Goal: Task Accomplishment & Management: Manage account settings

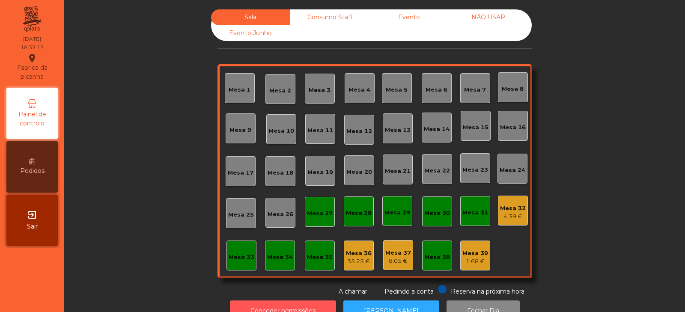
click at [253, 301] on button "Conceder permissões" at bounding box center [283, 311] width 106 height 21
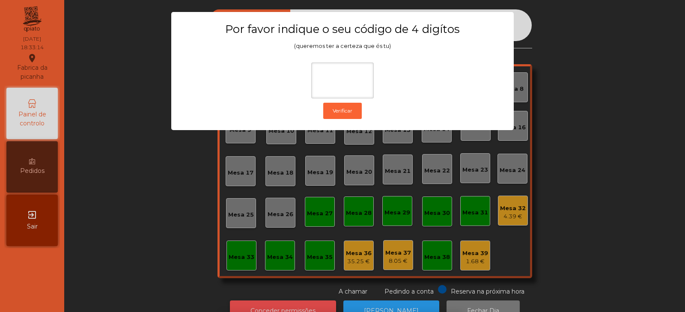
scroll to position [25, 0]
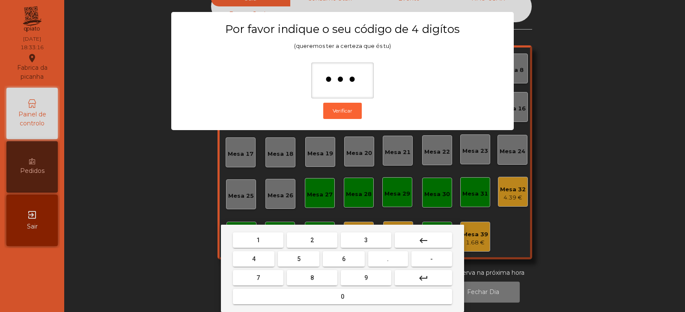
type input "****"
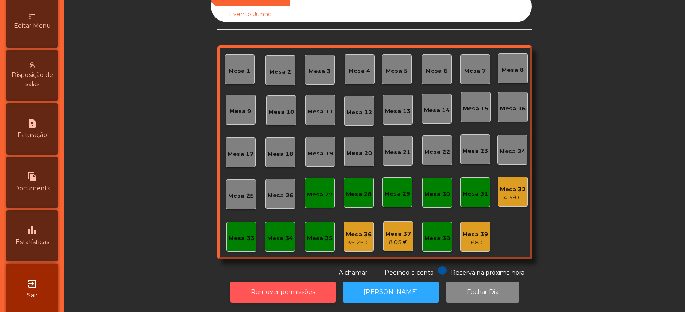
scroll to position [208, 0]
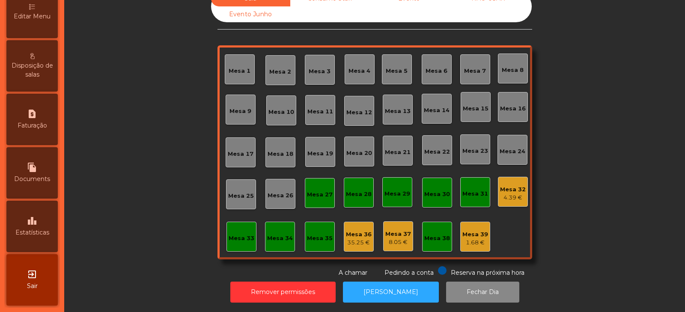
click at [34, 113] on icon "request_page" at bounding box center [32, 114] width 10 height 10
select select "*"
select select "****"
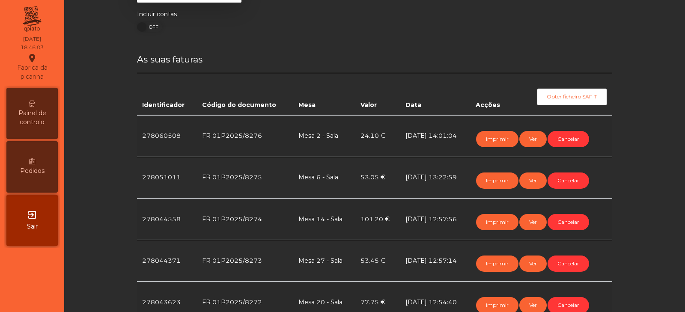
click at [39, 124] on span "Painel de controlo" at bounding box center [32, 118] width 47 height 18
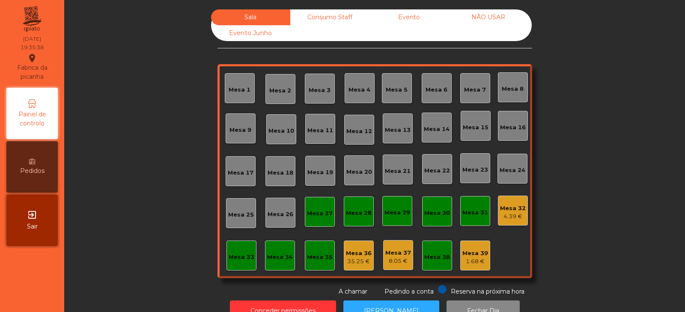
click at [351, 90] on div "Mesa 4" at bounding box center [360, 90] width 22 height 9
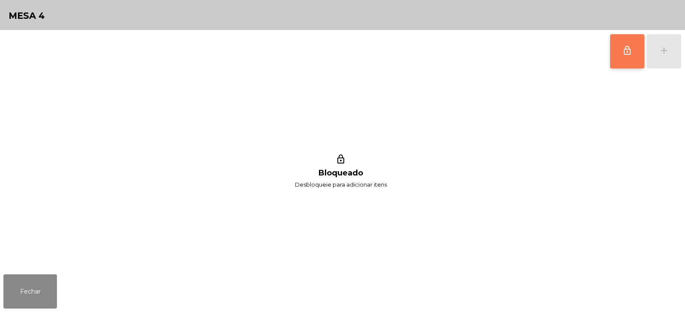
click at [622, 60] on button "lock_outline" at bounding box center [627, 51] width 34 height 34
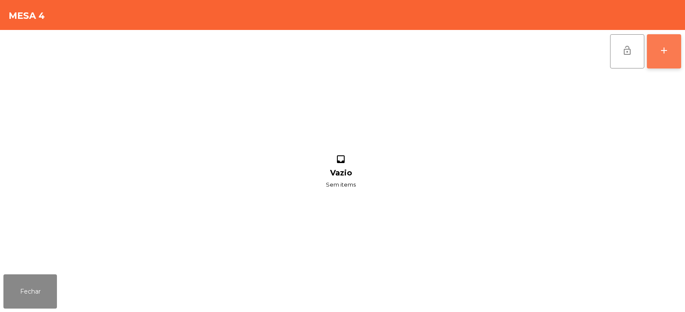
click at [664, 60] on button "add" at bounding box center [664, 51] width 34 height 34
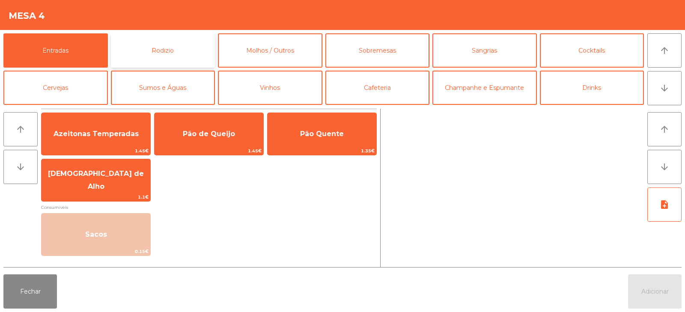
click at [173, 60] on button "Rodizio" at bounding box center [163, 50] width 105 height 34
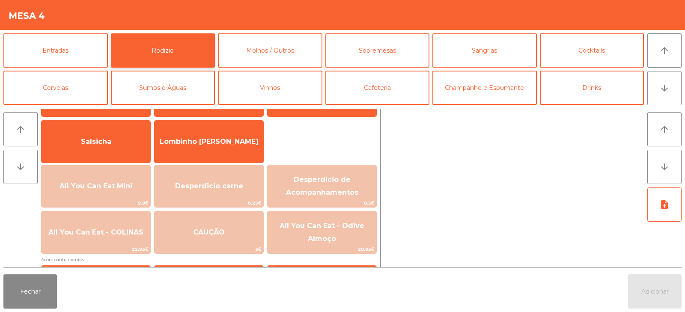
scroll to position [58, 0]
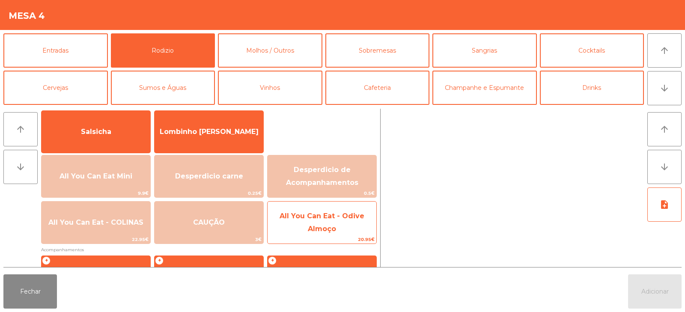
click at [317, 224] on span "All You Can Eat - Odive Almoço" at bounding box center [322, 223] width 109 height 36
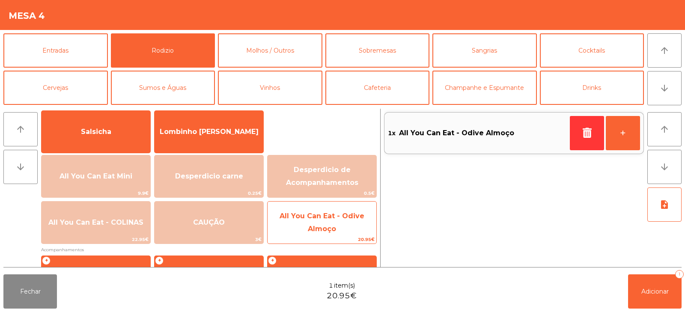
click at [319, 224] on span "All You Can Eat - Odive Almoço" at bounding box center [322, 223] width 109 height 36
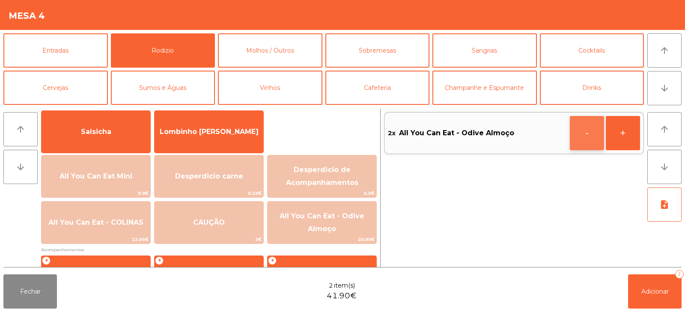
click at [575, 135] on button "-" at bounding box center [587, 133] width 34 height 34
click at [581, 131] on icon "button" at bounding box center [587, 133] width 13 height 10
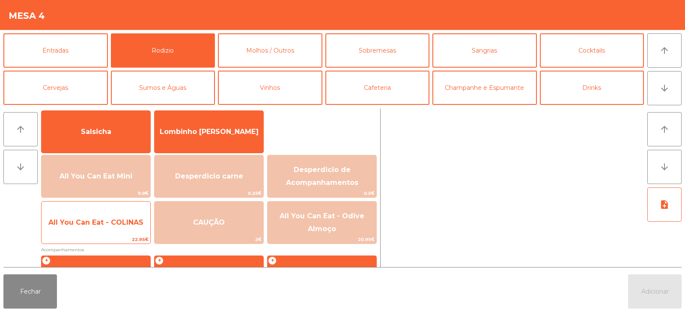
click at [102, 229] on span "All You Can Eat - COLINAS" at bounding box center [96, 222] width 109 height 23
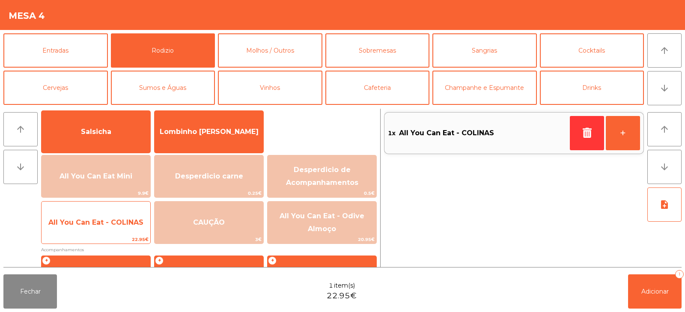
click at [107, 231] on span "All You Can Eat - COLINAS" at bounding box center [96, 222] width 109 height 23
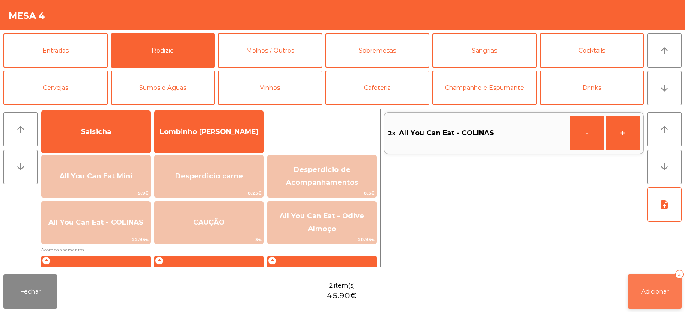
click at [646, 281] on button "Adicionar 2" at bounding box center [655, 292] width 54 height 34
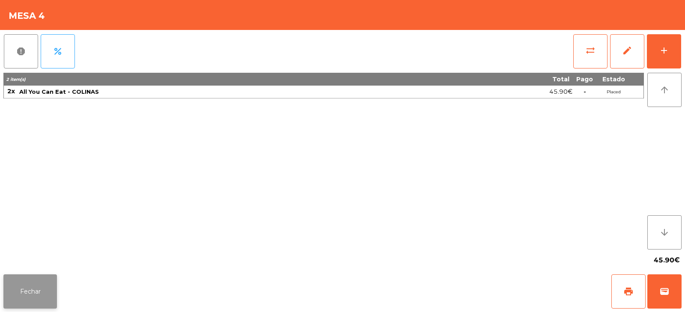
click at [29, 299] on button "Fechar" at bounding box center [30, 292] width 54 height 34
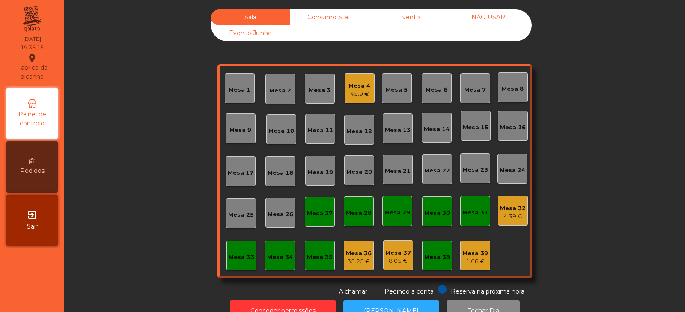
click at [392, 93] on div "Mesa 5" at bounding box center [397, 90] width 22 height 9
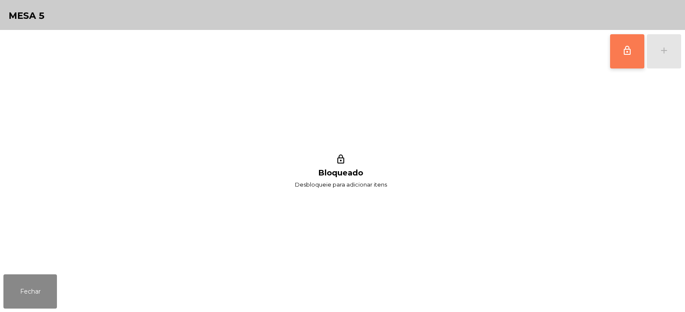
click at [621, 53] on button "lock_outline" at bounding box center [627, 51] width 34 height 34
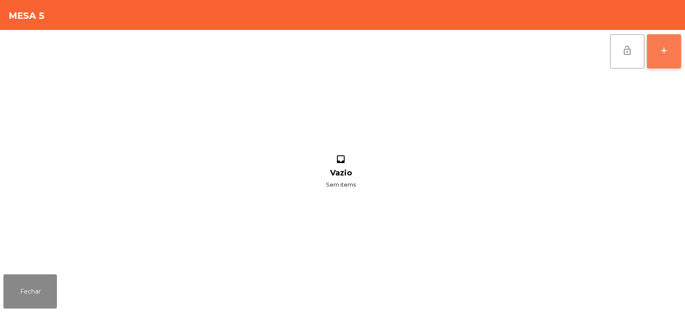
click at [663, 58] on button "add" at bounding box center [664, 51] width 34 height 34
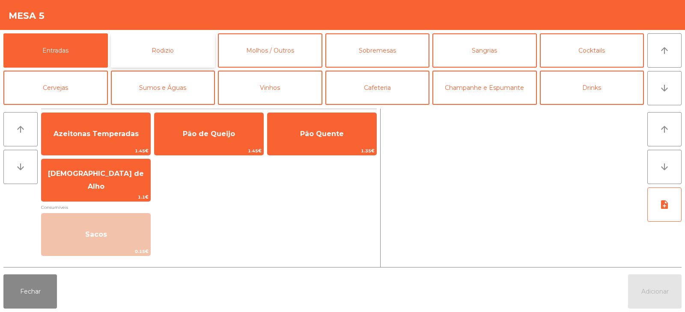
click at [186, 48] on button "Rodizio" at bounding box center [163, 50] width 105 height 34
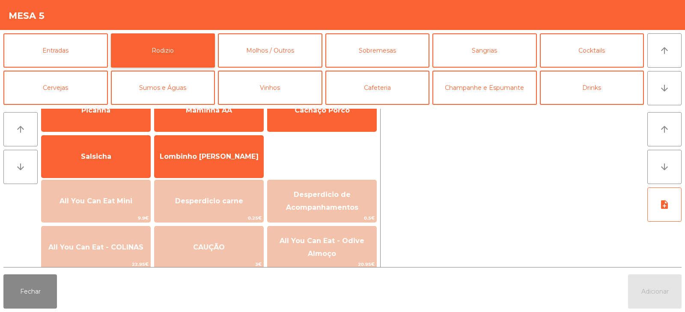
scroll to position [66, 0]
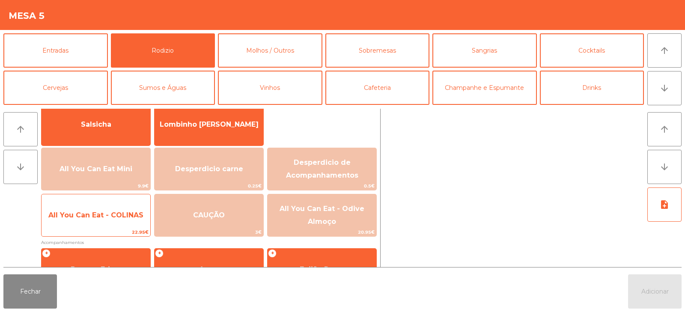
click at [114, 223] on span "All You Can Eat - COLINAS" at bounding box center [96, 215] width 109 height 23
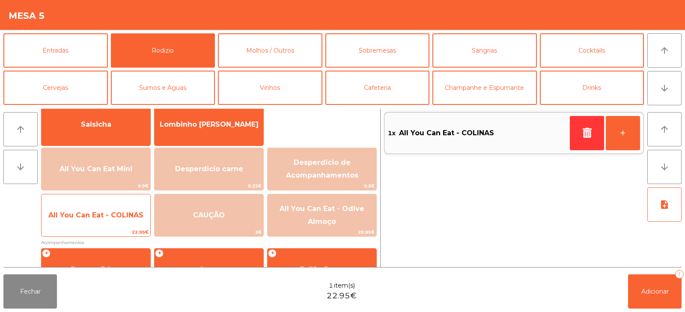
click at [121, 220] on span "All You Can Eat - COLINAS" at bounding box center [96, 215] width 109 height 23
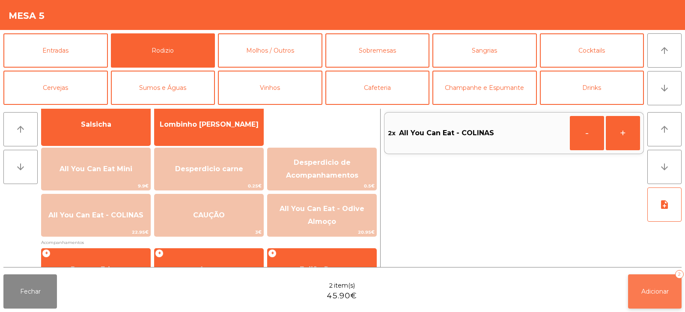
click at [640, 302] on button "Adicionar 2" at bounding box center [655, 292] width 54 height 34
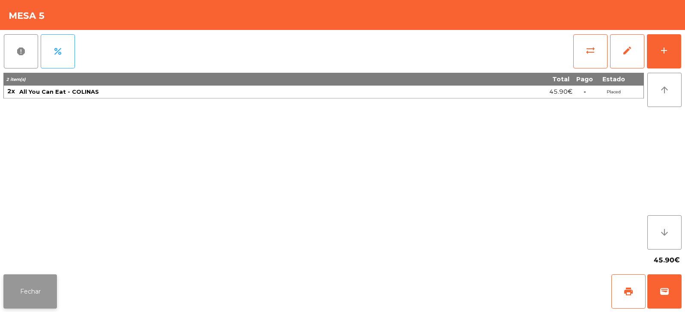
click at [31, 301] on button "Fechar" at bounding box center [30, 292] width 54 height 34
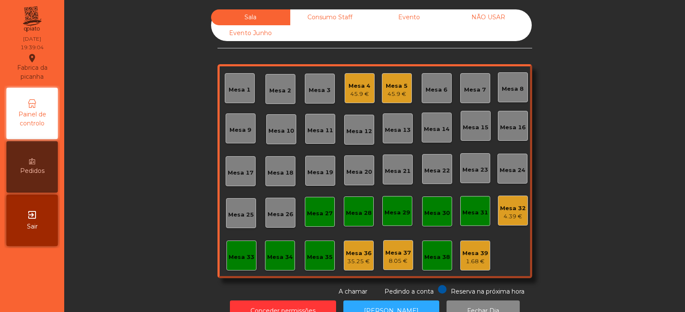
click at [512, 173] on div "Mesa 24" at bounding box center [513, 170] width 26 height 9
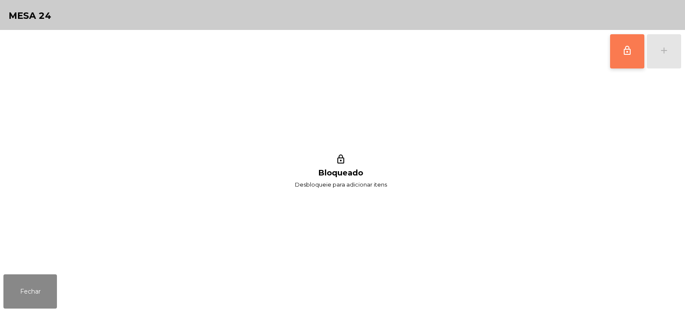
click at [628, 57] on button "lock_outline" at bounding box center [627, 51] width 34 height 34
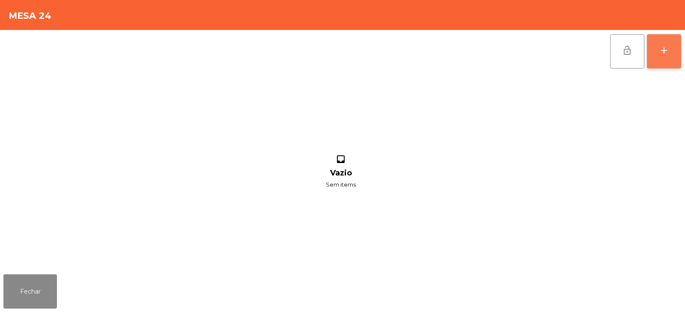
click at [669, 54] on div "add" at bounding box center [664, 50] width 10 height 10
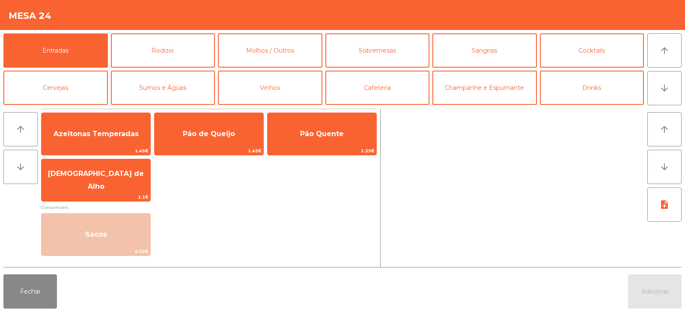
scroll to position [2, 0]
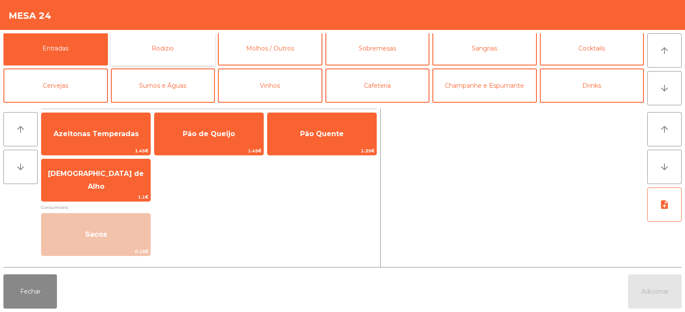
click at [163, 56] on button "Rodizio" at bounding box center [163, 48] width 105 height 34
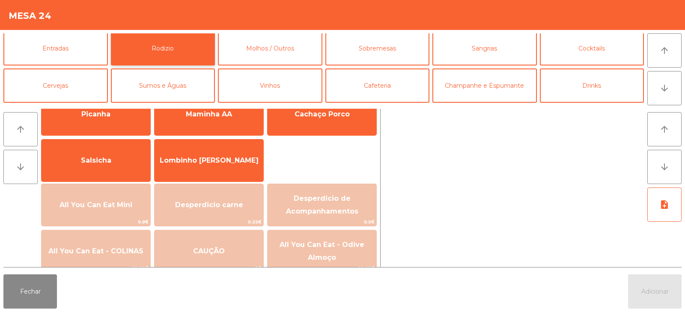
scroll to position [39, 0]
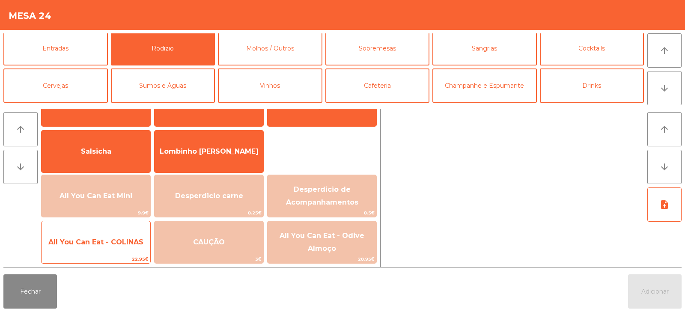
click at [96, 248] on span "All You Can Eat - COLINAS" at bounding box center [96, 242] width 109 height 23
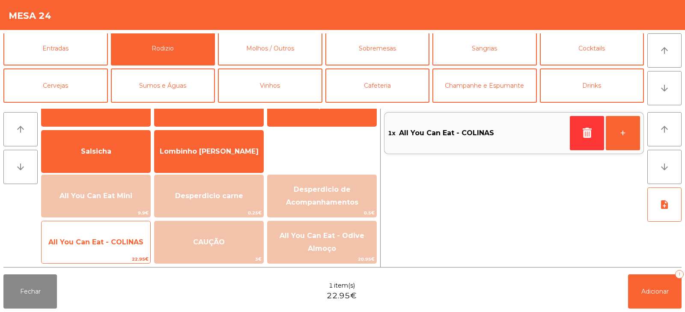
click at [97, 247] on span "All You Can Eat - COLINAS" at bounding box center [96, 242] width 109 height 23
click at [98, 248] on span "All You Can Eat - COLINAS" at bounding box center [96, 242] width 109 height 23
click at [105, 249] on span "All You Can Eat - COLINAS" at bounding box center [96, 242] width 109 height 23
click at [132, 259] on span "22.95€" at bounding box center [96, 259] width 109 height 8
click at [129, 244] on span "All You Can Eat - COLINAS" at bounding box center [95, 242] width 95 height 8
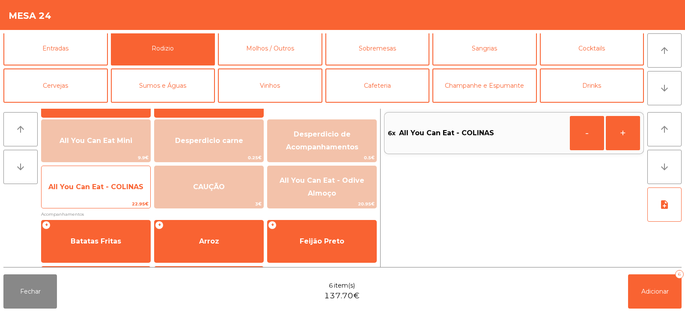
scroll to position [139, 0]
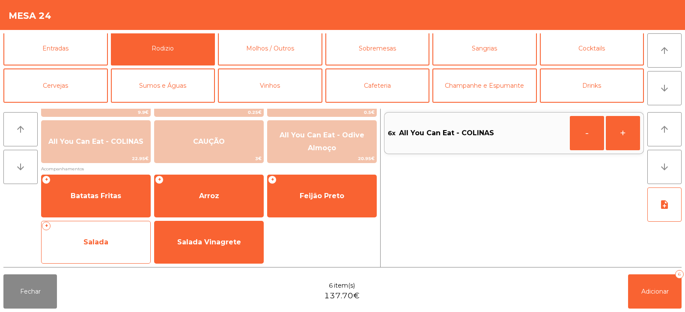
click at [126, 251] on span "Salada" at bounding box center [96, 242] width 109 height 23
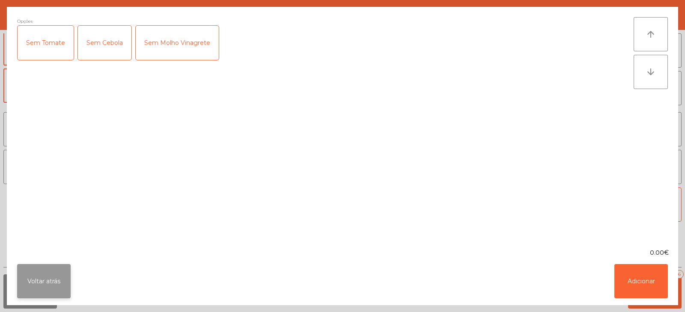
click at [46, 279] on button "Voltar atrás" at bounding box center [44, 281] width 54 height 34
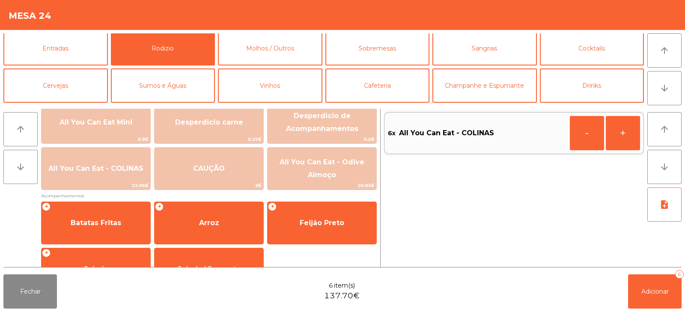
scroll to position [107, 0]
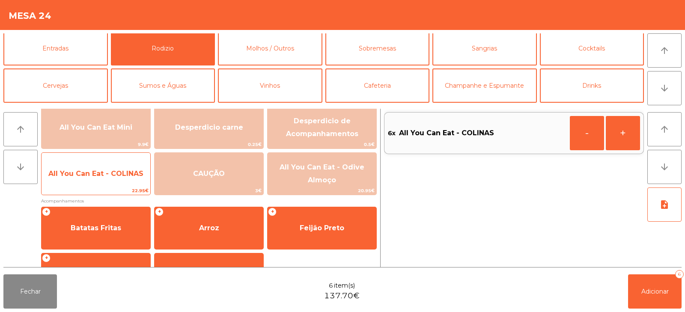
click at [111, 178] on span "All You Can Eat - COLINAS" at bounding box center [96, 173] width 109 height 23
click at [114, 178] on span "All You Can Eat - COLINAS" at bounding box center [96, 173] width 109 height 23
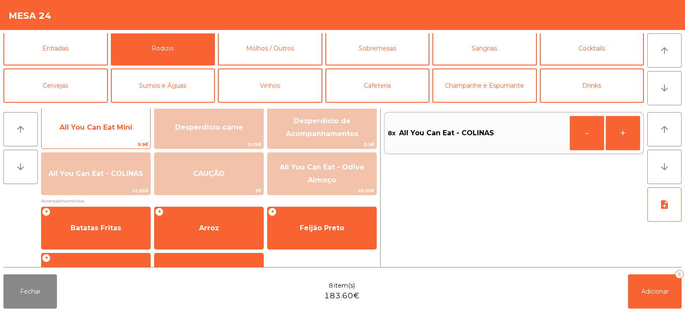
click at [117, 130] on span "All You Can Eat Mini" at bounding box center [96, 127] width 73 height 8
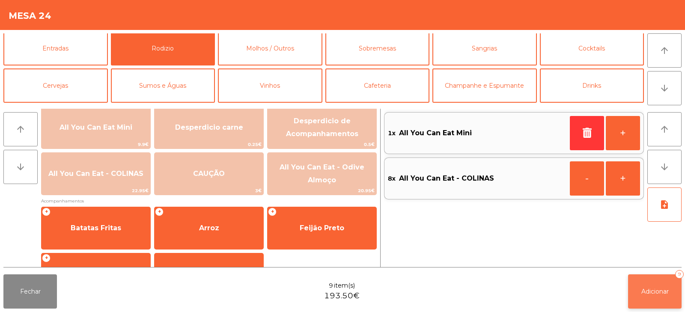
click at [645, 286] on button "Adicionar 9" at bounding box center [655, 292] width 54 height 34
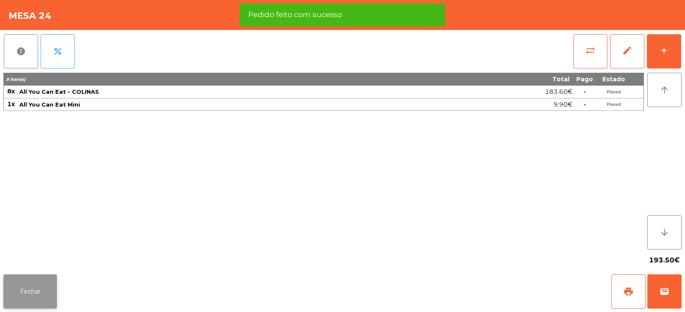
click at [35, 289] on button "Fechar" at bounding box center [30, 292] width 54 height 34
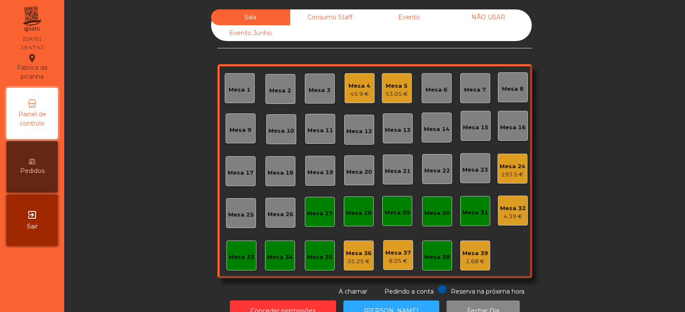
scroll to position [25, 0]
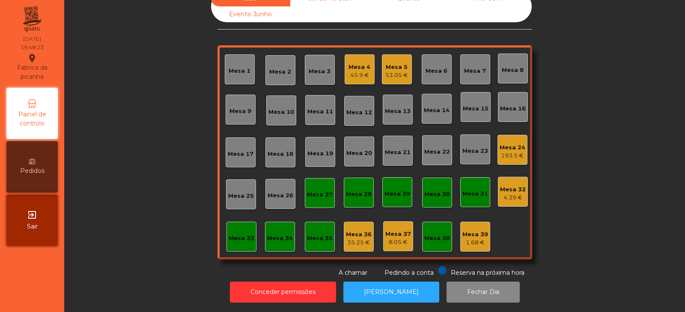
click at [430, 106] on div "Mesa 14" at bounding box center [437, 110] width 26 height 9
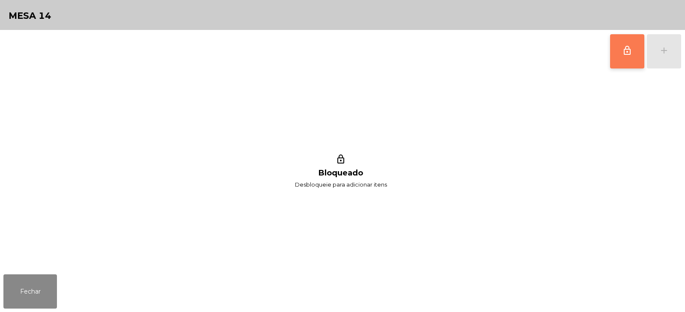
click at [619, 49] on button "lock_outline" at bounding box center [627, 51] width 34 height 34
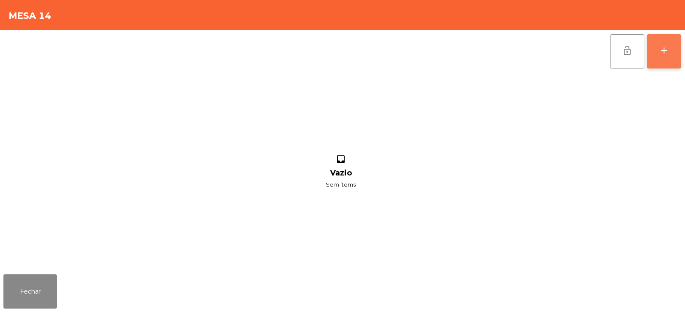
click at [665, 60] on button "add" at bounding box center [664, 51] width 34 height 34
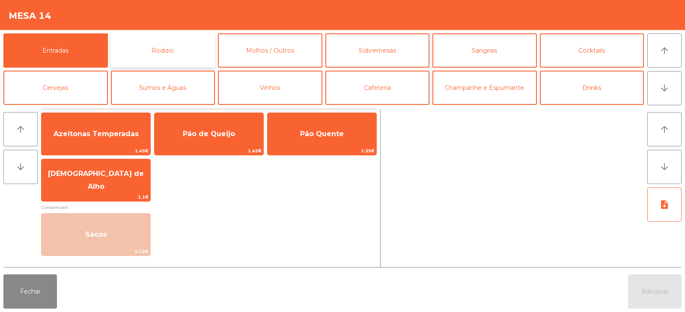
click at [201, 52] on button "Rodizio" at bounding box center [163, 50] width 105 height 34
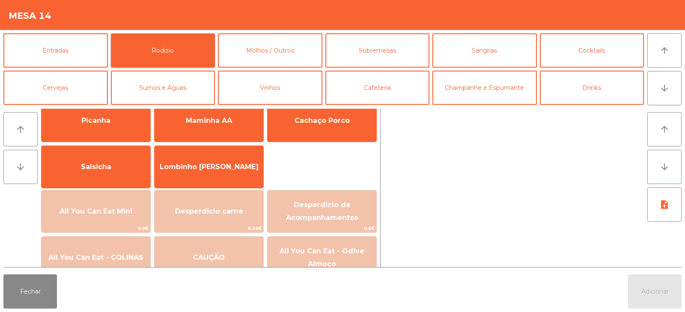
scroll to position [50, 0]
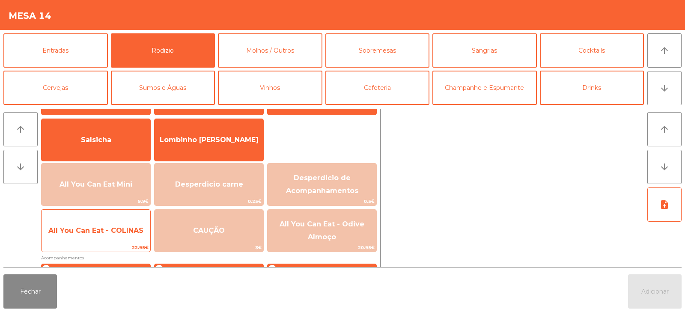
click at [106, 241] on span "All You Can Eat - COLINAS" at bounding box center [96, 230] width 109 height 23
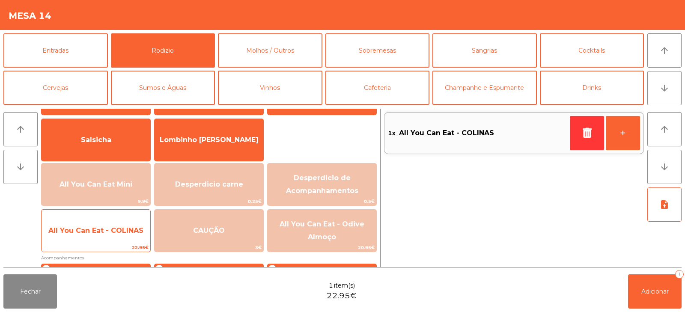
click at [116, 241] on span "All You Can Eat - COLINAS" at bounding box center [96, 230] width 109 height 23
click at [119, 240] on span "All You Can Eat - COLINAS" at bounding box center [96, 230] width 109 height 23
click at [120, 237] on span "All You Can Eat - COLINAS" at bounding box center [96, 230] width 109 height 23
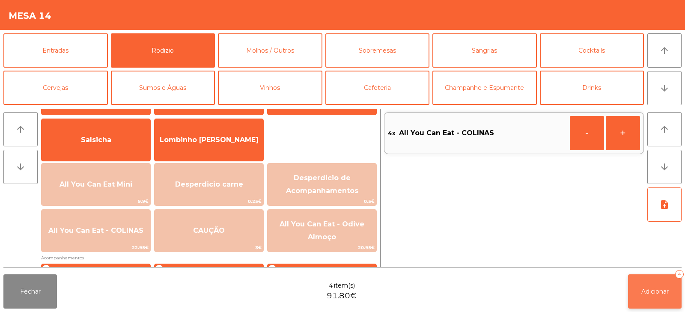
click at [643, 289] on span "Adicionar" at bounding box center [655, 292] width 27 height 8
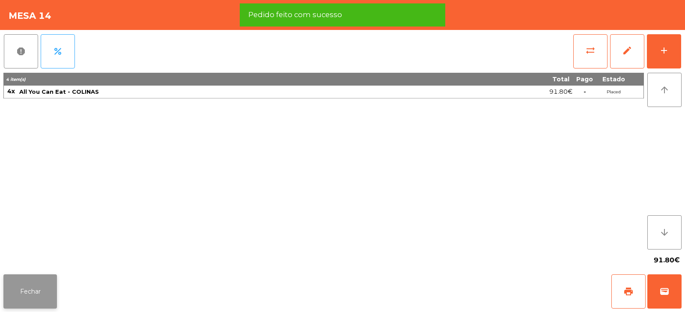
click at [41, 303] on button "Fechar" at bounding box center [30, 292] width 54 height 34
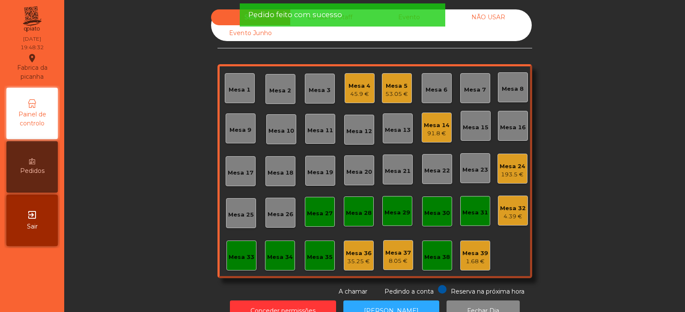
scroll to position [25, 0]
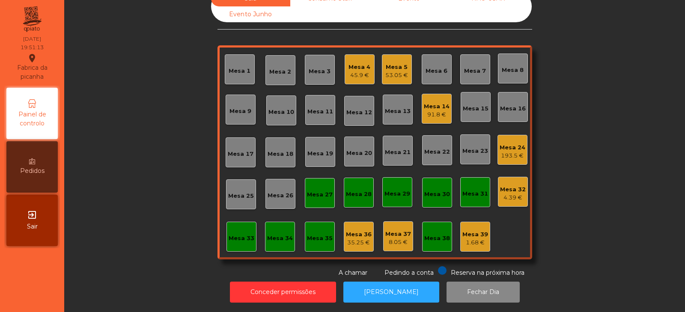
click at [435, 68] on div "Mesa 6" at bounding box center [437, 71] width 22 height 9
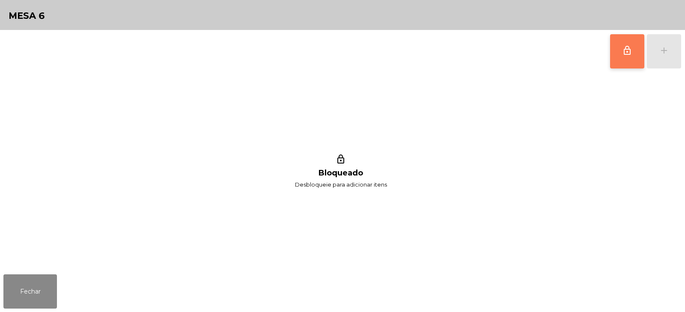
click at [629, 53] on span "lock_outline" at bounding box center [627, 50] width 10 height 10
click at [662, 56] on button "add" at bounding box center [664, 51] width 34 height 34
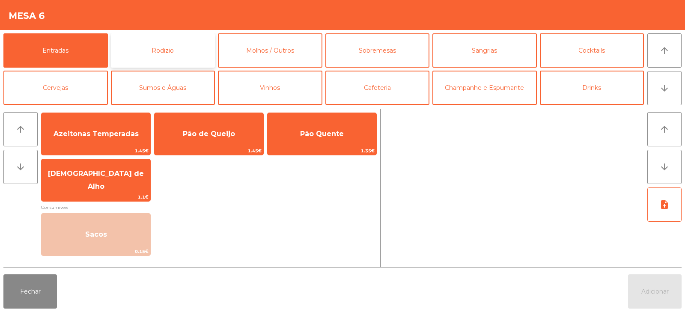
click at [184, 52] on button "Rodizio" at bounding box center [163, 50] width 105 height 34
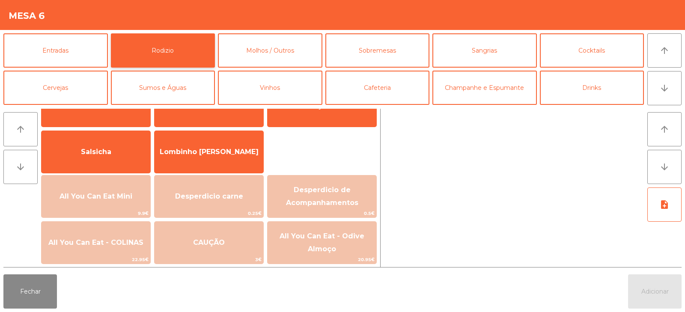
scroll to position [49, 0]
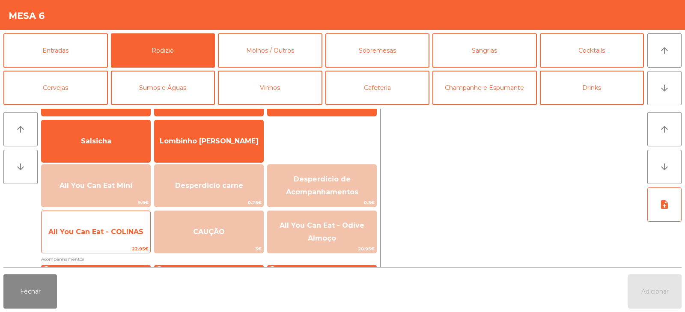
click at [97, 243] on span "All You Can Eat - COLINAS" at bounding box center [96, 232] width 109 height 23
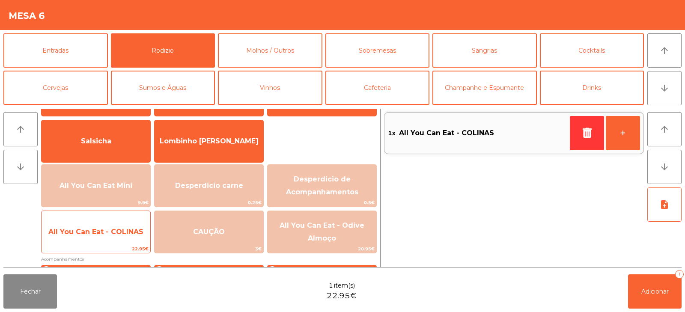
click at [99, 239] on span "All You Can Eat - COLINAS" at bounding box center [96, 232] width 109 height 23
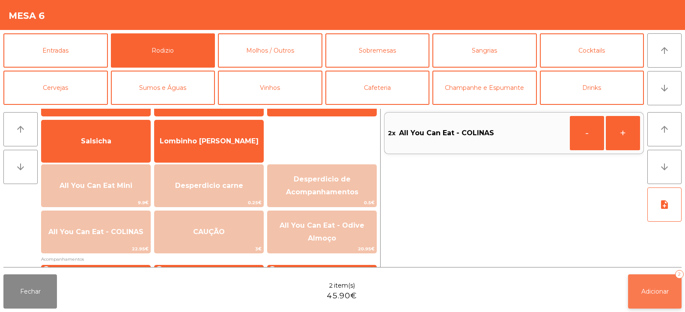
click at [644, 290] on span "Adicionar" at bounding box center [655, 292] width 27 height 8
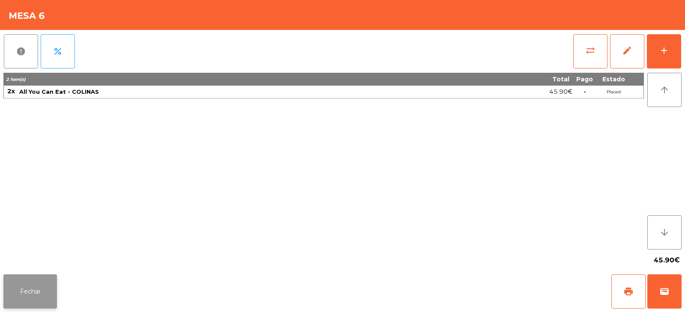
click at [39, 287] on button "Fechar" at bounding box center [30, 292] width 54 height 34
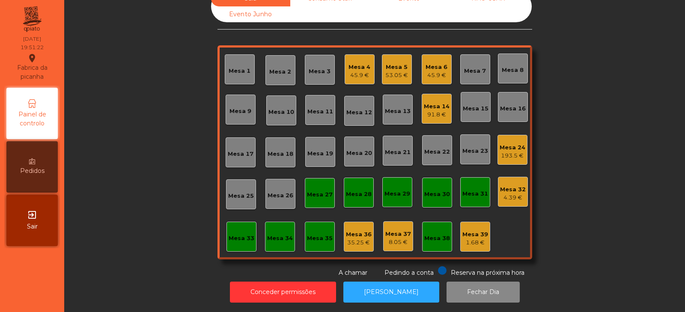
scroll to position [0, 0]
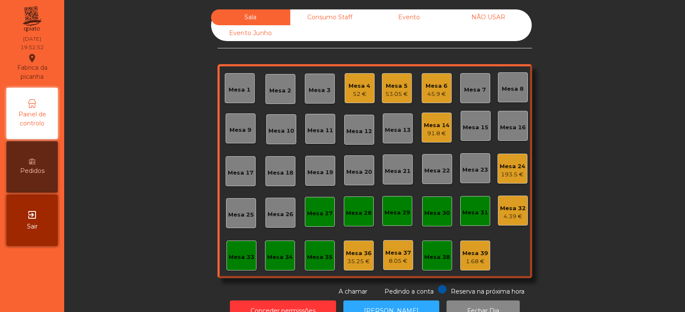
click at [393, 87] on div "Mesa 5" at bounding box center [397, 86] width 23 height 9
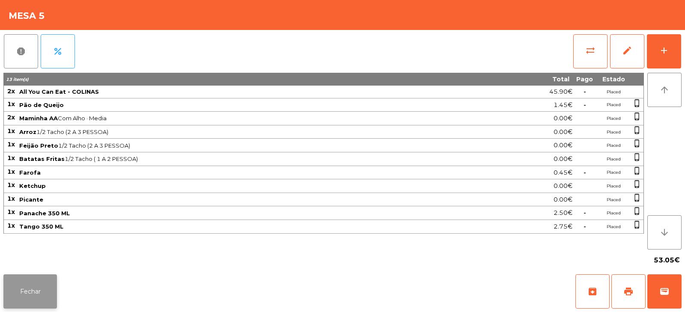
click at [37, 294] on button "Fechar" at bounding box center [30, 292] width 54 height 34
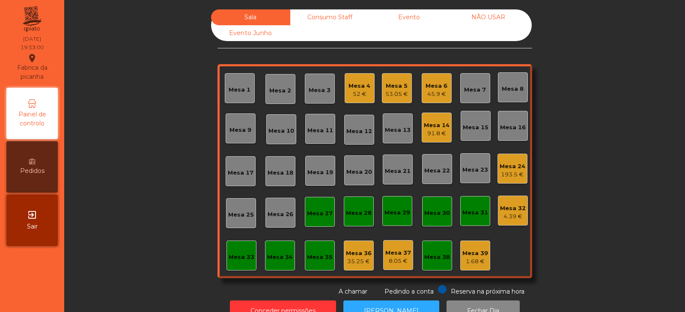
click at [393, 258] on div "8.05 €" at bounding box center [399, 261] width 26 height 9
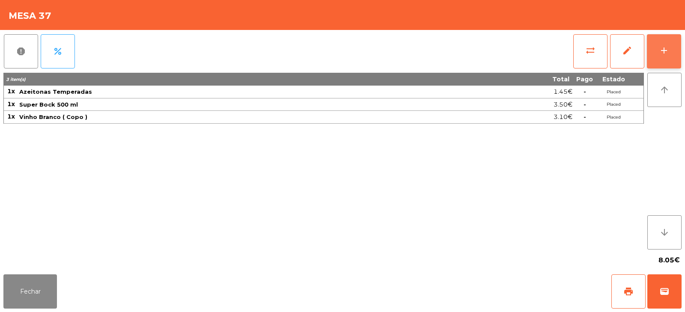
click at [669, 48] on button "add" at bounding box center [664, 51] width 34 height 34
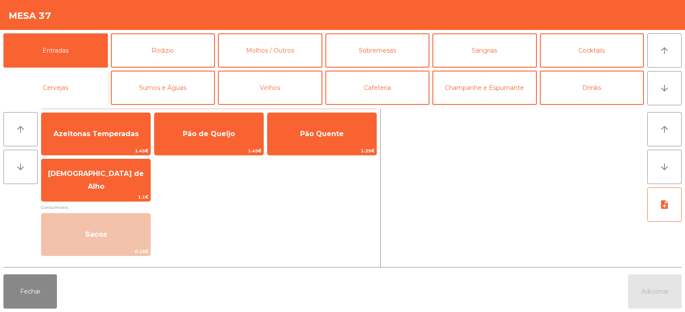
click at [84, 83] on button "Cervejas" at bounding box center [55, 88] width 105 height 34
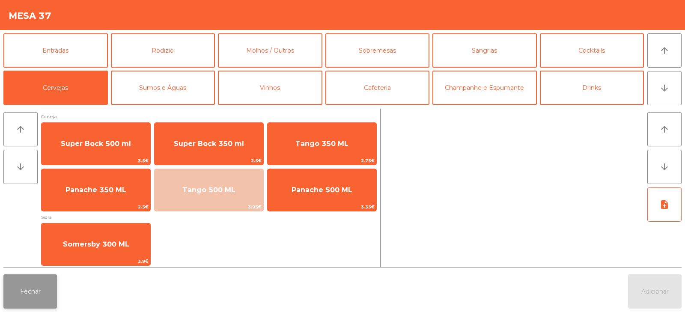
click at [44, 290] on button "Fechar" at bounding box center [30, 292] width 54 height 34
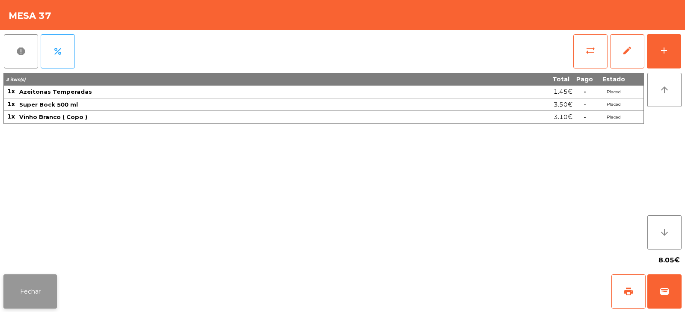
click at [48, 292] on button "Fechar" at bounding box center [30, 292] width 54 height 34
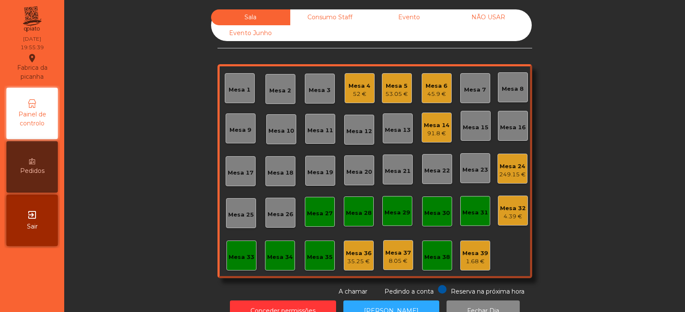
click at [239, 171] on div "Mesa 17" at bounding box center [241, 173] width 26 height 9
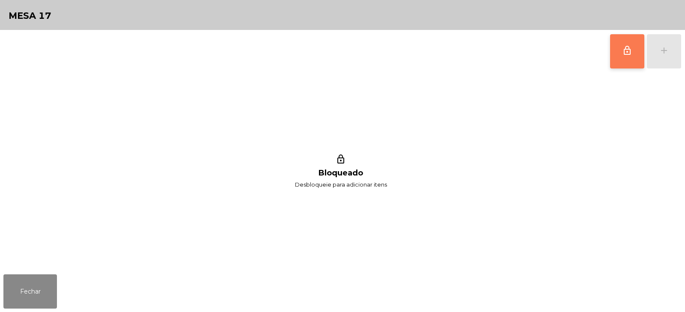
click at [624, 65] on button "lock_outline" at bounding box center [627, 51] width 34 height 34
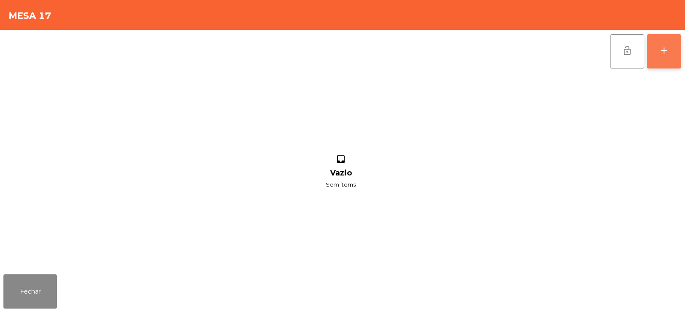
click at [672, 54] on button "add" at bounding box center [664, 51] width 34 height 34
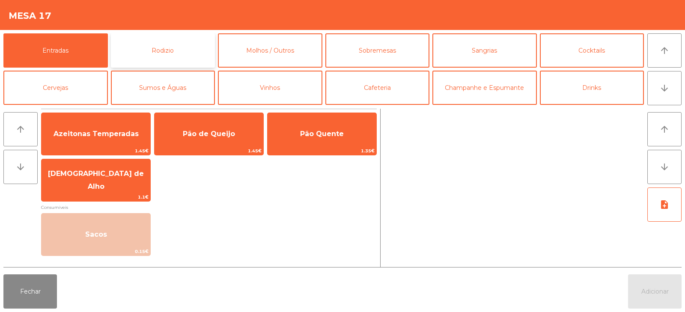
click at [167, 39] on button "Rodizio" at bounding box center [163, 50] width 105 height 34
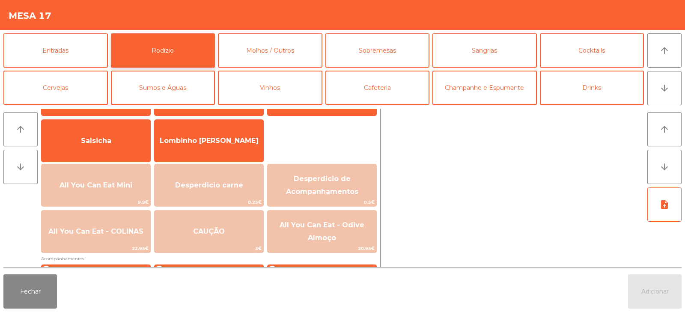
scroll to position [42, 0]
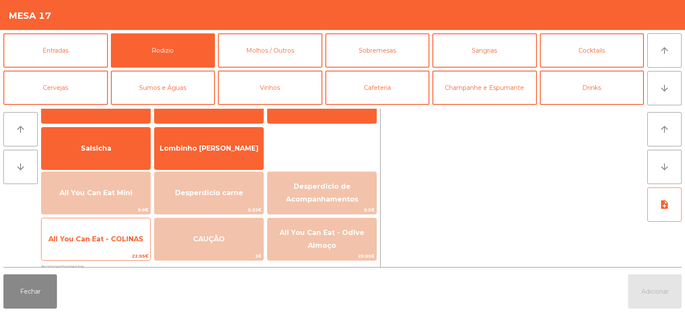
click at [83, 233] on span "All You Can Eat - COLINAS" at bounding box center [96, 239] width 109 height 23
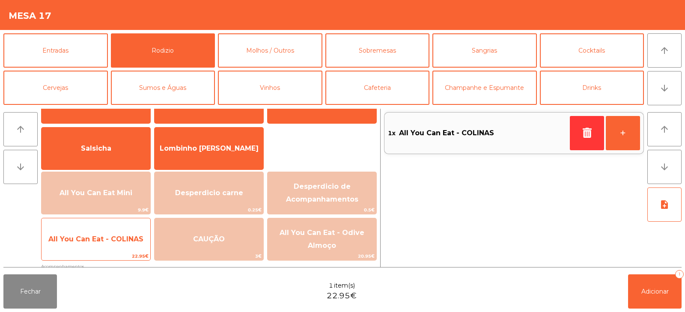
click at [89, 244] on span "All You Can Eat - COLINAS" at bounding box center [96, 239] width 109 height 23
click at [98, 242] on span "All You Can Eat - COLINAS" at bounding box center [95, 239] width 95 height 8
click at [101, 239] on span "All You Can Eat - COLINAS" at bounding box center [95, 239] width 95 height 8
click at [104, 245] on span "All You Can Eat - COLINAS" at bounding box center [96, 239] width 109 height 23
click at [110, 242] on span "All You Can Eat - COLINAS" at bounding box center [95, 239] width 95 height 8
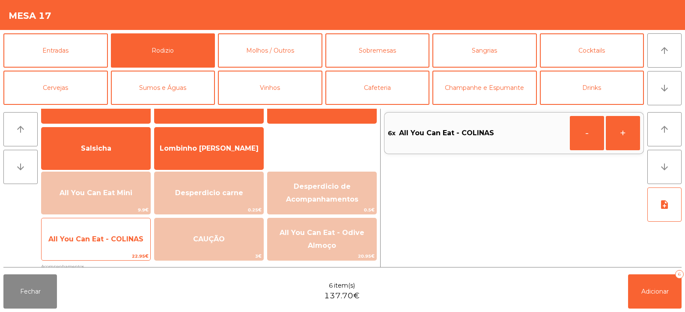
click at [111, 243] on span "All You Can Eat - COLINAS" at bounding box center [96, 239] width 109 height 23
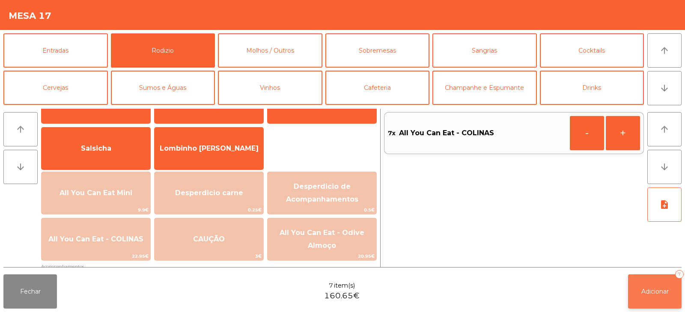
click at [667, 290] on span "Adicionar" at bounding box center [655, 292] width 27 height 8
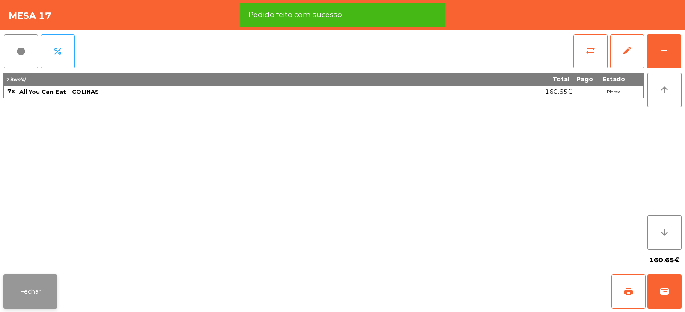
click at [24, 290] on button "Fechar" at bounding box center [30, 292] width 54 height 34
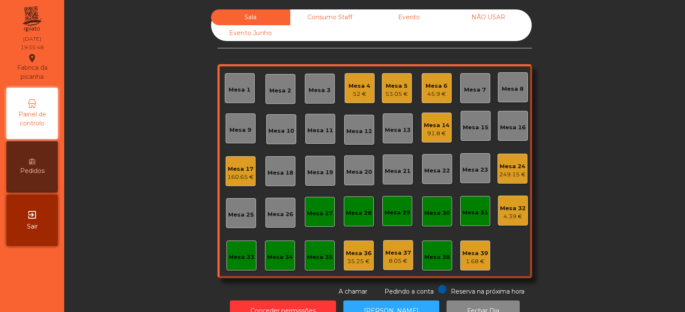
click at [129, 164] on div "Sala Consumo Staff Evento NÃO USAR Evento Junho Mesa 1 Mesa 2 Mesa 3 Mesa 4 52 …" at bounding box center [375, 152] width 598 height 287
click at [473, 175] on div "Mesa 23" at bounding box center [475, 168] width 30 height 30
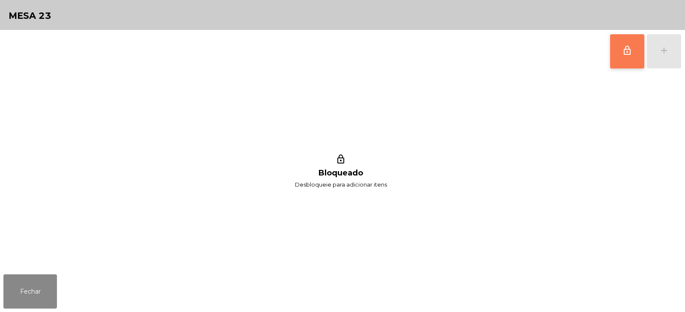
click at [621, 50] on button "lock_outline" at bounding box center [627, 51] width 34 height 34
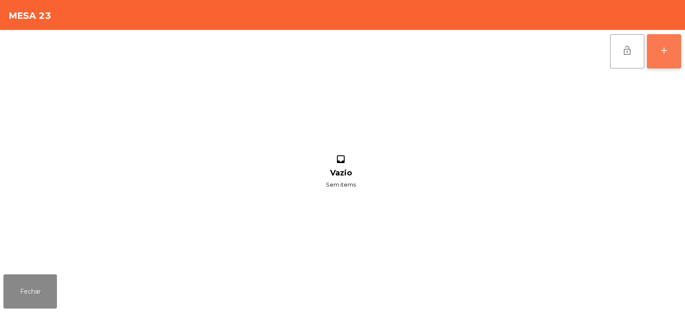
click at [667, 54] on div "add" at bounding box center [664, 50] width 10 height 10
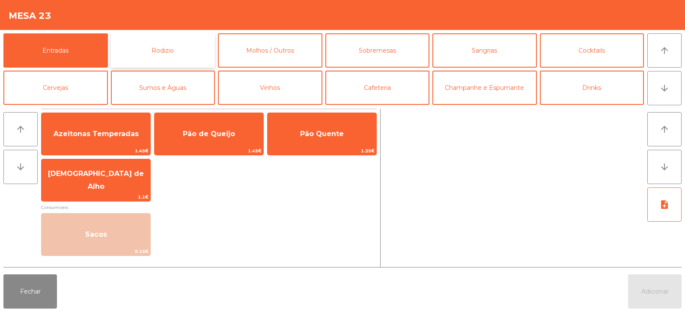
click at [157, 42] on button "Rodizio" at bounding box center [163, 50] width 105 height 34
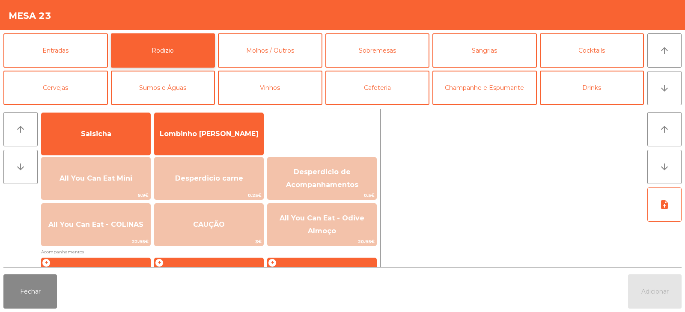
scroll to position [57, 0]
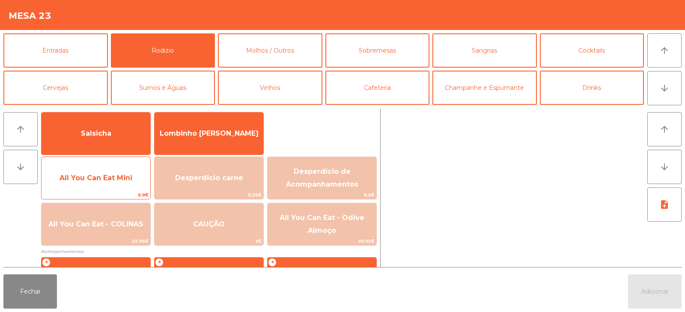
click at [88, 176] on span "All You Can Eat Mini" at bounding box center [96, 178] width 73 height 8
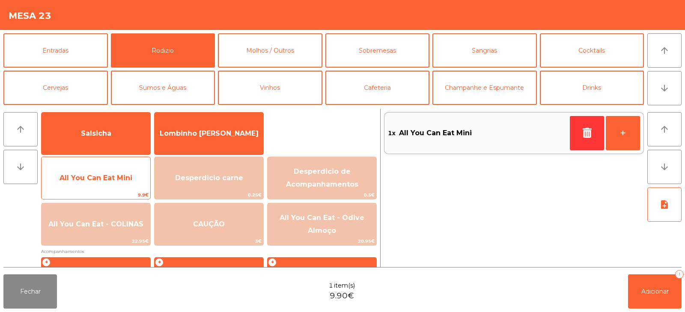
click at [97, 179] on span "All You Can Eat Mini" at bounding box center [96, 178] width 73 height 8
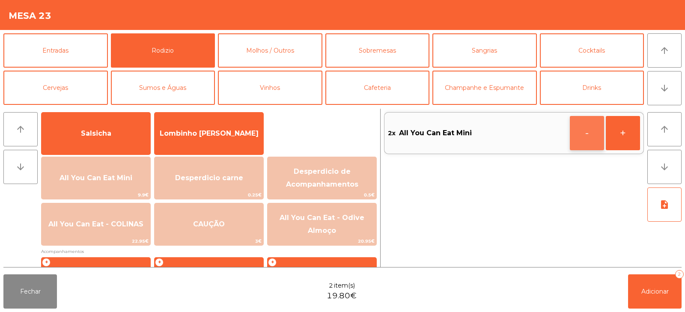
click at [590, 129] on button "-" at bounding box center [587, 133] width 34 height 34
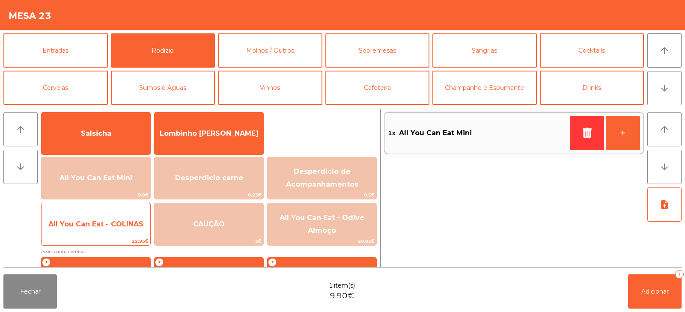
click at [108, 233] on span "All You Can Eat - COLINAS" at bounding box center [96, 224] width 109 height 23
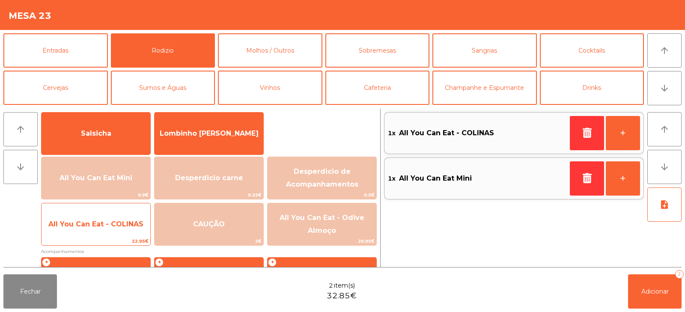
click at [119, 228] on span "All You Can Eat - COLINAS" at bounding box center [95, 224] width 95 height 8
click at [118, 228] on span "All You Can Eat - COLINAS" at bounding box center [96, 224] width 109 height 23
click at [109, 229] on span "All You Can Eat - COLINAS" at bounding box center [96, 224] width 109 height 23
click at [99, 222] on span "All You Can Eat - COLINAS" at bounding box center [95, 224] width 95 height 8
click at [121, 220] on span "All You Can Eat - COLINAS" at bounding box center [95, 224] width 95 height 8
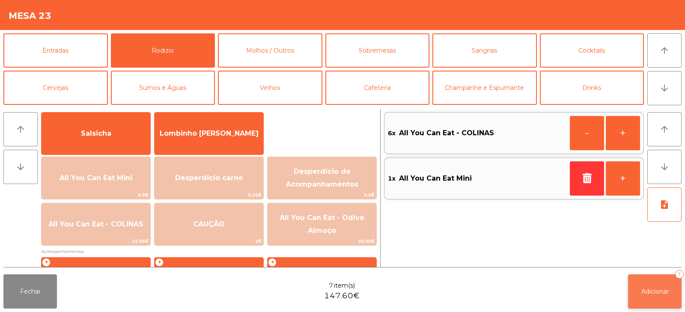
click at [668, 287] on button "Adicionar 7" at bounding box center [655, 292] width 54 height 34
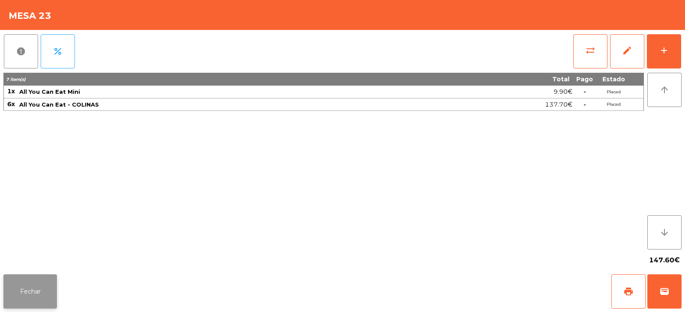
click at [42, 284] on button "Fechar" at bounding box center [30, 292] width 54 height 34
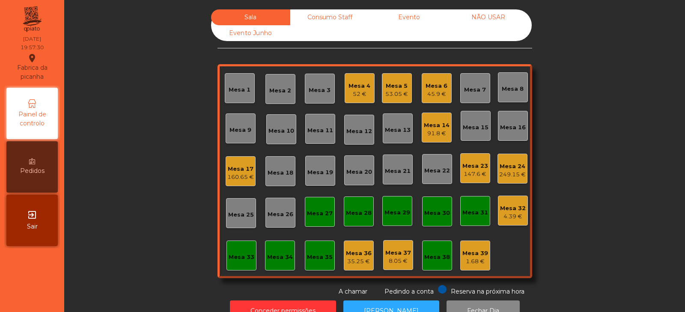
click at [128, 103] on div "Sala Consumo Staff Evento NÃO USAR Evento Junho Mesa 1 Mesa 2 Mesa 3 Mesa 4 52 …" at bounding box center [375, 152] width 598 height 287
click at [158, 150] on div "Sala Consumo Staff Evento NÃO USAR Evento Junho Mesa 1 Mesa 2 Mesa 3 Mesa 4 52 …" at bounding box center [375, 152] width 598 height 287
click at [155, 161] on div "Sala Consumo Staff Evento NÃO USAR Evento Junho Mesa 1 Mesa 2 Mesa 3 Mesa 4 52 …" at bounding box center [375, 152] width 598 height 287
click at [150, 165] on div "Sala Consumo Staff Evento NÃO USAR Evento Junho Mesa 1 Mesa 2 Mesa 3 Mesa 4 52 …" at bounding box center [375, 152] width 598 height 287
click at [143, 167] on div "Sala Consumo Staff Evento NÃO USAR Evento Junho Mesa 1 Mesa 2 Mesa 3 Mesa 4 52 …" at bounding box center [375, 152] width 598 height 287
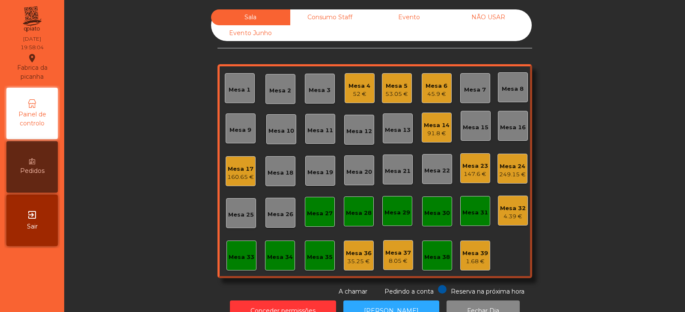
scroll to position [25, 0]
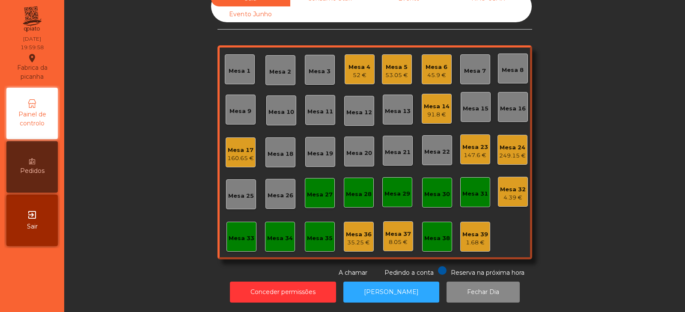
click at [283, 108] on div "Mesa 10" at bounding box center [282, 112] width 26 height 9
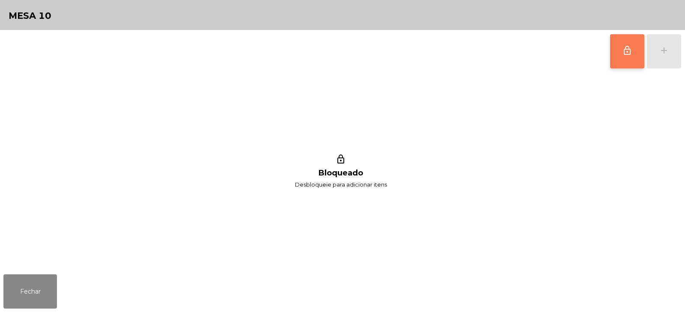
click at [625, 59] on button "lock_outline" at bounding box center [627, 51] width 34 height 34
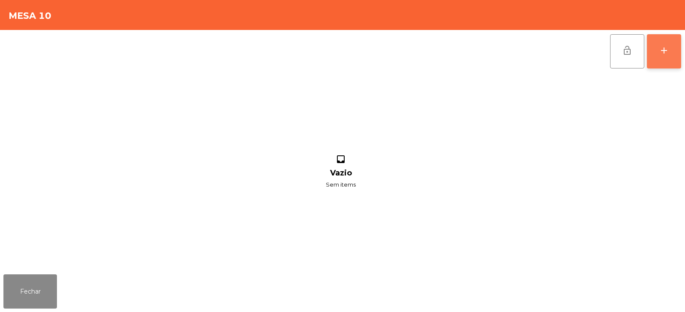
click at [672, 50] on button "add" at bounding box center [664, 51] width 34 height 34
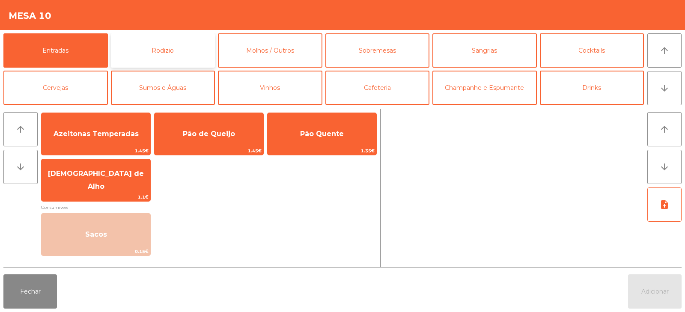
click at [176, 47] on button "Rodizio" at bounding box center [163, 50] width 105 height 34
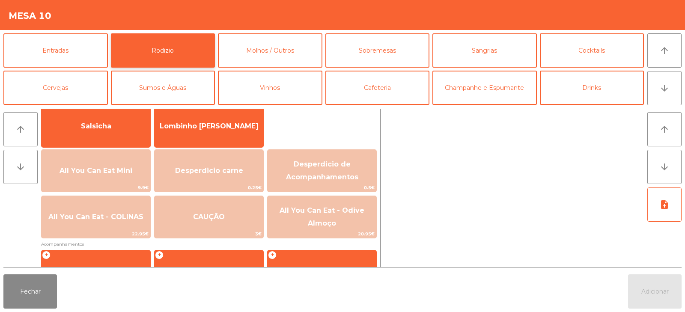
scroll to position [66, 0]
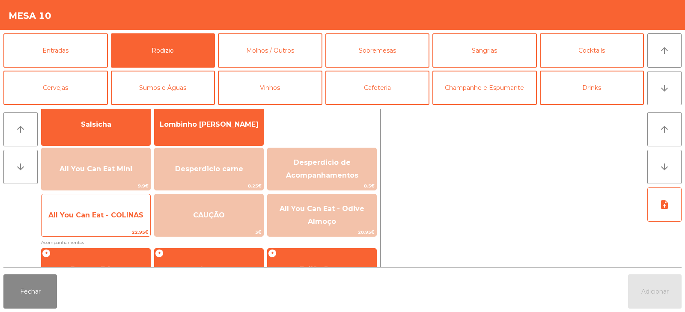
click at [112, 226] on span "All You Can Eat - COLINAS" at bounding box center [96, 215] width 109 height 23
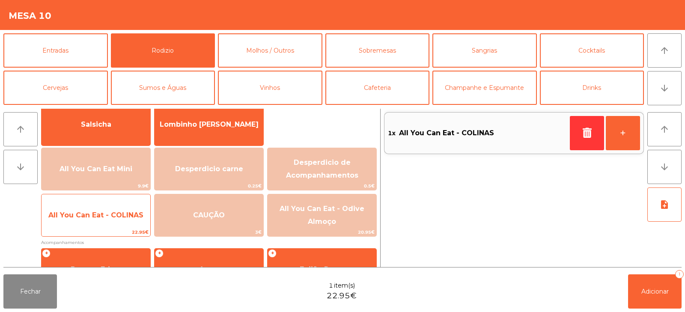
click at [103, 219] on span "All You Can Eat - COLINAS" at bounding box center [96, 215] width 109 height 23
click at [102, 221] on span "All You Can Eat - COLINAS" at bounding box center [96, 215] width 109 height 23
click at [100, 221] on span "All You Can Eat - COLINAS" at bounding box center [96, 215] width 109 height 23
click at [98, 222] on span "All You Can Eat - COLINAS" at bounding box center [96, 215] width 109 height 23
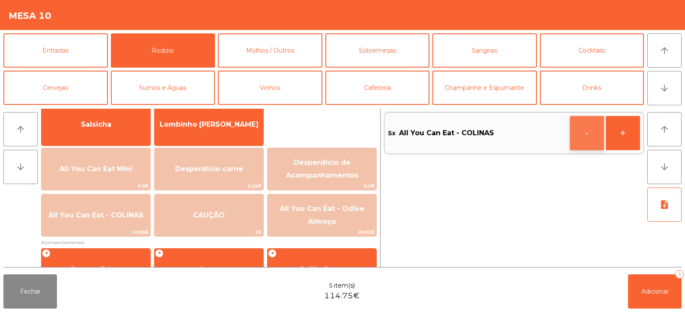
click at [574, 137] on button "-" at bounding box center [587, 133] width 34 height 34
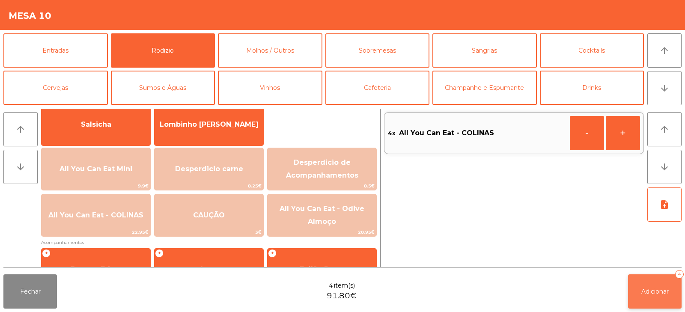
click at [647, 303] on button "Adicionar 4" at bounding box center [655, 292] width 54 height 34
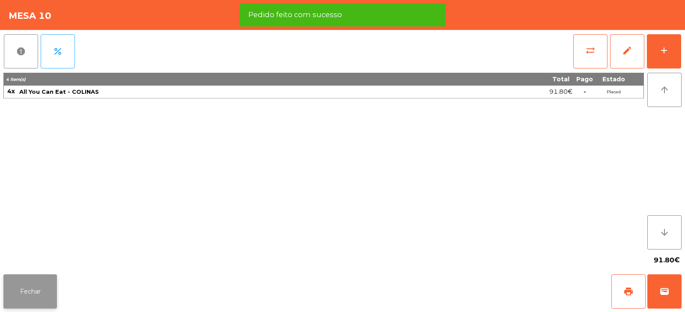
click at [17, 299] on button "Fechar" at bounding box center [30, 292] width 54 height 34
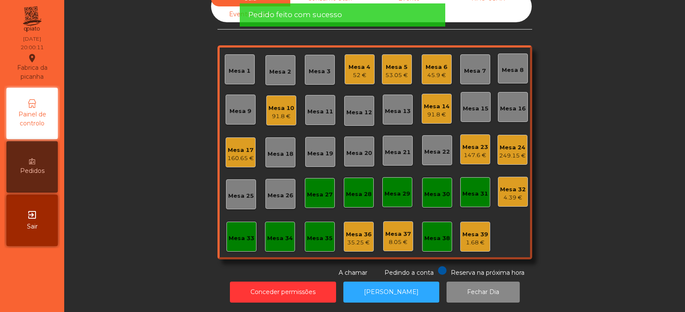
click at [164, 161] on div "Sala Consumo Staff Evento NÃO USAR Evento Junho Mesa 1 Mesa 2 Mesa 3 Mesa 4 52 …" at bounding box center [375, 134] width 598 height 287
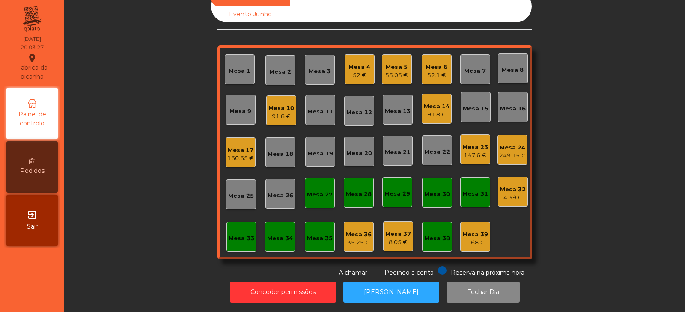
scroll to position [0, 0]
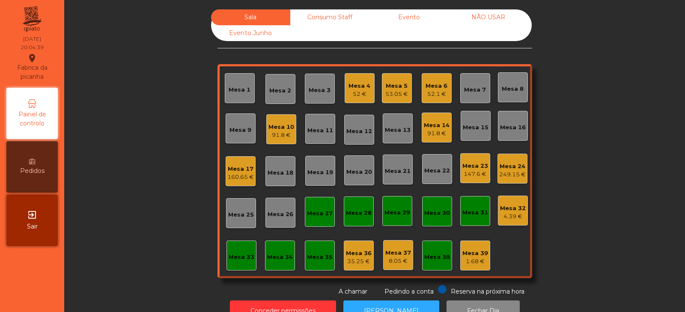
click at [468, 219] on div "Mesa 31" at bounding box center [475, 211] width 30 height 30
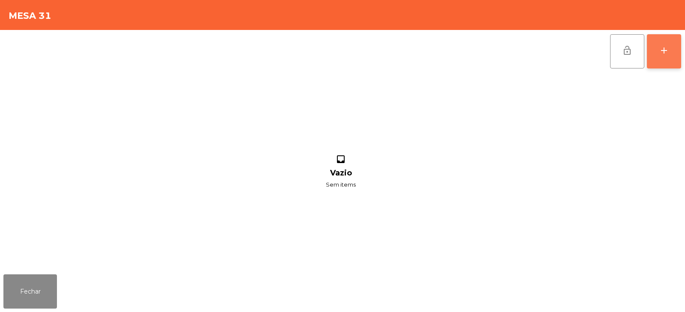
click at [663, 53] on div "add" at bounding box center [664, 50] width 10 height 10
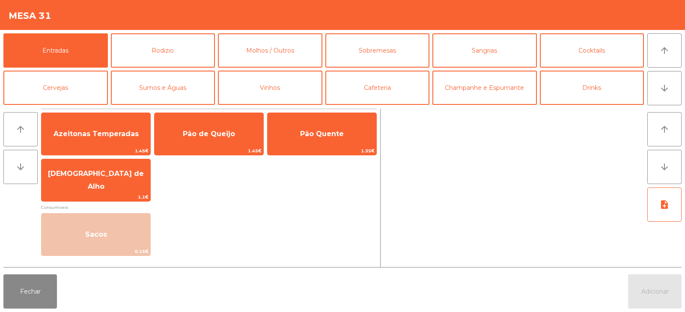
scroll to position [112, 0]
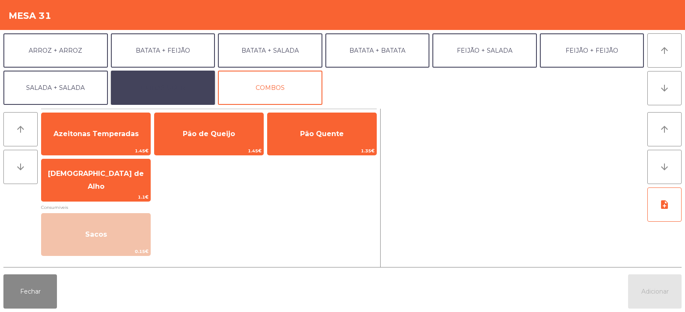
click at [152, 92] on button "EXTRAS UBER" at bounding box center [163, 88] width 105 height 34
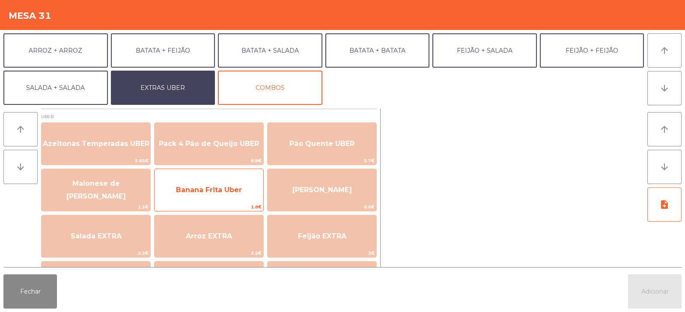
click at [183, 198] on span "Banana Frita Uber" at bounding box center [209, 190] width 109 height 23
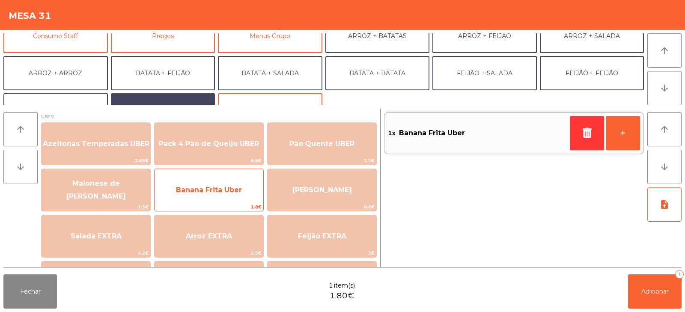
scroll to position [80, 0]
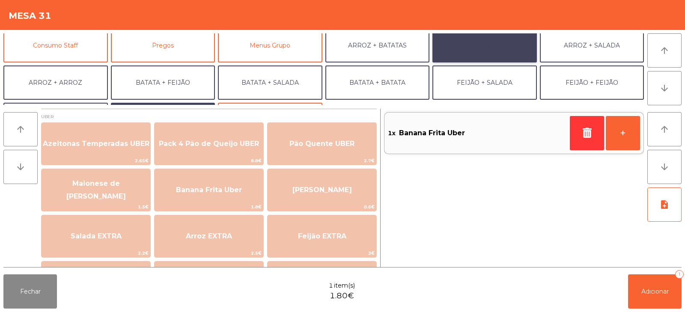
click at [470, 47] on button "ARROZ + FEIJÃO" at bounding box center [485, 45] width 105 height 34
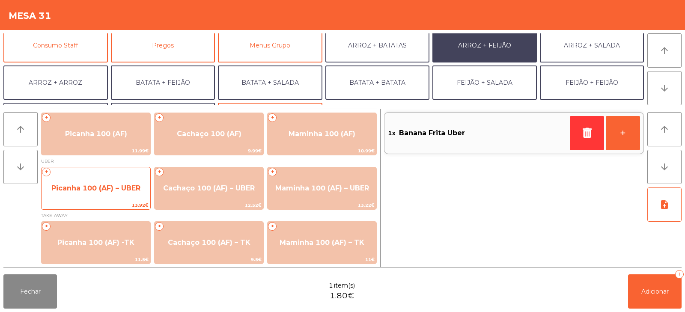
click at [90, 191] on span "Picanha 100 (AF) – UBER" at bounding box center [95, 188] width 89 height 8
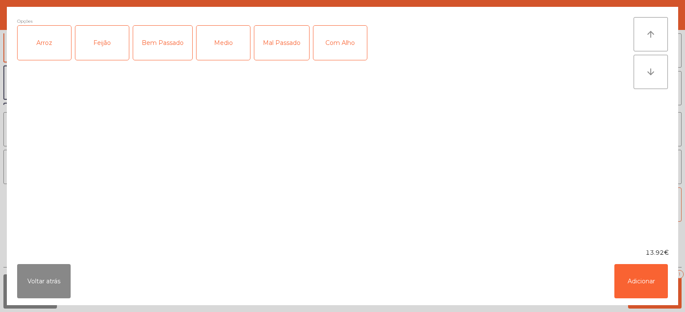
click at [47, 44] on div "Arroz" at bounding box center [45, 43] width 54 height 34
click at [96, 48] on div "Feijão" at bounding box center [102, 43] width 54 height 34
click at [236, 35] on div "Medio" at bounding box center [224, 43] width 54 height 34
click at [648, 293] on button "Adicionar" at bounding box center [642, 281] width 54 height 34
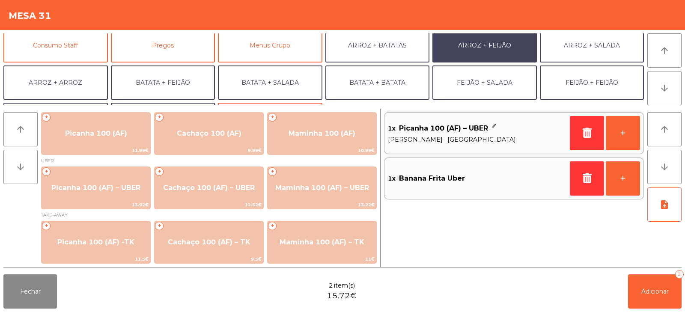
scroll to position [112, 0]
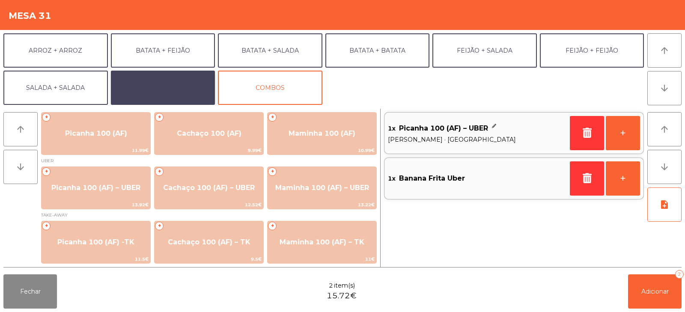
click at [148, 89] on button "EXTRAS UBER" at bounding box center [163, 88] width 105 height 34
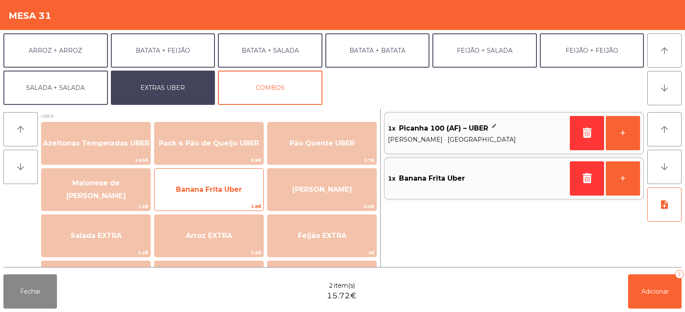
click at [186, 194] on span "Banana Frita Uber" at bounding box center [209, 189] width 109 height 23
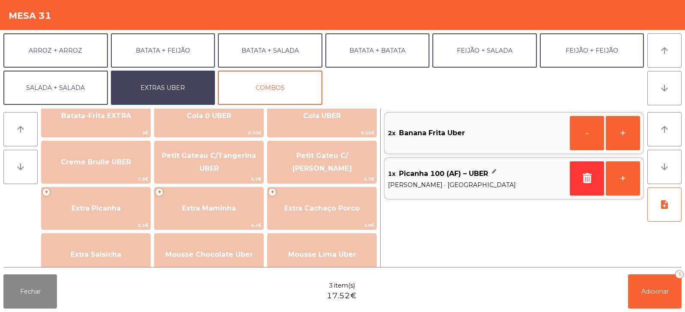
scroll to position [174, 0]
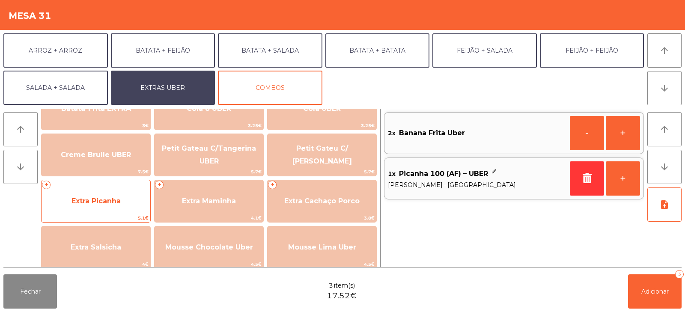
click at [83, 199] on span "Extra Picanha" at bounding box center [96, 201] width 49 height 8
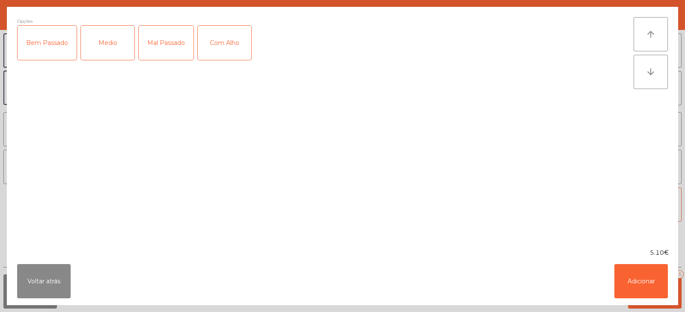
click at [100, 50] on div "Medio" at bounding box center [108, 43] width 54 height 34
click at [628, 276] on button "Adicionar" at bounding box center [642, 281] width 54 height 34
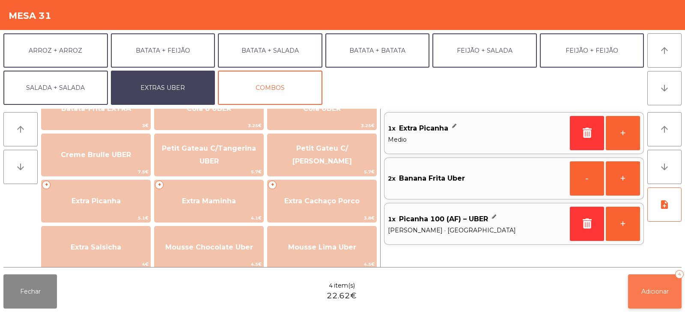
click at [645, 300] on button "Adicionar 4" at bounding box center [655, 292] width 54 height 34
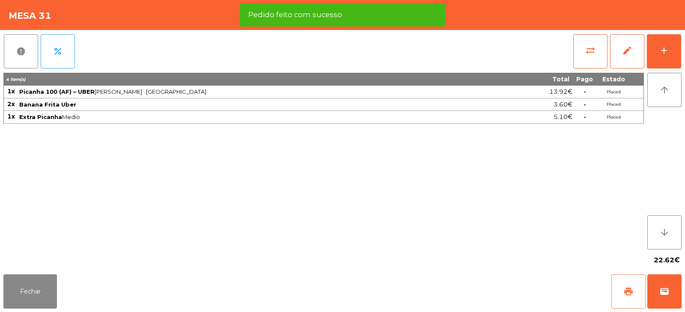
click at [630, 297] on button "print" at bounding box center [629, 292] width 34 height 34
click at [658, 296] on button "wallet" at bounding box center [665, 292] width 34 height 34
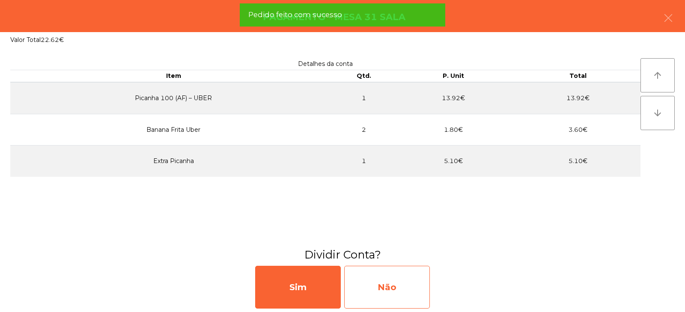
click at [409, 290] on div "Não" at bounding box center [387, 287] width 86 height 43
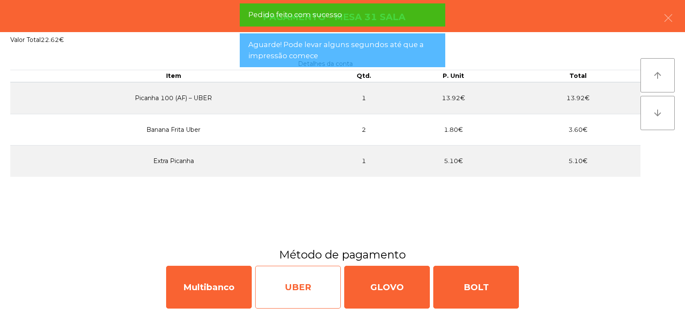
click at [299, 289] on div "UBER" at bounding box center [298, 287] width 86 height 43
select select "**"
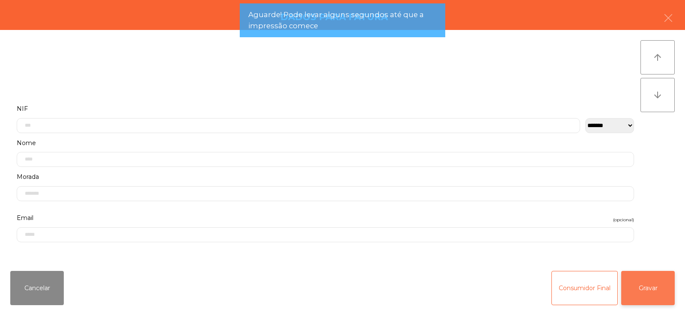
click at [638, 288] on button "Gravar" at bounding box center [649, 288] width 54 height 34
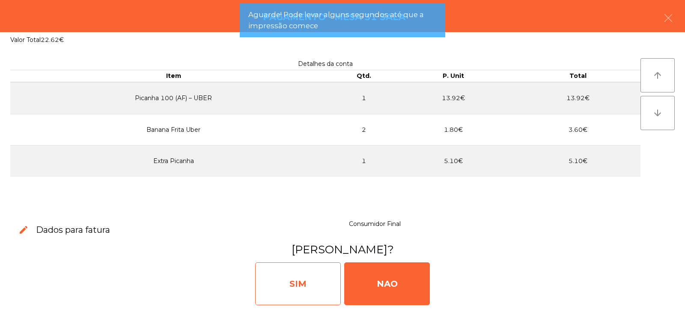
click at [308, 290] on div "SIM" at bounding box center [298, 284] width 86 height 43
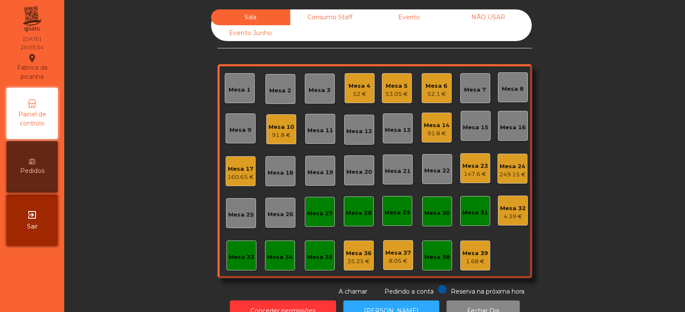
click at [314, 101] on div "Mesa 3" at bounding box center [320, 89] width 30 height 30
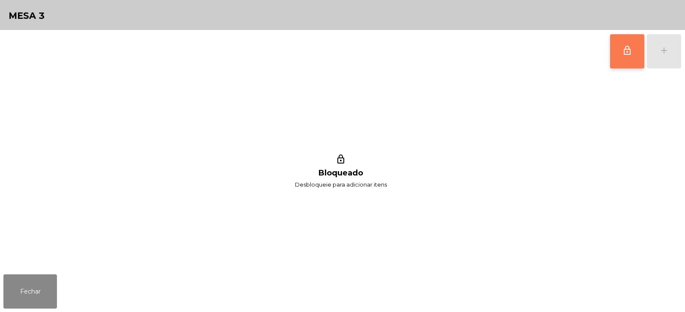
click at [627, 61] on button "lock_outline" at bounding box center [627, 51] width 34 height 34
click at [665, 60] on div "lock_outline add" at bounding box center [646, 51] width 72 height 43
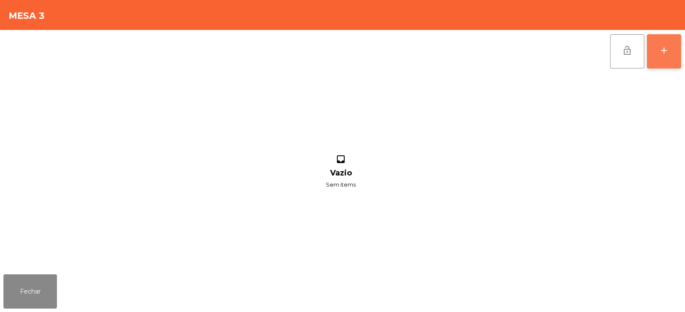
click at [664, 59] on button "add" at bounding box center [664, 51] width 34 height 34
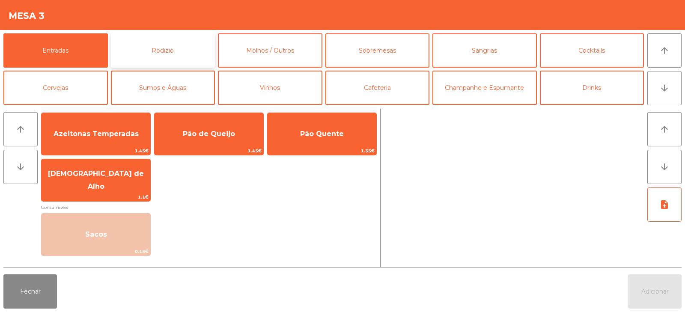
click at [173, 50] on button "Rodizio" at bounding box center [163, 50] width 105 height 34
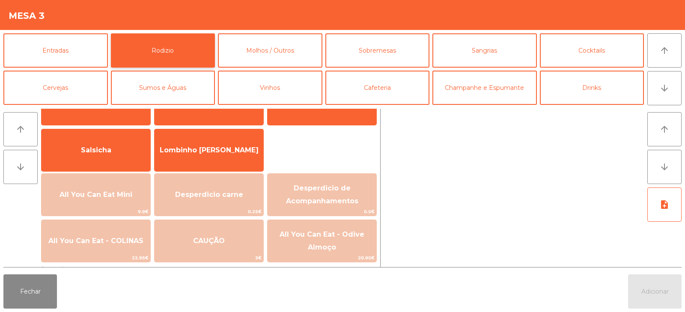
scroll to position [49, 0]
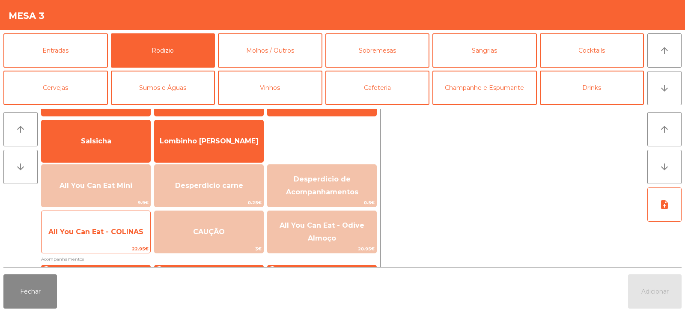
click at [120, 235] on span "All You Can Eat - COLINAS" at bounding box center [95, 232] width 95 height 8
click at [126, 236] on span "All You Can Eat - COLINAS" at bounding box center [96, 232] width 109 height 23
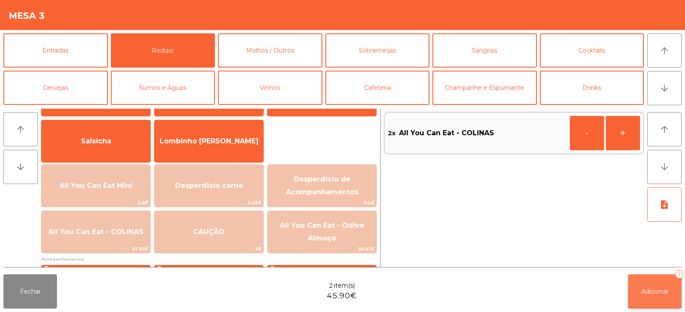
click at [642, 290] on span "Adicionar" at bounding box center [655, 292] width 27 height 8
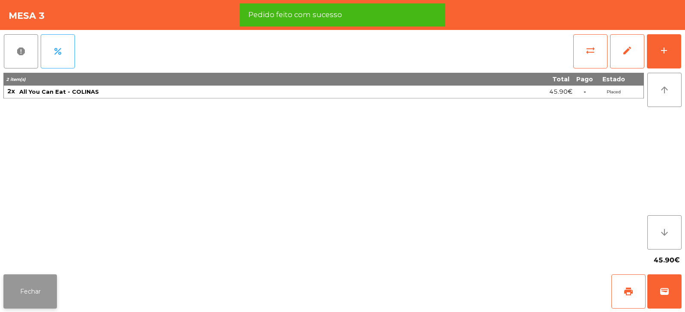
click at [26, 298] on button "Fechar" at bounding box center [30, 292] width 54 height 34
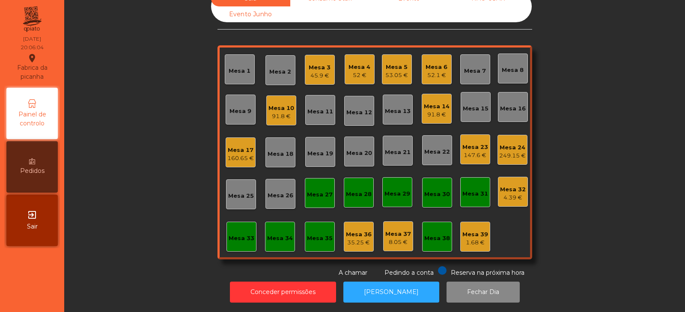
scroll to position [0, 0]
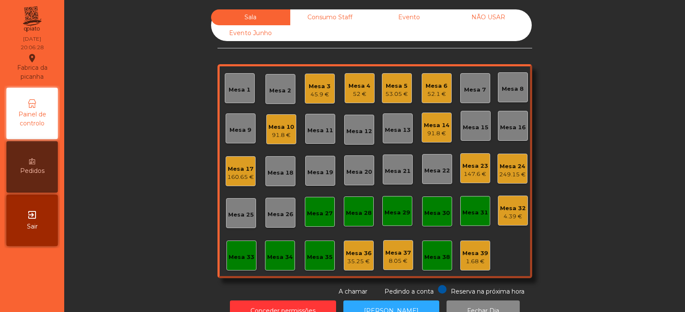
click at [359, 134] on div "Mesa 12" at bounding box center [360, 131] width 26 height 9
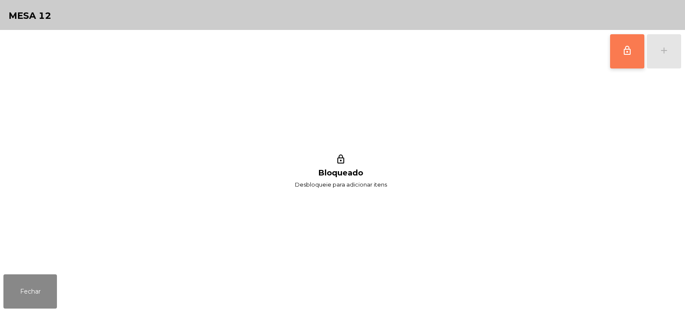
click at [622, 51] on button "lock_outline" at bounding box center [627, 51] width 34 height 34
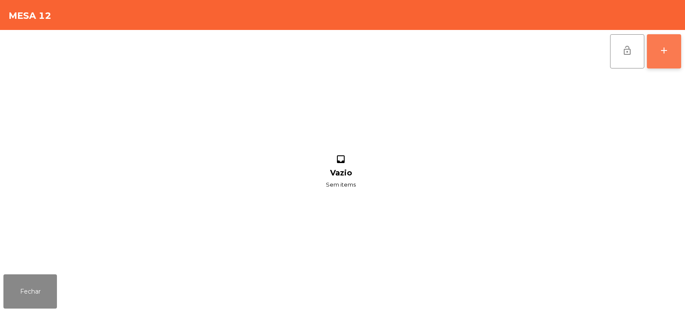
click at [663, 55] on div "add" at bounding box center [664, 50] width 10 height 10
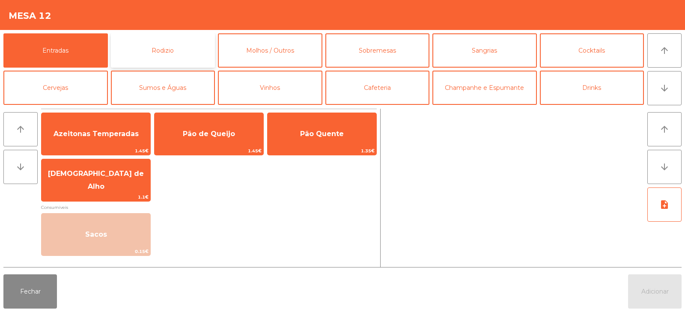
click at [165, 41] on button "Rodizio" at bounding box center [163, 50] width 105 height 34
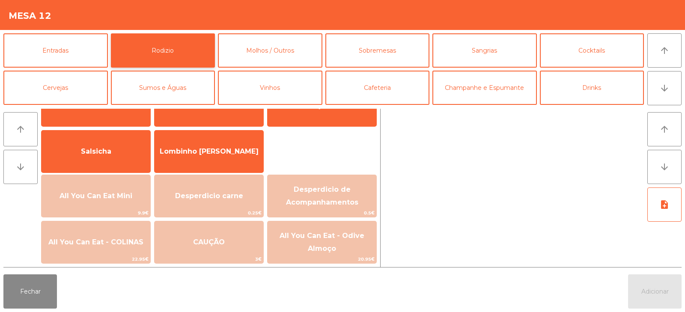
scroll to position [56, 0]
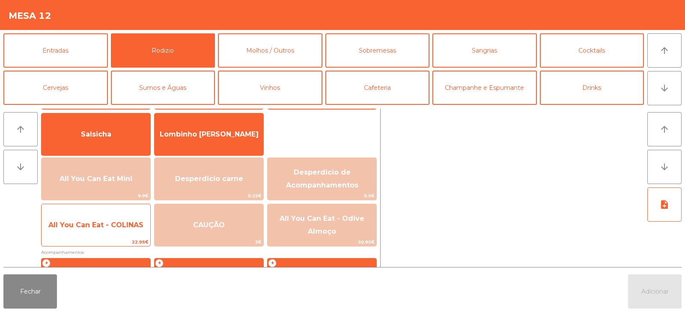
click at [119, 226] on span "All You Can Eat - COLINAS" at bounding box center [95, 225] width 95 height 8
click at [115, 224] on span "All You Can Eat - COLINAS" at bounding box center [95, 225] width 95 height 8
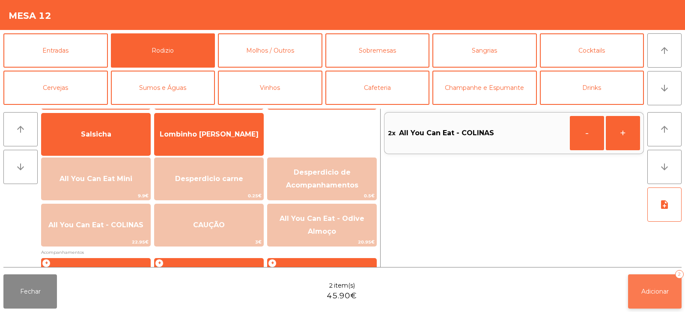
click at [645, 287] on button "Adicionar 2" at bounding box center [655, 292] width 54 height 34
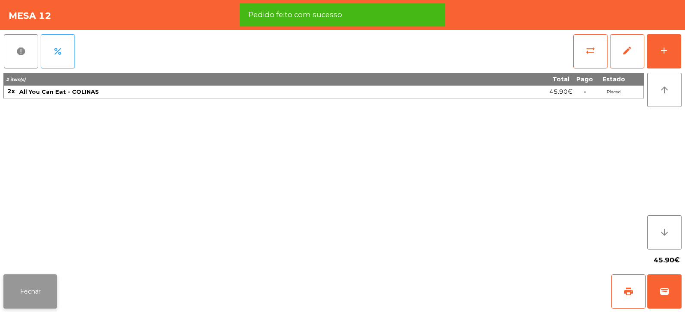
click at [36, 298] on button "Fechar" at bounding box center [30, 292] width 54 height 34
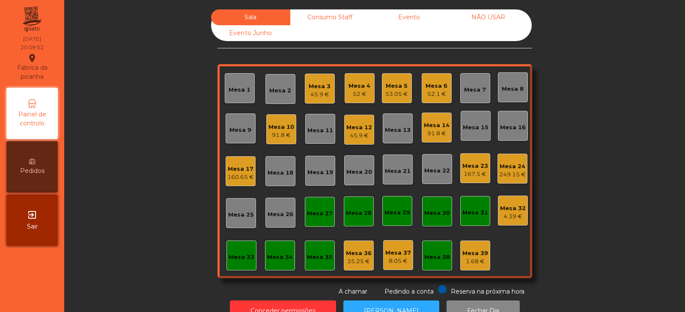
scroll to position [25, 0]
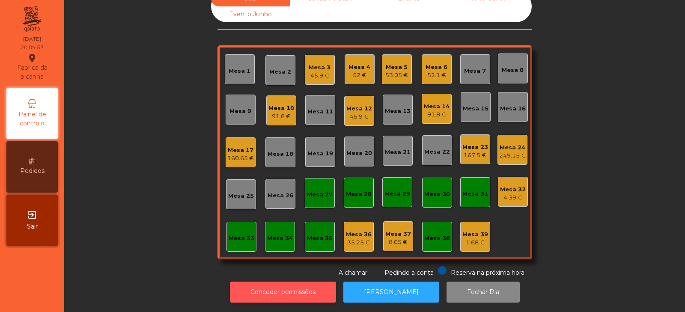
click at [270, 286] on button "Conceder permissões" at bounding box center [283, 292] width 106 height 21
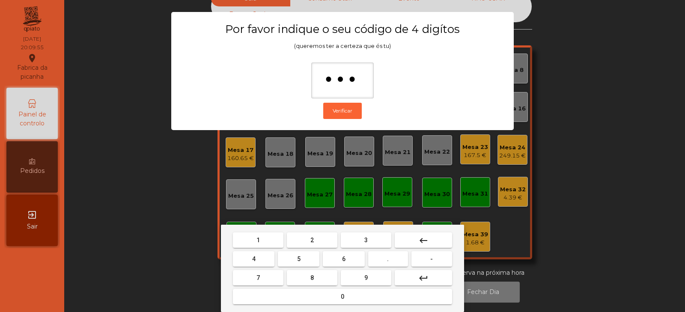
type input "****"
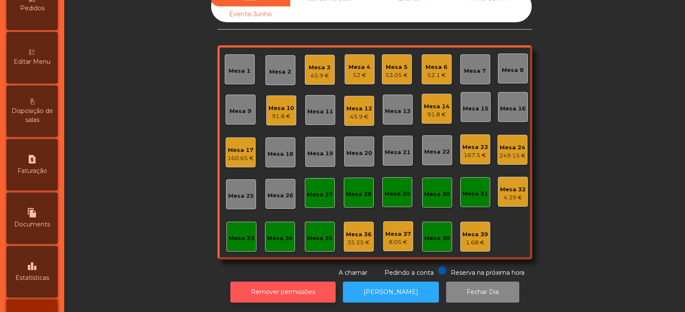
scroll to position [163, 0]
click at [36, 70] on div "Editar Menu" at bounding box center [31, 57] width 51 height 51
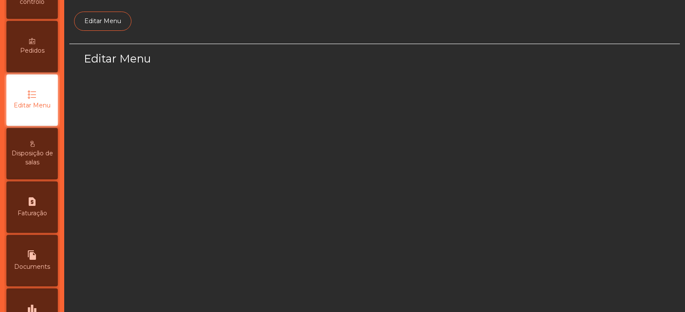
select select "*"
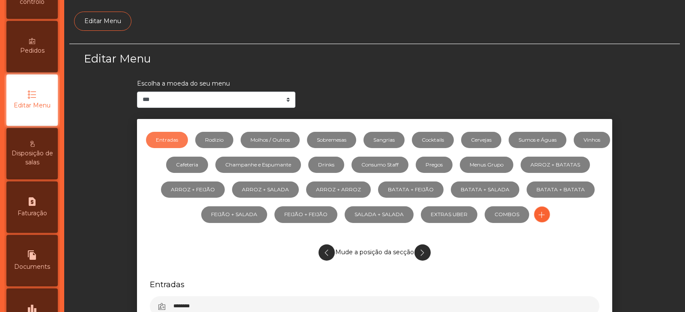
scroll to position [65, 0]
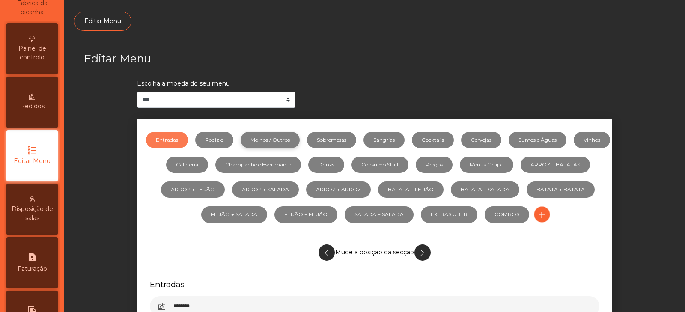
click at [296, 142] on link "Molhos / Outros" at bounding box center [270, 140] width 59 height 16
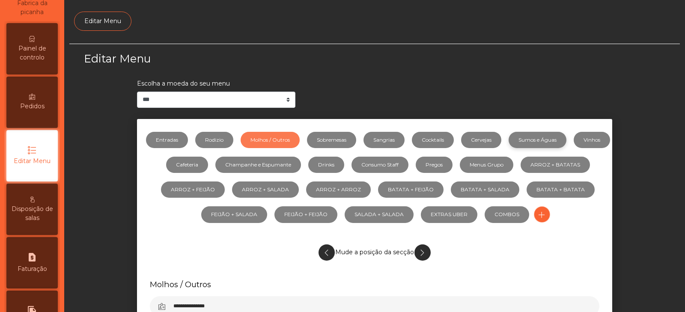
click at [549, 137] on link "Sumos e Águas" at bounding box center [538, 140] width 58 height 16
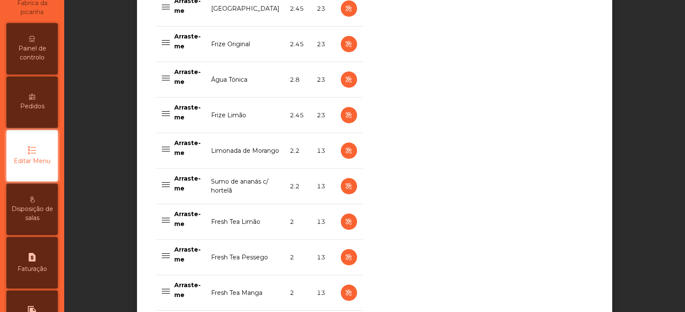
scroll to position [791, 0]
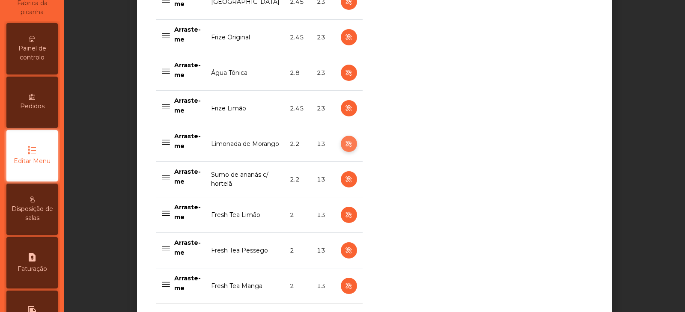
click at [344, 143] on icon "button" at bounding box center [349, 144] width 10 height 11
select select "***"
select select "**"
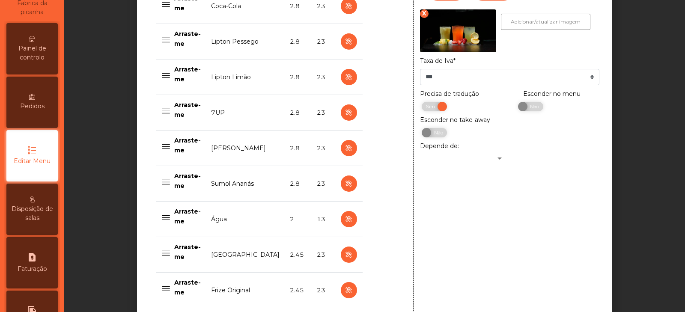
scroll to position [538, 0]
click at [530, 108] on span "Não" at bounding box center [533, 106] width 21 height 9
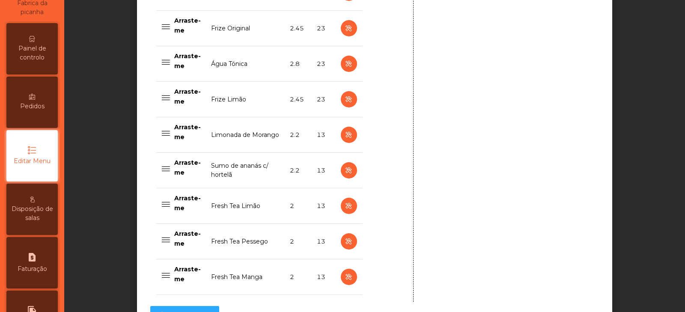
scroll to position [891, 0]
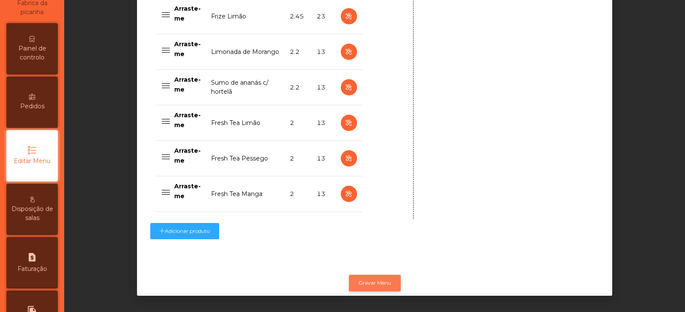
click at [386, 281] on button "Gravar Menu" at bounding box center [375, 283] width 52 height 16
click at [368, 276] on button "Gravar Menu" at bounding box center [375, 283] width 52 height 16
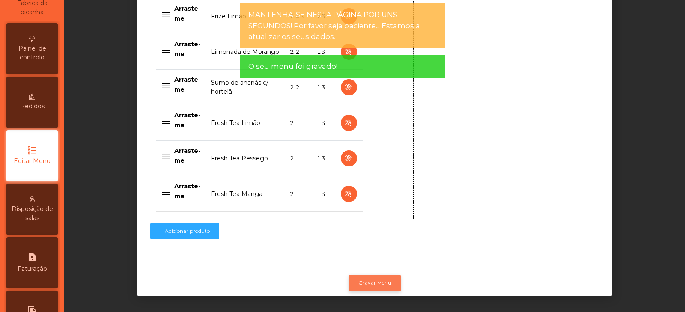
scroll to position [0, 0]
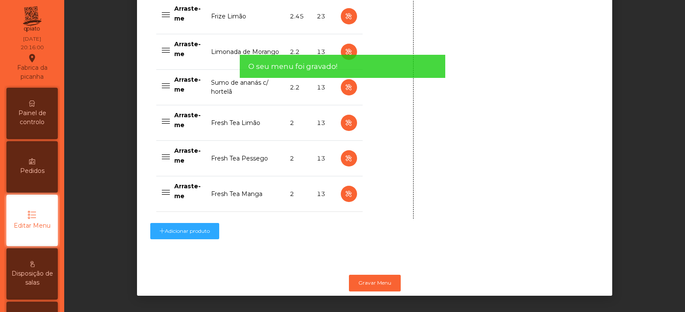
click at [37, 113] on span "Painel de controlo" at bounding box center [32, 118] width 47 height 18
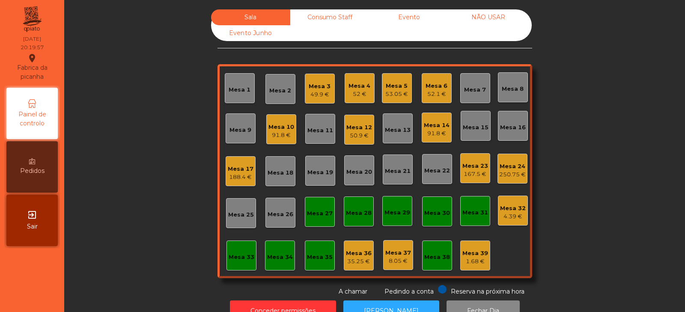
click at [176, 107] on div "Sala Consumo Staff Evento NÃO USAR Evento Junho Mesa 1 Mesa 2 Mesa 3 49.9 € Mes…" at bounding box center [375, 152] width 598 height 287
click at [317, 172] on div "Mesa 19" at bounding box center [321, 172] width 26 height 9
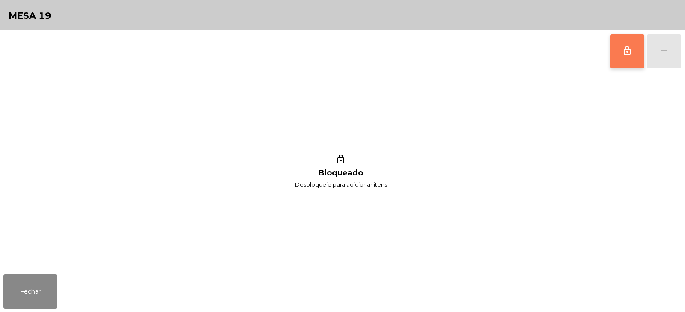
click at [616, 55] on button "lock_outline" at bounding box center [627, 51] width 34 height 34
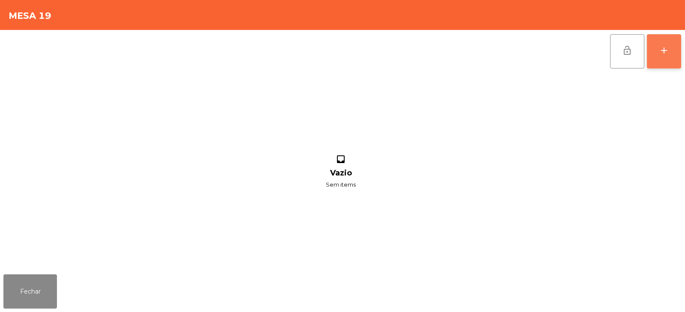
click at [668, 58] on button "add" at bounding box center [664, 51] width 34 height 34
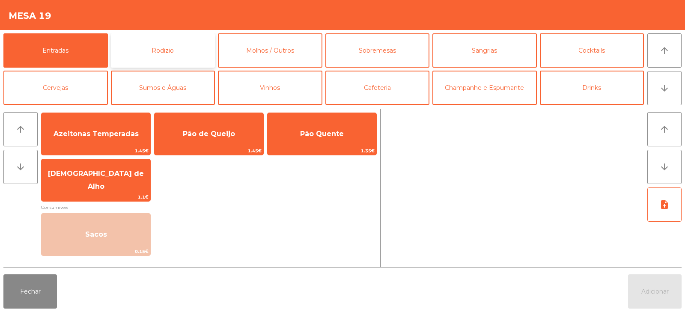
click at [151, 51] on button "Rodizio" at bounding box center [163, 50] width 105 height 34
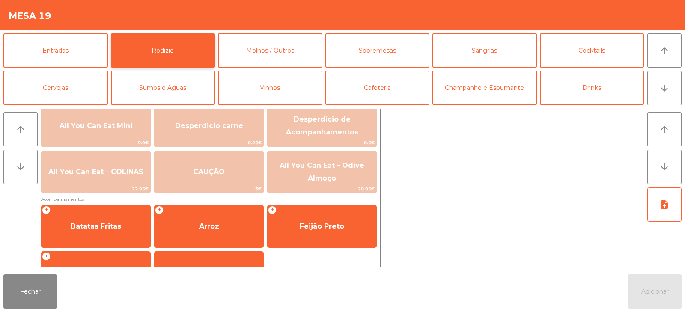
scroll to position [108, 0]
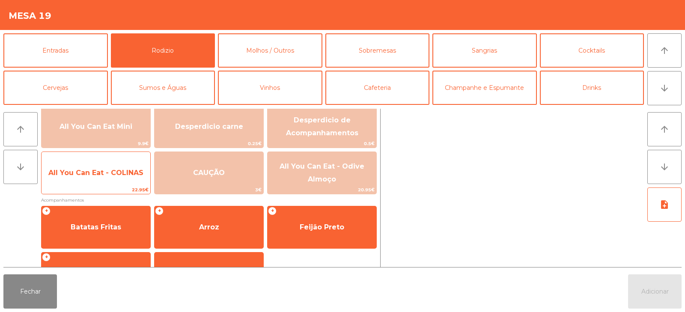
click at [93, 175] on span "All You Can Eat - COLINAS" at bounding box center [95, 173] width 95 height 8
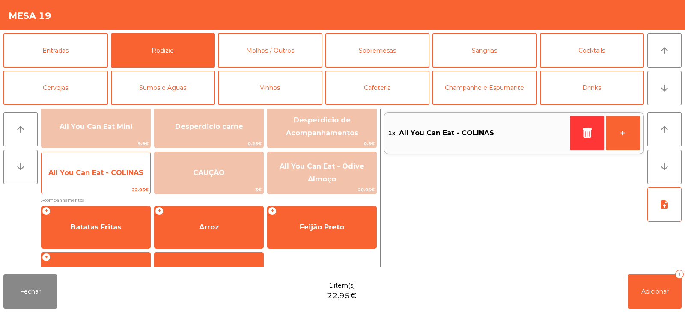
click at [103, 176] on span "All You Can Eat - COLINAS" at bounding box center [95, 173] width 95 height 8
click at [110, 180] on span "All You Can Eat - COLINAS" at bounding box center [96, 172] width 109 height 23
click at [92, 181] on span "All You Can Eat - COLINAS" at bounding box center [96, 172] width 109 height 23
click at [99, 184] on span "All You Can Eat - COLINAS" at bounding box center [96, 172] width 109 height 23
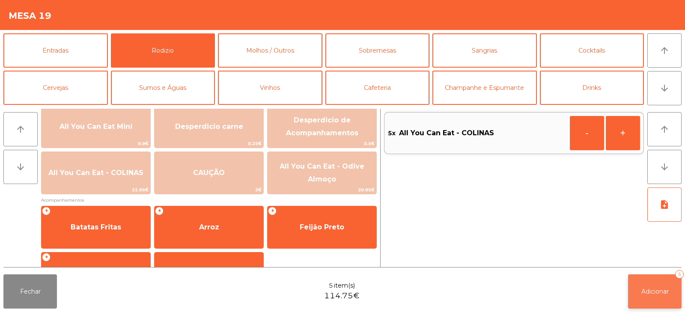
click at [660, 304] on button "Adicionar 5" at bounding box center [655, 292] width 54 height 34
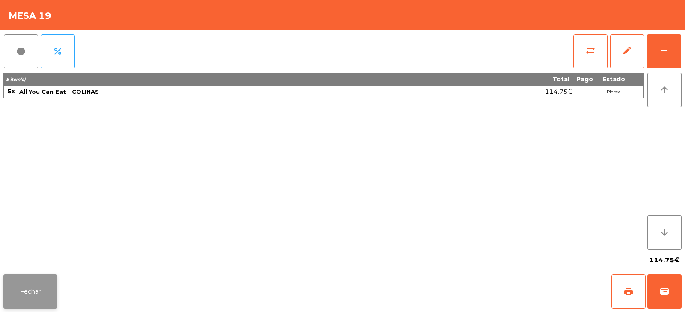
click at [31, 288] on button "Fechar" at bounding box center [30, 292] width 54 height 34
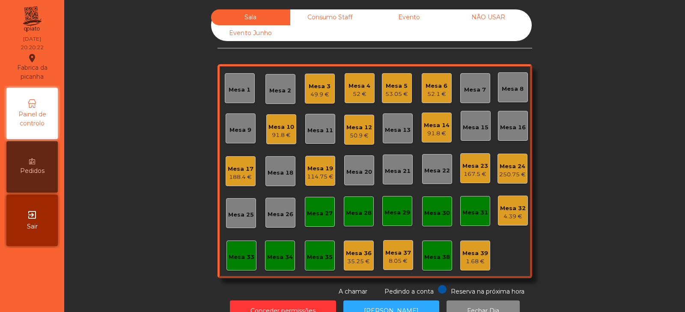
click at [154, 198] on div "Sala Consumo Staff Evento NÃO USAR Evento Junho Mesa 1 Mesa 2 Mesa 3 49.9 € Mes…" at bounding box center [375, 152] width 598 height 287
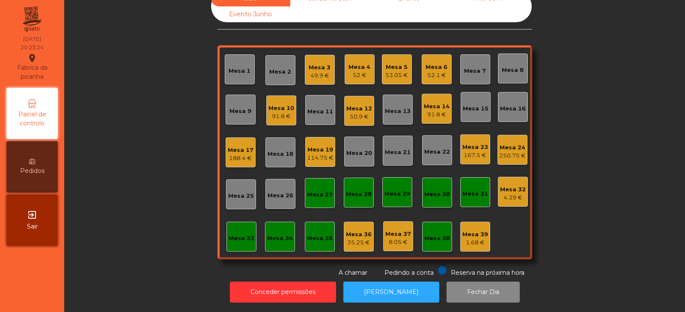
click at [393, 108] on div "Mesa 13" at bounding box center [398, 111] width 26 height 9
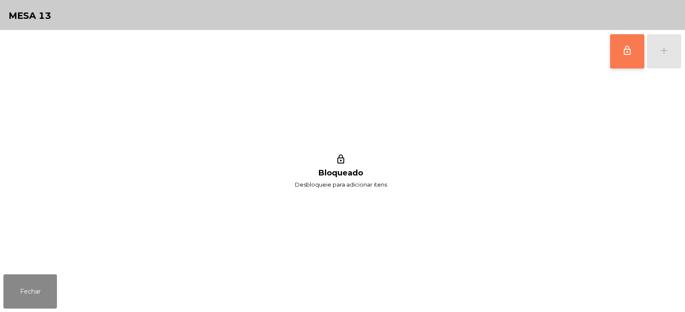
click at [625, 57] on button "lock_outline" at bounding box center [627, 51] width 34 height 34
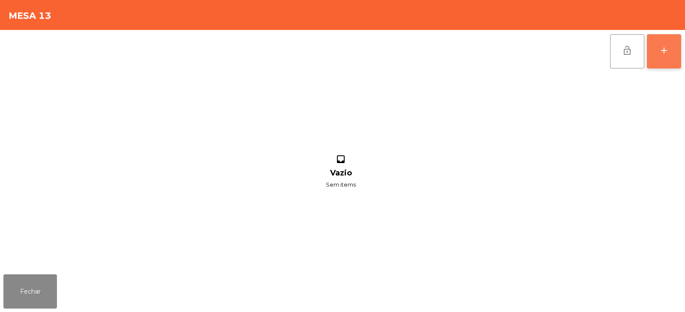
click at [657, 62] on button "add" at bounding box center [664, 51] width 34 height 34
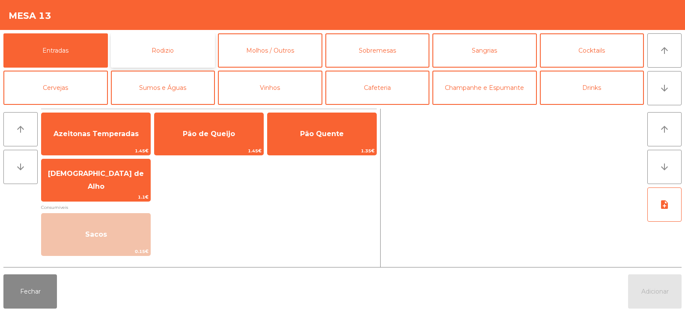
click at [186, 59] on button "Rodizio" at bounding box center [163, 50] width 105 height 34
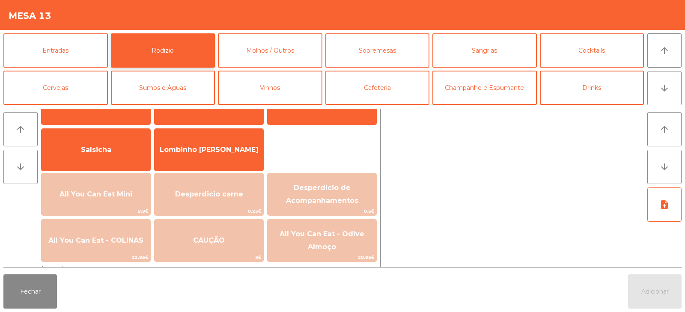
scroll to position [59, 0]
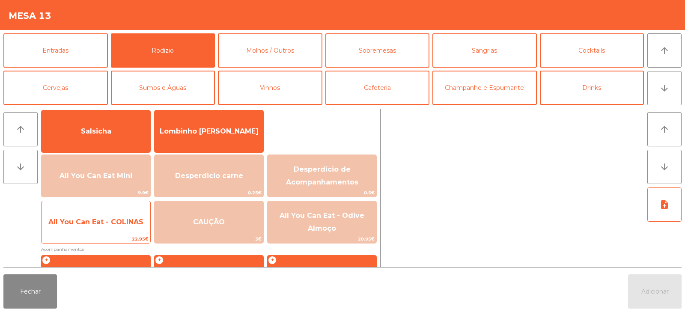
click at [120, 227] on span "All You Can Eat - COLINAS" at bounding box center [96, 222] width 109 height 23
click at [126, 230] on span "All You Can Eat - COLINAS" at bounding box center [96, 222] width 109 height 23
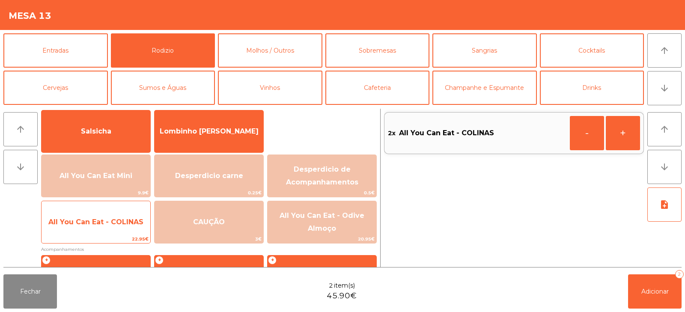
click at [128, 227] on span "All You Can Eat - COLINAS" at bounding box center [96, 222] width 109 height 23
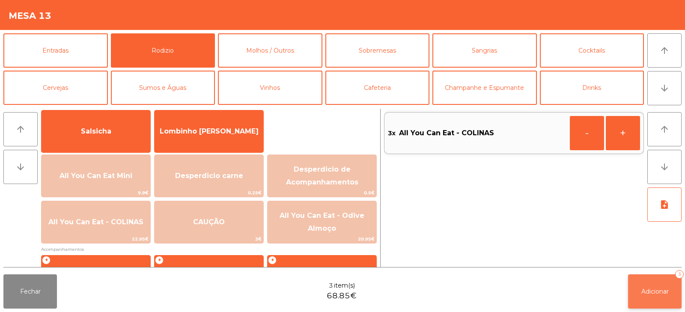
click at [644, 296] on button "Adicionar 3" at bounding box center [655, 292] width 54 height 34
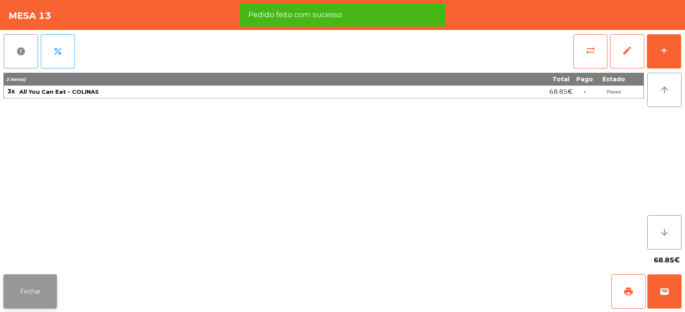
click at [36, 294] on button "Fechar" at bounding box center [30, 292] width 54 height 34
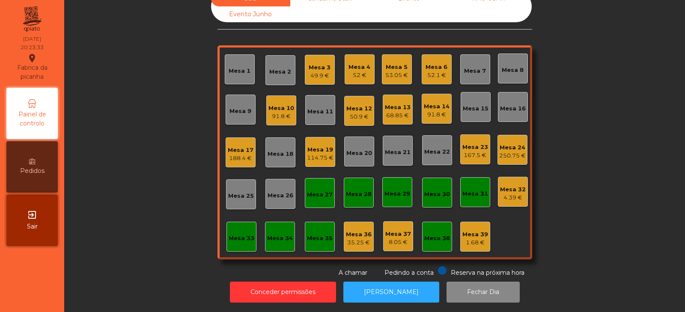
scroll to position [0, 0]
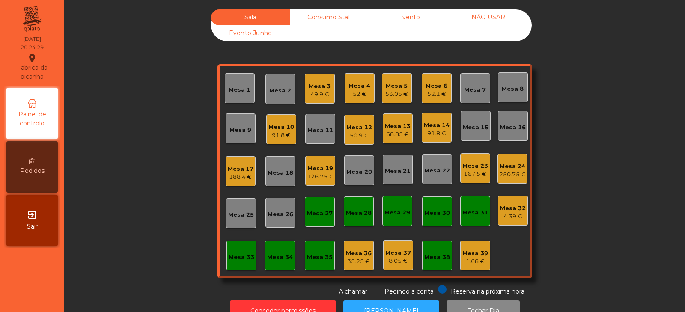
click at [477, 134] on div "Mesa 15" at bounding box center [476, 126] width 30 height 30
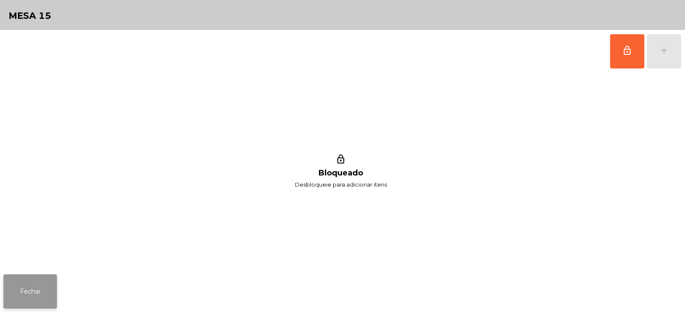
click at [36, 294] on button "Fechar" at bounding box center [30, 292] width 54 height 34
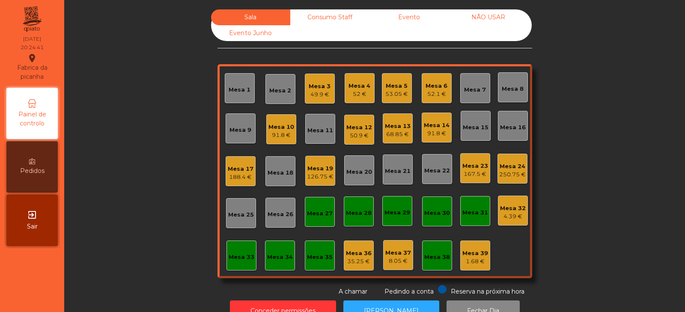
click at [481, 127] on div "Mesa 15" at bounding box center [476, 127] width 26 height 9
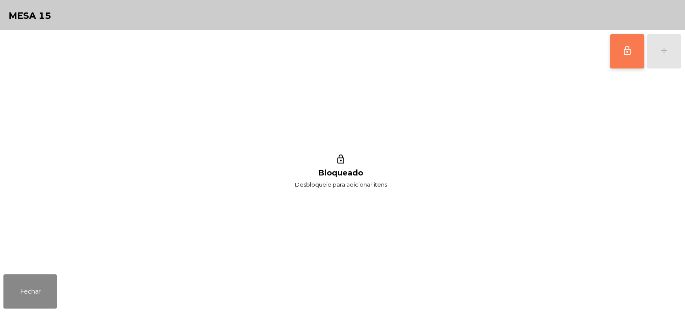
click at [631, 54] on span "lock_outline" at bounding box center [627, 50] width 10 height 10
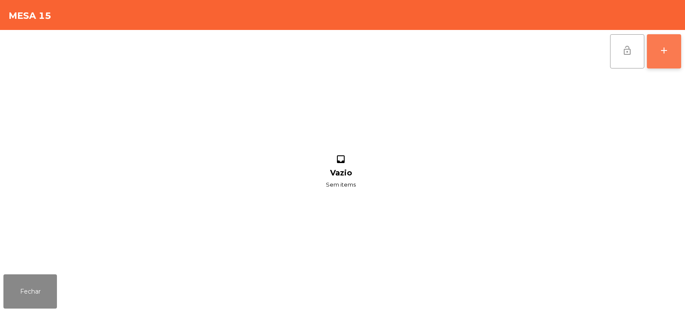
click at [667, 52] on div "add" at bounding box center [664, 50] width 10 height 10
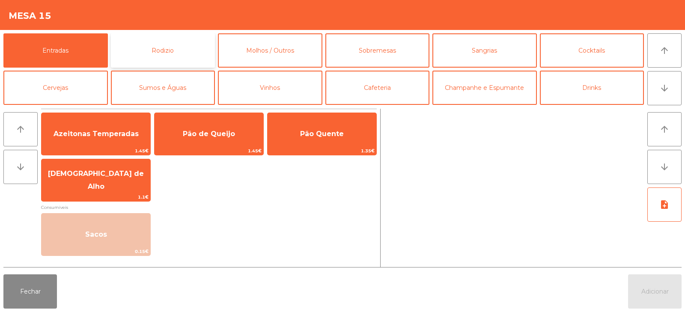
click at [201, 49] on button "Rodizio" at bounding box center [163, 50] width 105 height 34
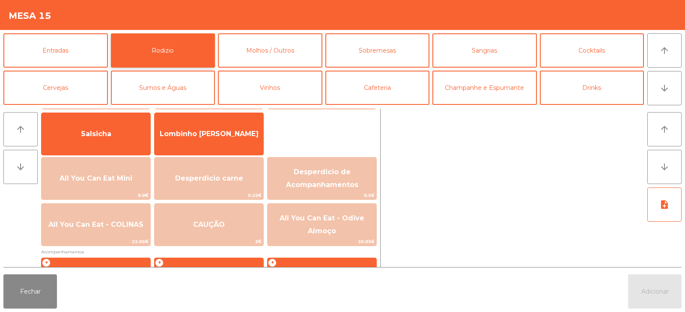
scroll to position [57, 0]
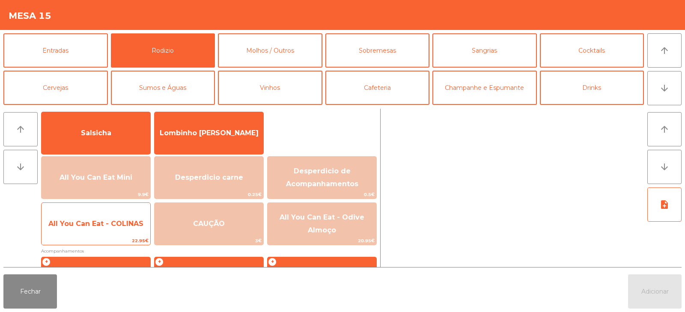
click at [129, 222] on span "All You Can Eat - COLINAS" at bounding box center [95, 224] width 95 height 8
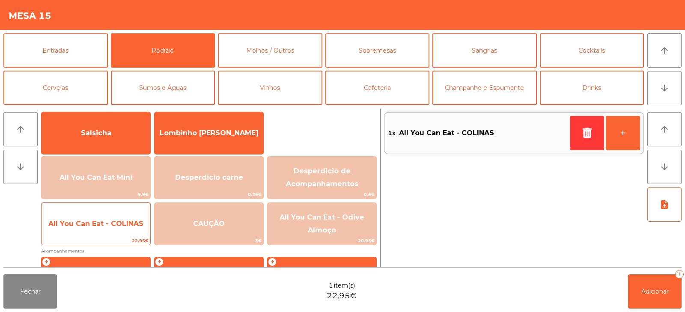
click at [126, 221] on span "All You Can Eat - COLINAS" at bounding box center [95, 224] width 95 height 8
click at [132, 221] on span "All You Can Eat - COLINAS" at bounding box center [95, 224] width 95 height 8
click at [132, 228] on span "All You Can Eat - COLINAS" at bounding box center [96, 223] width 109 height 23
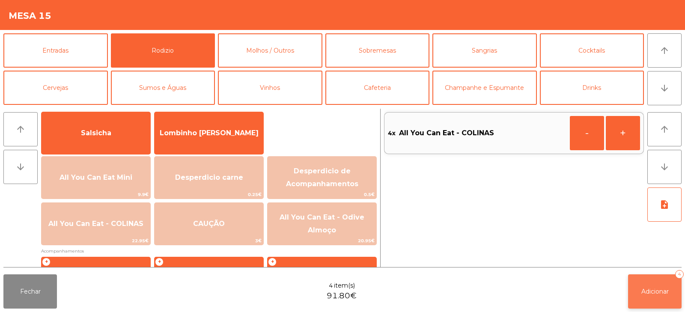
click at [658, 297] on button "Adicionar 4" at bounding box center [655, 292] width 54 height 34
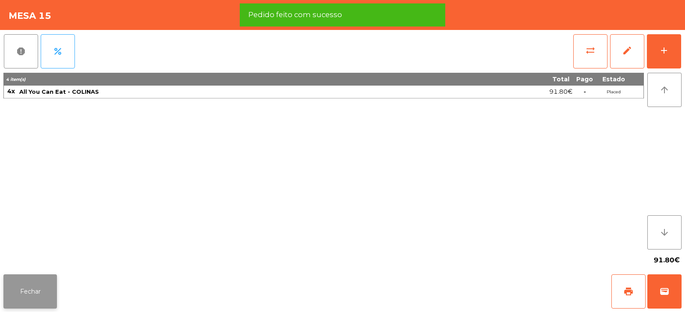
click at [50, 295] on button "Fechar" at bounding box center [30, 292] width 54 height 34
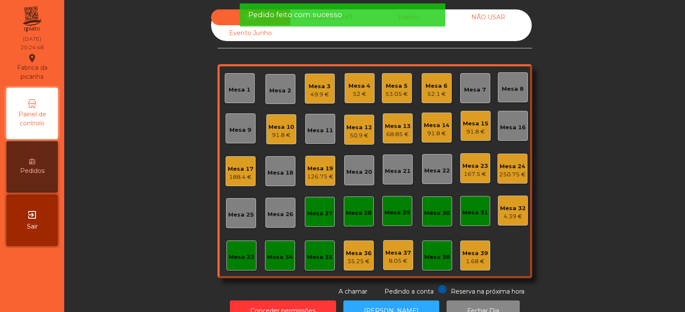
scroll to position [25, 0]
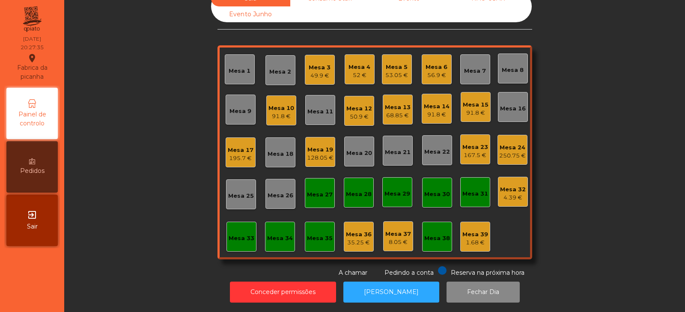
click at [355, 149] on div "Mesa 20" at bounding box center [360, 153] width 26 height 9
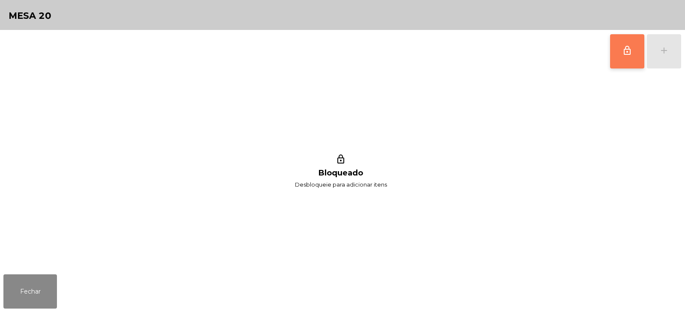
click at [621, 45] on button "lock_outline" at bounding box center [627, 51] width 34 height 34
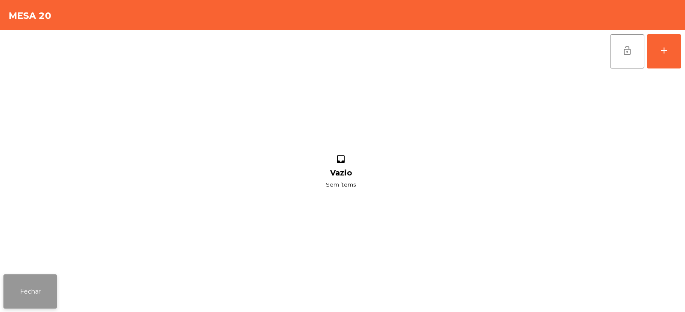
click at [42, 294] on button "Fechar" at bounding box center [30, 292] width 54 height 34
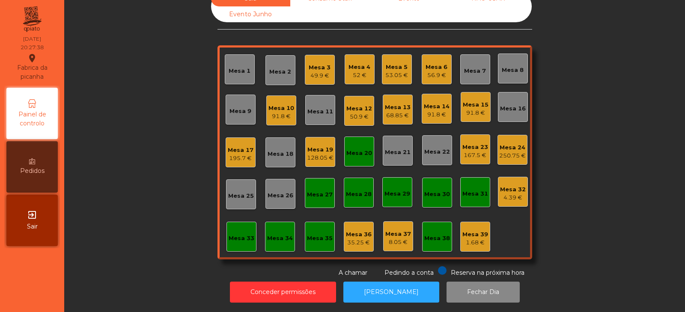
click at [465, 101] on div "Mesa 15" at bounding box center [476, 105] width 26 height 9
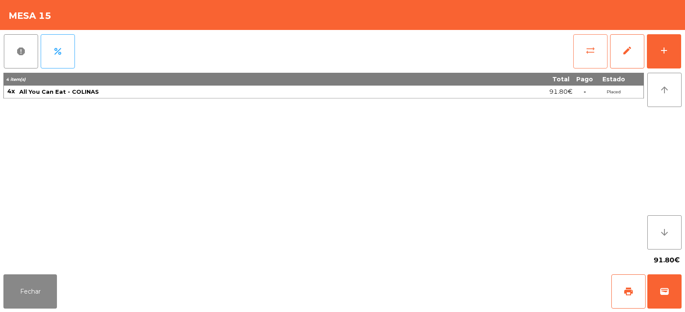
click at [592, 43] on button "sync_alt" at bounding box center [591, 51] width 34 height 34
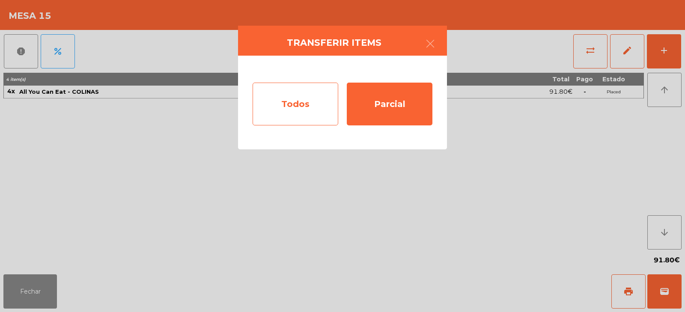
click at [308, 101] on div "Todos" at bounding box center [296, 104] width 86 height 43
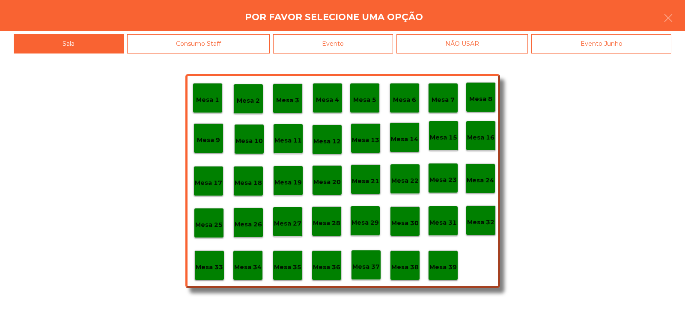
click at [330, 184] on p "Mesa 20" at bounding box center [327, 182] width 27 height 10
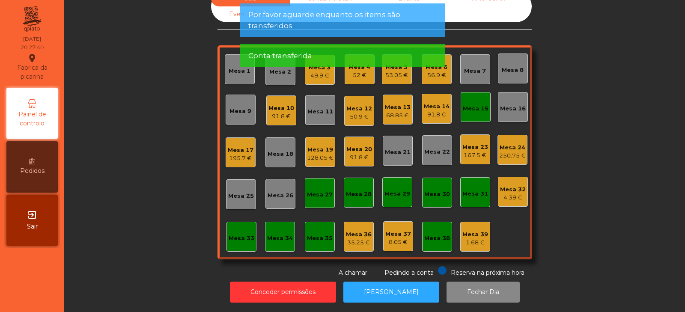
click at [473, 106] on div "Mesa 15" at bounding box center [476, 109] width 26 height 9
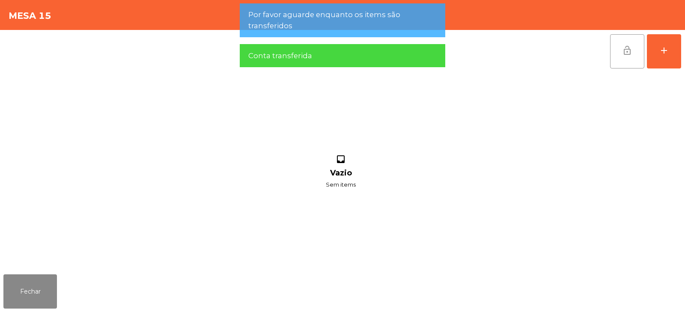
click at [639, 51] on button "lock_open" at bounding box center [627, 51] width 34 height 34
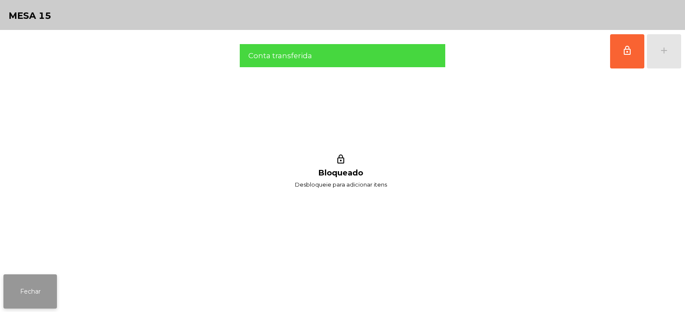
click at [41, 287] on button "Fechar" at bounding box center [30, 292] width 54 height 34
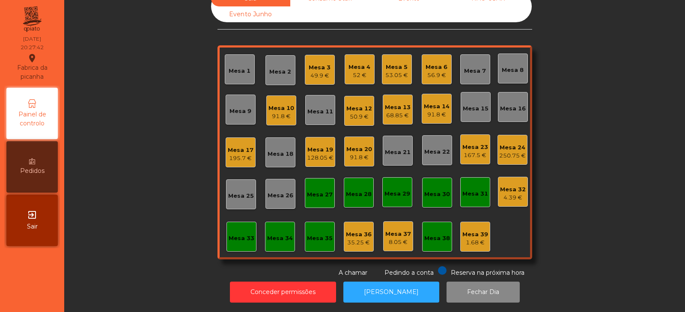
scroll to position [0, 0]
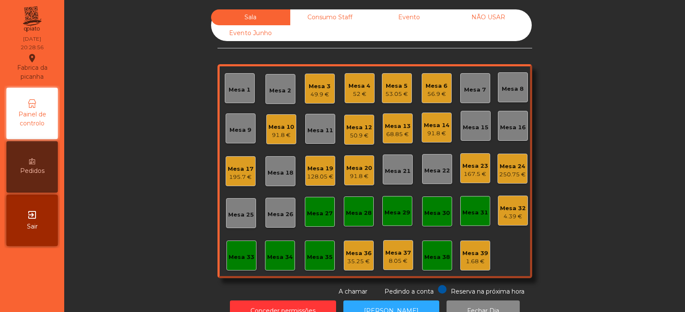
click at [310, 215] on div "Mesa 27" at bounding box center [320, 213] width 26 height 9
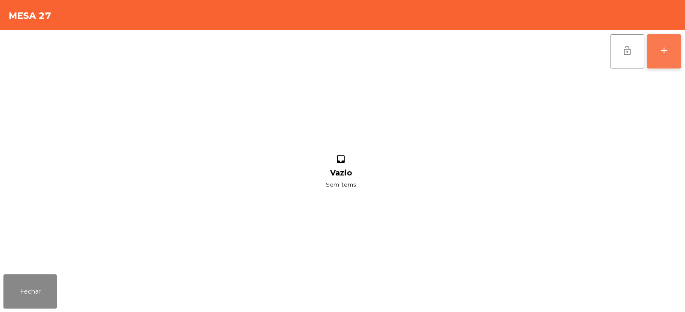
click at [660, 54] on div "add" at bounding box center [664, 50] width 10 height 10
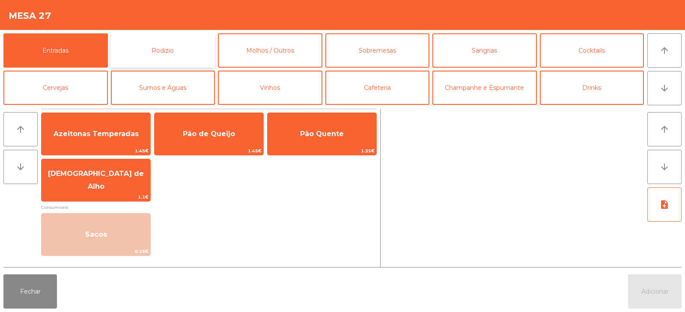
click at [186, 60] on button "Rodizio" at bounding box center [163, 50] width 105 height 34
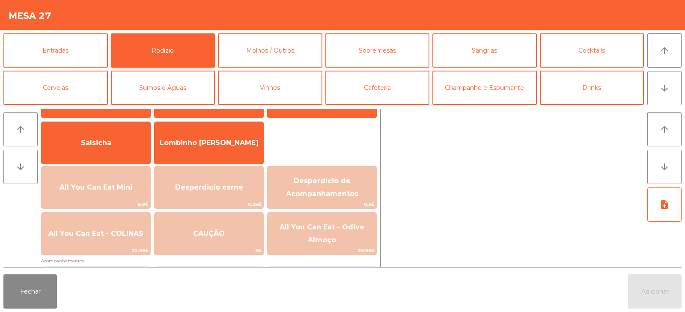
scroll to position [49, 0]
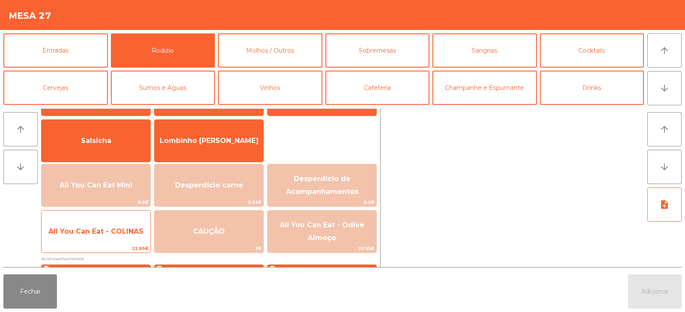
click at [115, 225] on span "All You Can Eat - COLINAS" at bounding box center [96, 231] width 109 height 23
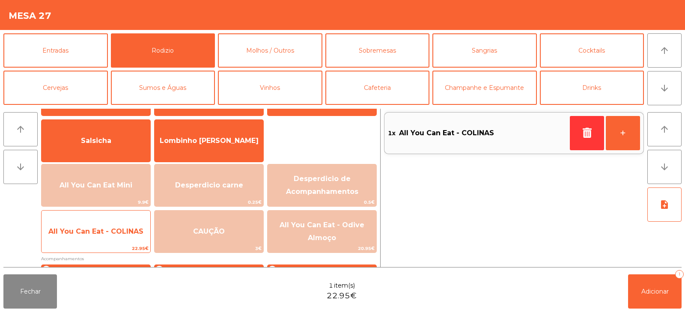
click at [122, 228] on span "All You Can Eat - COLINAS" at bounding box center [95, 231] width 95 height 8
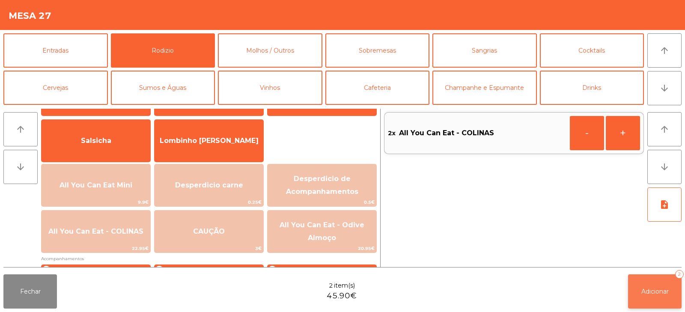
click at [640, 287] on button "Adicionar 2" at bounding box center [655, 292] width 54 height 34
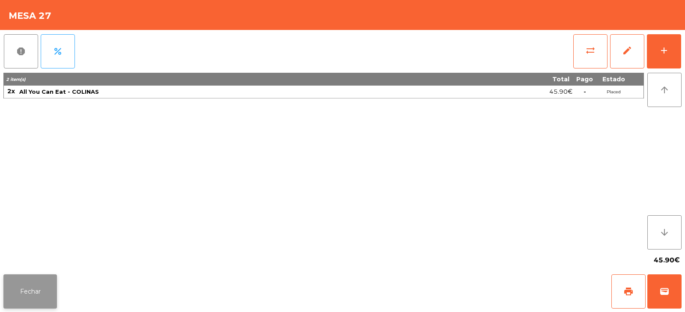
click at [37, 299] on button "Fechar" at bounding box center [30, 292] width 54 height 34
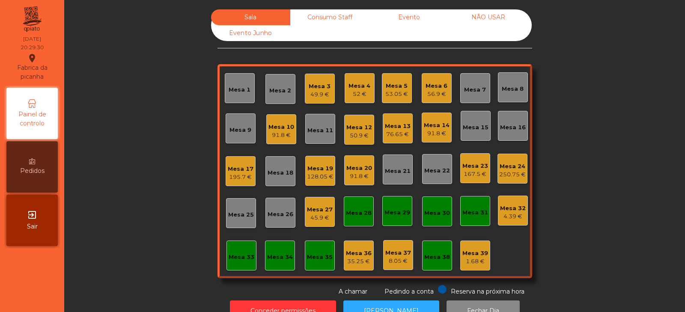
click at [432, 132] on div "91.8 €" at bounding box center [437, 133] width 26 height 9
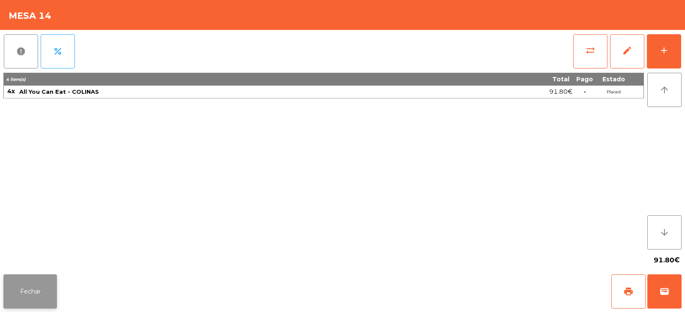
click at [42, 292] on button "Fechar" at bounding box center [30, 292] width 54 height 34
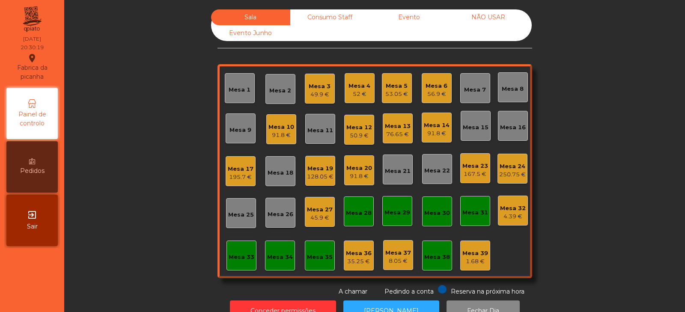
click at [280, 92] on div "Mesa 2" at bounding box center [280, 91] width 22 height 9
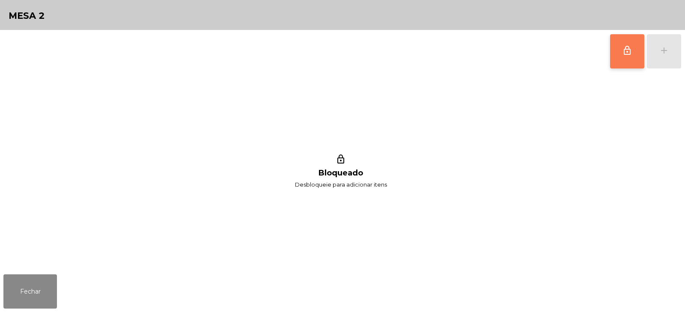
click at [618, 62] on button "lock_outline" at bounding box center [627, 51] width 34 height 34
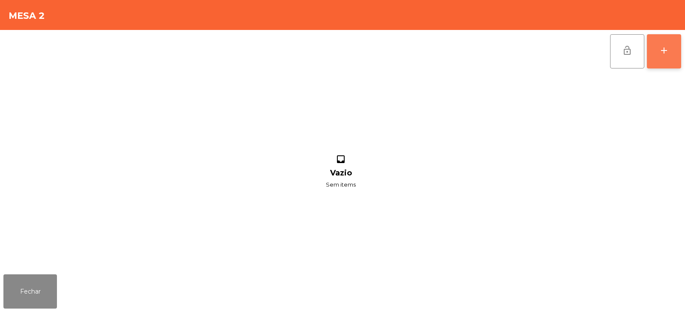
click at [666, 54] on div "add" at bounding box center [664, 50] width 10 height 10
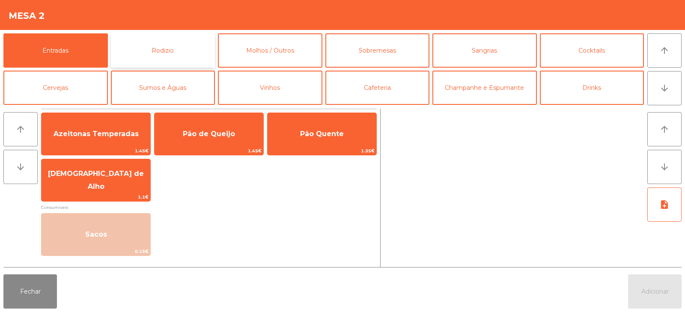
click at [175, 58] on button "Rodizio" at bounding box center [163, 50] width 105 height 34
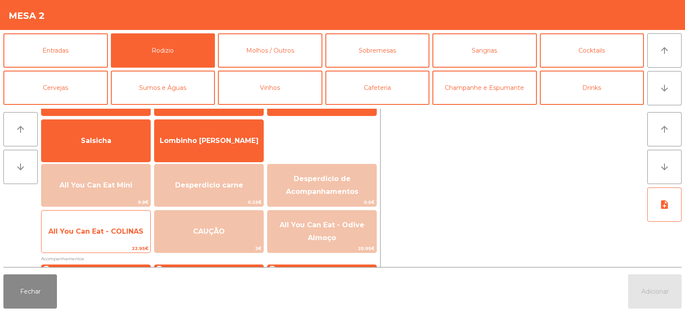
click at [111, 242] on span "All You Can Eat - COLINAS" at bounding box center [96, 231] width 109 height 23
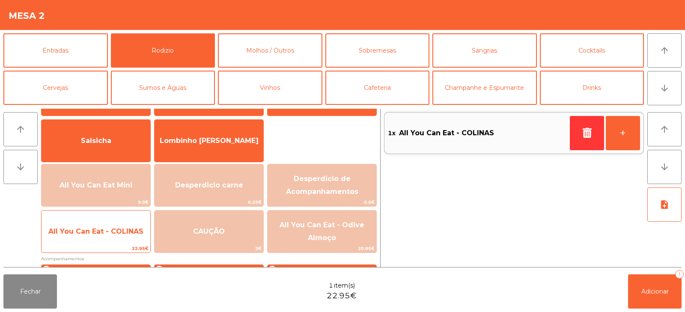
click at [111, 241] on span "All You Can Eat - COLINAS" at bounding box center [96, 231] width 109 height 23
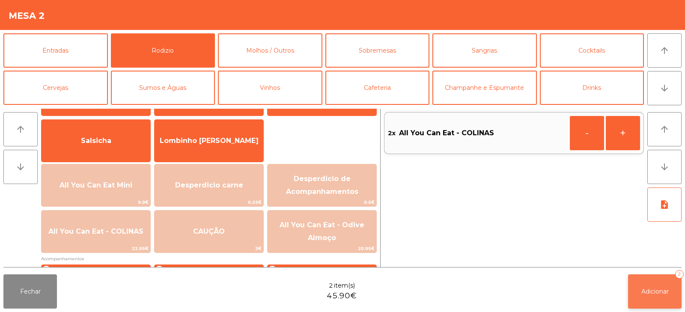
click at [650, 287] on button "Adicionar 2" at bounding box center [655, 292] width 54 height 34
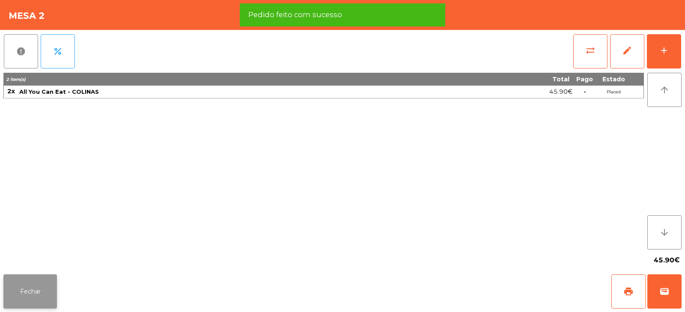
click at [36, 304] on button "Fechar" at bounding box center [30, 292] width 54 height 34
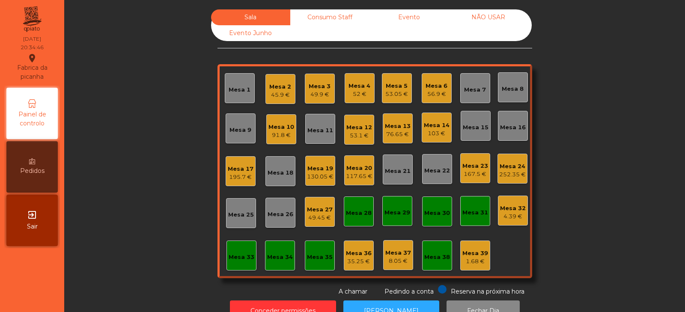
click at [239, 263] on div "Mesa 33" at bounding box center [242, 256] width 30 height 30
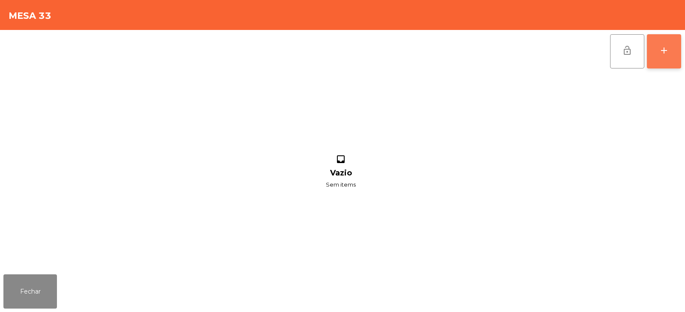
click at [667, 53] on div "add" at bounding box center [664, 50] width 10 height 10
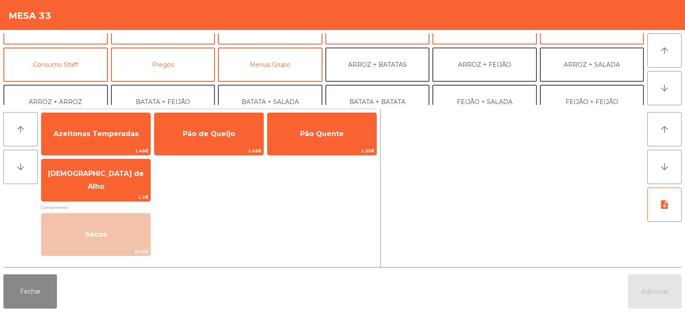
scroll to position [67, 0]
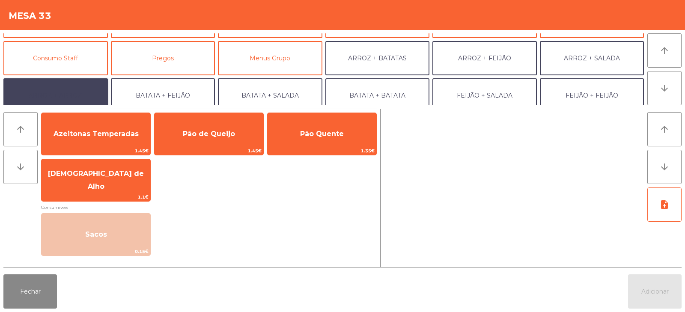
click at [59, 96] on button "ARROZ + ARROZ" at bounding box center [55, 95] width 105 height 34
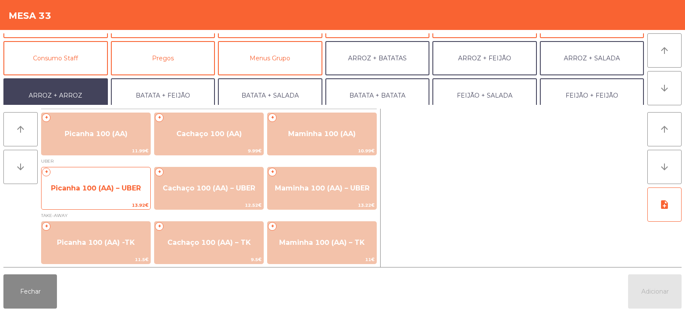
click at [93, 190] on span "Picanha 100 (AA) – UBER" at bounding box center [96, 188] width 90 height 8
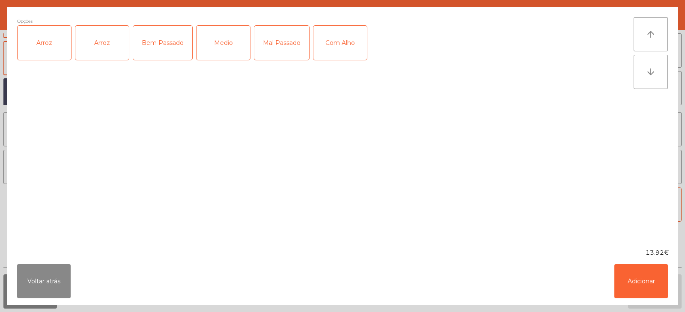
click at [39, 46] on div "Arroz" at bounding box center [45, 43] width 54 height 34
click at [107, 42] on div "Arroz" at bounding box center [102, 43] width 54 height 34
click at [101, 42] on div "Arroz" at bounding box center [102, 43] width 54 height 34
click at [224, 50] on div "Medio" at bounding box center [224, 43] width 54 height 34
click at [646, 284] on button "Adicionar" at bounding box center [642, 281] width 54 height 34
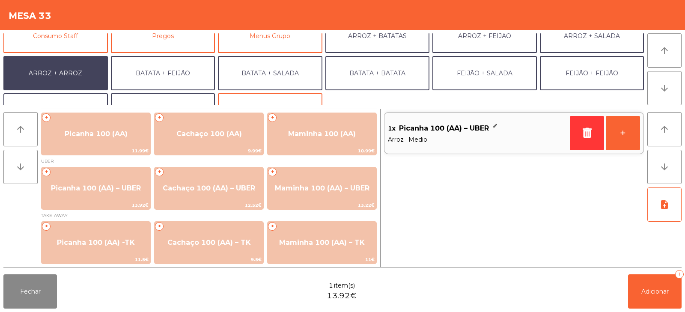
scroll to position [112, 0]
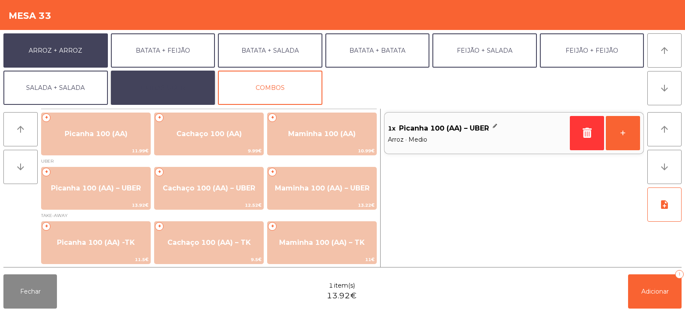
click at [188, 93] on button "EXTRAS UBER" at bounding box center [163, 88] width 105 height 34
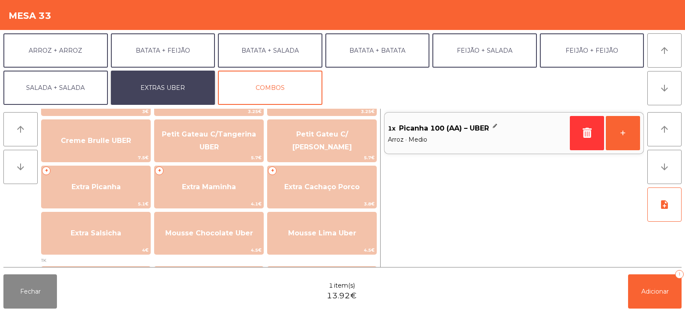
scroll to position [188, 0]
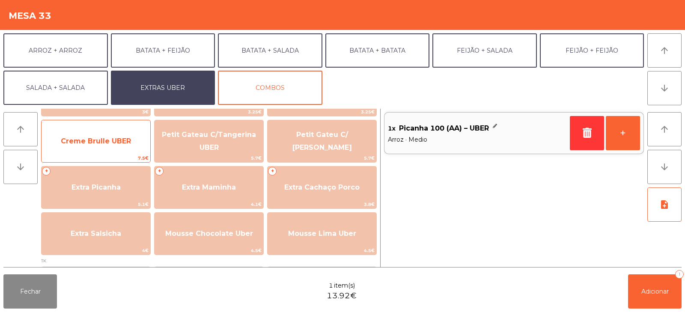
click at [114, 143] on span "Creme Brulle UBER" at bounding box center [96, 141] width 70 height 8
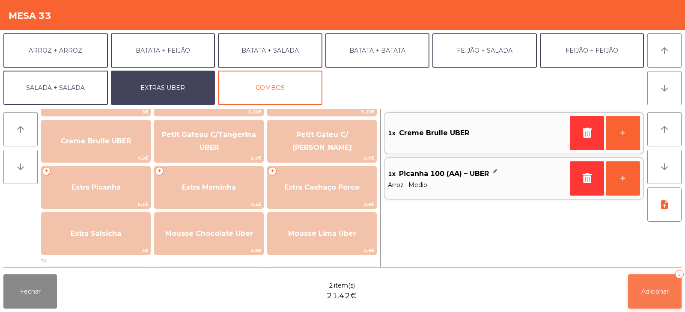
click at [644, 294] on span "Adicionar" at bounding box center [655, 292] width 27 height 8
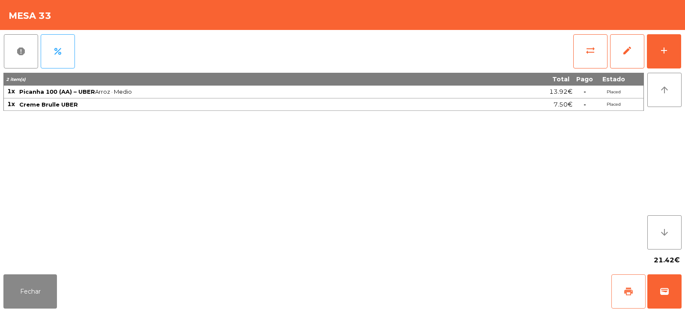
click at [621, 299] on button "print" at bounding box center [629, 292] width 34 height 34
click at [669, 293] on span "wallet" at bounding box center [665, 292] width 10 height 10
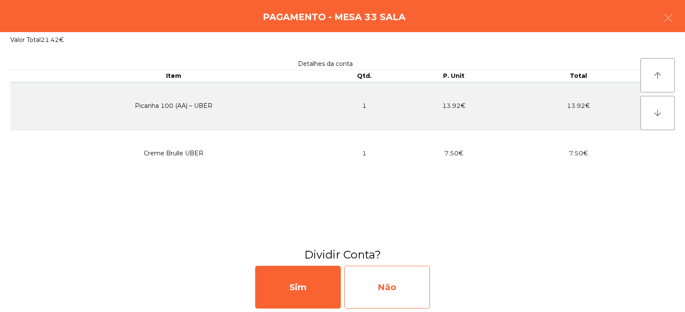
click at [385, 291] on div "Não" at bounding box center [387, 287] width 86 height 43
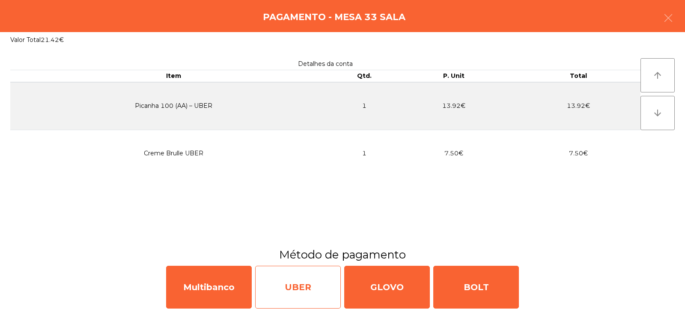
click at [290, 292] on div "UBER" at bounding box center [298, 287] width 86 height 43
select select "**"
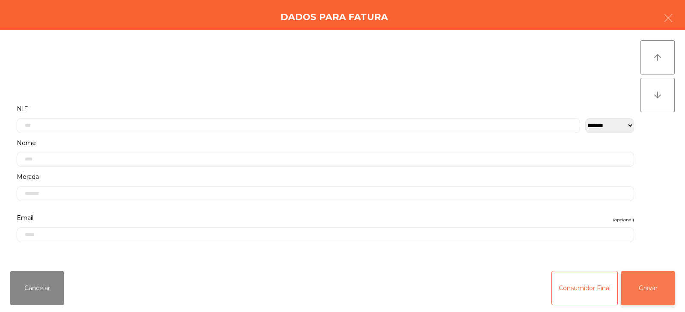
click at [644, 292] on button "Gravar" at bounding box center [649, 288] width 54 height 34
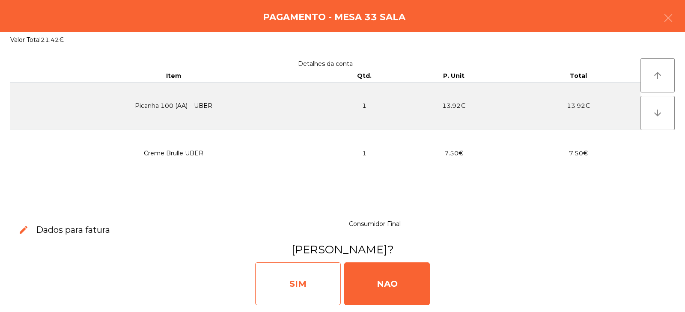
click at [308, 285] on div "SIM" at bounding box center [298, 284] width 86 height 43
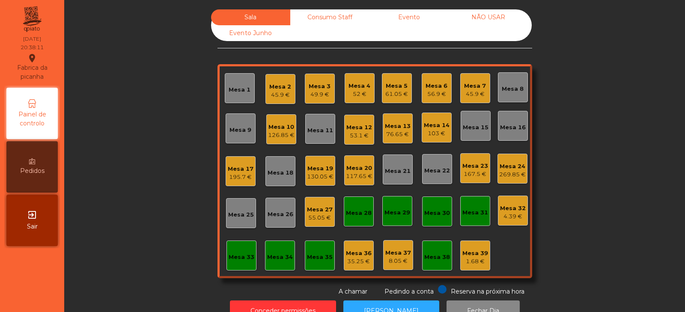
click at [250, 135] on div "Mesa 9" at bounding box center [241, 129] width 30 height 30
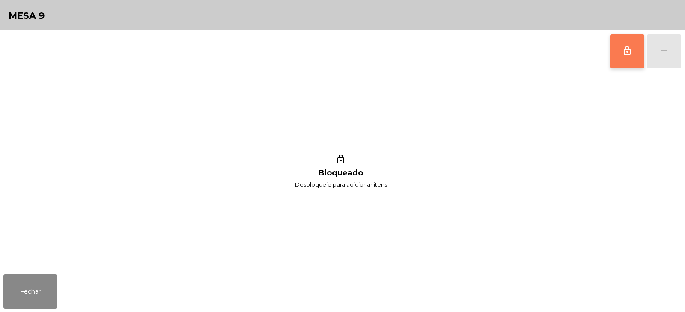
click at [628, 61] on button "lock_outline" at bounding box center [627, 51] width 34 height 34
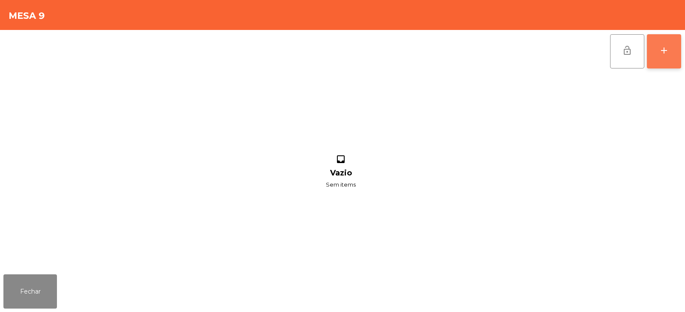
click at [664, 60] on button "add" at bounding box center [664, 51] width 34 height 34
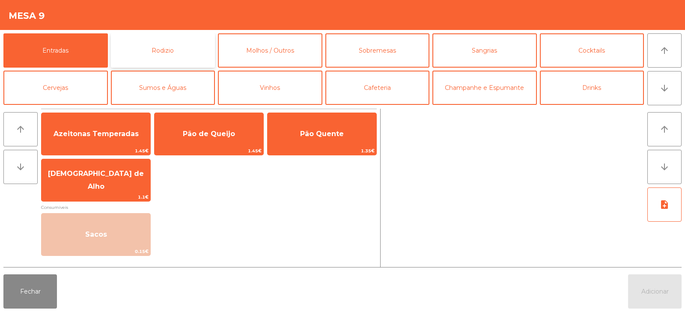
click at [145, 58] on button "Rodizio" at bounding box center [163, 50] width 105 height 34
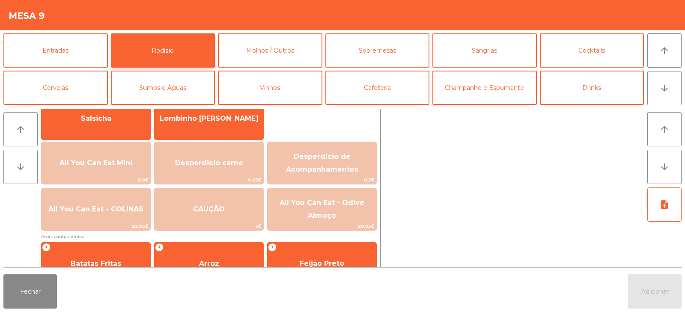
scroll to position [72, 0]
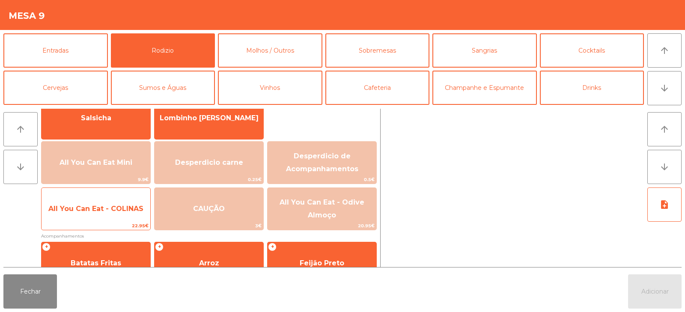
click at [109, 220] on span "All You Can Eat - COLINAS" at bounding box center [96, 208] width 109 height 23
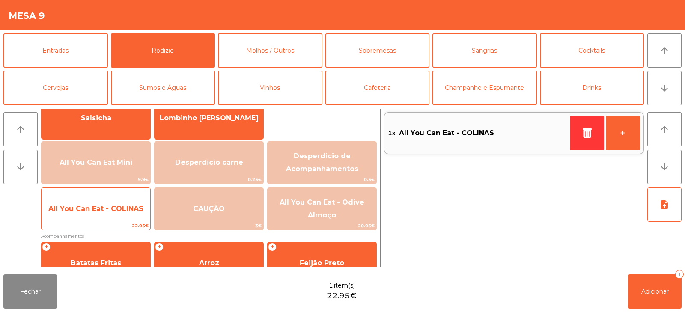
click at [120, 221] on div "All You Can Eat - COLINAS 22.95€" at bounding box center [96, 209] width 110 height 43
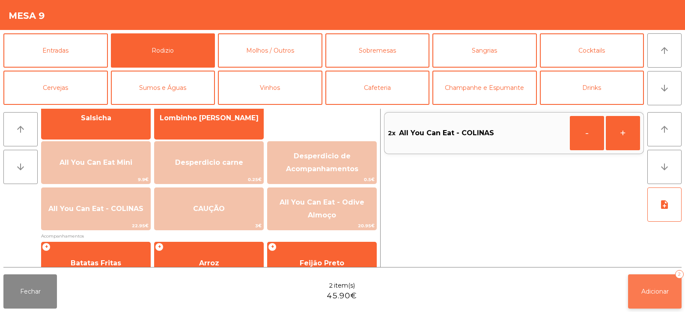
click at [661, 285] on button "Adicionar 2" at bounding box center [655, 292] width 54 height 34
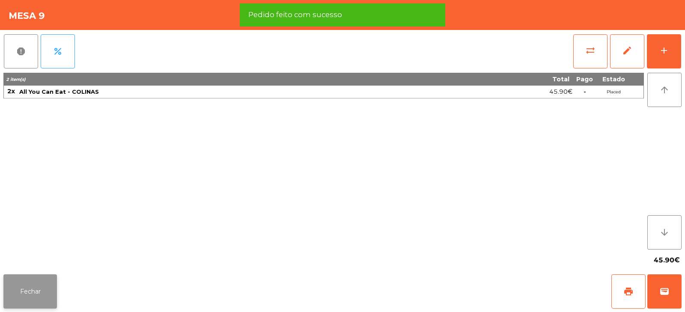
click at [36, 302] on button "Fechar" at bounding box center [30, 292] width 54 height 34
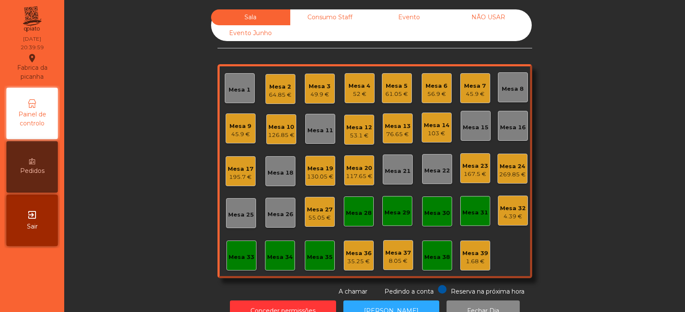
click at [236, 91] on div "Mesa 1" at bounding box center [240, 90] width 22 height 9
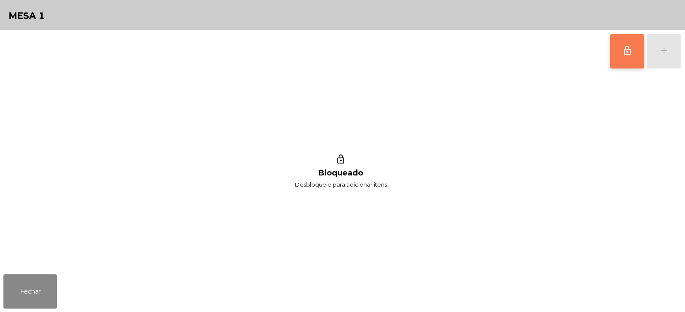
click at [631, 57] on button "lock_outline" at bounding box center [627, 51] width 34 height 34
click at [669, 61] on button "add" at bounding box center [664, 51] width 34 height 34
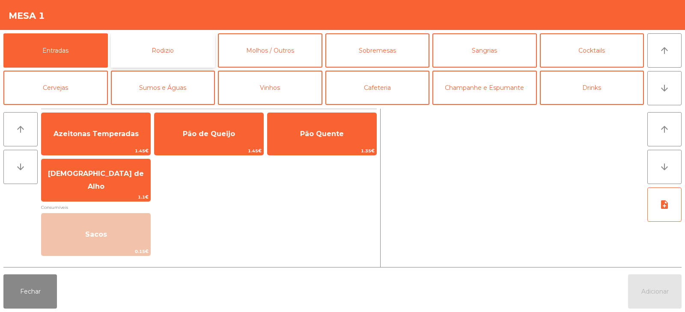
click at [140, 53] on button "Rodizio" at bounding box center [163, 50] width 105 height 34
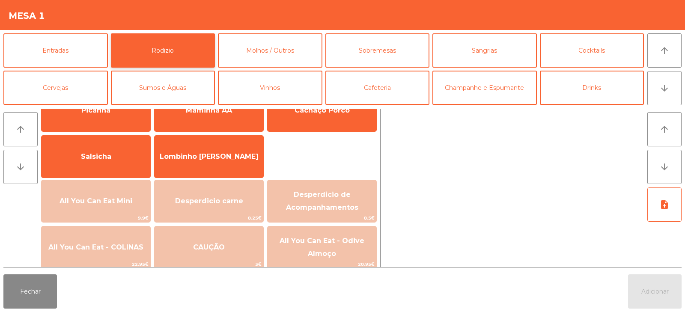
scroll to position [45, 0]
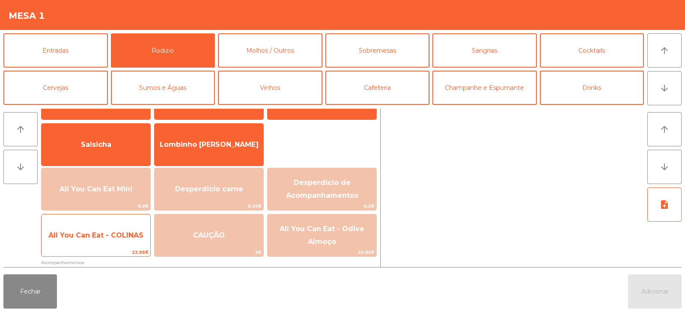
click at [103, 240] on span "All You Can Eat - COLINAS" at bounding box center [96, 235] width 109 height 23
click at [109, 241] on span "All You Can Eat - COLINAS" at bounding box center [96, 235] width 109 height 23
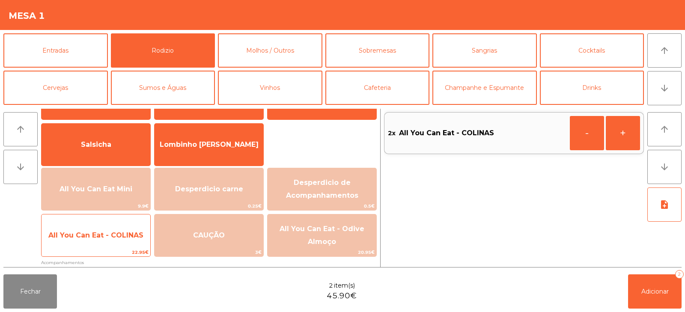
click at [116, 242] on span "All You Can Eat - COLINAS" at bounding box center [96, 235] width 109 height 23
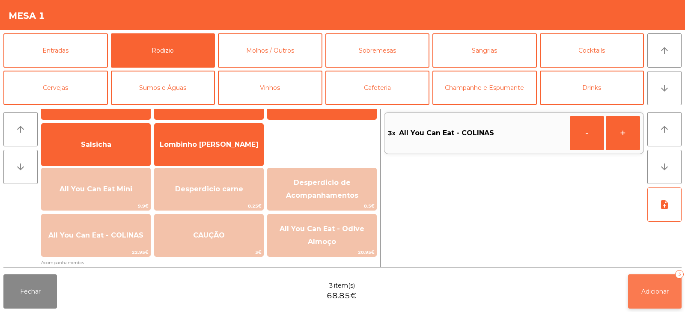
click at [646, 300] on button "Adicionar 3" at bounding box center [655, 292] width 54 height 34
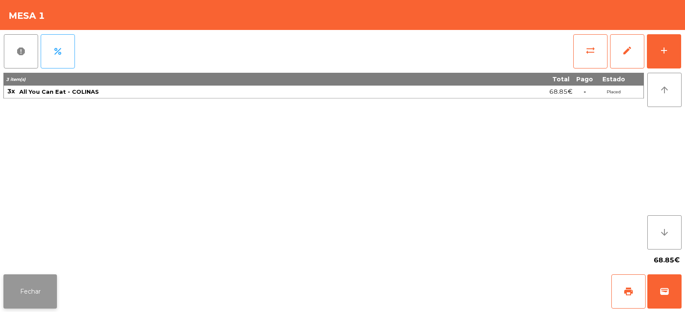
click at [31, 291] on button "Fechar" at bounding box center [30, 292] width 54 height 34
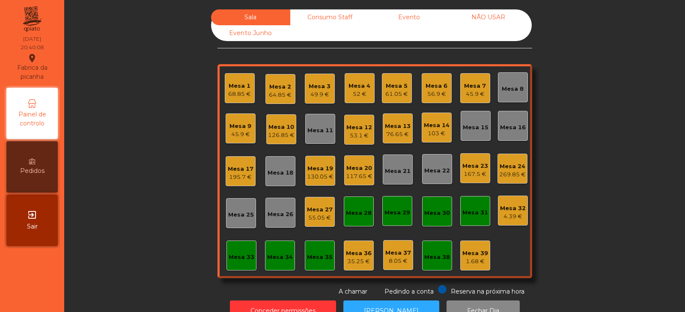
click at [506, 92] on div "Mesa 8" at bounding box center [513, 89] width 22 height 9
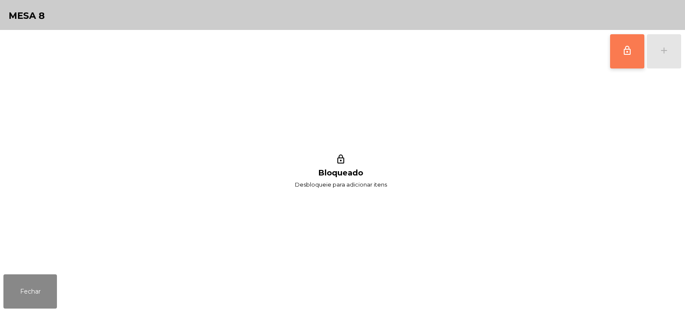
click at [617, 55] on button "lock_outline" at bounding box center [627, 51] width 34 height 34
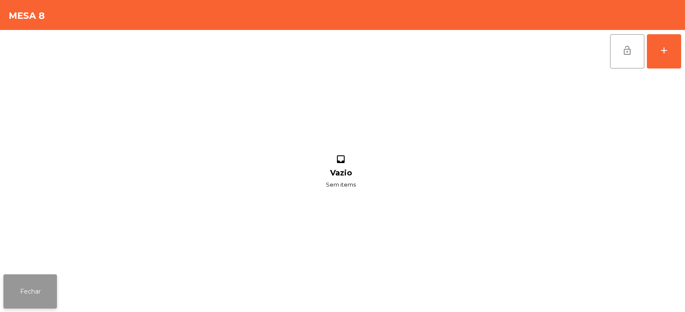
click at [37, 286] on button "Fechar" at bounding box center [30, 292] width 54 height 34
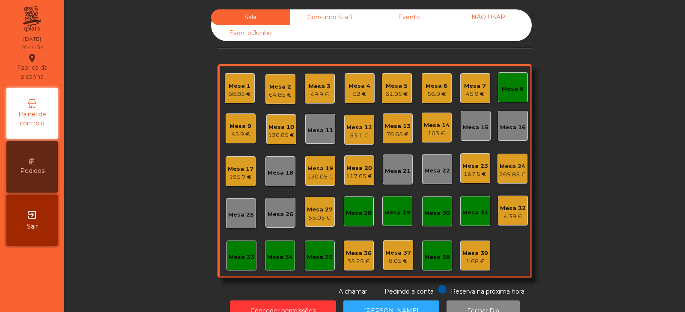
click at [225, 98] on div "Mesa 1 68.85 €" at bounding box center [240, 88] width 30 height 30
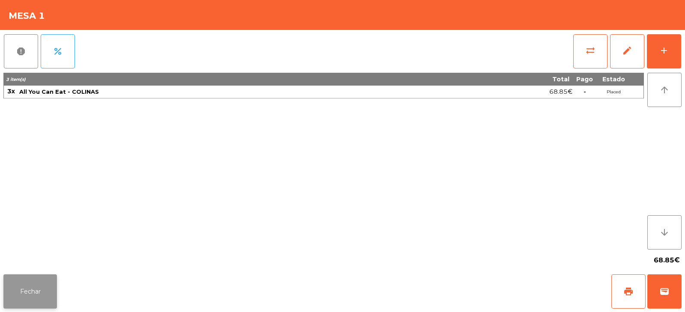
click at [15, 293] on button "Fechar" at bounding box center [30, 292] width 54 height 34
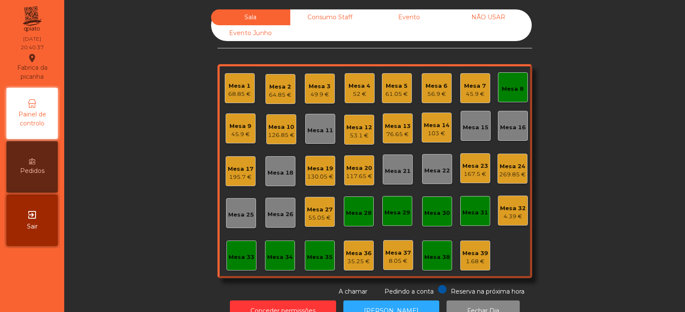
click at [507, 87] on div "Mesa 8" at bounding box center [513, 89] width 22 height 9
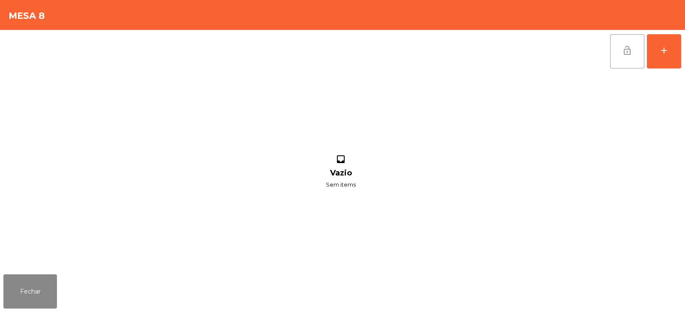
click at [618, 50] on button "lock_open" at bounding box center [627, 51] width 34 height 34
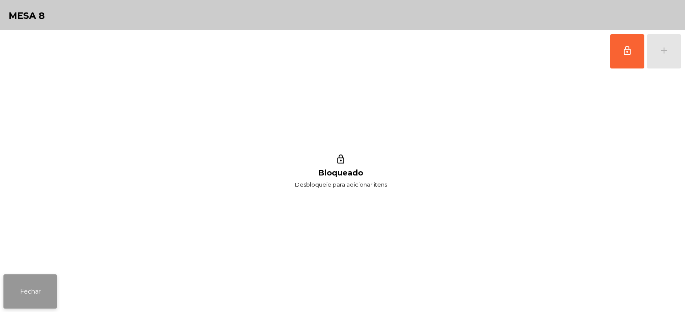
click at [19, 296] on button "Fechar" at bounding box center [30, 292] width 54 height 34
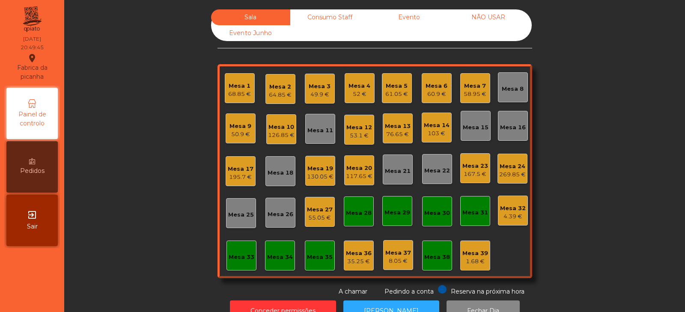
scroll to position [25, 0]
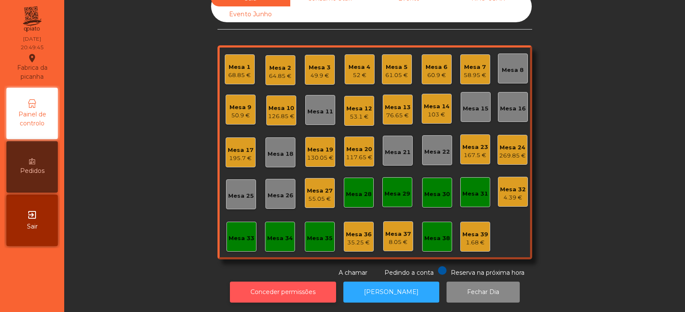
click at [298, 290] on button "Conceder permissões" at bounding box center [283, 292] width 106 height 21
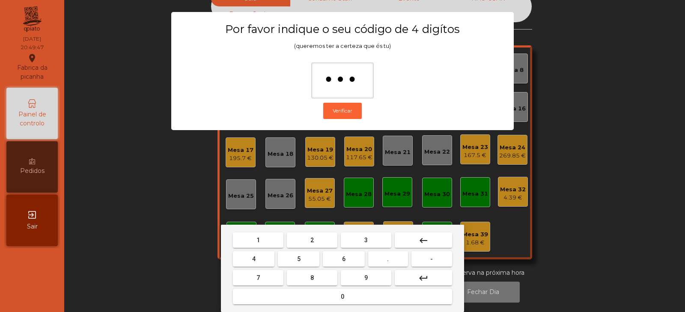
type input "****"
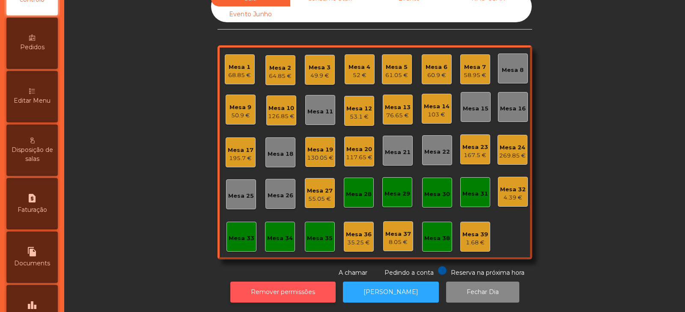
scroll to position [123, 0]
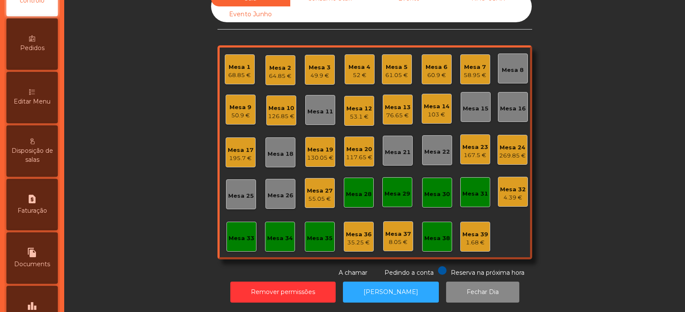
click at [36, 101] on span "Editar Menu" at bounding box center [32, 101] width 37 height 9
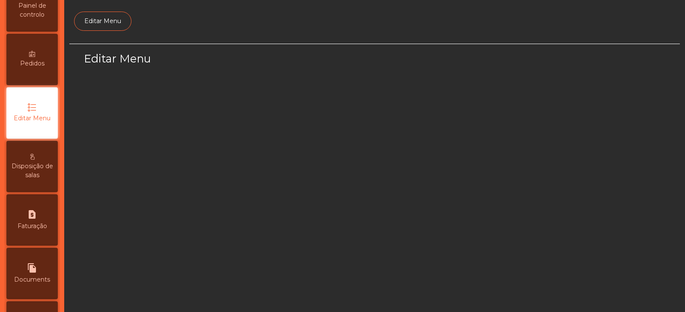
select select "*"
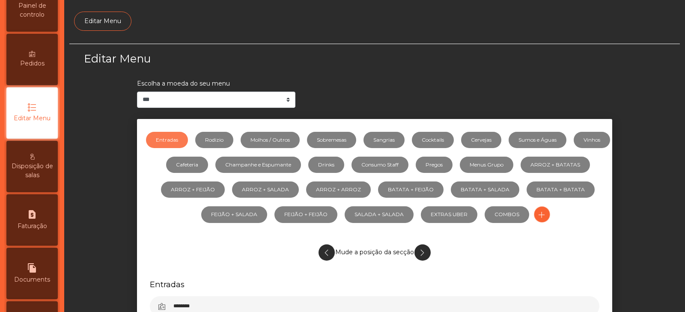
scroll to position [65, 0]
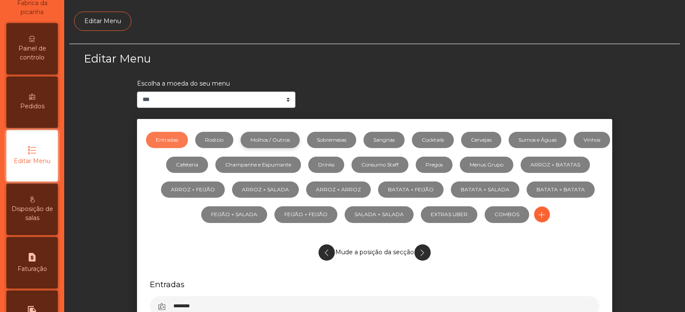
click at [300, 137] on link "Molhos / Outros" at bounding box center [270, 140] width 59 height 16
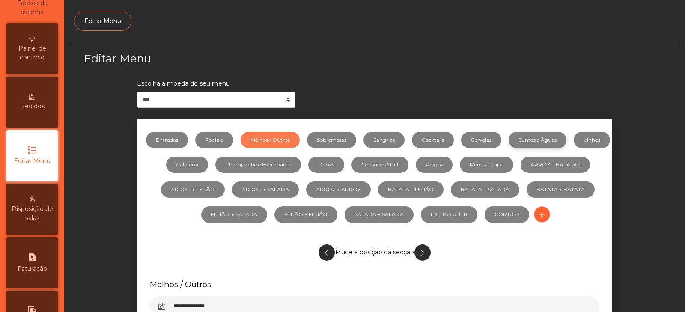
click at [557, 140] on link "Sumos e Águas" at bounding box center [538, 140] width 58 height 16
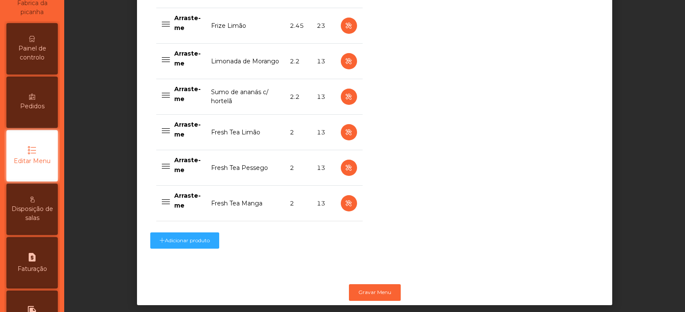
scroll to position [873, 0]
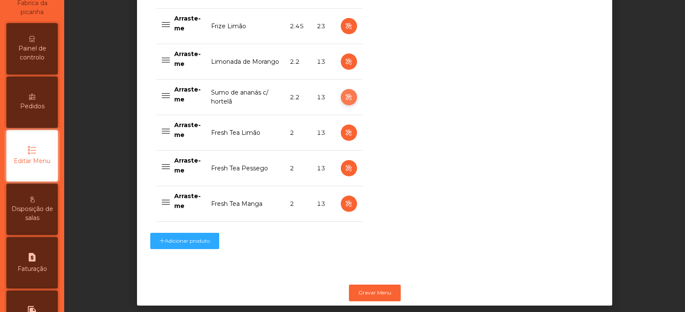
click at [344, 97] on icon "button" at bounding box center [349, 97] width 10 height 11
select select "***"
select select "**"
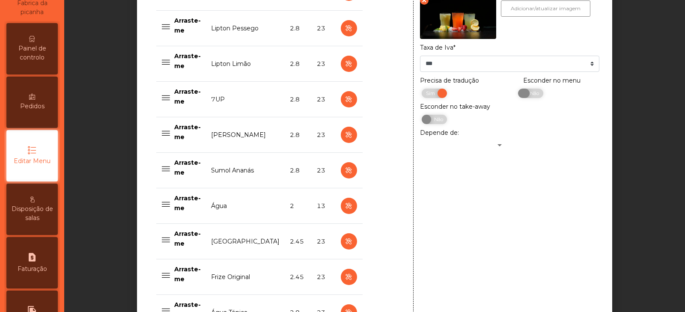
click at [530, 95] on span "Não" at bounding box center [533, 93] width 21 height 9
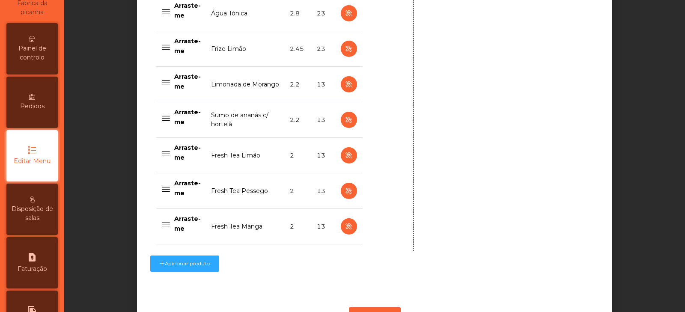
scroll to position [891, 0]
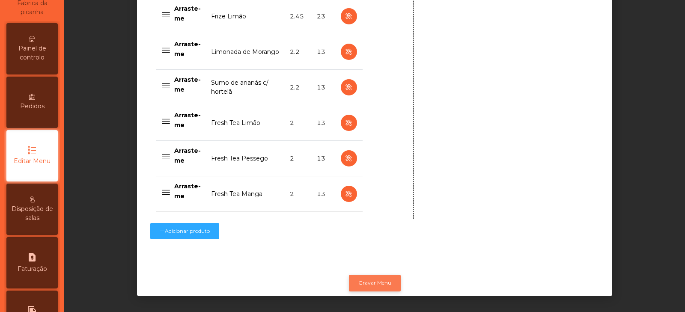
click at [376, 276] on button "Gravar Menu" at bounding box center [375, 283] width 52 height 16
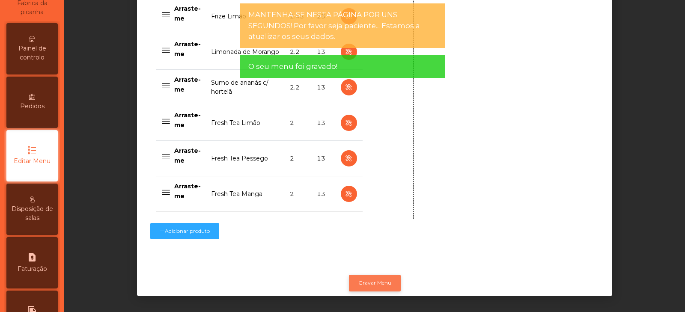
scroll to position [0, 0]
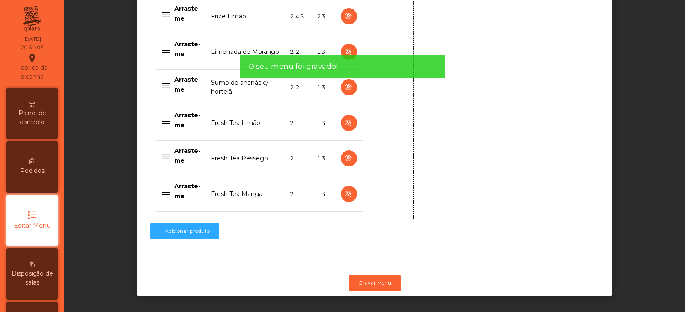
click at [34, 150] on div "Pedidos" at bounding box center [31, 166] width 51 height 51
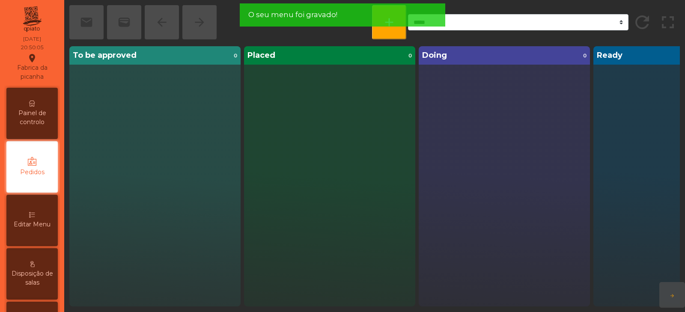
click at [33, 109] on span "Painel de controlo" at bounding box center [32, 118] width 47 height 18
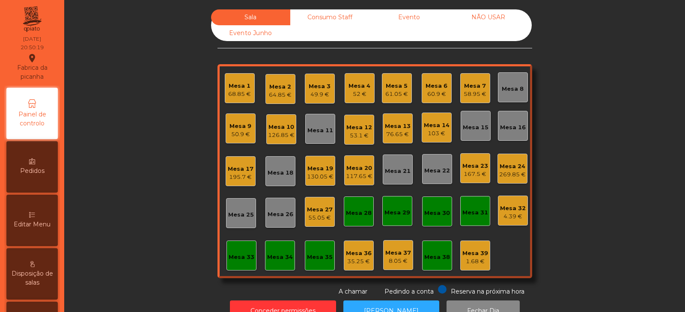
click at [241, 253] on div "Mesa 33" at bounding box center [242, 257] width 26 height 9
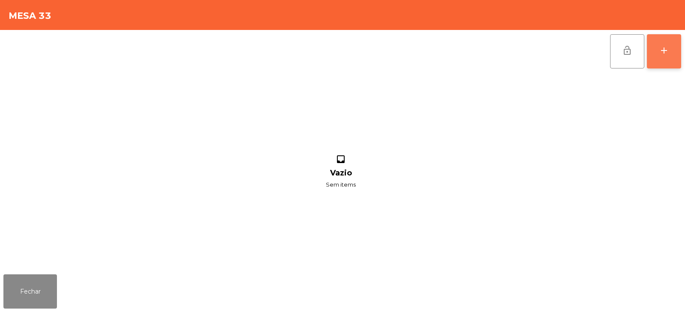
click at [669, 54] on div "add" at bounding box center [664, 50] width 10 height 10
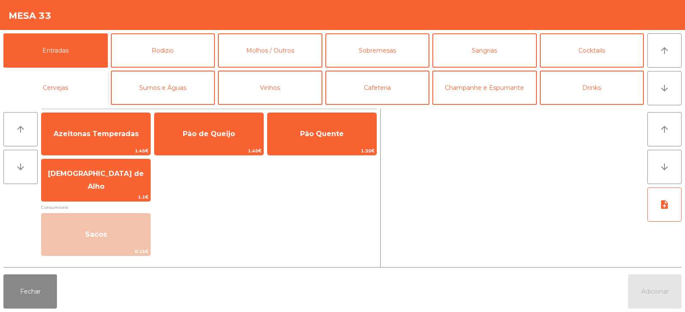
click at [82, 93] on button "Cervejas" at bounding box center [55, 88] width 105 height 34
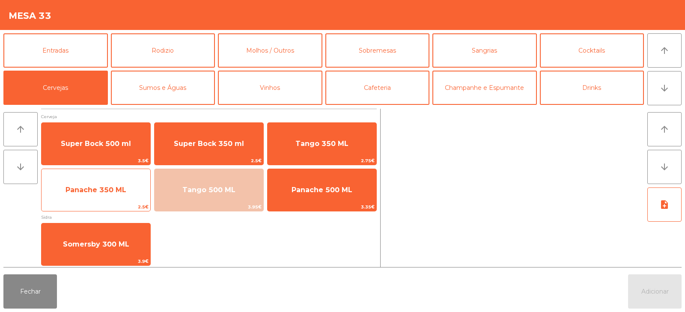
click at [109, 188] on span "Panache 350 ML" at bounding box center [96, 190] width 61 height 8
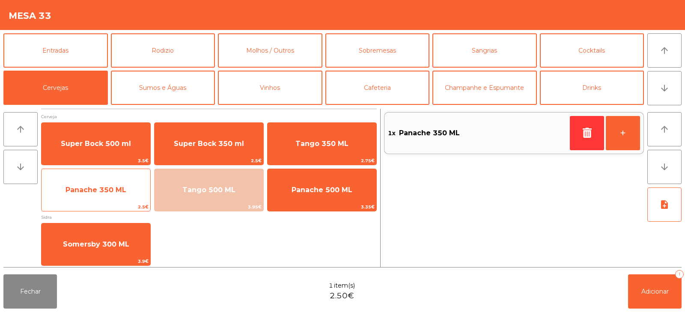
click at [111, 194] on span "Panache 350 ML" at bounding box center [96, 190] width 109 height 23
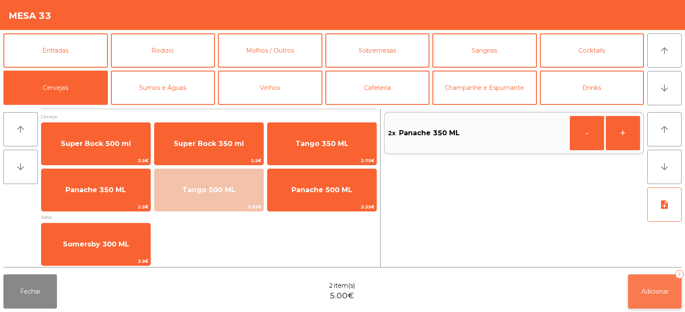
click at [658, 275] on button "Adicionar 2" at bounding box center [655, 292] width 54 height 34
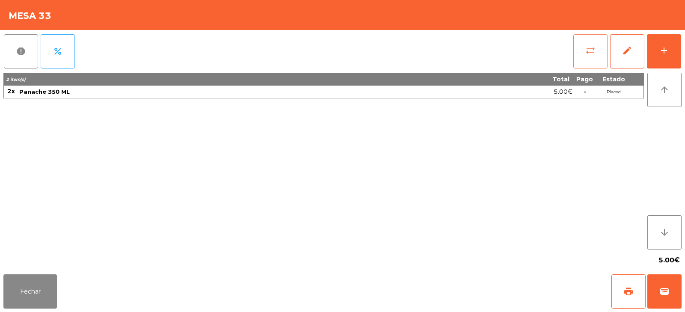
click at [584, 50] on button "sync_alt" at bounding box center [591, 51] width 34 height 34
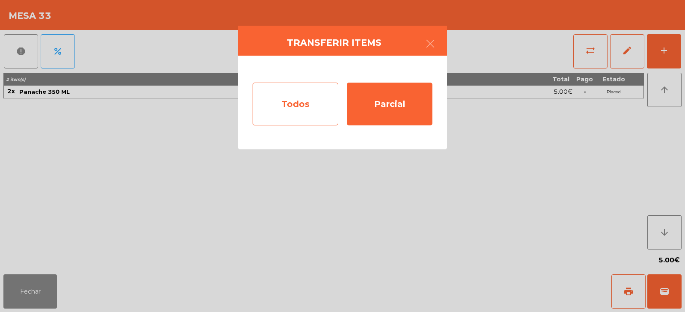
click at [259, 96] on div "Todos" at bounding box center [296, 104] width 86 height 43
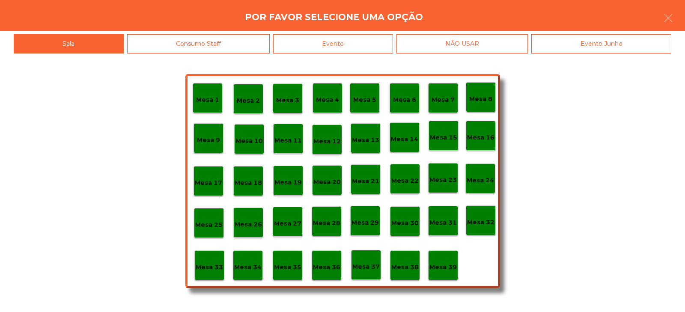
click at [319, 48] on div "Evento" at bounding box center [333, 43] width 120 height 19
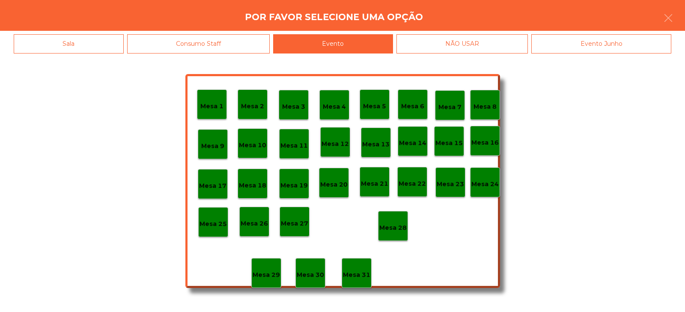
click at [393, 230] on p "Mesa 28" at bounding box center [393, 228] width 27 height 10
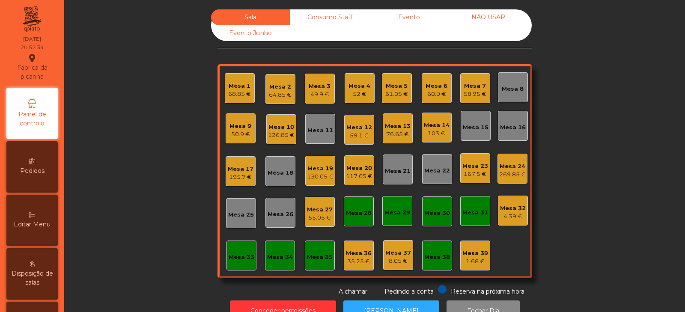
click at [350, 140] on div "Mesa 12 59.1 €" at bounding box center [359, 130] width 30 height 30
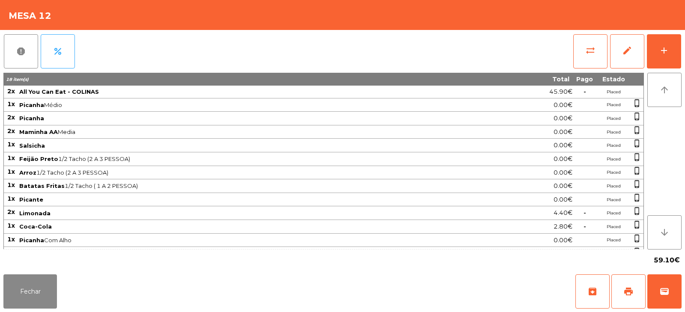
scroll to position [25, 0]
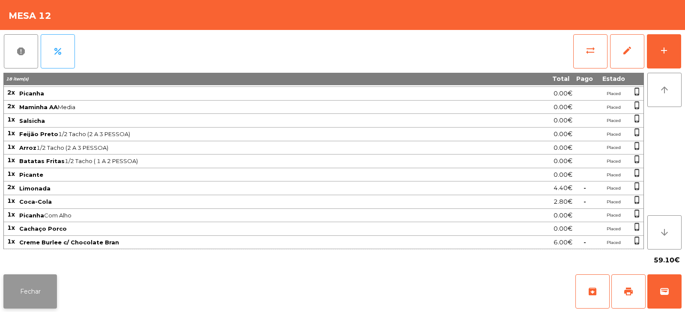
click at [32, 297] on button "Fechar" at bounding box center [30, 292] width 54 height 34
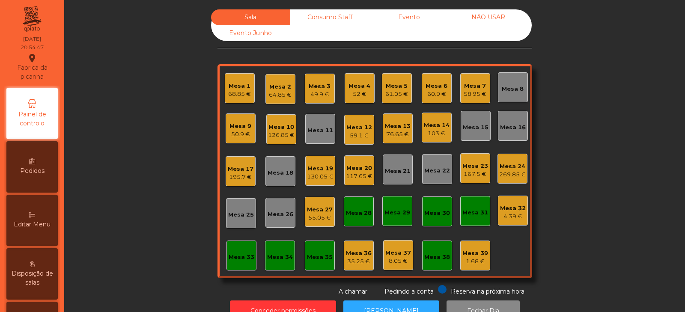
click at [228, 90] on div "68.85 €" at bounding box center [239, 94] width 23 height 9
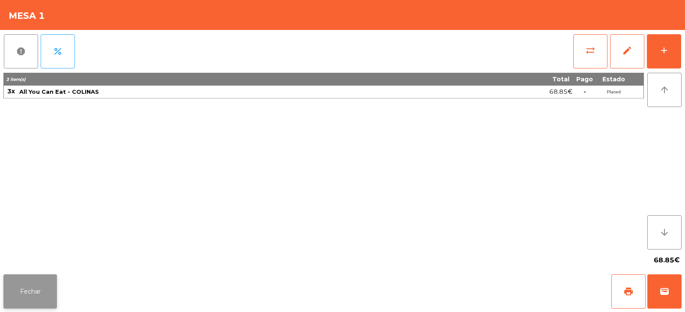
click at [40, 296] on button "Fechar" at bounding box center [30, 292] width 54 height 34
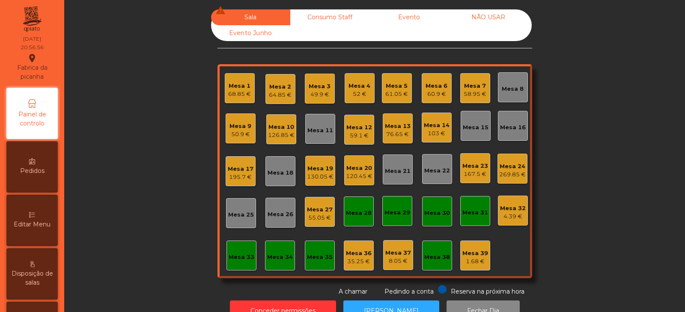
click at [472, 170] on div "167.5 €" at bounding box center [476, 174] width 26 height 9
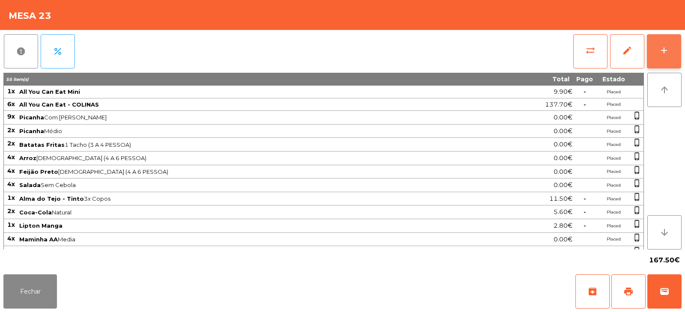
click at [662, 57] on button "add" at bounding box center [664, 51] width 34 height 34
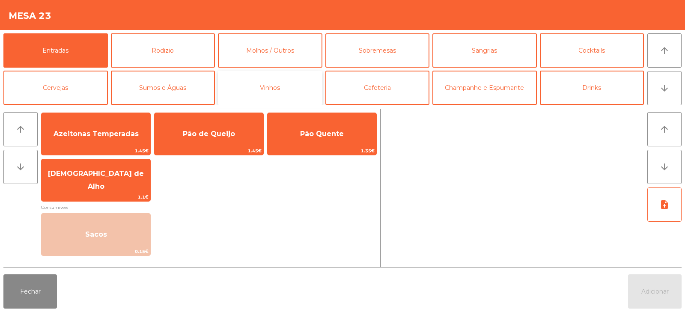
click at [262, 86] on button "Vinhos" at bounding box center [270, 88] width 105 height 34
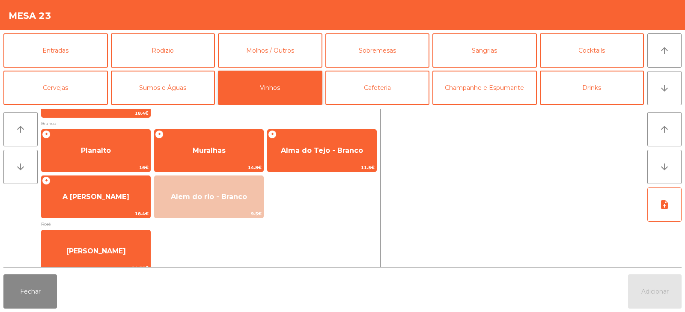
scroll to position [157, 0]
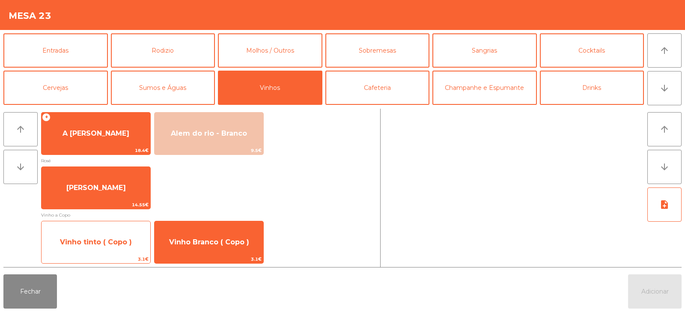
click at [129, 247] on span "Vinho tinto ( Copo )" at bounding box center [96, 242] width 109 height 23
click at [125, 245] on span "Vinho tinto ( Copo )" at bounding box center [96, 242] width 72 height 8
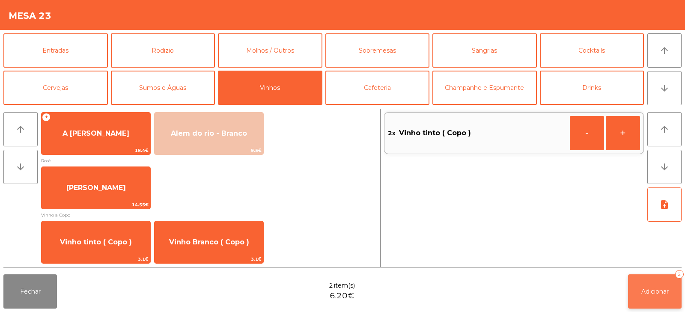
click at [647, 306] on button "Adicionar 2" at bounding box center [655, 292] width 54 height 34
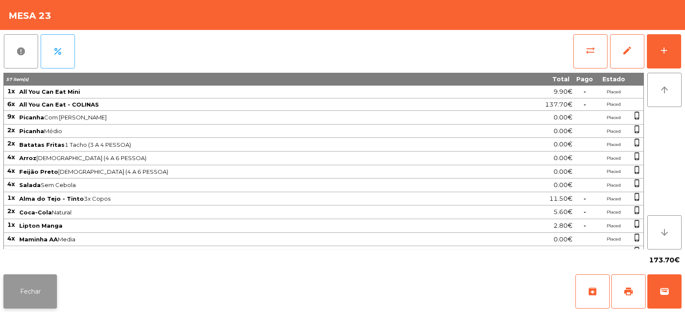
click at [49, 290] on button "Fechar" at bounding box center [30, 292] width 54 height 34
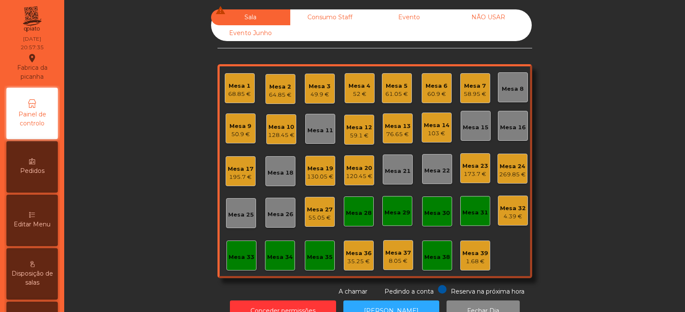
click at [396, 93] on div "61.05 €" at bounding box center [397, 94] width 23 height 9
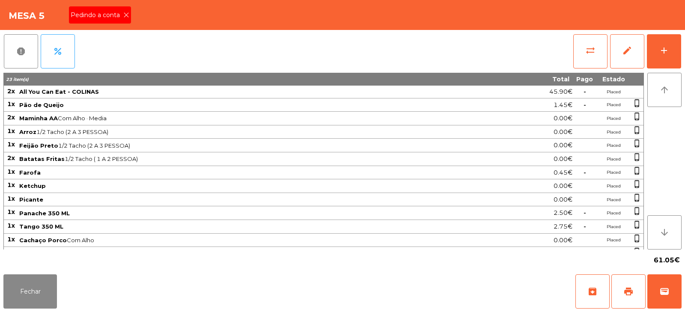
click at [126, 15] on icon at bounding box center [126, 15] width 6 height 6
click at [624, 287] on span "print" at bounding box center [629, 292] width 10 height 10
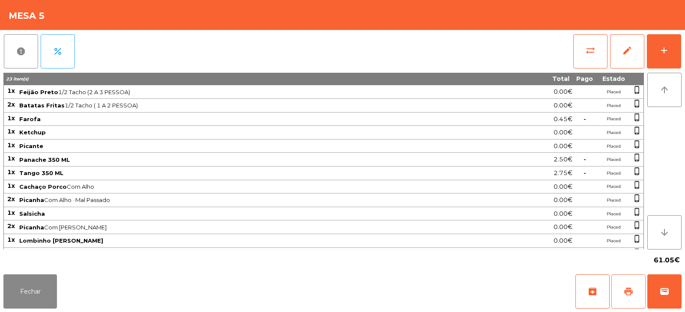
scroll to position [66, 0]
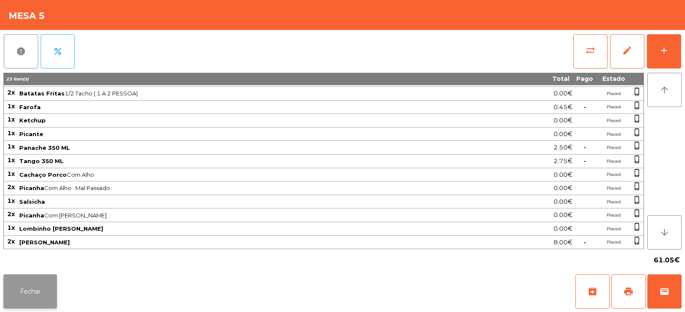
click at [47, 286] on button "Fechar" at bounding box center [30, 292] width 54 height 34
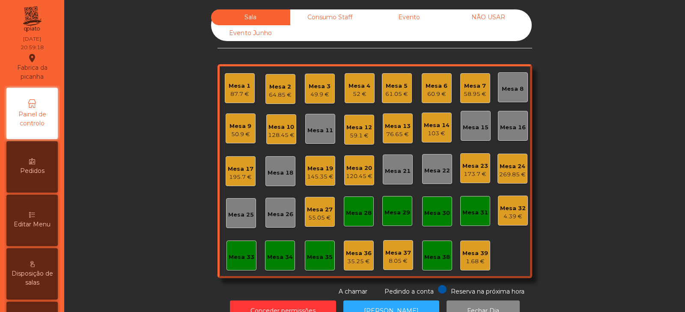
click at [396, 91] on div "61.05 €" at bounding box center [397, 94] width 23 height 9
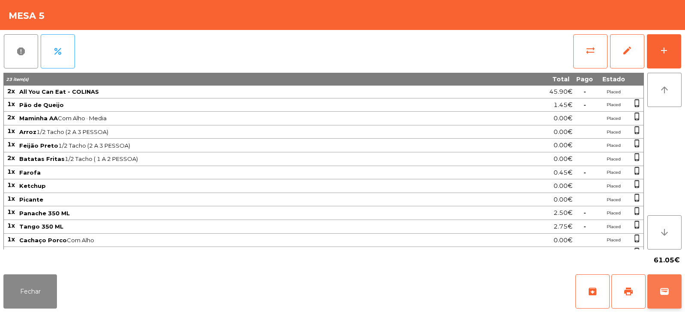
click at [661, 294] on span "wallet" at bounding box center [665, 292] width 10 height 10
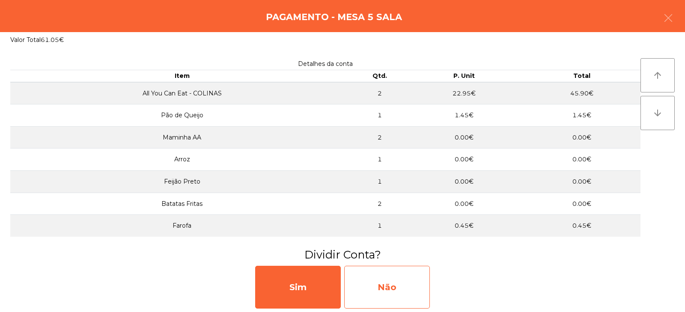
click at [401, 283] on div "Não" at bounding box center [387, 287] width 86 height 43
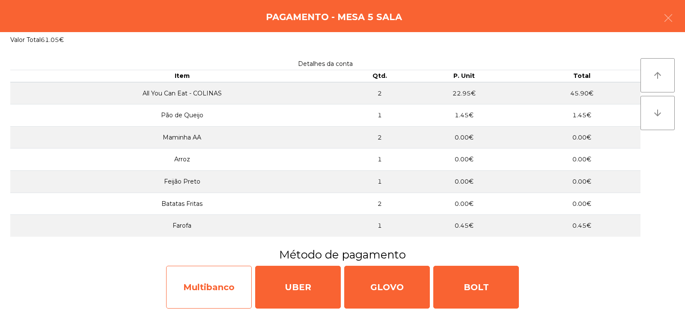
click at [224, 290] on div "Multibanco" at bounding box center [209, 287] width 86 height 43
select select "**"
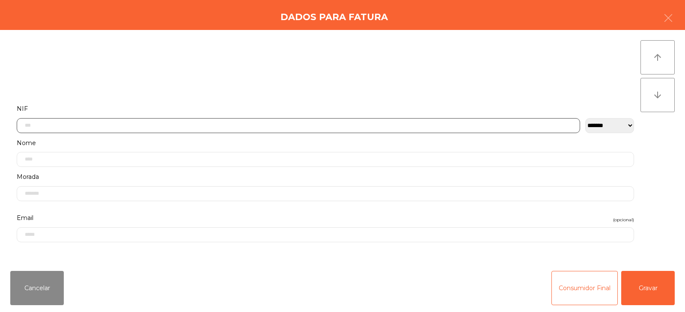
click at [358, 123] on input "text" at bounding box center [299, 125] width 564 height 15
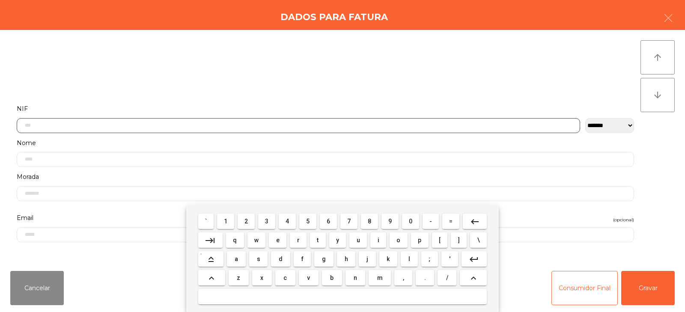
scroll to position [63, 0]
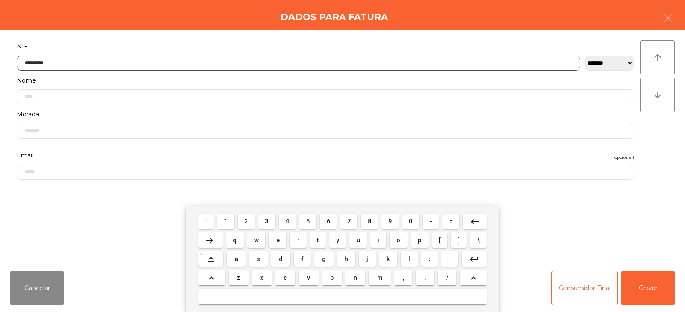
type input "*********"
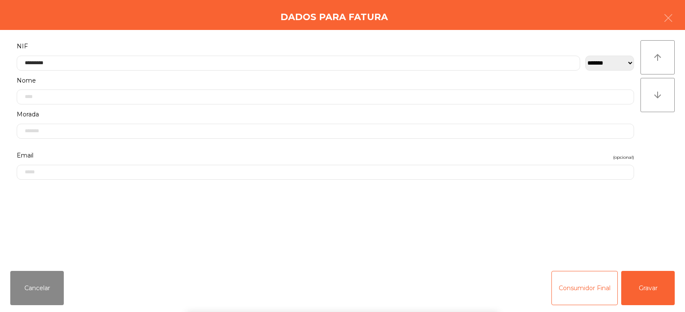
click at [637, 284] on div "` 1 2 3 4 5 6 7 8 9 0 - = keyboard_backspace keyboard_tab q w e r t y u i o p […" at bounding box center [342, 259] width 685 height 106
click at [647, 294] on button "Gravar" at bounding box center [649, 288] width 54 height 34
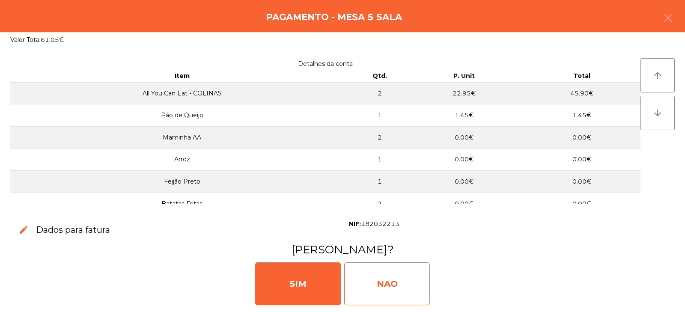
click at [384, 285] on div "NAO" at bounding box center [387, 284] width 86 height 43
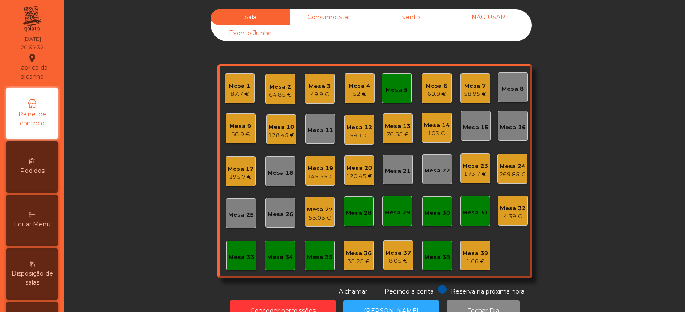
click at [401, 95] on div "Mesa 5" at bounding box center [397, 88] width 30 height 30
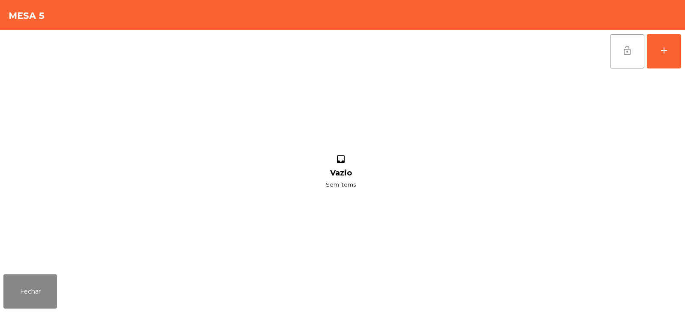
click at [614, 50] on button "lock_open" at bounding box center [627, 51] width 34 height 34
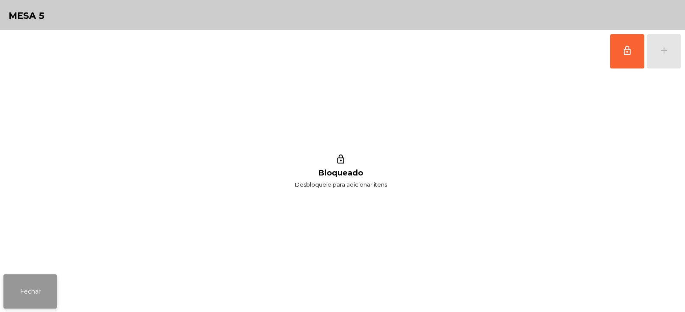
click at [37, 297] on button "Fechar" at bounding box center [30, 292] width 54 height 34
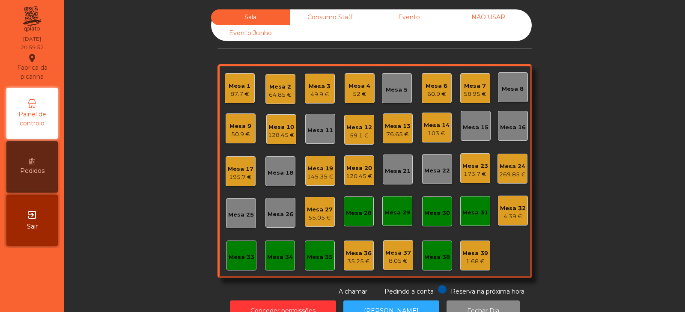
scroll to position [0, 0]
click at [470, 170] on div "173.7 €" at bounding box center [476, 174] width 26 height 9
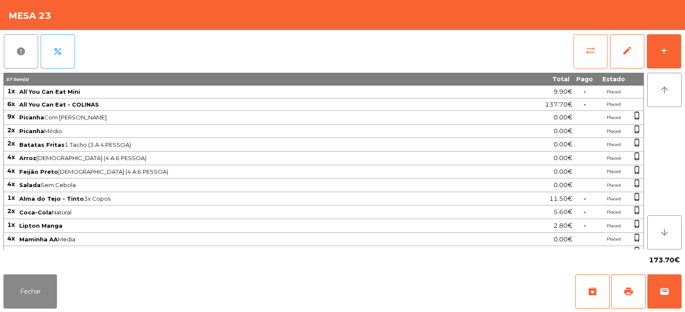
click at [592, 57] on button "sync_alt" at bounding box center [591, 51] width 34 height 34
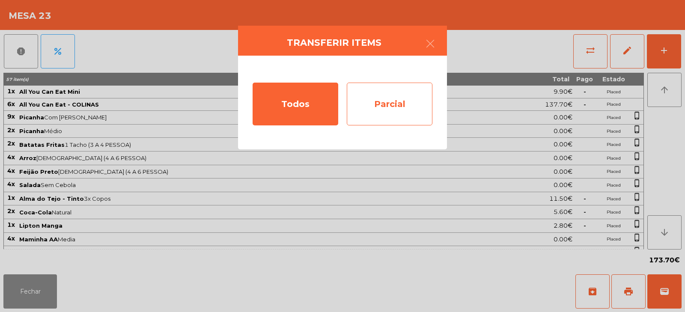
click at [381, 112] on div "Parcial" at bounding box center [390, 104] width 86 height 43
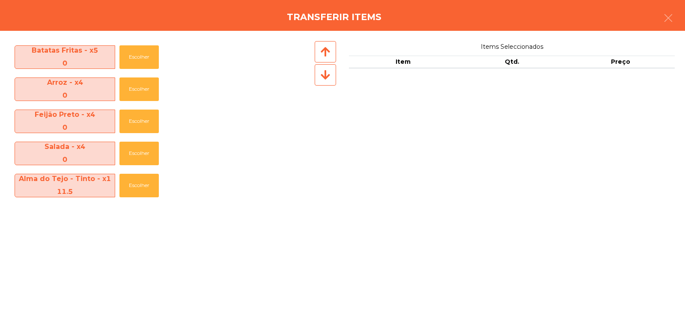
scroll to position [255, 0]
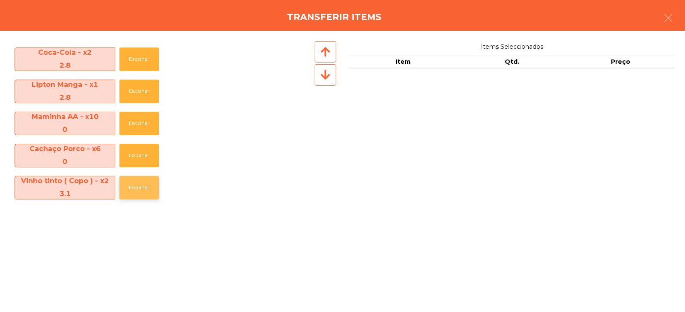
click at [134, 191] on button "Escolher" at bounding box center [139, 188] width 39 height 24
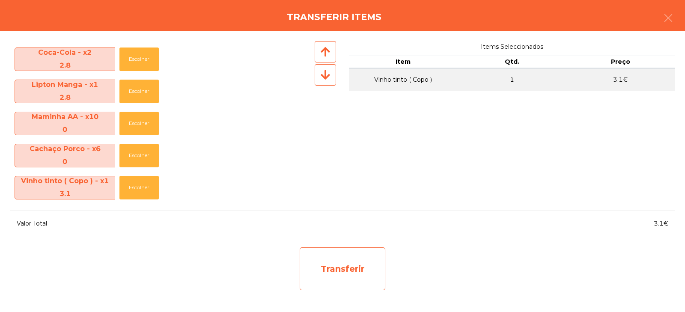
click at [335, 272] on div "Transferir" at bounding box center [343, 269] width 86 height 43
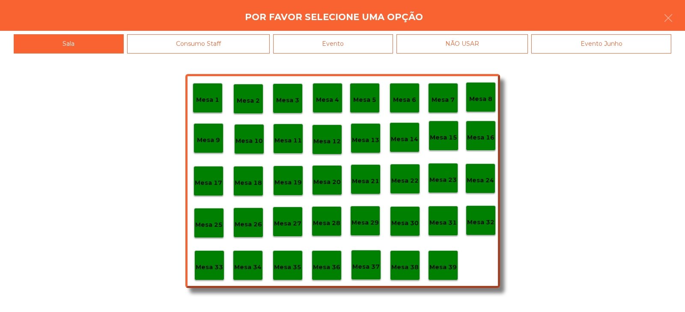
click at [361, 267] on p "Mesa 37" at bounding box center [366, 267] width 27 height 10
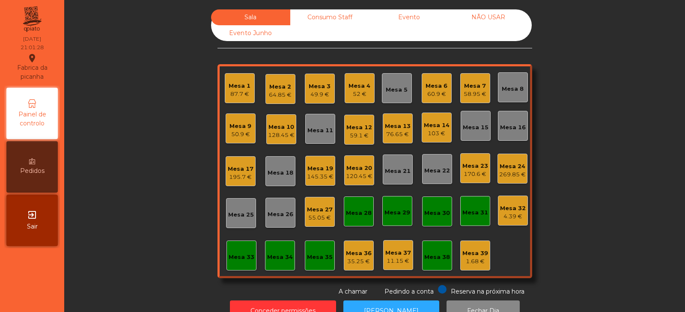
click at [393, 96] on div "Mesa 5" at bounding box center [397, 88] width 30 height 30
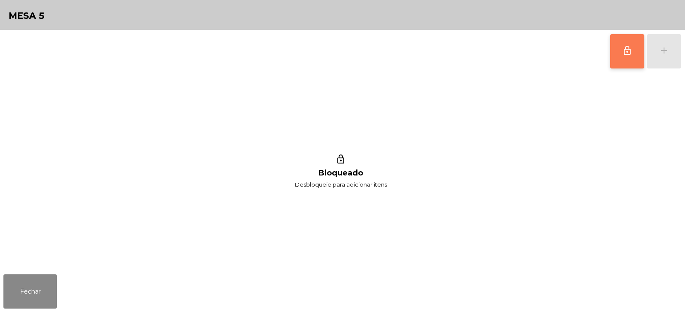
click at [615, 55] on button "lock_outline" at bounding box center [627, 51] width 34 height 34
click at [660, 60] on button "add" at bounding box center [664, 51] width 34 height 34
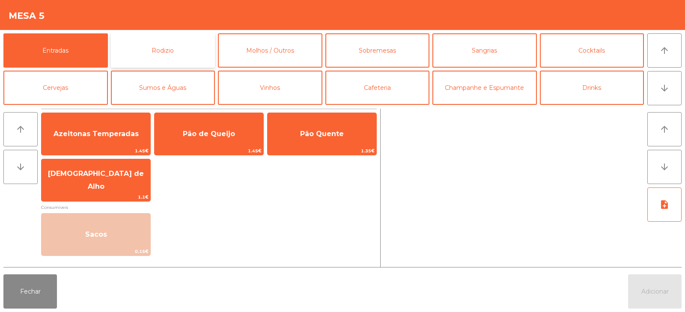
click at [194, 42] on button "Rodizio" at bounding box center [163, 50] width 105 height 34
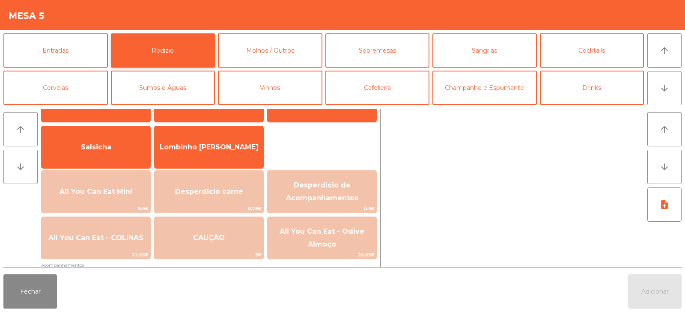
scroll to position [59, 0]
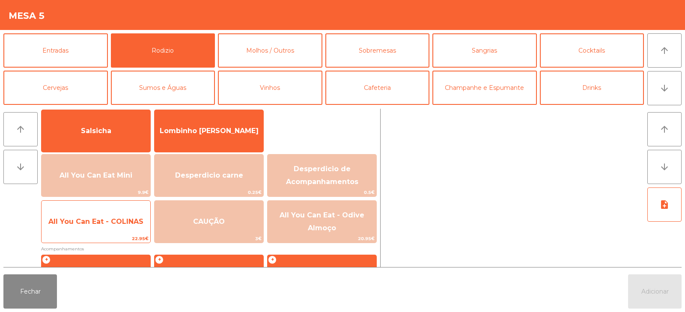
click at [105, 226] on span "All You Can Eat - COLINAS" at bounding box center [96, 221] width 109 height 23
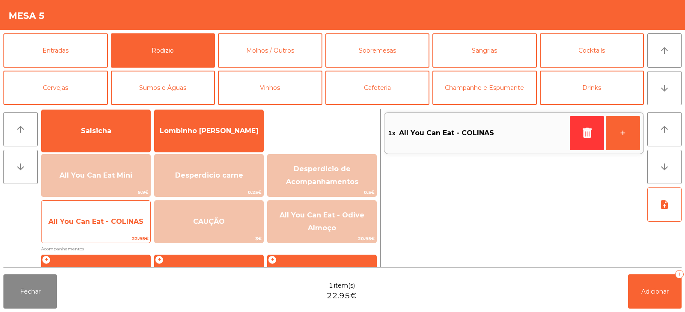
click at [109, 228] on span "All You Can Eat - COLINAS" at bounding box center [96, 221] width 109 height 23
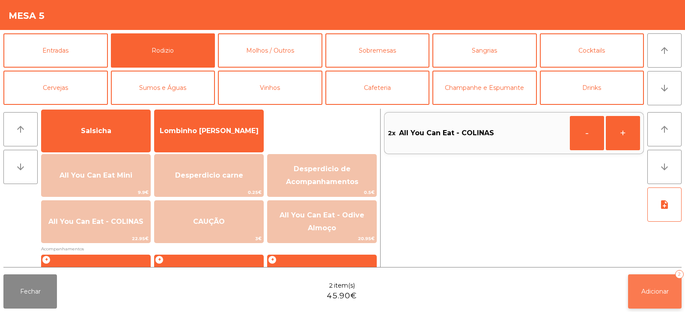
click at [644, 288] on span "Adicionar" at bounding box center [655, 292] width 27 height 8
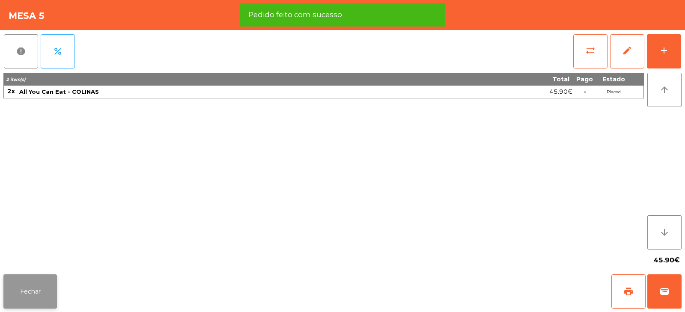
click at [33, 299] on button "Fechar" at bounding box center [30, 292] width 54 height 34
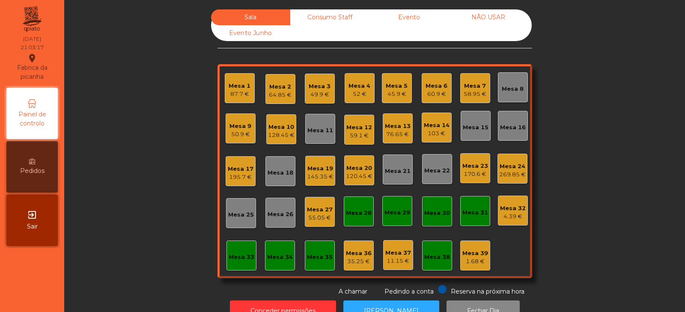
click at [360, 134] on div "59.1 €" at bounding box center [360, 136] width 26 height 9
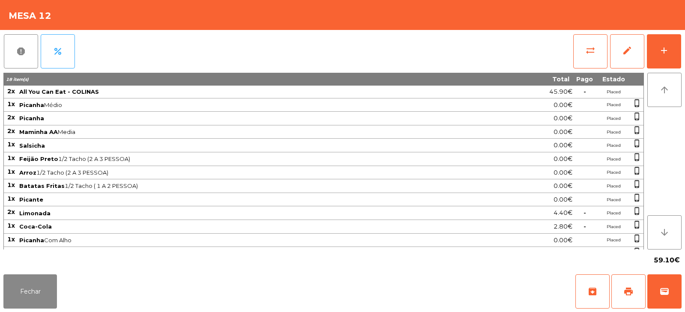
scroll to position [24, 0]
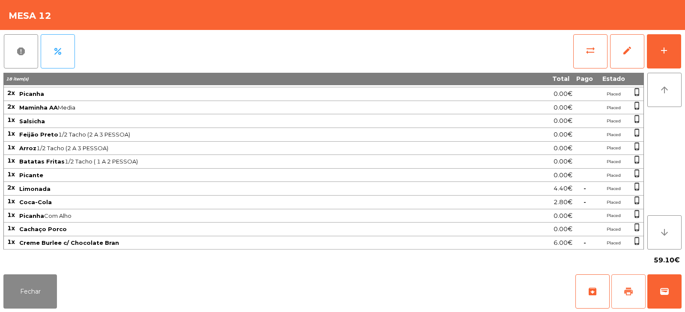
click at [630, 293] on span "print" at bounding box center [629, 292] width 10 height 10
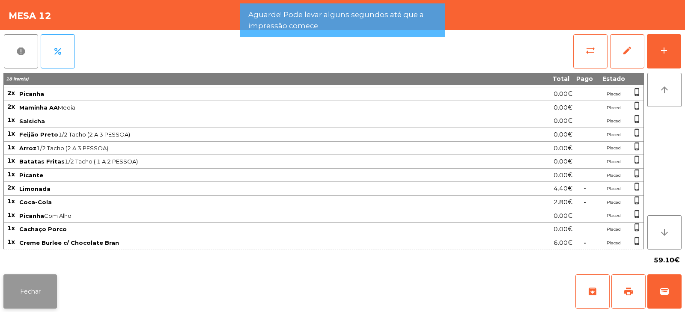
click at [42, 284] on button "Fechar" at bounding box center [30, 292] width 54 height 34
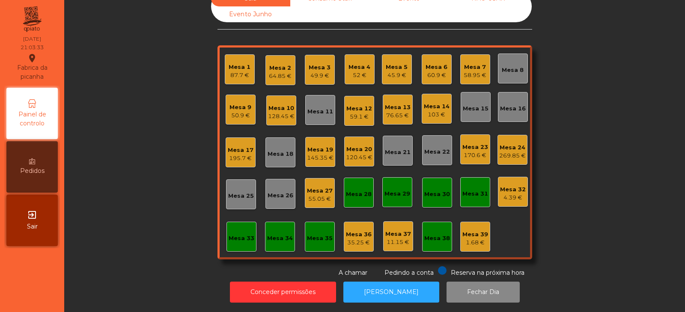
scroll to position [0, 0]
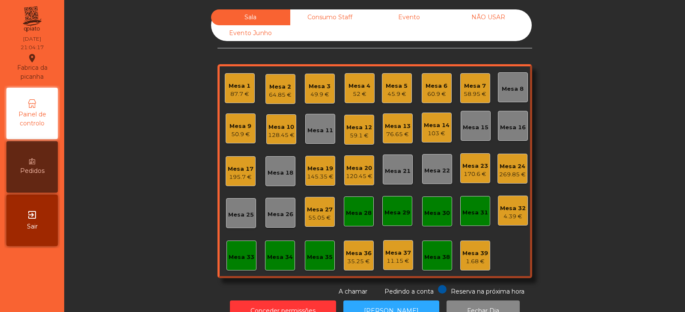
click at [279, 96] on div "64.85 €" at bounding box center [280, 95] width 23 height 9
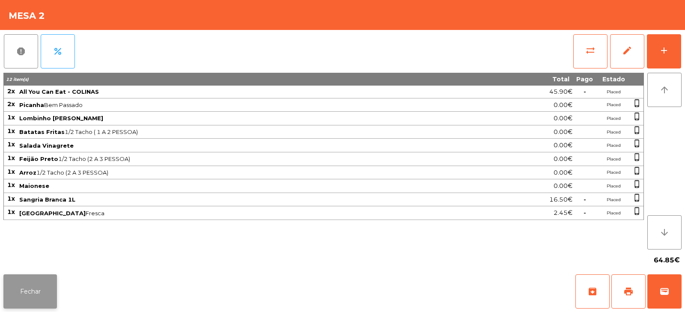
click at [36, 289] on button "Fechar" at bounding box center [30, 292] width 54 height 34
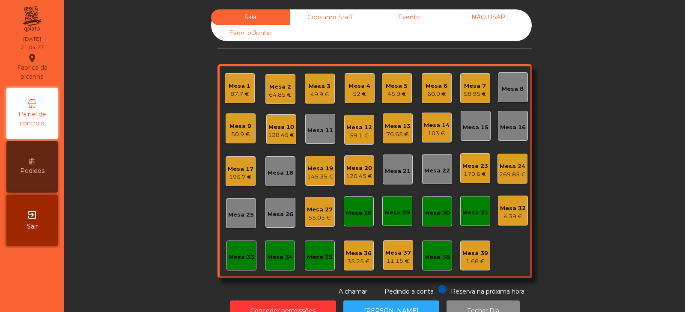
click at [359, 126] on div "Mesa 12" at bounding box center [360, 127] width 26 height 9
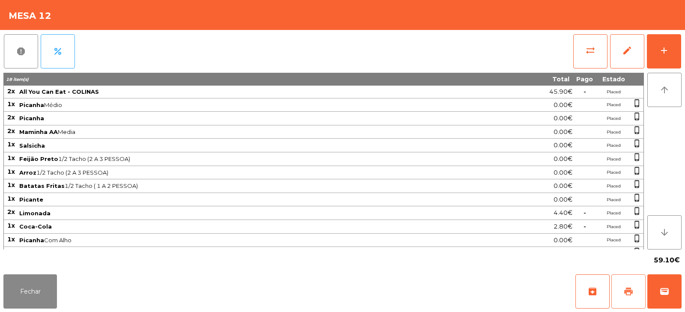
click at [632, 285] on button "print" at bounding box center [629, 292] width 34 height 34
click at [595, 54] on span "sync_alt" at bounding box center [591, 50] width 10 height 10
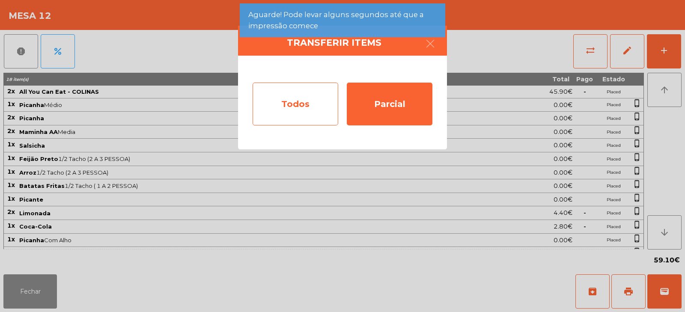
click at [302, 108] on div "Todos" at bounding box center [296, 104] width 86 height 43
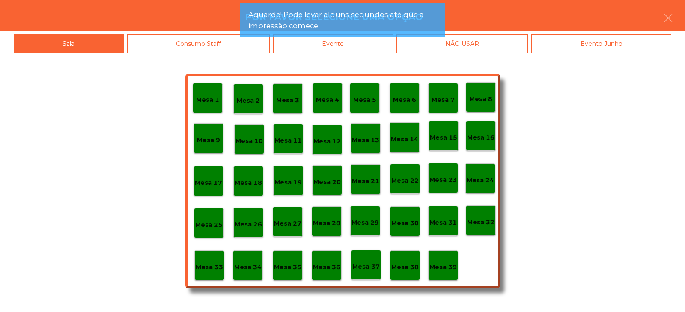
click at [378, 45] on div "Evento" at bounding box center [333, 43] width 120 height 19
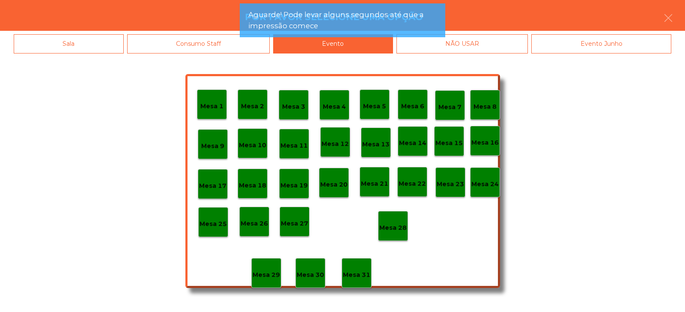
click at [398, 231] on p "Mesa 28" at bounding box center [393, 228] width 27 height 10
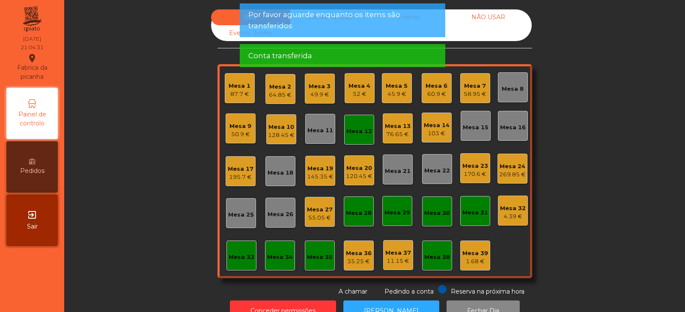
click at [357, 129] on div "Mesa 12" at bounding box center [360, 131] width 26 height 9
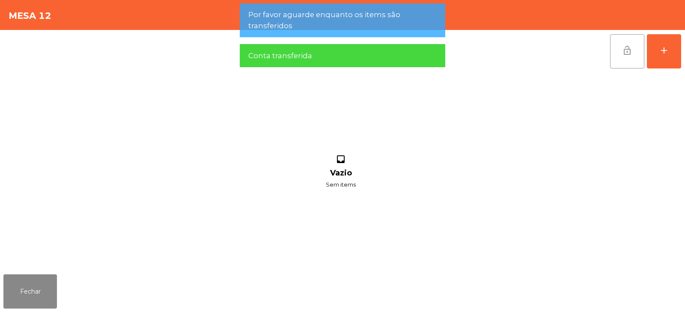
click at [622, 55] on button "lock_open" at bounding box center [627, 51] width 34 height 34
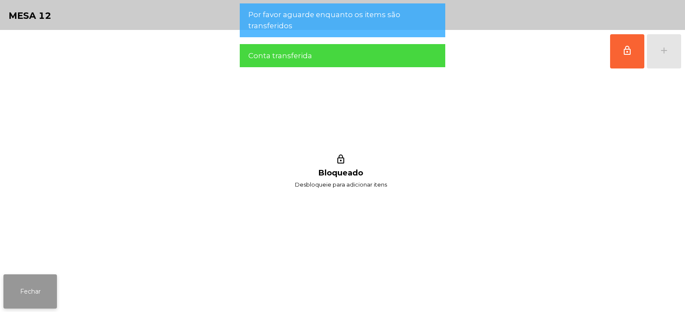
click at [41, 275] on button "Fechar" at bounding box center [30, 292] width 54 height 34
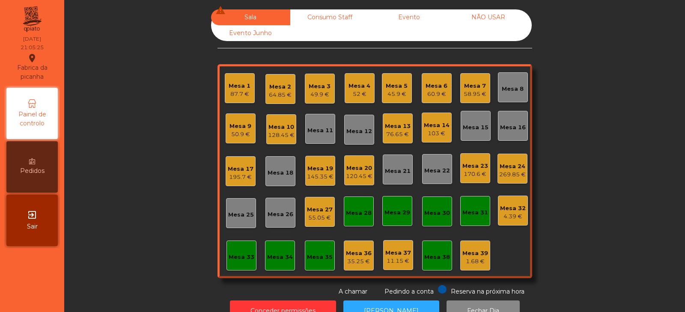
click at [437, 87] on div "Mesa 6" at bounding box center [437, 86] width 22 height 9
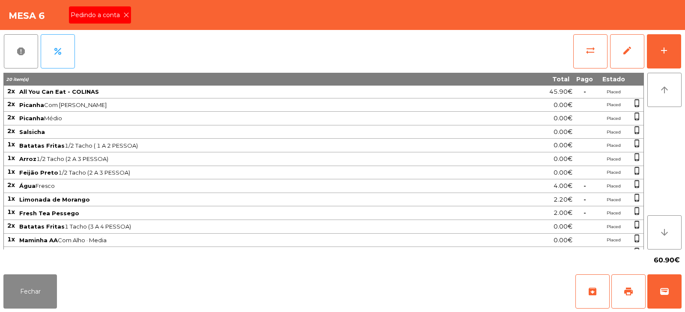
click at [118, 16] on span "Pedindo a conta" at bounding box center [97, 15] width 53 height 9
click at [618, 280] on button "print" at bounding box center [629, 292] width 34 height 34
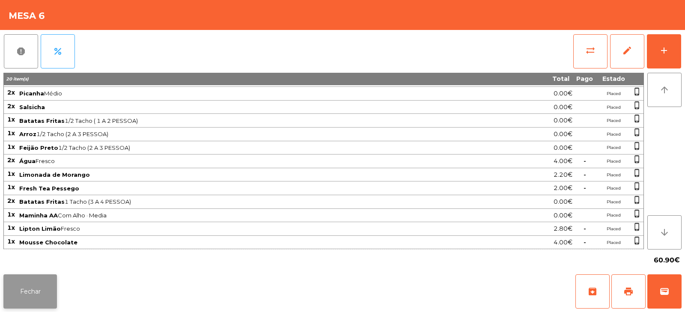
click at [27, 295] on button "Fechar" at bounding box center [30, 292] width 54 height 34
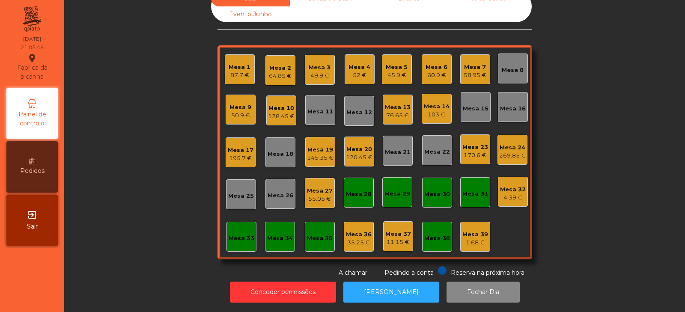
scroll to position [0, 0]
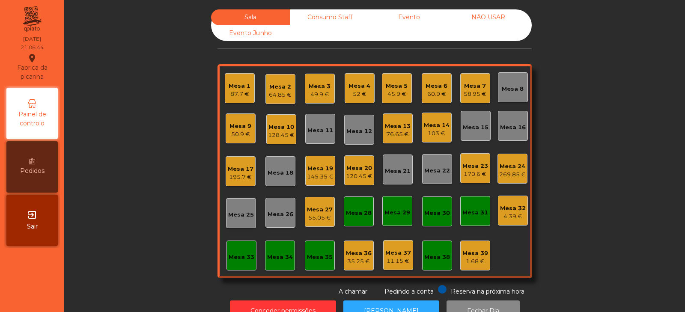
click at [437, 91] on div "60.9 €" at bounding box center [437, 94] width 22 height 9
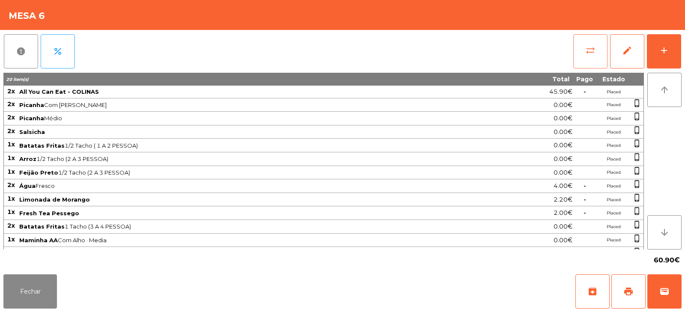
click at [590, 53] on span "sync_alt" at bounding box center [591, 50] width 10 height 10
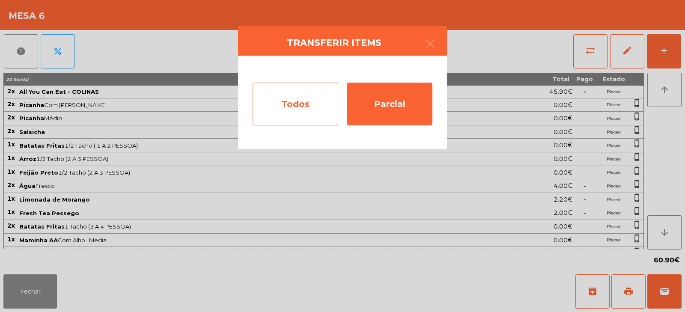
click at [318, 100] on div "Todos" at bounding box center [296, 104] width 86 height 43
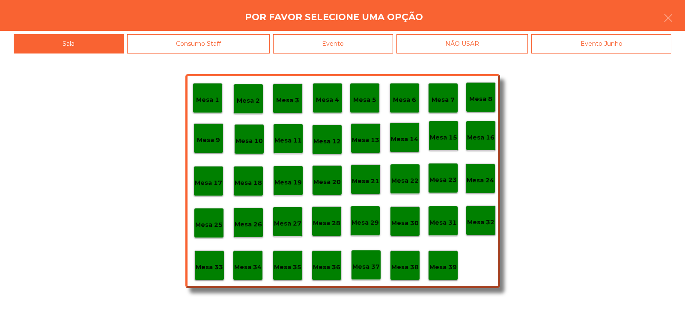
click at [386, 45] on div "Evento" at bounding box center [333, 43] width 120 height 19
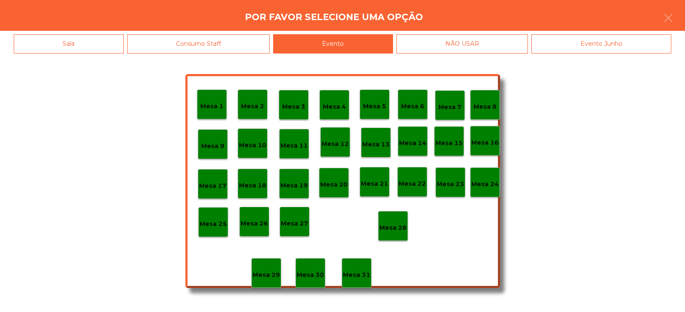
click at [399, 220] on div "Mesa 28" at bounding box center [393, 226] width 27 height 13
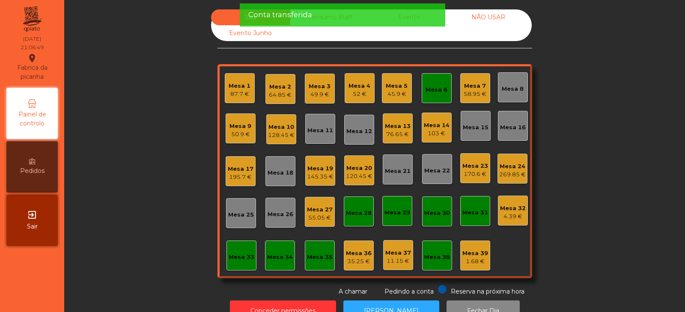
click at [437, 92] on div "Mesa 6" at bounding box center [437, 90] width 22 height 9
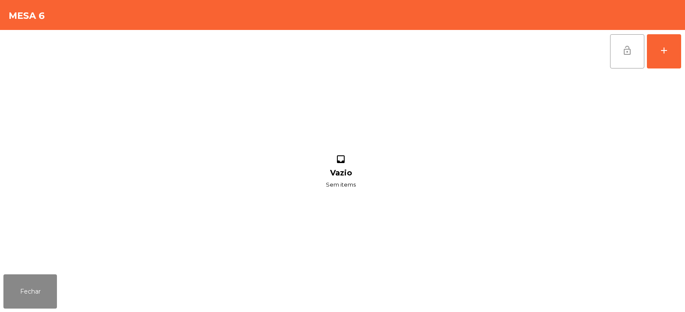
click at [631, 49] on span "lock_open" at bounding box center [627, 50] width 10 height 10
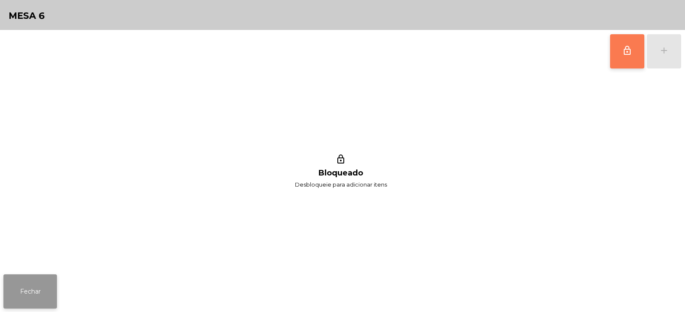
click at [29, 281] on button "Fechar" at bounding box center [30, 292] width 54 height 34
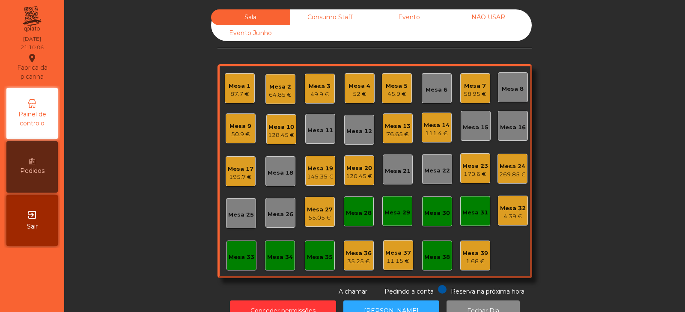
scroll to position [25, 0]
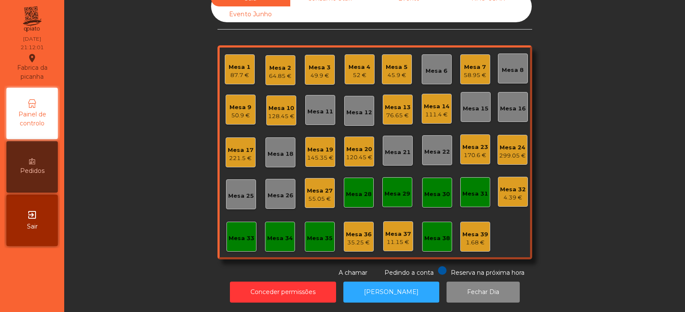
click at [568, 129] on div "Sala Consumo Staff Evento NÃO USAR Evento Junho Mesa 1 87.7 € Mesa 2 64.85 € Me…" at bounding box center [375, 134] width 598 height 287
click at [275, 104] on div "Mesa 10" at bounding box center [281, 108] width 27 height 9
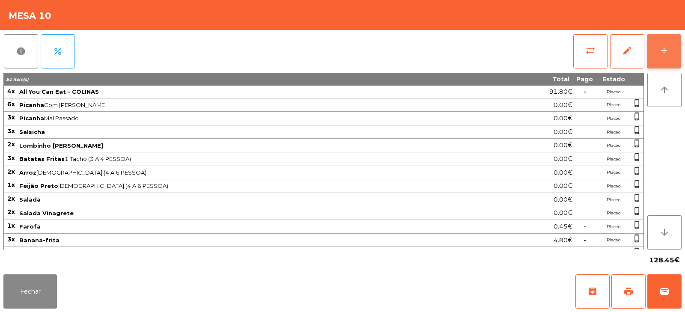
click at [659, 53] on button "add" at bounding box center [664, 51] width 34 height 34
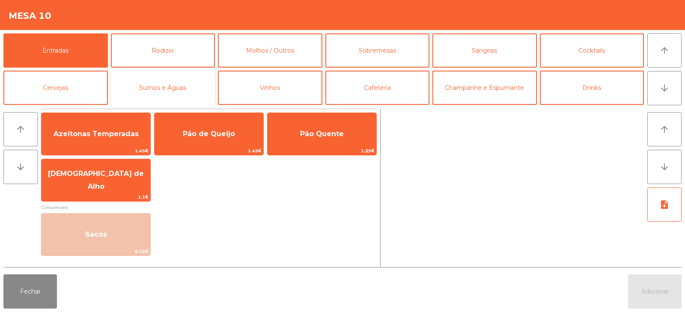
click at [171, 89] on button "Sumos e Águas" at bounding box center [163, 88] width 105 height 34
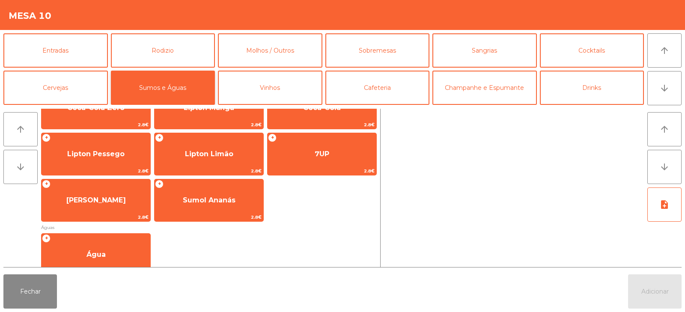
scroll to position [173, 0]
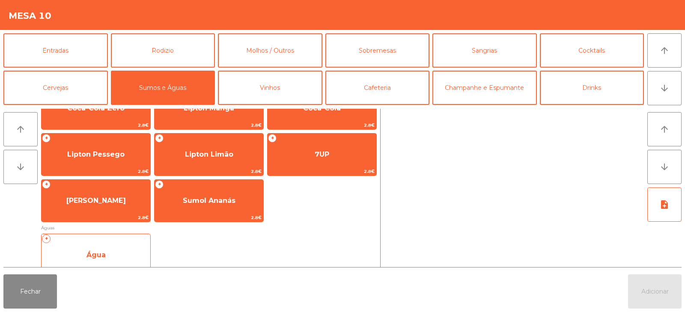
click at [96, 263] on span "Água" at bounding box center [96, 255] width 109 height 23
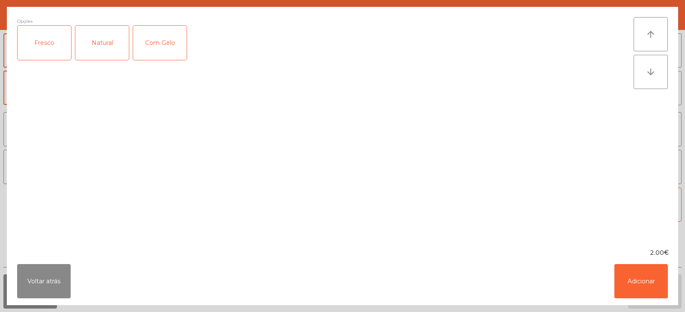
click at [104, 44] on div "Natural" at bounding box center [102, 43] width 54 height 34
click at [631, 279] on button "Adicionar" at bounding box center [642, 281] width 54 height 34
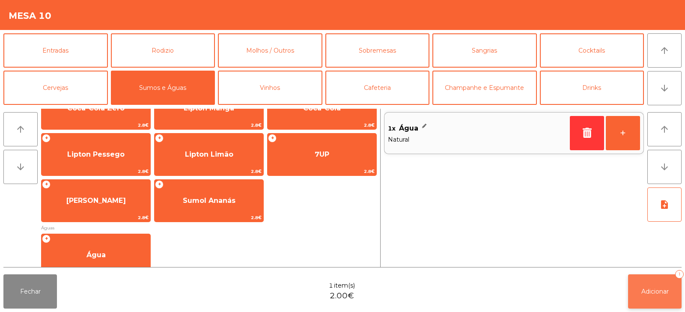
click at [629, 282] on button "Adicionar 1" at bounding box center [655, 292] width 54 height 34
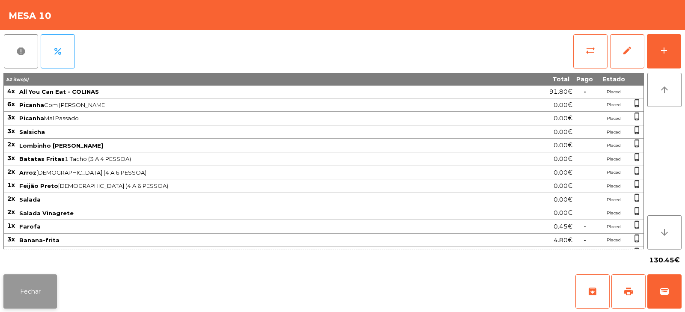
click at [30, 302] on button "Fechar" at bounding box center [30, 292] width 54 height 34
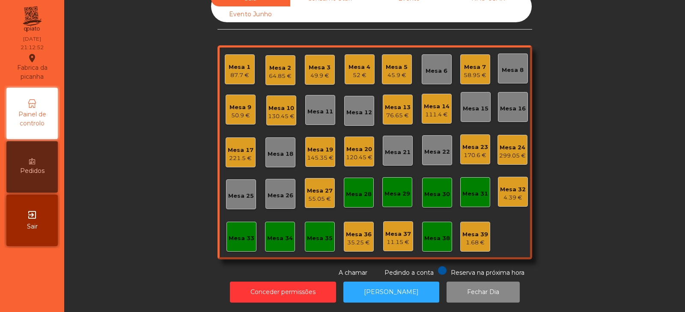
click at [473, 105] on div "Mesa 15" at bounding box center [476, 109] width 26 height 9
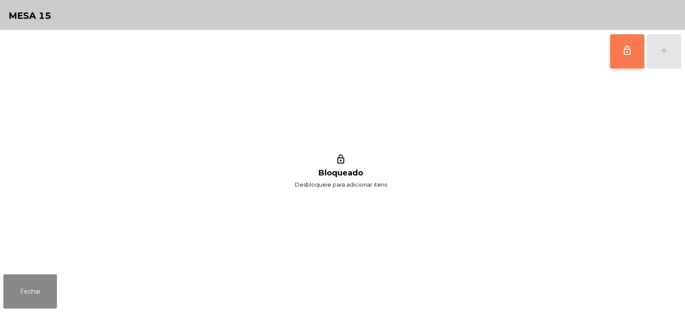
click at [635, 42] on button "lock_outline" at bounding box center [627, 51] width 34 height 34
click at [657, 51] on button "add" at bounding box center [664, 51] width 34 height 34
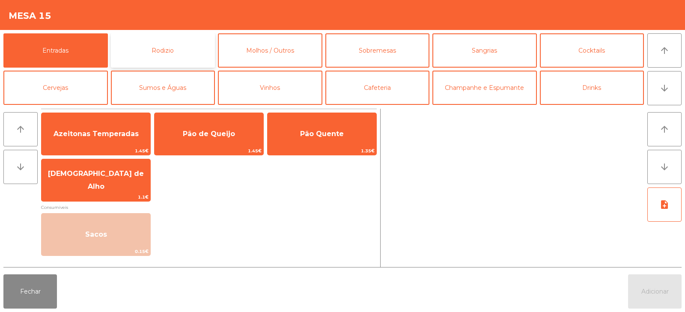
click at [186, 54] on button "Rodizio" at bounding box center [163, 50] width 105 height 34
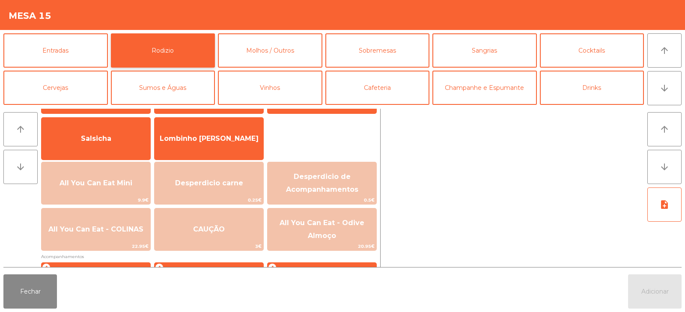
scroll to position [62, 0]
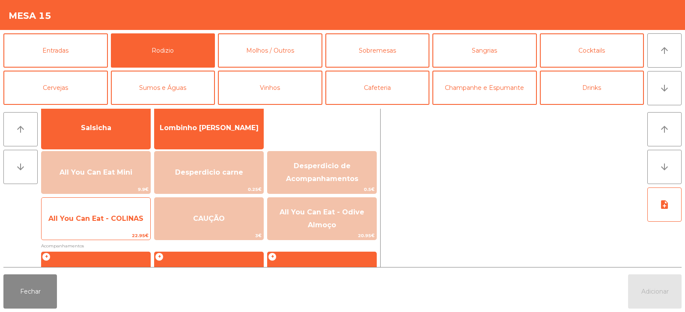
click at [130, 221] on span "All You Can Eat - COLINAS" at bounding box center [95, 219] width 95 height 8
click at [131, 218] on span "All You Can Eat - COLINAS" at bounding box center [95, 219] width 95 height 8
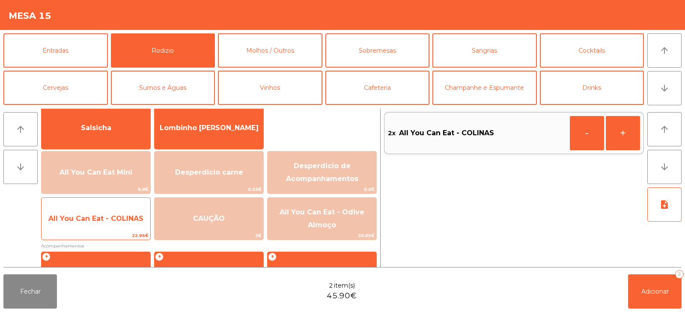
click at [129, 221] on span "All You Can Eat - COLINAS" at bounding box center [95, 219] width 95 height 8
click at [129, 224] on span "All You Can Eat - COLINAS" at bounding box center [96, 218] width 109 height 23
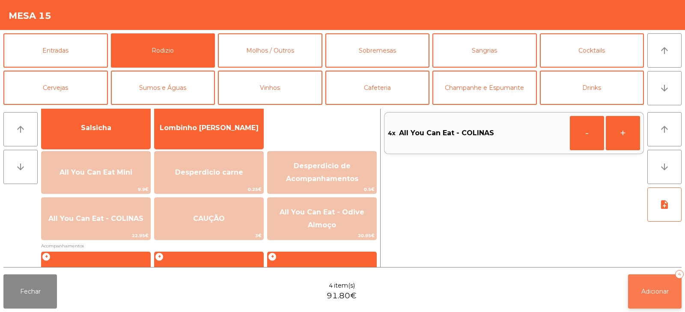
click at [649, 305] on button "Adicionar 4" at bounding box center [655, 292] width 54 height 34
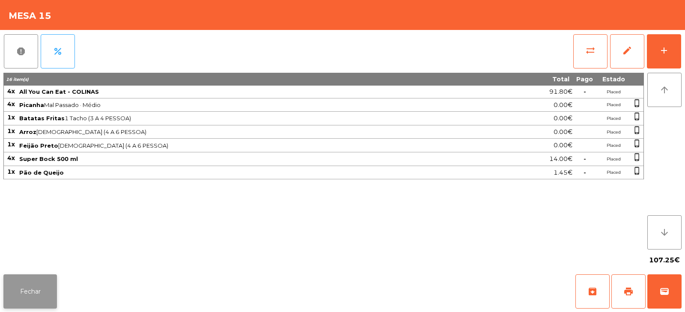
click at [24, 275] on button "Fechar" at bounding box center [30, 292] width 54 height 34
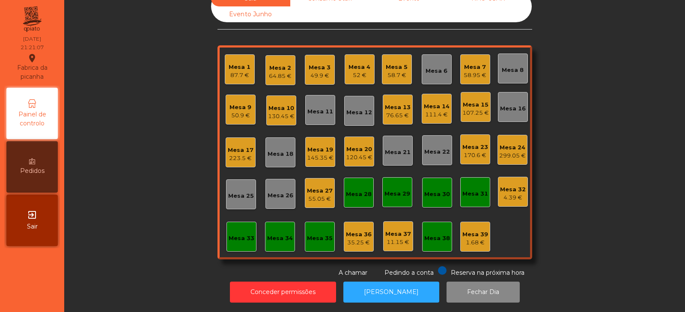
click at [394, 71] on div "58.7 €" at bounding box center [397, 75] width 22 height 9
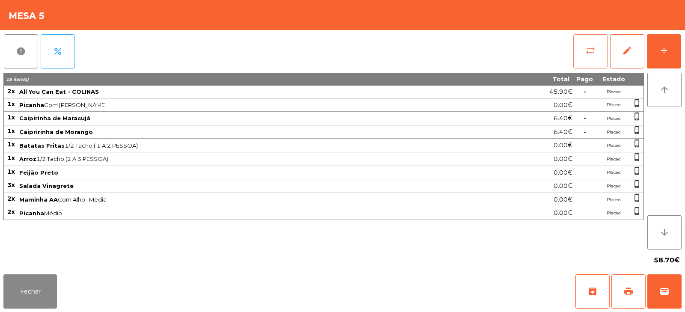
click at [593, 52] on span "sync_alt" at bounding box center [591, 50] width 10 height 10
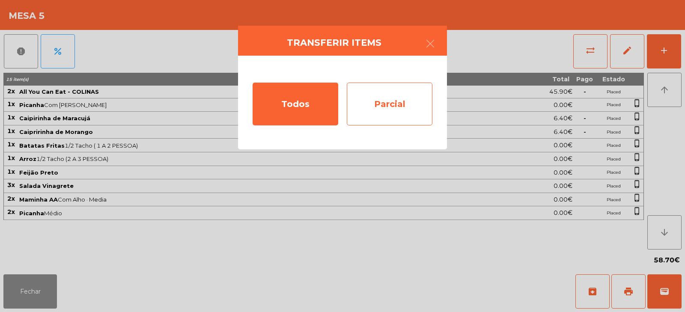
click at [351, 99] on div "Parcial" at bounding box center [390, 104] width 86 height 43
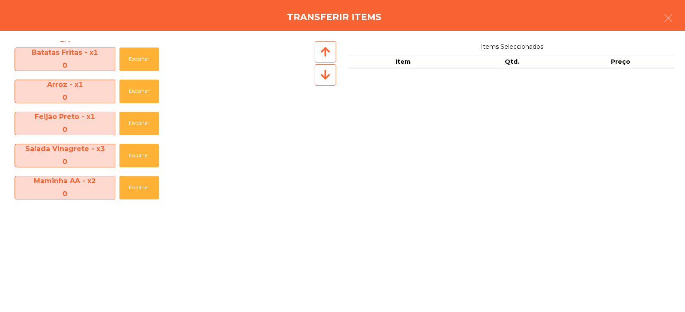
scroll to position [0, 0]
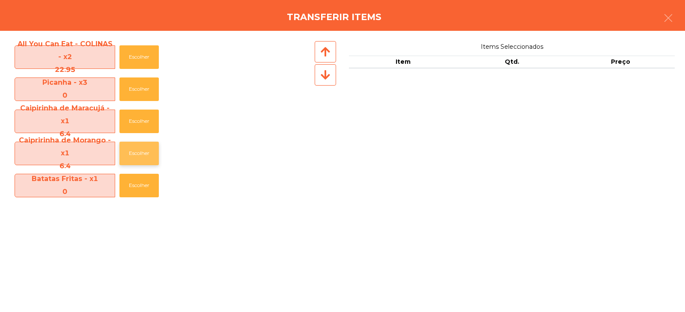
click at [137, 156] on button "Escolher" at bounding box center [139, 154] width 39 height 24
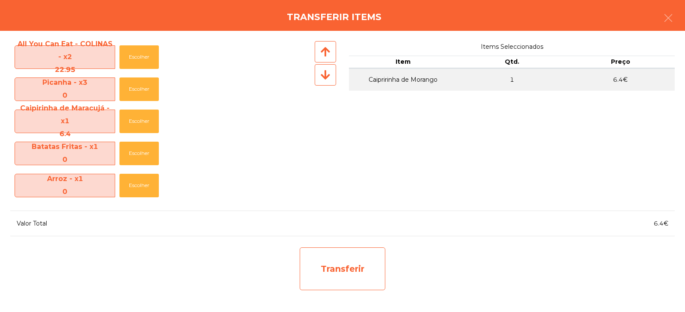
click at [330, 263] on div "Transferir" at bounding box center [343, 269] width 86 height 43
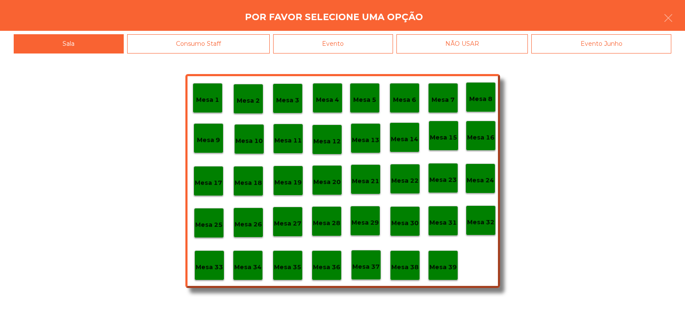
click at [448, 269] on p "Mesa 39" at bounding box center [443, 268] width 27 height 10
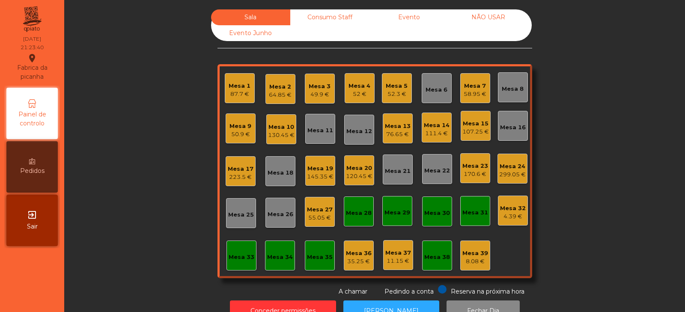
click at [390, 172] on div "Mesa 21" at bounding box center [398, 171] width 26 height 9
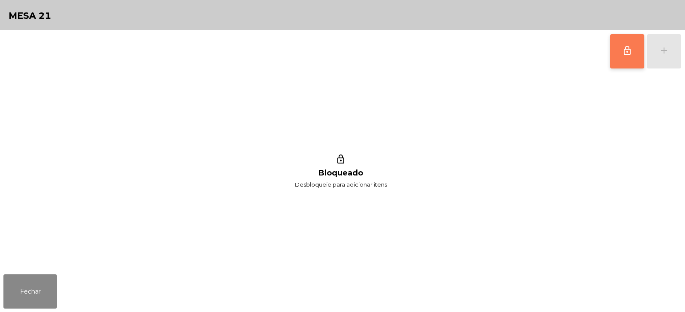
click at [625, 51] on span "lock_outline" at bounding box center [627, 50] width 10 height 10
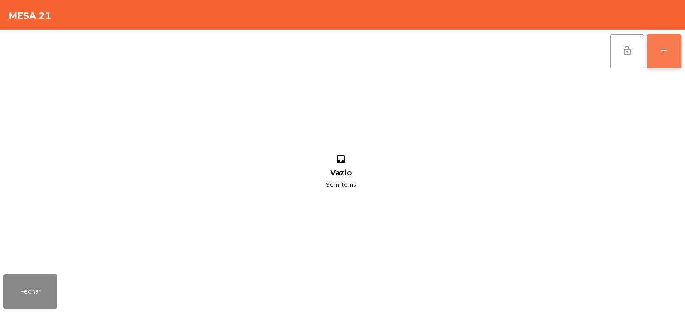
click at [668, 52] on div "add" at bounding box center [664, 50] width 10 height 10
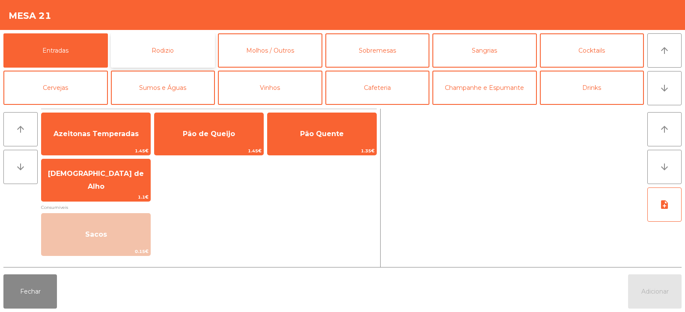
click at [167, 54] on button "Rodizio" at bounding box center [163, 50] width 105 height 34
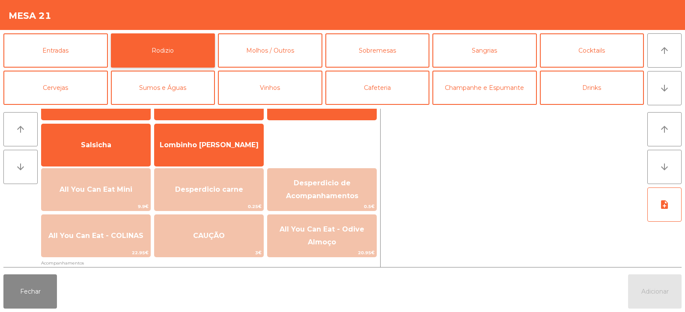
scroll to position [59, 0]
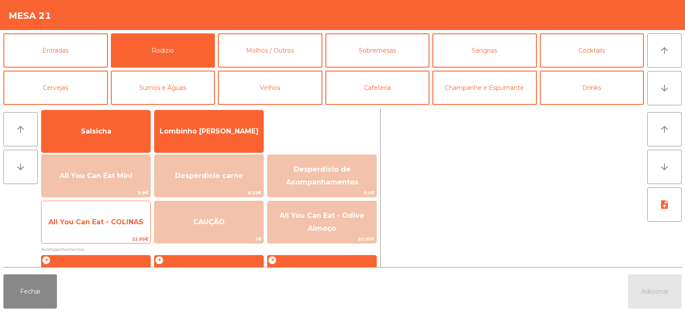
click at [119, 230] on span "All You Can Eat - COLINAS" at bounding box center [96, 222] width 109 height 23
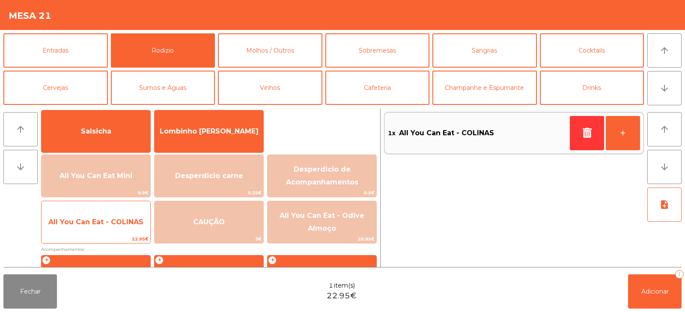
click at [121, 227] on span "All You Can Eat - COLINAS" at bounding box center [96, 222] width 109 height 23
click at [127, 226] on span "All You Can Eat - COLINAS" at bounding box center [96, 222] width 109 height 23
click at [130, 227] on span "All You Can Eat - COLINAS" at bounding box center [96, 222] width 109 height 23
click at [132, 229] on span "All You Can Eat - COLINAS" at bounding box center [96, 222] width 109 height 23
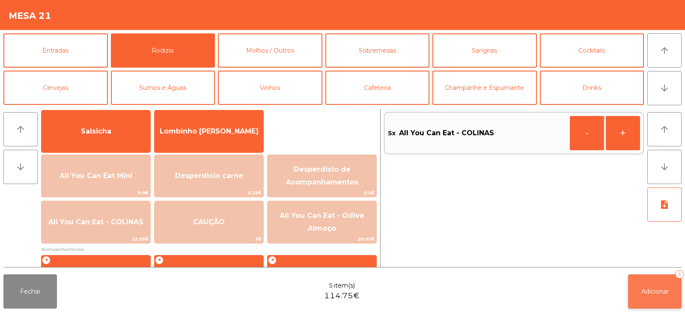
click at [655, 296] on button "Adicionar 5" at bounding box center [655, 292] width 54 height 34
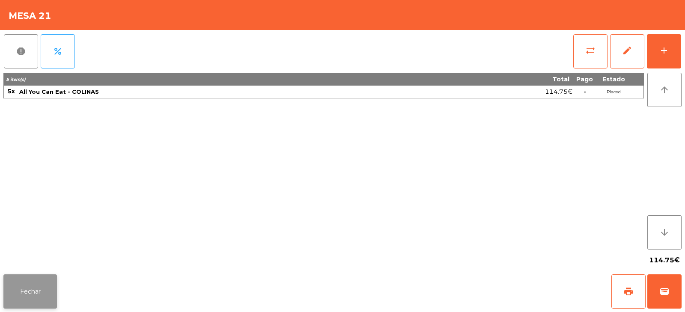
click at [49, 301] on button "Fechar" at bounding box center [30, 292] width 54 height 34
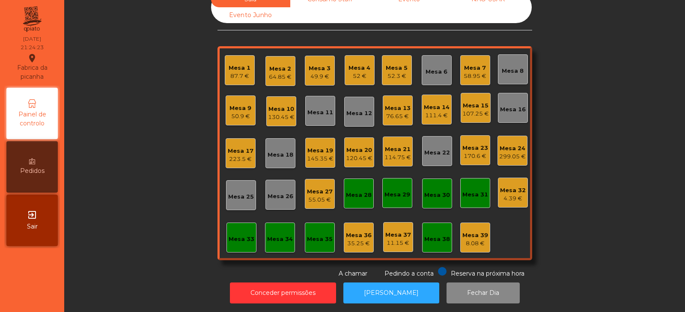
scroll to position [25, 0]
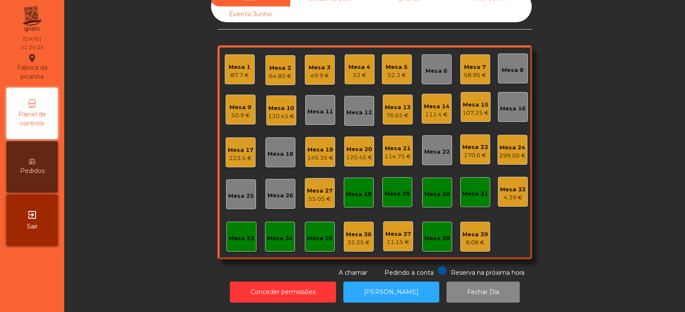
click at [321, 146] on div "Mesa 19" at bounding box center [320, 150] width 27 height 9
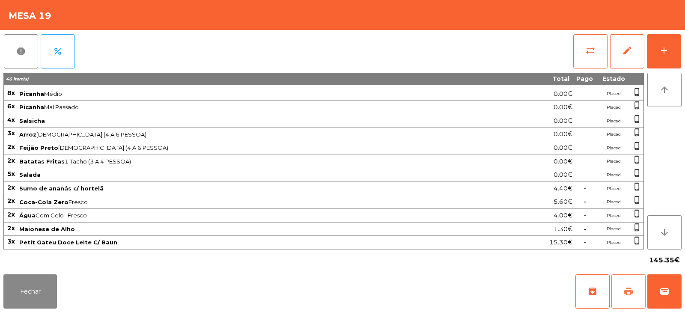
click at [632, 292] on span "print" at bounding box center [629, 292] width 10 height 10
click at [31, 299] on button "Fechar" at bounding box center [30, 292] width 54 height 34
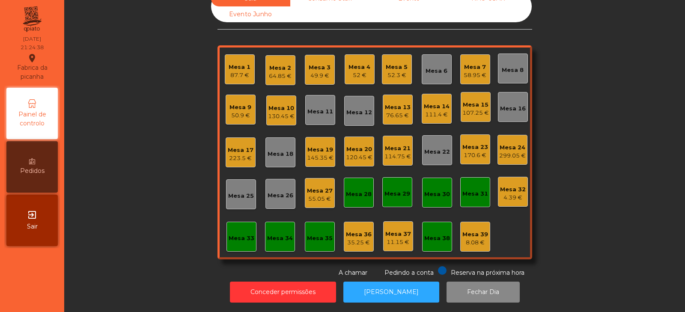
click at [157, 211] on div "Sala Consumo Staff Evento NÃO USAR Evento Junho Mesa 1 87.7 € Mesa 2 64.85 € Me…" at bounding box center [375, 134] width 598 height 287
click at [320, 154] on div "145.35 €" at bounding box center [320, 158] width 27 height 9
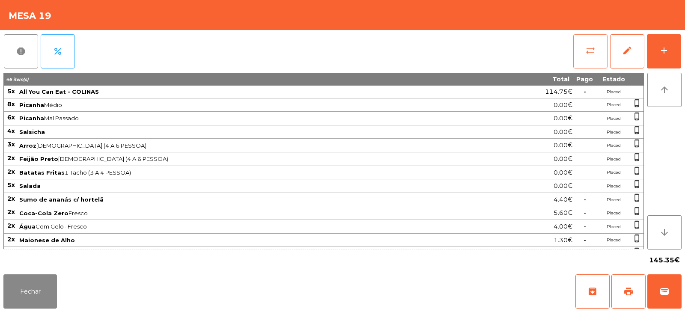
click at [589, 57] on button "sync_alt" at bounding box center [591, 51] width 34 height 34
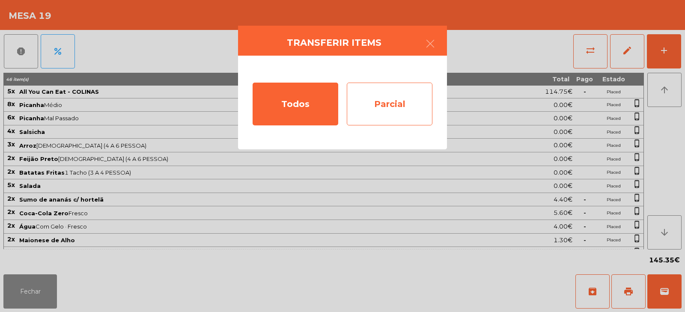
click at [405, 110] on div "Parcial" at bounding box center [390, 104] width 86 height 43
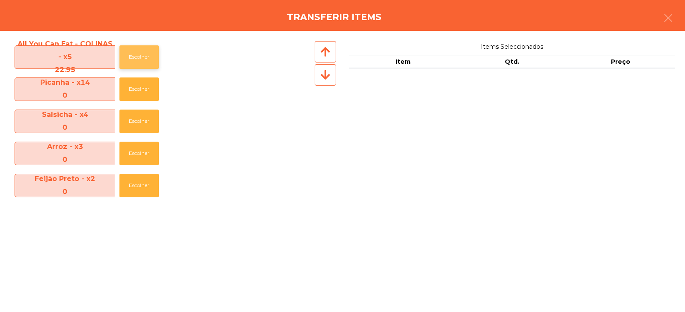
click at [149, 57] on button "Escolher" at bounding box center [139, 57] width 39 height 24
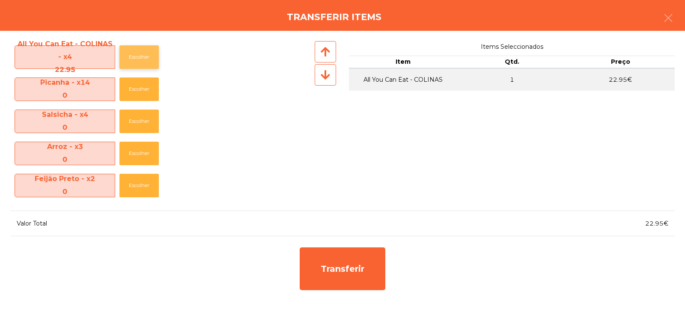
click at [147, 57] on button "Escolher" at bounding box center [139, 57] width 39 height 24
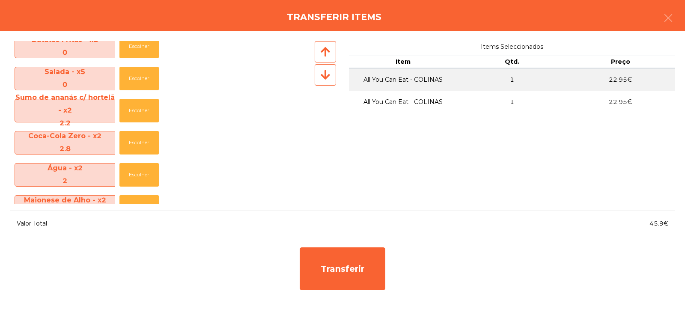
scroll to position [172, 0]
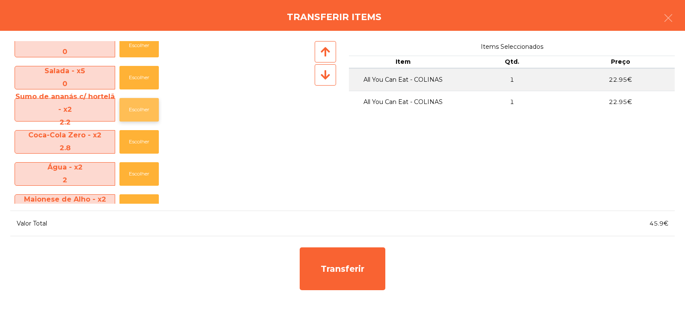
click at [140, 116] on button "Escolher" at bounding box center [139, 110] width 39 height 24
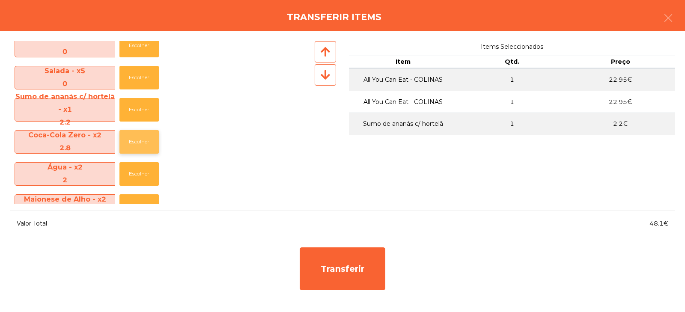
click at [143, 144] on button "Escolher" at bounding box center [139, 142] width 39 height 24
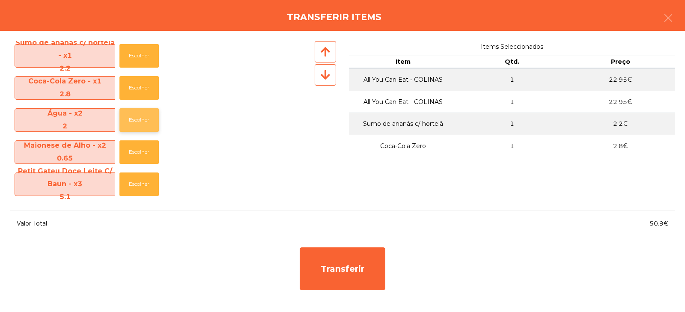
click at [145, 124] on button "Escolher" at bounding box center [139, 120] width 39 height 24
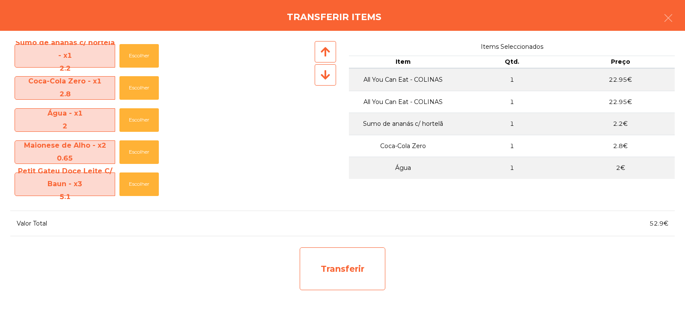
click at [323, 259] on div "Transferir" at bounding box center [343, 269] width 86 height 43
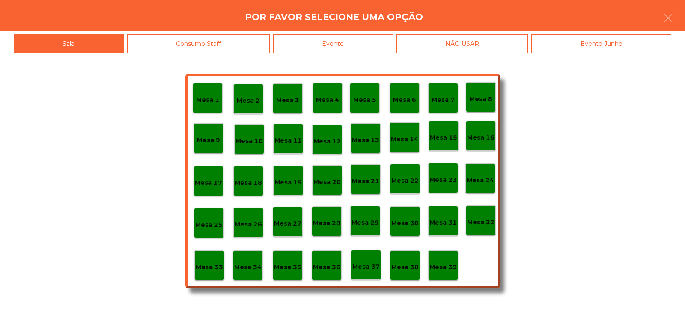
click at [211, 269] on p "Mesa 33" at bounding box center [209, 268] width 27 height 10
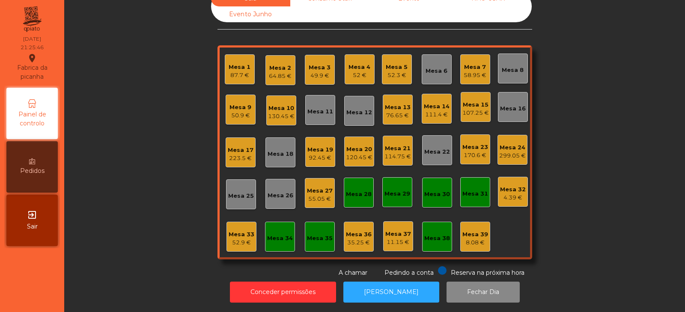
click at [251, 229] on div "Mesa 33 52.9 €" at bounding box center [242, 237] width 30 height 30
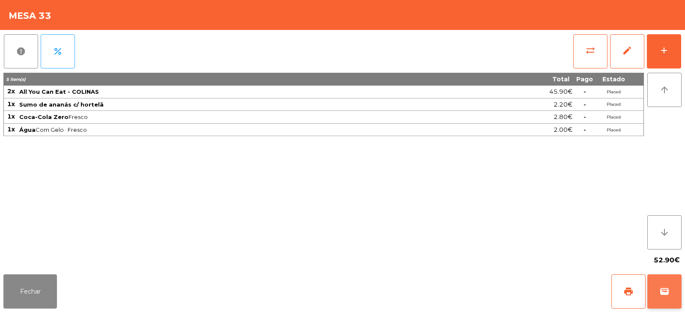
click at [659, 288] on button "wallet" at bounding box center [665, 292] width 34 height 34
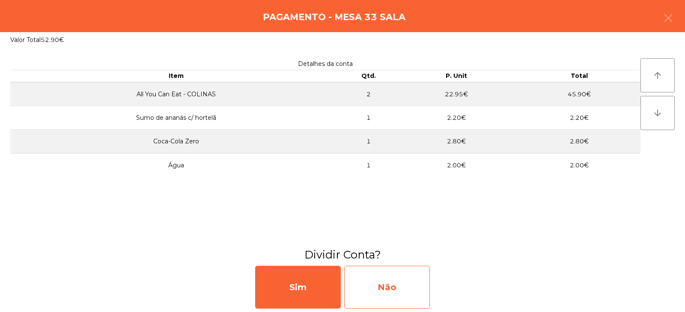
click at [416, 283] on div "Não" at bounding box center [387, 287] width 86 height 43
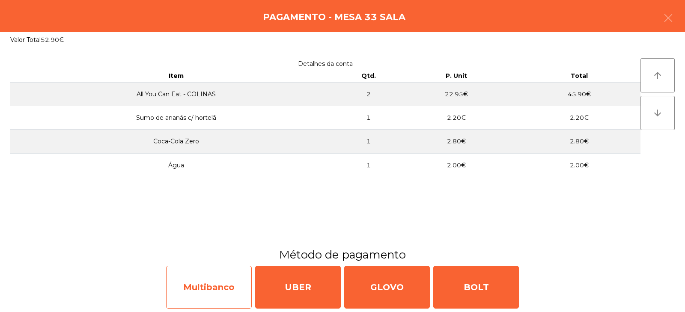
click at [232, 287] on div "Multibanco" at bounding box center [209, 287] width 86 height 43
select select "**"
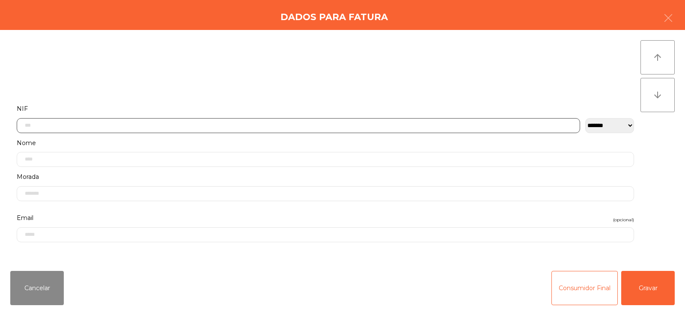
click at [326, 123] on input "text" at bounding box center [299, 125] width 564 height 15
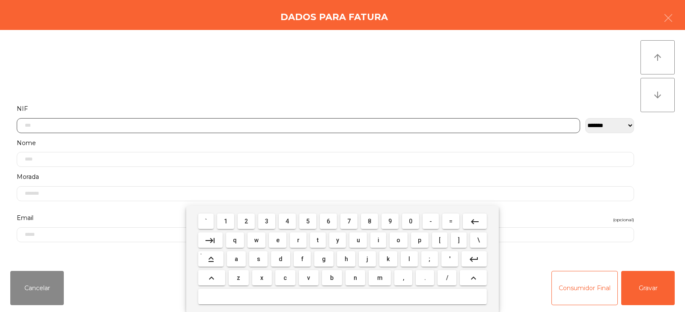
scroll to position [63, 0]
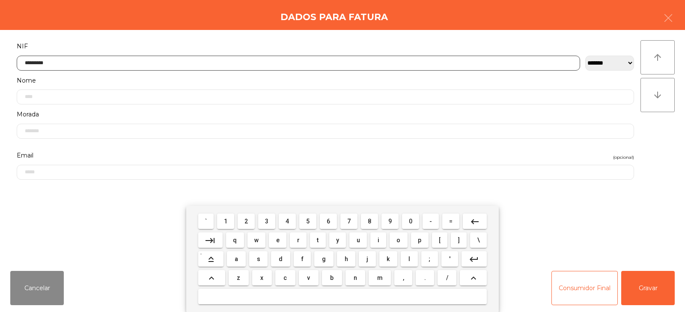
type input "*********"
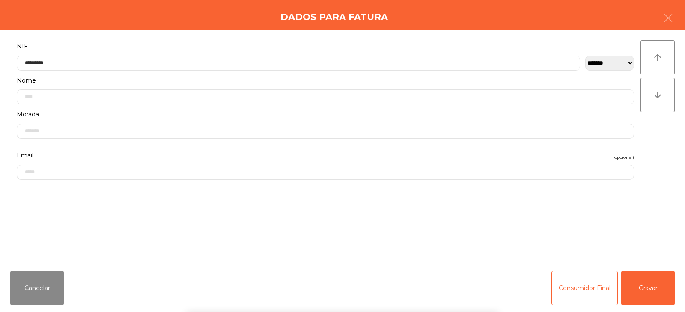
click at [648, 289] on div "` 1 2 3 4 5 6 7 8 9 0 - = keyboard_backspace keyboard_tab q w e r t y u i o p […" at bounding box center [342, 259] width 685 height 106
click at [655, 290] on button "Gravar" at bounding box center [649, 288] width 54 height 34
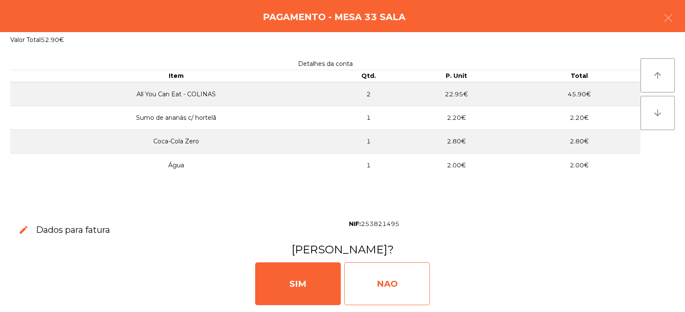
click at [409, 282] on div "NAO" at bounding box center [387, 284] width 86 height 43
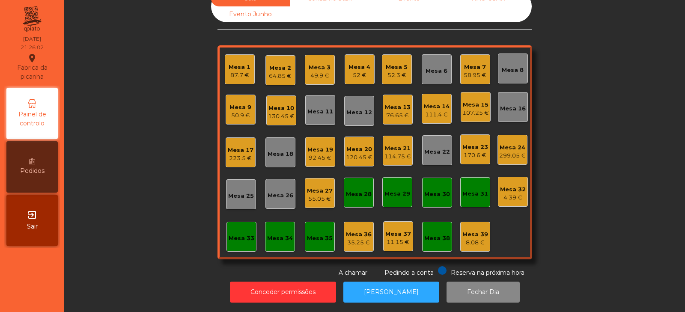
click at [320, 154] on div "92.45 €" at bounding box center [321, 158] width 26 height 9
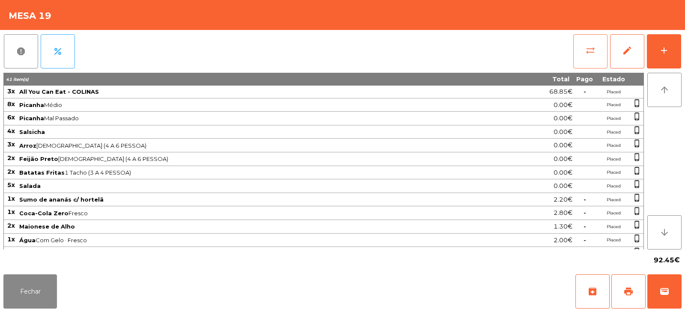
click at [581, 53] on button "sync_alt" at bounding box center [591, 51] width 34 height 34
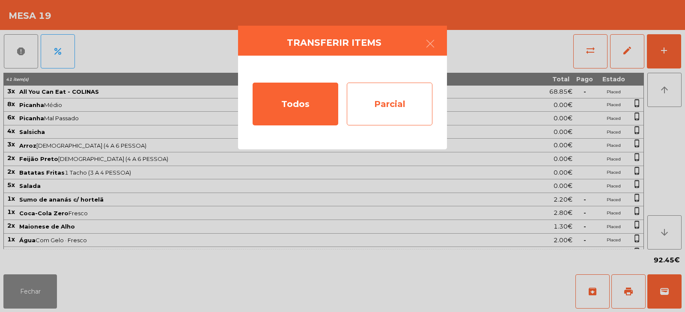
click at [401, 107] on div "Parcial" at bounding box center [390, 104] width 86 height 43
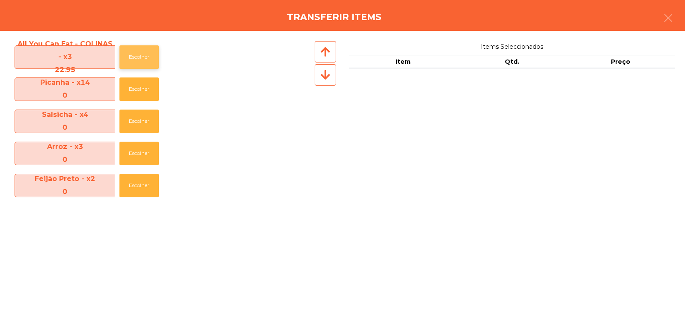
click at [140, 55] on button "Escolher" at bounding box center [139, 57] width 39 height 24
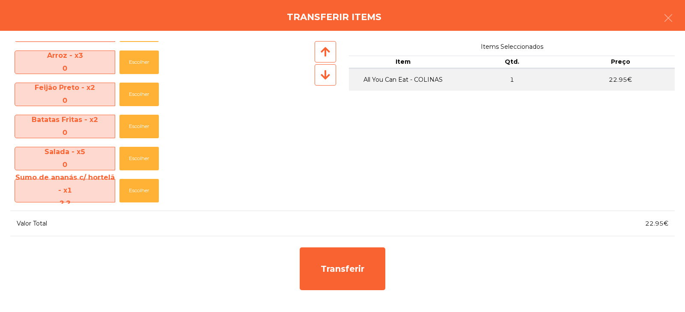
scroll to position [226, 0]
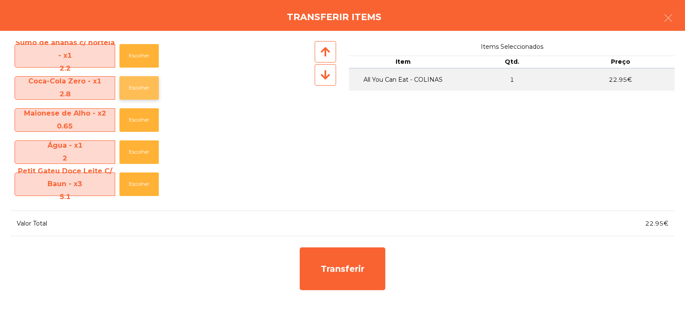
click at [139, 87] on button "Escolher" at bounding box center [139, 88] width 39 height 24
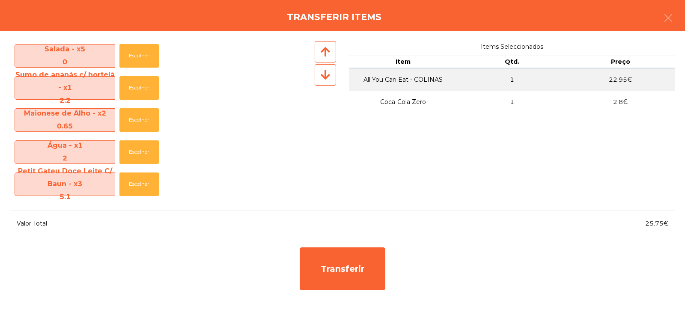
scroll to position [194, 0]
click at [137, 181] on button "Escolher" at bounding box center [139, 185] width 39 height 24
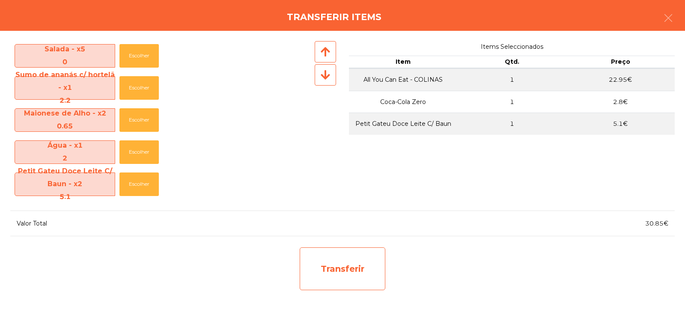
click at [333, 268] on div "Transferir" at bounding box center [343, 269] width 86 height 43
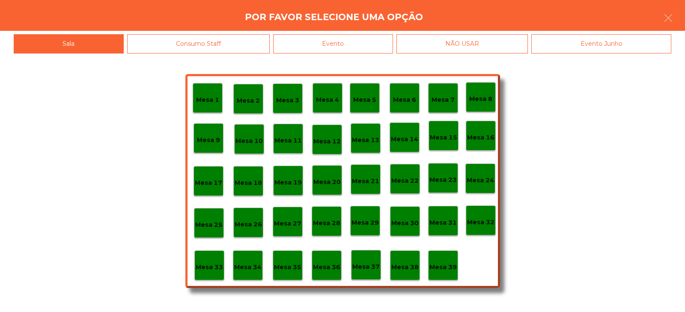
click at [214, 272] on p "Mesa 33" at bounding box center [209, 268] width 27 height 10
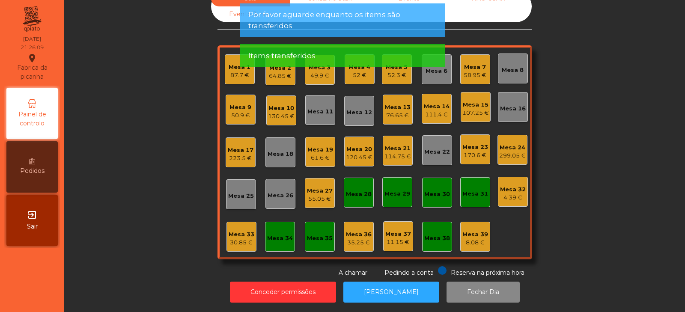
click at [238, 239] on div "30.85 €" at bounding box center [242, 243] width 26 height 9
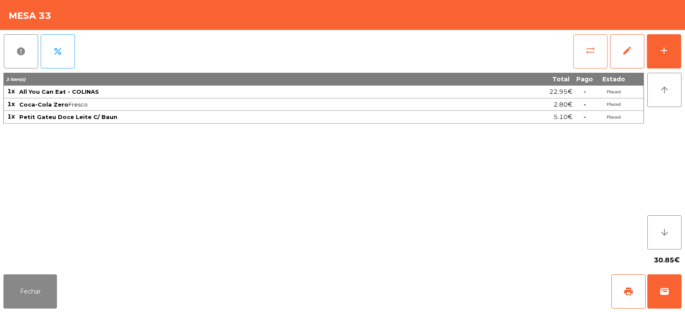
click at [591, 57] on button "sync_alt" at bounding box center [591, 51] width 34 height 34
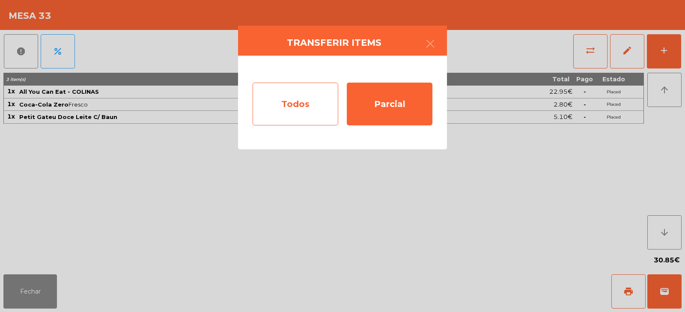
click at [325, 105] on div "Todos" at bounding box center [296, 104] width 86 height 43
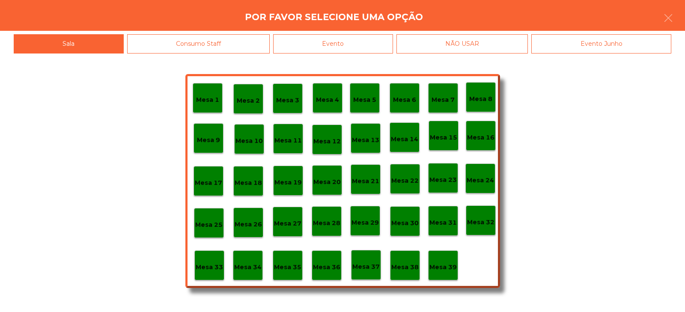
click at [390, 39] on div "Evento" at bounding box center [333, 43] width 120 height 19
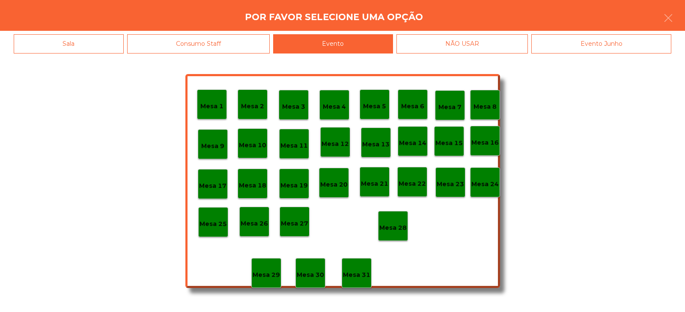
click at [400, 231] on p "Mesa 28" at bounding box center [393, 228] width 27 height 10
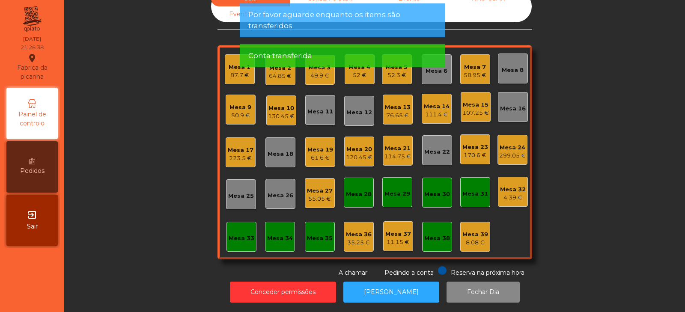
click at [323, 154] on div "61.6 €" at bounding box center [321, 158] width 26 height 9
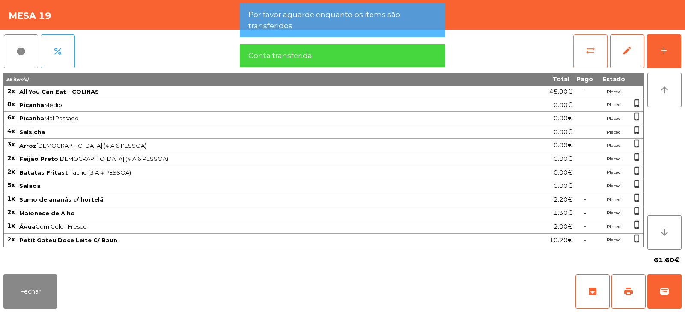
click at [592, 57] on button "sync_alt" at bounding box center [591, 51] width 34 height 34
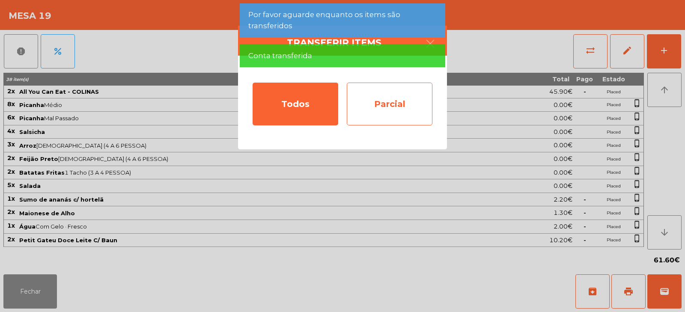
click at [404, 104] on div "Parcial" at bounding box center [390, 104] width 86 height 43
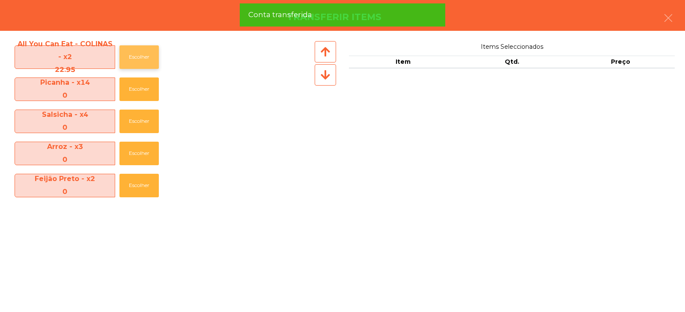
click at [152, 56] on button "Escolher" at bounding box center [139, 57] width 39 height 24
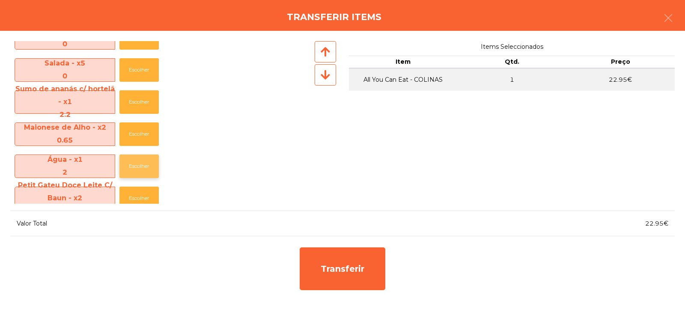
click at [136, 169] on button "Escolher" at bounding box center [139, 167] width 39 height 24
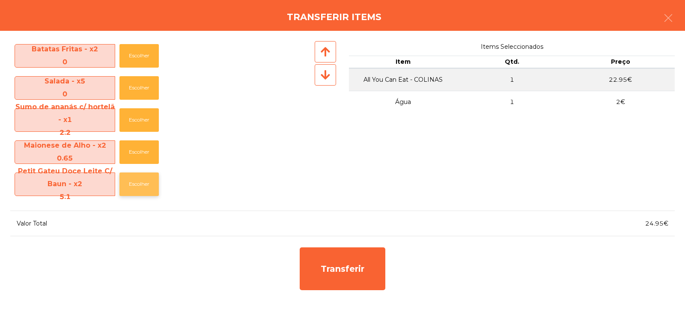
click at [137, 187] on button "Escolher" at bounding box center [139, 185] width 39 height 24
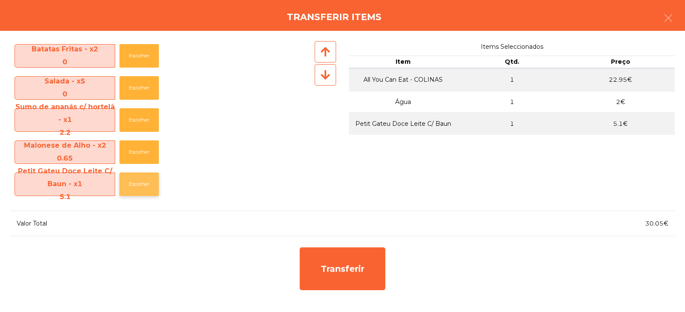
click at [137, 187] on button "Escolher" at bounding box center [139, 185] width 39 height 24
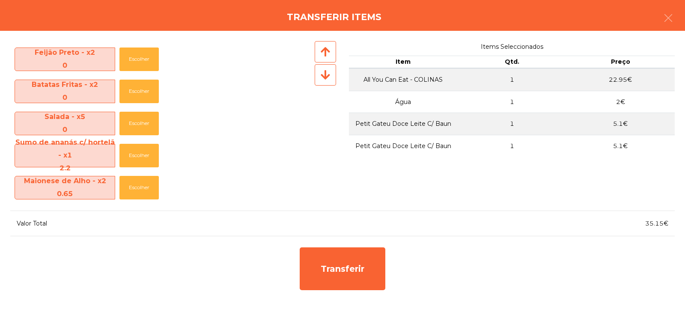
scroll to position [0, 0]
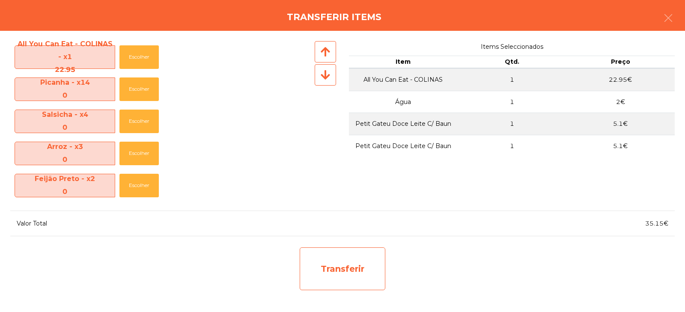
click at [332, 265] on div "Transferir" at bounding box center [343, 269] width 86 height 43
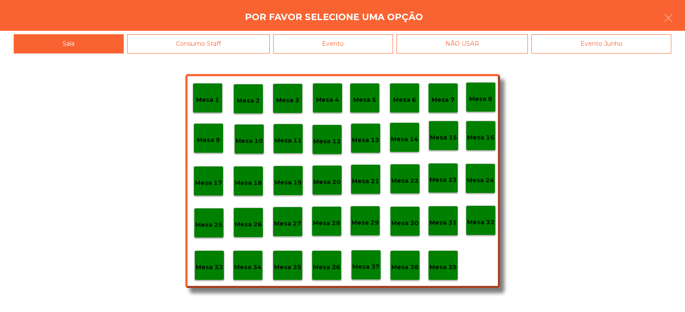
click at [215, 262] on div "Mesa 33" at bounding box center [209, 265] width 27 height 13
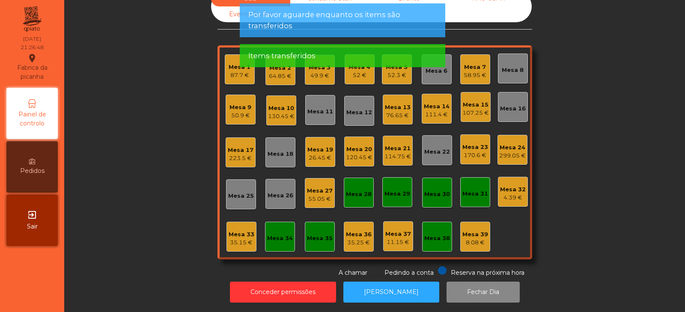
click at [239, 239] on div "35.15 €" at bounding box center [242, 243] width 26 height 9
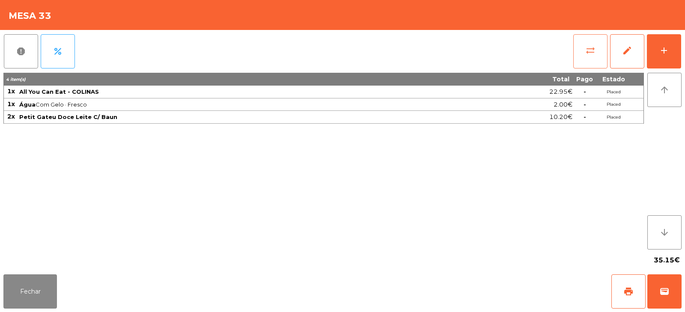
click at [593, 51] on span "sync_alt" at bounding box center [591, 50] width 10 height 10
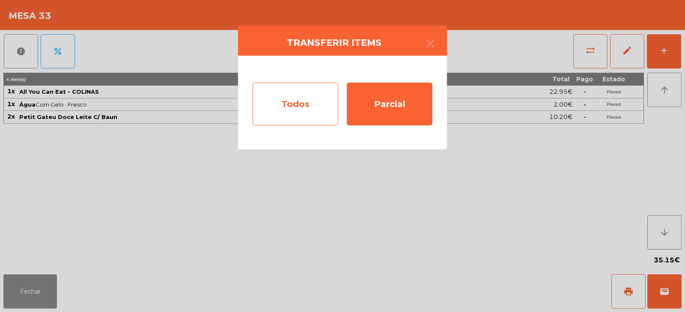
click at [313, 108] on div "Todos" at bounding box center [296, 104] width 86 height 43
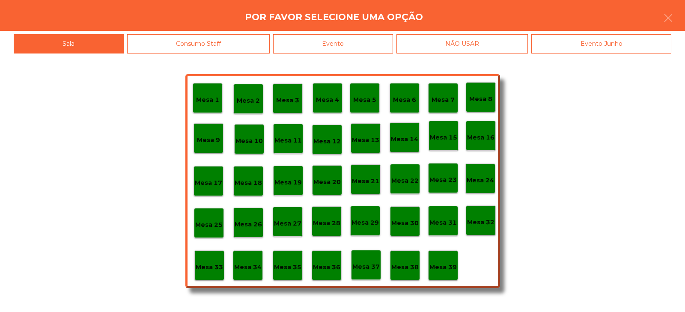
click at [349, 38] on div "Evento" at bounding box center [333, 43] width 120 height 19
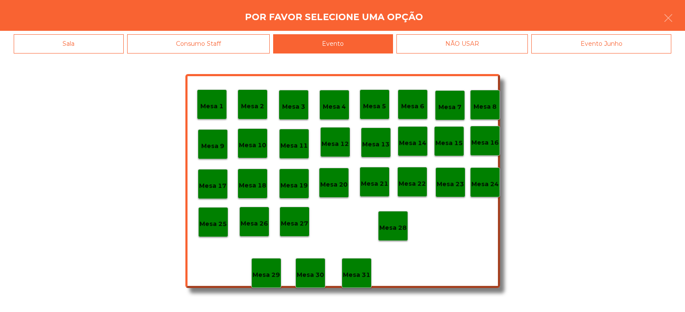
click at [394, 222] on div "Mesa 28" at bounding box center [393, 226] width 27 height 13
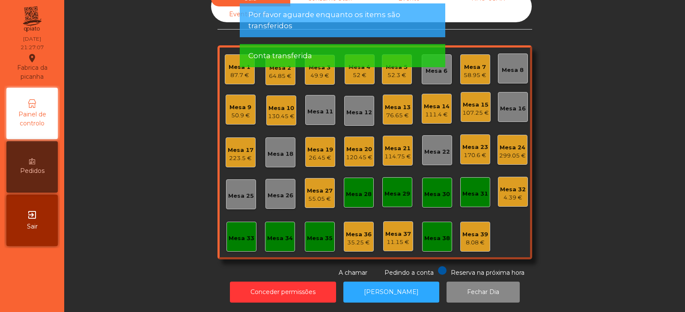
click at [320, 146] on div "Mesa 19" at bounding box center [321, 150] width 26 height 9
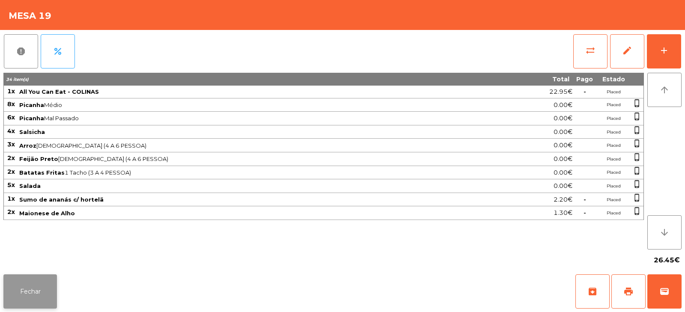
click at [39, 292] on button "Fechar" at bounding box center [30, 292] width 54 height 34
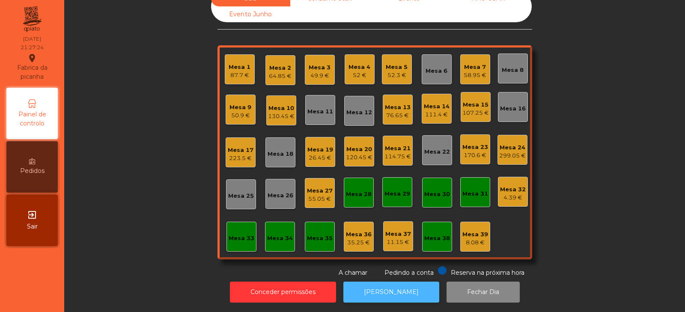
click at [397, 286] on button "[PERSON_NAME]" at bounding box center [392, 292] width 96 height 21
click at [360, 145] on div "Mesa 20" at bounding box center [359, 149] width 27 height 9
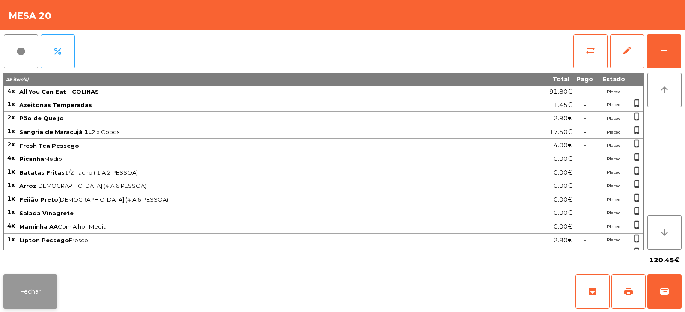
click at [45, 288] on button "Fechar" at bounding box center [30, 292] width 54 height 34
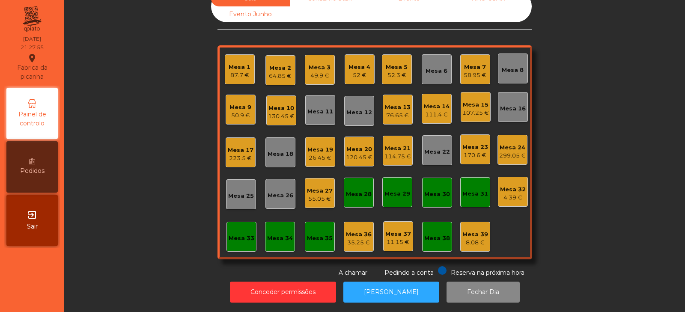
click at [322, 154] on div "26.45 €" at bounding box center [321, 158] width 26 height 9
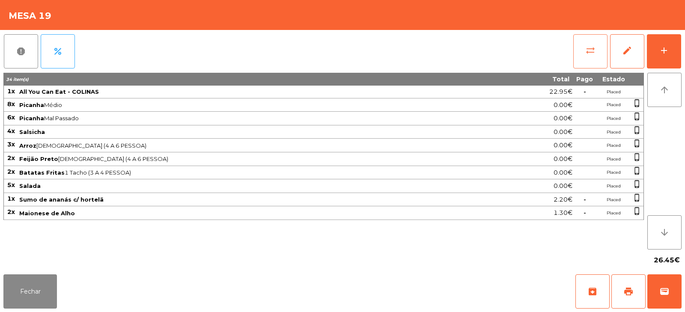
click at [599, 53] on button "sync_alt" at bounding box center [591, 51] width 34 height 34
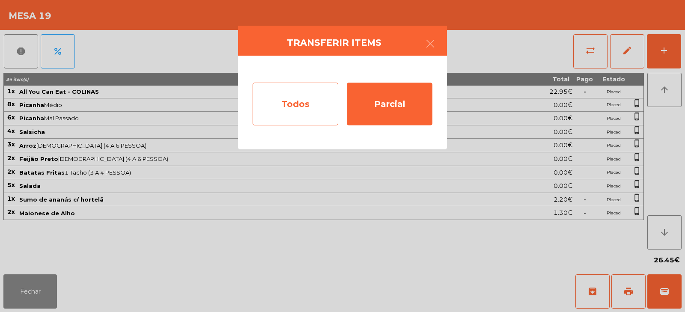
click at [306, 106] on div "Todos" at bounding box center [296, 104] width 86 height 43
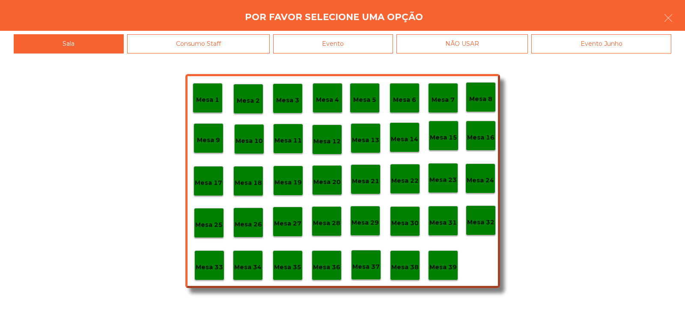
click at [353, 42] on div "Evento" at bounding box center [333, 43] width 120 height 19
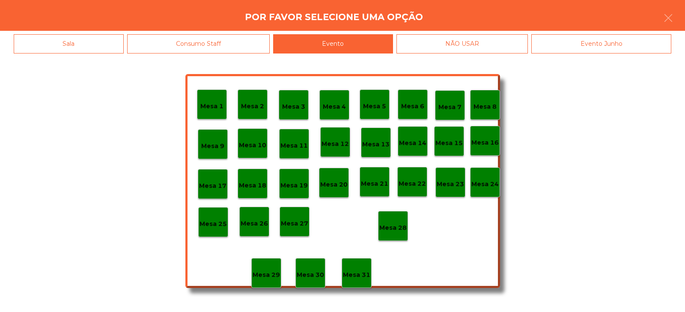
click at [400, 224] on p "Mesa 28" at bounding box center [393, 228] width 27 height 10
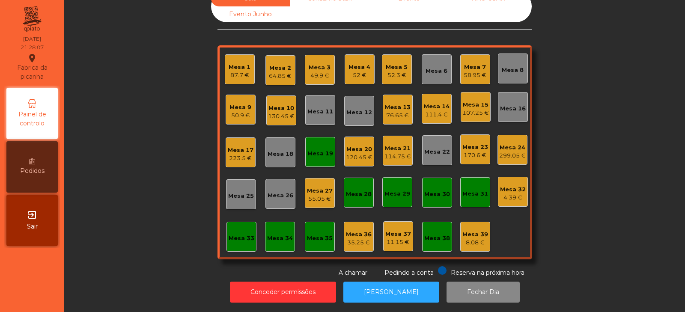
click at [351, 63] on div "Mesa 4" at bounding box center [360, 67] width 22 height 9
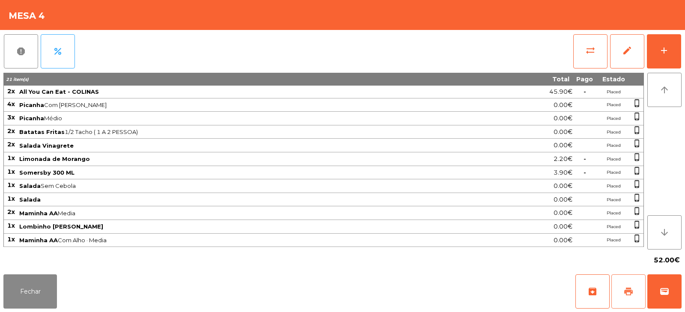
click at [625, 291] on span "print" at bounding box center [629, 292] width 10 height 10
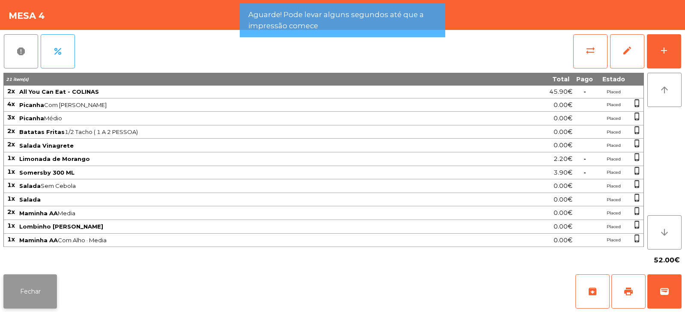
click at [26, 303] on button "Fechar" at bounding box center [30, 292] width 54 height 34
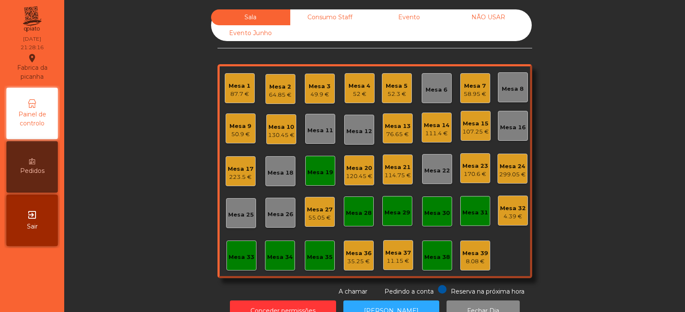
scroll to position [25, 0]
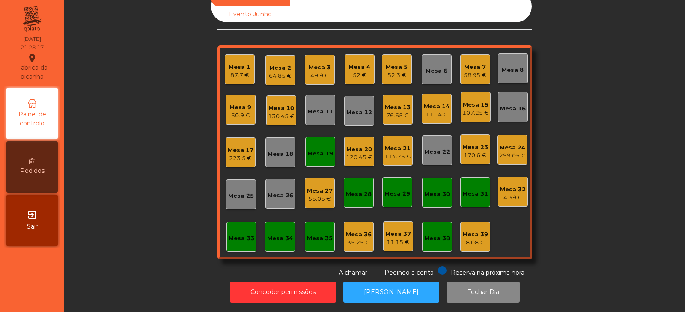
click at [322, 146] on div "Mesa 19" at bounding box center [321, 152] width 26 height 12
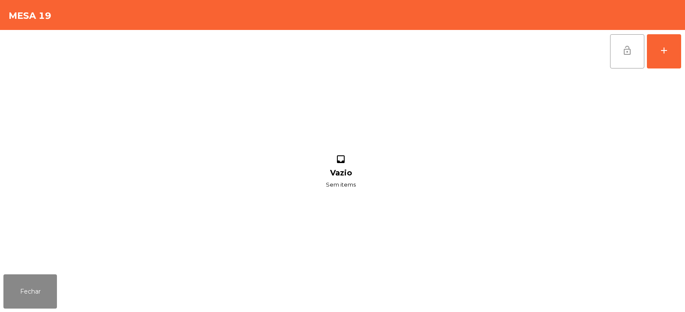
click at [623, 54] on span "lock_open" at bounding box center [627, 50] width 10 height 10
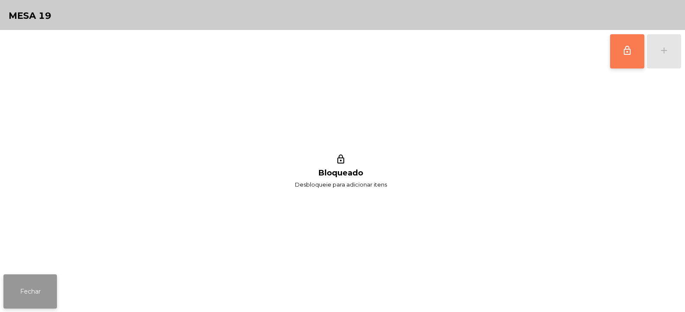
click at [49, 282] on button "Fechar" at bounding box center [30, 292] width 54 height 34
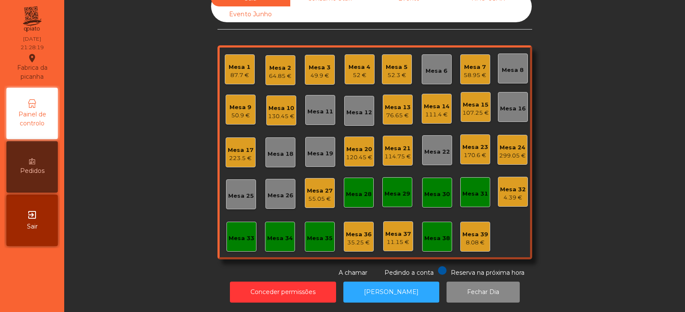
click at [243, 234] on div "Mesa 33" at bounding box center [242, 238] width 26 height 9
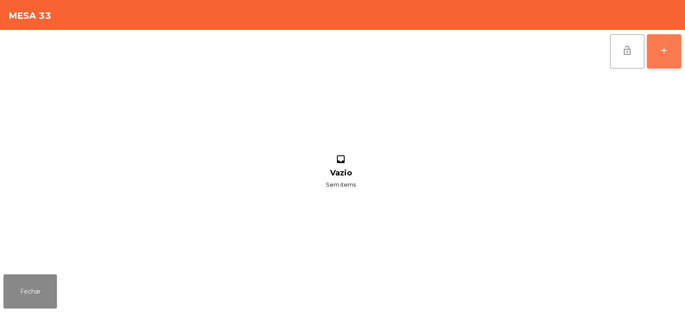
click at [658, 55] on button "add" at bounding box center [664, 51] width 34 height 34
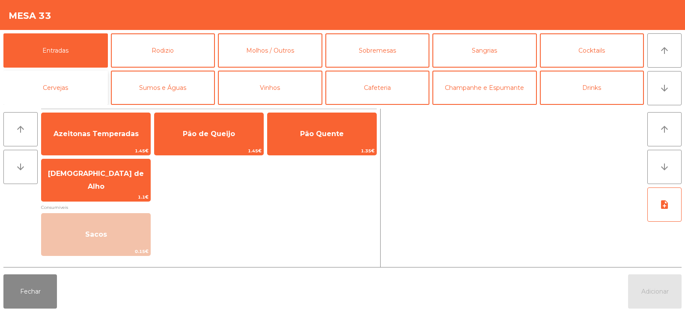
click at [87, 80] on button "Cervejas" at bounding box center [55, 88] width 105 height 34
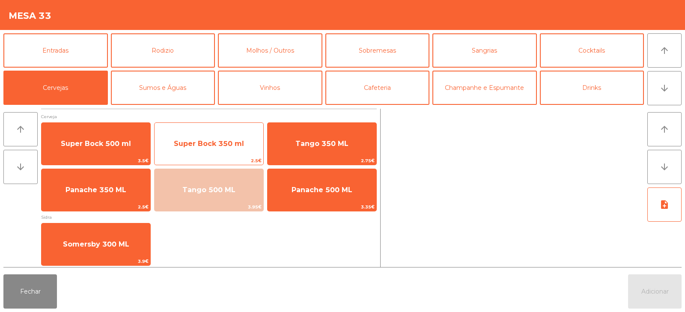
click at [178, 151] on span "Super Bock 350 ml" at bounding box center [209, 143] width 109 height 23
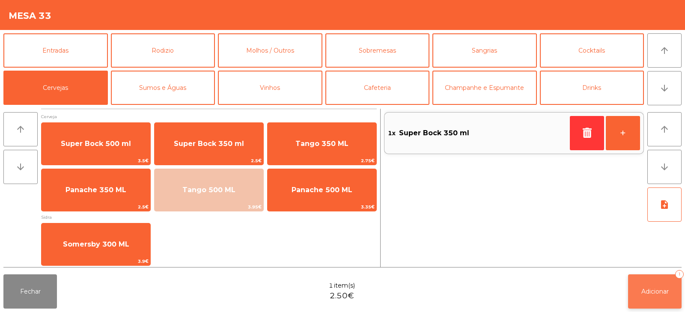
click at [675, 290] on button "Adicionar 1" at bounding box center [655, 292] width 54 height 34
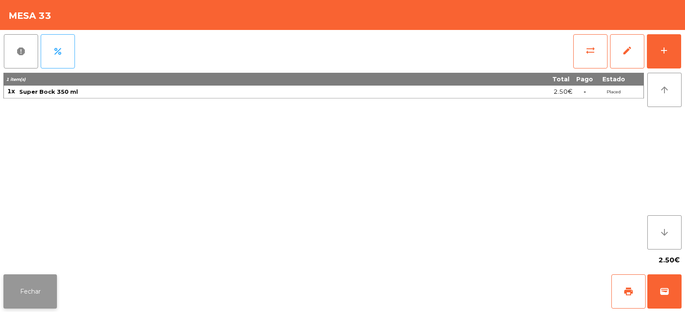
click at [38, 287] on button "Fechar" at bounding box center [30, 292] width 54 height 34
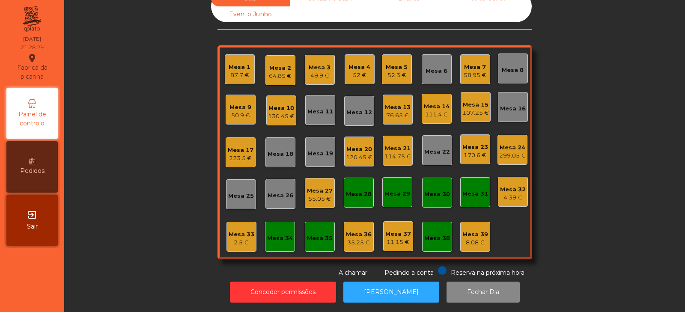
click at [349, 71] on div "52 €" at bounding box center [360, 75] width 22 height 9
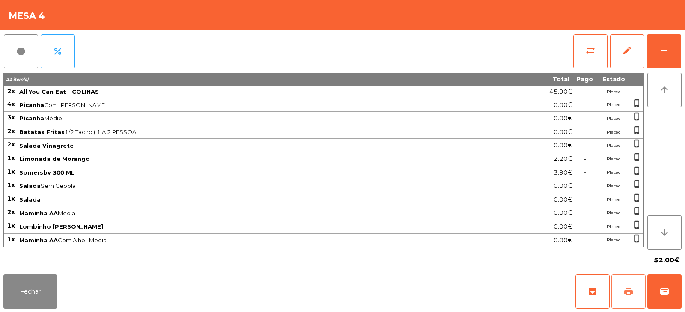
click at [631, 289] on span "print" at bounding box center [629, 292] width 10 height 10
click at [668, 296] on span "wallet" at bounding box center [665, 292] width 10 height 10
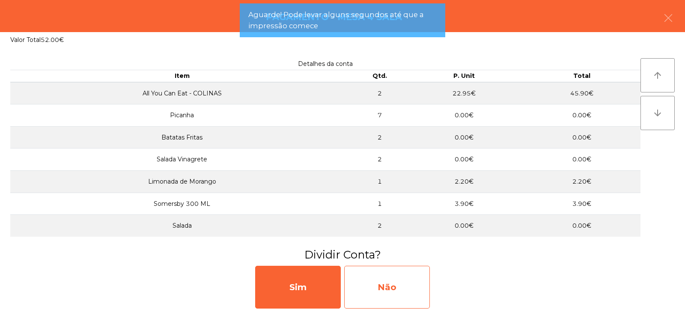
click at [398, 293] on div "Não" at bounding box center [387, 287] width 86 height 43
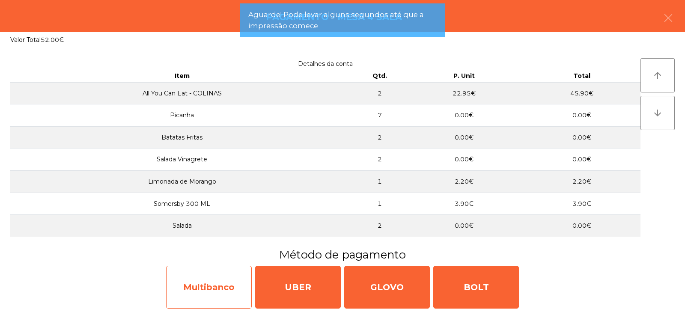
click at [241, 283] on div "Multibanco" at bounding box center [209, 287] width 86 height 43
select select "**"
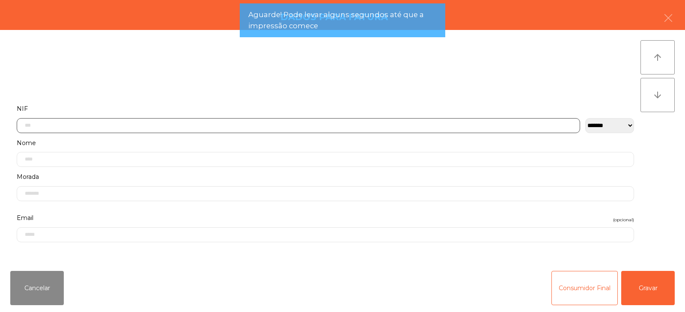
click at [302, 124] on input "text" at bounding box center [299, 125] width 564 height 15
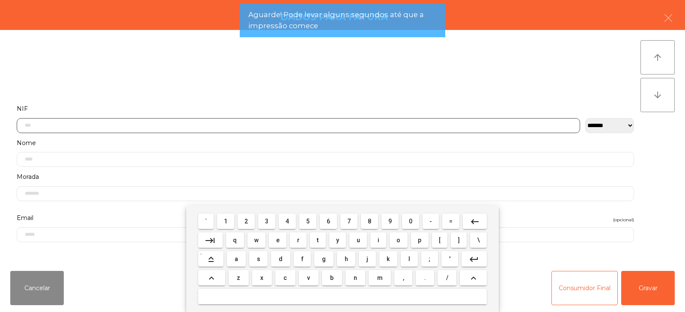
scroll to position [63, 0]
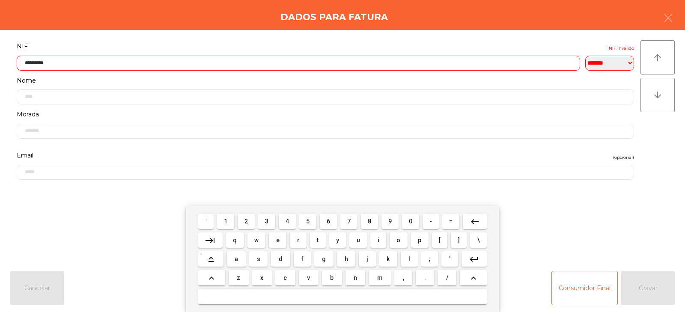
click at [412, 61] on input "*********" at bounding box center [299, 63] width 564 height 15
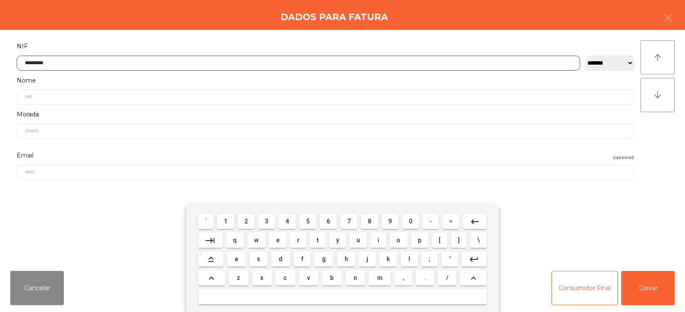
type input "*********"
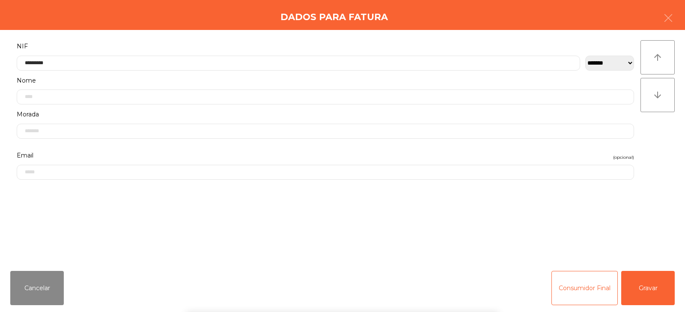
click at [658, 296] on div "` 1 2 3 4 5 6 7 8 9 0 - = keyboard_backspace keyboard_tab q w e r t y u i o p […" at bounding box center [342, 259] width 685 height 106
click at [649, 290] on button "Gravar" at bounding box center [649, 288] width 54 height 34
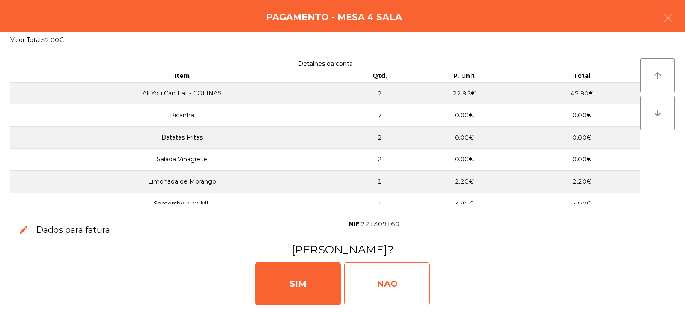
click at [388, 284] on div "NAO" at bounding box center [387, 284] width 86 height 43
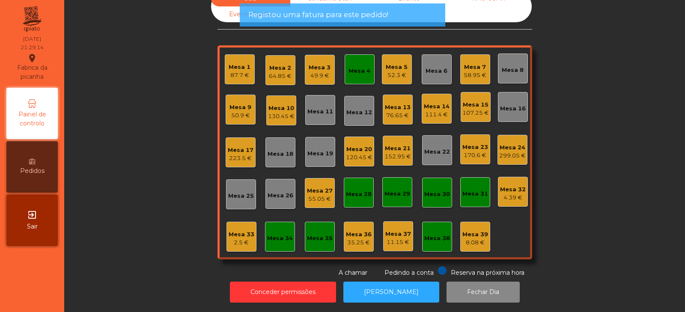
click at [235, 231] on div "Mesa 33" at bounding box center [242, 234] width 26 height 9
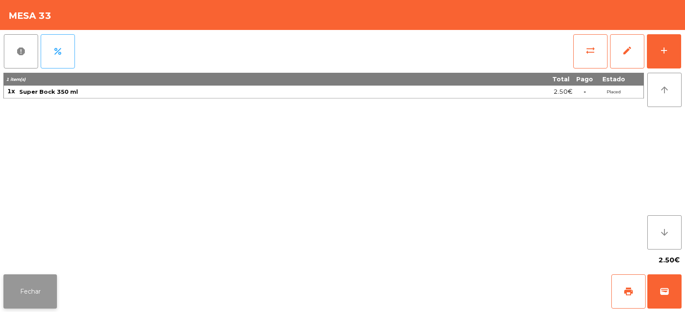
click at [25, 286] on button "Fechar" at bounding box center [30, 292] width 54 height 34
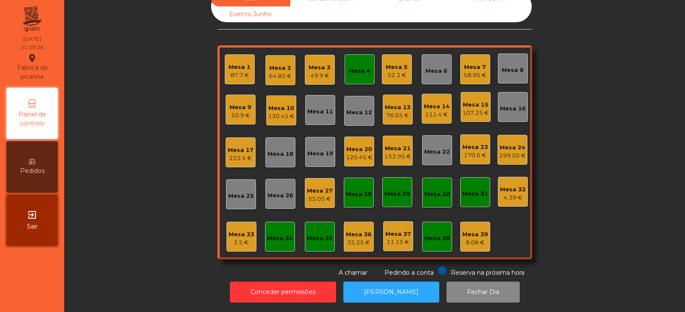
click at [236, 230] on div "Mesa 33" at bounding box center [242, 234] width 26 height 9
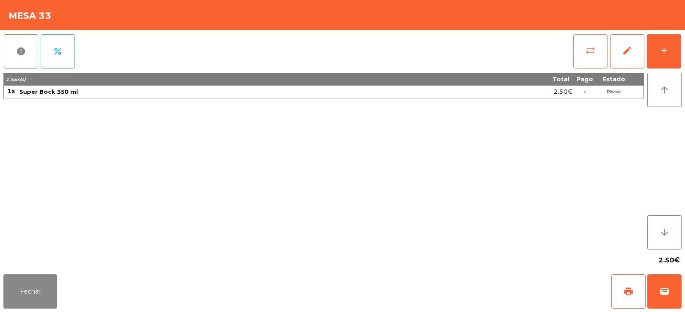
click at [584, 45] on button "sync_alt" at bounding box center [591, 51] width 34 height 34
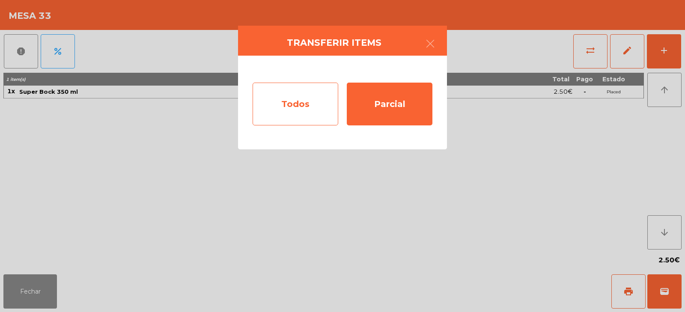
click at [286, 100] on div "Todos" at bounding box center [296, 104] width 86 height 43
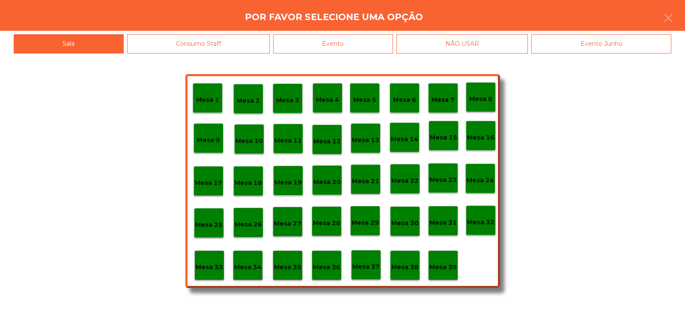
click at [362, 44] on div "Evento" at bounding box center [333, 43] width 120 height 19
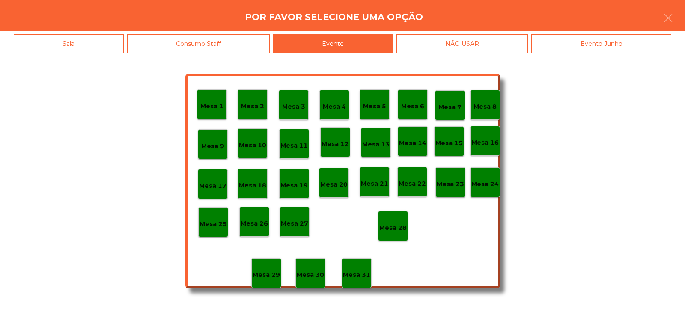
click at [399, 229] on p "Mesa 28" at bounding box center [393, 228] width 27 height 10
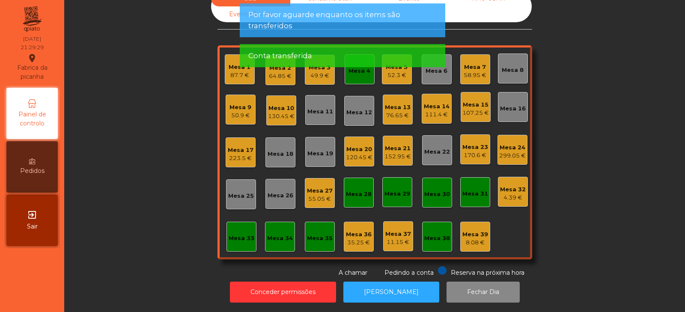
click at [359, 70] on app-alert "Por favor aguarde enquanto os items são transferidos Conta transferida" at bounding box center [343, 38] width 206 height 71
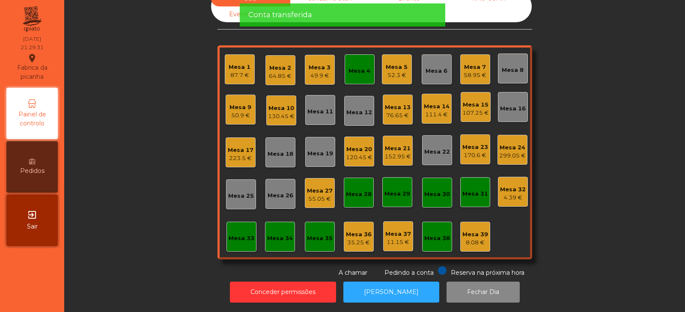
click at [355, 72] on div "Mesa 4" at bounding box center [360, 69] width 30 height 30
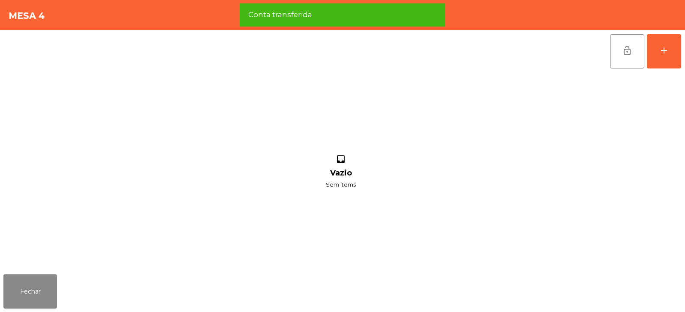
click at [621, 53] on button "lock_open" at bounding box center [627, 51] width 34 height 34
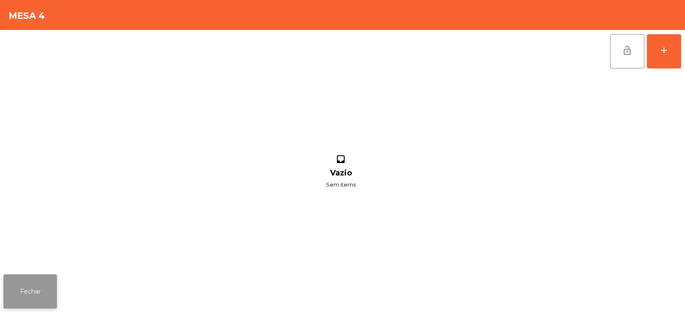
click at [36, 299] on button "Fechar" at bounding box center [30, 292] width 54 height 34
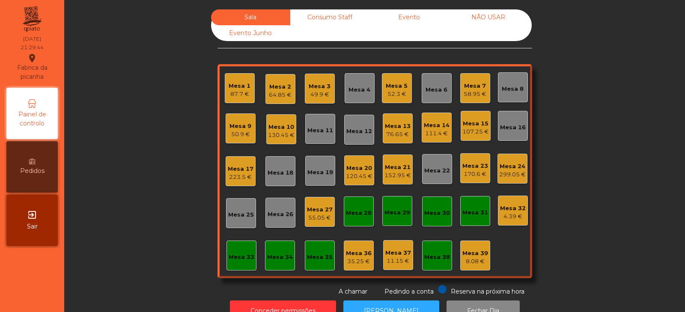
scroll to position [25, 0]
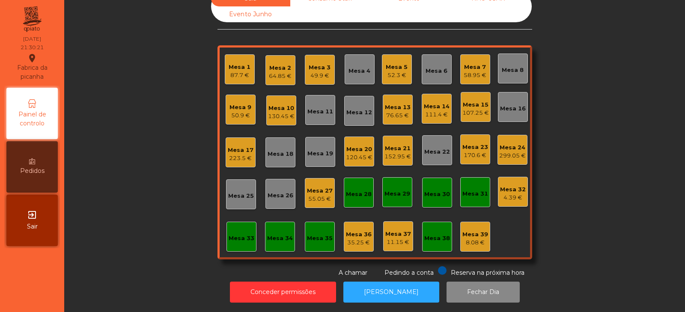
click at [355, 110] on div "Mesa 12" at bounding box center [360, 112] width 26 height 9
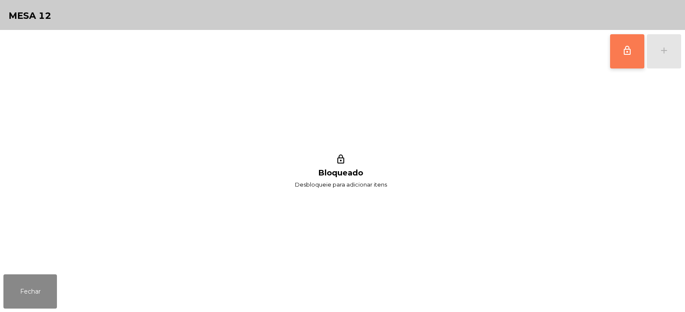
click at [624, 56] on button "lock_outline" at bounding box center [627, 51] width 34 height 34
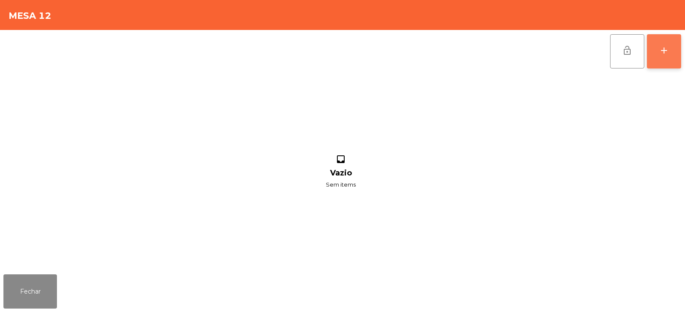
click at [664, 54] on div "add" at bounding box center [664, 50] width 10 height 10
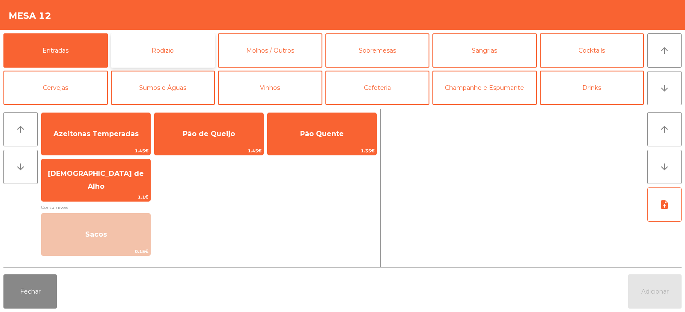
click at [172, 54] on button "Rodizio" at bounding box center [163, 50] width 105 height 34
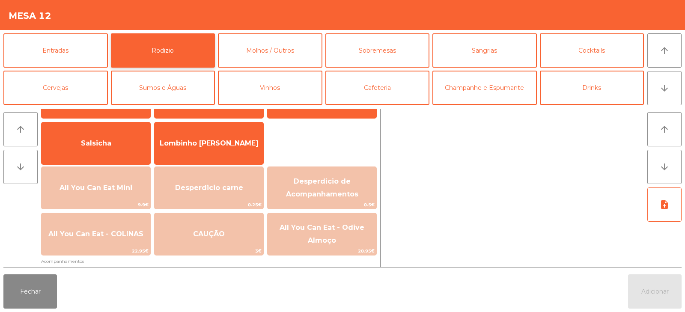
scroll to position [56, 0]
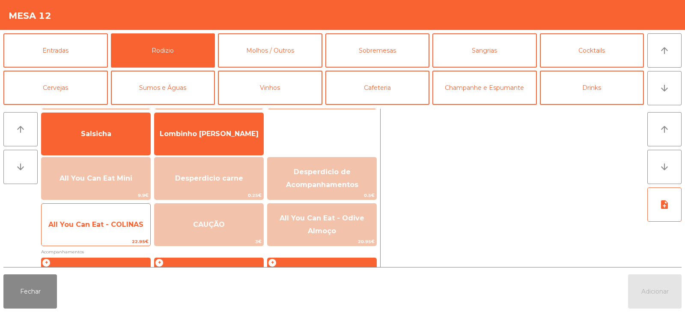
click at [123, 225] on span "All You Can Eat - COLINAS" at bounding box center [95, 225] width 95 height 8
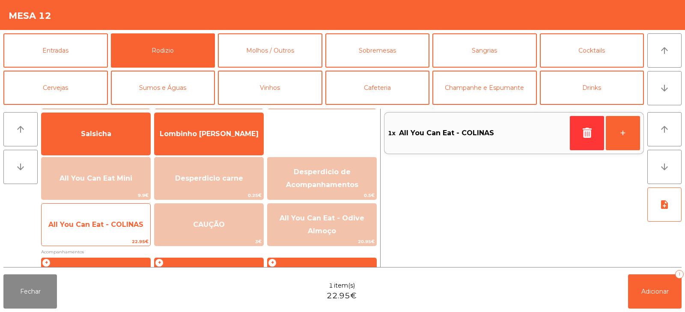
click at [122, 226] on span "All You Can Eat - COLINAS" at bounding box center [95, 225] width 95 height 8
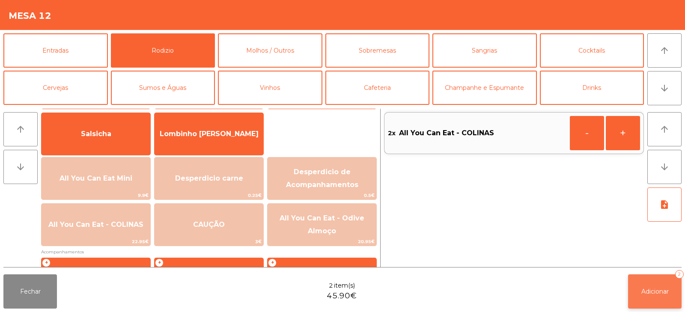
click at [650, 299] on button "Adicionar 2" at bounding box center [655, 292] width 54 height 34
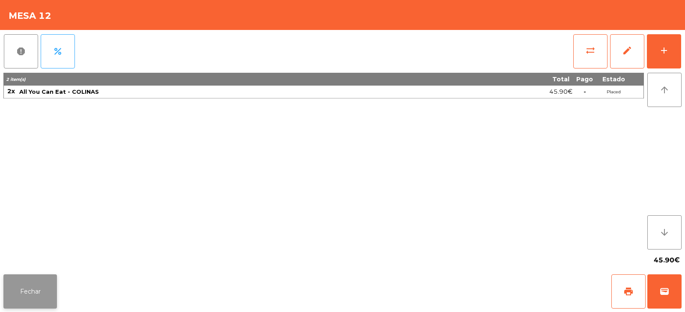
click at [35, 283] on button "Fechar" at bounding box center [30, 292] width 54 height 34
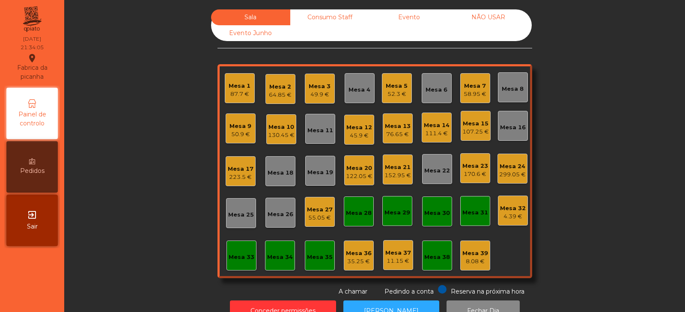
scroll to position [25, 0]
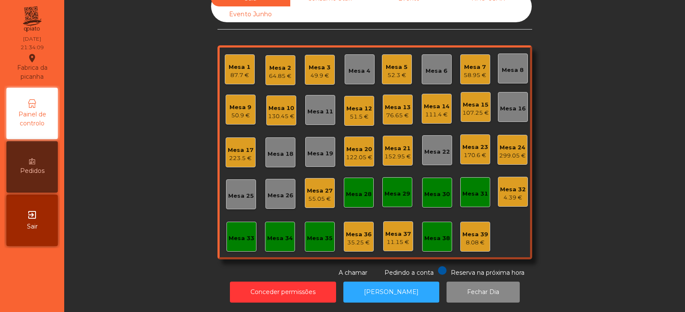
click at [277, 72] on div "64.85 €" at bounding box center [280, 76] width 23 height 9
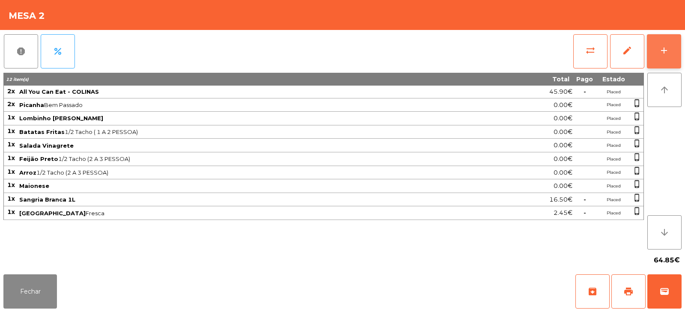
click at [662, 53] on div "add" at bounding box center [664, 50] width 10 height 10
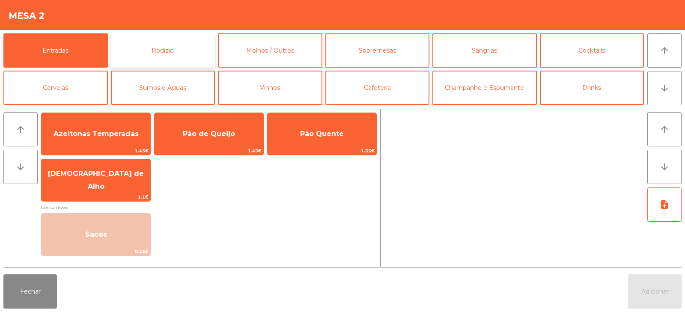
click at [179, 53] on button "Rodizio" at bounding box center [163, 50] width 105 height 34
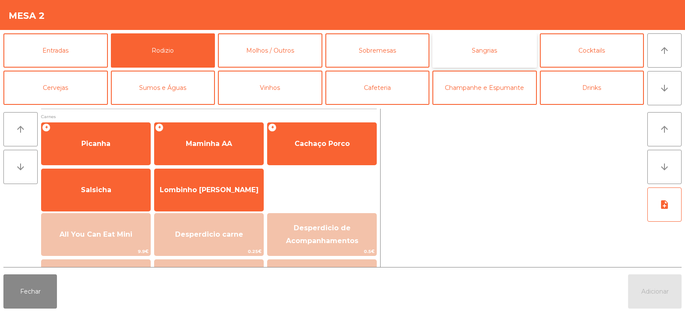
click at [452, 49] on button "Sangrias" at bounding box center [485, 50] width 105 height 34
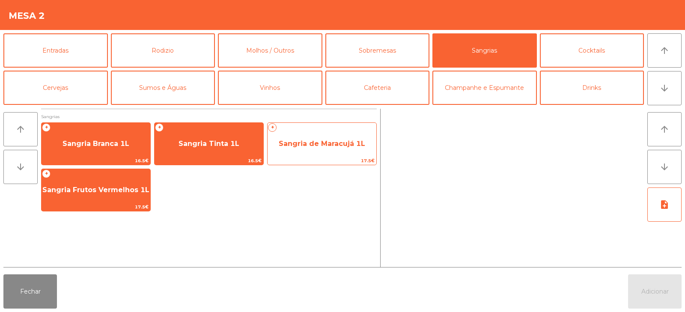
click at [312, 153] on span "Sangria de Maracujá 1L" at bounding box center [322, 143] width 109 height 23
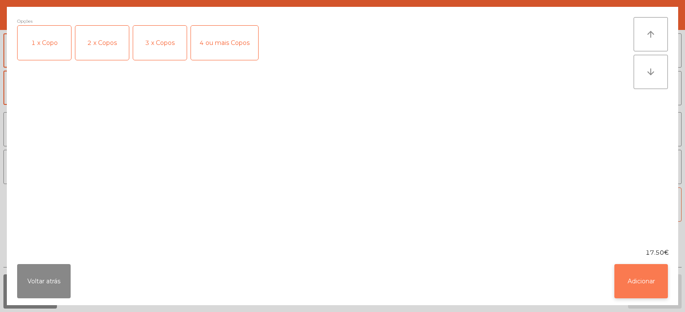
click at [634, 278] on button "Adicionar" at bounding box center [642, 281] width 54 height 34
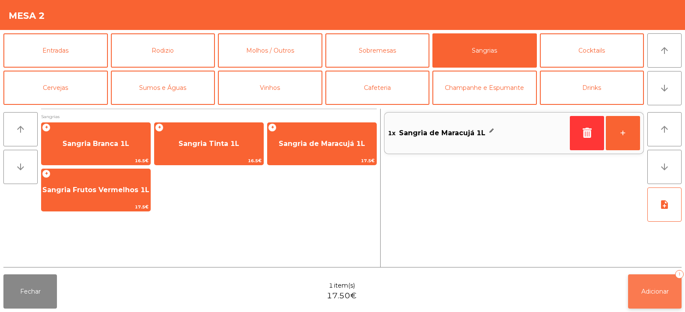
click at [649, 289] on span "Adicionar" at bounding box center [655, 292] width 27 height 8
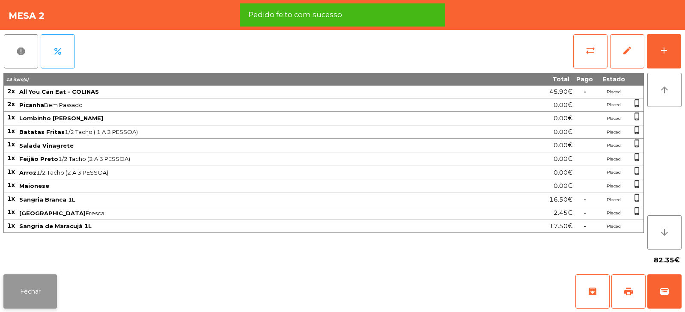
click at [31, 296] on button "Fechar" at bounding box center [30, 292] width 54 height 34
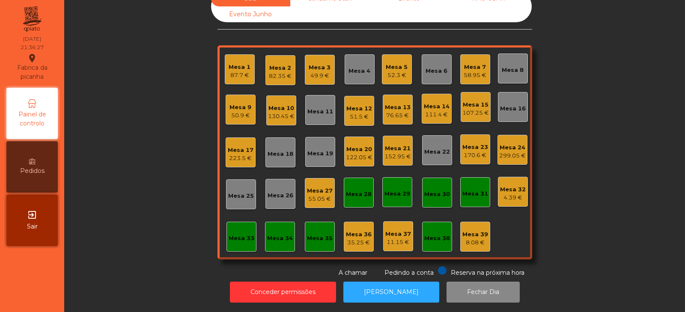
click at [318, 197] on div "55.05 €" at bounding box center [320, 199] width 26 height 9
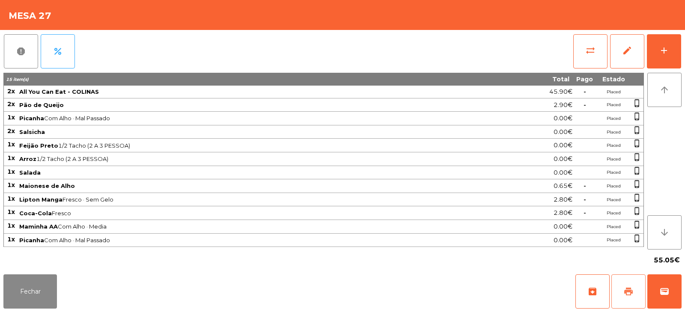
click at [627, 298] on button "print" at bounding box center [629, 292] width 34 height 34
click at [51, 290] on button "Fechar" at bounding box center [30, 292] width 54 height 34
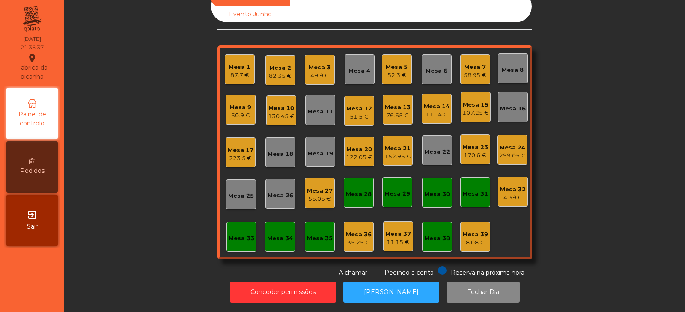
click at [325, 187] on div "Mesa 27" at bounding box center [320, 191] width 26 height 9
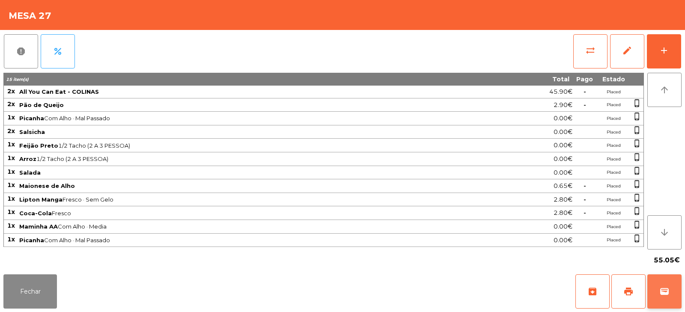
click at [661, 284] on button "wallet" at bounding box center [665, 292] width 34 height 34
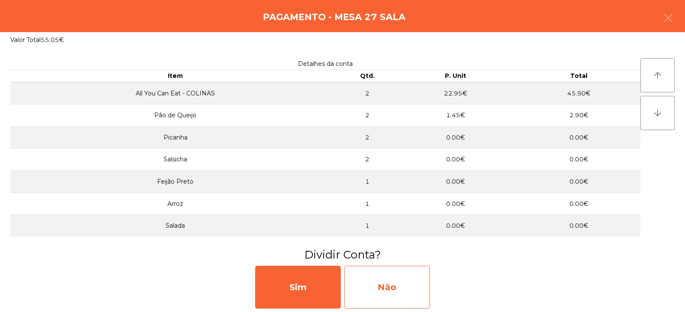
click at [422, 284] on div "Não" at bounding box center [387, 287] width 86 height 43
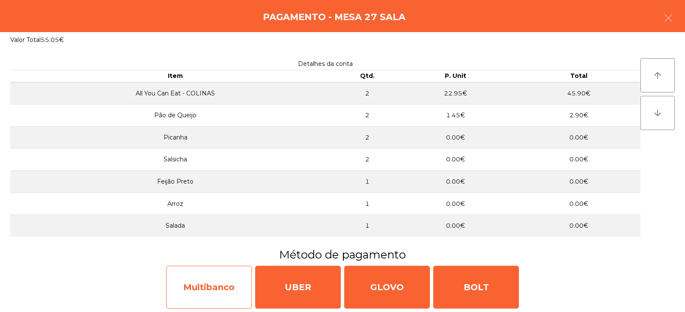
click at [234, 284] on div "Multibanco" at bounding box center [209, 287] width 86 height 43
select select "**"
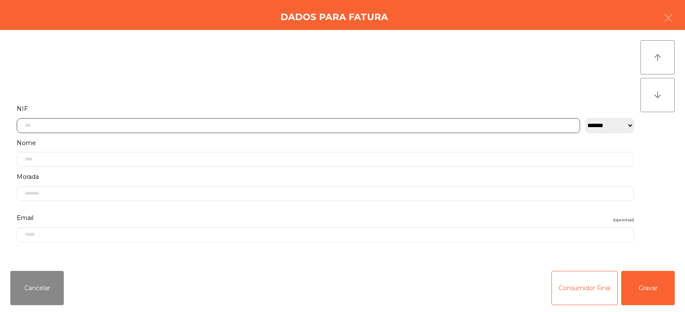
click at [324, 123] on input "text" at bounding box center [299, 125] width 564 height 15
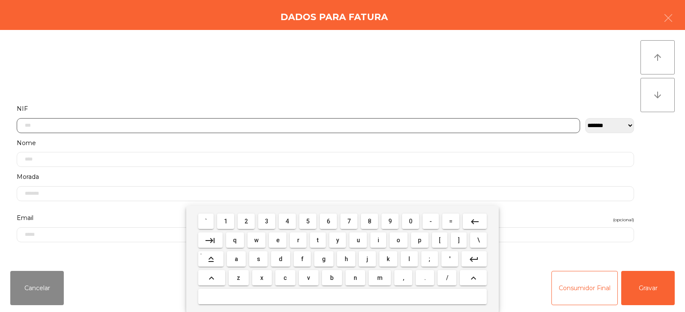
scroll to position [63, 0]
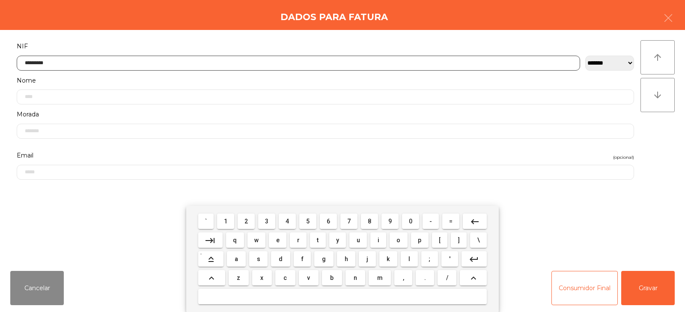
type input "*********"
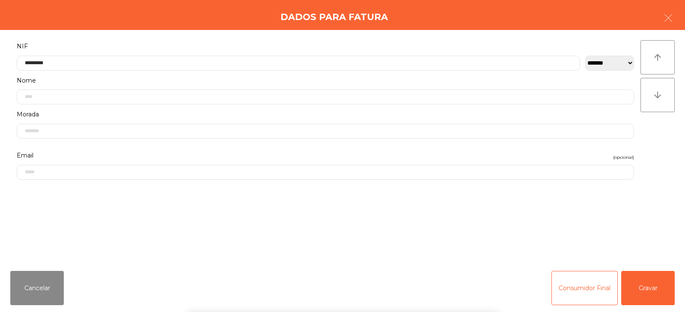
click at [649, 287] on div "` 1 2 3 4 5 6 7 8 9 0 - = keyboard_backspace keyboard_tab q w e r t y u i o p […" at bounding box center [342, 259] width 685 height 106
click at [647, 284] on button "Gravar" at bounding box center [649, 288] width 54 height 34
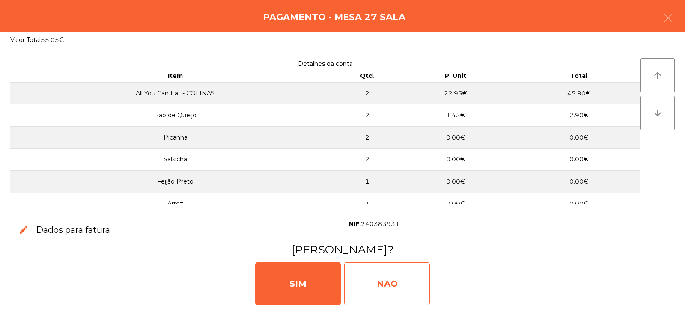
click at [391, 272] on div "NAO" at bounding box center [387, 284] width 86 height 43
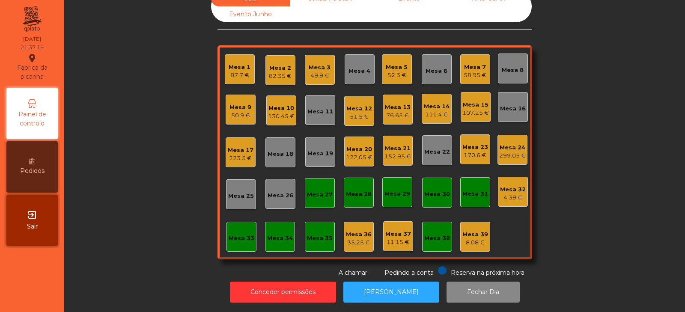
click at [321, 180] on div "Mesa 27" at bounding box center [320, 193] width 30 height 30
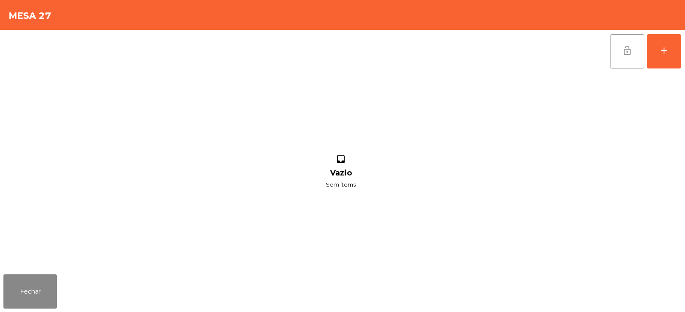
click at [624, 47] on span "lock_open" at bounding box center [627, 50] width 10 height 10
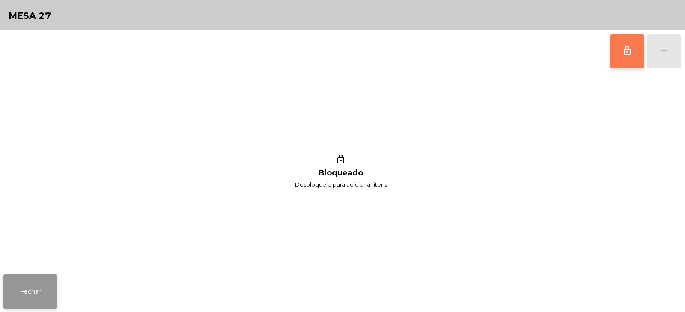
click at [49, 286] on button "Fechar" at bounding box center [30, 292] width 54 height 34
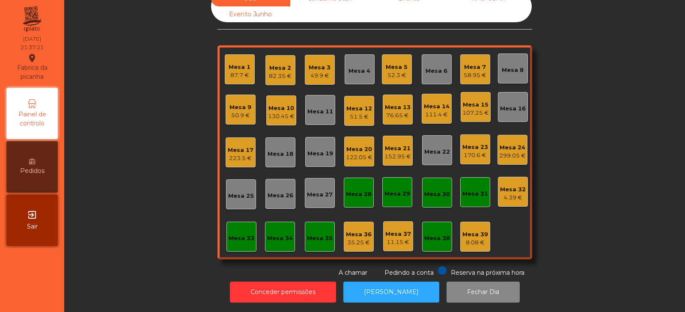
scroll to position [0, 0]
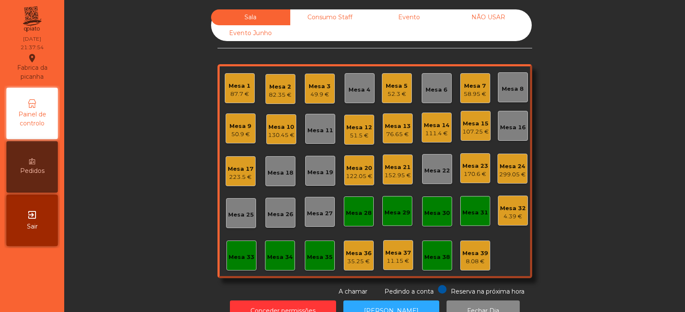
click at [472, 170] on div "170.6 €" at bounding box center [476, 174] width 26 height 9
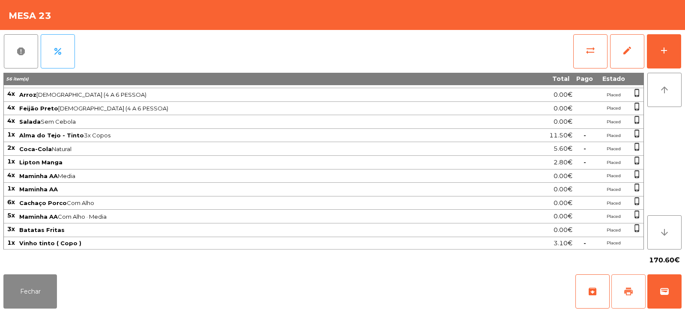
click at [617, 284] on button "print" at bounding box center [629, 292] width 34 height 34
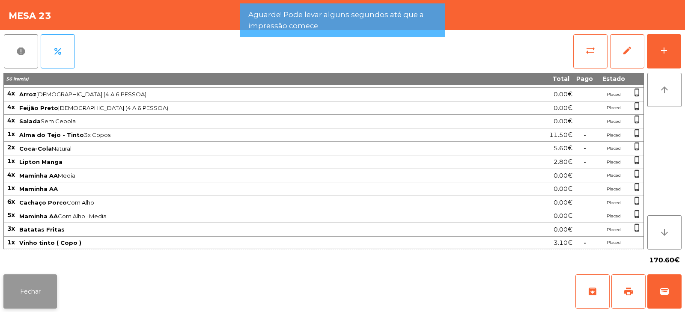
click at [34, 294] on button "Fechar" at bounding box center [30, 292] width 54 height 34
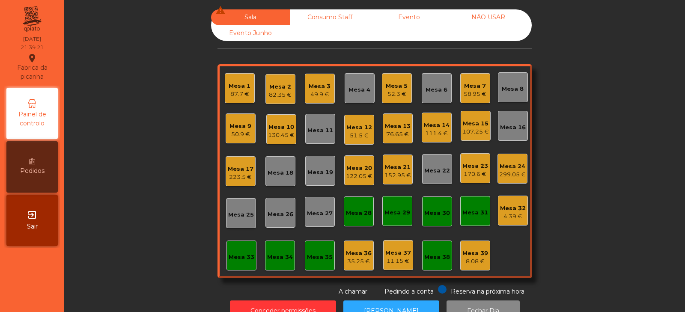
click at [226, 137] on div "Mesa 9 50.9 €" at bounding box center [241, 129] width 30 height 30
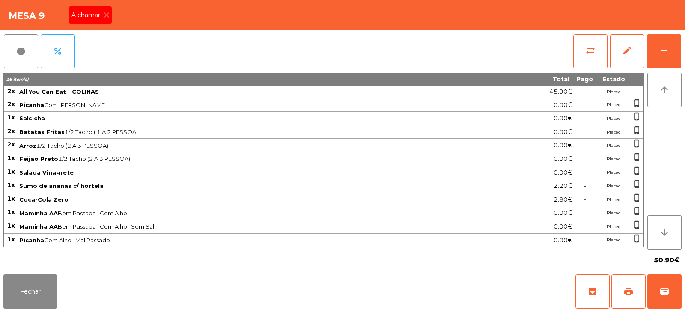
click at [102, 16] on span "A chamar" at bounding box center [88, 15] width 32 height 9
click at [31, 304] on button "Fechar" at bounding box center [30, 292] width 54 height 34
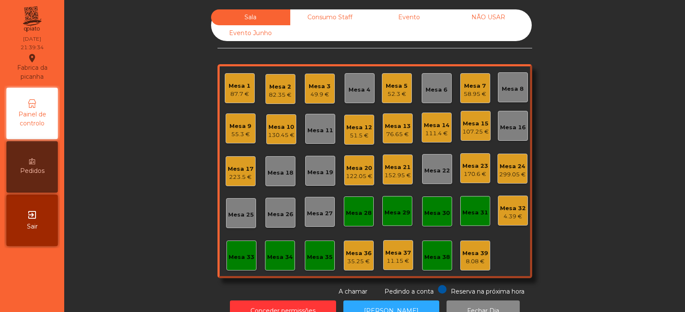
click at [506, 173] on div "299.05 €" at bounding box center [512, 174] width 27 height 9
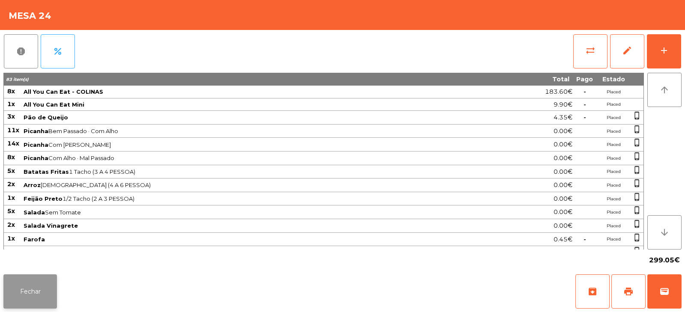
click at [25, 288] on button "Fechar" at bounding box center [30, 292] width 54 height 34
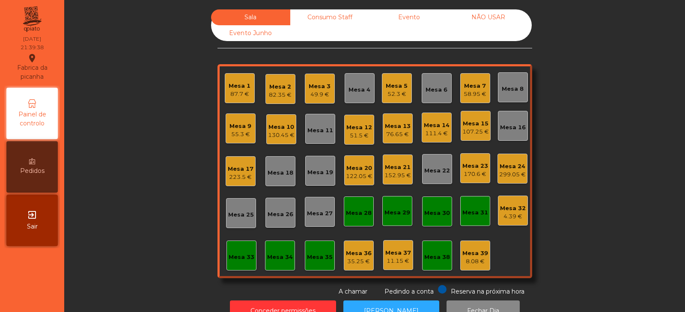
click at [508, 168] on div "Mesa 24" at bounding box center [512, 166] width 27 height 9
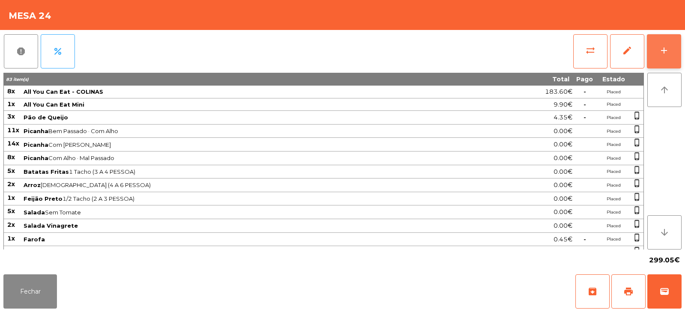
click at [667, 45] on div "add" at bounding box center [664, 50] width 10 height 10
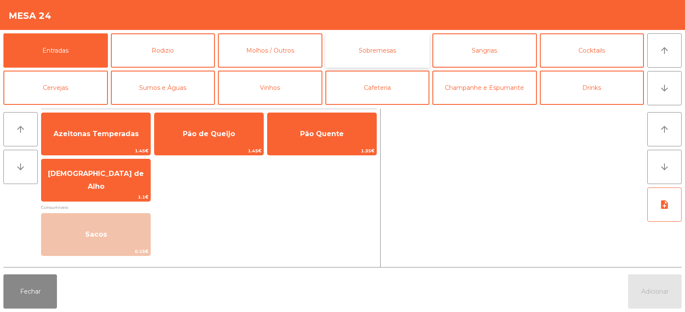
click at [378, 49] on button "Sobremesas" at bounding box center [378, 50] width 105 height 34
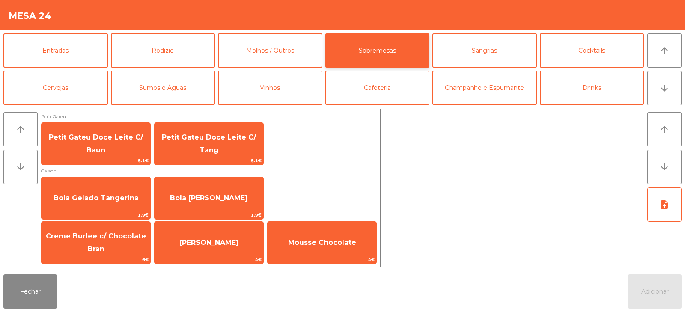
scroll to position [0, 0]
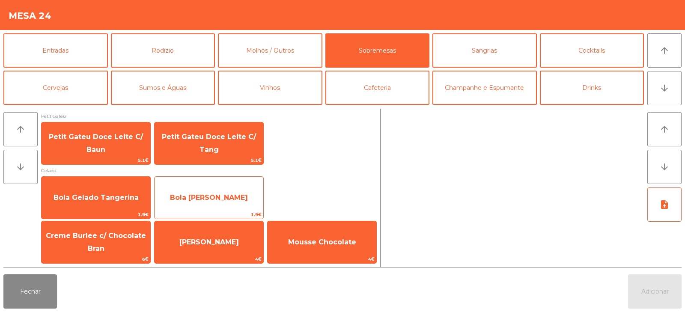
click at [209, 202] on span "Bola [PERSON_NAME]" at bounding box center [209, 197] width 109 height 23
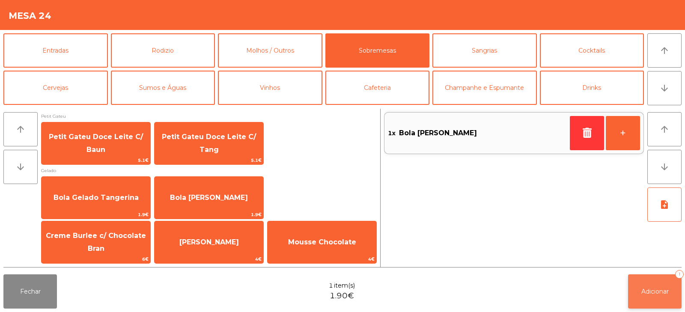
click at [655, 291] on span "Adicionar" at bounding box center [655, 292] width 27 height 8
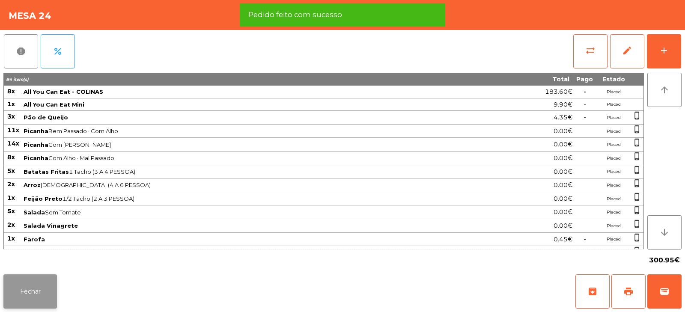
click at [31, 293] on button "Fechar" at bounding box center [30, 292] width 54 height 34
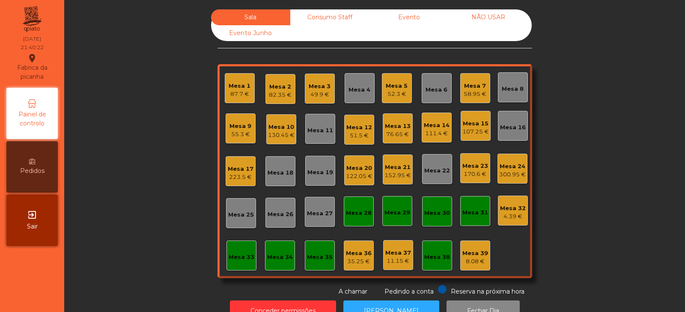
click at [476, 171] on div "170.6 €" at bounding box center [476, 174] width 26 height 9
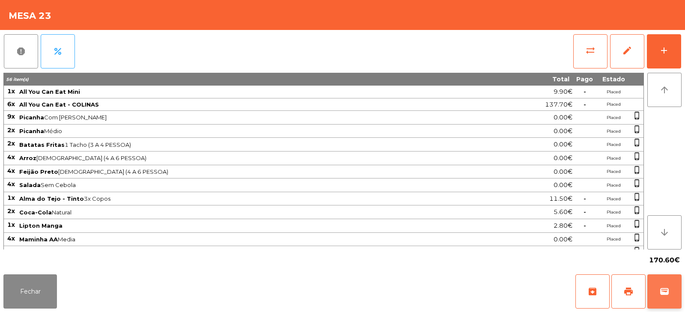
click at [664, 287] on span "wallet" at bounding box center [665, 292] width 10 height 10
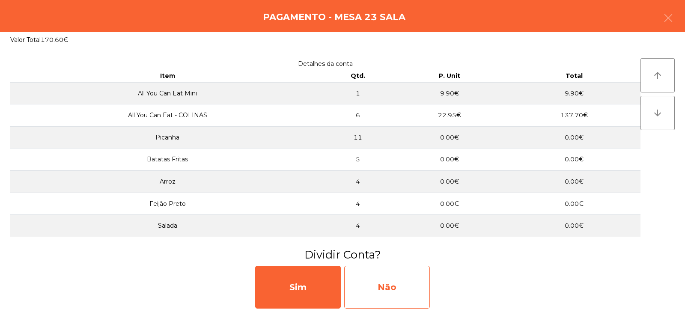
click at [407, 281] on div "Não" at bounding box center [387, 287] width 86 height 43
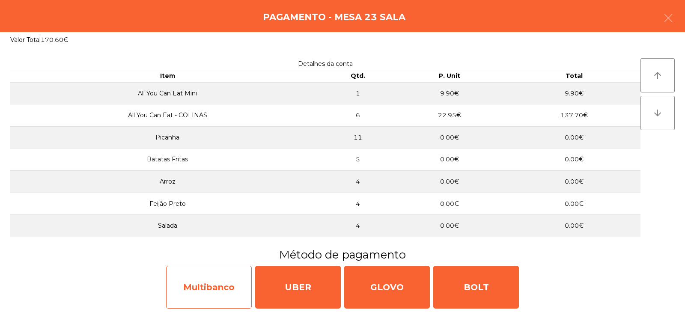
click at [231, 288] on div "Multibanco" at bounding box center [209, 287] width 86 height 43
select select "**"
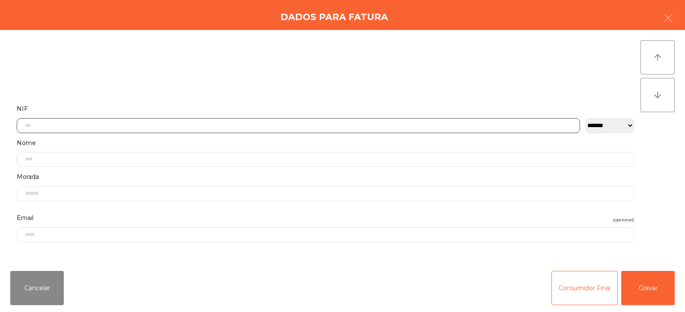
click at [361, 124] on input "text" at bounding box center [299, 125] width 564 height 15
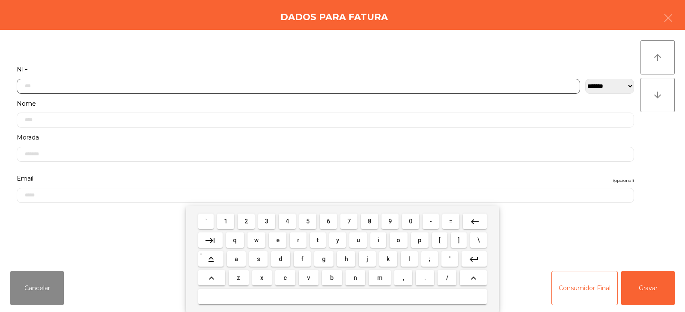
scroll to position [63, 0]
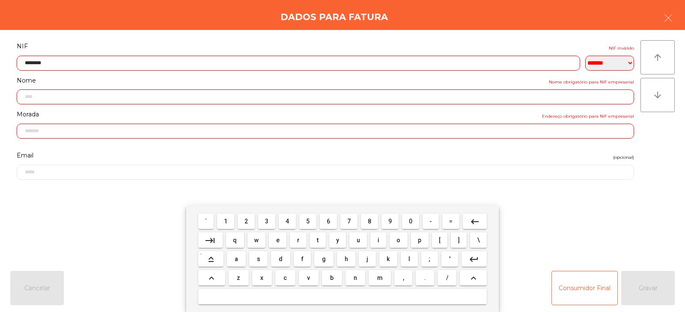
type input "*********"
type input "**********"
type input "*********"
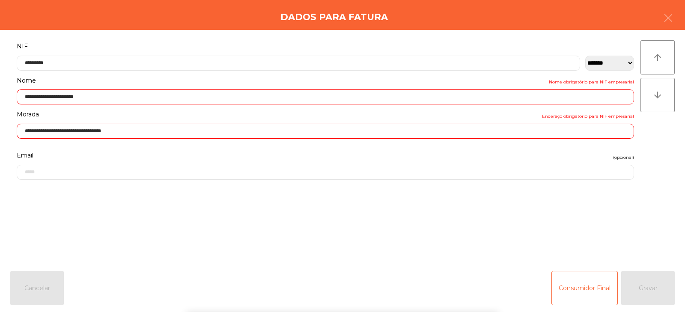
click at [650, 289] on div "` 1 2 3 4 5 6 7 8 9 0 - = keyboard_backspace keyboard_tab q w e r t y u i o p […" at bounding box center [342, 259] width 685 height 106
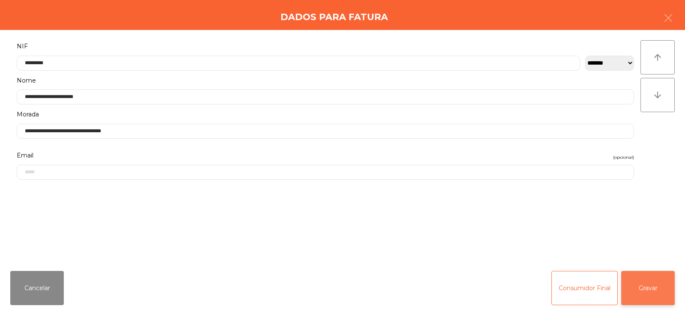
click at [651, 284] on button "Gravar" at bounding box center [649, 288] width 54 height 34
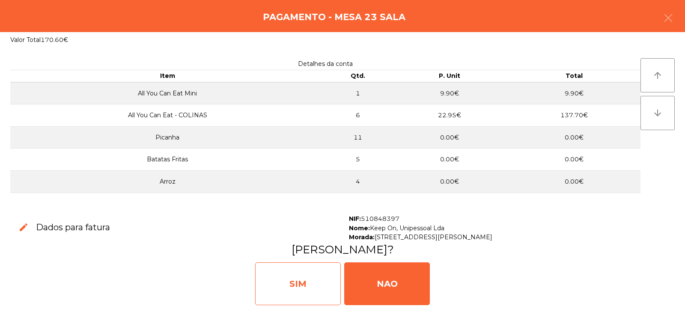
click at [308, 289] on div "SIM" at bounding box center [298, 284] width 86 height 43
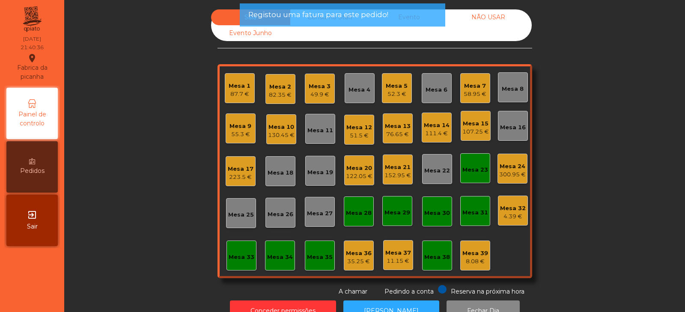
click at [474, 170] on div "Mesa 23" at bounding box center [476, 170] width 26 height 9
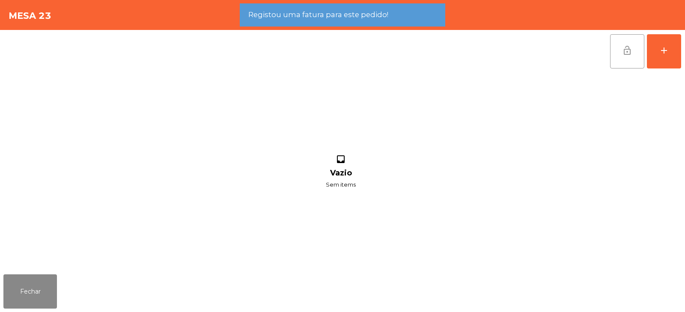
click at [630, 51] on span "lock_open" at bounding box center [627, 50] width 10 height 10
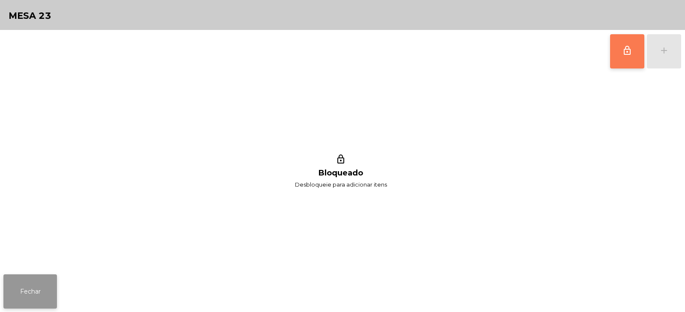
click at [51, 285] on button "Fechar" at bounding box center [30, 292] width 54 height 34
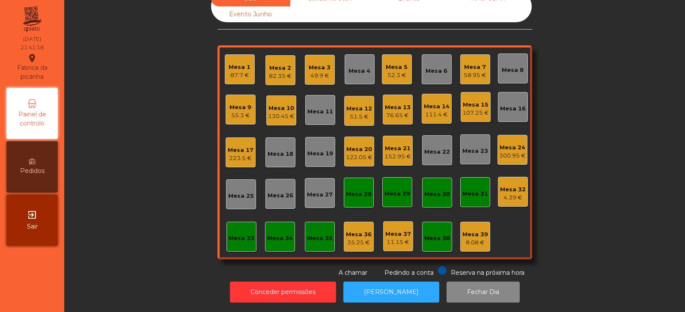
scroll to position [0, 0]
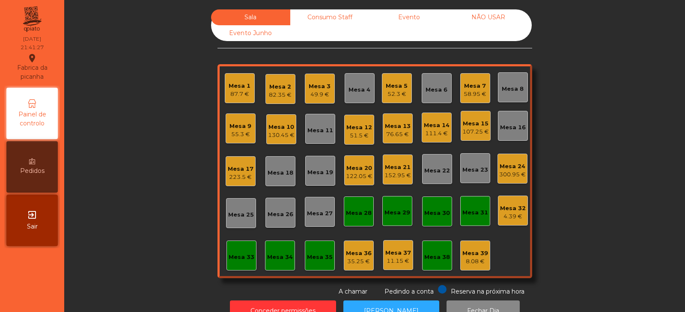
click at [243, 179] on div "223.5 €" at bounding box center [241, 177] width 26 height 9
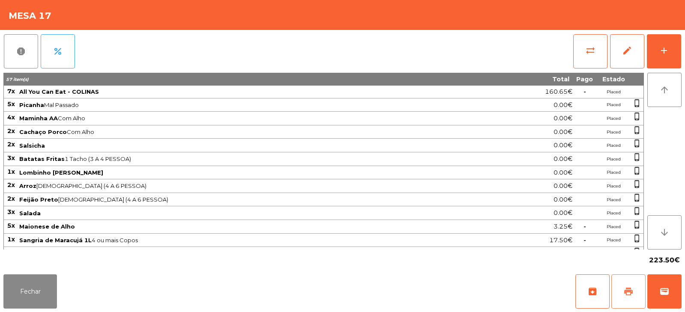
click at [624, 289] on span "print" at bounding box center [629, 292] width 10 height 10
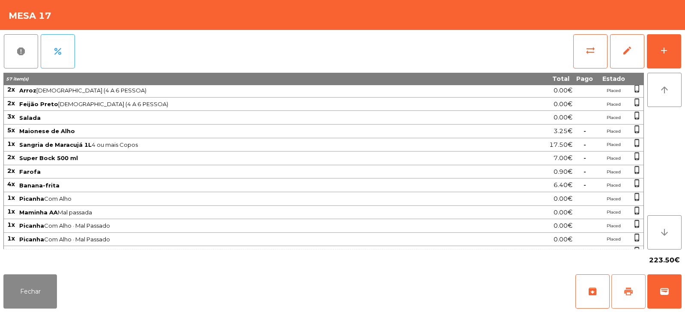
scroll to position [160, 0]
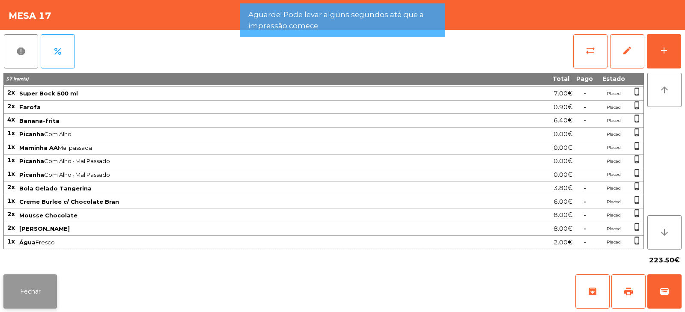
click at [37, 288] on button "Fechar" at bounding box center [30, 292] width 54 height 34
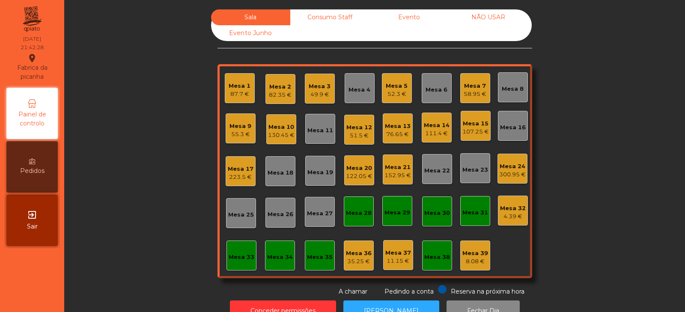
click at [508, 214] on div "4.39 €" at bounding box center [513, 216] width 26 height 9
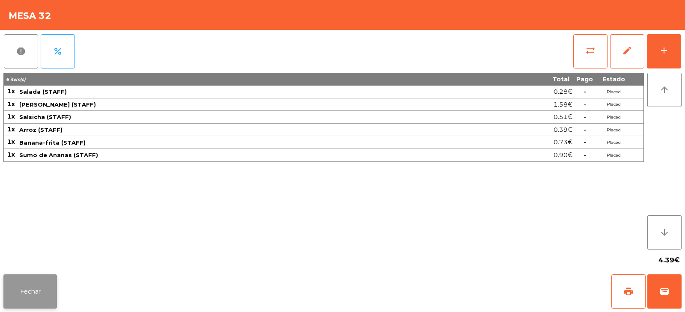
click at [36, 288] on button "Fechar" at bounding box center [30, 292] width 54 height 34
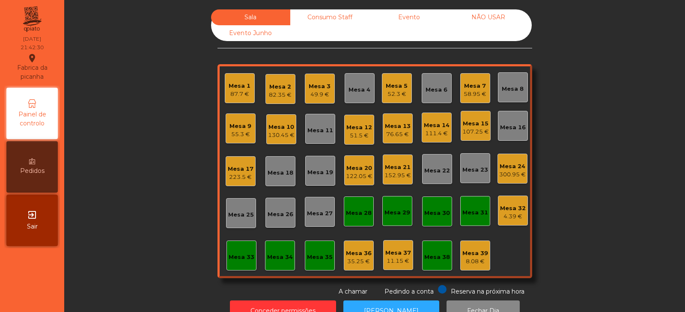
click at [479, 263] on div "8.08 €" at bounding box center [476, 261] width 26 height 9
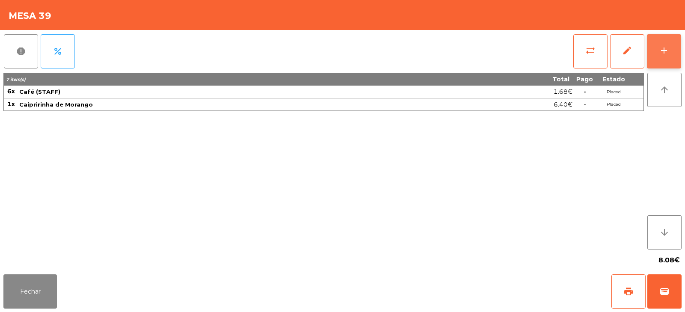
click at [666, 59] on button "add" at bounding box center [664, 51] width 34 height 34
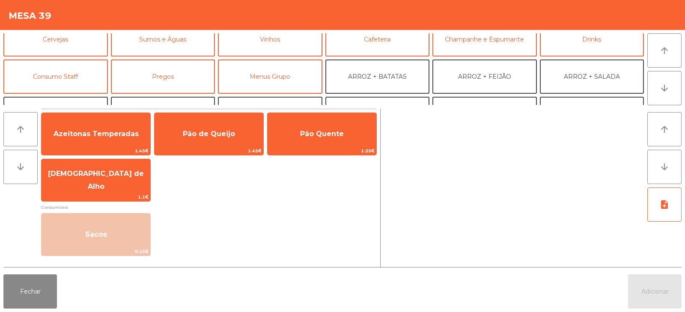
scroll to position [48, 0]
click at [76, 80] on button "Consumo Staff" at bounding box center [55, 77] width 105 height 34
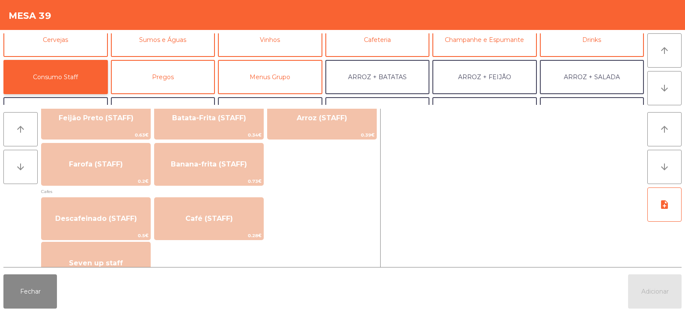
scroll to position [439, 0]
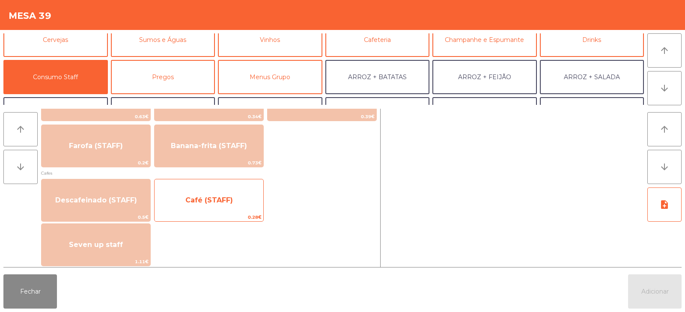
click at [235, 208] on span "Café (STAFF)" at bounding box center [209, 200] width 109 height 23
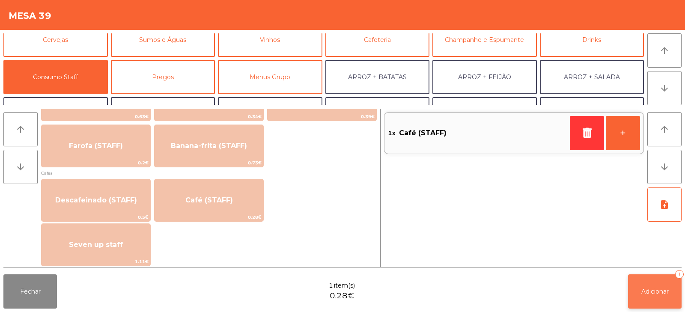
click at [659, 293] on span "Adicionar" at bounding box center [655, 292] width 27 height 8
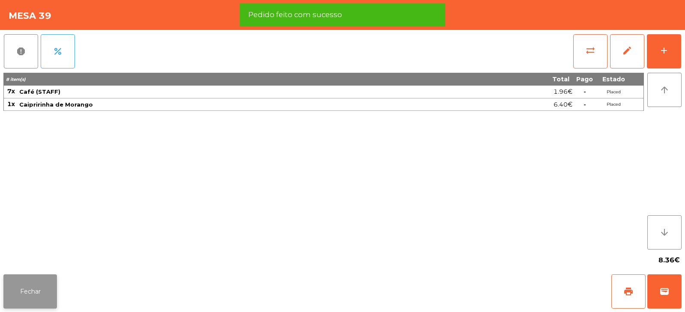
click at [36, 294] on button "Fechar" at bounding box center [30, 292] width 54 height 34
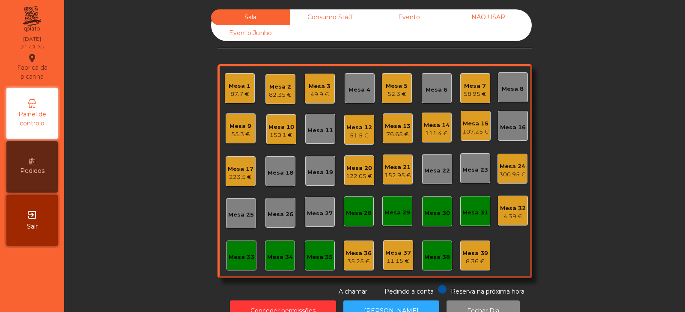
click at [245, 162] on div "Mesa 17 223.5 €" at bounding box center [241, 171] width 26 height 20
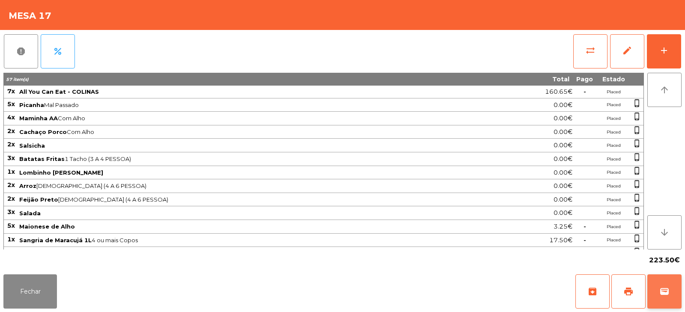
click at [663, 298] on button "wallet" at bounding box center [665, 292] width 34 height 34
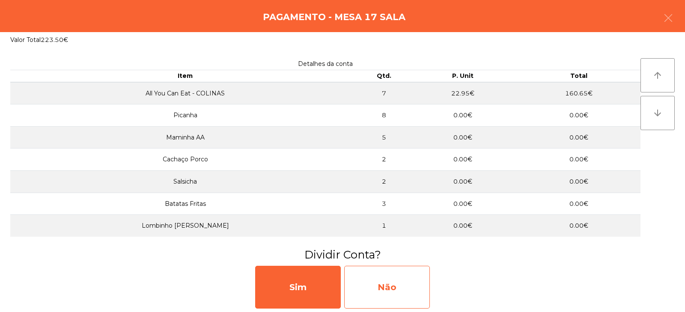
click at [391, 278] on div "Não" at bounding box center [387, 287] width 86 height 43
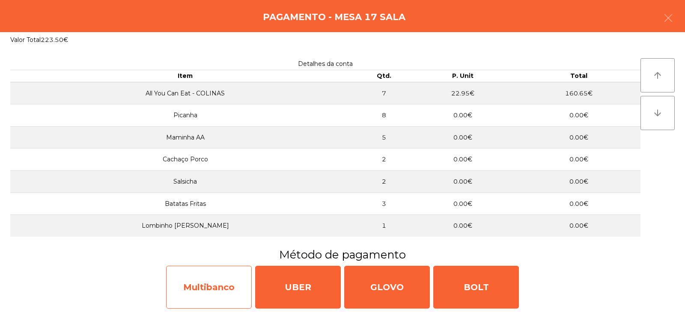
click at [226, 281] on div "Multibanco" at bounding box center [209, 287] width 86 height 43
select select "**"
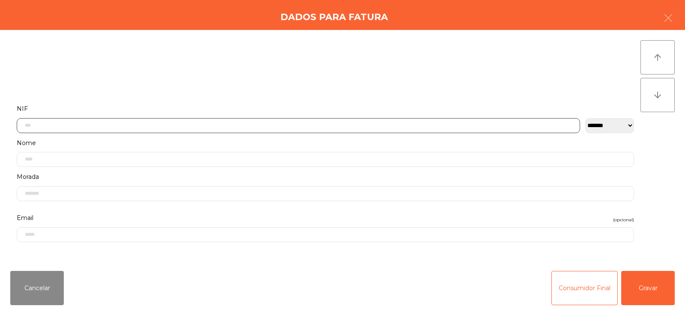
click at [303, 124] on input "text" at bounding box center [299, 125] width 564 height 15
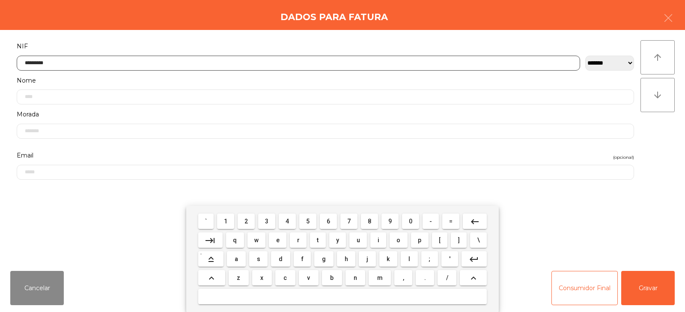
type input "*********"
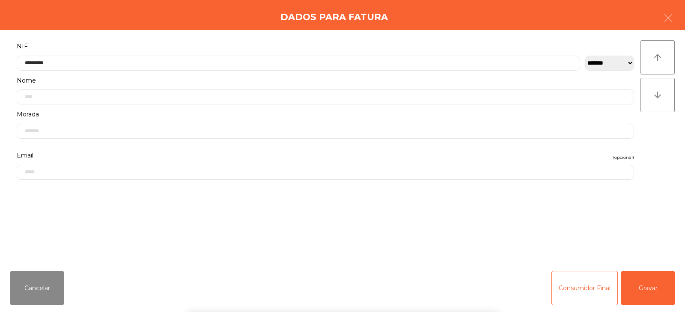
click at [646, 281] on div "` 1 2 3 4 5 6 7 8 9 0 - = keyboard_backspace keyboard_tab q w e r t y u i o p […" at bounding box center [342, 259] width 685 height 106
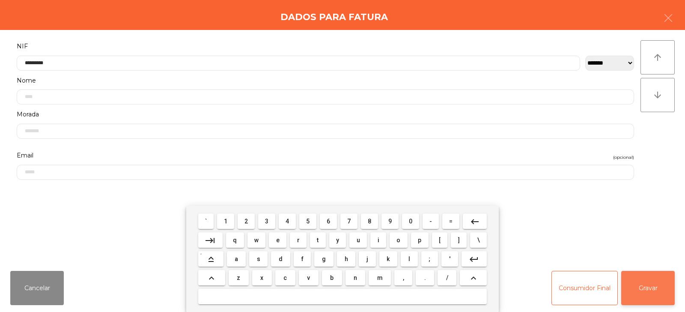
click at [645, 286] on button "Gravar" at bounding box center [649, 288] width 54 height 34
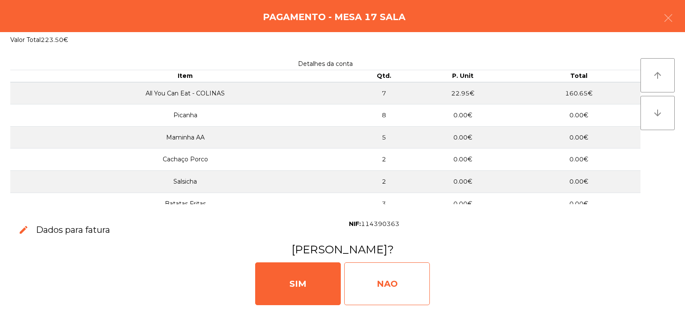
click at [392, 280] on div "NAO" at bounding box center [387, 284] width 86 height 43
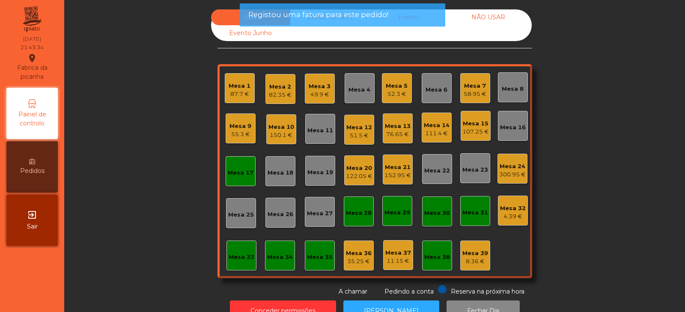
click at [231, 175] on div "Mesa 17" at bounding box center [241, 173] width 26 height 9
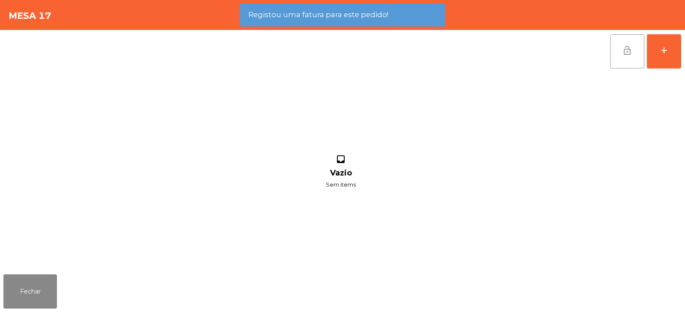
click at [629, 55] on span "lock_open" at bounding box center [627, 50] width 10 height 10
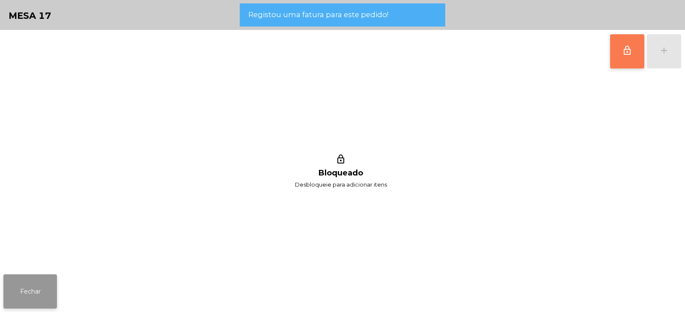
click at [27, 287] on button "Fechar" at bounding box center [30, 292] width 54 height 34
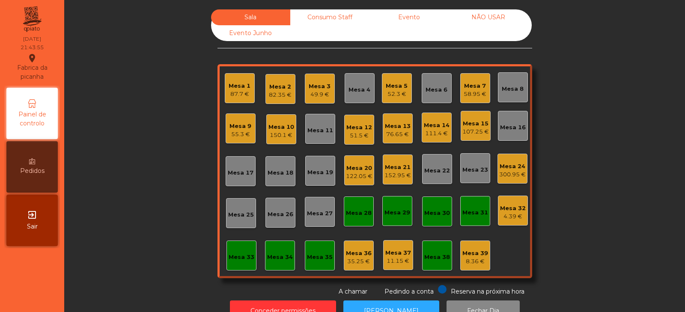
scroll to position [25, 0]
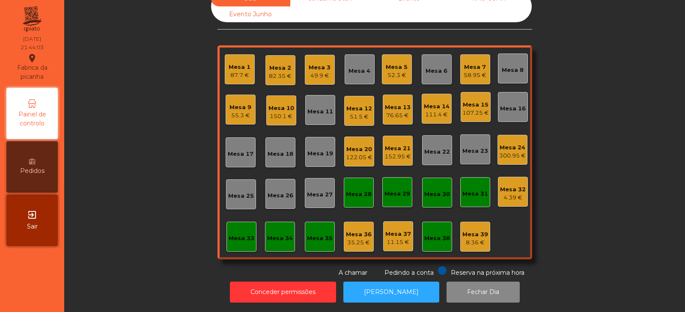
click at [474, 63] on div "Mesa 7" at bounding box center [475, 67] width 23 height 9
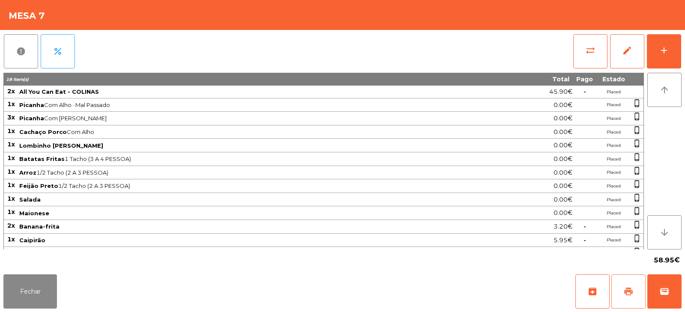
click at [625, 285] on button "print" at bounding box center [629, 292] width 34 height 34
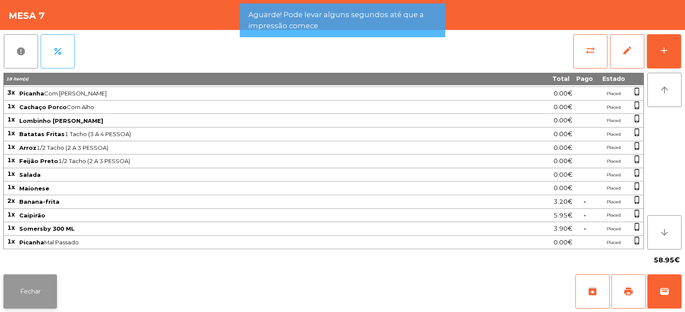
click at [40, 287] on button "Fechar" at bounding box center [30, 292] width 54 height 34
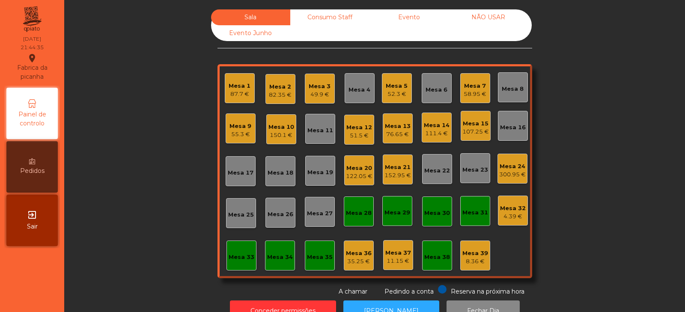
scroll to position [25, 0]
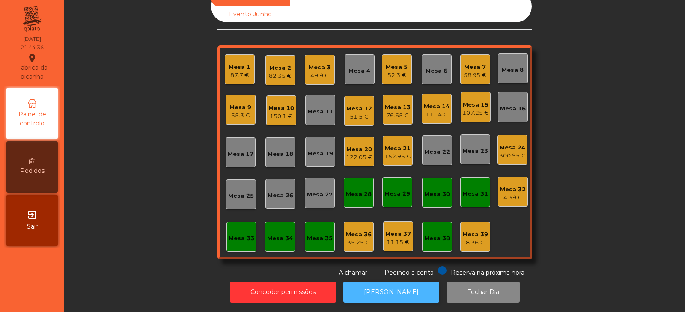
click at [407, 282] on button "[PERSON_NAME]" at bounding box center [392, 292] width 96 height 21
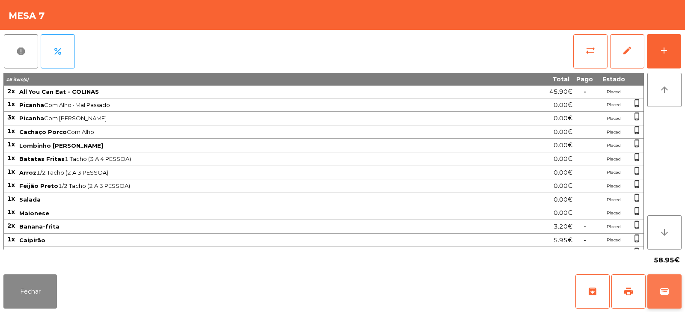
click at [663, 290] on span "wallet" at bounding box center [665, 292] width 10 height 10
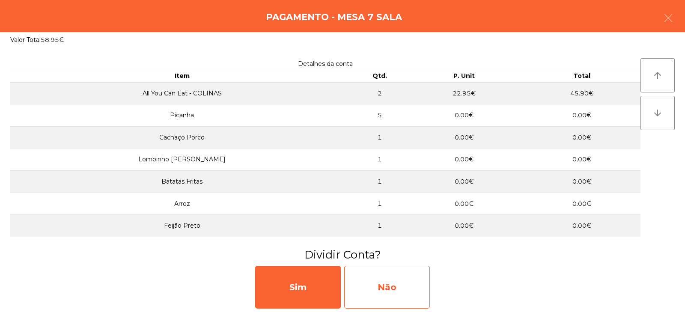
click at [400, 281] on div "Não" at bounding box center [387, 287] width 86 height 43
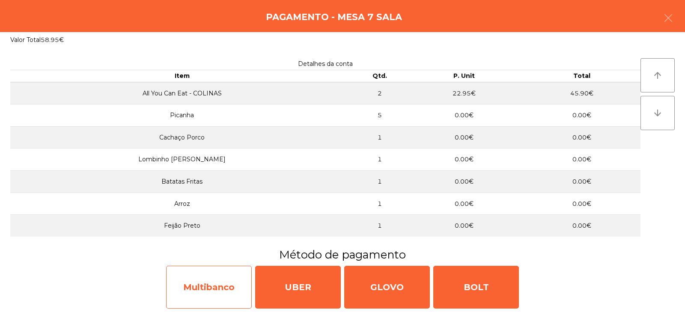
click at [238, 282] on div "Multibanco" at bounding box center [209, 287] width 86 height 43
select select "**"
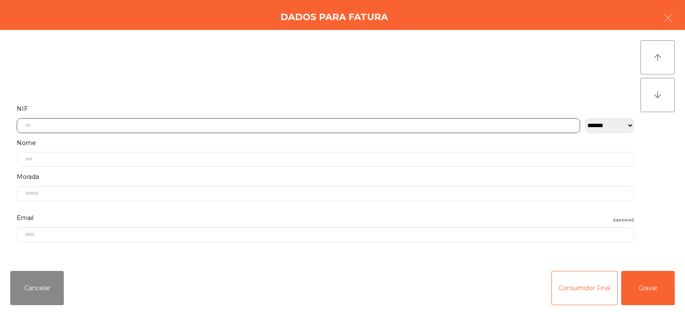
click at [365, 120] on input "text" at bounding box center [299, 125] width 564 height 15
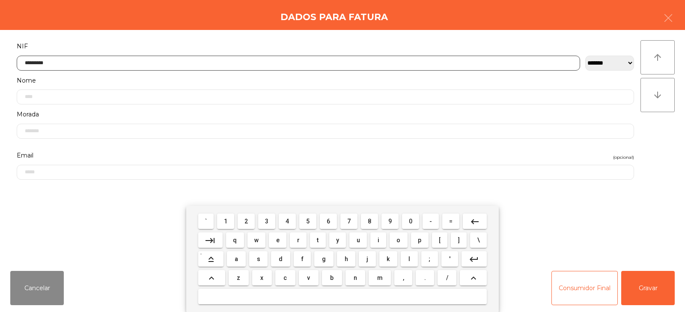
type input "*********"
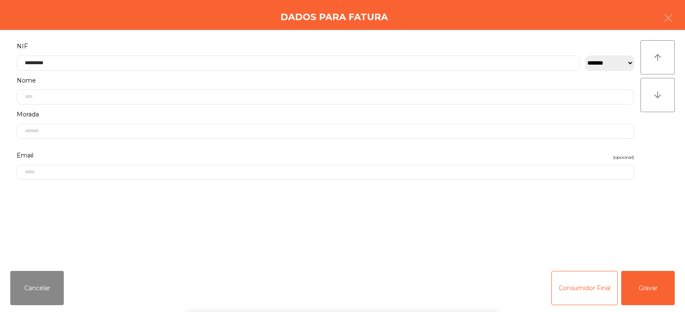
click at [655, 289] on div "` 1 2 3 4 5 6 7 8 9 0 - = keyboard_backspace keyboard_tab q w e r t y u i o p […" at bounding box center [342, 259] width 685 height 106
click at [647, 292] on button "Gravar" at bounding box center [649, 288] width 54 height 34
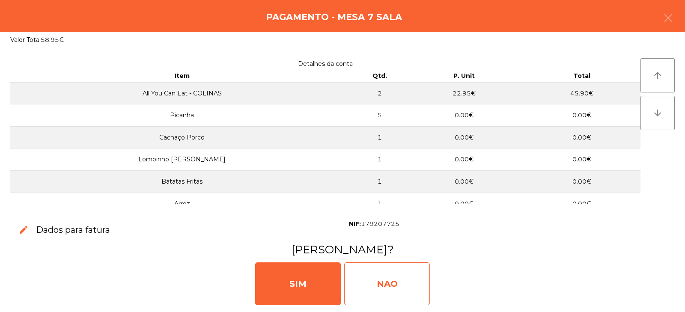
click at [380, 283] on div "NAO" at bounding box center [387, 284] width 86 height 43
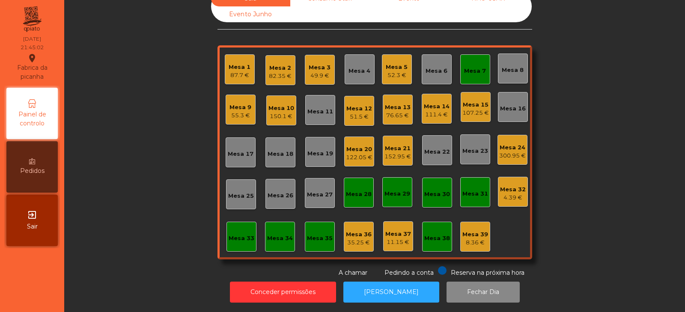
click at [484, 72] on div "Mesa 7" at bounding box center [475, 69] width 30 height 30
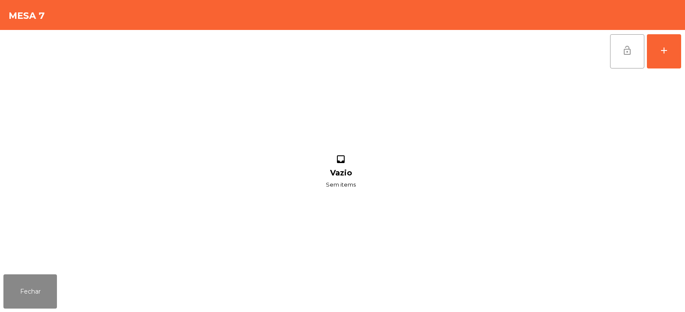
click at [628, 53] on span "lock_open" at bounding box center [627, 50] width 10 height 10
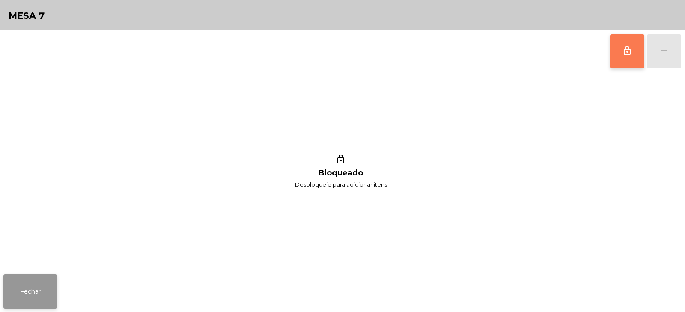
click at [42, 306] on button "Fechar" at bounding box center [30, 292] width 54 height 34
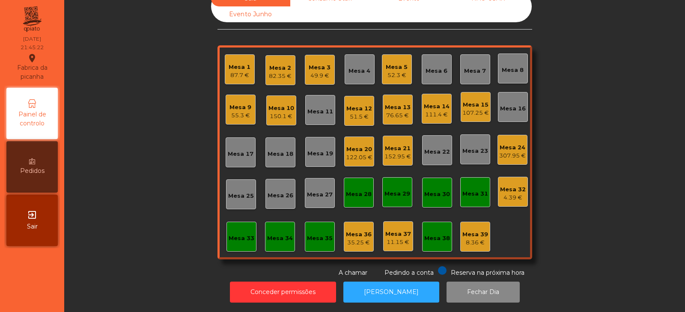
click at [395, 111] on div "76.65 €" at bounding box center [398, 115] width 26 height 9
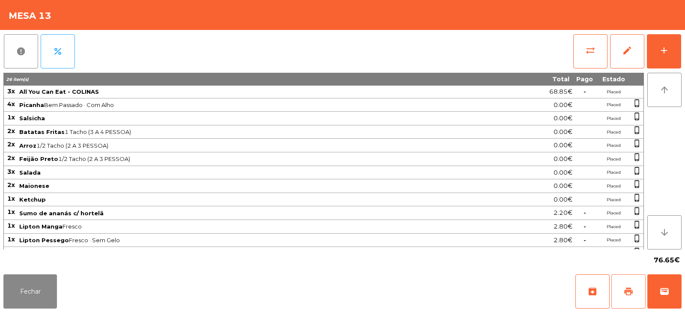
click at [635, 292] on button "print" at bounding box center [629, 292] width 34 height 34
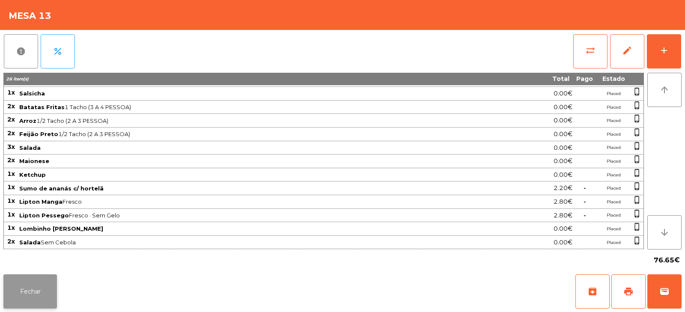
click at [54, 285] on button "Fechar" at bounding box center [30, 292] width 54 height 34
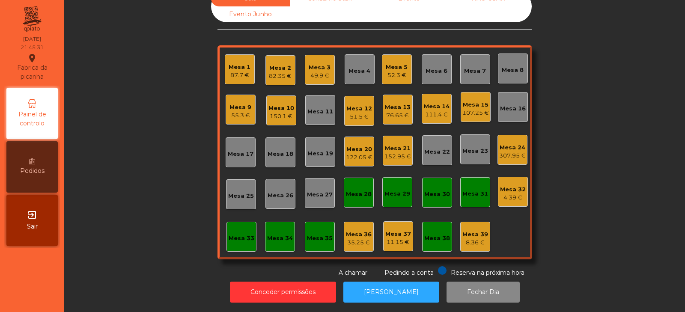
click at [240, 63] on div "Mesa 1" at bounding box center [240, 67] width 22 height 9
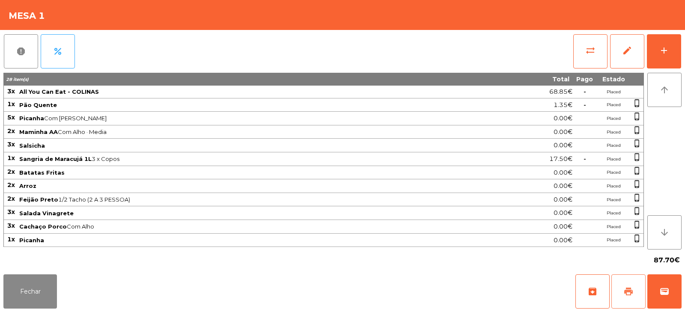
click at [630, 296] on span "print" at bounding box center [629, 292] width 10 height 10
click at [35, 295] on button "Fechar" at bounding box center [30, 292] width 54 height 34
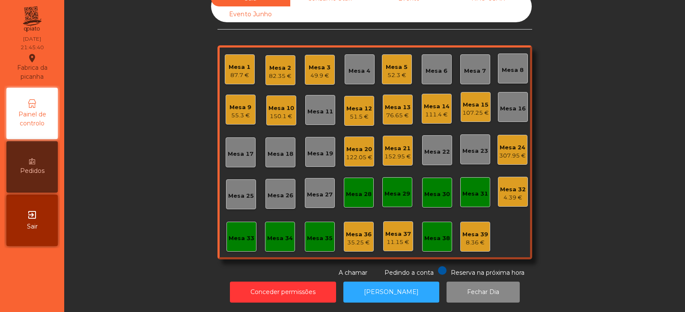
click at [237, 71] on div "87.7 €" at bounding box center [240, 75] width 22 height 9
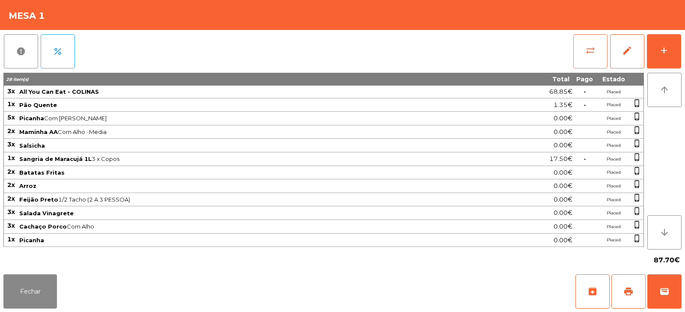
click at [594, 62] on button "sync_alt" at bounding box center [591, 51] width 34 height 34
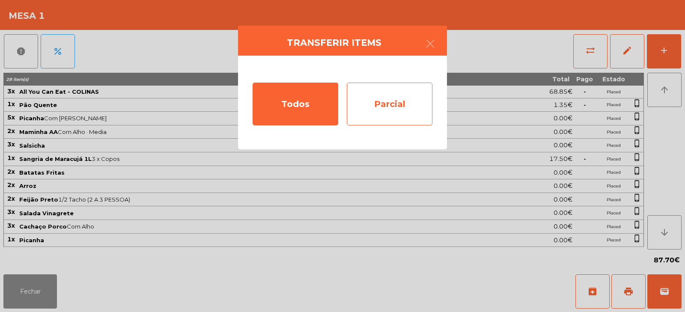
click at [395, 113] on div "Parcial" at bounding box center [390, 104] width 86 height 43
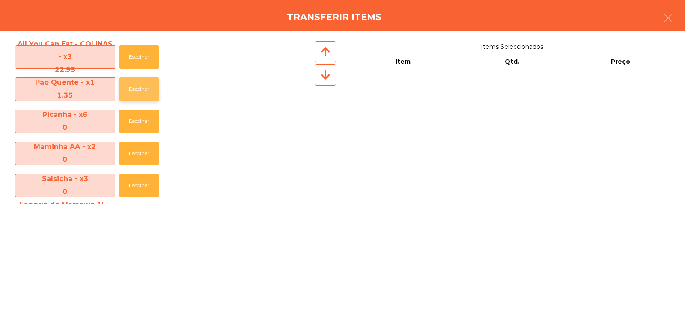
click at [140, 91] on button "Escolher" at bounding box center [139, 90] width 39 height 24
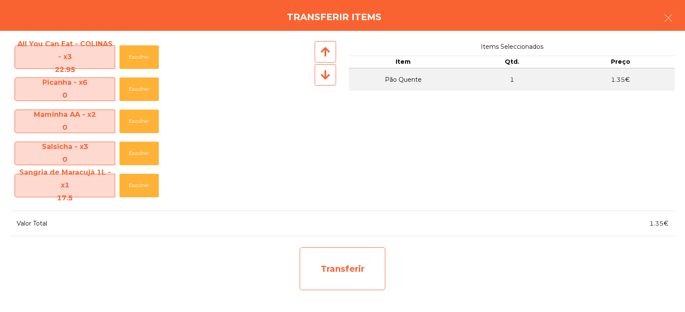
click at [330, 269] on div "Transferir" at bounding box center [343, 269] width 86 height 43
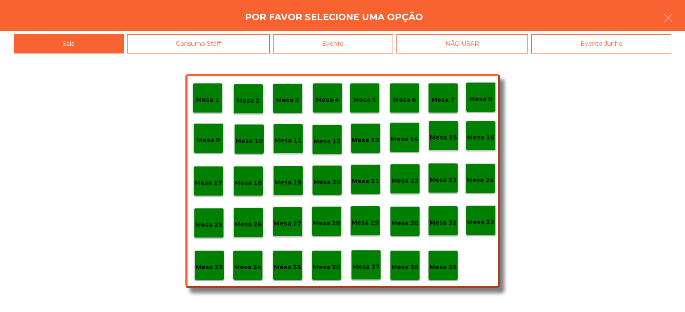
click at [364, 264] on p "Mesa 37" at bounding box center [366, 267] width 27 height 10
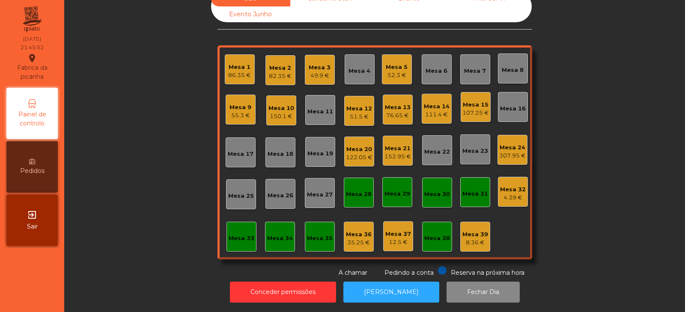
scroll to position [0, 0]
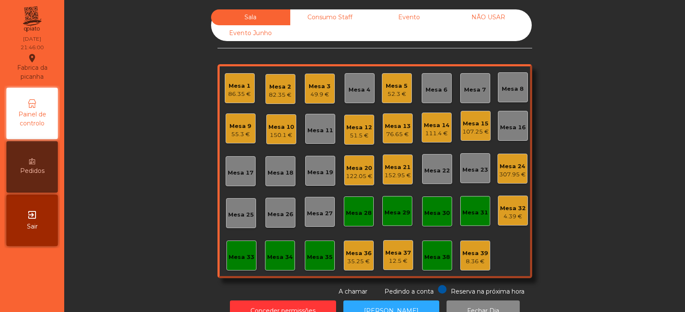
click at [233, 88] on div "Mesa 1" at bounding box center [239, 86] width 23 height 9
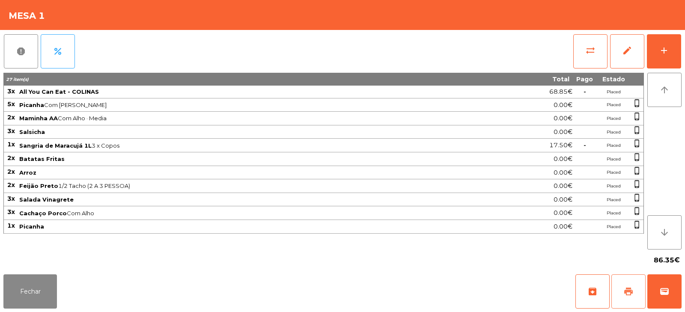
click at [634, 291] on button "print" at bounding box center [629, 292] width 34 height 34
click at [658, 295] on button "wallet" at bounding box center [665, 292] width 34 height 34
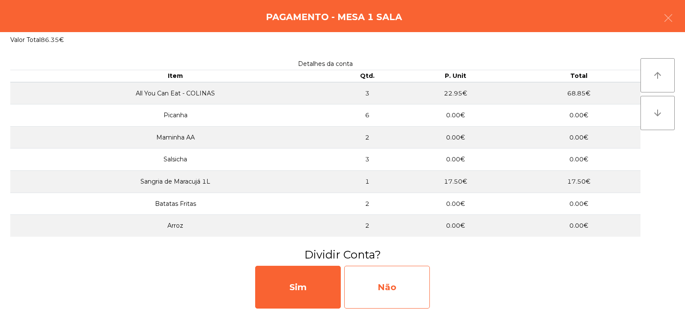
click at [411, 279] on div "Não" at bounding box center [387, 287] width 86 height 43
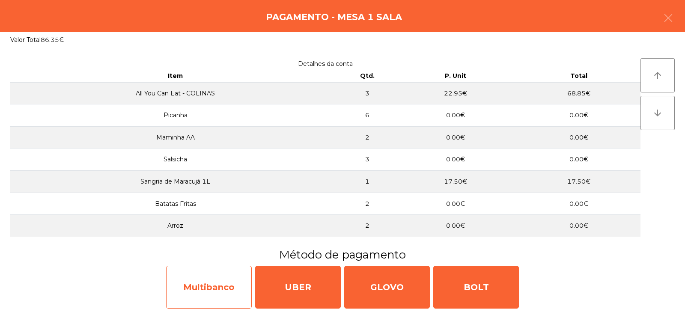
click at [195, 289] on div "Multibanco" at bounding box center [209, 287] width 86 height 43
select select "**"
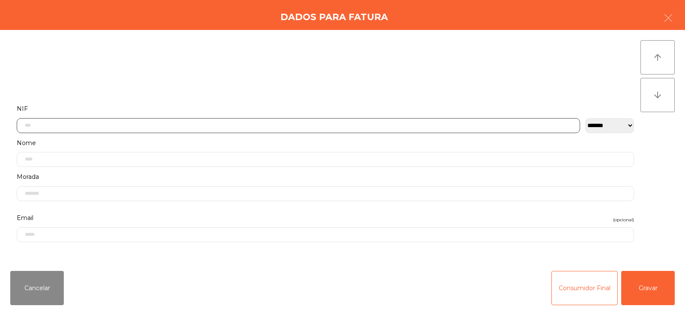
click at [358, 123] on input "text" at bounding box center [299, 125] width 564 height 15
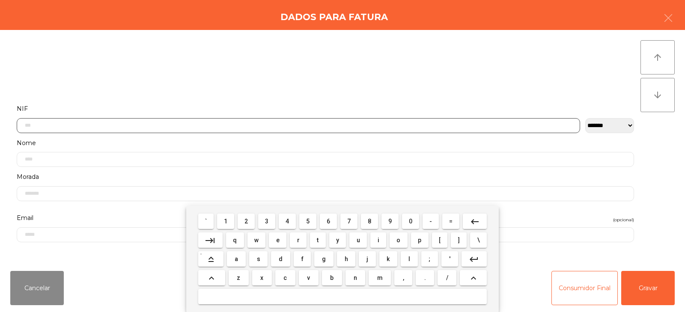
scroll to position [63, 0]
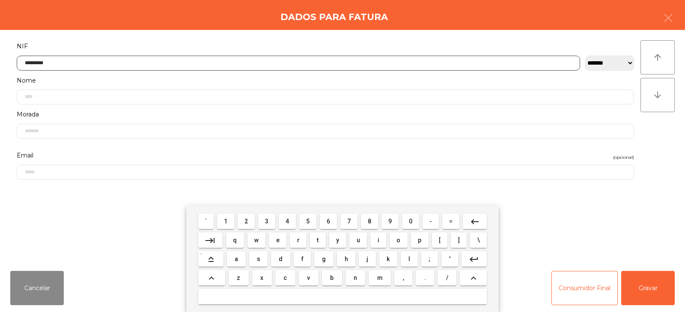
type input "*********"
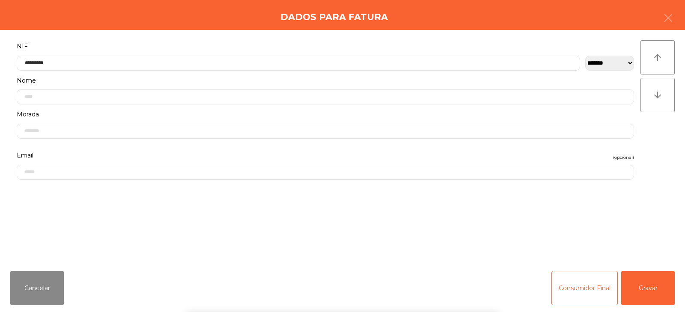
click at [640, 289] on div "` 1 2 3 4 5 6 7 8 9 0 - = keyboard_backspace keyboard_tab q w e r t y u i o p […" at bounding box center [342, 259] width 685 height 106
click at [643, 288] on button "Gravar" at bounding box center [649, 288] width 54 height 34
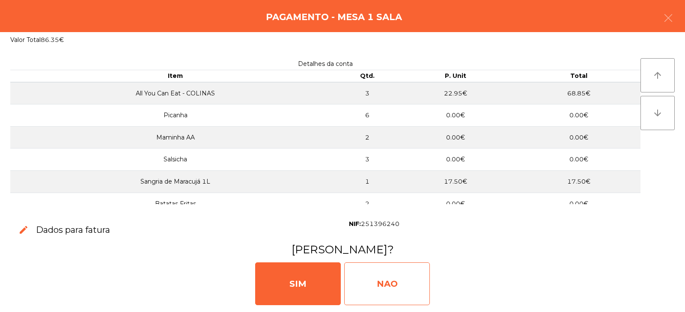
click at [405, 290] on div "NAO" at bounding box center [387, 284] width 86 height 43
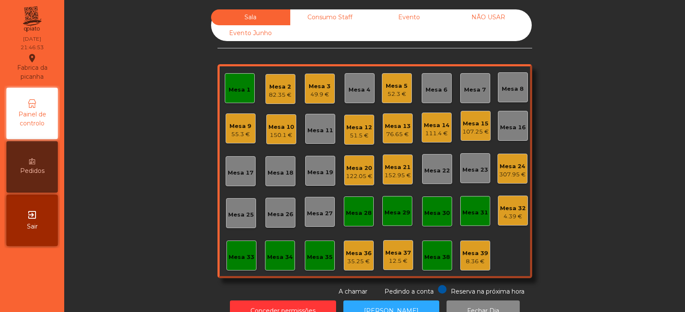
click at [234, 93] on div "Mesa 1" at bounding box center [240, 90] width 22 height 9
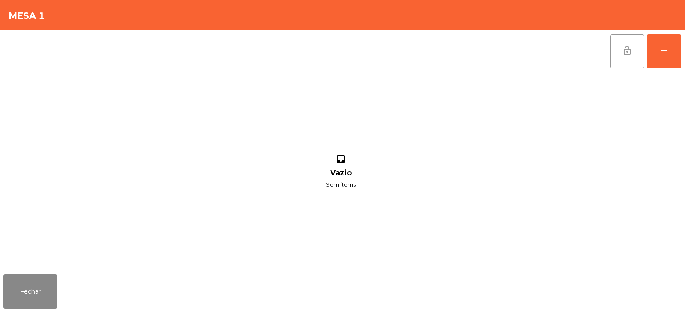
click at [627, 57] on button "lock_open" at bounding box center [627, 51] width 34 height 34
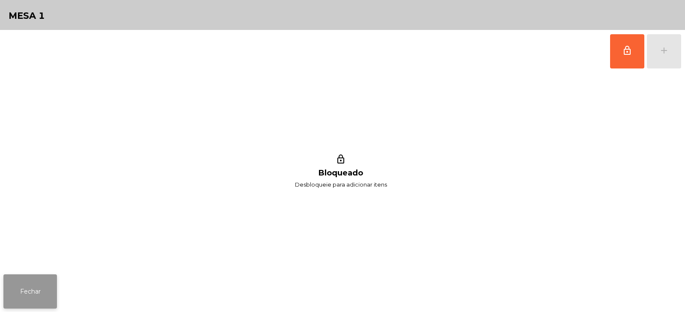
click at [40, 290] on button "Fechar" at bounding box center [30, 292] width 54 height 34
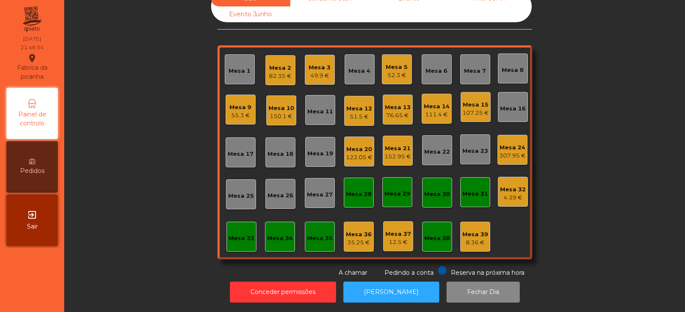
scroll to position [0, 0]
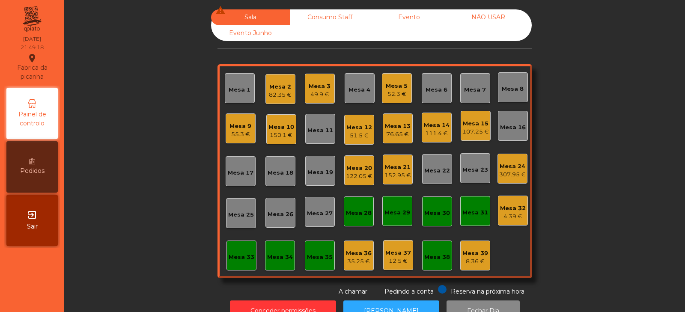
click at [354, 178] on div "122.05 €" at bounding box center [359, 176] width 27 height 9
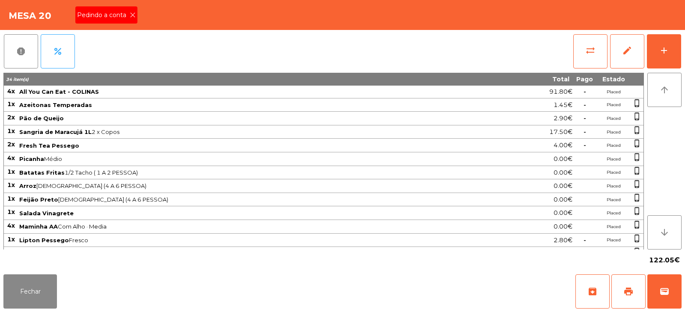
click at [130, 13] on icon at bounding box center [133, 15] width 6 height 6
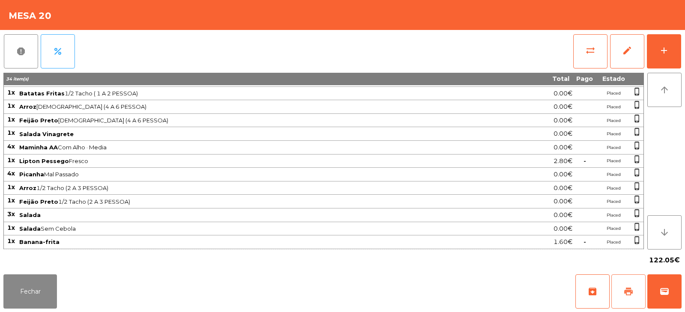
click at [623, 291] on button "print" at bounding box center [629, 292] width 34 height 34
click at [51, 282] on button "Fechar" at bounding box center [30, 292] width 54 height 34
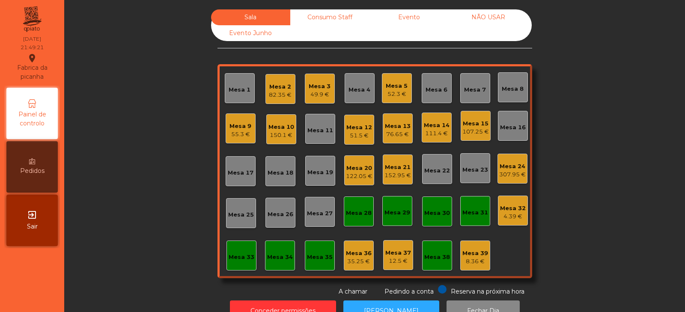
click at [507, 88] on div "Mesa 8" at bounding box center [513, 89] width 22 height 9
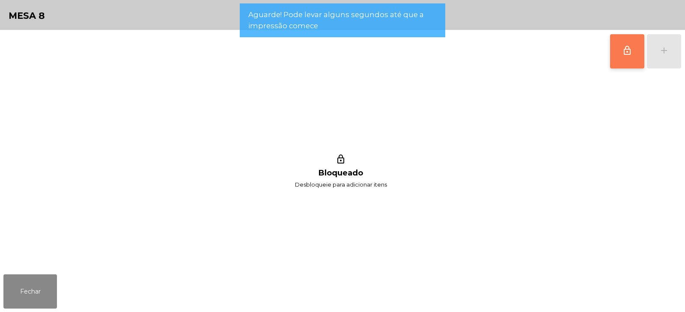
click at [625, 55] on span "lock_outline" at bounding box center [627, 50] width 10 height 10
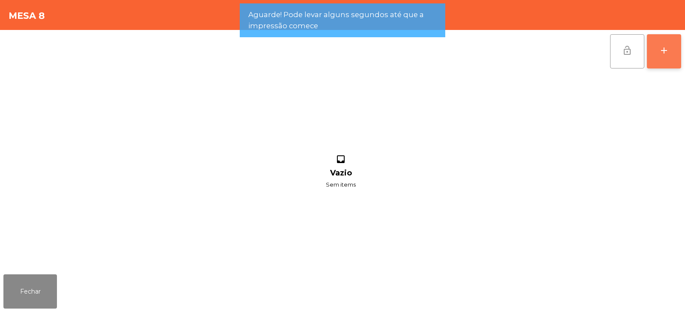
click at [664, 55] on div "add" at bounding box center [664, 50] width 10 height 10
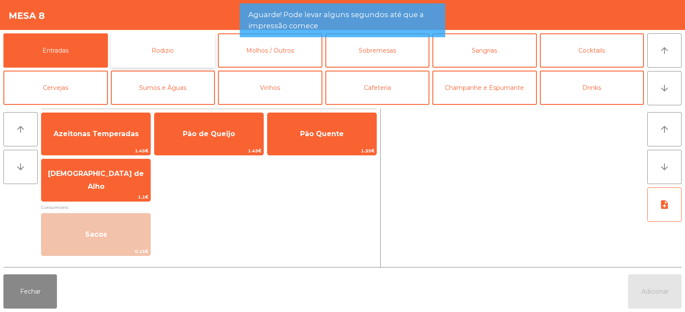
click at [170, 53] on button "Rodizio" at bounding box center [163, 50] width 105 height 34
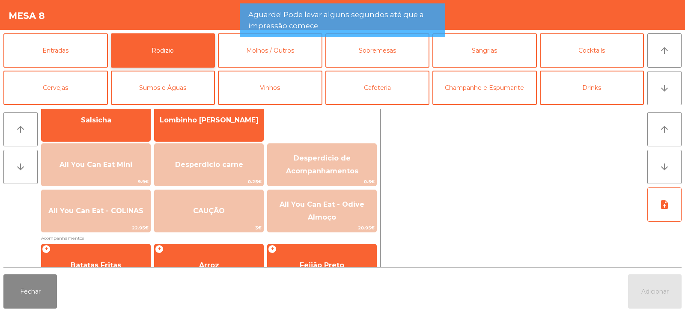
scroll to position [74, 0]
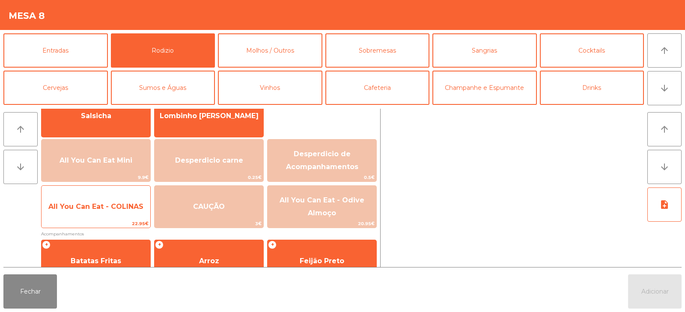
click at [133, 212] on span "All You Can Eat - COLINAS" at bounding box center [96, 206] width 109 height 23
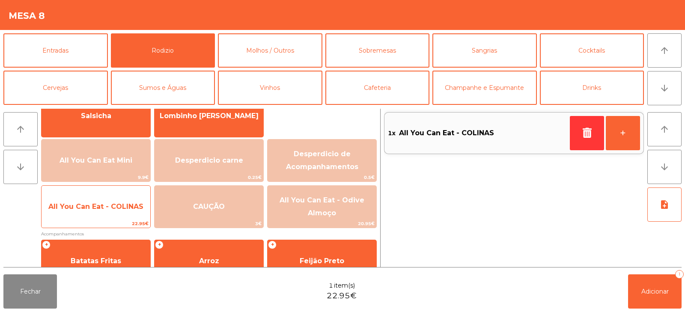
click at [134, 212] on span "All You Can Eat - COLINAS" at bounding box center [96, 206] width 109 height 23
click at [135, 211] on span "All You Can Eat - COLINAS" at bounding box center [96, 206] width 109 height 23
click at [138, 212] on span "All You Can Eat - COLINAS" at bounding box center [96, 206] width 109 height 23
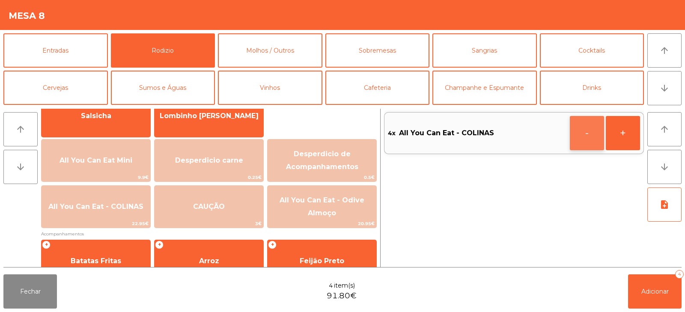
click at [583, 134] on button "-" at bounding box center [587, 133] width 34 height 34
click at [586, 131] on button "-" at bounding box center [587, 133] width 34 height 34
click at [652, 293] on span "Adicionar" at bounding box center [655, 292] width 27 height 8
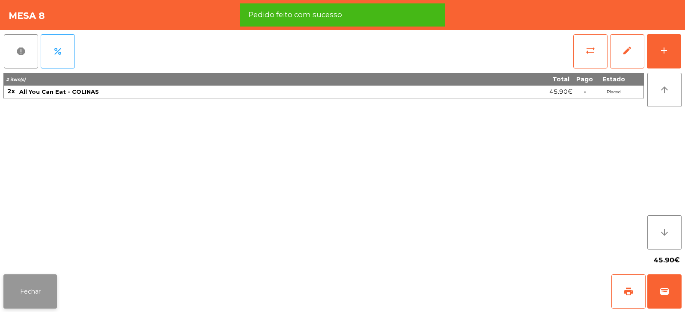
click at [41, 293] on button "Fechar" at bounding box center [30, 292] width 54 height 34
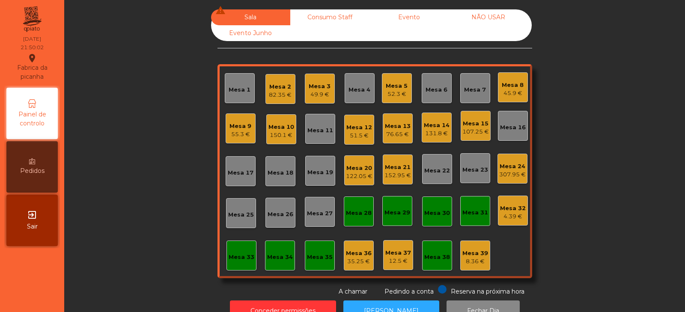
scroll to position [25, 0]
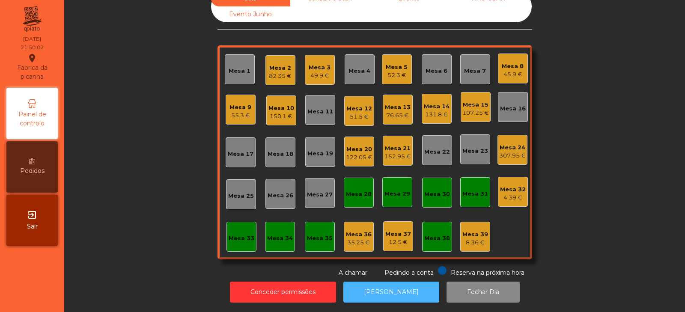
click at [399, 282] on button "[PERSON_NAME]" at bounding box center [392, 292] width 96 height 21
click at [355, 67] on div "Mesa 4" at bounding box center [360, 71] width 22 height 9
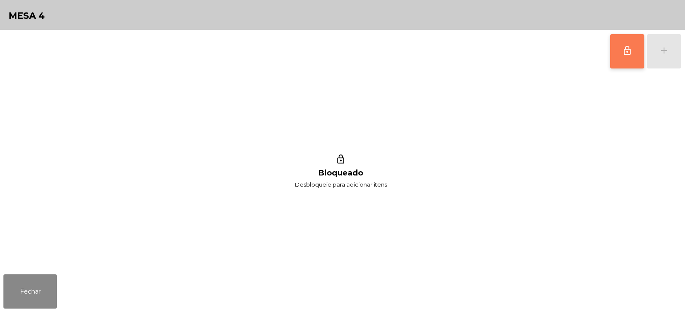
click at [621, 51] on button "lock_outline" at bounding box center [627, 51] width 34 height 34
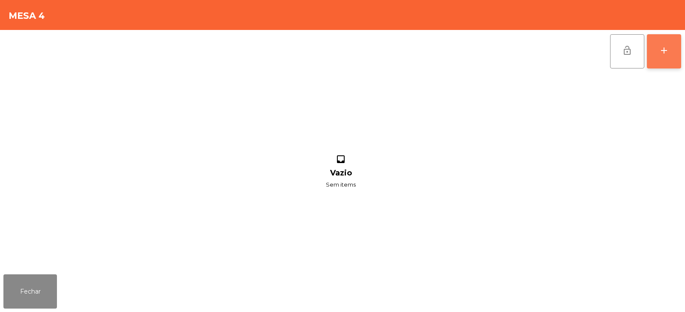
click at [658, 59] on button "add" at bounding box center [664, 51] width 34 height 34
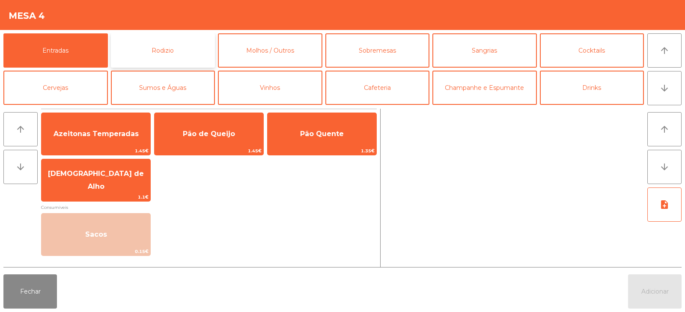
click at [162, 49] on button "Rodizio" at bounding box center [163, 50] width 105 height 34
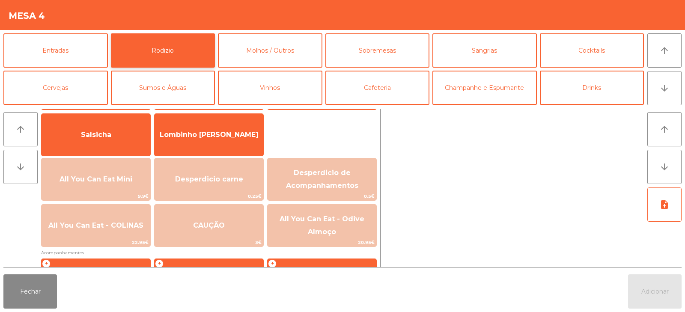
scroll to position [53, 0]
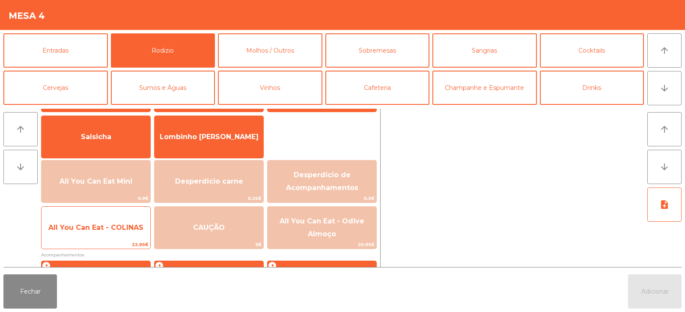
click at [108, 239] on span "All You Can Eat - COLINAS" at bounding box center [96, 227] width 109 height 23
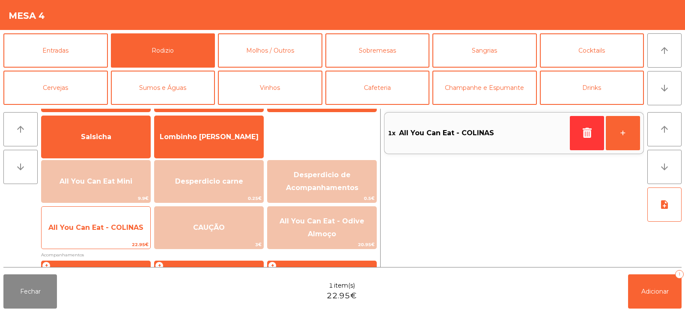
click at [112, 232] on span "All You Can Eat - COLINAS" at bounding box center [96, 227] width 109 height 23
click at [114, 229] on span "All You Can Eat - COLINAS" at bounding box center [95, 228] width 95 height 8
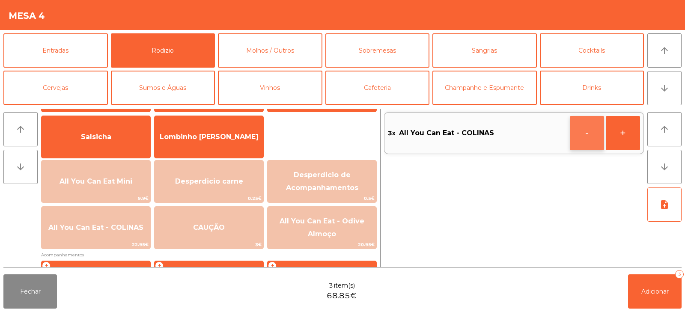
click at [583, 131] on button "-" at bounding box center [587, 133] width 34 height 34
click at [651, 294] on span "Adicionar" at bounding box center [655, 292] width 27 height 8
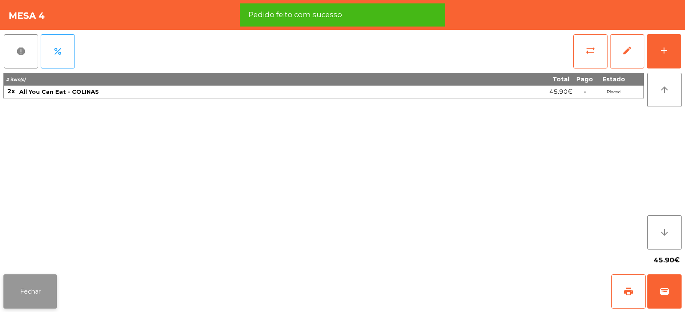
click at [23, 288] on button "Fechar" at bounding box center [30, 292] width 54 height 34
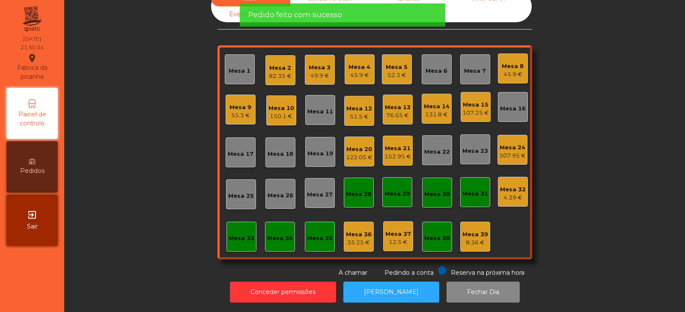
scroll to position [0, 0]
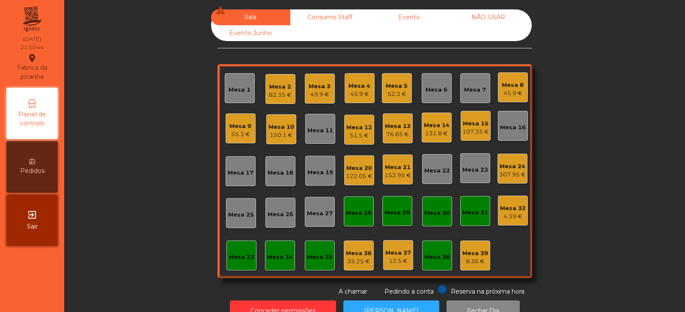
click at [276, 134] on div "150.1 €" at bounding box center [282, 135] width 26 height 9
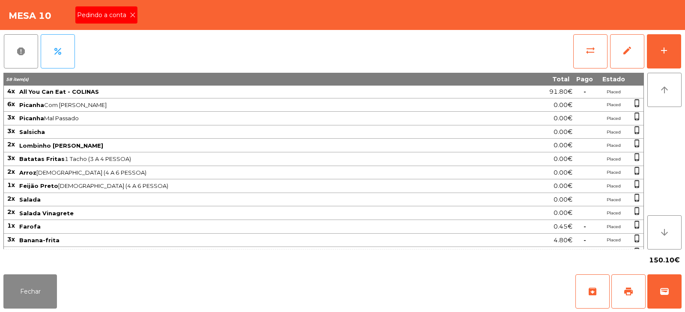
click at [134, 15] on icon at bounding box center [133, 15] width 6 height 6
click at [624, 293] on span "print" at bounding box center [629, 292] width 10 height 10
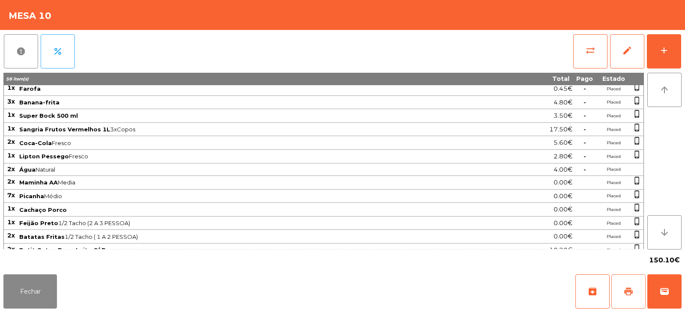
scroll to position [186, 0]
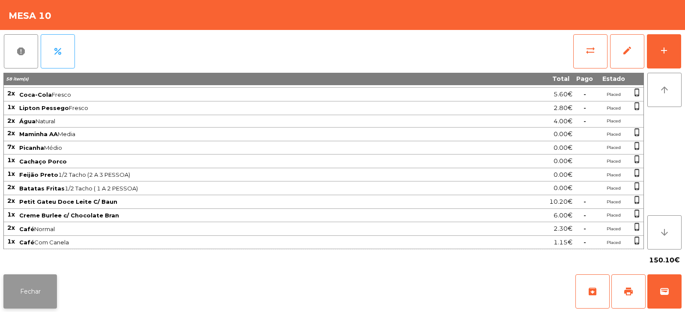
click at [34, 291] on button "Fechar" at bounding box center [30, 292] width 54 height 34
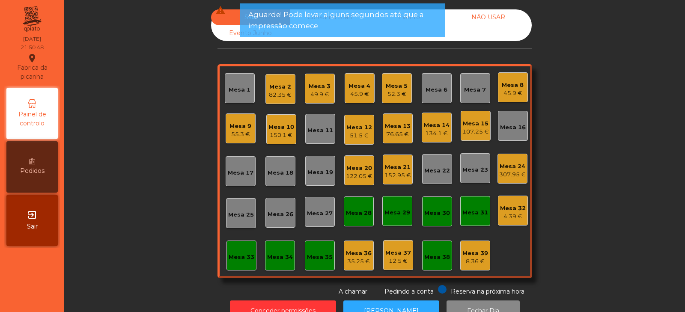
click at [236, 135] on div "55.3 €" at bounding box center [241, 134] width 22 height 9
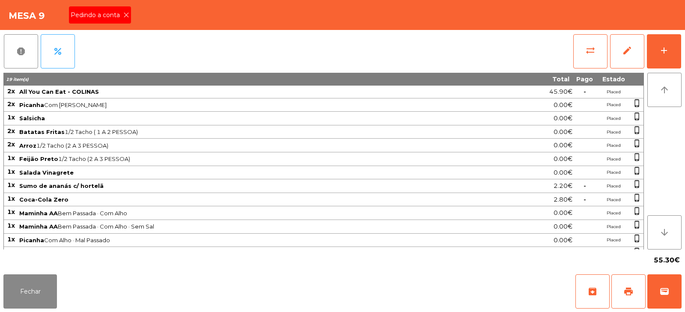
click at [128, 17] on icon at bounding box center [126, 15] width 6 height 6
click at [618, 283] on button "print" at bounding box center [629, 292] width 34 height 34
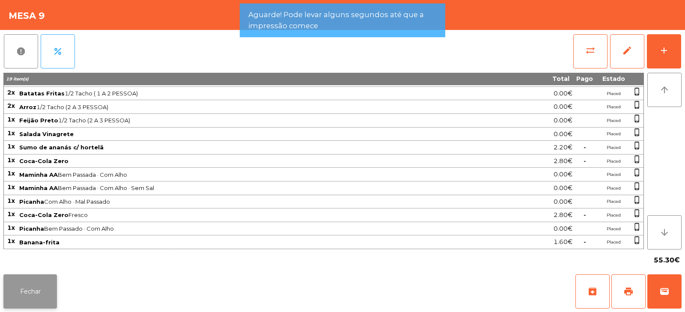
click at [24, 299] on button "Fechar" at bounding box center [30, 292] width 54 height 34
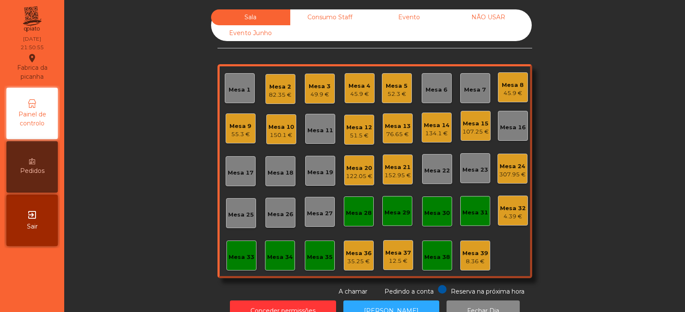
scroll to position [25, 0]
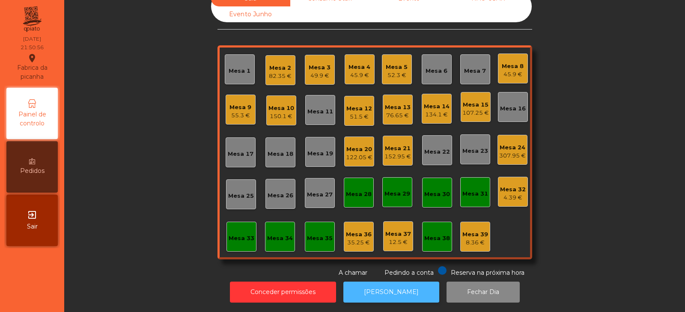
click at [392, 287] on button "[PERSON_NAME]" at bounding box center [392, 292] width 96 height 21
click at [320, 63] on div "Mesa 3" at bounding box center [320, 67] width 22 height 9
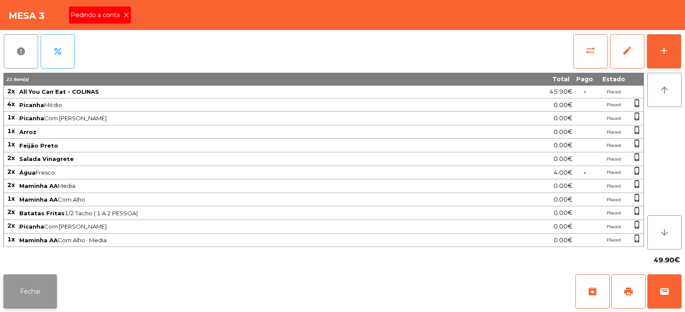
click at [46, 297] on button "Fechar" at bounding box center [30, 292] width 54 height 34
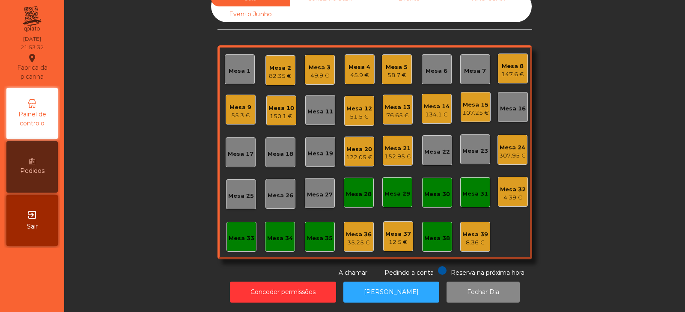
click at [323, 72] on div "49.9 €" at bounding box center [320, 76] width 22 height 9
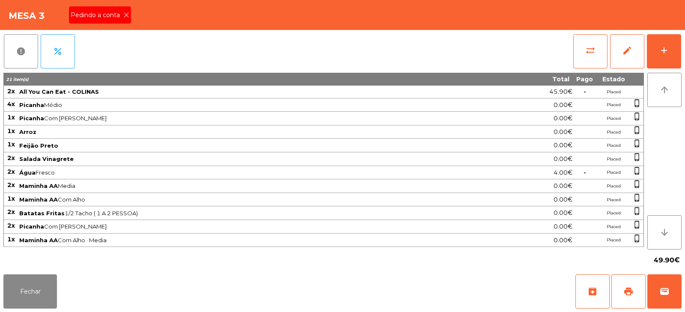
click at [126, 16] on icon at bounding box center [126, 15] width 6 height 6
click at [631, 286] on button "print" at bounding box center [629, 292] width 34 height 34
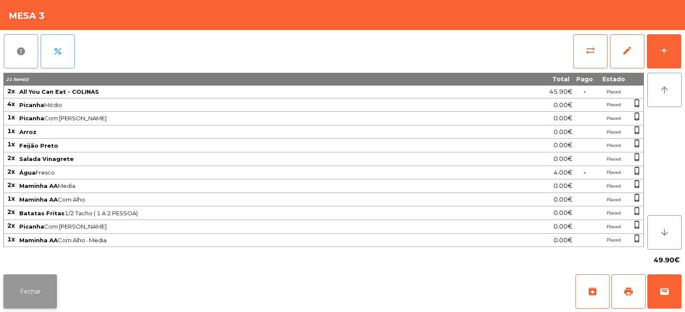
click at [30, 284] on button "Fechar" at bounding box center [30, 292] width 54 height 34
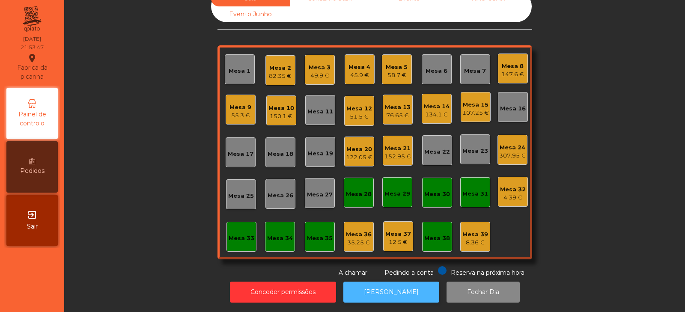
click at [366, 282] on button "[PERSON_NAME]" at bounding box center [392, 292] width 96 height 21
click at [396, 291] on button "[PERSON_NAME]" at bounding box center [392, 292] width 96 height 21
click at [353, 153] on div "122.05 €" at bounding box center [359, 157] width 27 height 9
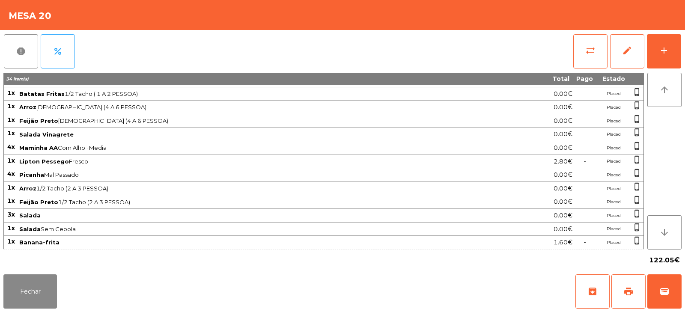
scroll to position [0, 0]
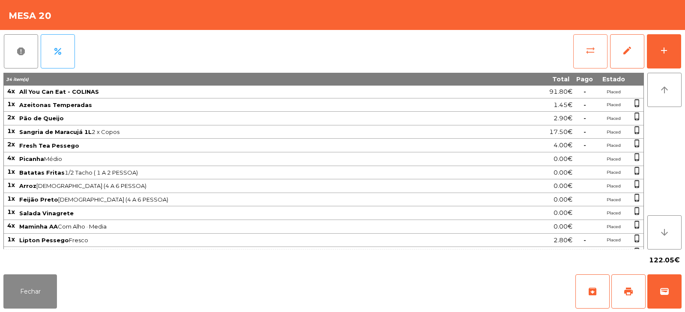
click at [588, 48] on span "sync_alt" at bounding box center [591, 50] width 10 height 10
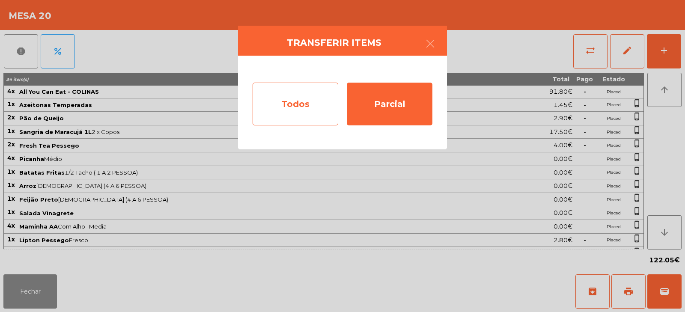
click at [307, 96] on div "Todos" at bounding box center [296, 104] width 86 height 43
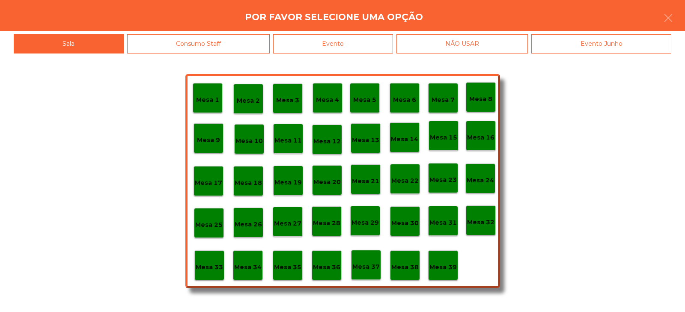
click at [376, 42] on div "Evento" at bounding box center [333, 43] width 120 height 19
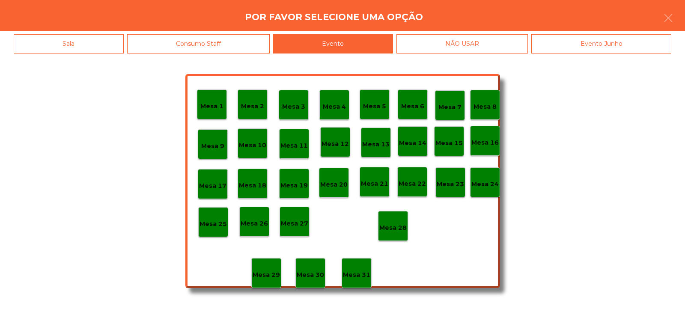
click at [402, 230] on p "Mesa 28" at bounding box center [393, 228] width 27 height 10
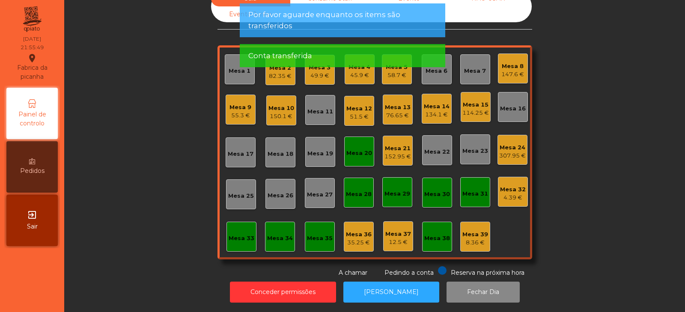
click at [359, 146] on div "Mesa 20" at bounding box center [360, 152] width 26 height 12
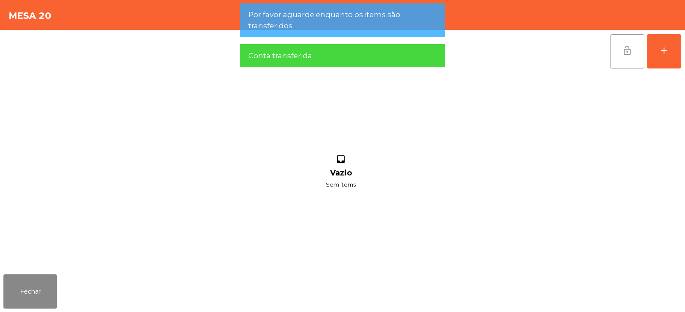
click at [629, 51] on span "lock_open" at bounding box center [627, 50] width 10 height 10
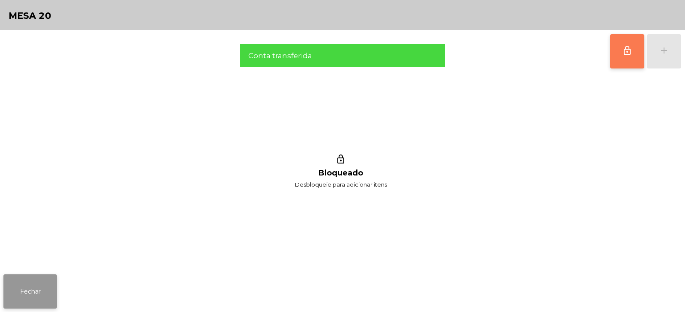
click at [54, 286] on button "Fechar" at bounding box center [30, 292] width 54 height 34
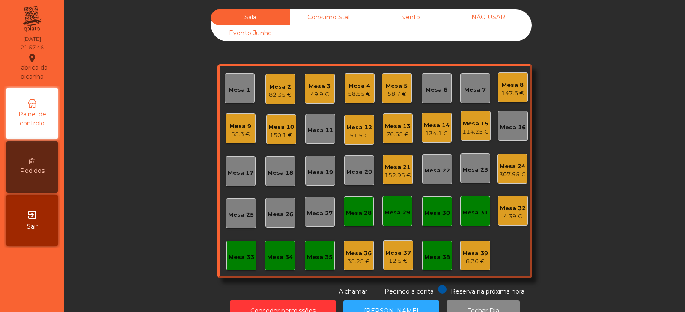
click at [242, 133] on div "55.3 €" at bounding box center [241, 134] width 22 height 9
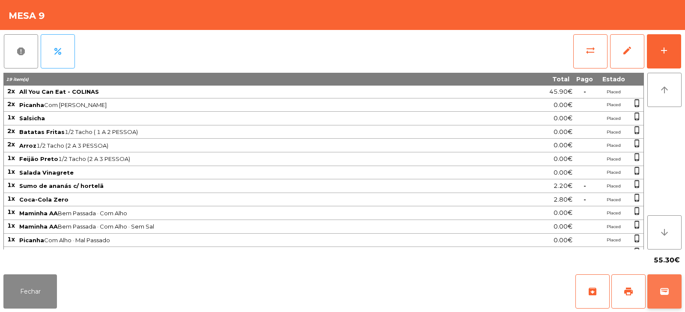
click at [658, 293] on button "wallet" at bounding box center [665, 292] width 34 height 34
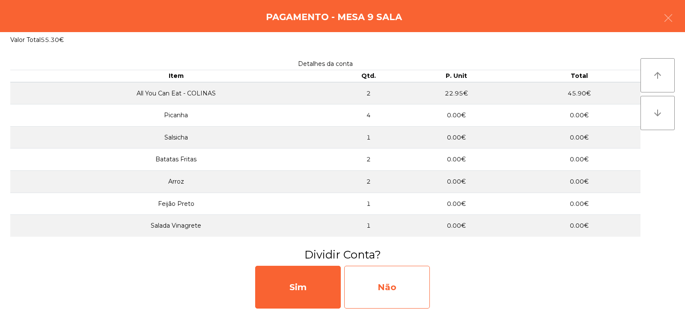
click at [398, 288] on div "Não" at bounding box center [387, 287] width 86 height 43
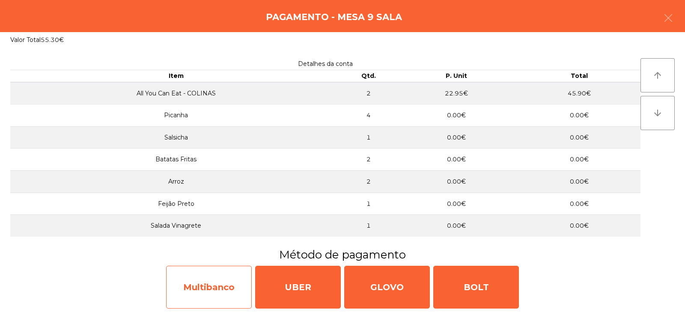
click at [234, 284] on div "Multibanco" at bounding box center [209, 287] width 86 height 43
select select "**"
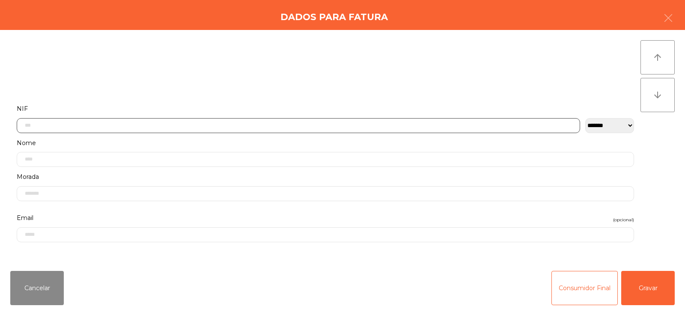
click at [354, 123] on input "text" at bounding box center [299, 125] width 564 height 15
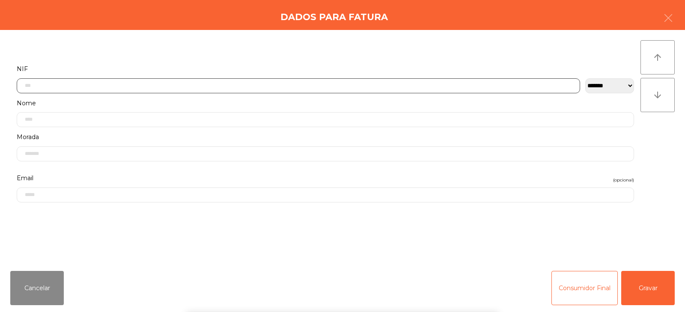
scroll to position [63, 0]
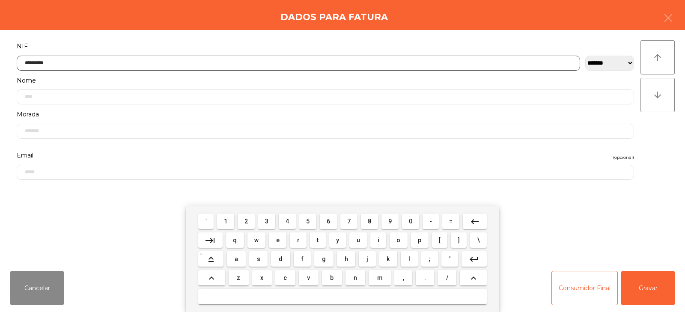
type input "*********"
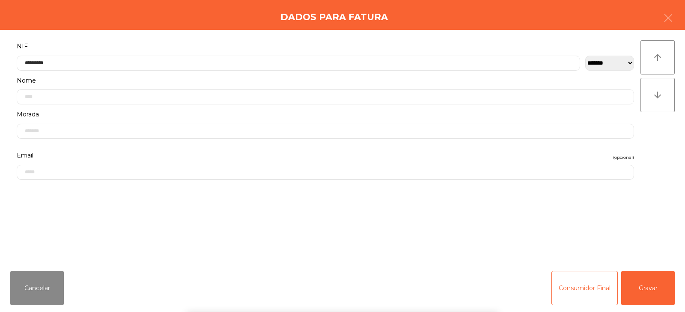
click at [647, 283] on div "` 1 2 3 4 5 6 7 8 9 0 - = keyboard_backspace keyboard_tab q w e r t y u i o p […" at bounding box center [342, 259] width 685 height 106
click at [647, 294] on button "Gravar" at bounding box center [649, 288] width 54 height 34
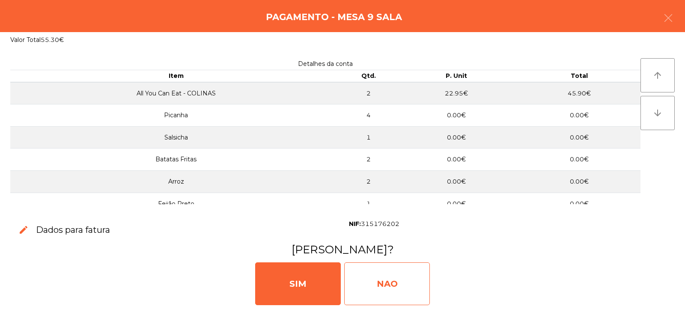
click at [393, 281] on div "NAO" at bounding box center [387, 284] width 86 height 43
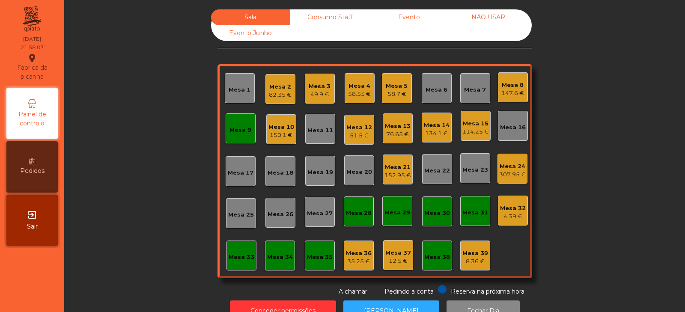
click at [242, 130] on div "Mesa 9" at bounding box center [241, 130] width 22 height 9
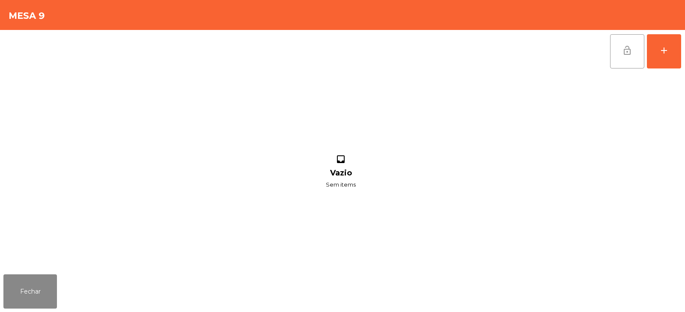
click at [628, 55] on span "lock_open" at bounding box center [627, 50] width 10 height 10
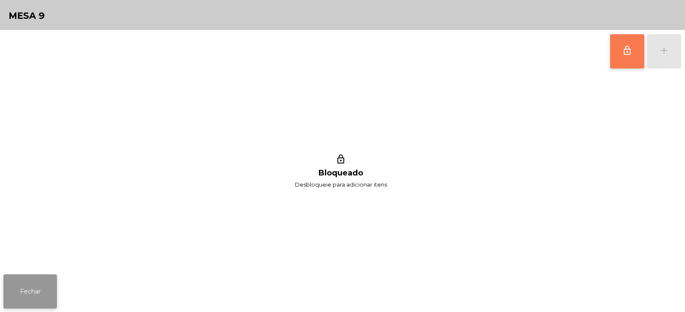
click at [34, 290] on button "Fechar" at bounding box center [30, 292] width 54 height 34
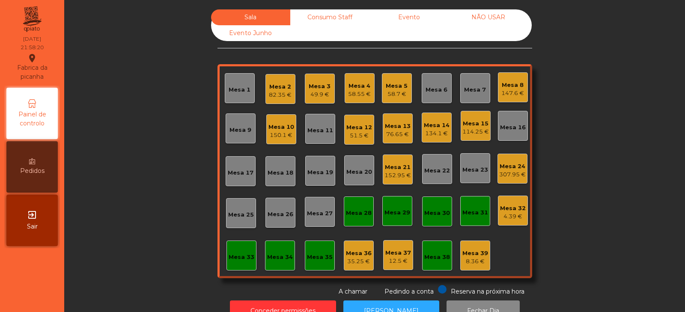
click at [277, 132] on div "150.1 €" at bounding box center [282, 135] width 26 height 9
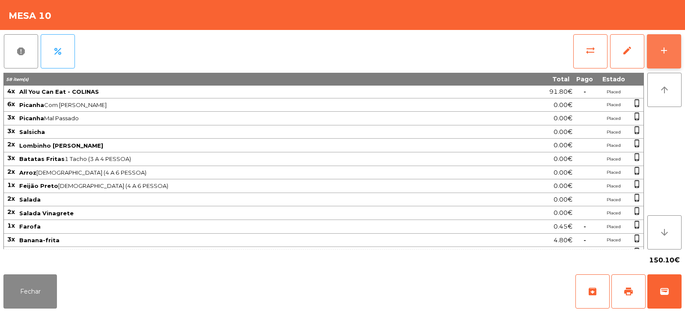
click at [670, 57] on button "add" at bounding box center [664, 51] width 34 height 34
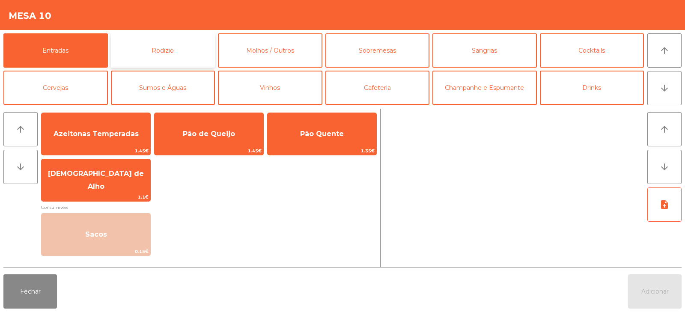
click at [173, 51] on button "Rodizio" at bounding box center [163, 50] width 105 height 34
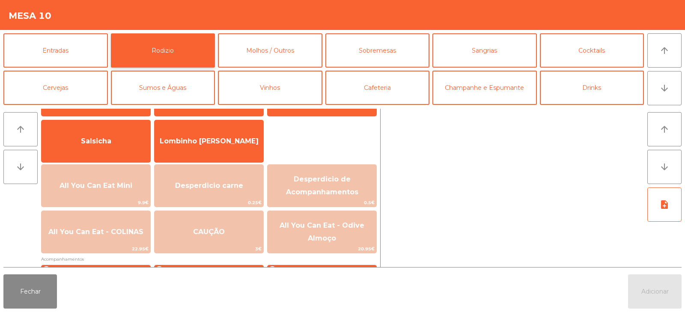
scroll to position [67, 0]
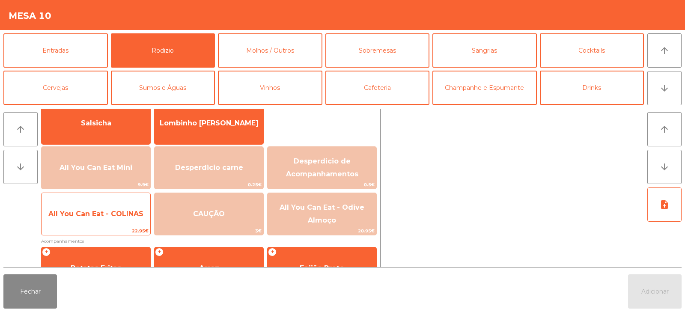
click at [123, 213] on span "All You Can Eat - COLINAS" at bounding box center [95, 214] width 95 height 8
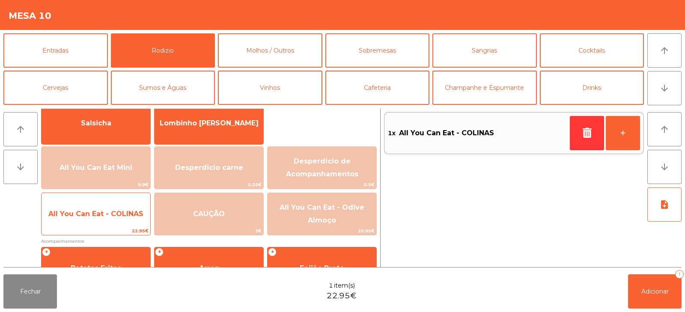
click at [121, 213] on span "All You Can Eat - COLINAS" at bounding box center [95, 214] width 95 height 8
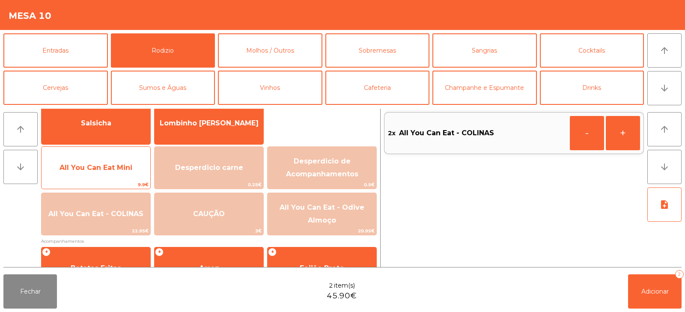
click at [118, 176] on span "All You Can Eat Mini" at bounding box center [96, 167] width 109 height 23
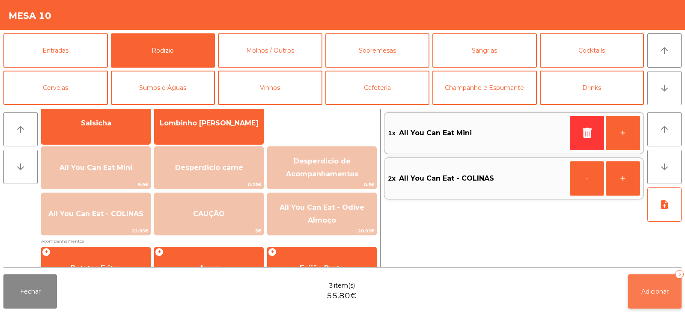
click at [663, 298] on button "Adicionar 3" at bounding box center [655, 292] width 54 height 34
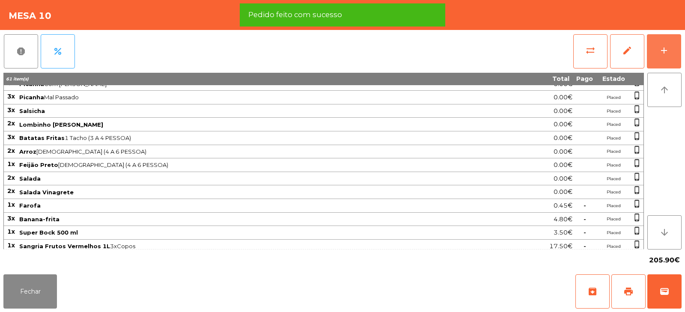
scroll to position [0, 0]
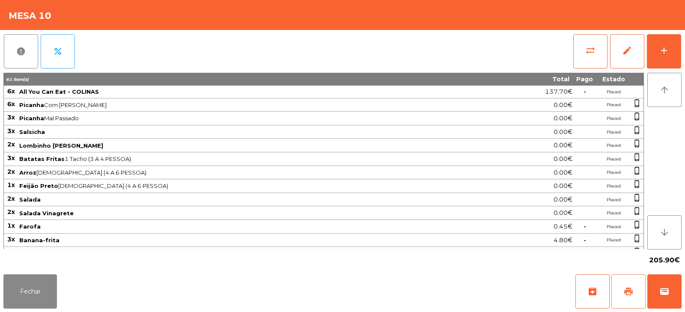
click at [624, 292] on span "print" at bounding box center [629, 292] width 10 height 10
click at [39, 295] on button "Fechar" at bounding box center [30, 292] width 54 height 34
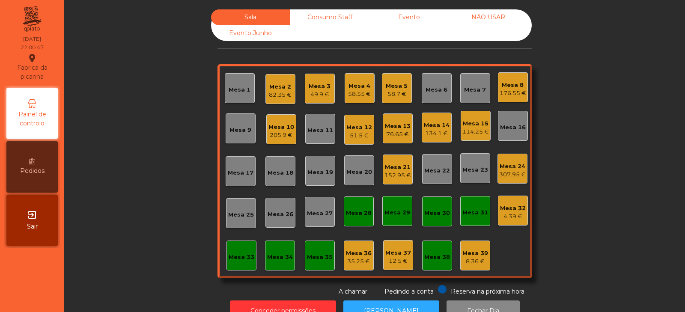
click at [322, 92] on div "49.9 €" at bounding box center [320, 94] width 22 height 9
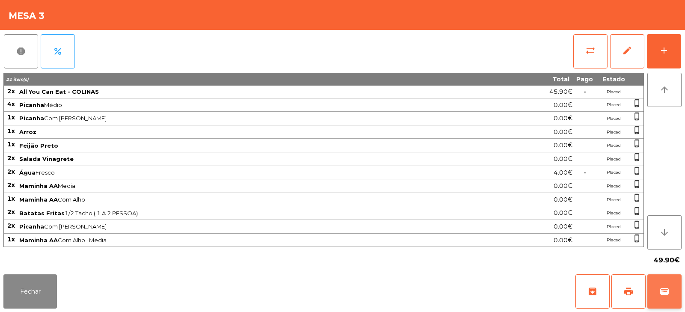
click at [662, 283] on button "wallet" at bounding box center [665, 292] width 34 height 34
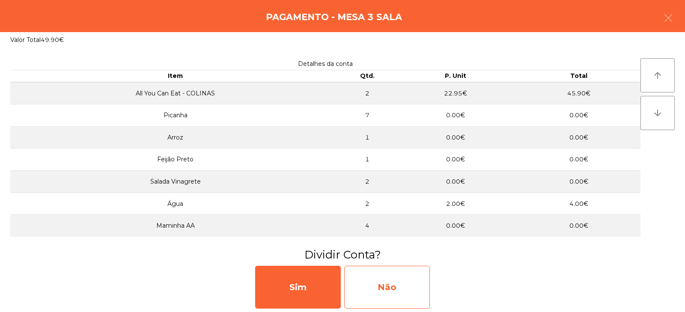
click at [401, 278] on div "Não" at bounding box center [387, 287] width 86 height 43
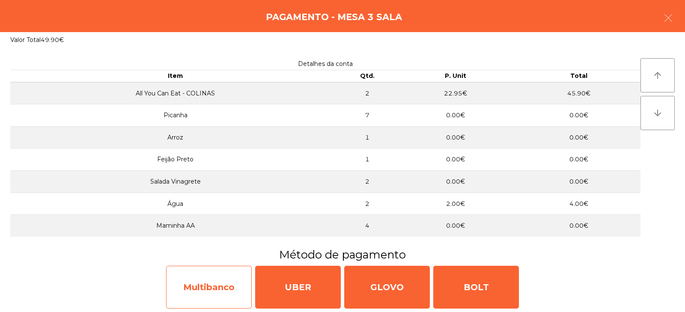
click at [236, 283] on div "Multibanco" at bounding box center [209, 287] width 86 height 43
select select "**"
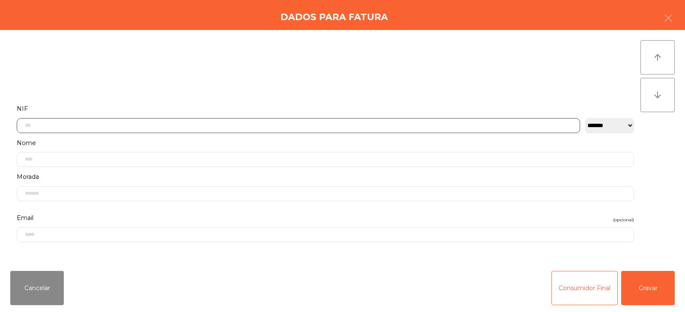
click at [366, 125] on input "text" at bounding box center [299, 125] width 564 height 15
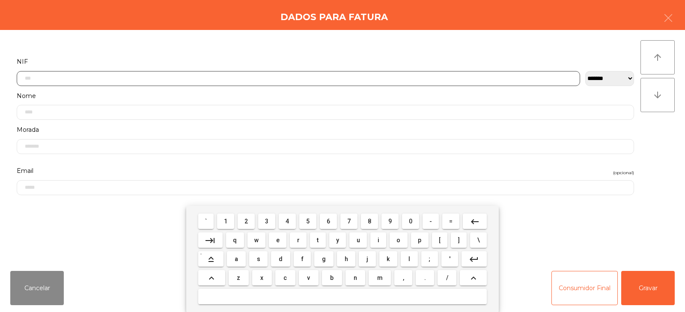
scroll to position [63, 0]
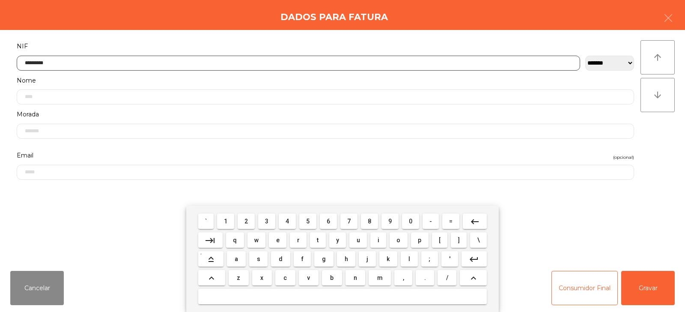
type input "*********"
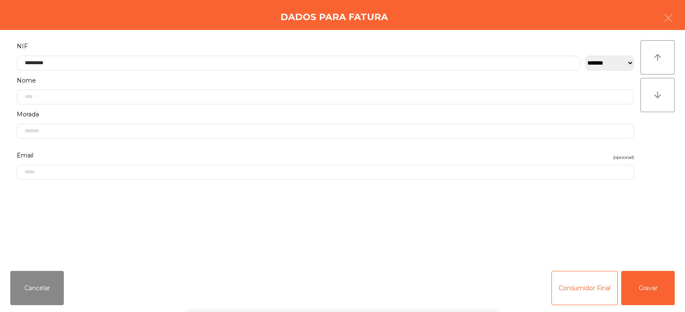
click at [655, 290] on div "` 1 2 3 4 5 6 7 8 9 0 - = keyboard_backspace keyboard_tab q w e r t y u i o p […" at bounding box center [342, 259] width 685 height 106
click at [649, 290] on button "Gravar" at bounding box center [649, 288] width 54 height 34
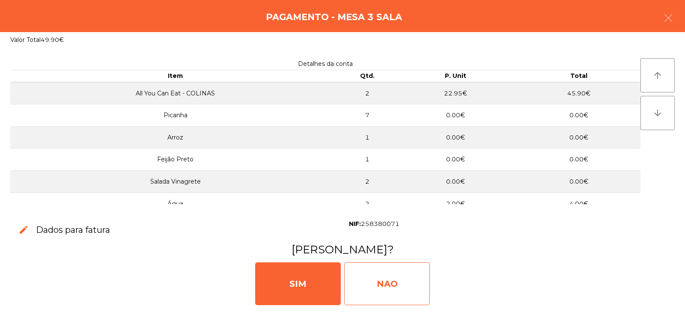
click at [397, 281] on div "NAO" at bounding box center [387, 284] width 86 height 43
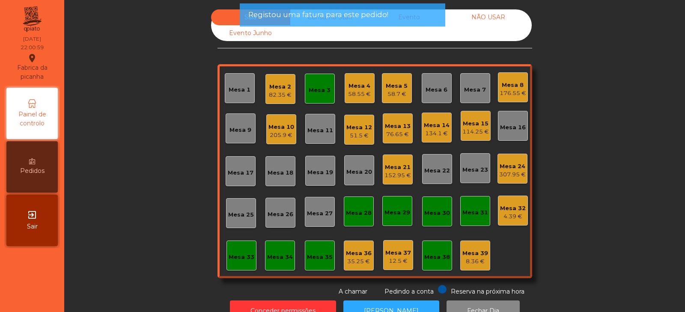
click at [319, 96] on div "Mesa 3" at bounding box center [320, 89] width 30 height 30
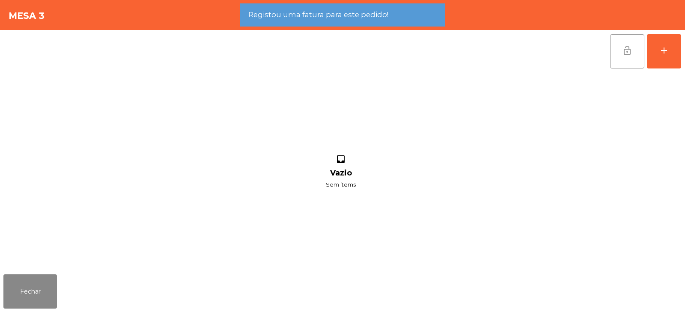
click at [625, 58] on button "lock_open" at bounding box center [627, 51] width 34 height 34
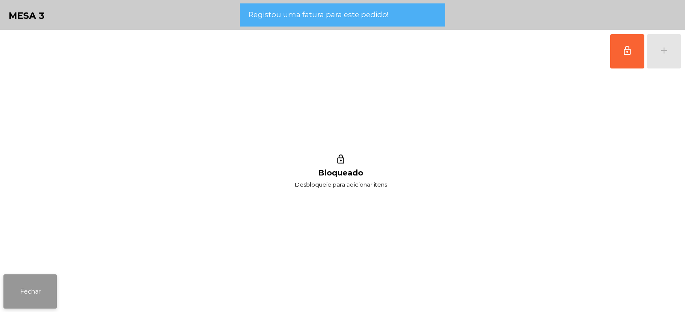
click at [38, 296] on button "Fechar" at bounding box center [30, 292] width 54 height 34
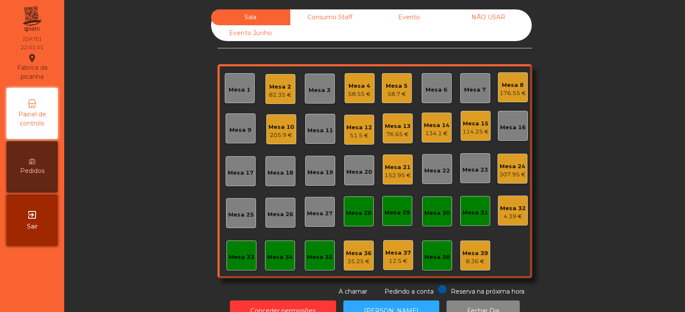
click at [34, 293] on nav "Fabrica da picanha location_on [DATE] 22:01:01 Painel de controlo Pedidos exit_…" at bounding box center [32, 156] width 64 height 312
click at [284, 127] on div "Mesa 10" at bounding box center [282, 127] width 26 height 9
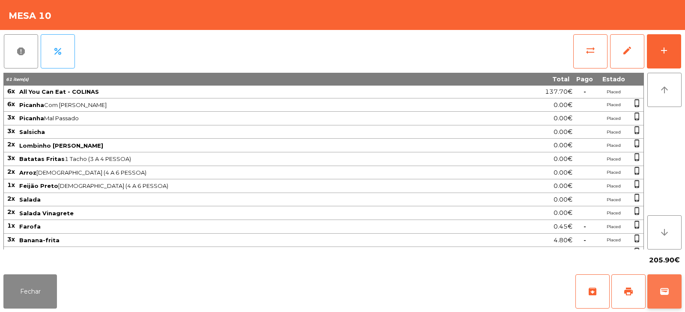
click at [666, 294] on span "wallet" at bounding box center [665, 292] width 10 height 10
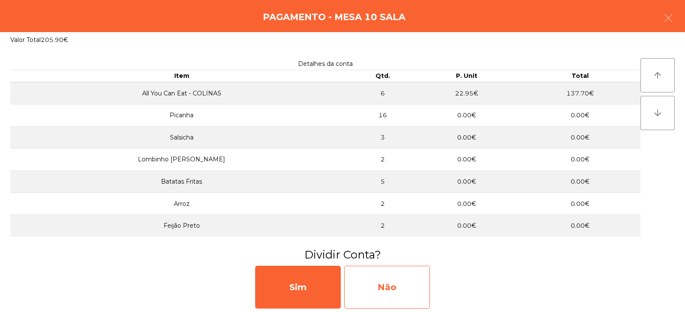
click at [398, 285] on div "Não" at bounding box center [387, 287] width 86 height 43
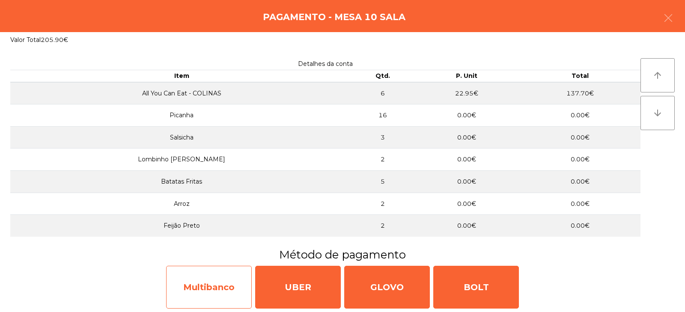
click at [230, 282] on div "Multibanco" at bounding box center [209, 287] width 86 height 43
select select "**"
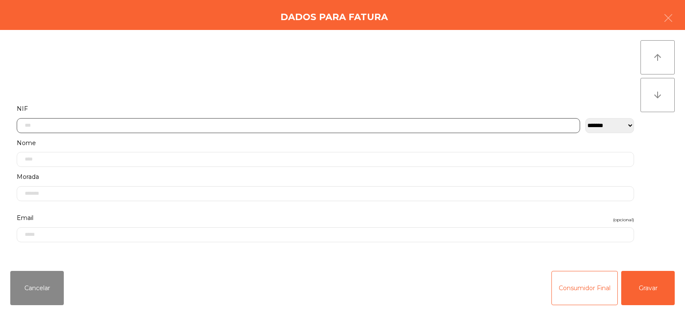
click at [351, 124] on input "text" at bounding box center [299, 125] width 564 height 15
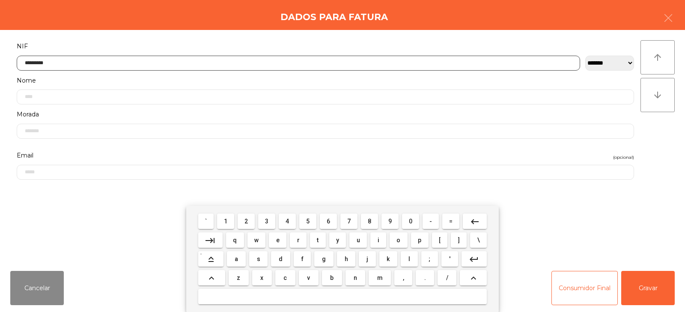
type input "*********"
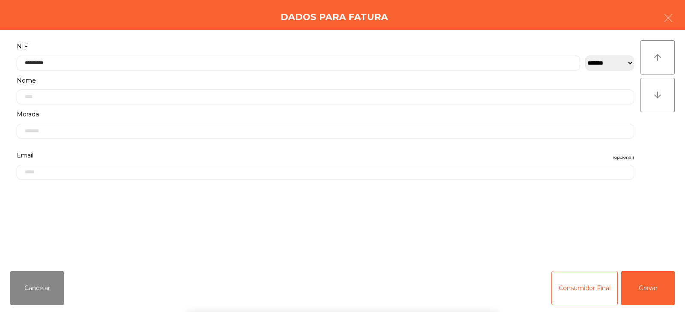
click at [647, 287] on div "` 1 2 3 4 5 6 7 8 9 0 - = keyboard_backspace keyboard_tab q w e r t y u i o p […" at bounding box center [342, 259] width 685 height 106
click at [649, 289] on button "Gravar" at bounding box center [649, 288] width 54 height 34
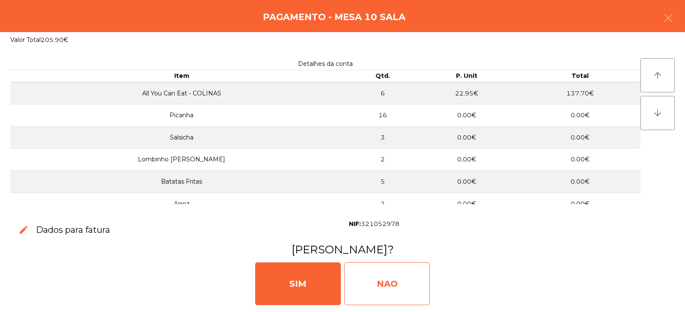
click at [392, 282] on div "NAO" at bounding box center [387, 284] width 86 height 43
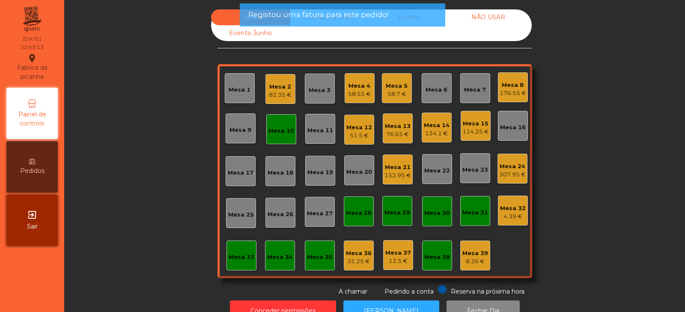
click at [285, 134] on div "Mesa 10" at bounding box center [282, 131] width 26 height 9
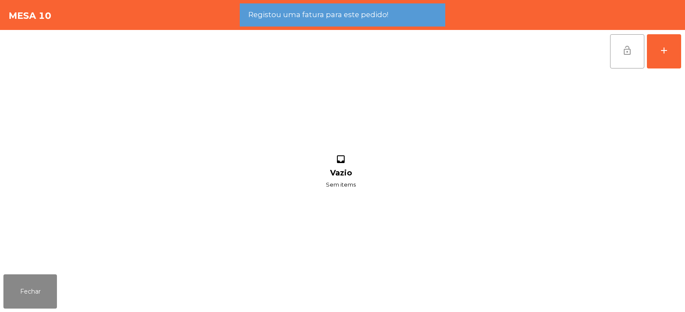
click at [622, 57] on button "lock_open" at bounding box center [627, 51] width 34 height 34
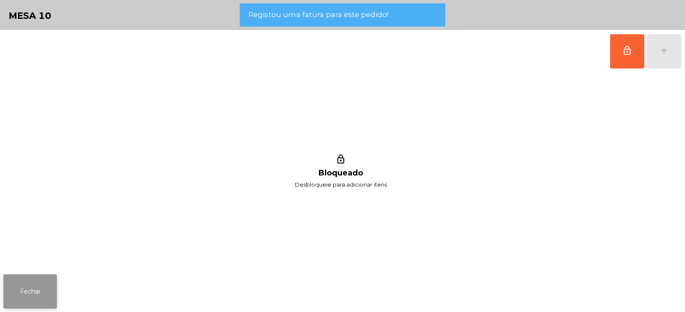
click at [30, 296] on button "Fechar" at bounding box center [30, 292] width 54 height 34
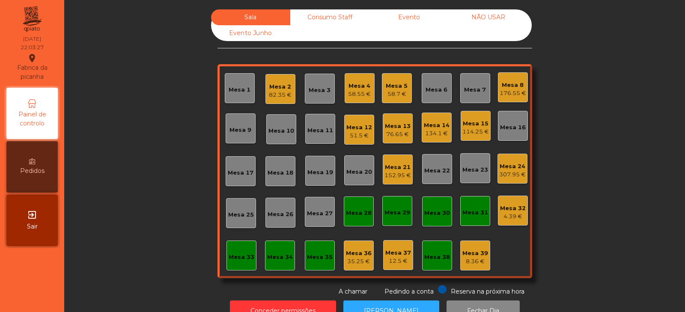
scroll to position [0, 0]
click at [509, 173] on div "307.95 €" at bounding box center [512, 174] width 27 height 9
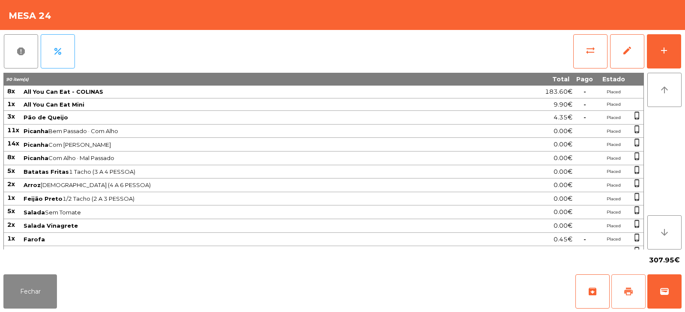
click at [631, 293] on span "print" at bounding box center [629, 292] width 10 height 10
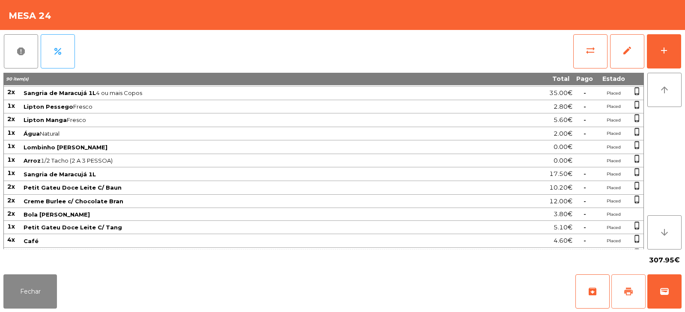
scroll to position [226, 0]
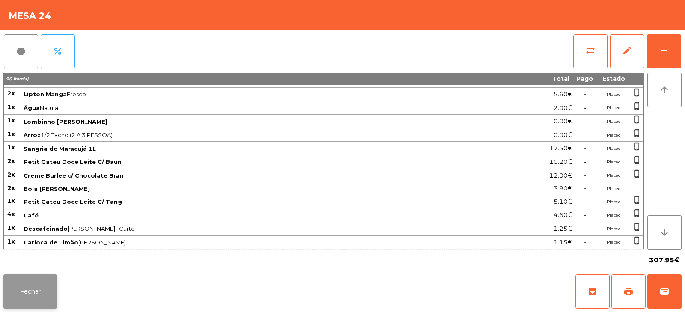
click at [46, 291] on button "Fechar" at bounding box center [30, 292] width 54 height 34
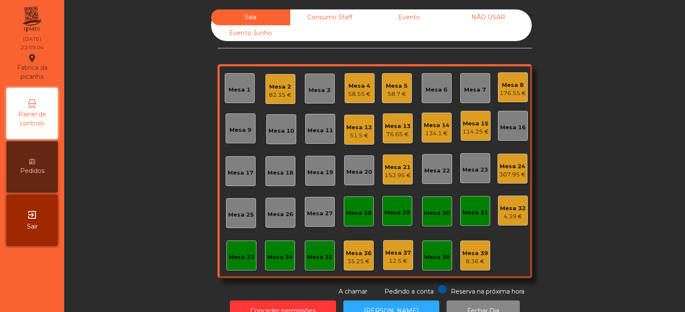
click at [511, 166] on div "Mesa 24" at bounding box center [512, 166] width 27 height 9
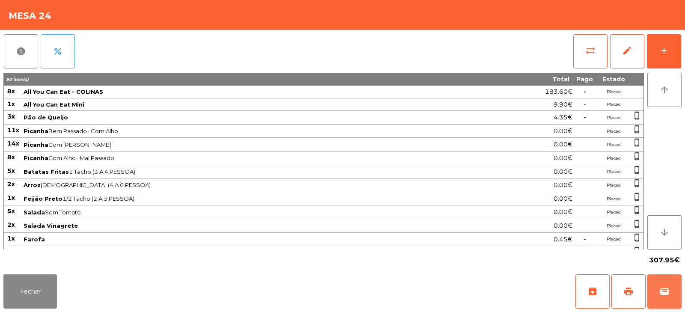
click at [662, 290] on span "wallet" at bounding box center [665, 292] width 10 height 10
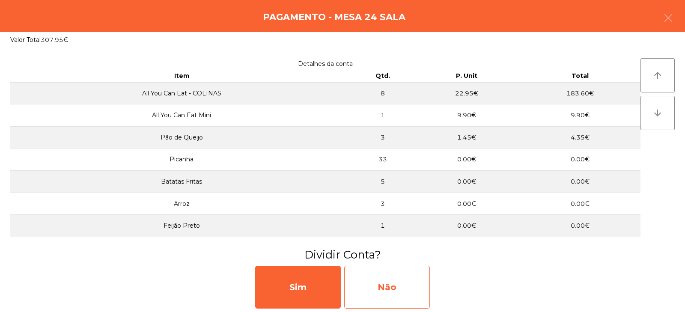
click at [392, 286] on div "Não" at bounding box center [387, 287] width 86 height 43
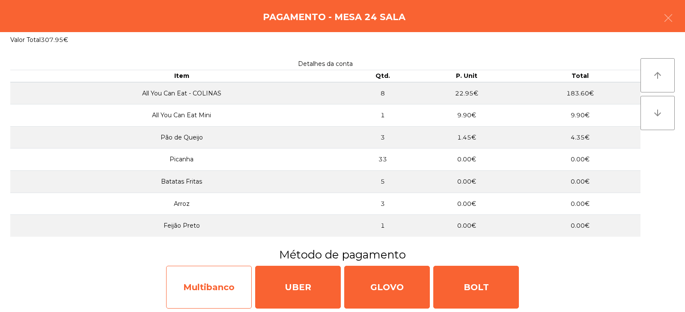
click at [220, 285] on div "Multibanco" at bounding box center [209, 287] width 86 height 43
select select "**"
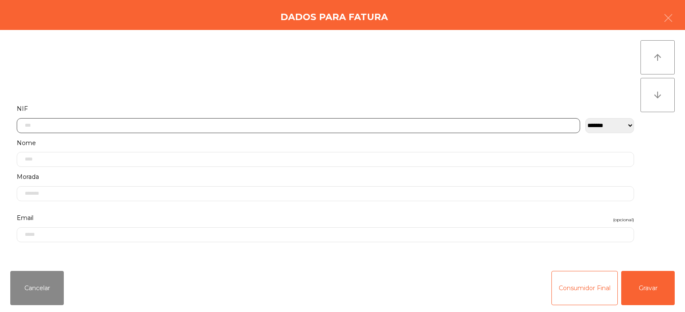
click at [331, 125] on input "text" at bounding box center [299, 125] width 564 height 15
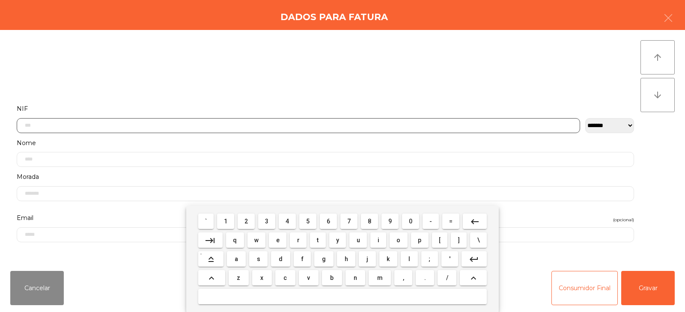
scroll to position [63, 0]
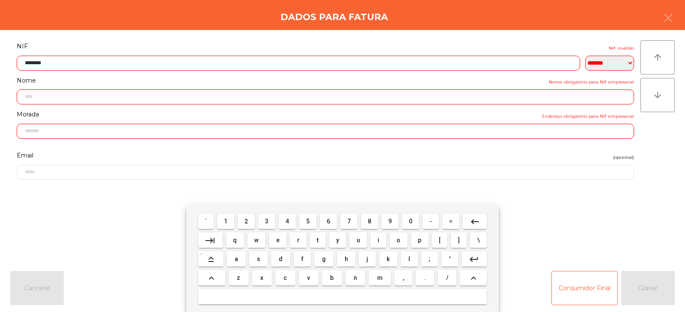
type input "*********"
type input "**********"
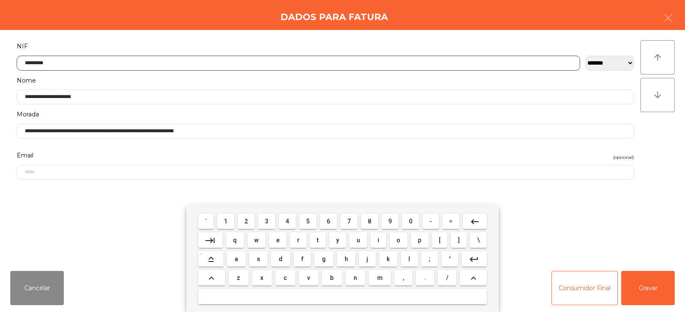
type input "*********"
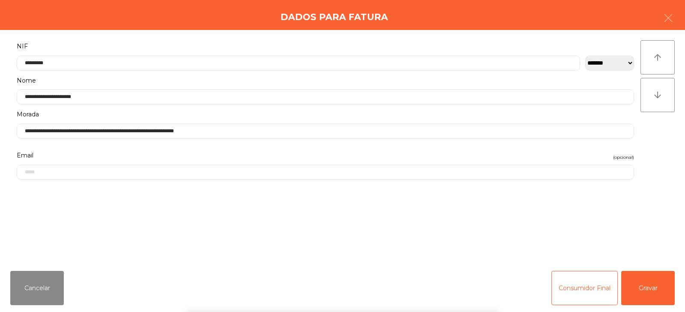
click at [640, 286] on div "` 1 2 3 4 5 6 7 8 9 0 - = keyboard_backspace keyboard_tab q w e r t y u i o p […" at bounding box center [342, 259] width 685 height 106
click at [640, 286] on button "Gravar" at bounding box center [649, 288] width 54 height 34
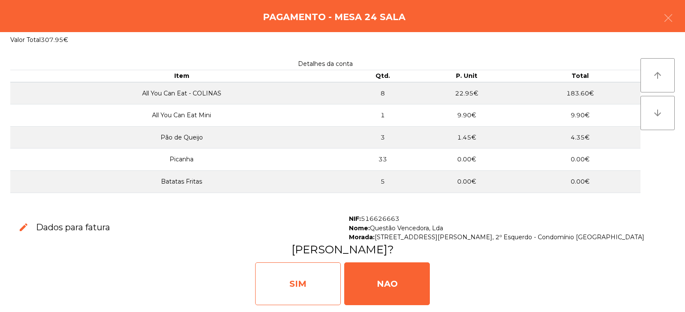
click at [315, 281] on div "SIM" at bounding box center [298, 284] width 86 height 43
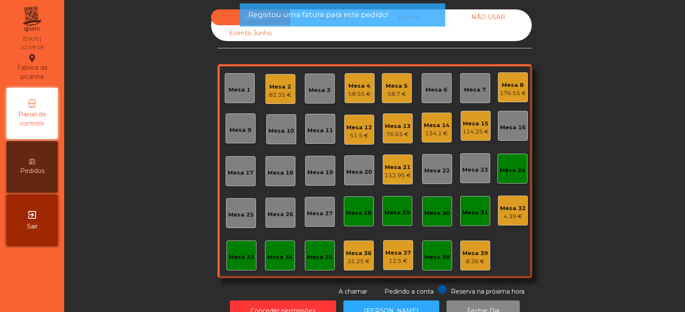
click at [509, 168] on div "Mesa 24" at bounding box center [513, 170] width 26 height 9
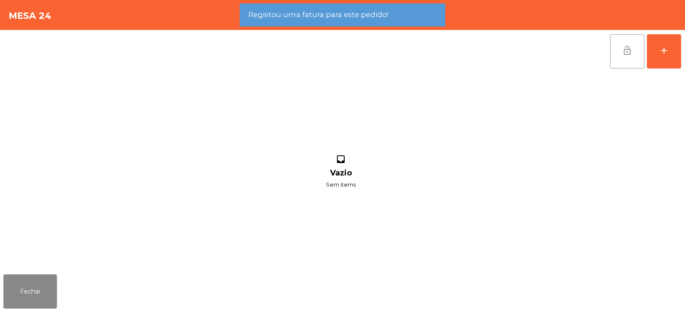
click at [628, 52] on span "lock_open" at bounding box center [627, 50] width 10 height 10
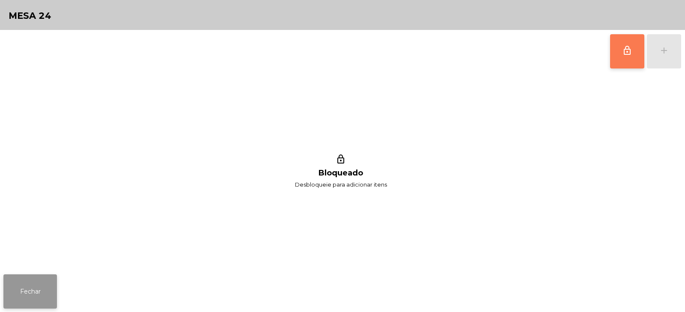
click at [38, 301] on button "Fechar" at bounding box center [30, 292] width 54 height 34
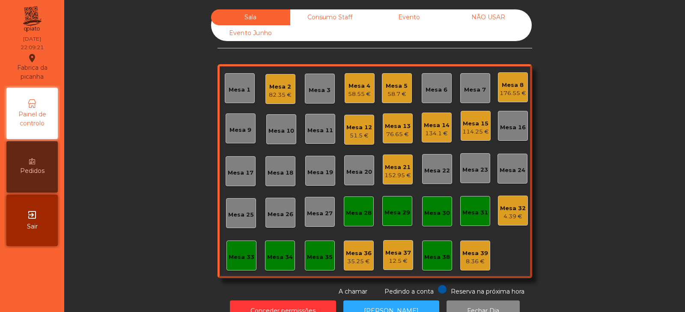
click at [365, 130] on div "Mesa 12" at bounding box center [360, 127] width 26 height 9
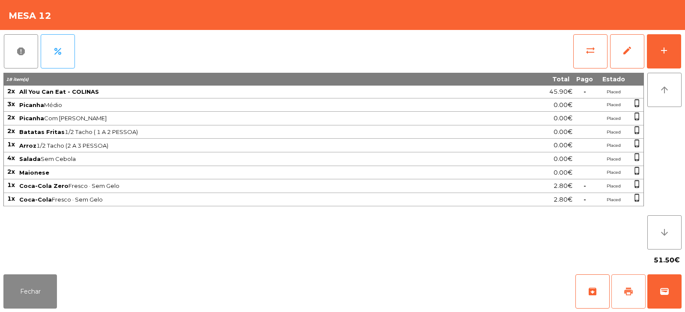
click at [629, 294] on span "print" at bounding box center [629, 292] width 10 height 10
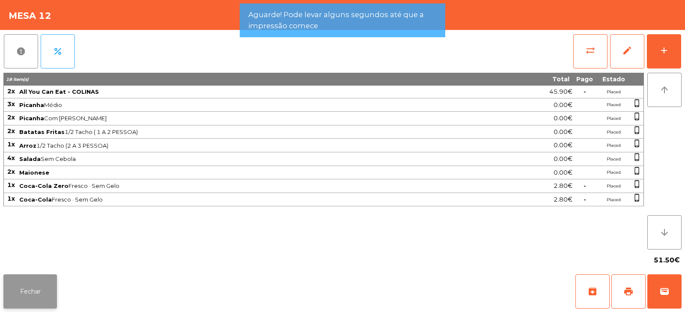
click at [36, 290] on button "Fechar" at bounding box center [30, 292] width 54 height 34
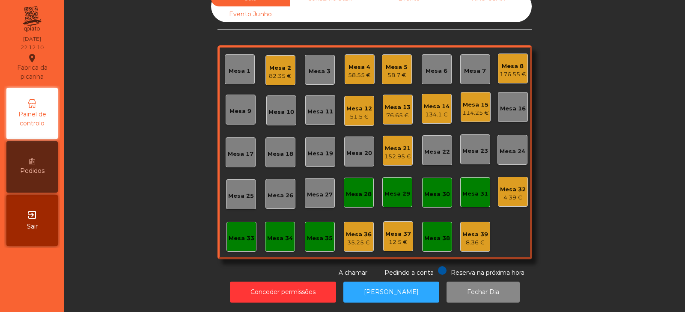
scroll to position [0, 0]
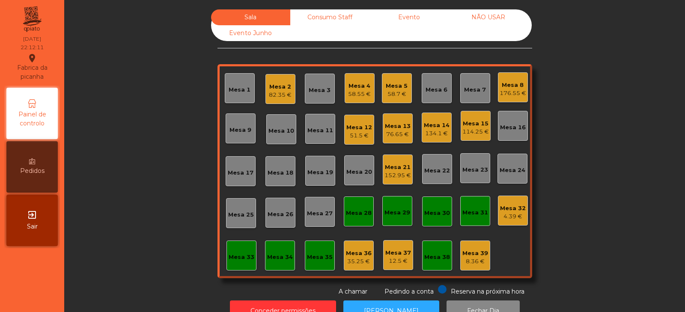
click at [434, 123] on div "Mesa 14" at bounding box center [437, 125] width 26 height 9
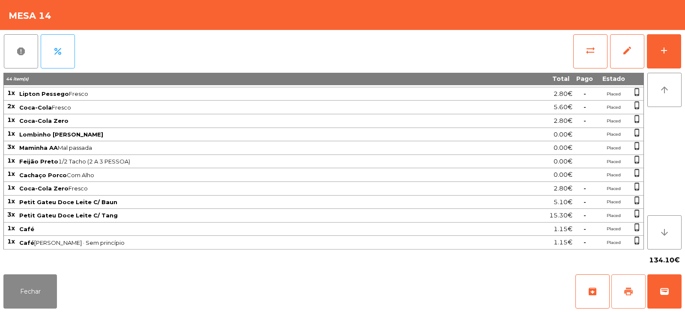
click at [633, 293] on span "print" at bounding box center [629, 292] width 10 height 10
click at [48, 296] on button "Fechar" at bounding box center [30, 292] width 54 height 34
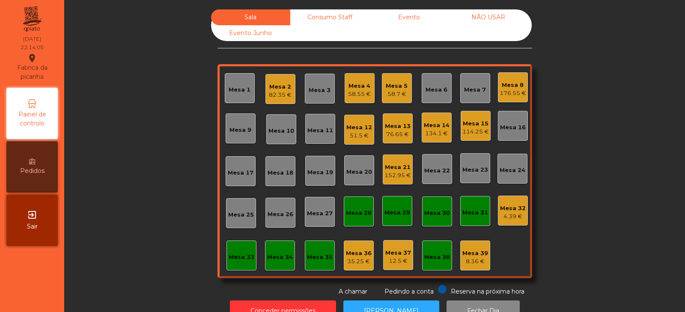
scroll to position [25, 0]
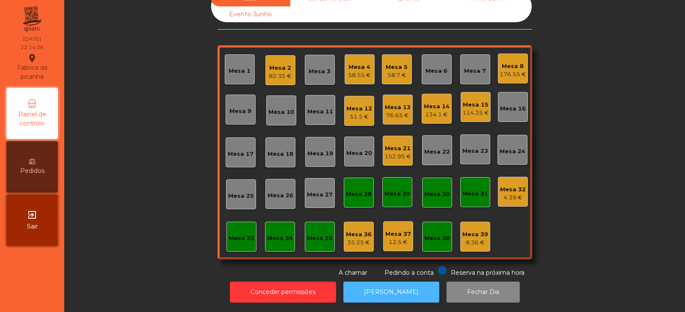
click at [403, 282] on button "[PERSON_NAME]" at bounding box center [392, 292] width 96 height 21
click at [430, 115] on div "Mesa 14 134.1 €" at bounding box center [437, 109] width 30 height 30
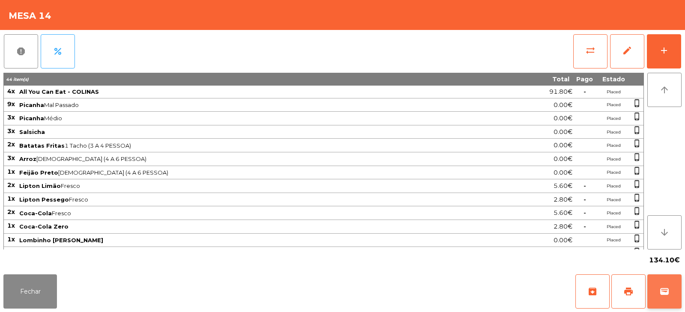
click at [656, 291] on button "wallet" at bounding box center [665, 292] width 34 height 34
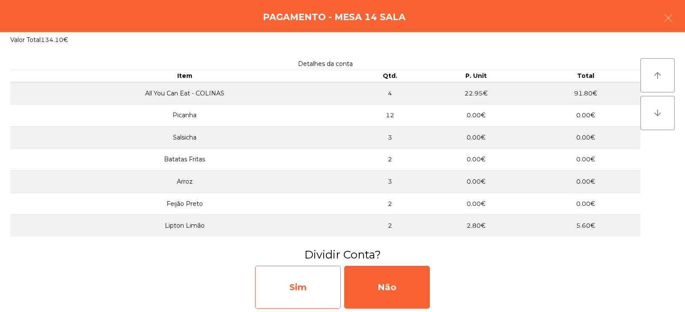
click at [310, 281] on div "Sim" at bounding box center [298, 287] width 86 height 43
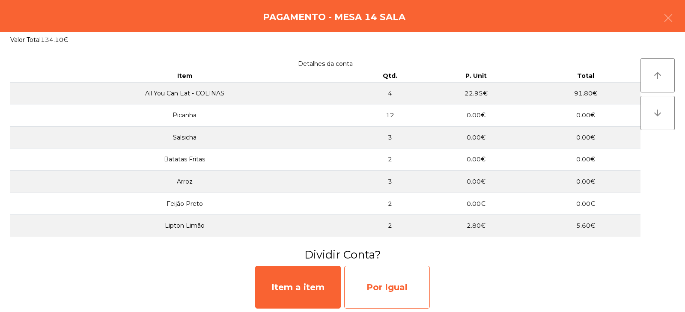
click at [381, 281] on div "Por Igual" at bounding box center [387, 287] width 86 height 43
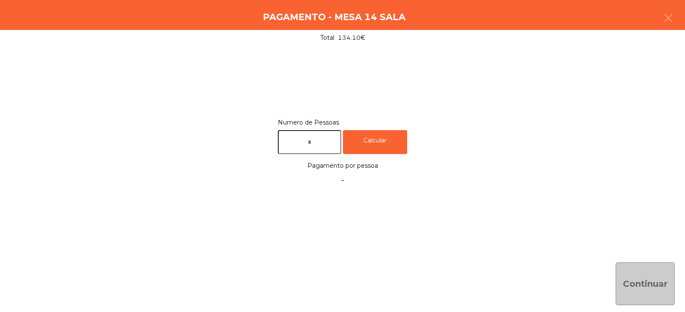
click at [338, 140] on input "text" at bounding box center [309, 142] width 63 height 24
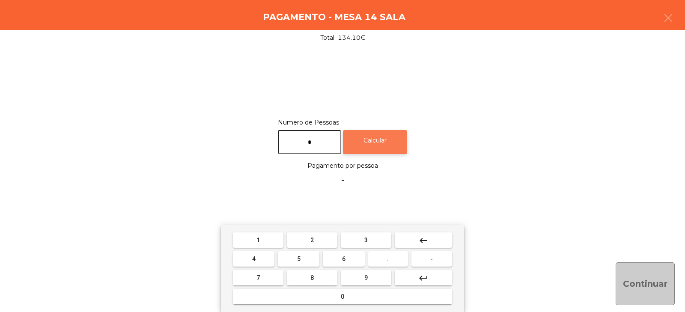
type input "*"
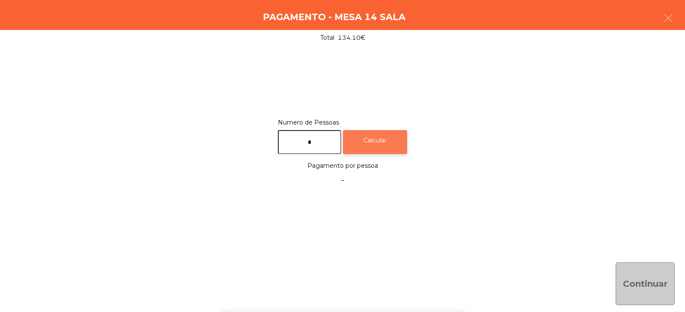
click at [391, 137] on div "Calcular" at bounding box center [375, 142] width 64 height 24
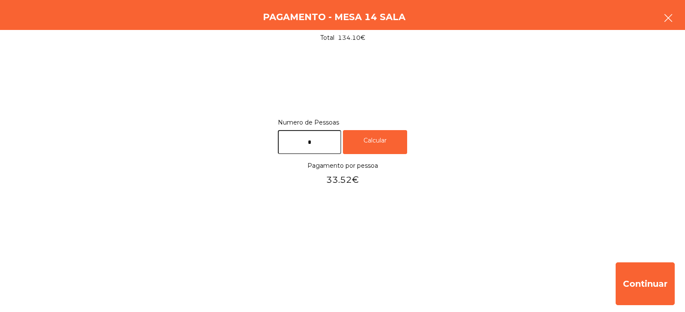
click at [668, 15] on icon "button" at bounding box center [669, 18] width 10 height 10
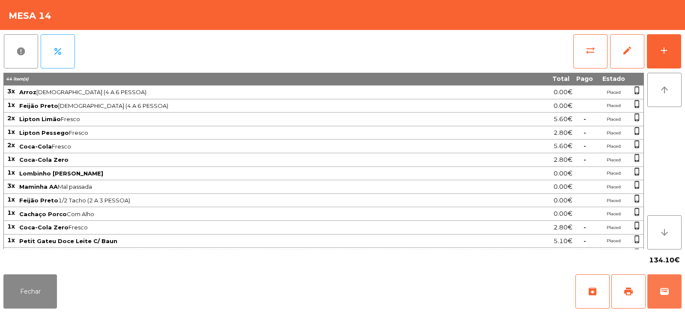
scroll to position [106, 0]
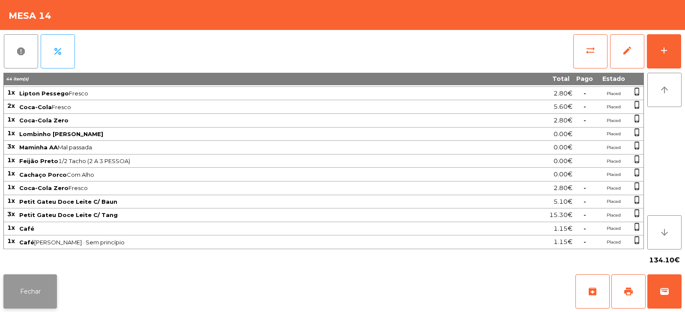
click at [46, 291] on button "Fechar" at bounding box center [30, 292] width 54 height 34
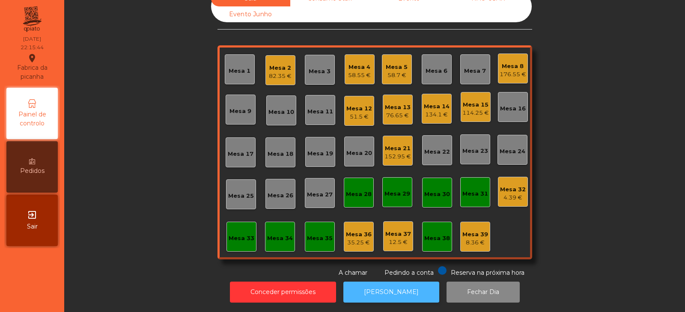
click at [366, 288] on button "[PERSON_NAME]" at bounding box center [392, 292] width 96 height 21
click at [313, 76] on div "Mesa 3" at bounding box center [320, 70] width 30 height 30
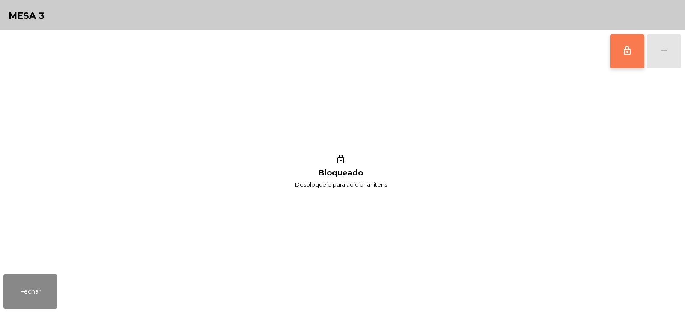
click at [624, 51] on span "lock_outline" at bounding box center [627, 50] width 10 height 10
click at [669, 50] on div "add" at bounding box center [664, 50] width 10 height 10
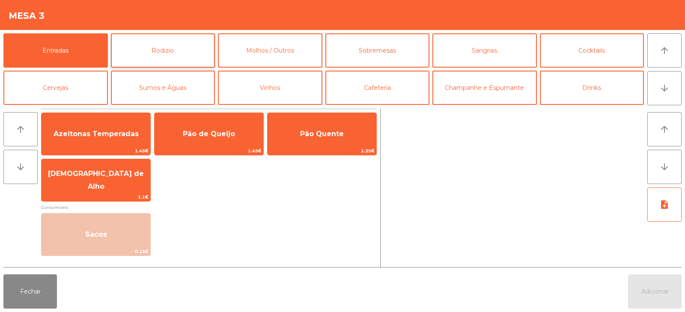
click at [196, 49] on button "Rodizio" at bounding box center [163, 50] width 105 height 34
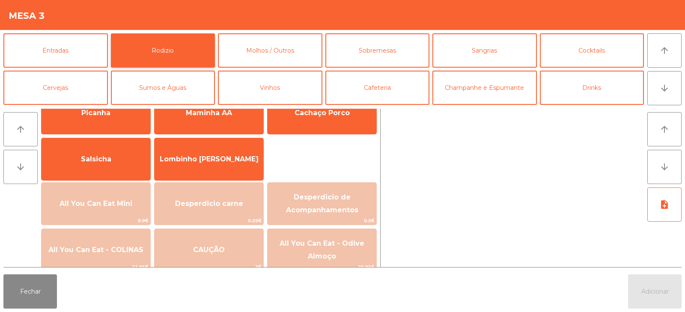
scroll to position [44, 0]
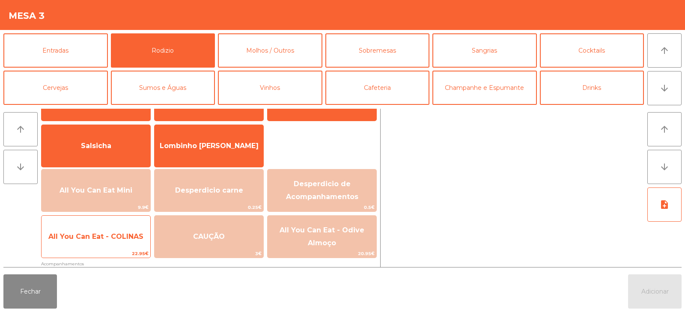
click at [129, 225] on span "All You Can Eat - COLINAS" at bounding box center [96, 236] width 109 height 23
click at [121, 236] on span "All You Can Eat - COLINAS" at bounding box center [95, 237] width 95 height 8
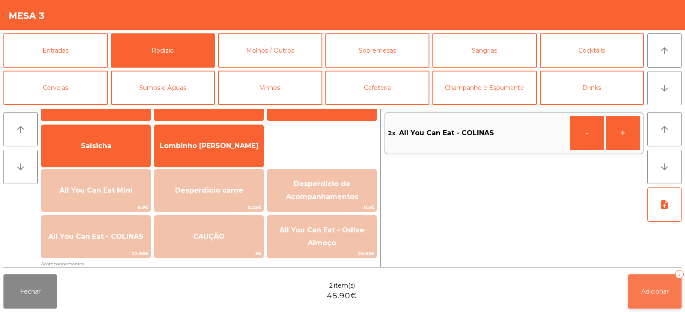
click at [658, 286] on button "Adicionar 2" at bounding box center [655, 292] width 54 height 34
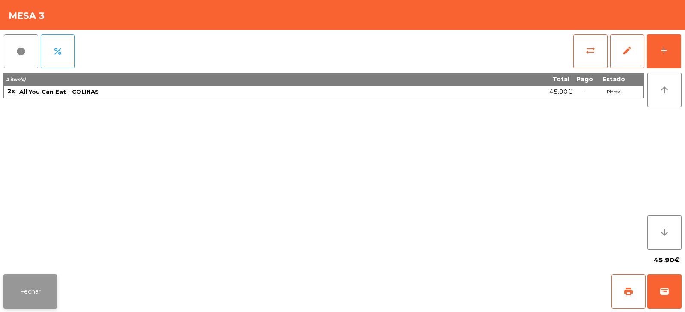
click at [48, 302] on button "Fechar" at bounding box center [30, 292] width 54 height 34
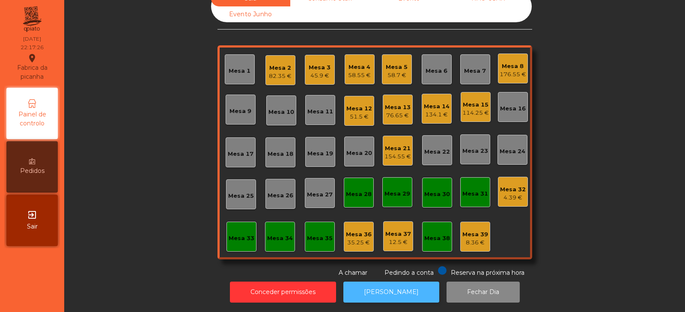
click at [374, 291] on button "[PERSON_NAME]" at bounding box center [392, 292] width 96 height 21
click at [367, 285] on button "[PERSON_NAME]" at bounding box center [392, 292] width 96 height 21
click at [392, 288] on button "[PERSON_NAME]" at bounding box center [392, 292] width 96 height 21
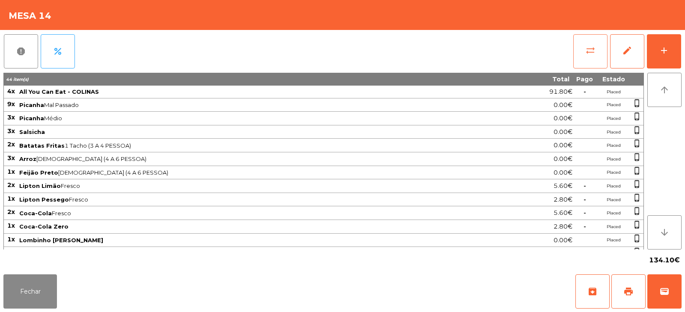
click at [597, 49] on button "sync_alt" at bounding box center [591, 51] width 34 height 34
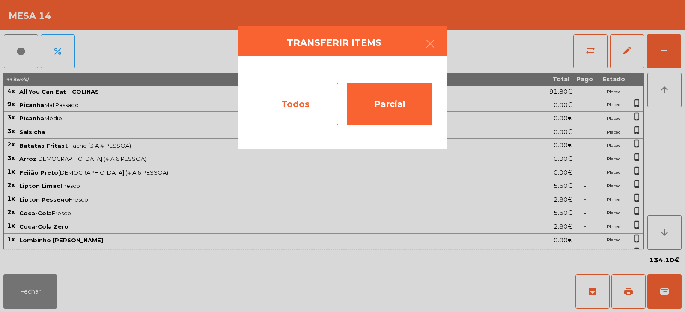
click at [314, 111] on div "Todos" at bounding box center [296, 104] width 86 height 43
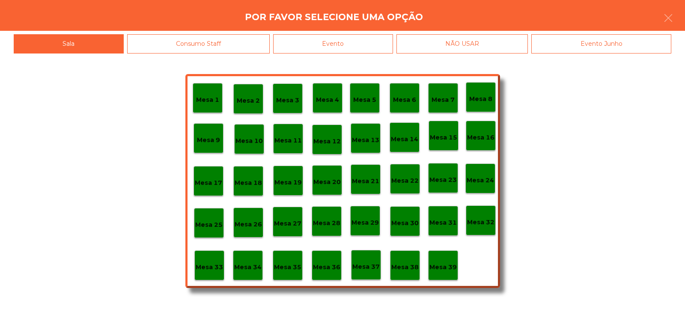
click at [383, 39] on div "Evento" at bounding box center [333, 43] width 120 height 19
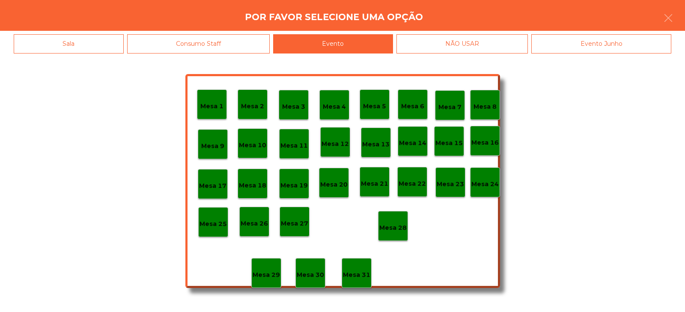
click at [396, 221] on div "Mesa 28" at bounding box center [393, 226] width 27 height 13
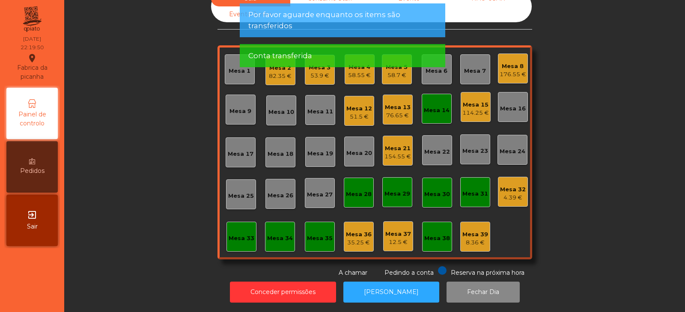
click at [442, 106] on div "Mesa 14" at bounding box center [437, 110] width 26 height 9
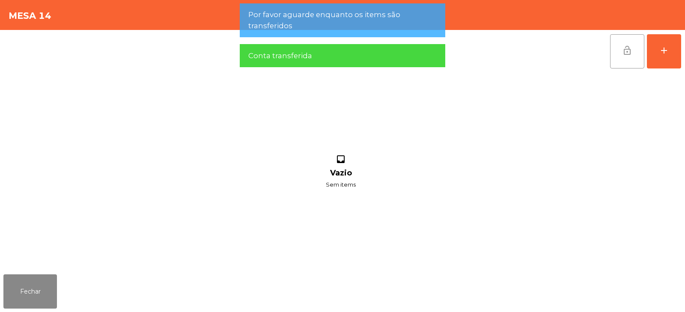
click at [624, 60] on button "lock_open" at bounding box center [627, 51] width 34 height 34
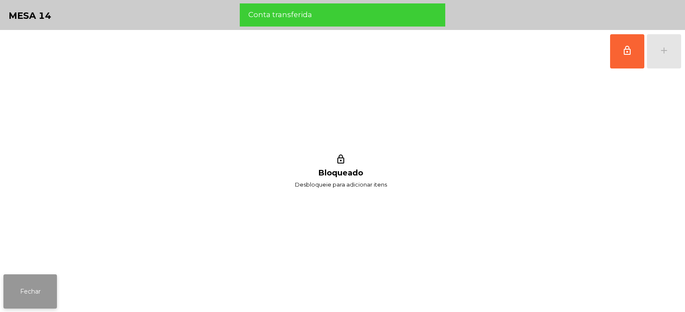
click at [36, 293] on button "Fechar" at bounding box center [30, 292] width 54 height 34
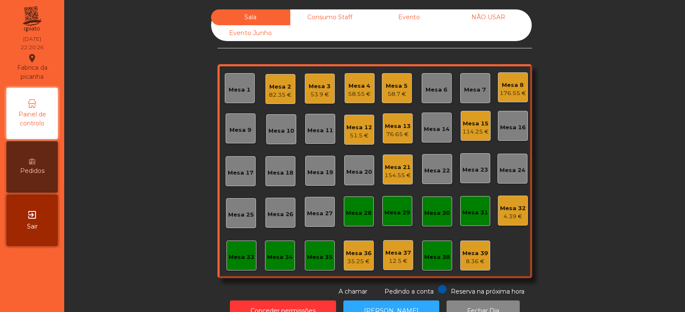
scroll to position [25, 0]
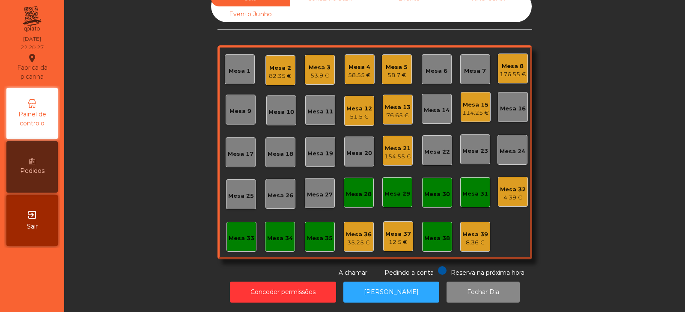
click at [355, 113] on div "51.5 €" at bounding box center [360, 117] width 26 height 9
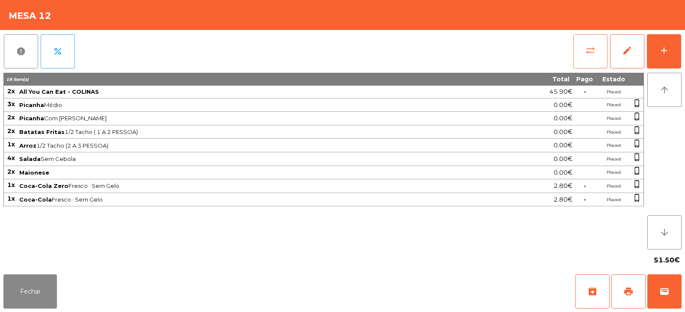
click at [588, 42] on button "sync_alt" at bounding box center [591, 51] width 34 height 34
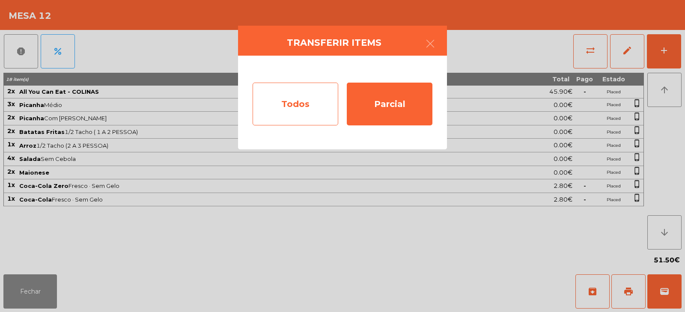
click at [320, 98] on div "Todos" at bounding box center [296, 104] width 86 height 43
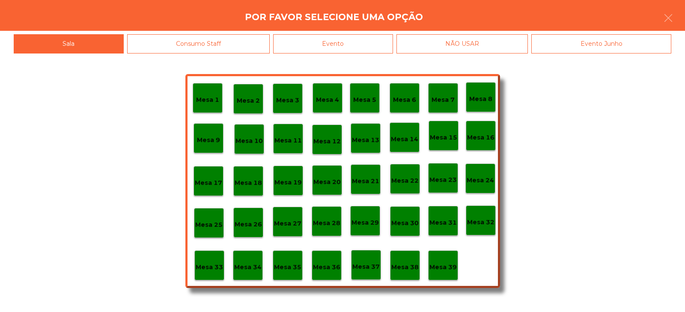
click at [363, 40] on div "Evento" at bounding box center [333, 43] width 120 height 19
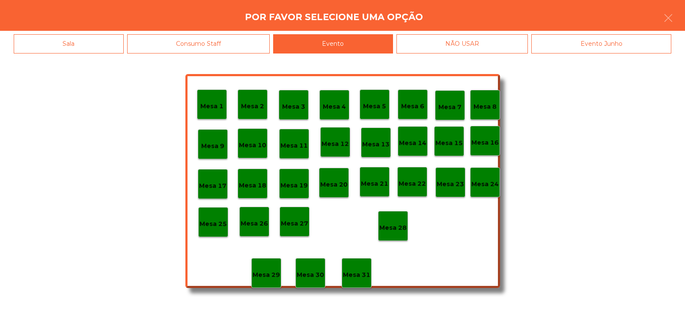
click at [392, 227] on p "Mesa 28" at bounding box center [393, 228] width 27 height 10
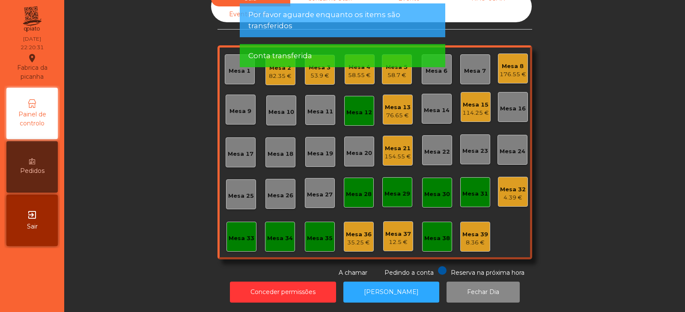
click at [358, 108] on div "Mesa 12" at bounding box center [360, 112] width 26 height 9
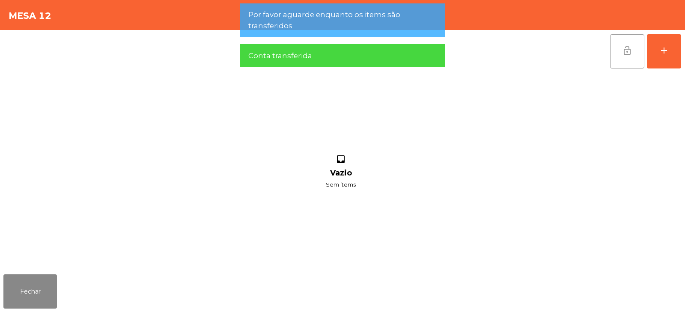
click at [629, 52] on span "lock_open" at bounding box center [627, 50] width 10 height 10
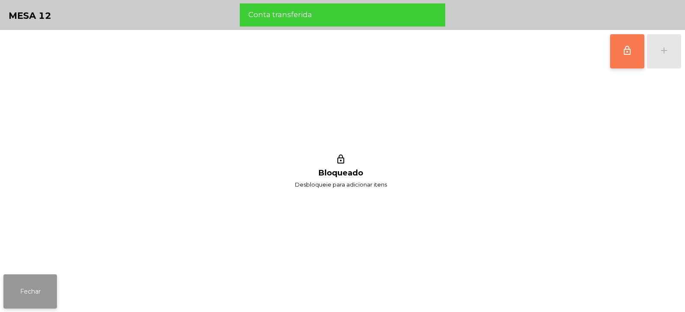
click at [51, 282] on button "Fechar" at bounding box center [30, 292] width 54 height 34
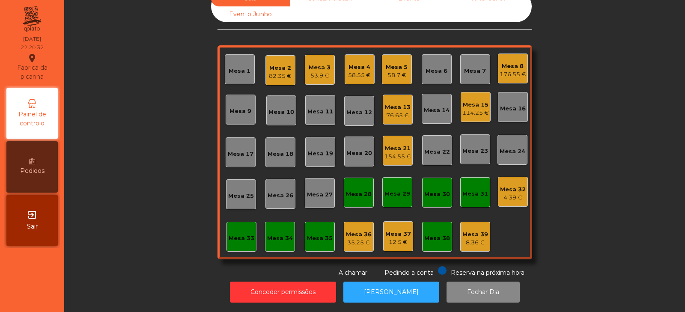
click at [385, 103] on div "Mesa 13" at bounding box center [398, 107] width 26 height 9
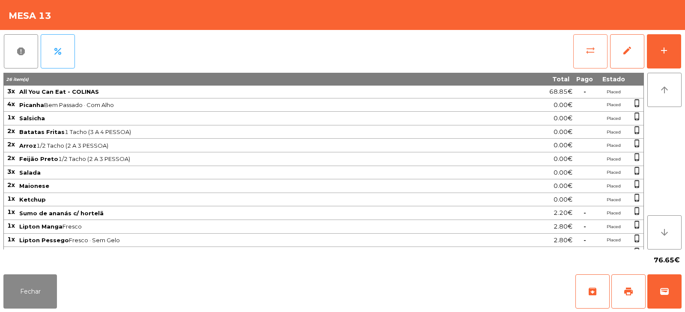
click at [580, 51] on button "sync_alt" at bounding box center [591, 51] width 34 height 34
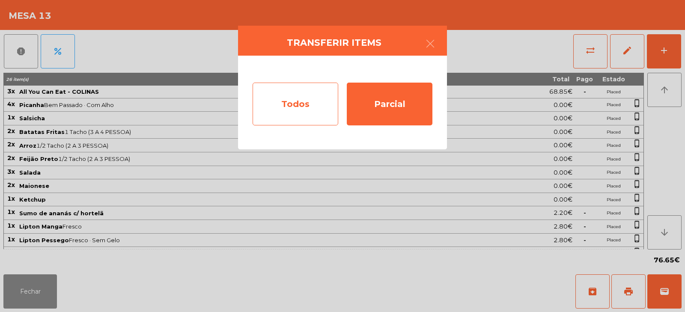
click at [311, 104] on div "Todos" at bounding box center [296, 104] width 86 height 43
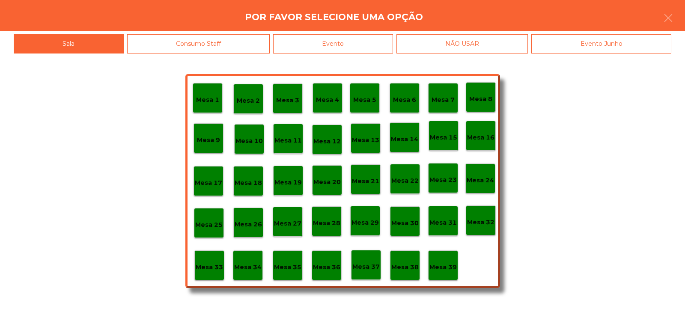
click at [359, 45] on div "Evento" at bounding box center [333, 43] width 120 height 19
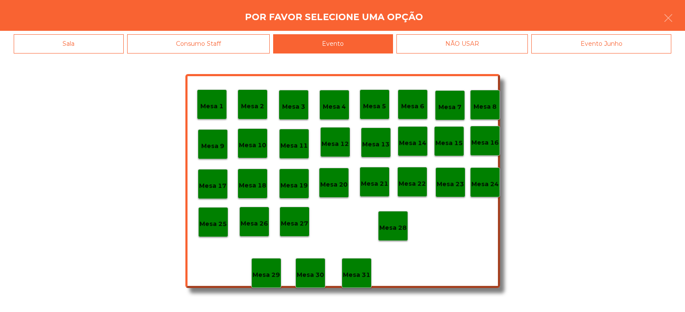
click at [391, 222] on div "Mesa 28" at bounding box center [393, 226] width 27 height 13
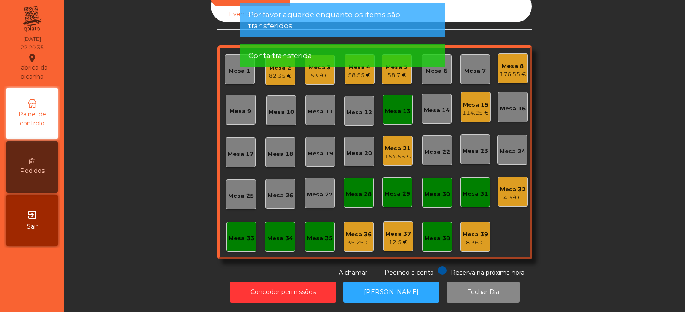
click at [398, 107] on div "Mesa 13" at bounding box center [398, 111] width 26 height 9
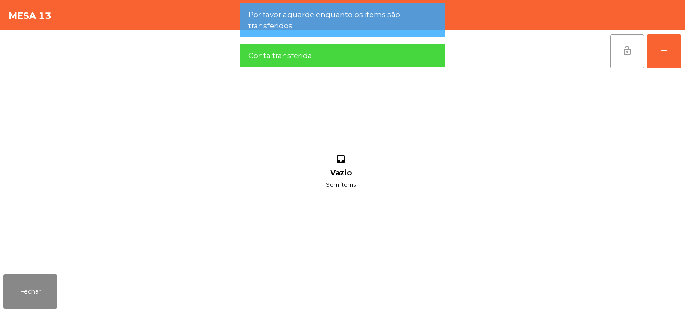
click at [633, 45] on button "lock_open" at bounding box center [627, 51] width 34 height 34
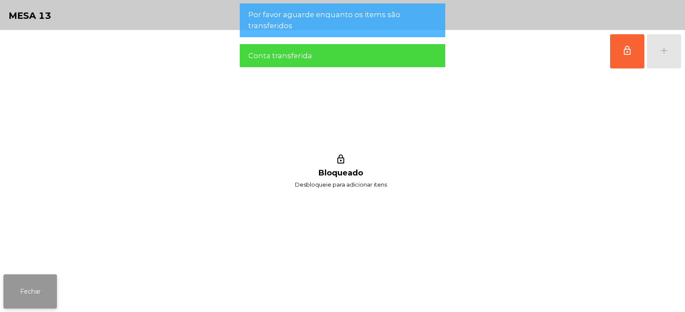
click at [44, 287] on button "Fechar" at bounding box center [30, 292] width 54 height 34
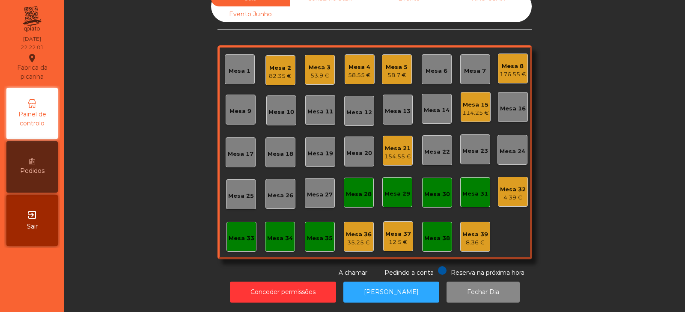
click at [320, 65] on div "Mesa 3" at bounding box center [320, 67] width 22 height 9
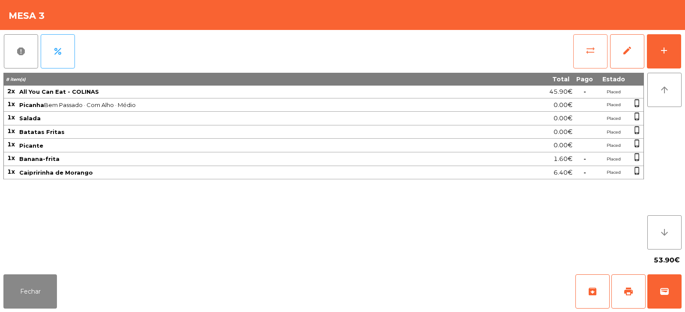
click at [583, 51] on button "sync_alt" at bounding box center [591, 51] width 34 height 34
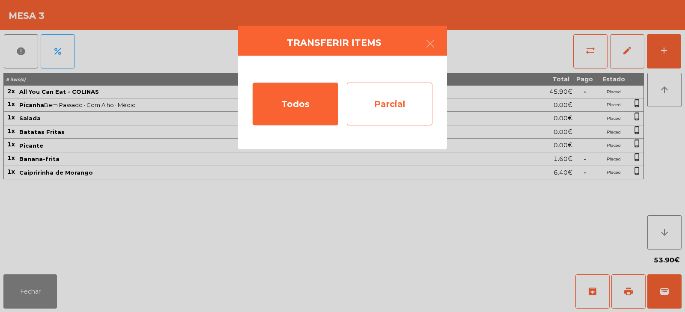
click at [378, 106] on div "Parcial" at bounding box center [390, 104] width 86 height 43
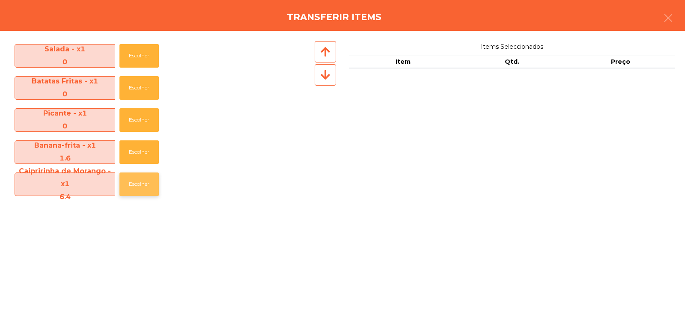
click at [133, 183] on button "Escolher" at bounding box center [139, 185] width 39 height 24
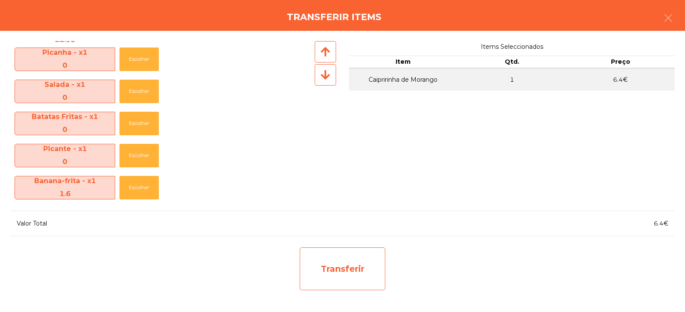
click at [338, 269] on div "Transferir" at bounding box center [343, 269] width 86 height 43
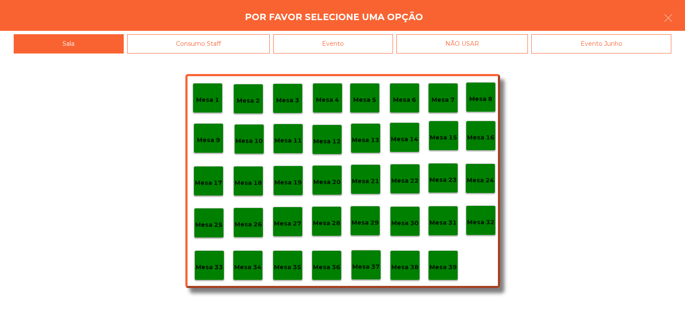
click at [450, 264] on p "Mesa 39" at bounding box center [443, 268] width 27 height 10
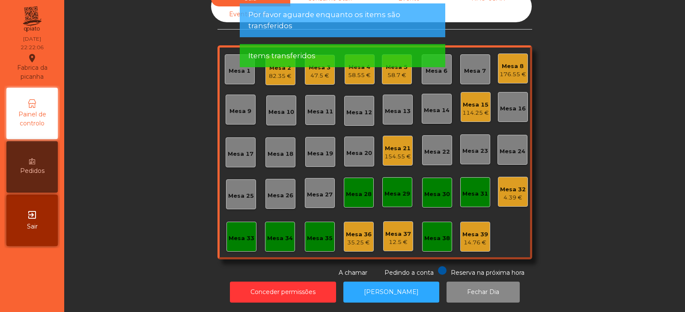
scroll to position [0, 0]
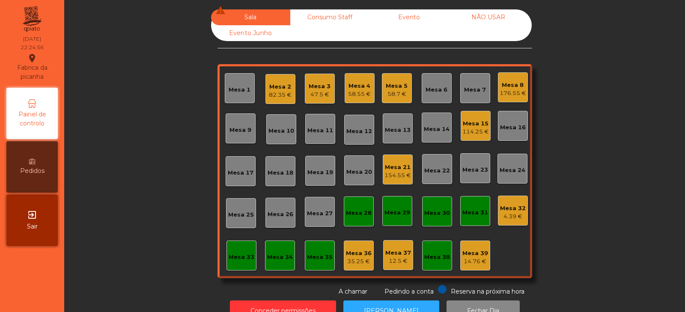
click at [353, 95] on div "58.55 €" at bounding box center [359, 94] width 23 height 9
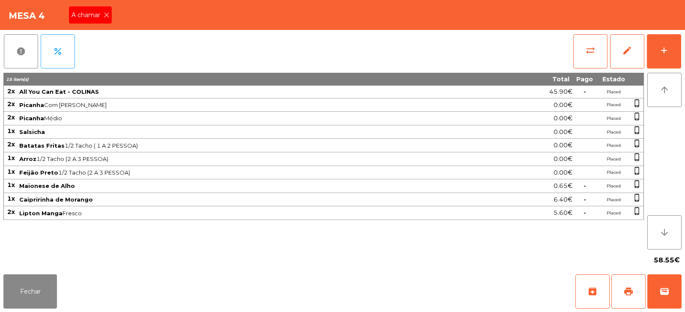
click at [105, 18] on icon at bounding box center [107, 15] width 6 height 6
click at [39, 277] on button "Fechar" at bounding box center [30, 292] width 54 height 34
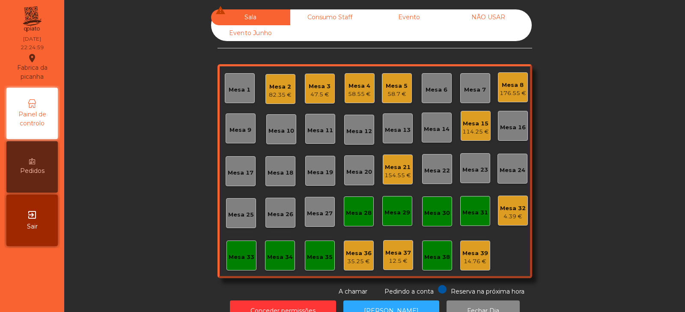
click at [395, 93] on div "58.7 €" at bounding box center [397, 94] width 22 height 9
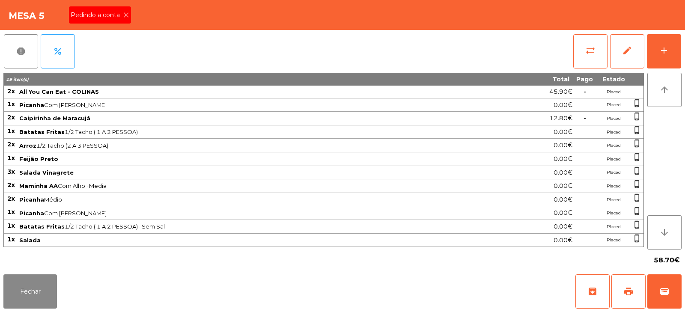
click at [126, 15] on icon at bounding box center [126, 15] width 6 height 6
click at [625, 287] on span "print" at bounding box center [629, 292] width 10 height 10
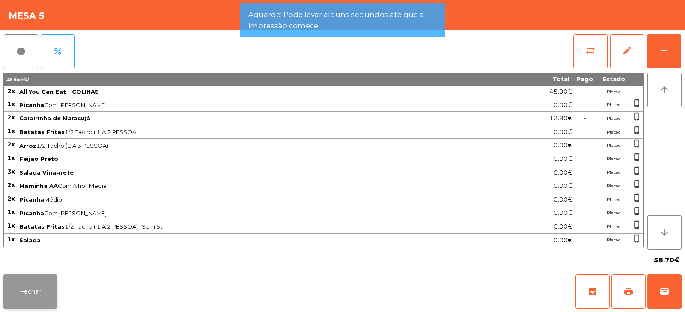
click at [48, 285] on button "Fechar" at bounding box center [30, 292] width 54 height 34
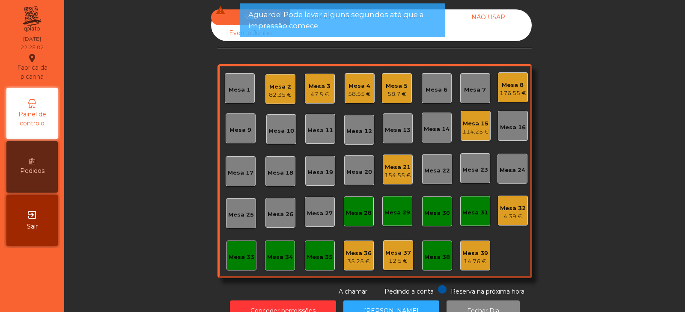
click at [479, 132] on div "114.25 €" at bounding box center [476, 132] width 27 height 9
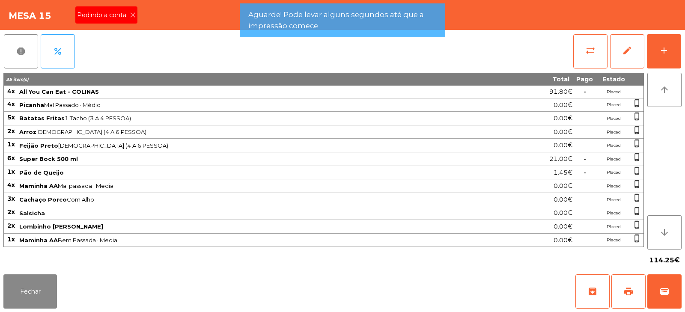
click at [133, 18] on icon at bounding box center [133, 15] width 6 height 6
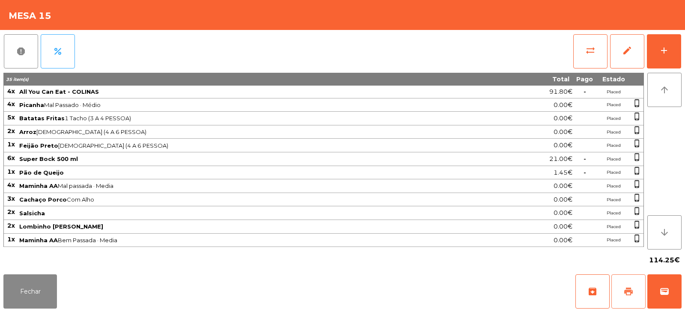
click at [626, 290] on span "print" at bounding box center [629, 292] width 10 height 10
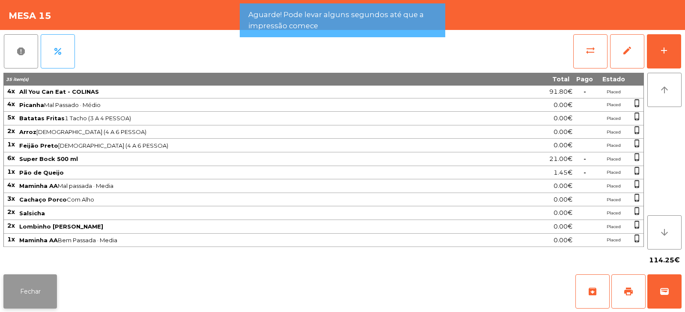
click at [42, 284] on button "Fechar" at bounding box center [30, 292] width 54 height 34
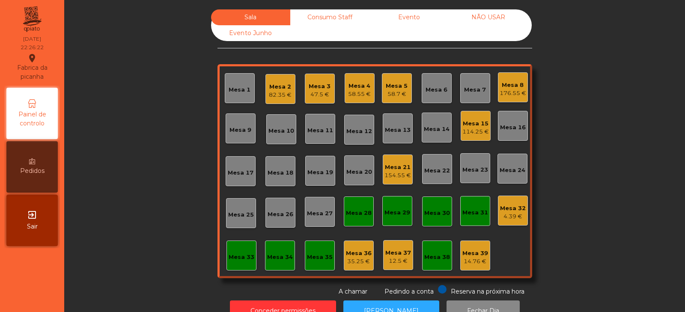
click at [469, 217] on div "Mesa 31" at bounding box center [476, 213] width 26 height 9
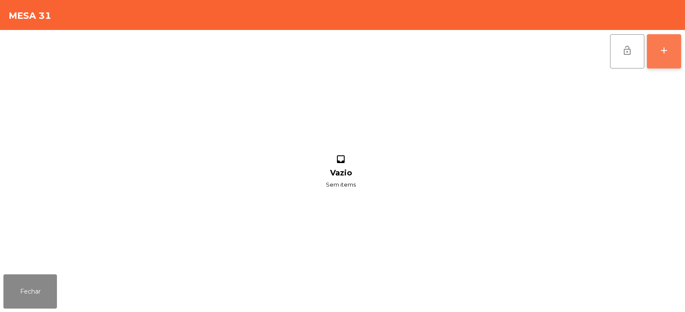
click at [663, 52] on div "add" at bounding box center [664, 50] width 10 height 10
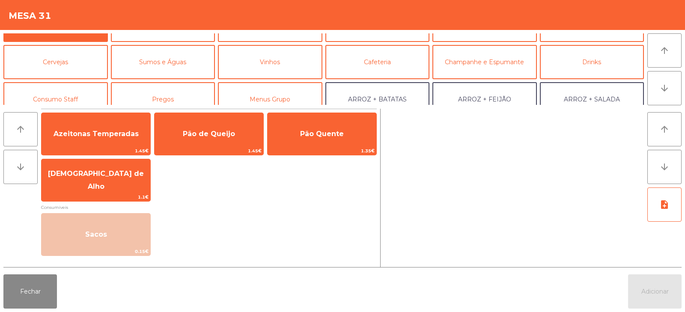
scroll to position [51, 0]
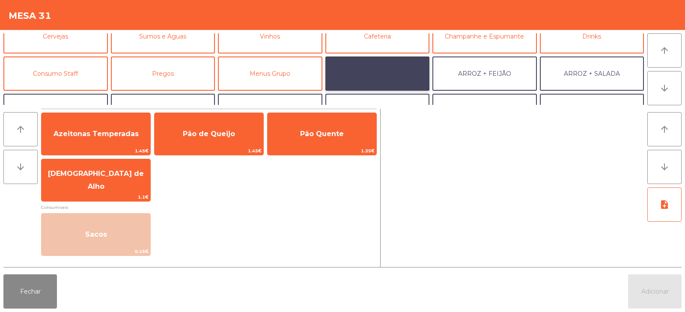
click at [406, 69] on button "ARROZ + BATATAS" at bounding box center [378, 74] width 105 height 34
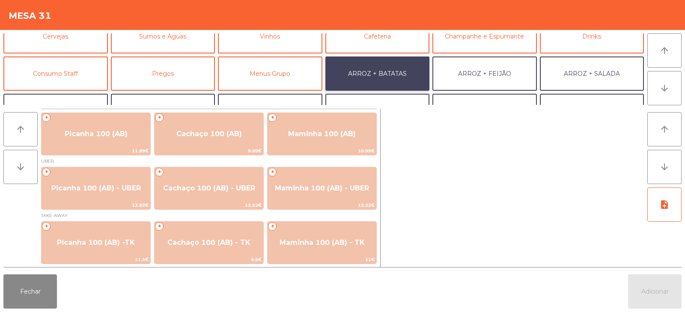
scroll to position [0, 0]
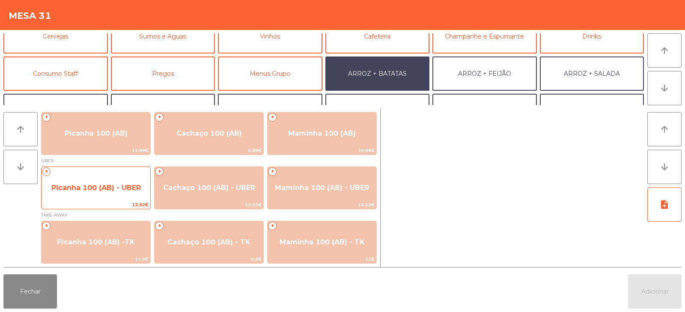
click at [80, 177] on span "Picanha 100 (AB) - UBER" at bounding box center [96, 187] width 109 height 23
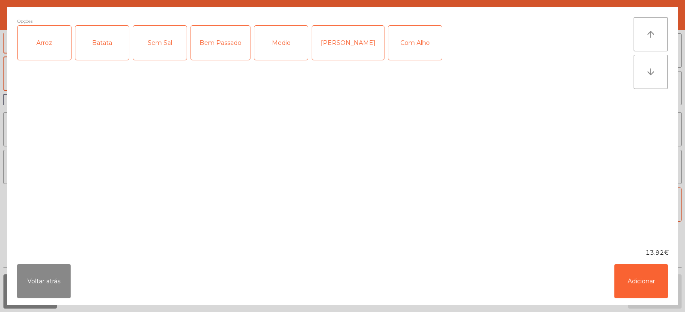
click at [37, 55] on div "Arroz" at bounding box center [45, 43] width 54 height 34
click at [87, 51] on div "Batata" at bounding box center [102, 43] width 54 height 34
click at [287, 39] on div "Medio" at bounding box center [281, 43] width 54 height 34
click at [649, 285] on button "Adicionar" at bounding box center [642, 281] width 54 height 34
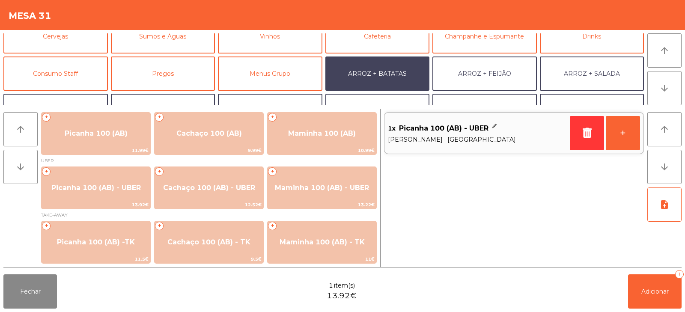
scroll to position [112, 0]
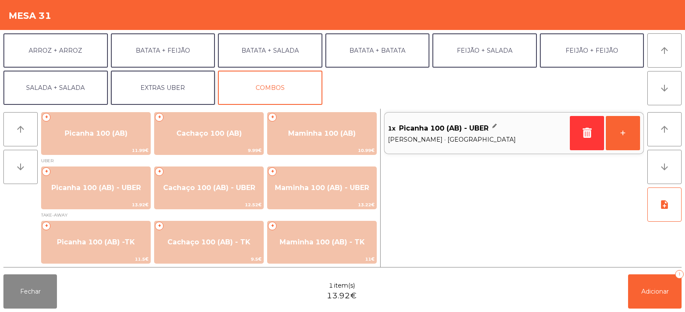
click at [155, 90] on button "EXTRAS UBER" at bounding box center [163, 88] width 105 height 34
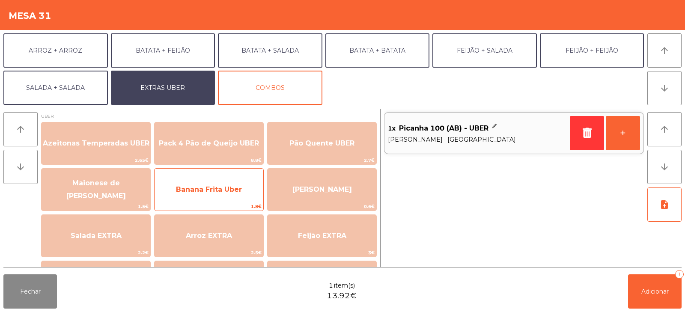
click at [189, 194] on span "Banana Frita Uber" at bounding box center [209, 189] width 109 height 23
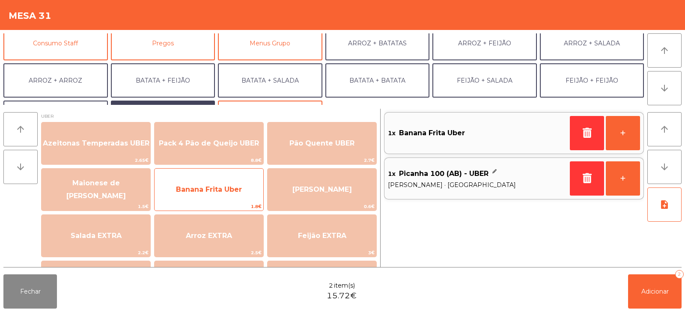
scroll to position [76, 0]
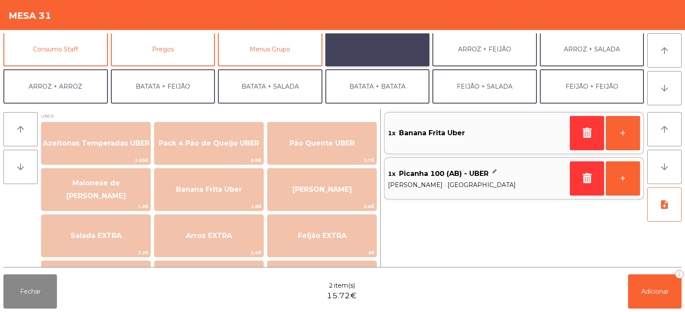
click at [400, 49] on button "ARROZ + BATATAS" at bounding box center [378, 49] width 105 height 34
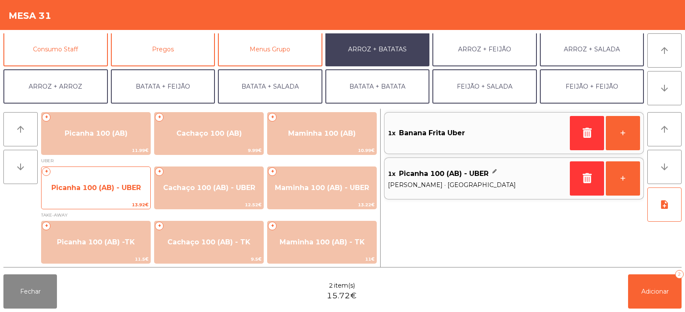
click at [93, 184] on span "Picanha 100 (AB) - UBER" at bounding box center [96, 188] width 90 height 8
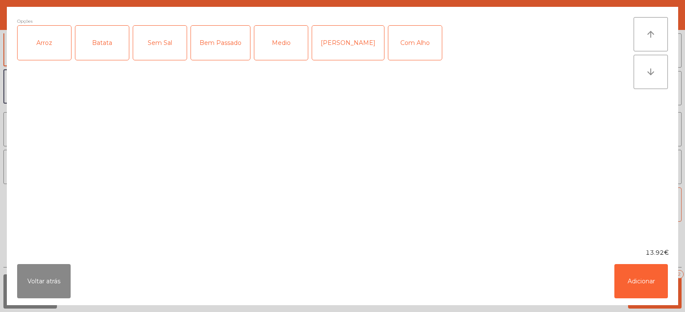
click at [36, 52] on div "Arroz" at bounding box center [45, 43] width 54 height 34
click at [95, 47] on div "Batata" at bounding box center [102, 43] width 54 height 34
click at [295, 45] on div "Medio" at bounding box center [281, 43] width 54 height 34
click at [634, 281] on button "Adicionar" at bounding box center [642, 281] width 54 height 34
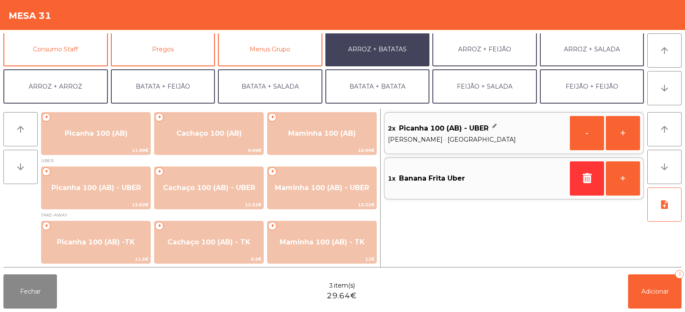
scroll to position [112, 0]
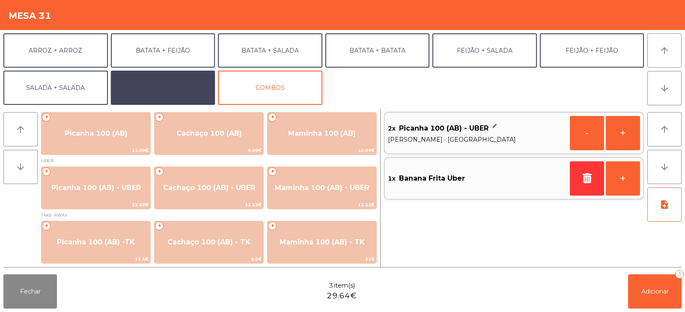
click at [149, 90] on button "EXTRAS UBER" at bounding box center [163, 88] width 105 height 34
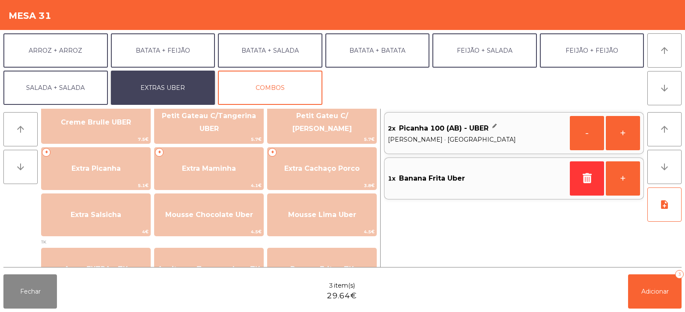
scroll to position [211, 0]
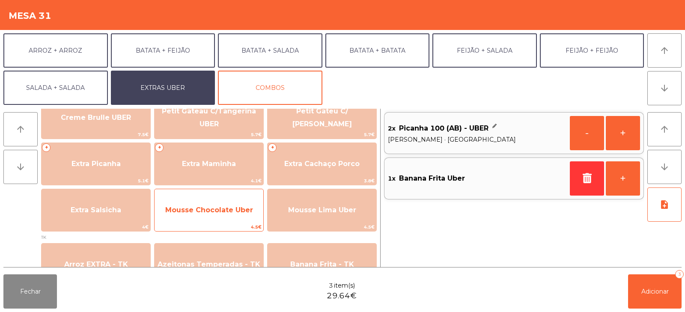
click at [207, 215] on span "Mousse Chocolate Uber" at bounding box center [209, 210] width 109 height 23
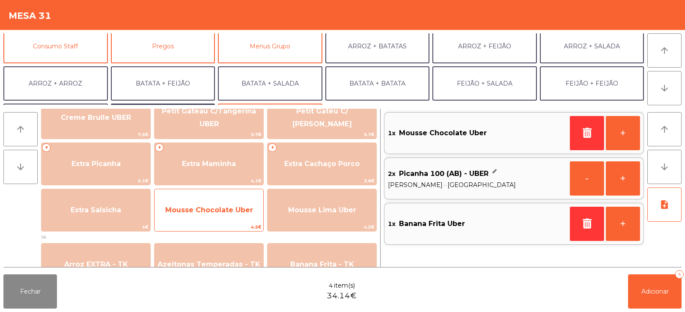
scroll to position [65, 0]
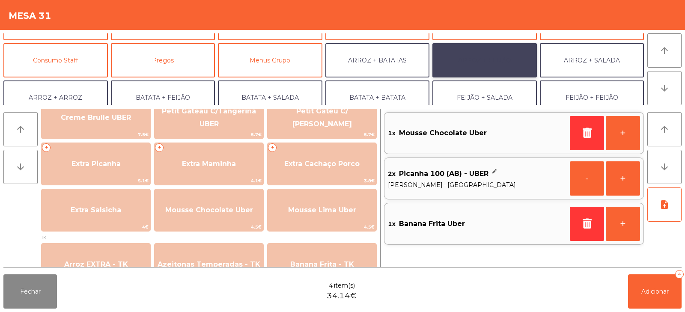
click at [485, 66] on button "ARROZ + FEIJÃO" at bounding box center [485, 60] width 105 height 34
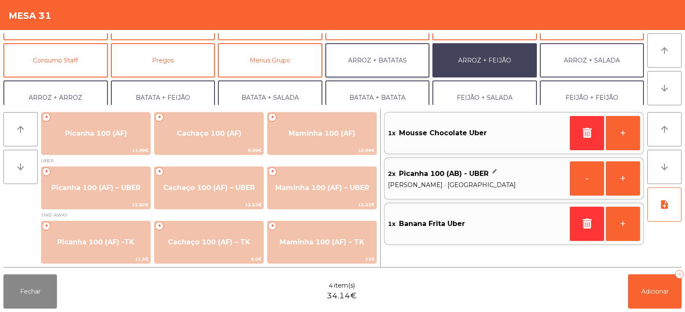
click at [406, 66] on button "ARROZ + BATATAS" at bounding box center [378, 60] width 105 height 34
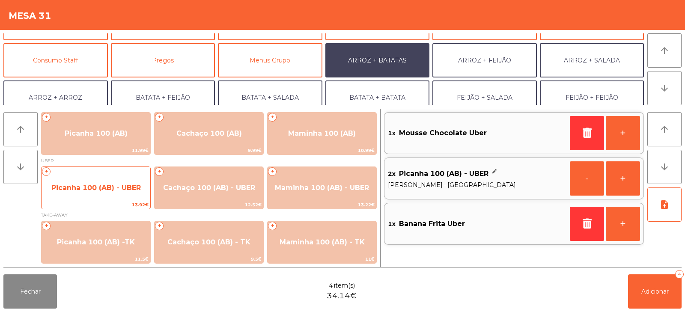
click at [81, 188] on span "Picanha 100 (AB) - UBER" at bounding box center [96, 188] width 90 height 8
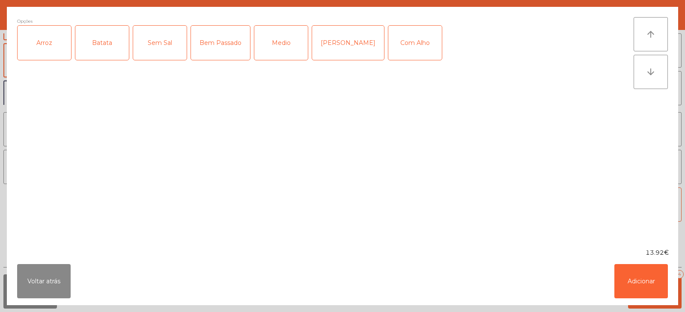
click at [41, 51] on div "Arroz" at bounding box center [45, 43] width 54 height 34
click at [90, 46] on div "Batata" at bounding box center [102, 43] width 54 height 34
click at [341, 52] on div "[PERSON_NAME]" at bounding box center [348, 43] width 72 height 34
click at [644, 287] on button "Adicionar" at bounding box center [642, 281] width 54 height 34
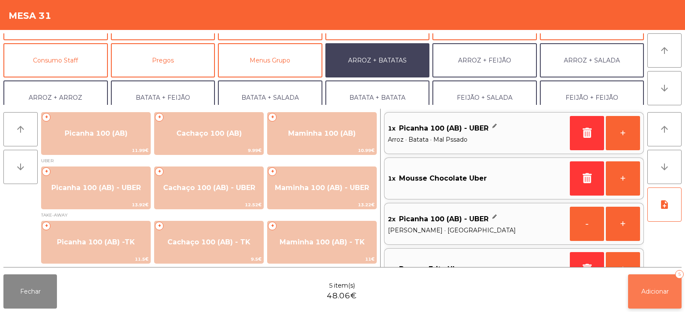
click at [668, 297] on button "Adicionar 5" at bounding box center [655, 292] width 54 height 34
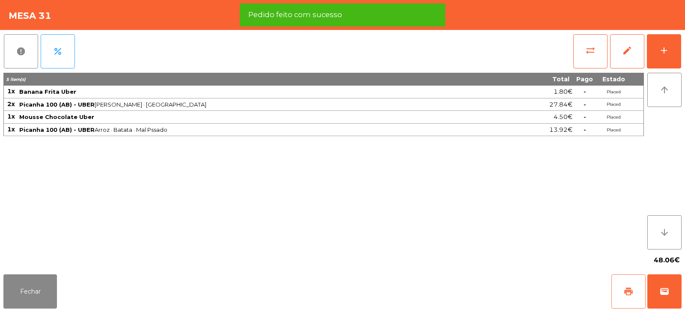
click at [619, 287] on button "print" at bounding box center [629, 292] width 34 height 34
click at [664, 294] on span "wallet" at bounding box center [665, 292] width 10 height 10
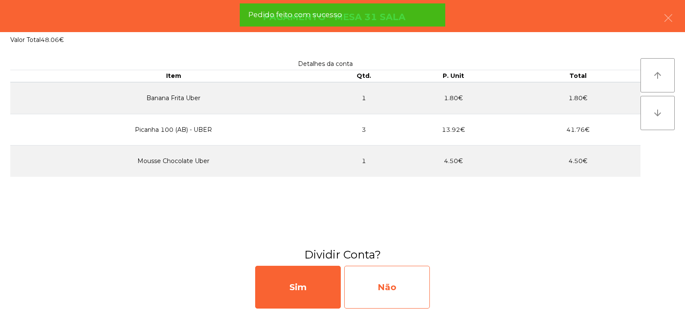
click at [408, 284] on div "Não" at bounding box center [387, 287] width 86 height 43
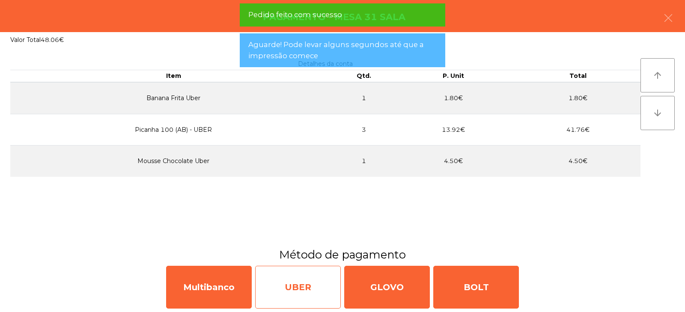
click at [299, 290] on div "UBER" at bounding box center [298, 287] width 86 height 43
select select "**"
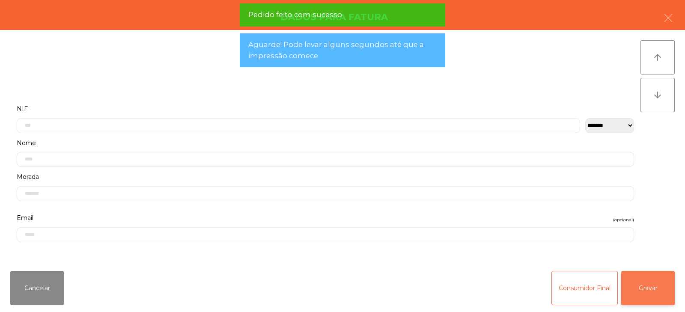
click at [643, 284] on button "Gravar" at bounding box center [649, 288] width 54 height 34
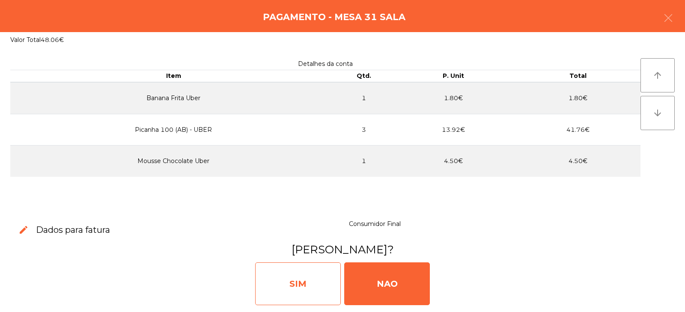
click at [310, 283] on div "SIM" at bounding box center [298, 284] width 86 height 43
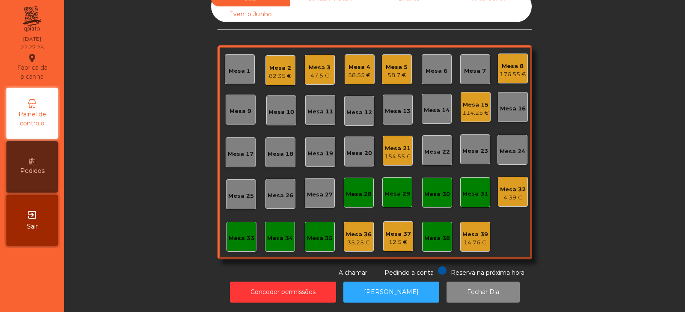
scroll to position [0, 0]
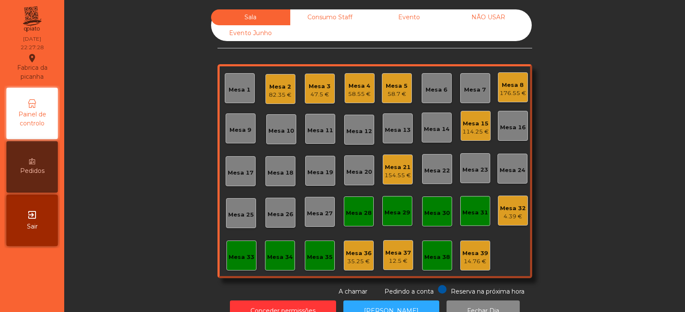
click at [466, 209] on div "Mesa 31" at bounding box center [476, 213] width 26 height 9
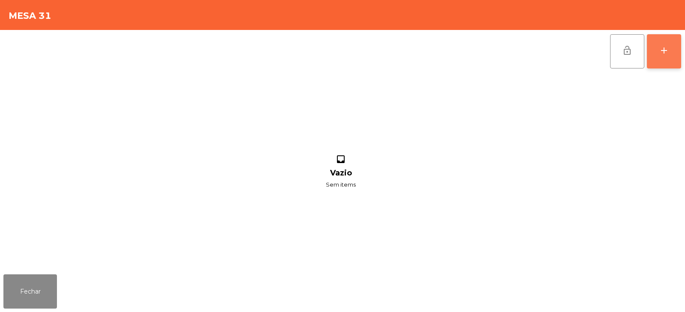
click at [662, 56] on button "add" at bounding box center [664, 51] width 34 height 34
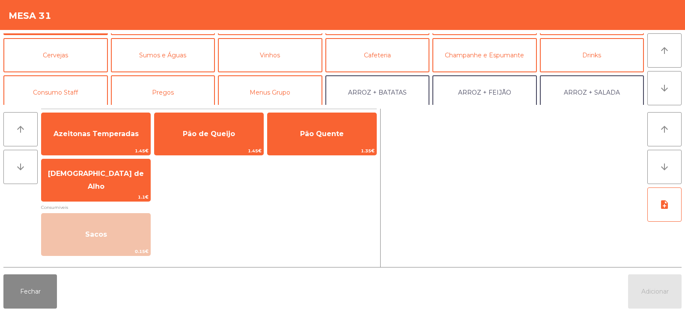
scroll to position [52, 0]
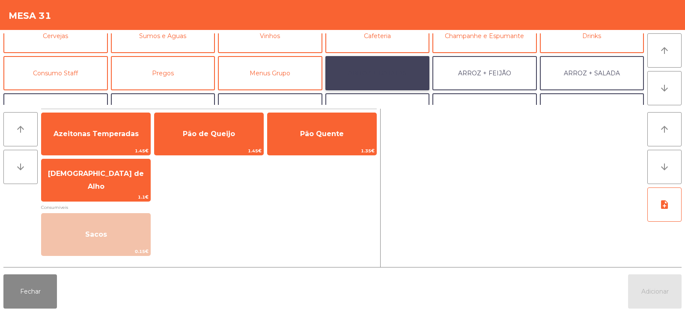
click at [406, 75] on button "ARROZ + BATATAS" at bounding box center [378, 73] width 105 height 34
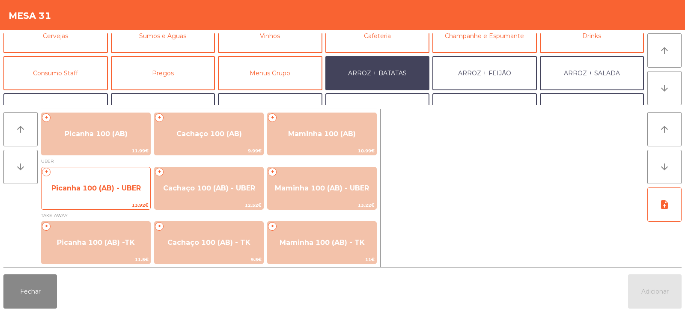
click at [98, 197] on span "Picanha 100 (AB) - UBER" at bounding box center [96, 188] width 109 height 23
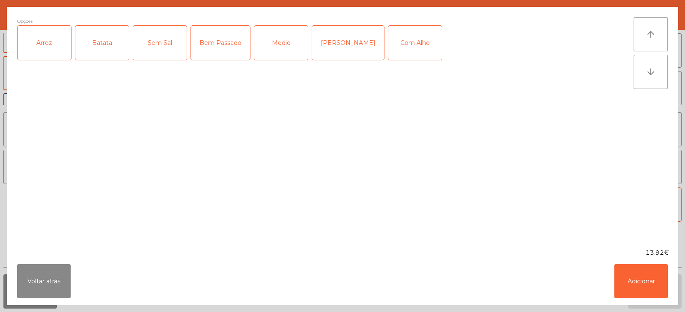
click at [35, 54] on div "Arroz" at bounding box center [45, 43] width 54 height 34
click at [93, 54] on div "Batata" at bounding box center [102, 43] width 54 height 34
click at [291, 47] on div "Medio" at bounding box center [281, 43] width 54 height 34
click at [654, 293] on button "Adicionar" at bounding box center [642, 281] width 54 height 34
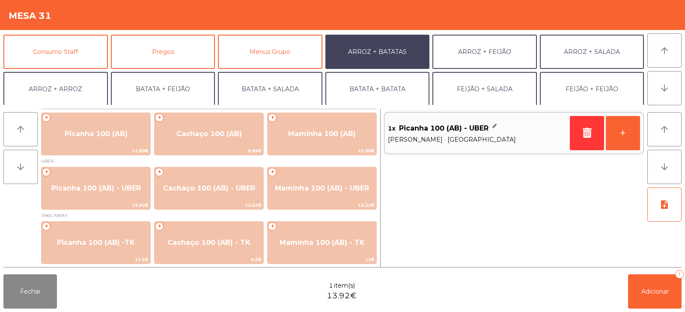
scroll to position [112, 0]
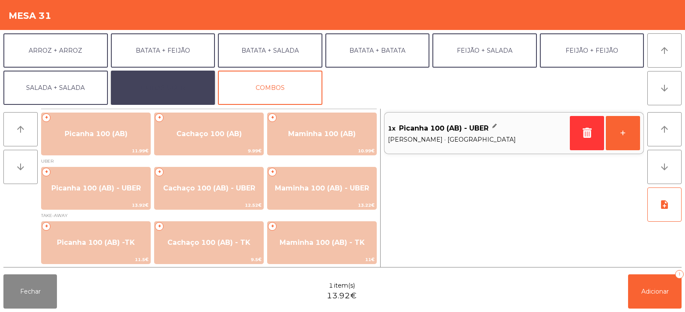
click at [146, 93] on button "EXTRAS UBER" at bounding box center [163, 88] width 105 height 34
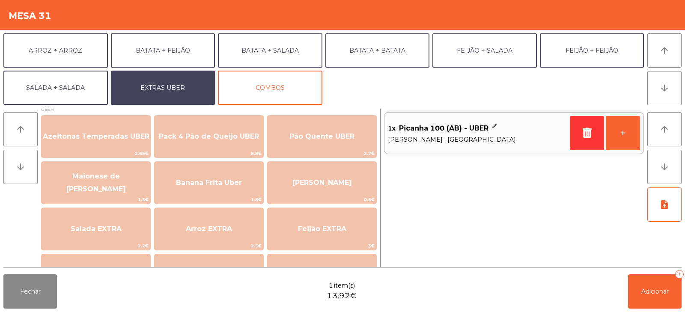
scroll to position [2, 0]
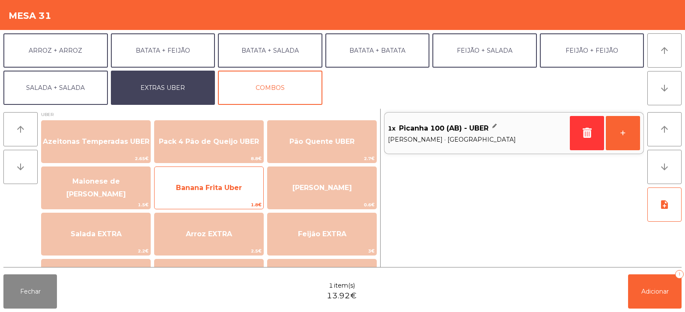
click at [182, 188] on span "Banana Frita Uber" at bounding box center [209, 188] width 66 height 8
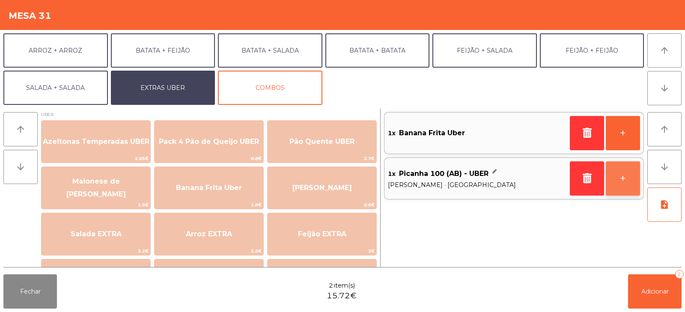
click at [627, 180] on button "+" at bounding box center [623, 178] width 34 height 34
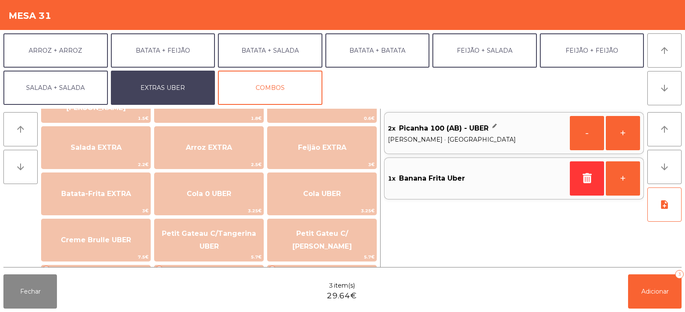
scroll to position [90, 0]
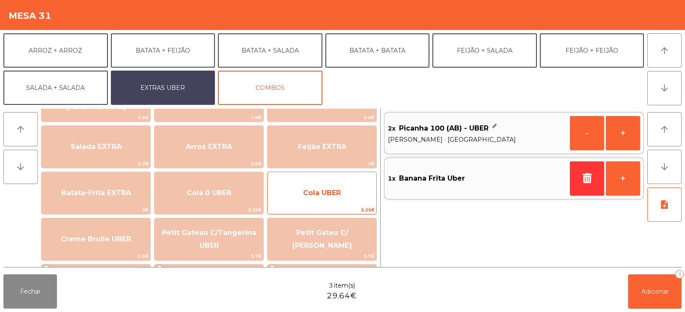
click at [325, 201] on span "Cola UBER" at bounding box center [322, 193] width 109 height 23
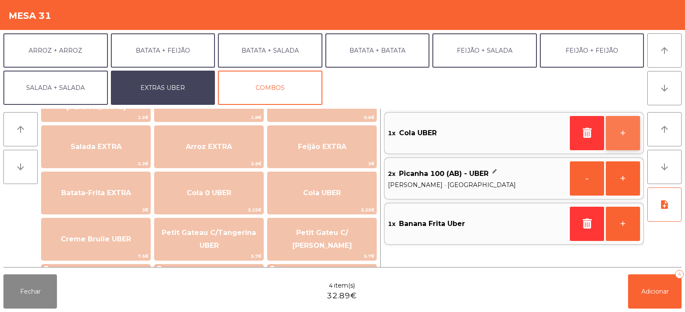
click at [627, 140] on button "+" at bounding box center [623, 133] width 34 height 34
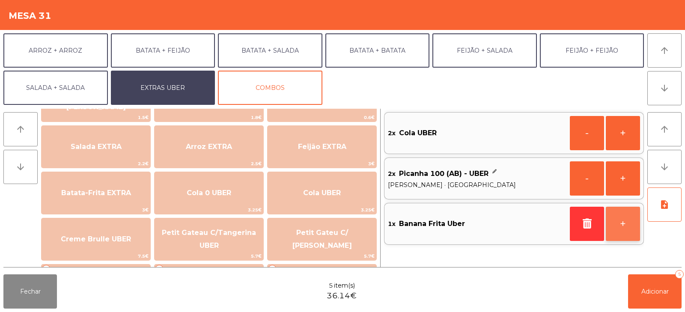
click at [616, 230] on button "+" at bounding box center [623, 224] width 34 height 34
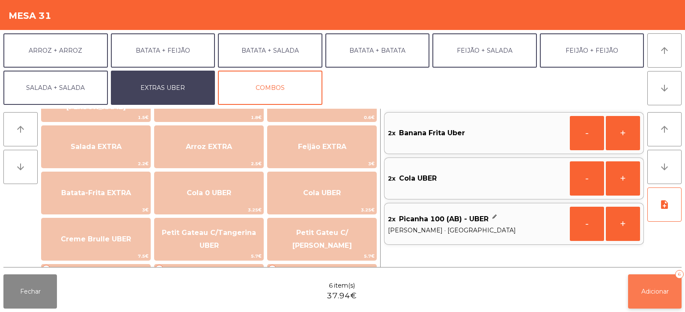
click at [660, 289] on span "Adicionar" at bounding box center [655, 292] width 27 height 8
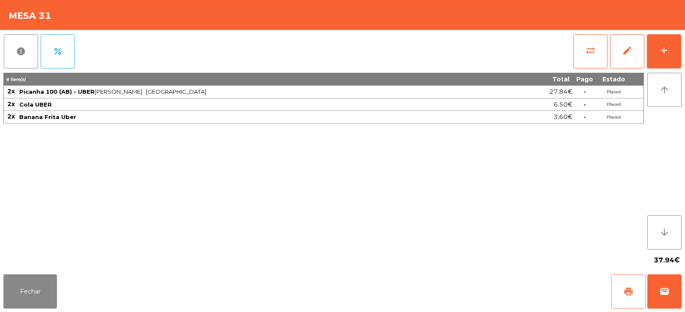
click at [634, 291] on span "print" at bounding box center [629, 292] width 10 height 10
click at [666, 291] on span "wallet" at bounding box center [665, 292] width 10 height 10
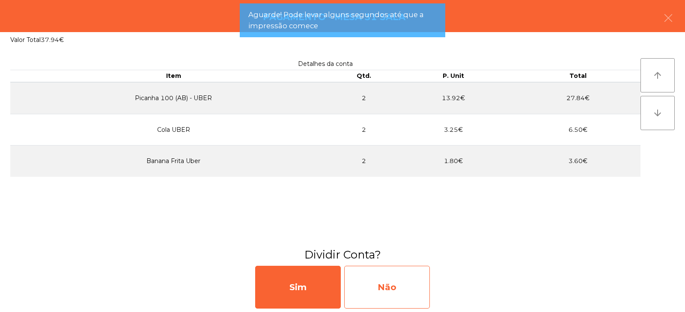
click at [408, 287] on div "Não" at bounding box center [387, 287] width 86 height 43
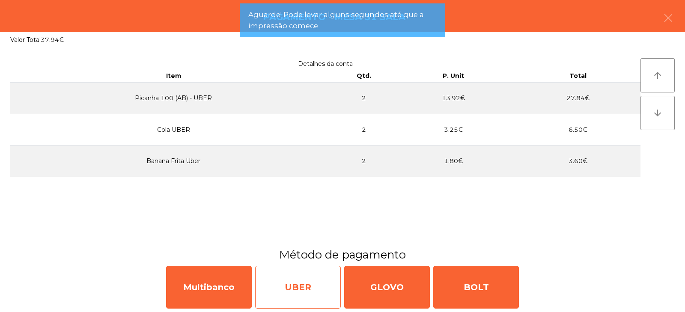
click at [305, 290] on div "UBER" at bounding box center [298, 287] width 86 height 43
select select "**"
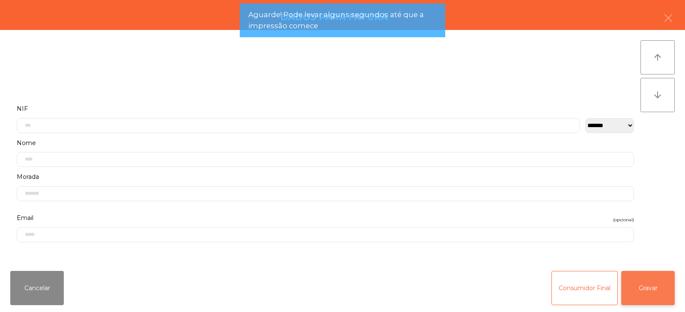
click at [642, 288] on button "Gravar" at bounding box center [649, 288] width 54 height 34
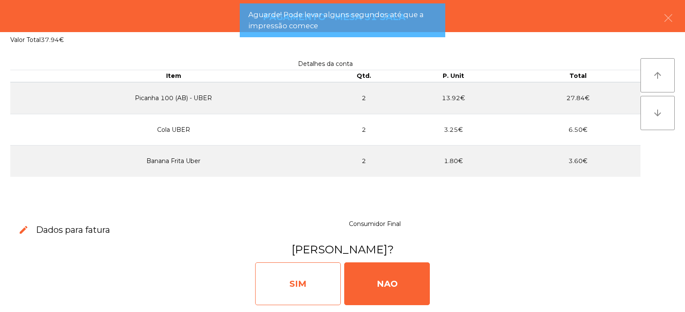
click at [321, 285] on div "SIM" at bounding box center [298, 284] width 86 height 43
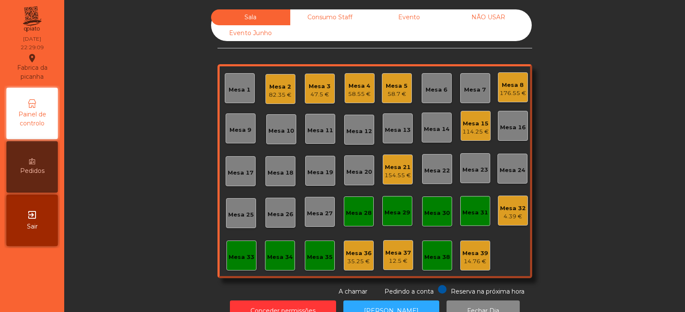
scroll to position [25, 0]
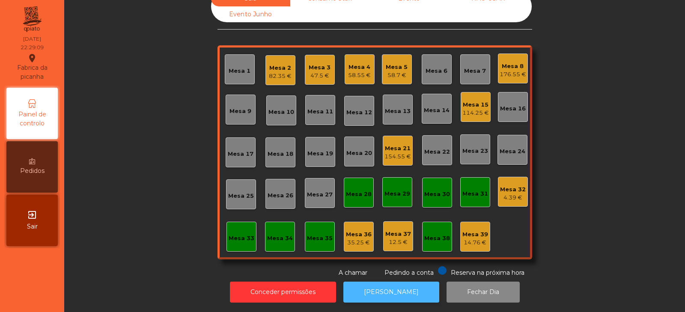
click at [386, 283] on button "[PERSON_NAME]" at bounding box center [392, 292] width 96 height 21
click at [401, 60] on div "Mesa 5 58.7 €" at bounding box center [397, 70] width 22 height 20
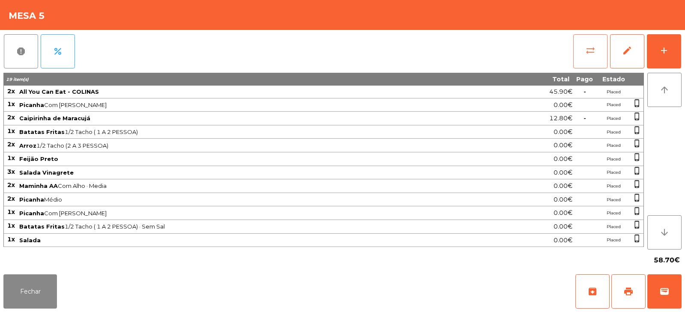
click at [587, 42] on button "sync_alt" at bounding box center [591, 51] width 34 height 34
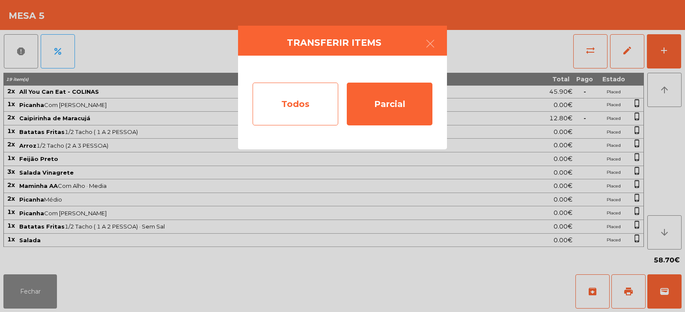
click at [278, 115] on div "Todos" at bounding box center [296, 104] width 86 height 43
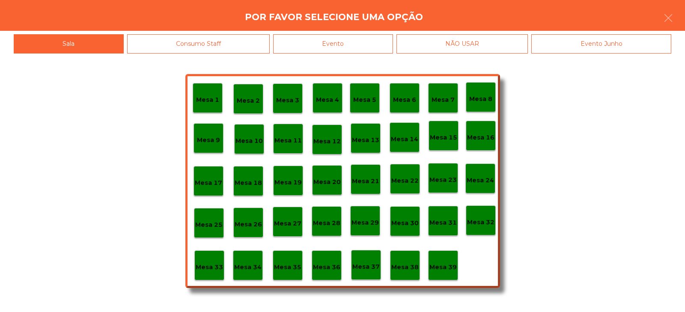
click at [343, 41] on div "Evento" at bounding box center [333, 43] width 120 height 19
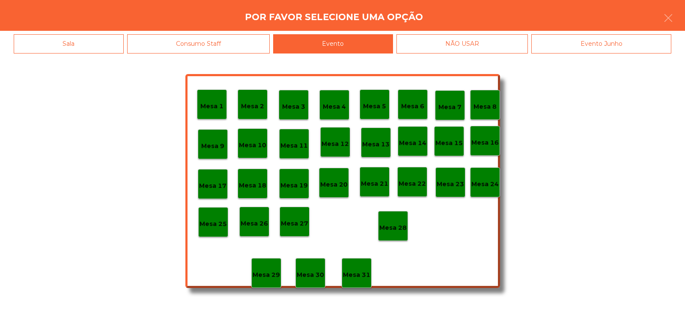
click at [395, 224] on p "Mesa 28" at bounding box center [393, 228] width 27 height 10
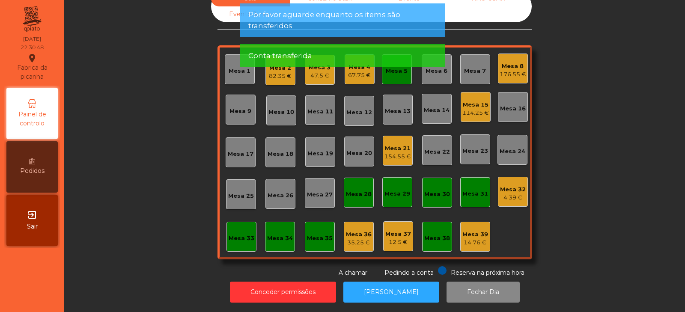
click at [399, 69] on app-alert "Por favor aguarde enquanto os items são transferidos Conta transferida" at bounding box center [343, 38] width 206 height 71
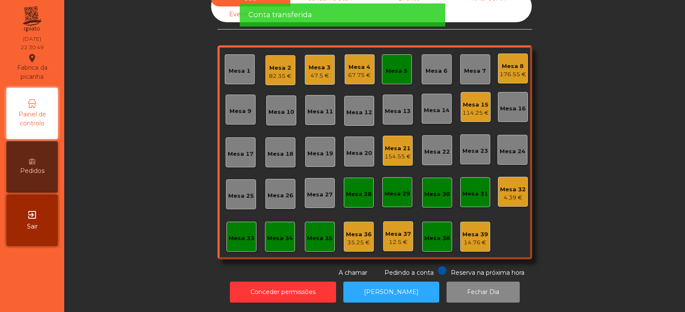
click at [396, 63] on div "Mesa 5" at bounding box center [397, 69] width 22 height 12
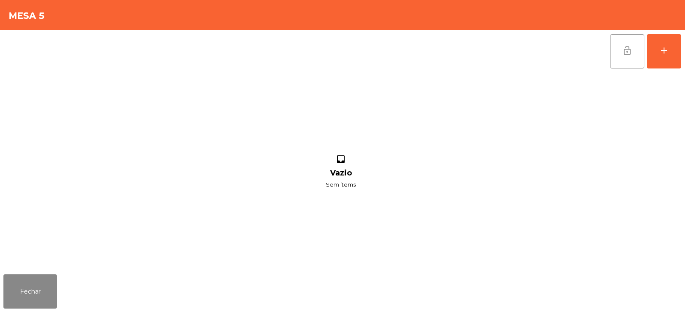
click at [627, 51] on span "lock_open" at bounding box center [627, 50] width 10 height 10
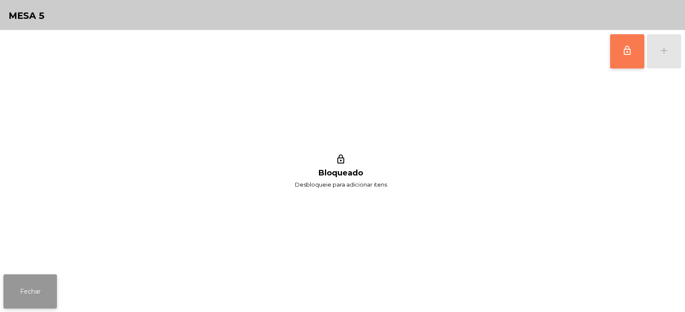
click at [56, 281] on button "Fechar" at bounding box center [30, 292] width 54 height 34
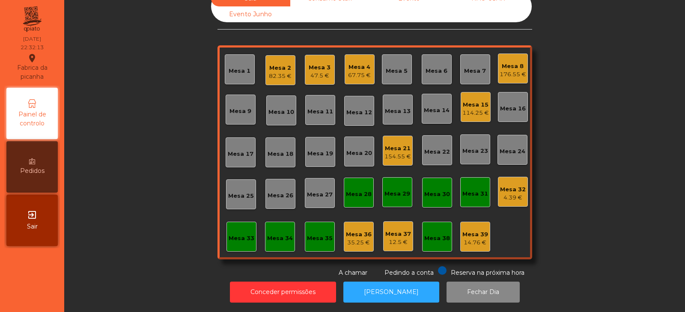
click at [469, 109] on div "114.25 €" at bounding box center [476, 113] width 27 height 9
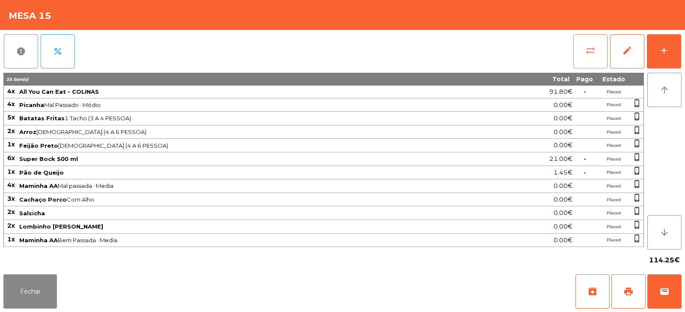
click at [579, 51] on button "sync_alt" at bounding box center [591, 51] width 34 height 34
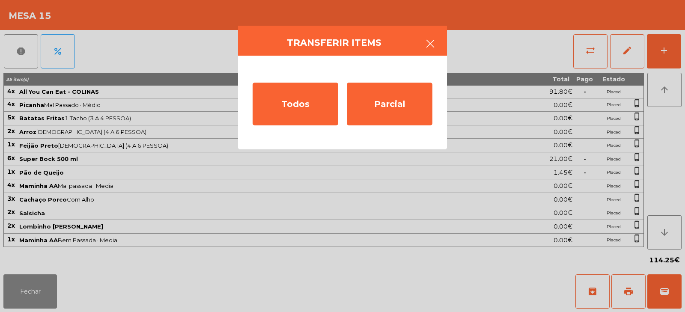
click at [439, 36] on button "button" at bounding box center [430, 45] width 24 height 26
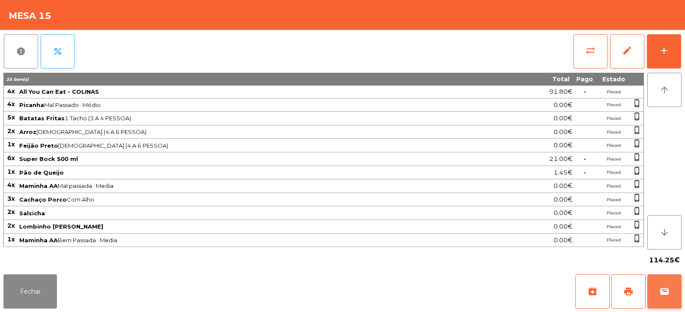
click at [657, 292] on button "wallet" at bounding box center [665, 292] width 34 height 34
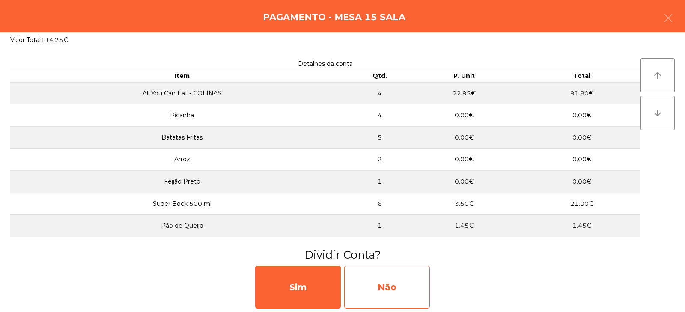
click at [392, 281] on div "Não" at bounding box center [387, 287] width 86 height 43
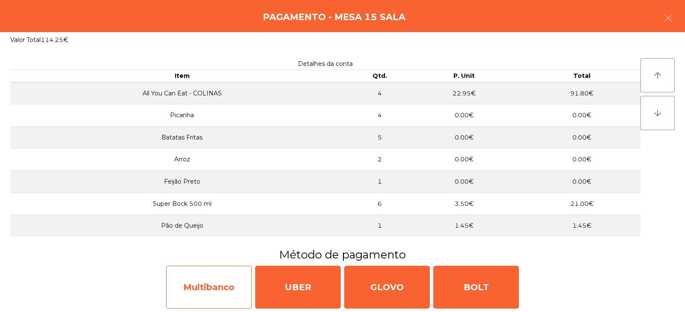
click at [227, 277] on div "Multibanco" at bounding box center [209, 287] width 86 height 43
select select "**"
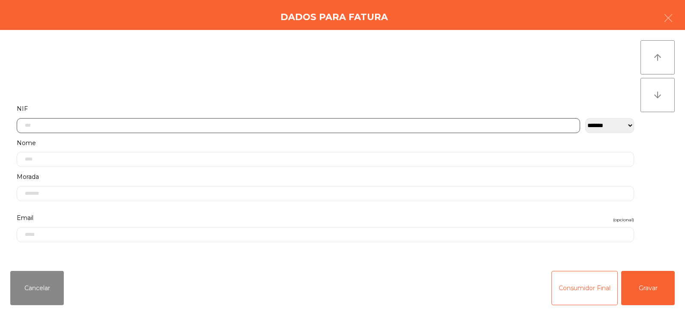
click at [182, 125] on input "text" at bounding box center [299, 125] width 564 height 15
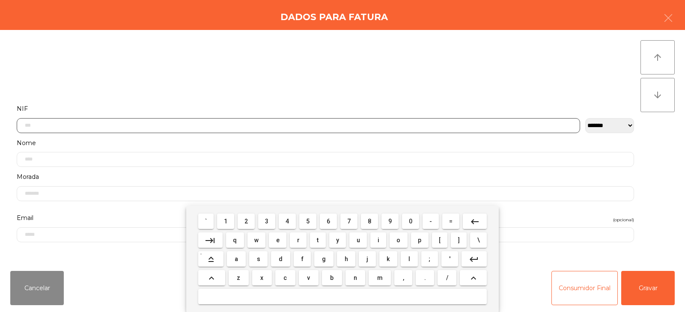
scroll to position [63, 0]
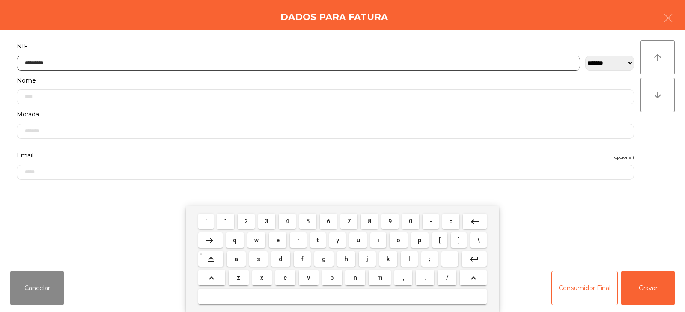
type input "*********"
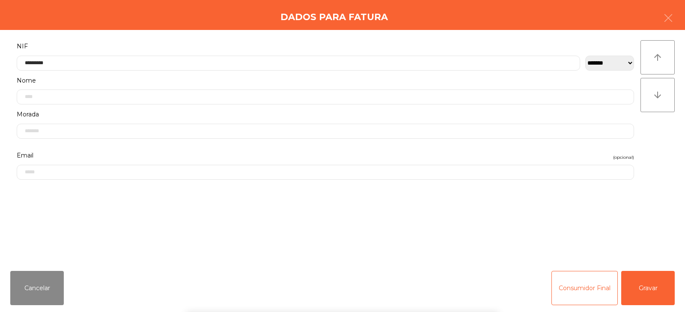
click at [649, 291] on div "` 1 2 3 4 5 6 7 8 9 0 - = keyboard_backspace keyboard_tab q w e r t y u i o p […" at bounding box center [342, 259] width 685 height 106
click at [647, 285] on button "Gravar" at bounding box center [649, 288] width 54 height 34
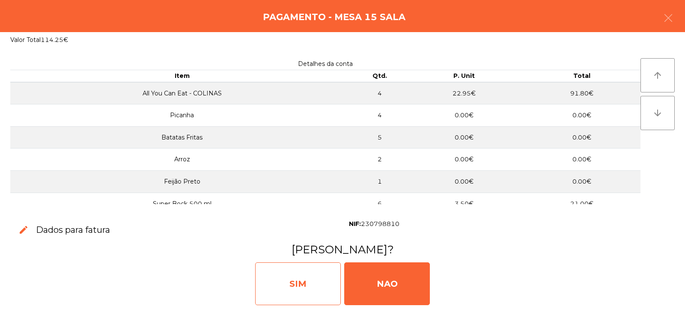
click at [288, 281] on div "SIM" at bounding box center [298, 284] width 86 height 43
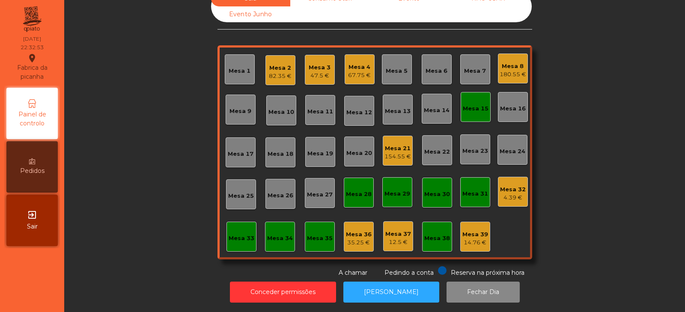
click at [467, 112] on div "Mesa 15" at bounding box center [476, 107] width 30 height 30
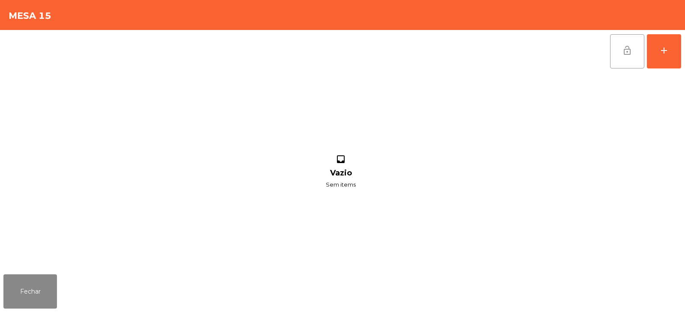
click at [624, 53] on span "lock_open" at bounding box center [627, 50] width 10 height 10
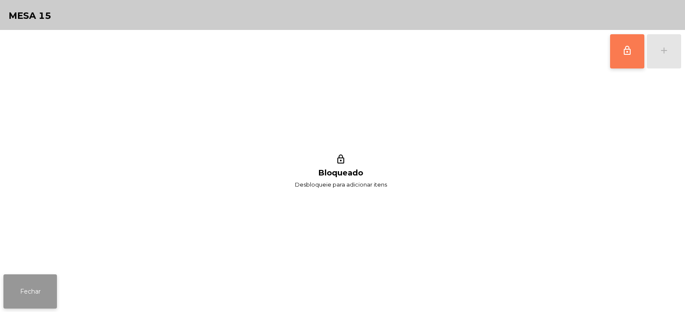
click at [32, 287] on button "Fechar" at bounding box center [30, 292] width 54 height 34
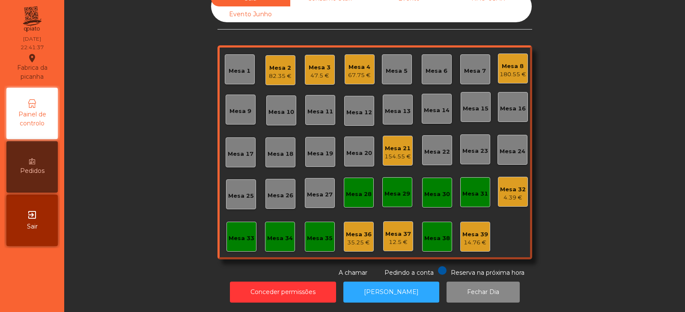
scroll to position [0, 0]
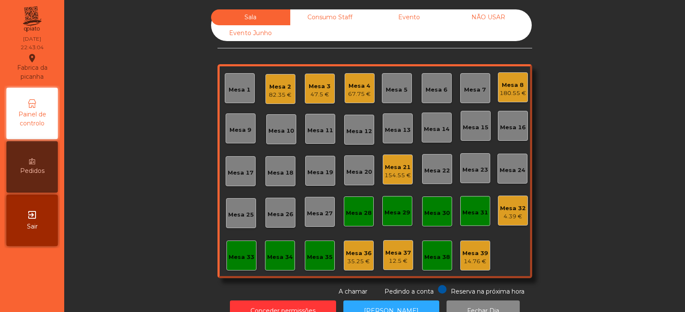
click at [469, 214] on div "Mesa 31" at bounding box center [476, 213] width 26 height 9
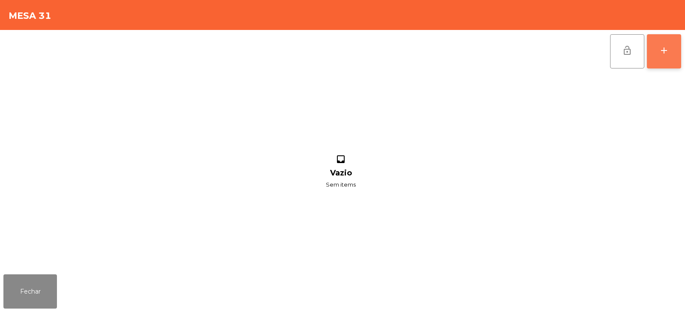
click at [670, 48] on button "add" at bounding box center [664, 51] width 34 height 34
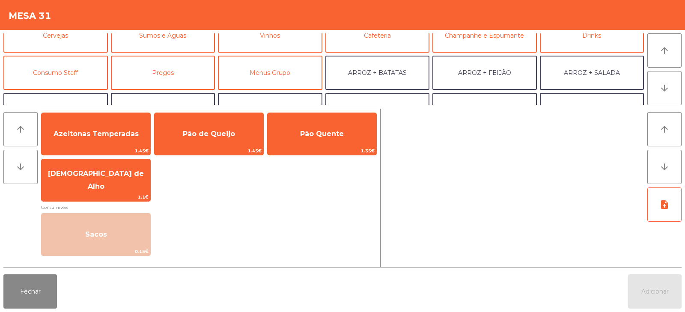
scroll to position [52, 0]
click at [475, 75] on button "ARROZ + FEIJÃO" at bounding box center [485, 73] width 105 height 34
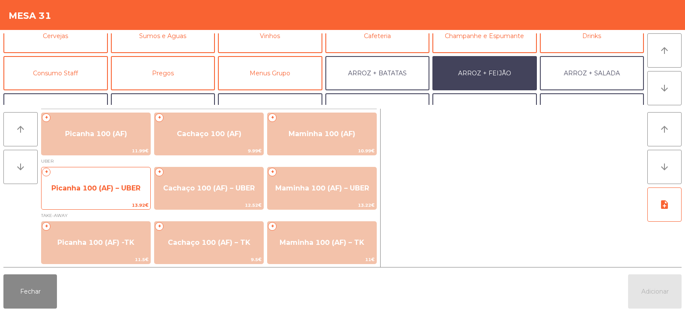
click at [121, 187] on span "Picanha 100 (AF) – UBER" at bounding box center [95, 188] width 89 height 8
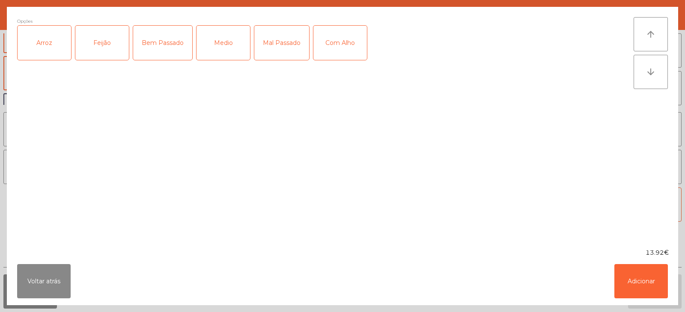
click at [63, 54] on div "Arroz" at bounding box center [45, 43] width 54 height 34
click at [96, 52] on div "Feijão" at bounding box center [102, 43] width 54 height 34
click at [60, 268] on button "Voltar atrás" at bounding box center [44, 281] width 54 height 34
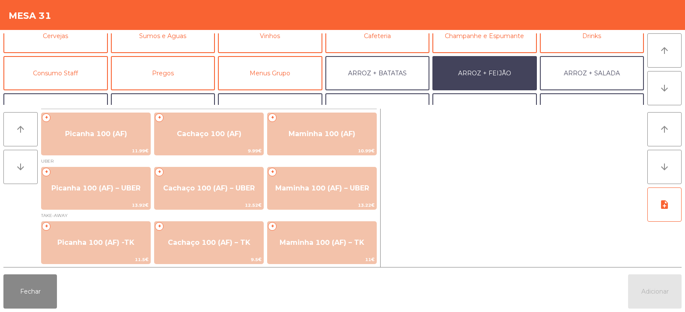
scroll to position [0, 0]
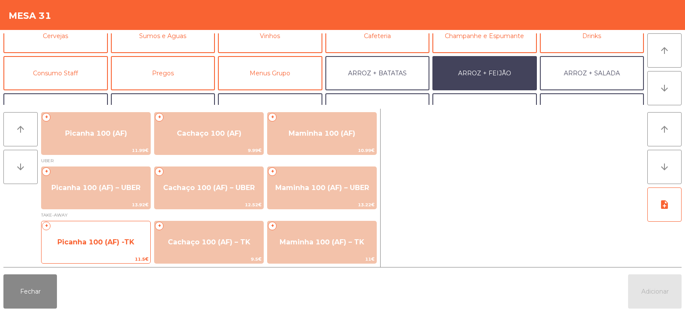
click at [119, 249] on span "Picanha 100 (AF) -TK" at bounding box center [96, 242] width 109 height 23
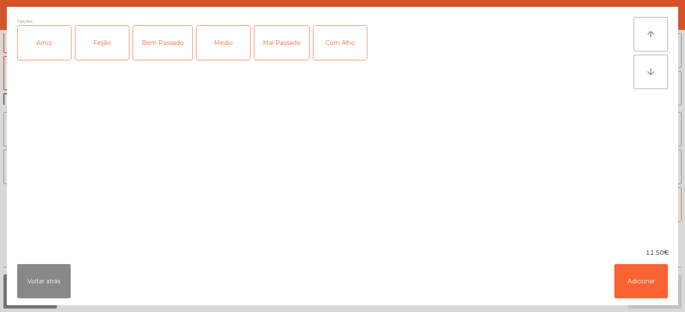
click at [63, 50] on div "Arroz" at bounding box center [45, 43] width 54 height 34
click at [101, 49] on div "Feijão" at bounding box center [102, 43] width 54 height 34
click at [170, 51] on div "Bem Passado" at bounding box center [162, 43] width 59 height 34
click at [644, 279] on button "Adicionar" at bounding box center [642, 281] width 54 height 34
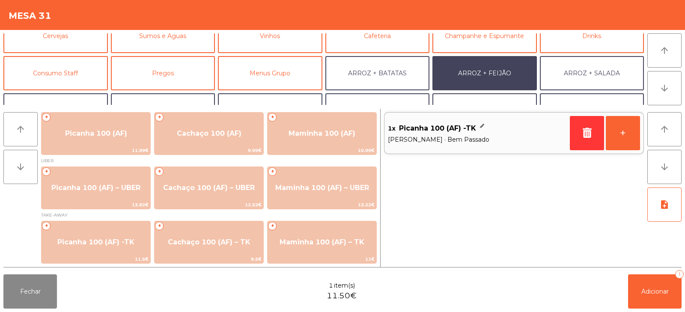
scroll to position [112, 0]
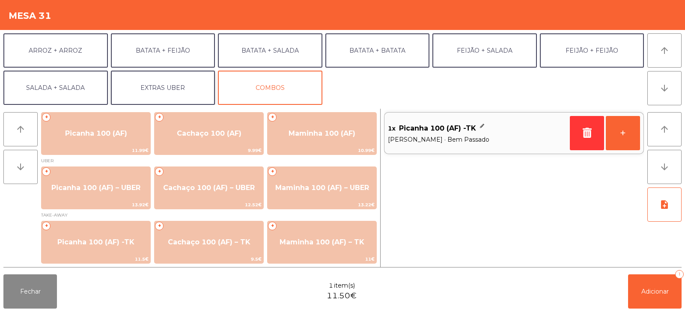
click at [187, 86] on button "EXTRAS UBER" at bounding box center [163, 88] width 105 height 34
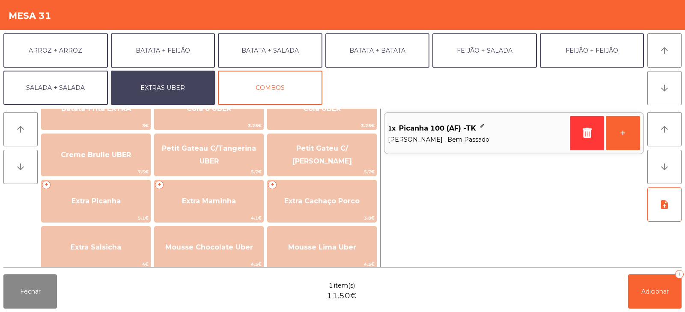
scroll to position [188, 0]
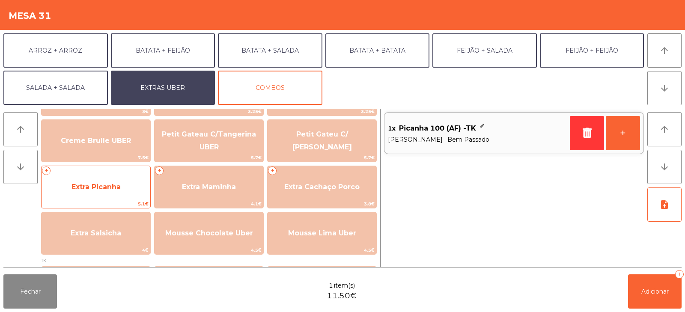
click at [134, 191] on span "Extra Picanha" at bounding box center [96, 187] width 109 height 23
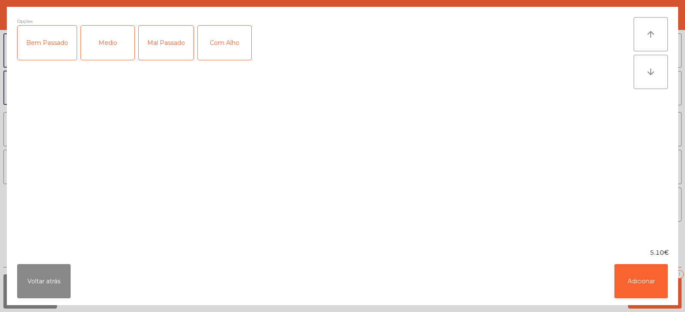
click at [50, 53] on div "Bem Passado" at bounding box center [47, 43] width 59 height 34
click at [627, 281] on button "Adicionar" at bounding box center [642, 281] width 54 height 34
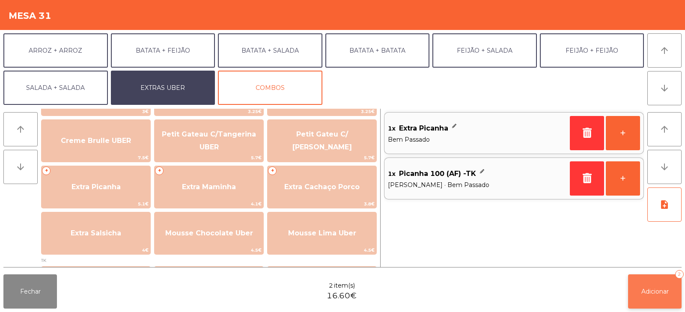
click at [644, 290] on span "Adicionar" at bounding box center [655, 292] width 27 height 8
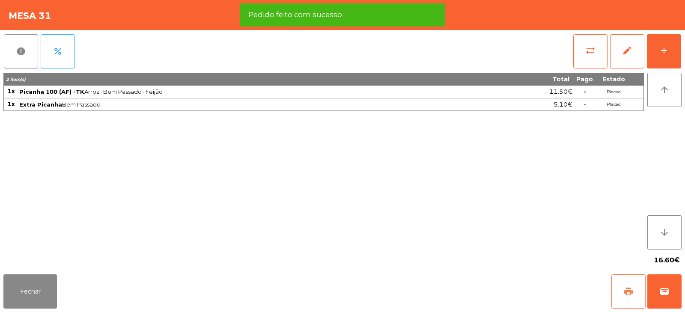
click at [626, 295] on span "print" at bounding box center [629, 292] width 10 height 10
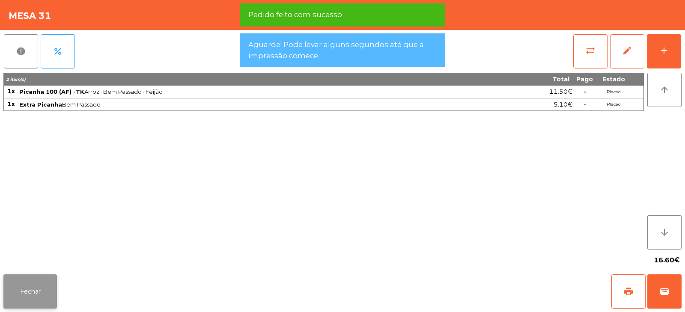
click at [48, 290] on button "Fechar" at bounding box center [30, 292] width 54 height 34
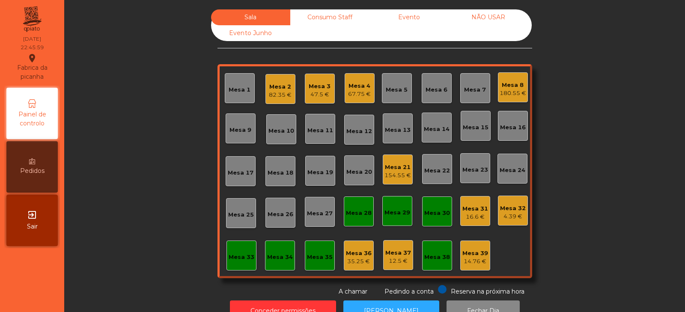
click at [356, 84] on div "Mesa 4" at bounding box center [359, 86] width 23 height 9
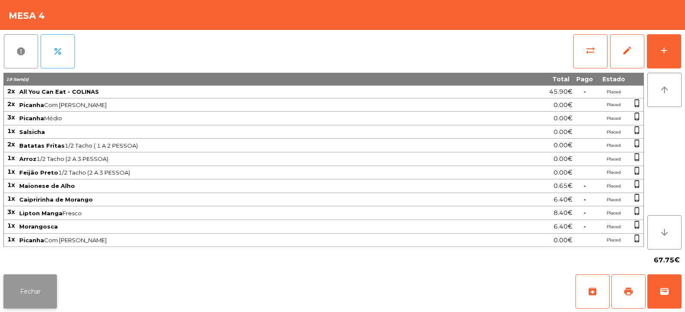
click at [36, 284] on button "Fechar" at bounding box center [30, 292] width 54 height 34
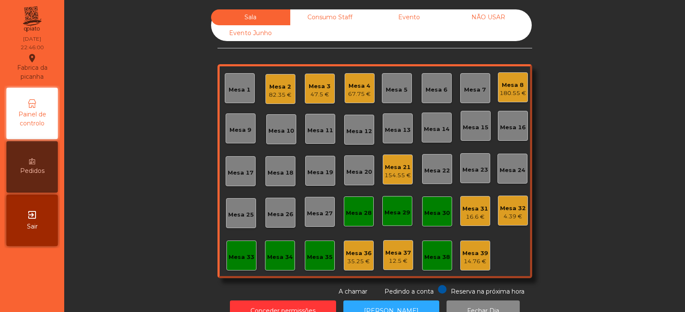
click at [329, 91] on div "Mesa 3 47.5 €" at bounding box center [320, 89] width 30 height 30
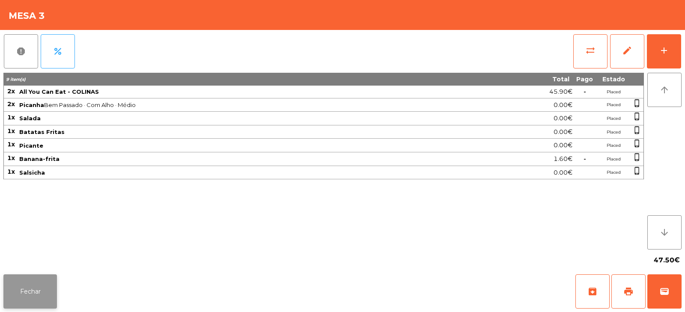
click at [38, 290] on button "Fechar" at bounding box center [30, 292] width 54 height 34
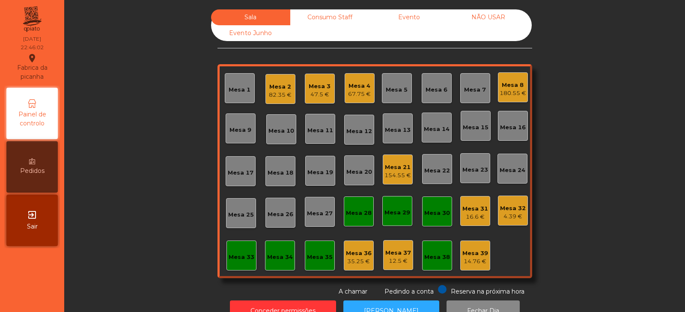
click at [319, 90] on div "47.5 €" at bounding box center [320, 94] width 22 height 9
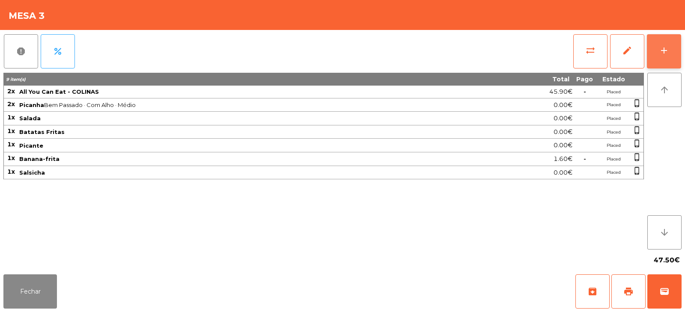
click at [667, 59] on button "add" at bounding box center [664, 51] width 34 height 34
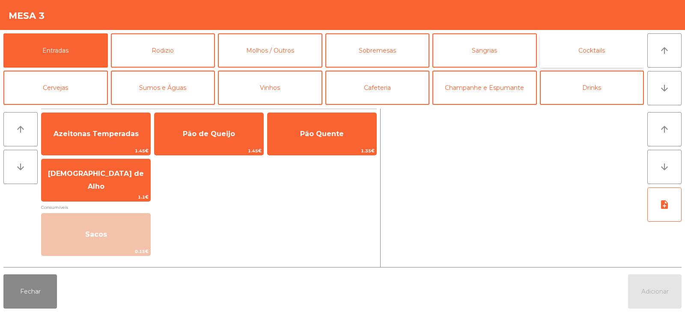
click at [587, 57] on button "Cocktails" at bounding box center [592, 50] width 105 height 34
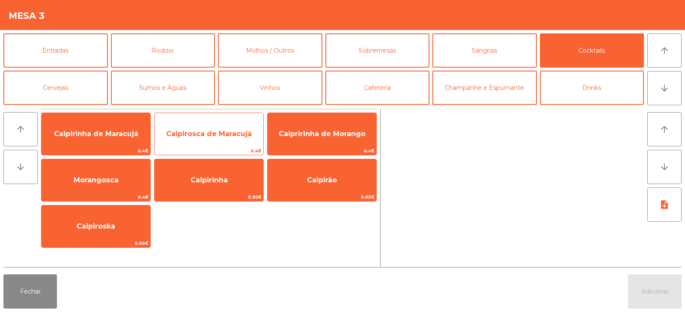
click at [207, 139] on span "Caipirosca de Maracujá" at bounding box center [209, 134] width 109 height 23
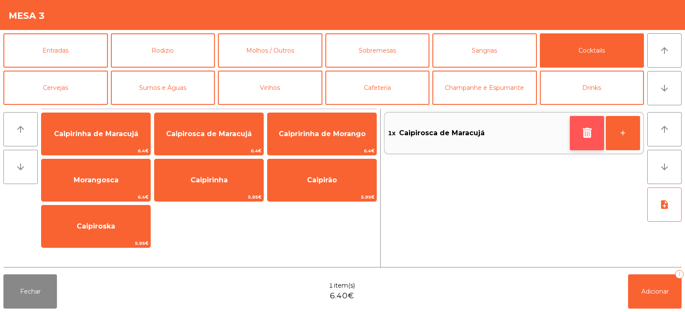
click at [577, 139] on button "button" at bounding box center [587, 133] width 34 height 34
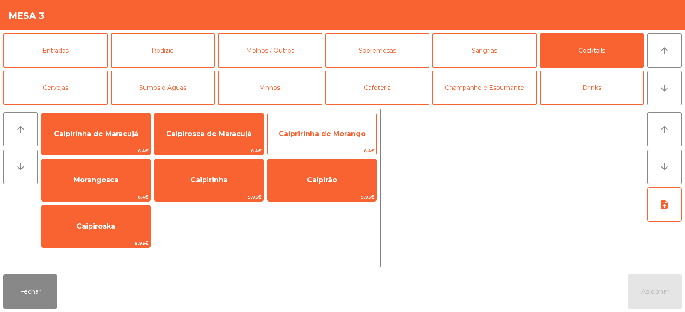
click at [347, 137] on span "Caipririnha de Morango" at bounding box center [322, 134] width 87 height 8
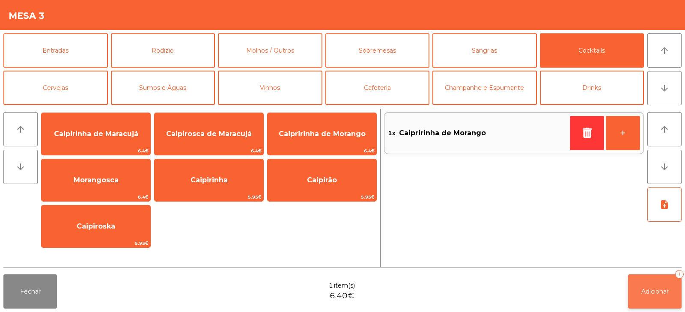
click at [657, 297] on button "Adicionar 1" at bounding box center [655, 292] width 54 height 34
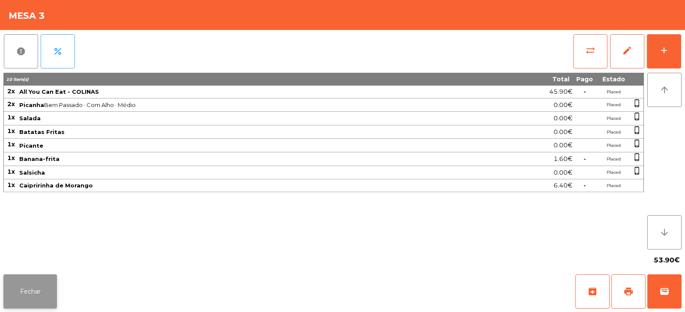
click at [42, 296] on button "Fechar" at bounding box center [30, 292] width 54 height 34
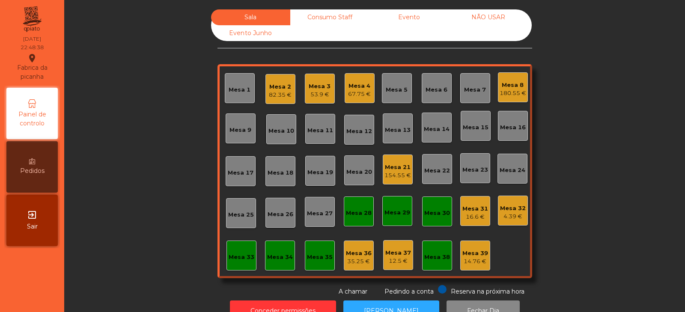
click at [474, 210] on div "Mesa 31" at bounding box center [476, 209] width 26 height 9
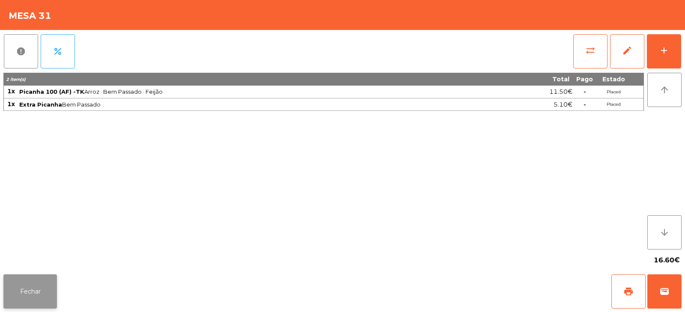
click at [28, 289] on button "Fechar" at bounding box center [30, 292] width 54 height 34
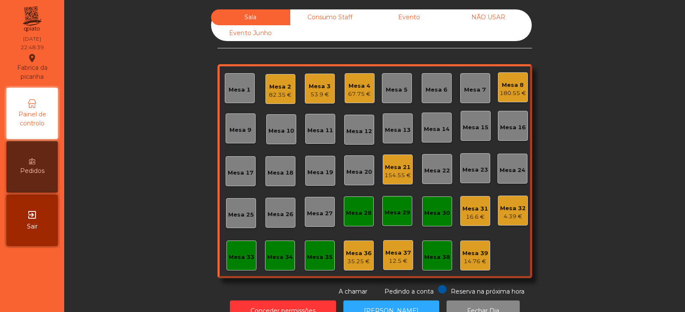
click at [346, 215] on div "Mesa 28" at bounding box center [359, 213] width 26 height 9
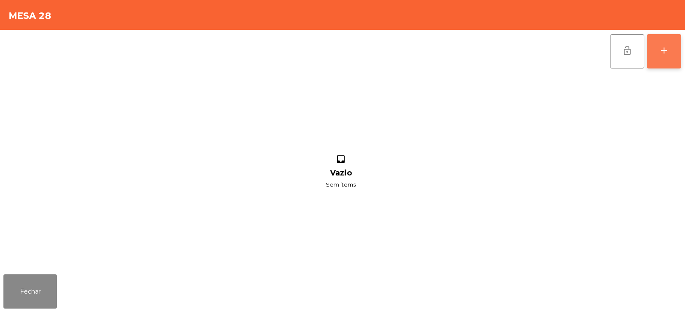
click at [658, 55] on button "add" at bounding box center [664, 51] width 34 height 34
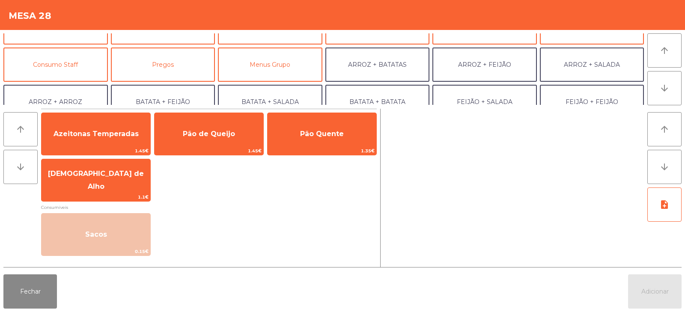
scroll to position [65, 0]
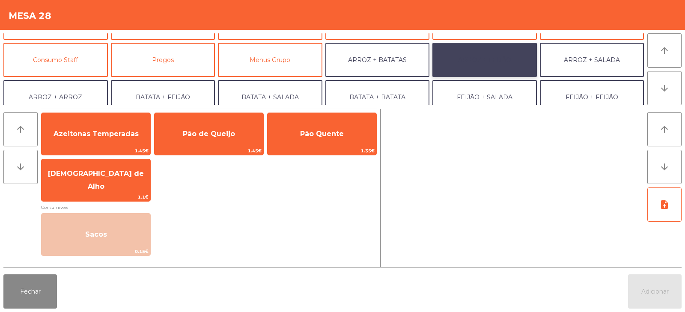
click at [470, 60] on button "ARROZ + FEIJÃO" at bounding box center [485, 60] width 105 height 34
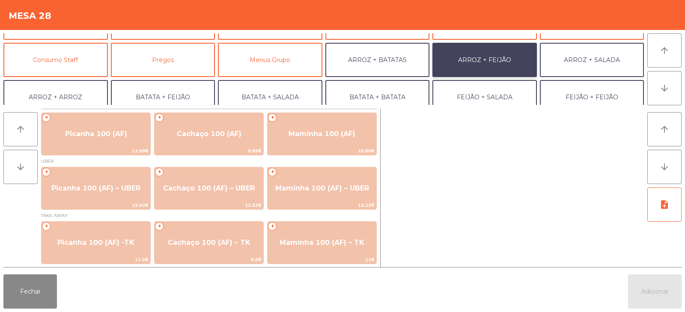
scroll to position [0, 0]
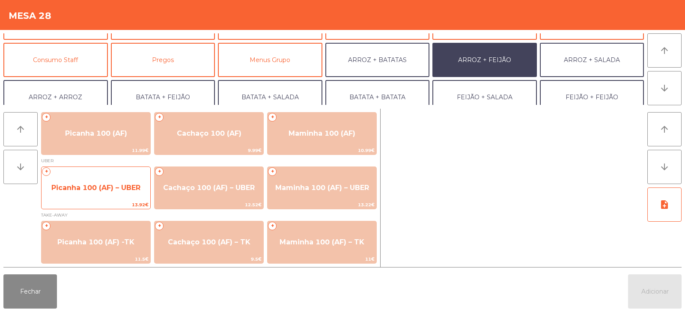
click at [99, 173] on div "+ Picanha 100 (AF) – UBER 13.92€" at bounding box center [96, 188] width 110 height 43
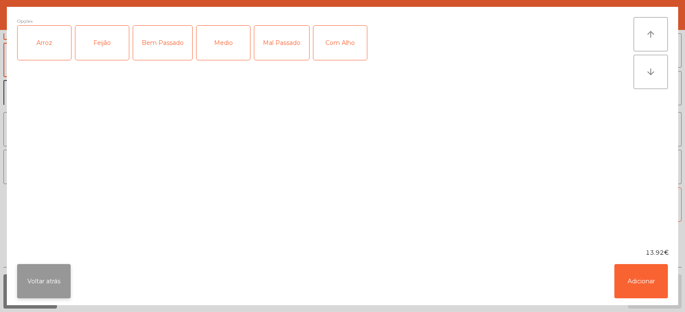
click at [37, 281] on button "Voltar atrás" at bounding box center [44, 281] width 54 height 34
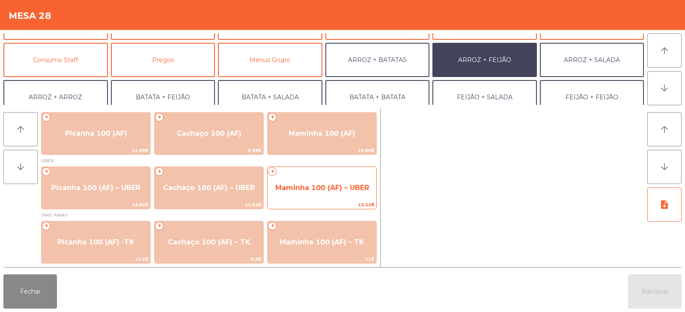
click at [359, 186] on span "Maminha 100 (AF) – UBER" at bounding box center [322, 188] width 94 height 8
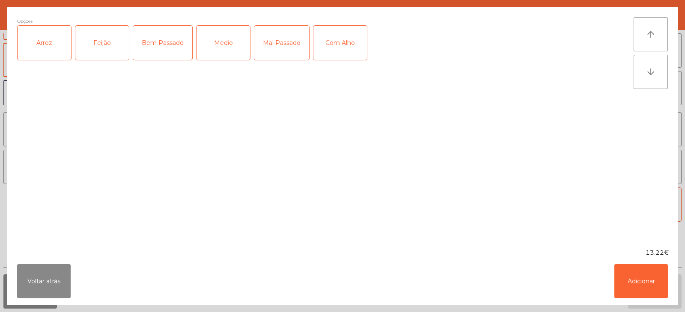
click at [44, 57] on div "Arroz" at bounding box center [45, 43] width 54 height 34
click at [105, 54] on div "Feijão" at bounding box center [102, 43] width 54 height 34
click at [281, 47] on div "Mal Passado" at bounding box center [281, 43] width 55 height 34
click at [638, 288] on button "Adicionar" at bounding box center [642, 281] width 54 height 34
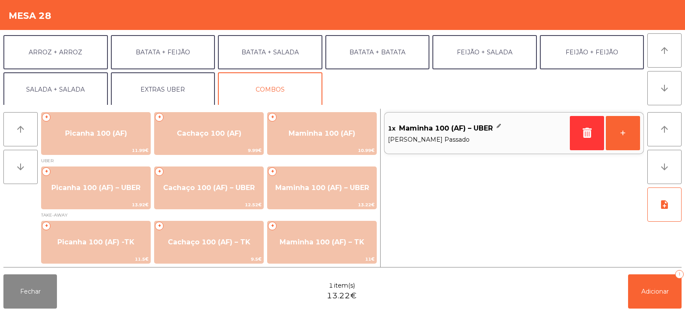
scroll to position [112, 0]
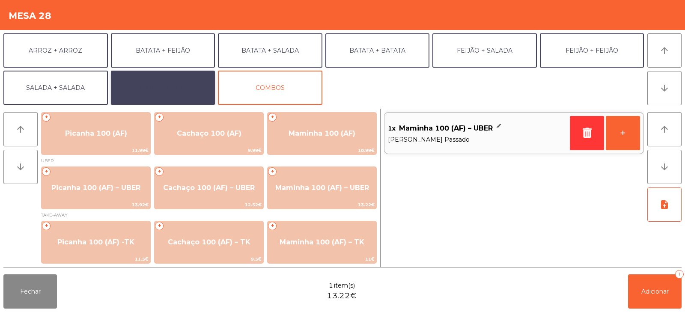
click at [146, 80] on button "EXTRAS UBER" at bounding box center [163, 88] width 105 height 34
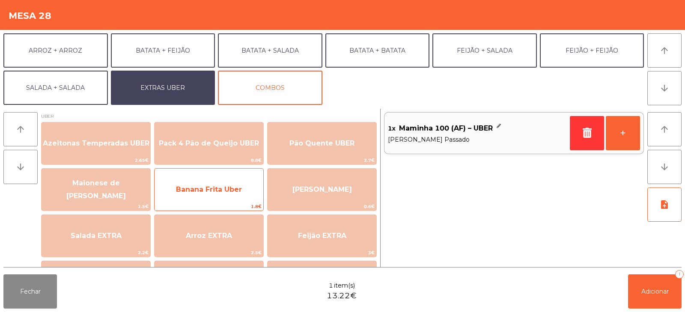
click at [182, 193] on span "Banana Frita Uber" at bounding box center [209, 189] width 66 height 8
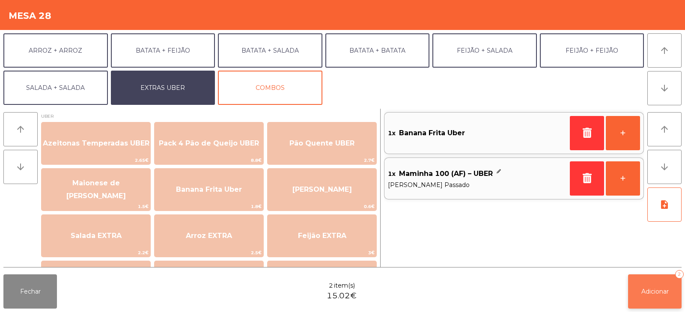
click at [649, 288] on span "Adicionar" at bounding box center [655, 292] width 27 height 8
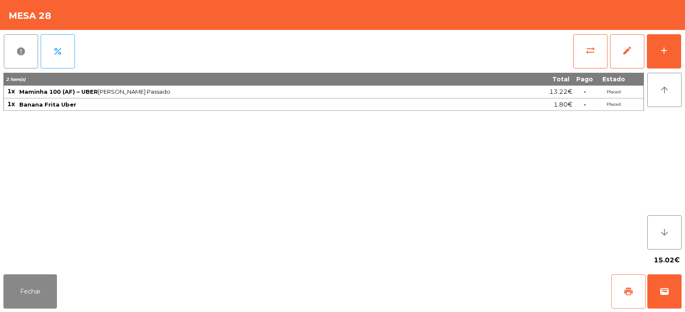
click at [625, 290] on span "print" at bounding box center [629, 292] width 10 height 10
click at [658, 286] on button "wallet" at bounding box center [665, 292] width 34 height 34
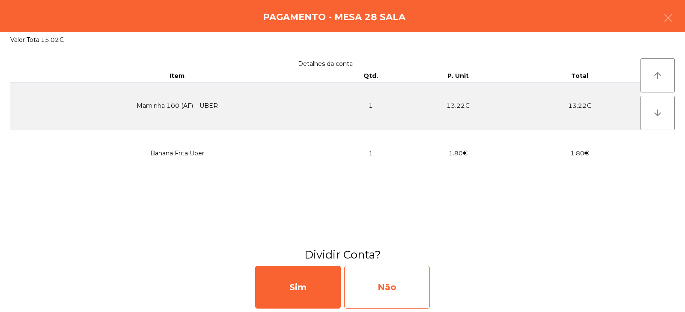
click at [404, 286] on div "Não" at bounding box center [387, 287] width 86 height 43
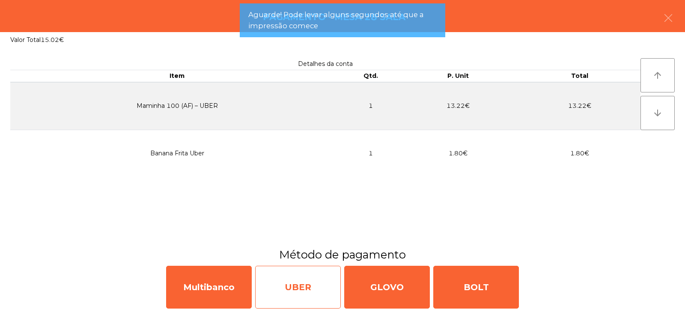
click at [314, 291] on div "UBER" at bounding box center [298, 287] width 86 height 43
select select "**"
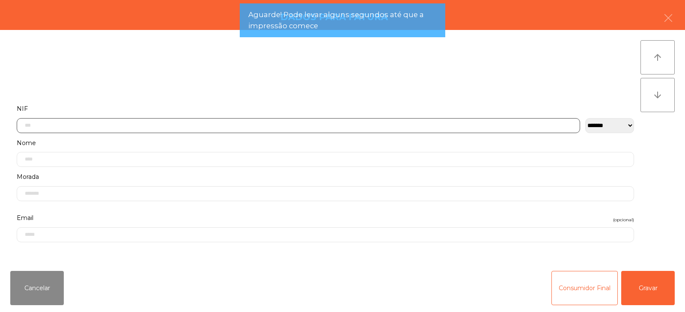
click at [343, 124] on input "text" at bounding box center [299, 125] width 564 height 15
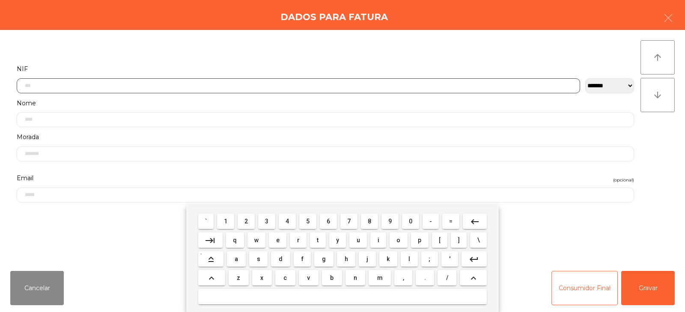
scroll to position [63, 0]
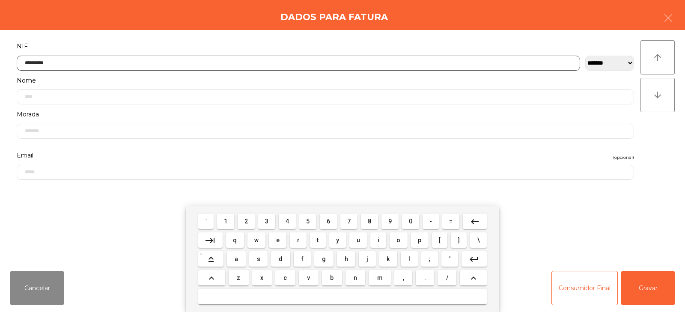
type input "*********"
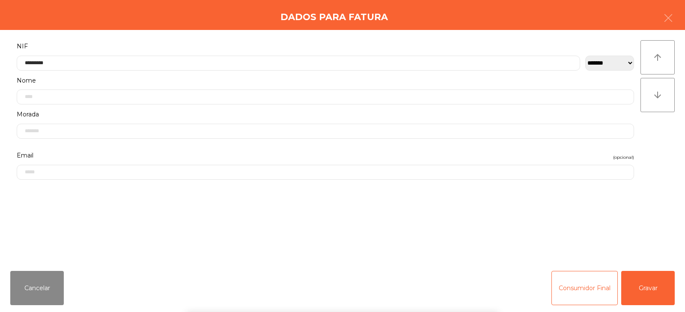
click at [648, 289] on div "` 1 2 3 4 5 6 7 8 9 0 - = keyboard_backspace keyboard_tab q w e r t y u i o p […" at bounding box center [342, 259] width 685 height 106
click at [643, 284] on button "Gravar" at bounding box center [649, 288] width 54 height 34
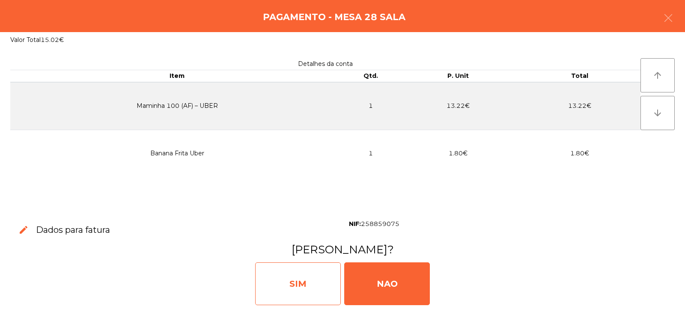
click at [311, 276] on div "SIM" at bounding box center [298, 284] width 86 height 43
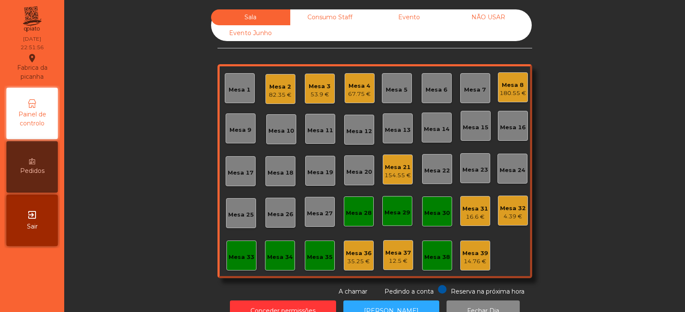
scroll to position [25, 0]
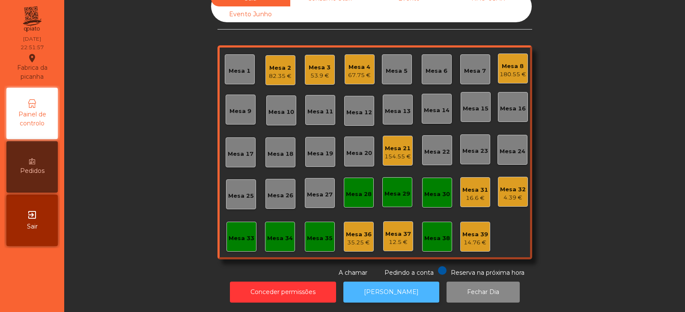
click at [393, 287] on button "[PERSON_NAME]" at bounding box center [392, 292] width 96 height 21
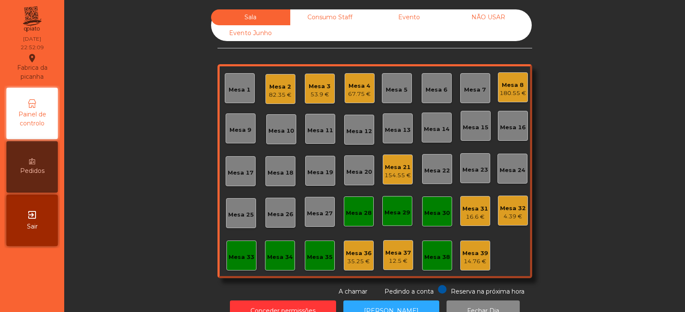
scroll to position [25, 0]
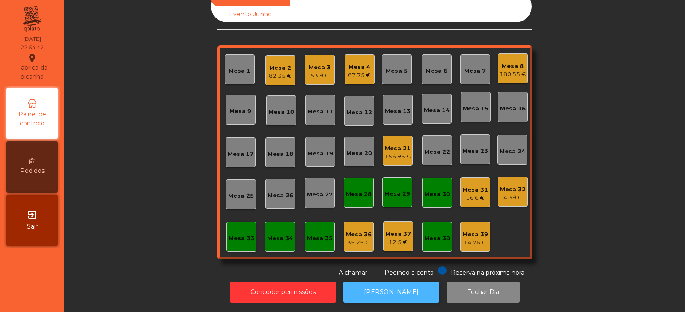
click at [383, 287] on button "[PERSON_NAME]" at bounding box center [392, 292] width 96 height 21
click at [385, 152] on div "156.95 €" at bounding box center [398, 156] width 27 height 9
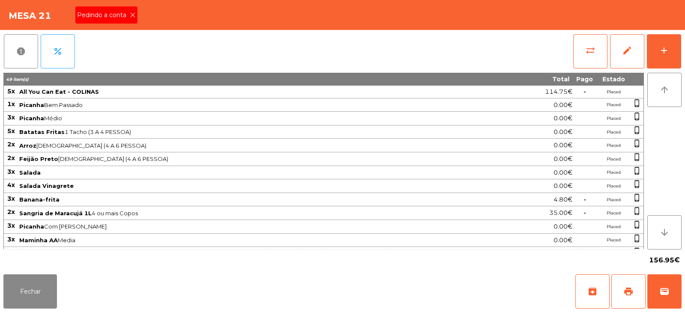
click at [130, 14] on icon at bounding box center [133, 15] width 6 height 6
click at [638, 294] on button "print" at bounding box center [629, 292] width 34 height 34
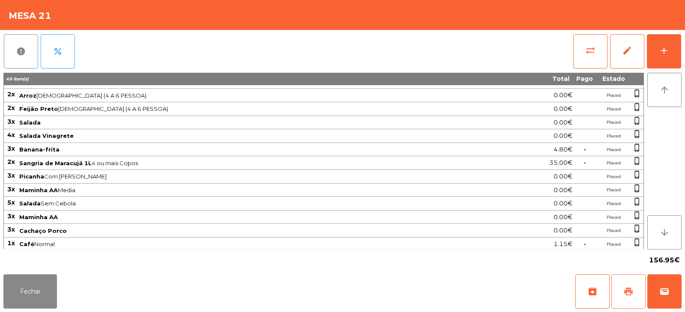
scroll to position [66, 0]
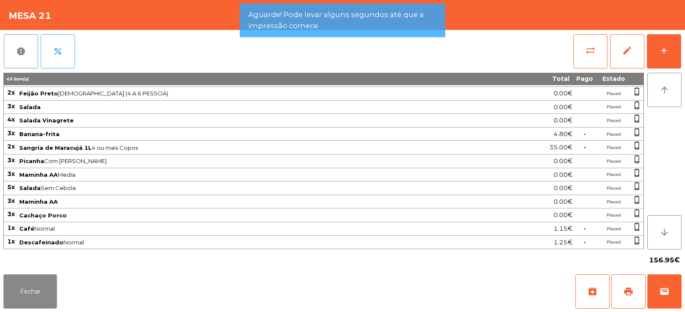
click at [187, 280] on div "Fechar archive print wallet" at bounding box center [342, 291] width 685 height 41
click at [44, 289] on button "Fechar" at bounding box center [30, 292] width 54 height 34
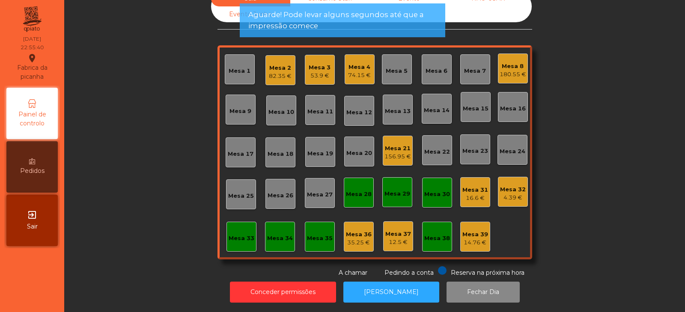
scroll to position [0, 0]
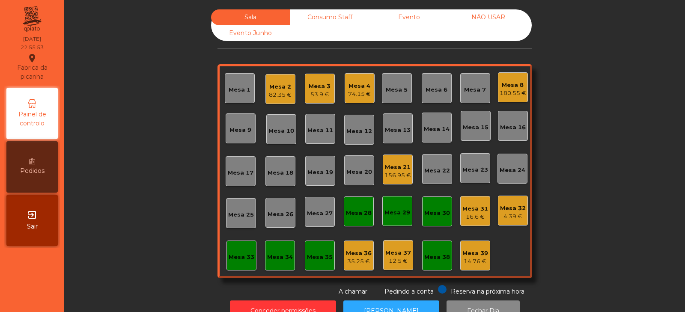
click at [466, 207] on div "Mesa 31" at bounding box center [476, 209] width 26 height 9
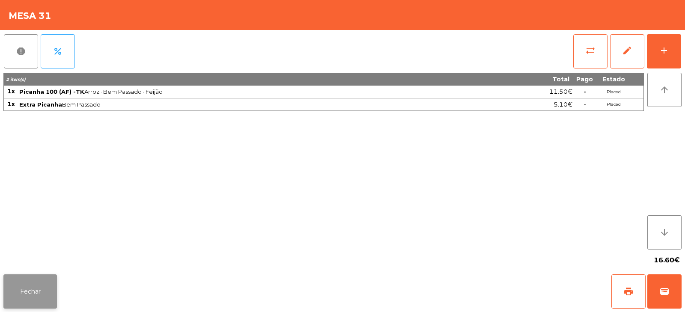
click at [36, 297] on button "Fechar" at bounding box center [30, 292] width 54 height 34
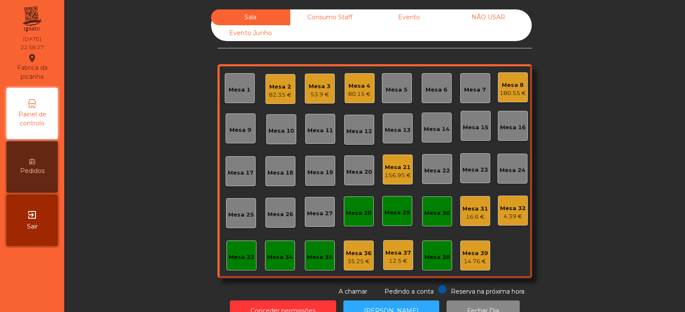
scroll to position [25, 0]
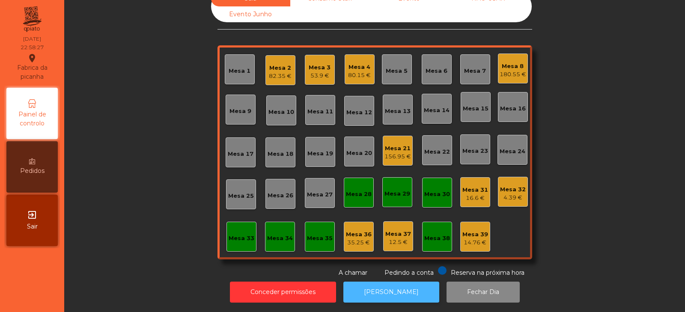
click at [389, 282] on button "[PERSON_NAME]" at bounding box center [392, 292] width 96 height 21
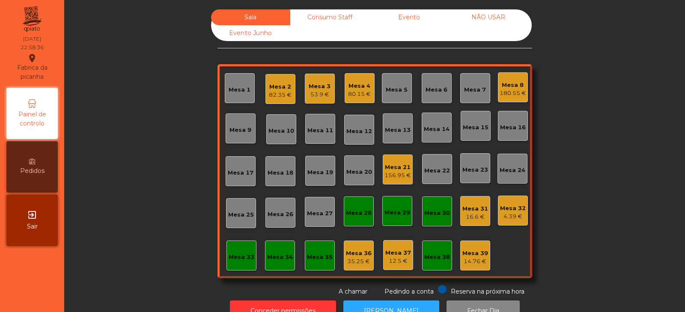
click at [389, 165] on div "Mesa 21" at bounding box center [398, 167] width 27 height 9
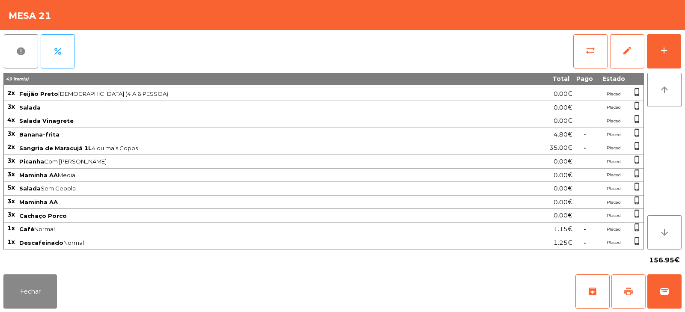
click at [632, 292] on span "print" at bounding box center [629, 292] width 10 height 10
click at [28, 297] on button "Fechar" at bounding box center [30, 292] width 54 height 34
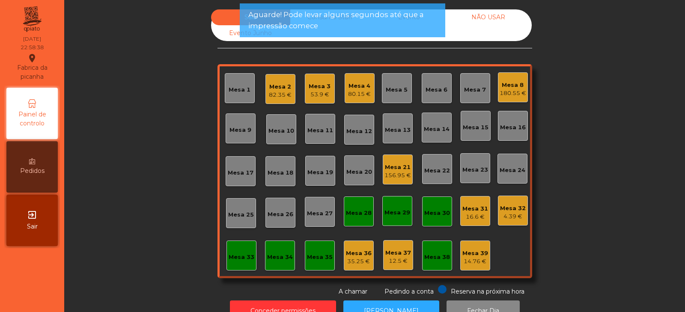
scroll to position [25, 0]
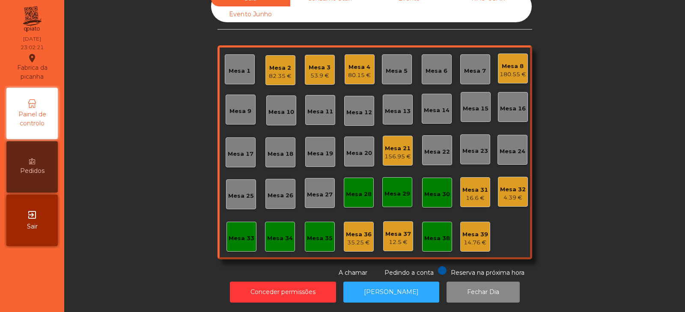
click at [394, 152] on div "156.95 €" at bounding box center [398, 156] width 27 height 9
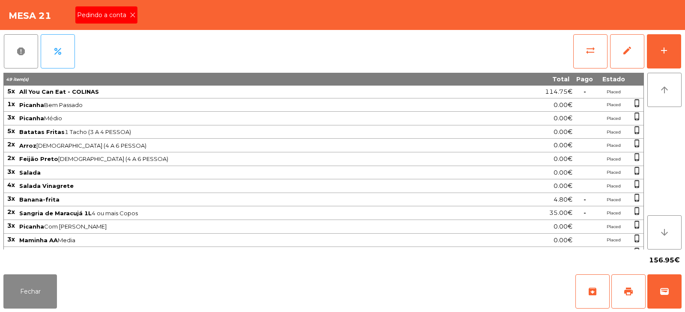
click at [132, 15] on icon at bounding box center [133, 15] width 6 height 6
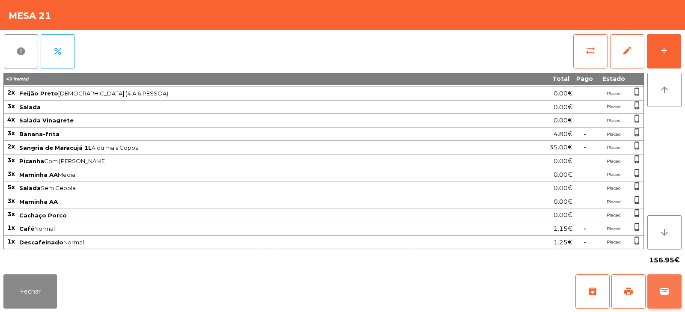
click at [667, 291] on span "wallet" at bounding box center [665, 292] width 10 height 10
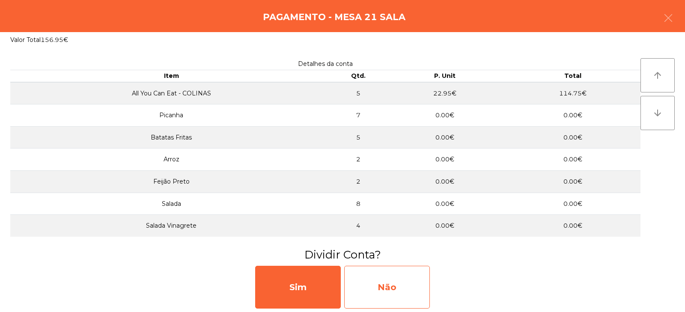
click at [412, 298] on div "Não" at bounding box center [387, 287] width 86 height 43
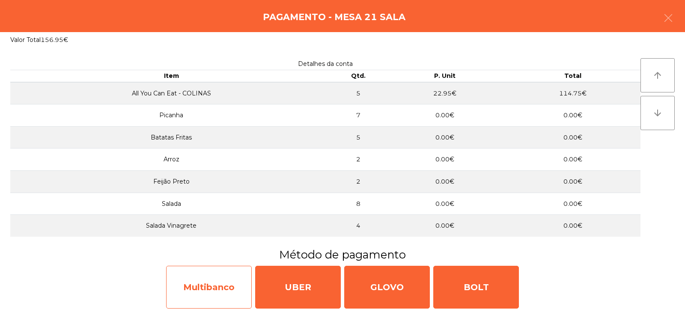
click at [229, 285] on div "Multibanco" at bounding box center [209, 287] width 86 height 43
select select "**"
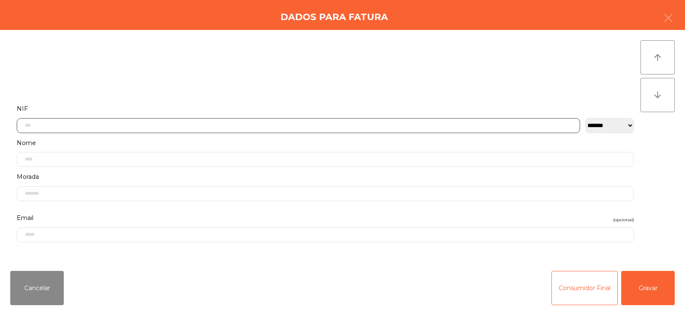
click at [307, 122] on input "text" at bounding box center [299, 125] width 564 height 15
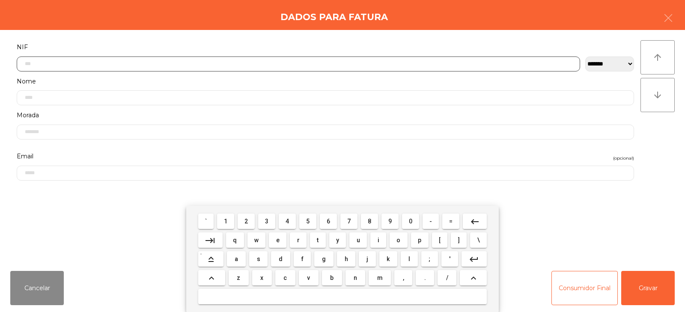
scroll to position [63, 0]
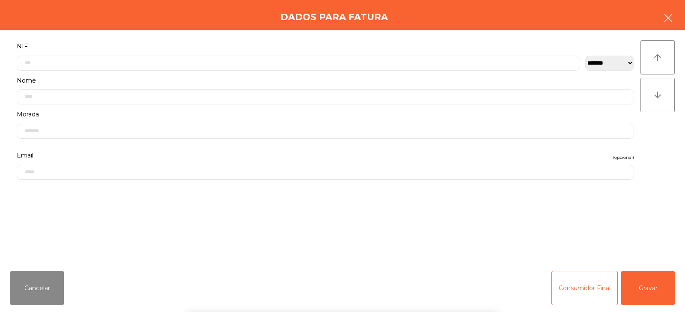
click at [671, 17] on icon "button" at bounding box center [669, 18] width 10 height 10
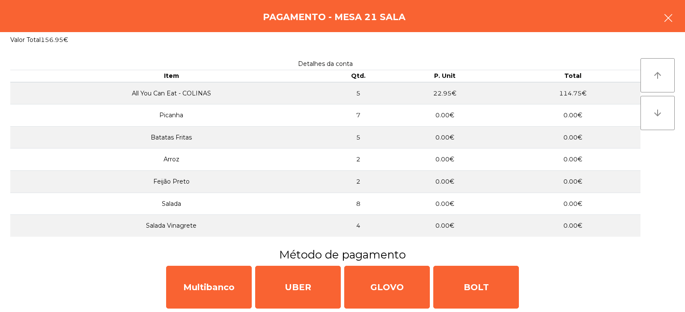
click at [666, 8] on button "button" at bounding box center [669, 19] width 24 height 26
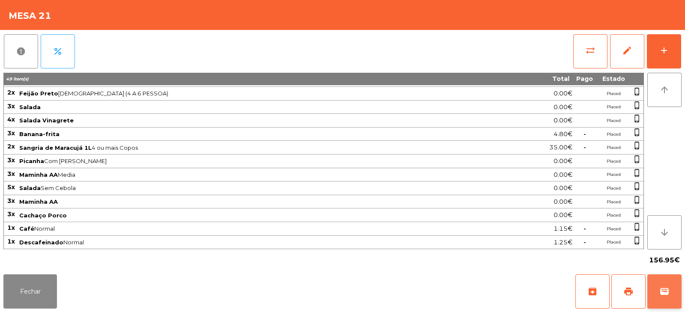
click at [669, 294] on span "wallet" at bounding box center [665, 292] width 10 height 10
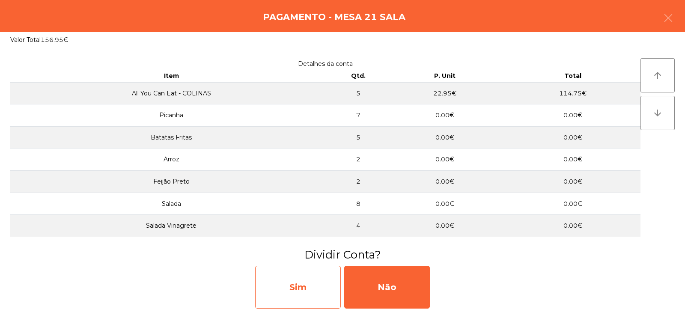
click at [331, 291] on div "Sim" at bounding box center [298, 287] width 86 height 43
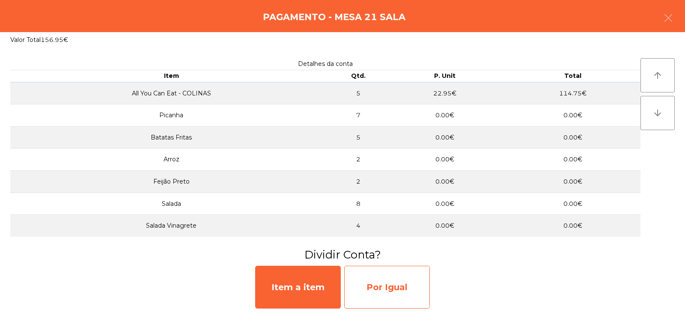
click at [379, 290] on div "Por Igual" at bounding box center [387, 287] width 86 height 43
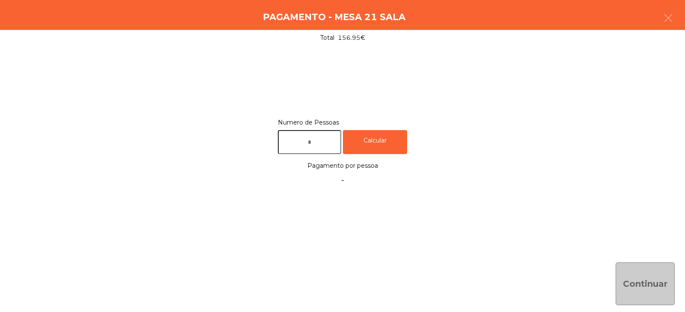
click at [328, 140] on input "text" at bounding box center [309, 142] width 63 height 24
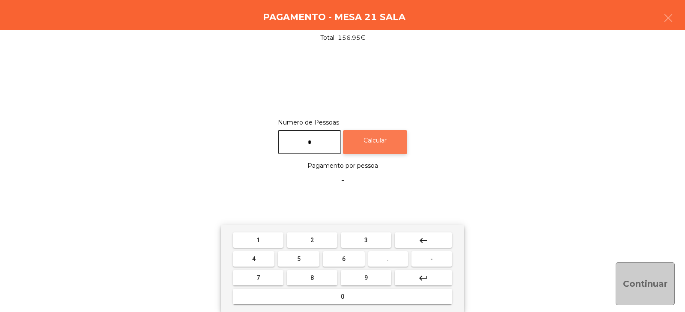
type input "*"
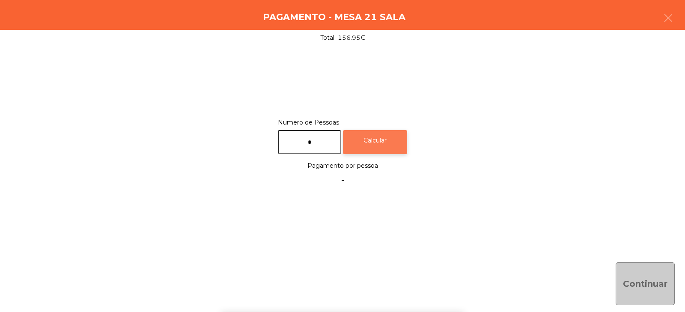
click at [391, 140] on div "Calcular" at bounding box center [375, 142] width 64 height 24
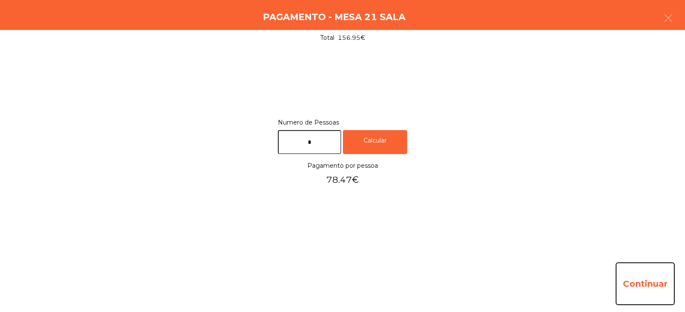
click at [649, 293] on button "Continuar" at bounding box center [645, 284] width 59 height 43
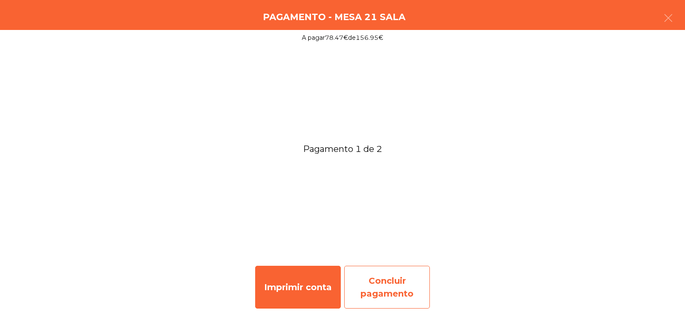
click at [385, 290] on div "Concluir pagamento" at bounding box center [387, 287] width 86 height 43
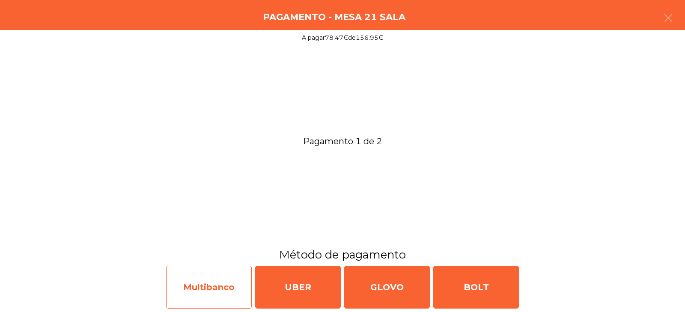
click at [206, 282] on div "Multibanco" at bounding box center [209, 287] width 86 height 43
select select "**"
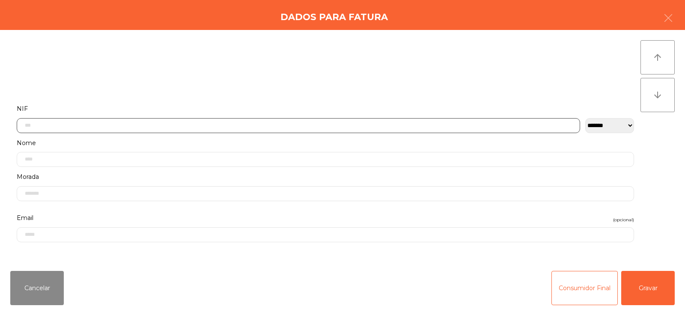
click at [314, 124] on input "text" at bounding box center [299, 125] width 564 height 15
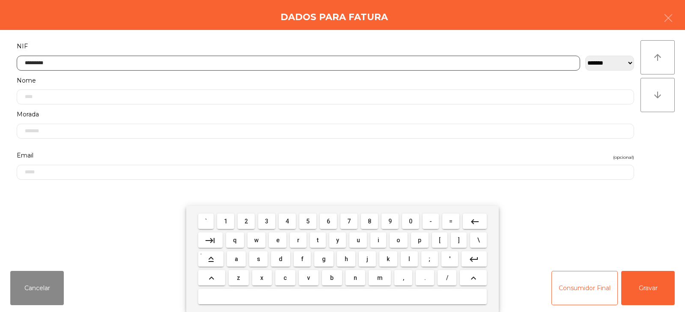
type input "*********"
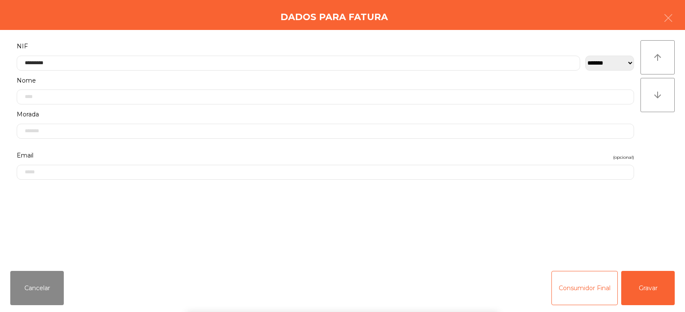
click at [646, 286] on div "` 1 2 3 4 5 6 7 8 9 0 - = keyboard_backspace keyboard_tab q w e r t y u i o p […" at bounding box center [342, 259] width 685 height 106
click at [645, 288] on button "Gravar" at bounding box center [649, 288] width 54 height 34
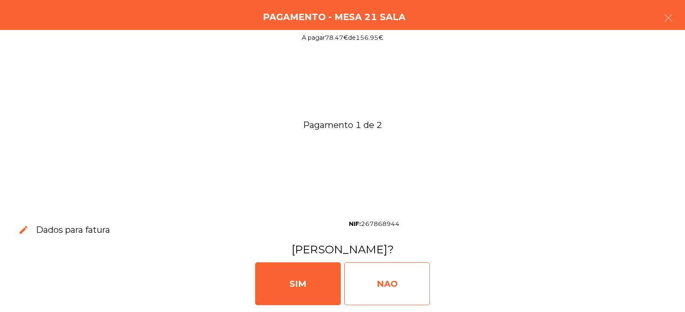
click at [395, 295] on div "NAO" at bounding box center [387, 284] width 86 height 43
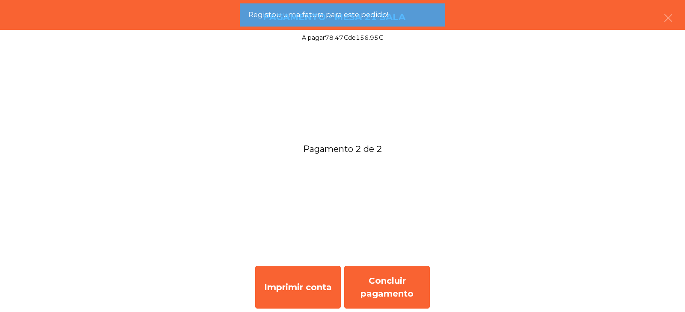
scroll to position [0, 0]
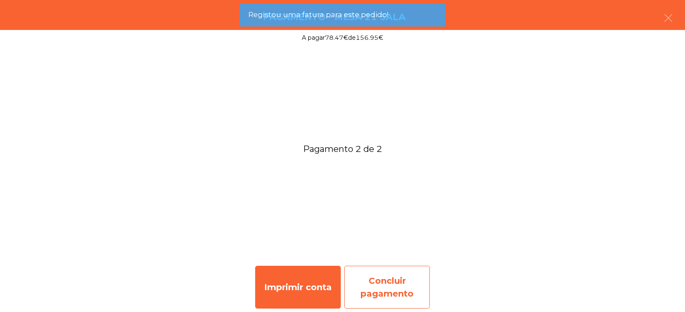
click at [383, 282] on div "Concluir pagamento" at bounding box center [387, 287] width 86 height 43
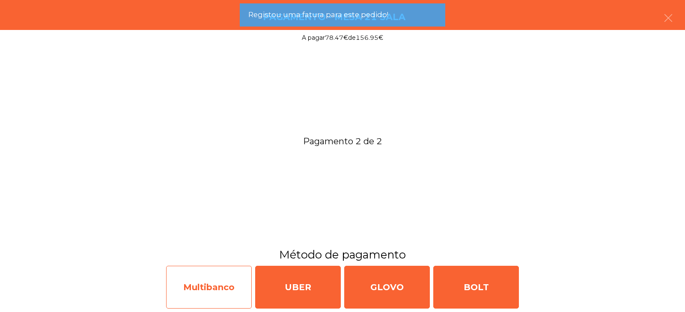
click at [224, 284] on div "Multibanco" at bounding box center [209, 287] width 86 height 43
select select "**"
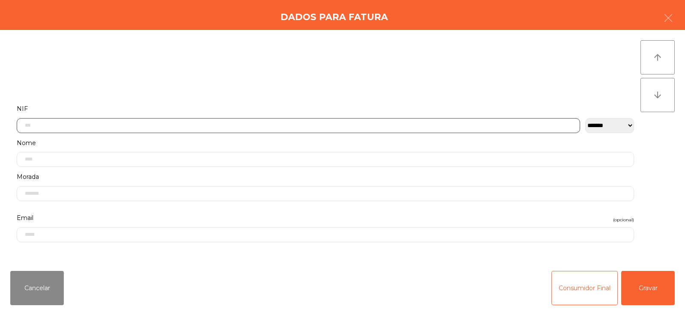
click at [300, 120] on input "text" at bounding box center [299, 125] width 564 height 15
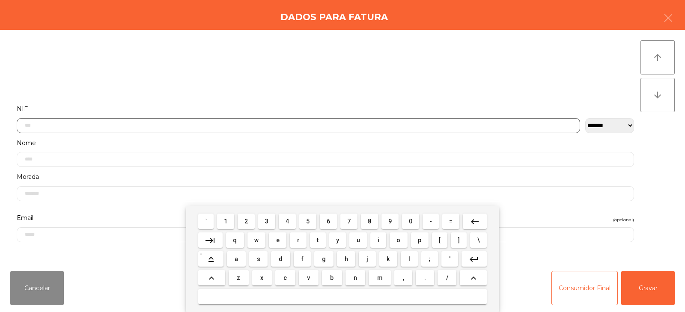
scroll to position [63, 0]
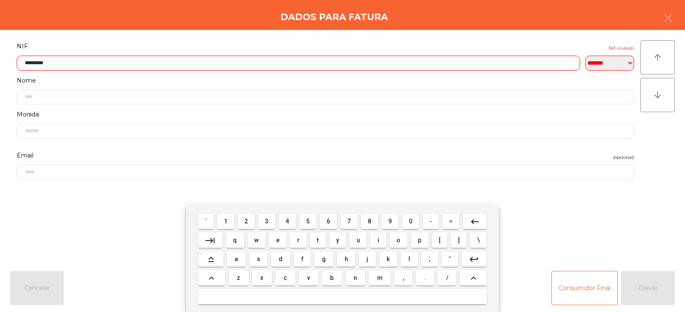
click at [436, 64] on input "*********" at bounding box center [299, 63] width 564 height 15
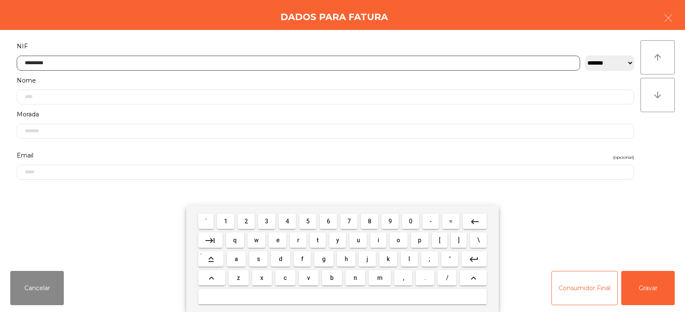
type input "*********"
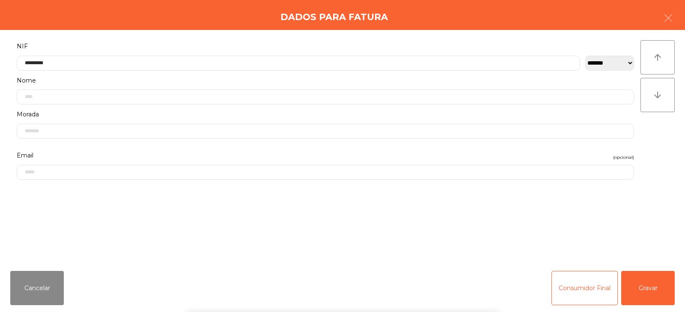
click at [644, 283] on div "` 1 2 3 4 5 6 7 8 9 0 - = keyboard_backspace keyboard_tab q w e r t y u i o p […" at bounding box center [342, 259] width 685 height 106
click at [643, 284] on button "Gravar" at bounding box center [649, 288] width 54 height 34
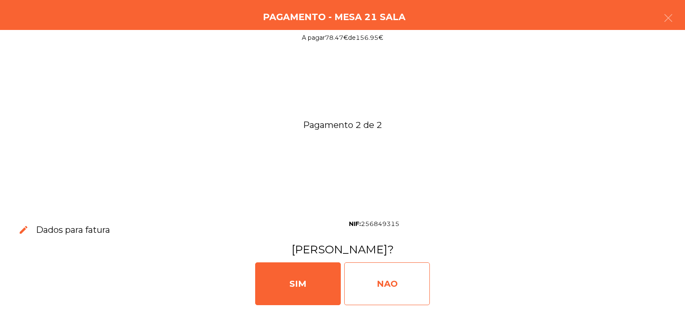
click at [400, 289] on div "NAO" at bounding box center [387, 284] width 86 height 43
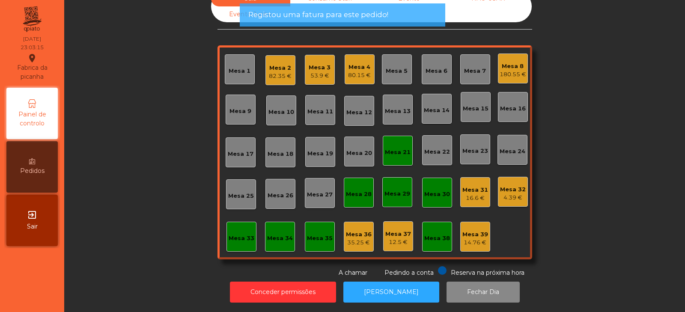
click at [392, 149] on div "Mesa 21" at bounding box center [398, 152] width 26 height 9
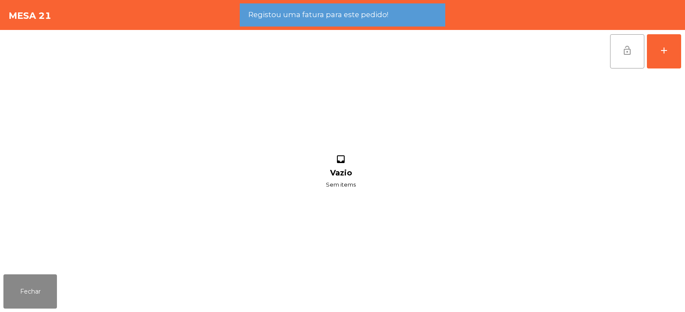
click at [629, 44] on button "lock_open" at bounding box center [627, 51] width 34 height 34
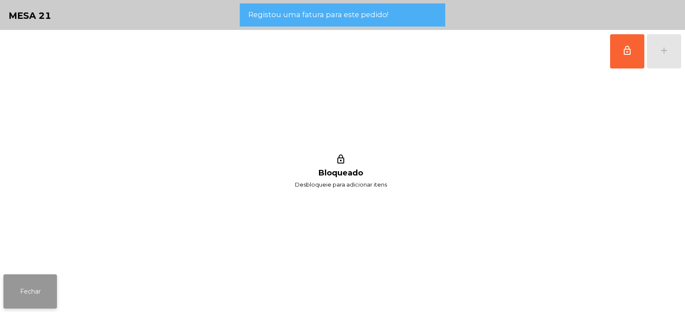
click at [48, 294] on button "Fechar" at bounding box center [30, 292] width 54 height 34
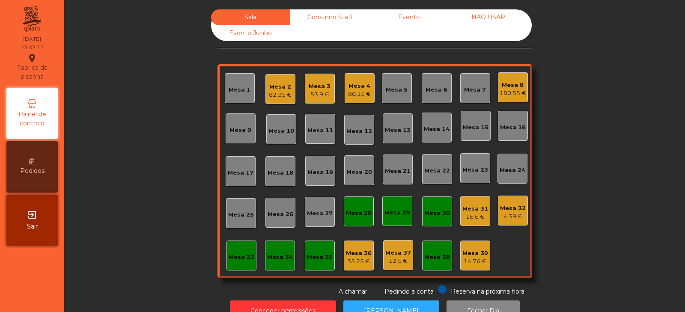
scroll to position [25, 0]
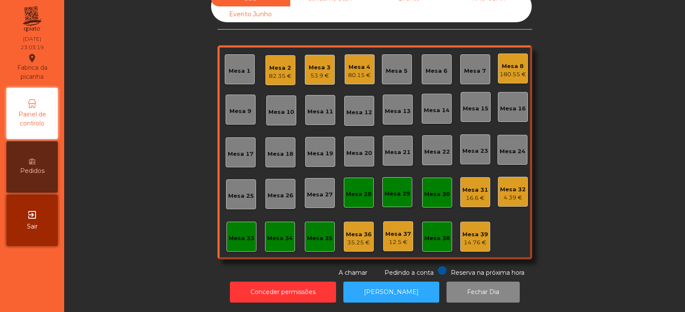
click at [473, 186] on div "Mesa 31" at bounding box center [476, 190] width 26 height 9
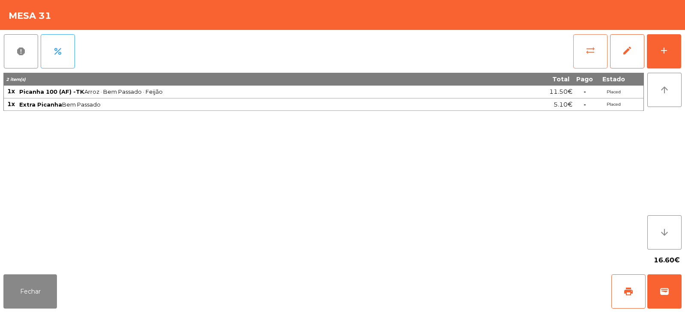
click at [595, 48] on span "sync_alt" at bounding box center [591, 50] width 10 height 10
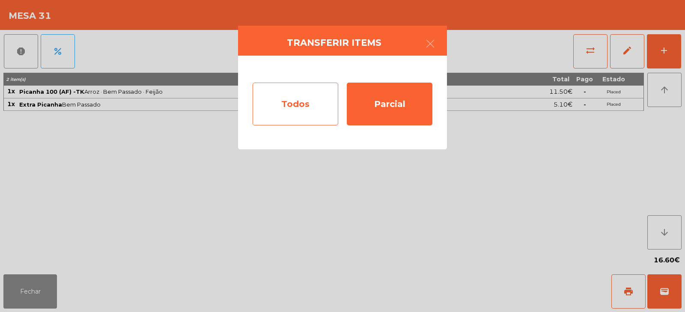
click at [325, 102] on div "Todos" at bounding box center [296, 104] width 86 height 43
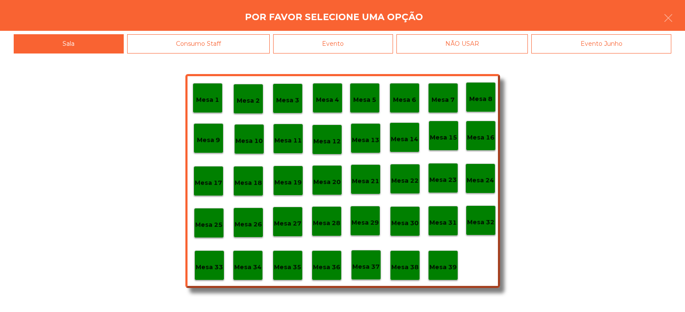
click at [382, 45] on div "Evento" at bounding box center [333, 43] width 120 height 19
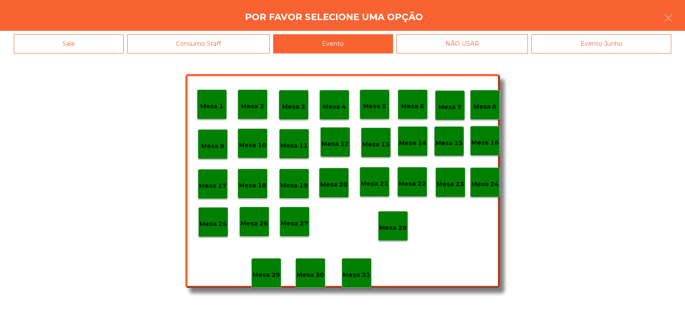
click at [396, 237] on div "Mesa 28" at bounding box center [393, 226] width 30 height 30
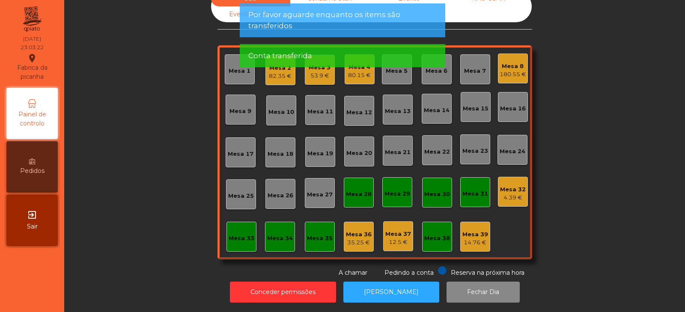
click at [514, 194] on div "4.39 €" at bounding box center [513, 198] width 26 height 9
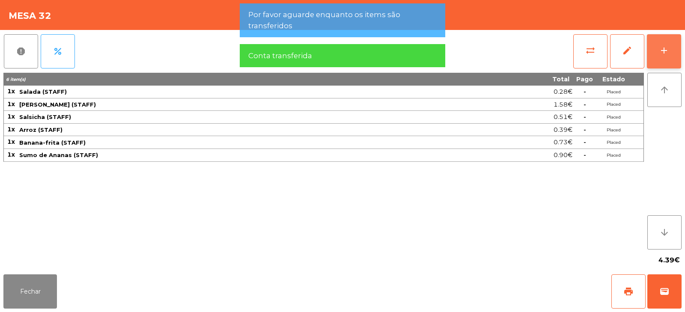
click at [659, 52] on div "add" at bounding box center [664, 50] width 10 height 10
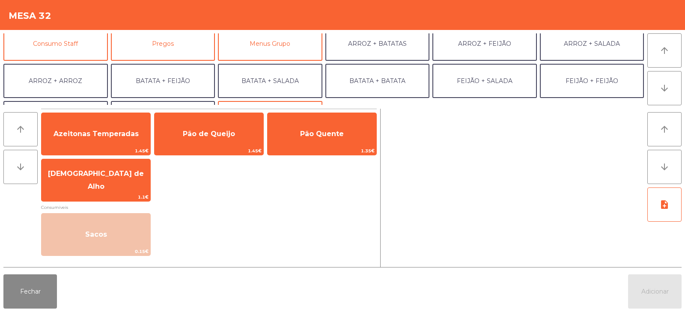
scroll to position [61, 0]
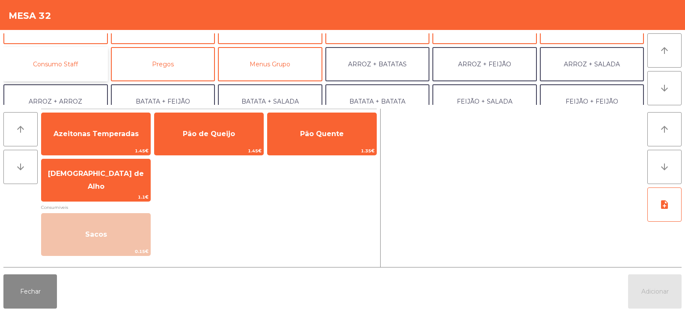
click at [30, 62] on button "Consumo Staff" at bounding box center [55, 64] width 105 height 34
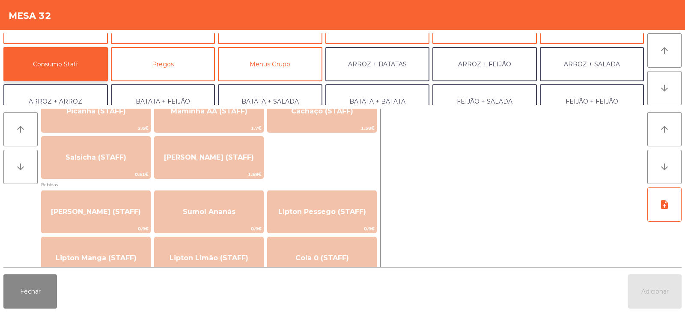
scroll to position [42, 0]
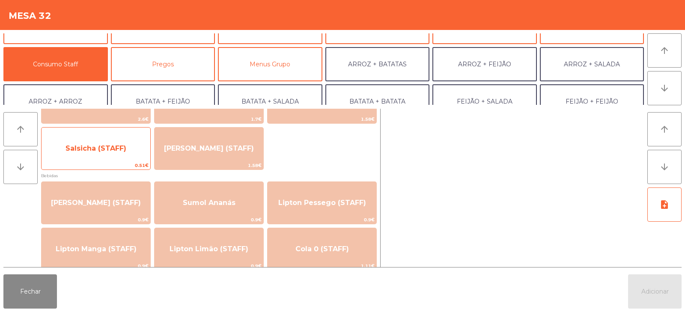
click at [123, 155] on span "Salsicha (STAFF)" at bounding box center [96, 148] width 109 height 23
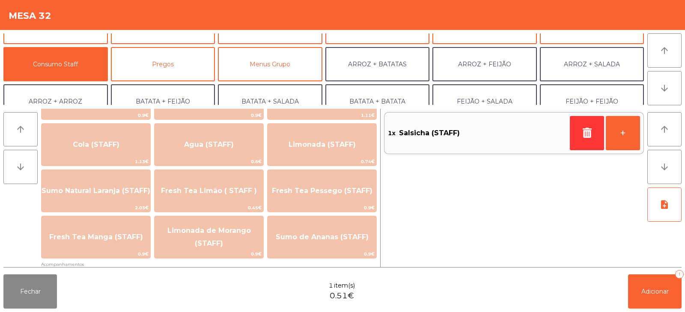
scroll to position [196, 0]
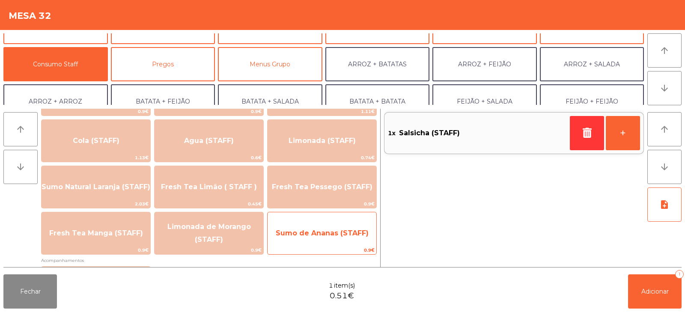
click at [338, 236] on span "Sumo de Ananas (STAFF)" at bounding box center [322, 233] width 93 height 8
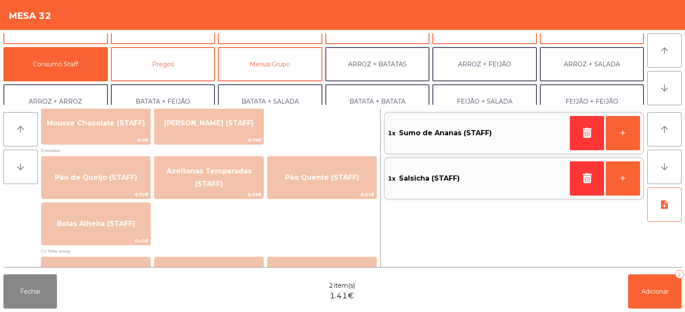
scroll to position [669, 0]
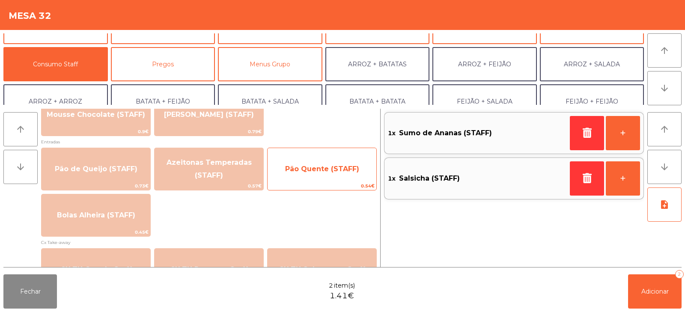
click at [350, 174] on span "Pão Quente (STAFF)" at bounding box center [322, 169] width 109 height 23
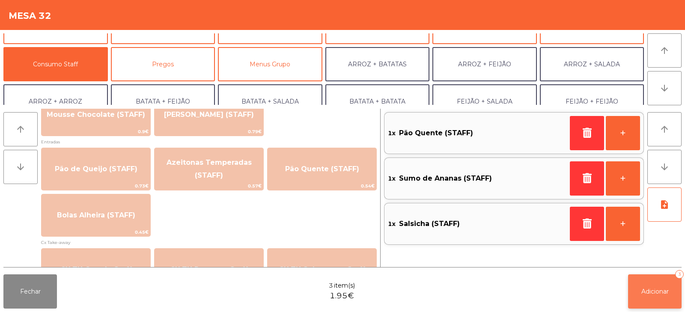
click at [649, 296] on button "Adicionar 3" at bounding box center [655, 292] width 54 height 34
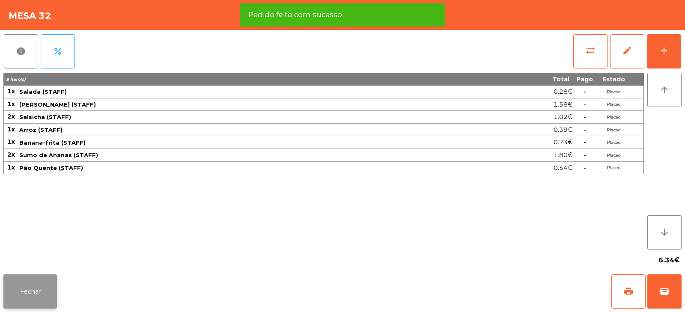
click at [30, 299] on button "Fechar" at bounding box center [30, 292] width 54 height 34
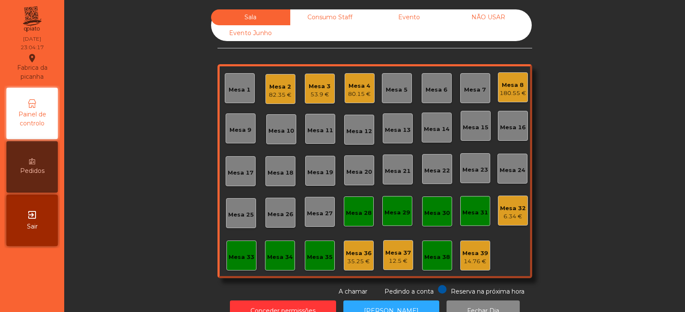
scroll to position [25, 0]
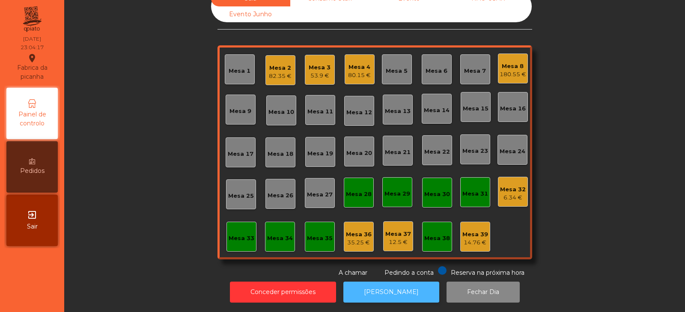
click at [377, 282] on button "[PERSON_NAME]" at bounding box center [392, 292] width 96 height 21
click at [317, 72] on div "53.9 €" at bounding box center [320, 76] width 22 height 9
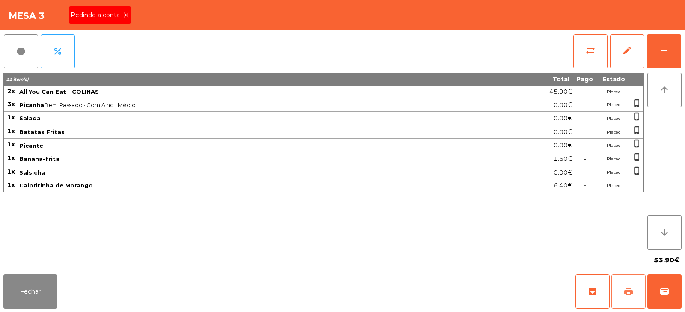
click at [629, 296] on span "print" at bounding box center [629, 292] width 10 height 10
click at [21, 301] on button "Fechar" at bounding box center [30, 292] width 54 height 34
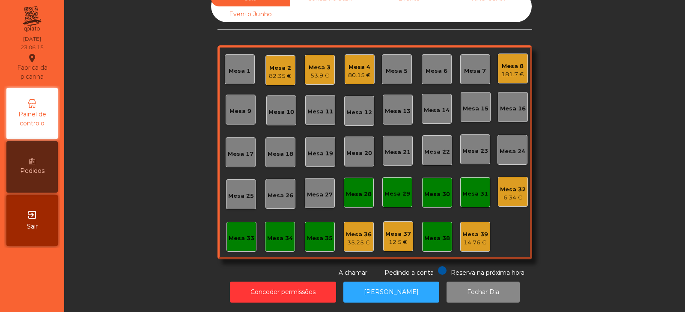
click at [245, 234] on div "Mesa 33" at bounding box center [242, 238] width 26 height 9
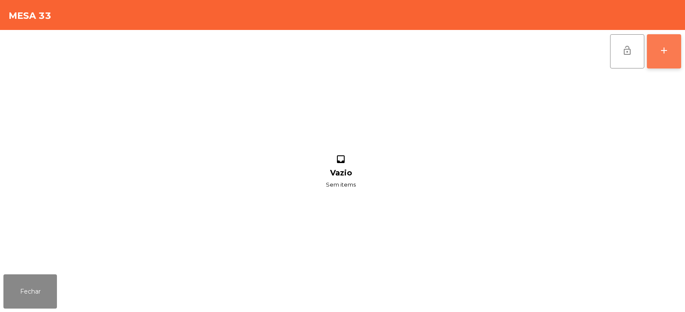
click at [665, 50] on div "add" at bounding box center [664, 50] width 10 height 10
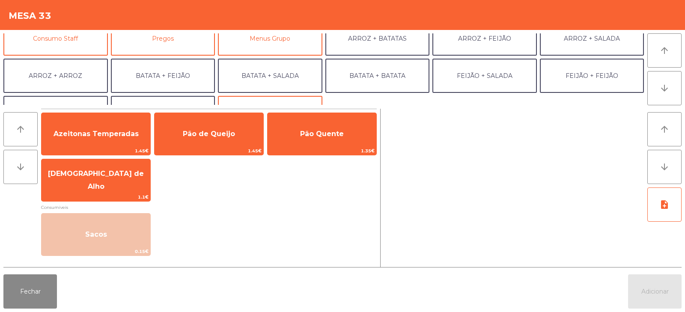
scroll to position [82, 0]
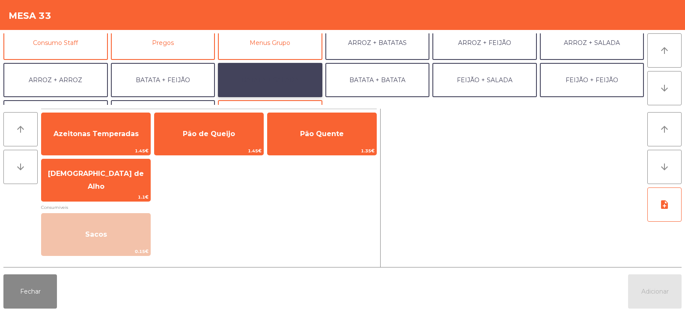
click at [278, 89] on button "BATATA + SALADA" at bounding box center [270, 80] width 105 height 34
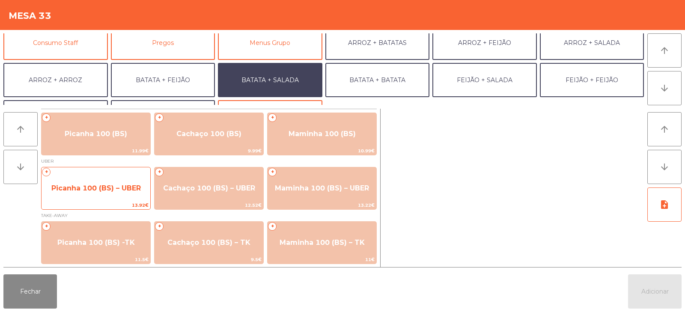
click at [109, 199] on span "Picanha 100 (BS) – UBER" at bounding box center [96, 188] width 109 height 23
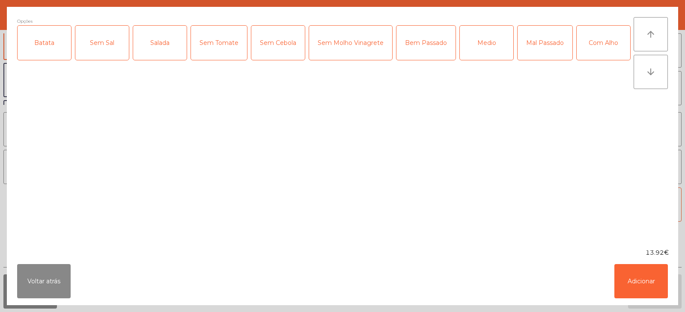
click at [45, 46] on div "Batata" at bounding box center [45, 43] width 54 height 34
click at [160, 53] on div "Salada" at bounding box center [160, 43] width 54 height 34
click at [424, 47] on div "Bem Passado" at bounding box center [426, 43] width 59 height 34
click at [641, 287] on button "Adicionar" at bounding box center [642, 281] width 54 height 34
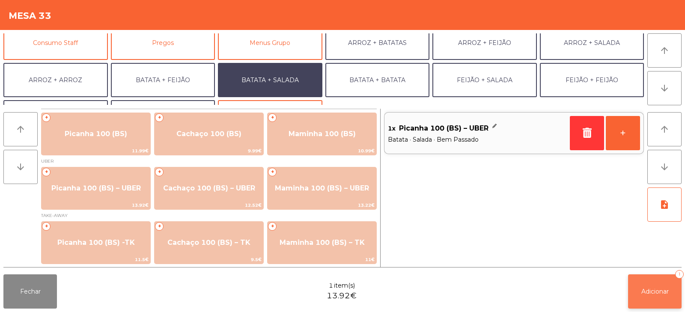
click at [650, 294] on span "Adicionar" at bounding box center [655, 292] width 27 height 8
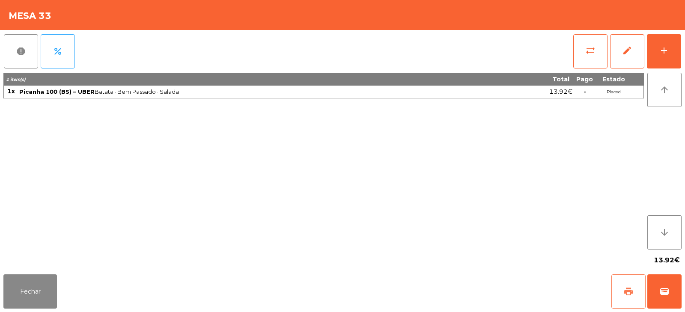
click at [616, 292] on button "print" at bounding box center [629, 292] width 34 height 34
click at [624, 294] on span "print" at bounding box center [629, 292] width 10 height 10
click at [33, 292] on button "Fechar" at bounding box center [30, 292] width 54 height 34
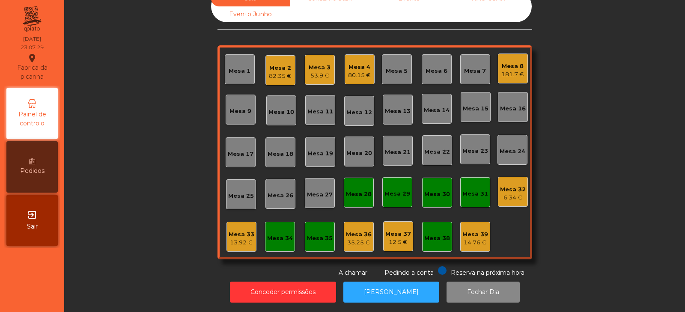
click at [322, 72] on div "53.9 €" at bounding box center [320, 76] width 22 height 9
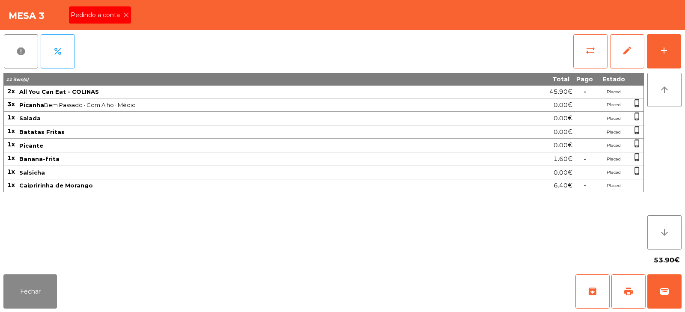
click at [126, 15] on icon at bounding box center [126, 15] width 6 height 6
click at [593, 52] on span "sync_alt" at bounding box center [591, 50] width 10 height 10
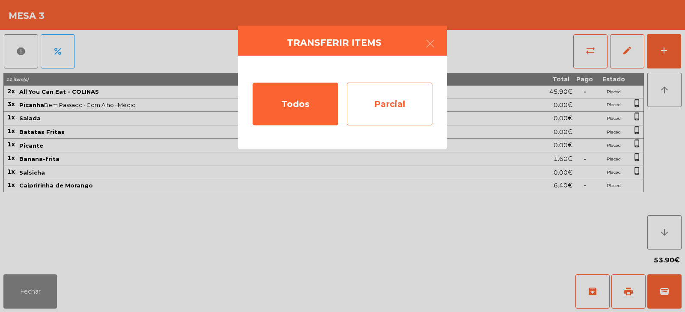
click at [392, 96] on div "Parcial" at bounding box center [390, 104] width 86 height 43
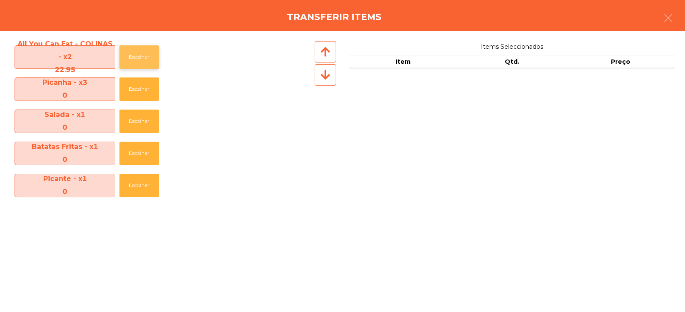
click at [136, 58] on button "Escolher" at bounding box center [139, 57] width 39 height 24
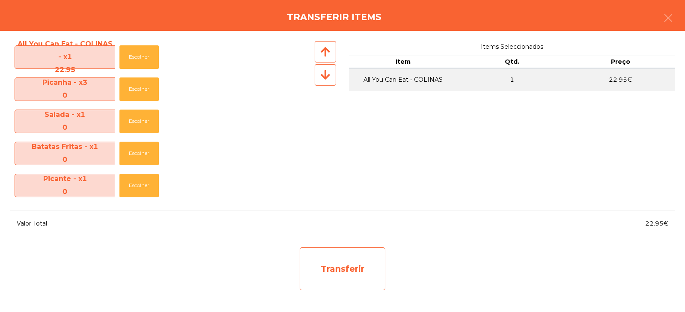
click at [339, 266] on div "Transferir" at bounding box center [343, 269] width 86 height 43
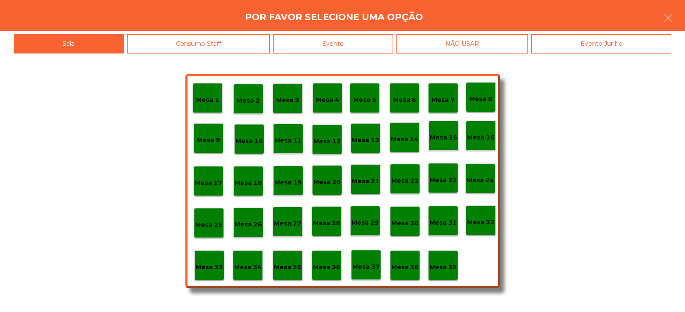
click at [367, 268] on p "Mesa 37" at bounding box center [366, 267] width 27 height 10
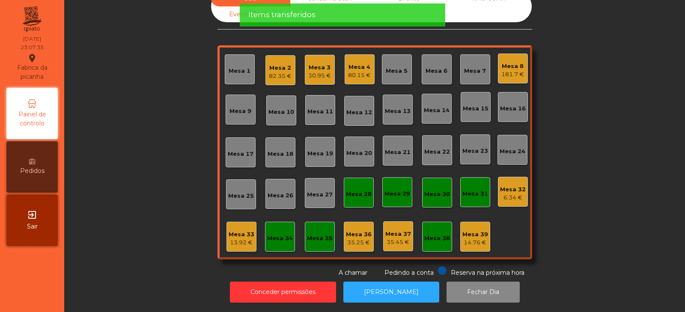
click at [314, 72] on div "30.95 €" at bounding box center [319, 76] width 23 height 9
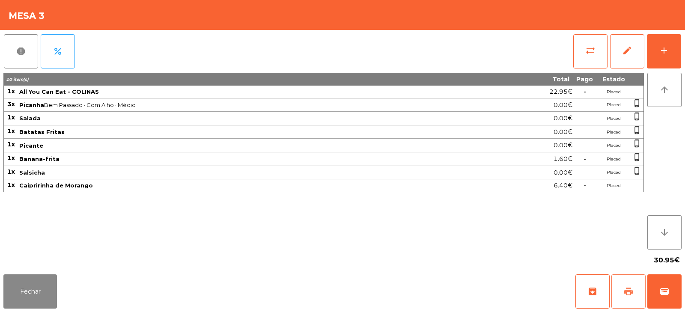
click at [630, 289] on span "print" at bounding box center [629, 292] width 10 height 10
click at [41, 291] on button "Fechar" at bounding box center [30, 292] width 54 height 34
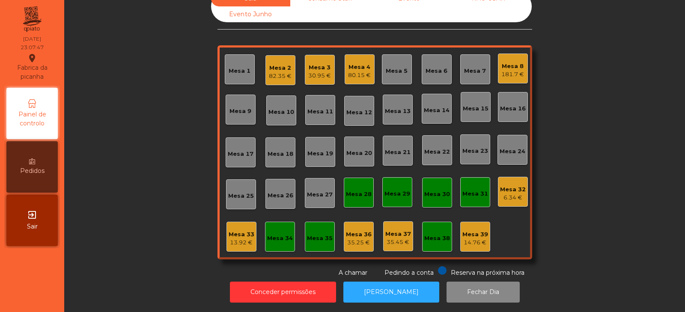
click at [234, 239] on div "13.92 €" at bounding box center [242, 243] width 26 height 9
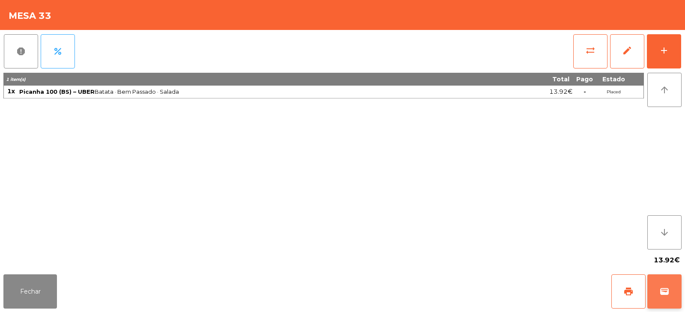
click at [659, 294] on button "wallet" at bounding box center [665, 292] width 34 height 34
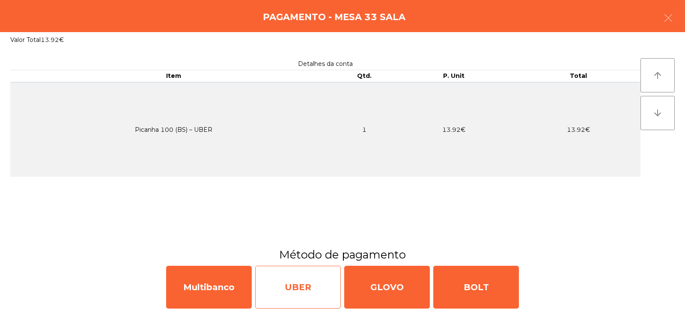
click at [286, 290] on div "UBER" at bounding box center [298, 287] width 86 height 43
select select "**"
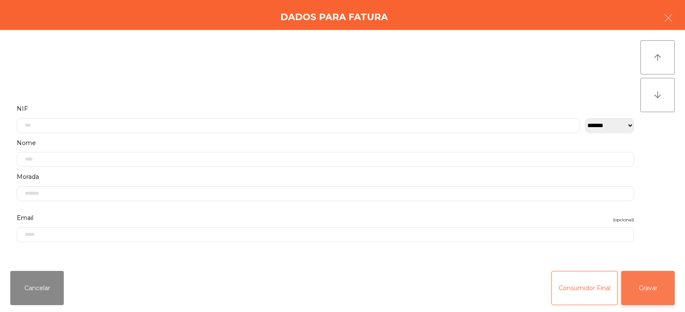
click at [645, 292] on button "Gravar" at bounding box center [649, 288] width 54 height 34
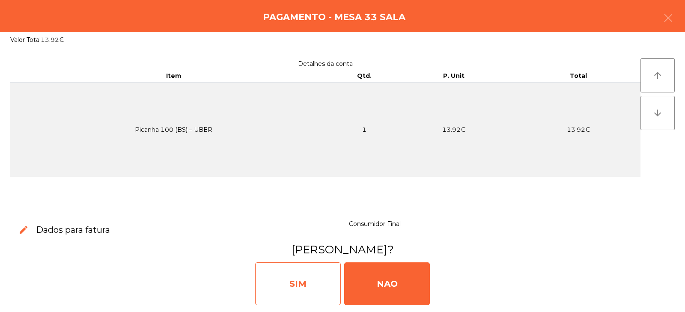
click at [290, 293] on div "SIM" at bounding box center [298, 284] width 86 height 43
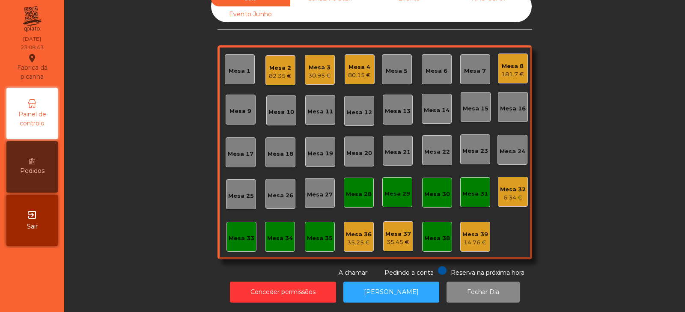
click at [318, 72] on div "30.95 €" at bounding box center [319, 76] width 23 height 9
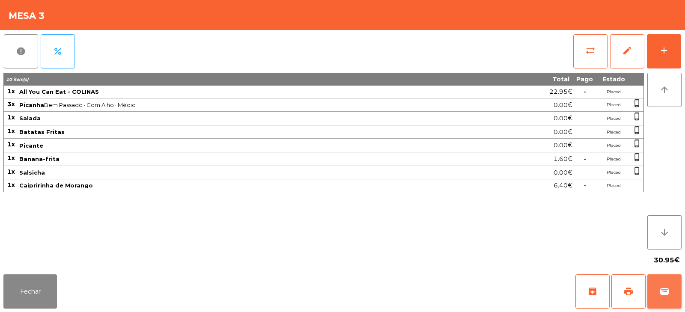
click at [659, 292] on button "wallet" at bounding box center [665, 292] width 34 height 34
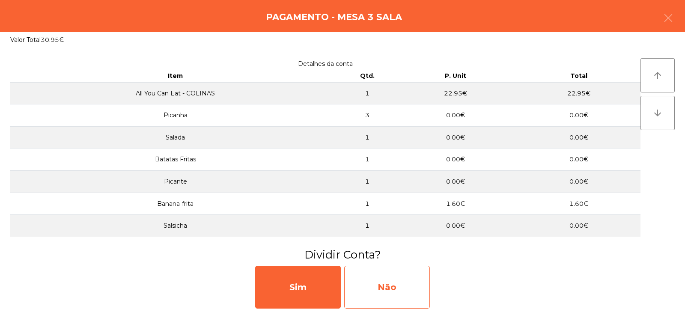
click at [401, 292] on div "Não" at bounding box center [387, 287] width 86 height 43
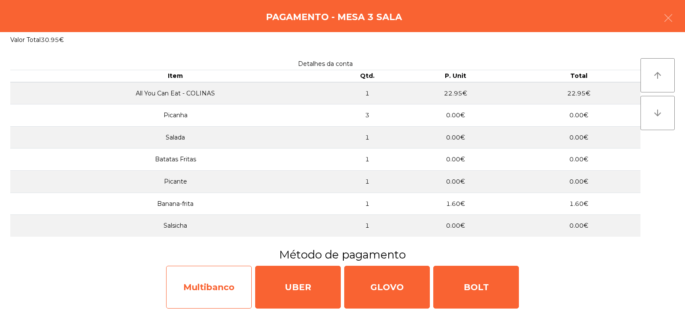
click at [231, 287] on div "Multibanco" at bounding box center [209, 287] width 86 height 43
select select "**"
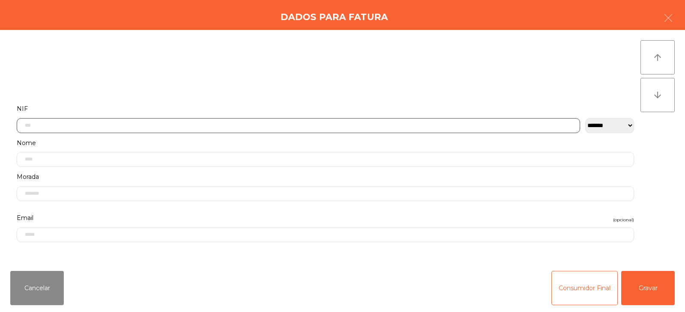
click at [351, 124] on input "text" at bounding box center [299, 125] width 564 height 15
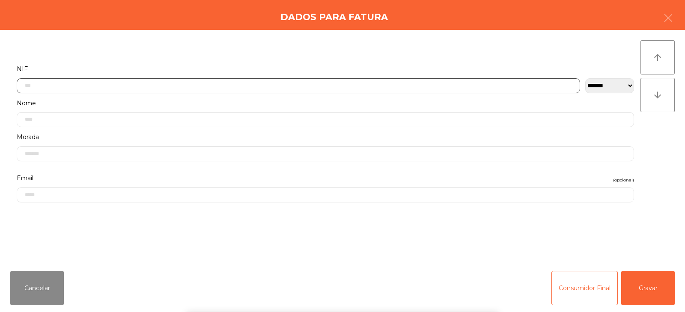
scroll to position [63, 0]
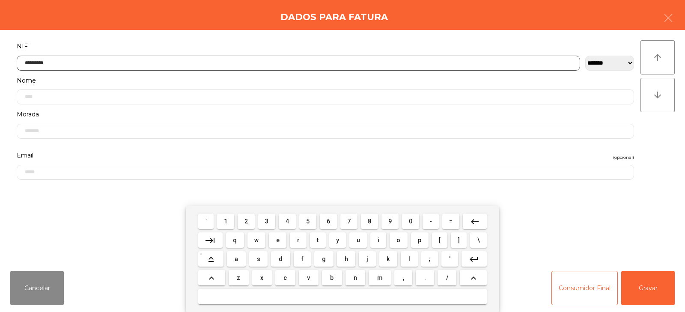
type input "*********"
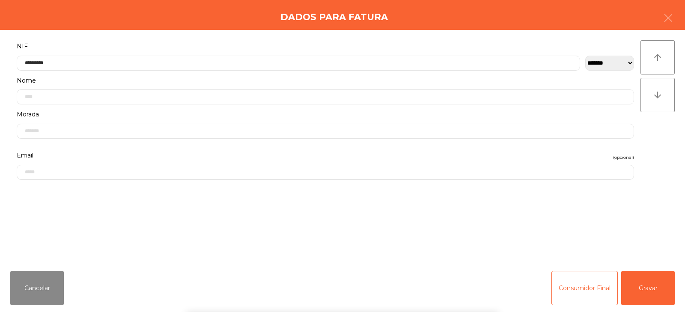
click at [642, 288] on div "` 1 2 3 4 5 6 7 8 9 0 - = keyboard_backspace keyboard_tab q w e r t y u i o p […" at bounding box center [342, 259] width 685 height 106
click at [646, 290] on button "Gravar" at bounding box center [649, 288] width 54 height 34
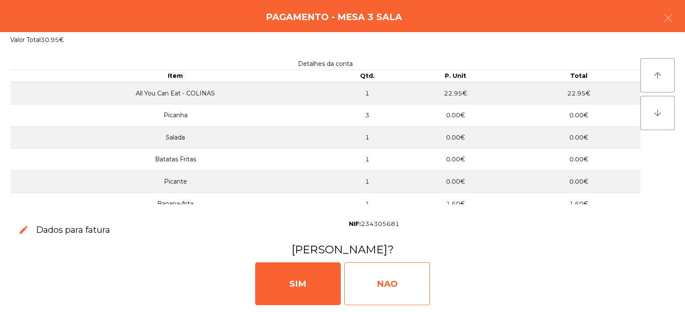
click at [388, 279] on div "NAO" at bounding box center [387, 284] width 86 height 43
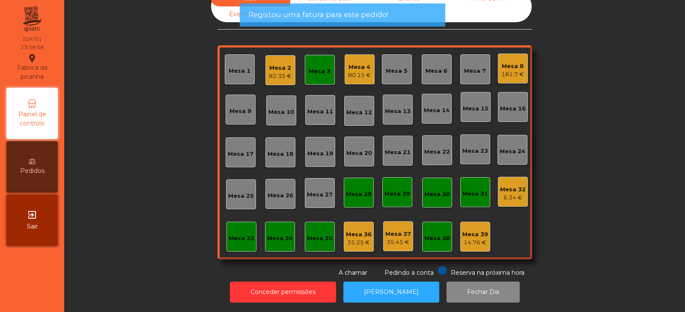
click at [316, 67] on div "Mesa 3" at bounding box center [320, 71] width 22 height 9
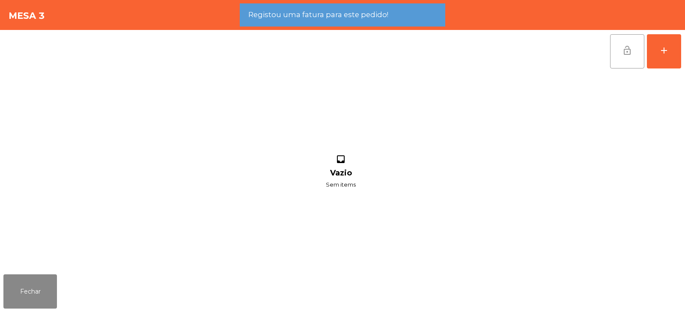
click at [626, 51] on span "lock_open" at bounding box center [627, 50] width 10 height 10
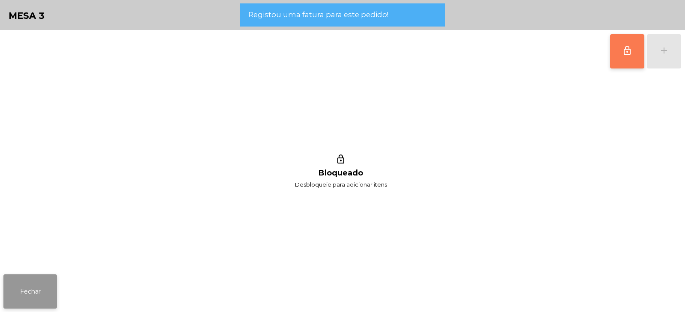
click at [27, 291] on button "Fechar" at bounding box center [30, 292] width 54 height 34
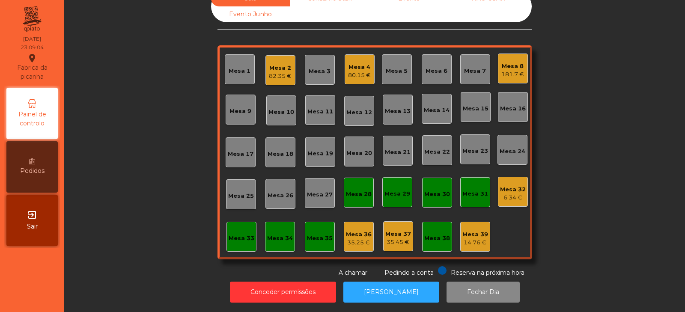
scroll to position [0, 0]
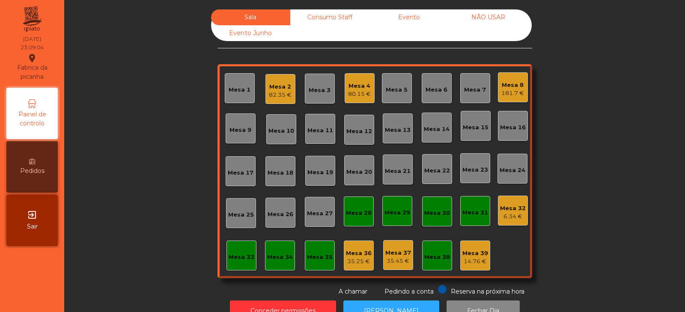
click at [510, 214] on div "6.34 €" at bounding box center [513, 216] width 26 height 9
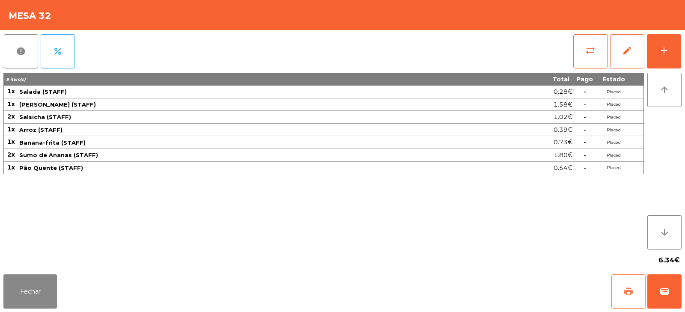
click at [624, 293] on span "print" at bounding box center [629, 292] width 10 height 10
click at [584, 54] on button "sync_alt" at bounding box center [591, 51] width 34 height 34
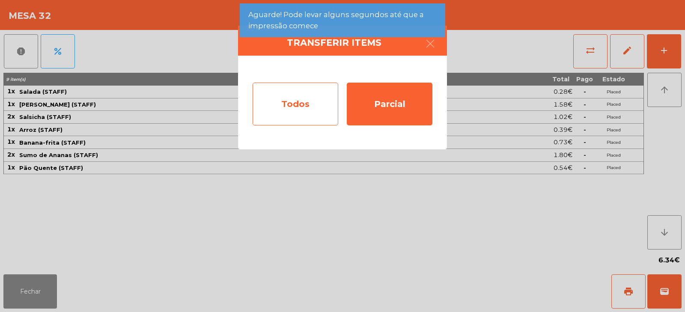
click at [320, 107] on div "Todos" at bounding box center [296, 104] width 86 height 43
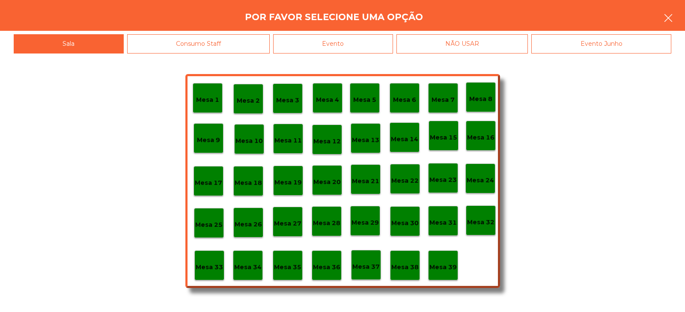
click at [670, 23] on button "button" at bounding box center [669, 19] width 24 height 26
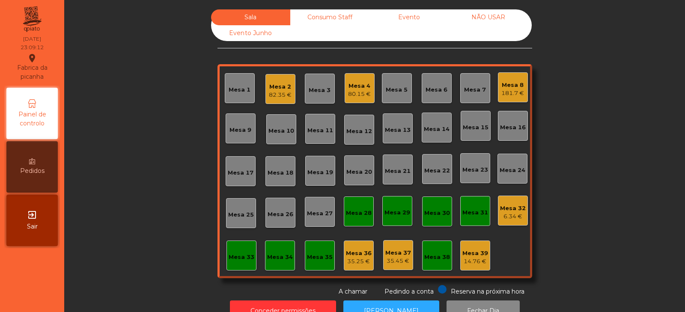
click at [517, 210] on div "Mesa 32" at bounding box center [513, 208] width 26 height 9
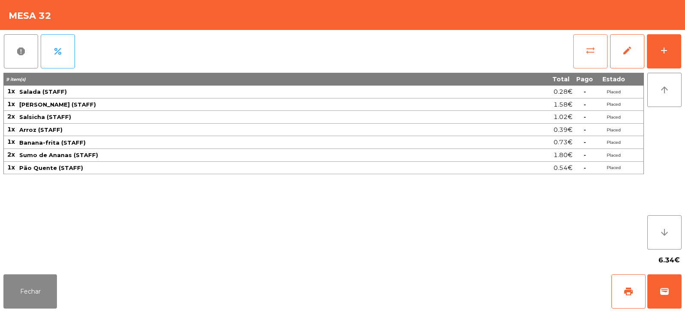
click at [590, 51] on span "sync_alt" at bounding box center [591, 50] width 10 height 10
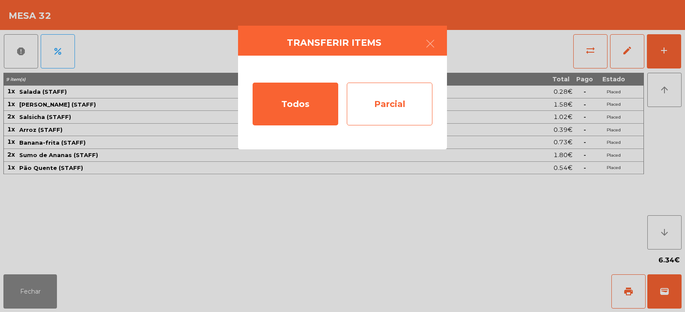
click at [384, 97] on div "Parcial" at bounding box center [390, 104] width 86 height 43
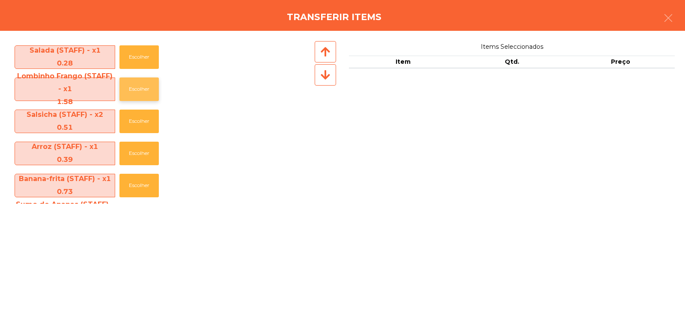
click at [140, 89] on button "Escolher" at bounding box center [139, 90] width 39 height 24
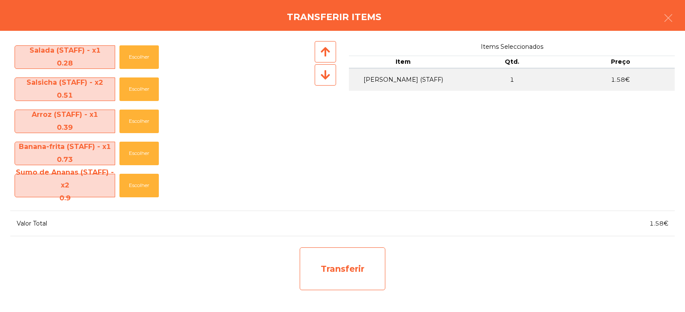
click at [332, 256] on div "Transferir" at bounding box center [343, 269] width 86 height 43
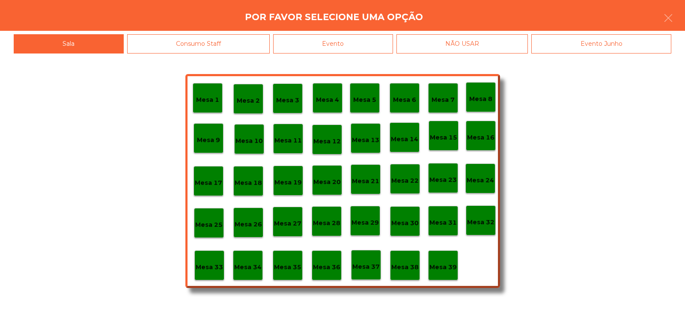
click at [371, 47] on div "Evento" at bounding box center [333, 43] width 120 height 19
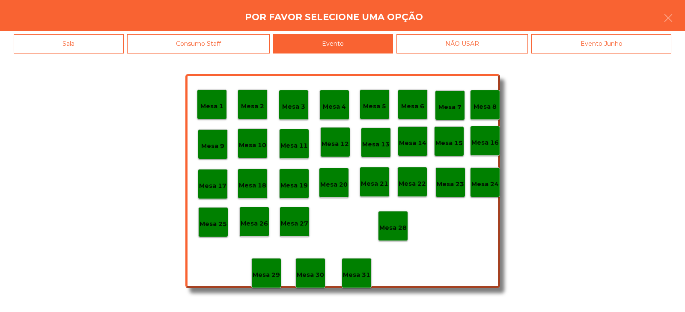
click at [399, 226] on p "Mesa 28" at bounding box center [393, 228] width 27 height 10
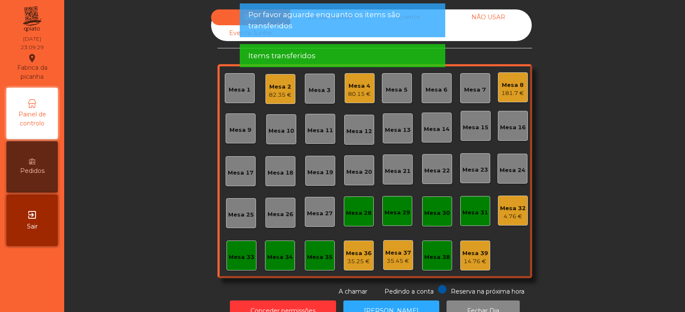
click at [513, 217] on div "4.76 €" at bounding box center [513, 216] width 26 height 9
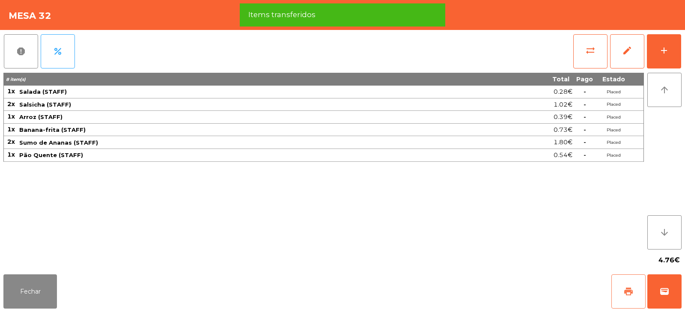
click at [632, 281] on button "print" at bounding box center [629, 292] width 34 height 34
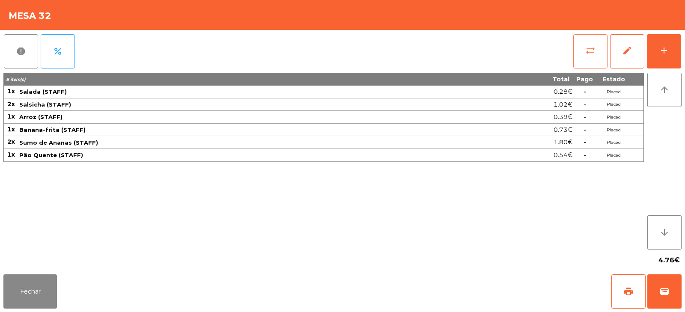
click at [584, 48] on button "sync_alt" at bounding box center [591, 51] width 34 height 34
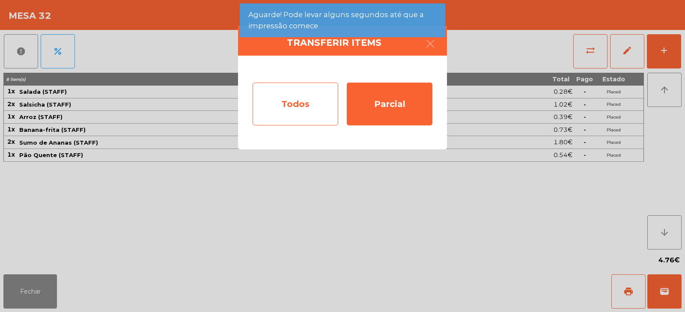
click at [316, 109] on div "Todos" at bounding box center [296, 104] width 86 height 43
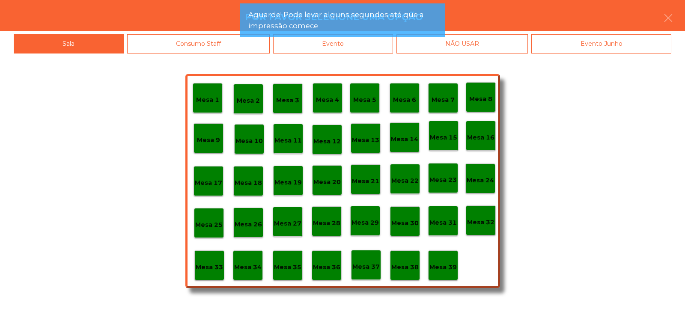
click at [446, 265] on p "Mesa 39" at bounding box center [443, 268] width 27 height 10
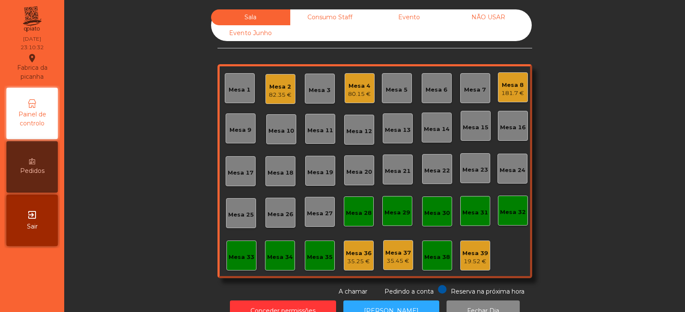
click at [478, 257] on div "Mesa 39" at bounding box center [476, 253] width 26 height 9
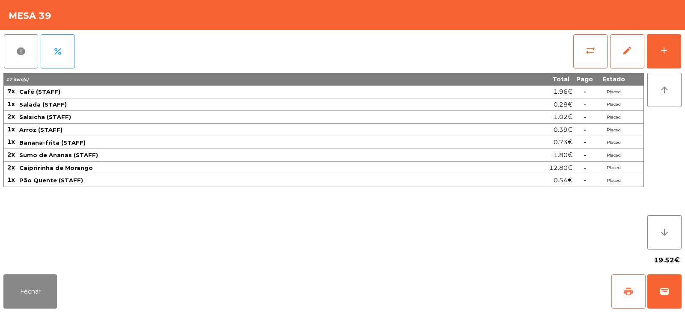
click at [626, 289] on span "print" at bounding box center [629, 292] width 10 height 10
click at [18, 290] on button "Fechar" at bounding box center [30, 292] width 54 height 34
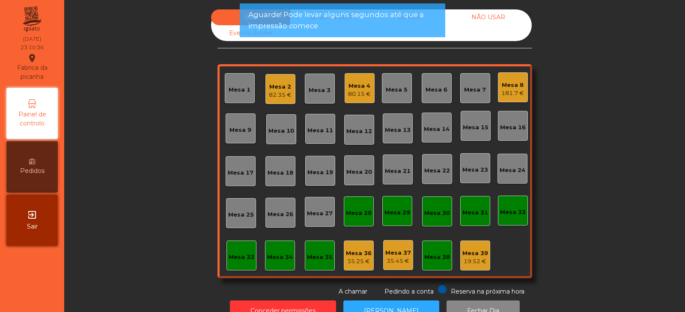
click at [351, 266] on div "35.25 €" at bounding box center [359, 261] width 26 height 9
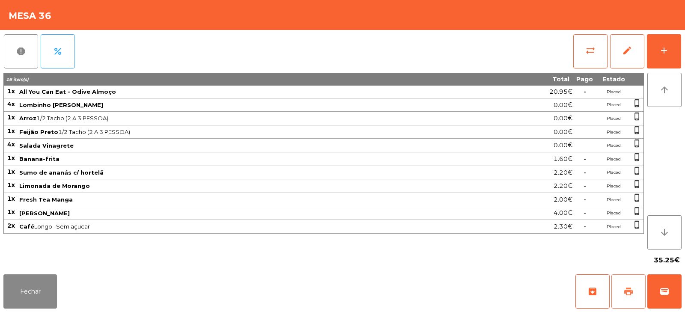
click at [628, 292] on span "print" at bounding box center [629, 292] width 10 height 10
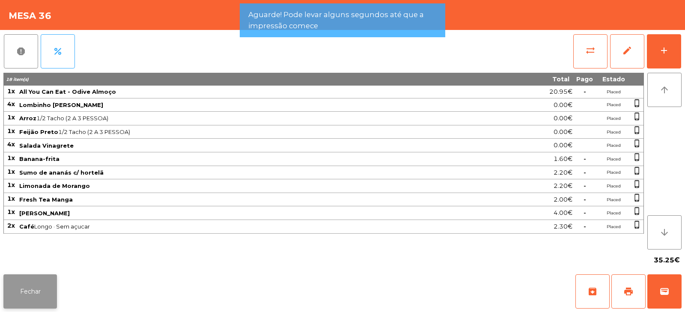
click at [48, 287] on button "Fechar" at bounding box center [30, 292] width 54 height 34
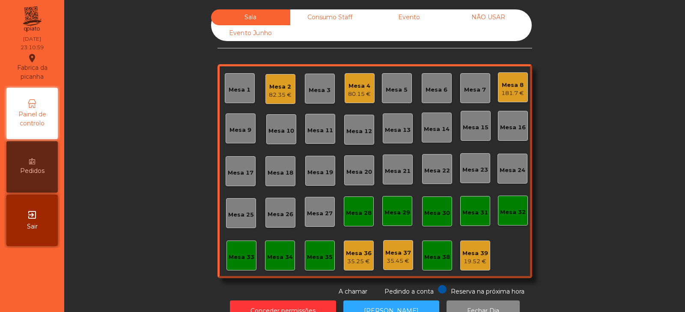
scroll to position [25, 0]
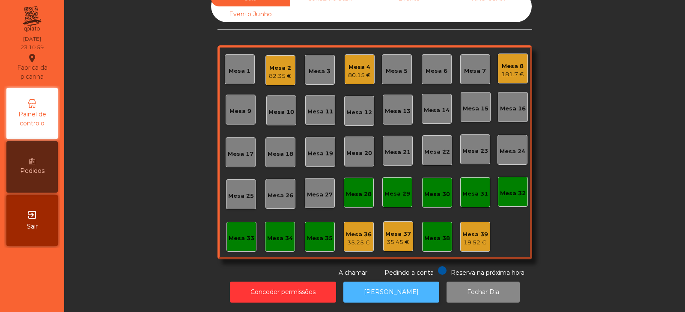
click at [369, 283] on button "[PERSON_NAME]" at bounding box center [392, 292] width 96 height 21
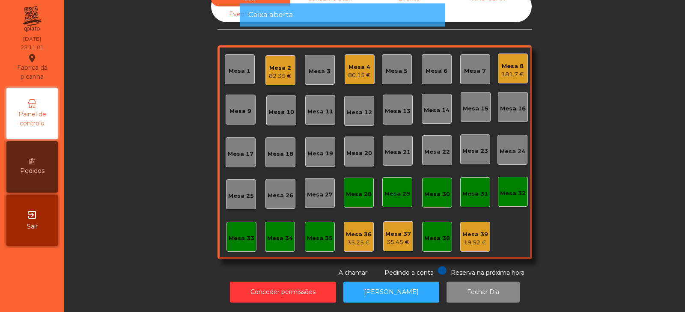
click at [366, 230] on div "Mesa 36" at bounding box center [359, 234] width 26 height 9
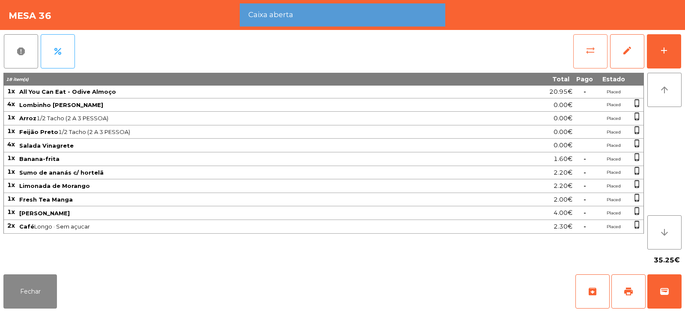
click at [586, 60] on button "sync_alt" at bounding box center [591, 51] width 34 height 34
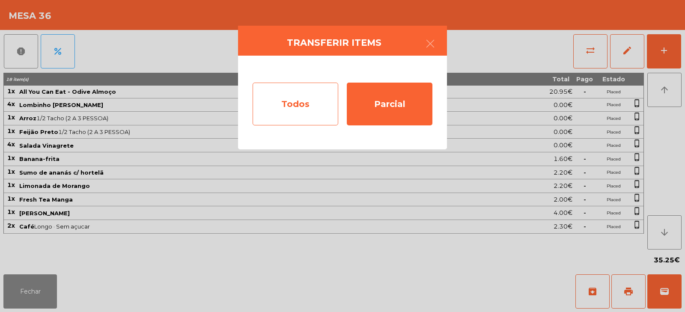
click at [319, 104] on div "Todos" at bounding box center [296, 104] width 86 height 43
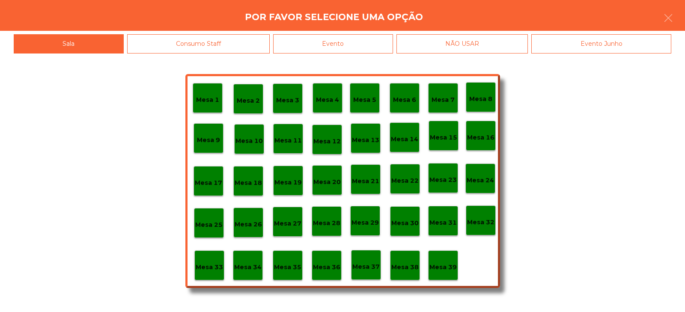
click at [440, 260] on div "Mesa 39" at bounding box center [443, 265] width 27 height 13
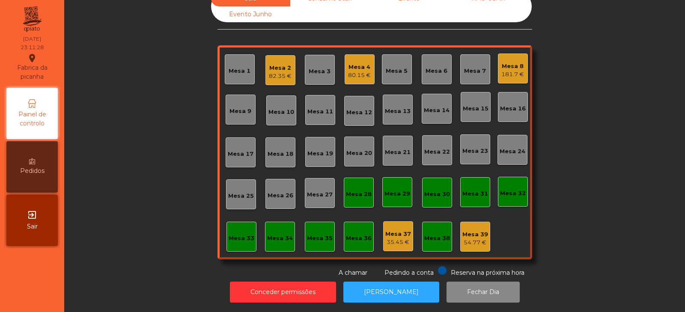
scroll to position [0, 0]
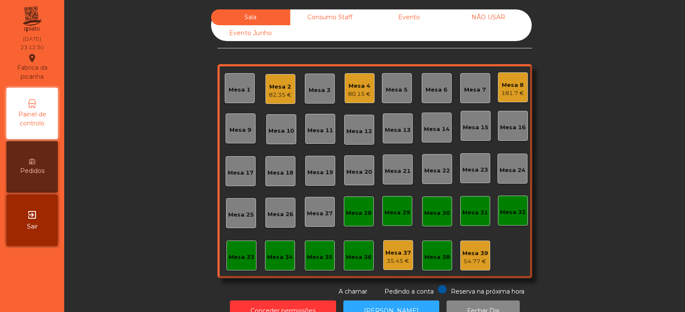
click at [509, 93] on div "181.7 €" at bounding box center [513, 93] width 23 height 9
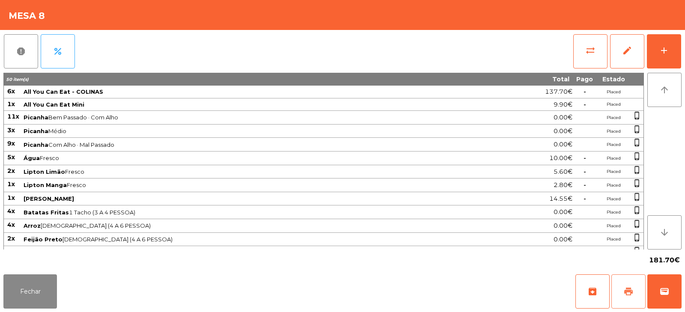
click at [636, 293] on button "print" at bounding box center [629, 292] width 34 height 34
click at [41, 275] on button "Fechar" at bounding box center [30, 292] width 54 height 34
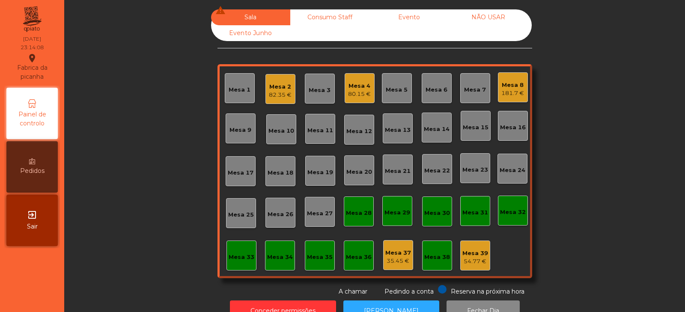
click at [360, 97] on div "80.15 €" at bounding box center [359, 94] width 23 height 9
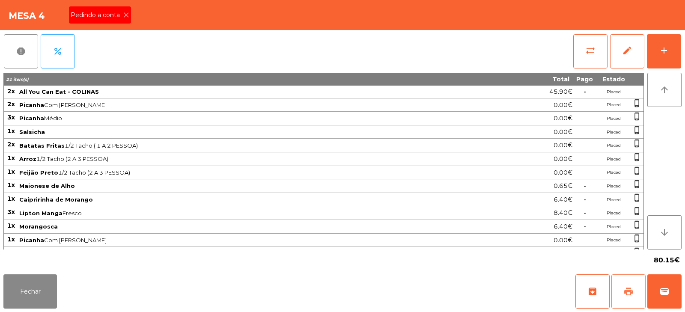
click at [622, 299] on button "print" at bounding box center [629, 292] width 34 height 34
click at [126, 17] on icon at bounding box center [126, 15] width 6 height 6
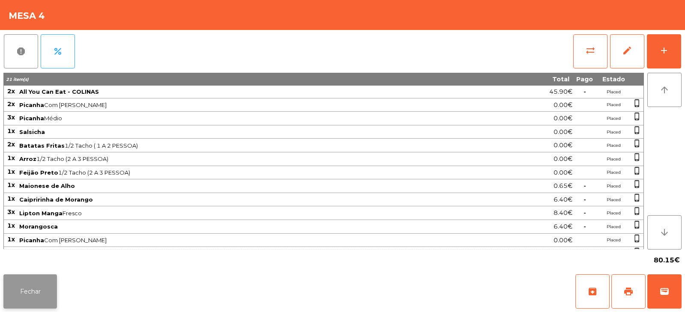
click at [32, 293] on button "Fechar" at bounding box center [30, 292] width 54 height 34
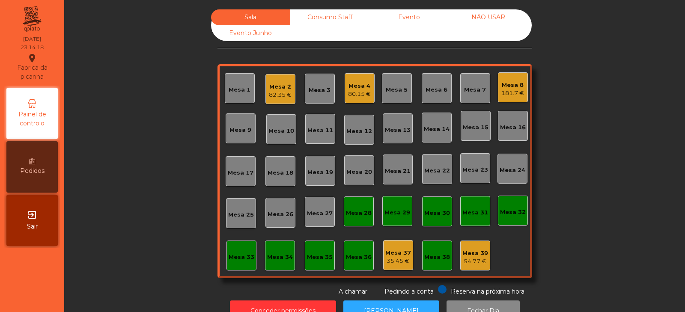
click at [278, 90] on div "Mesa 2" at bounding box center [280, 87] width 23 height 9
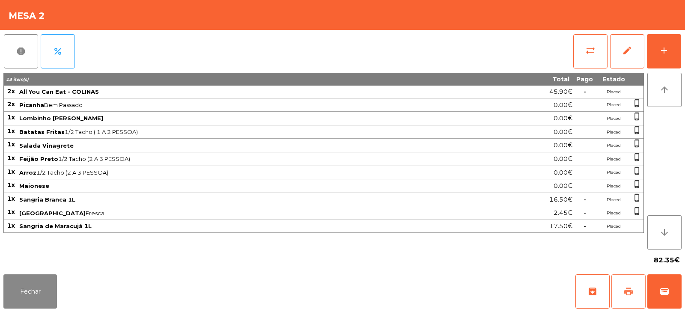
click at [621, 287] on button "print" at bounding box center [629, 292] width 34 height 34
click at [33, 287] on button "Fechar" at bounding box center [30, 292] width 54 height 34
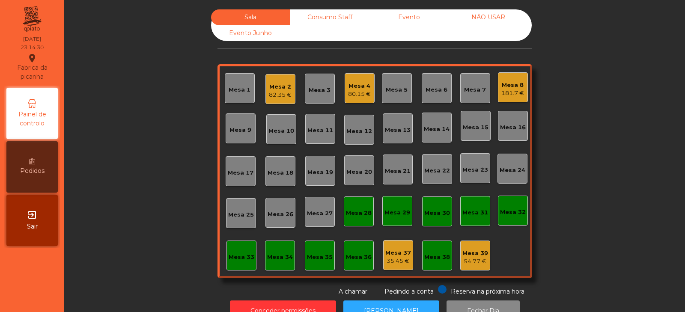
click at [240, 258] on div "Mesa 33" at bounding box center [242, 257] width 26 height 9
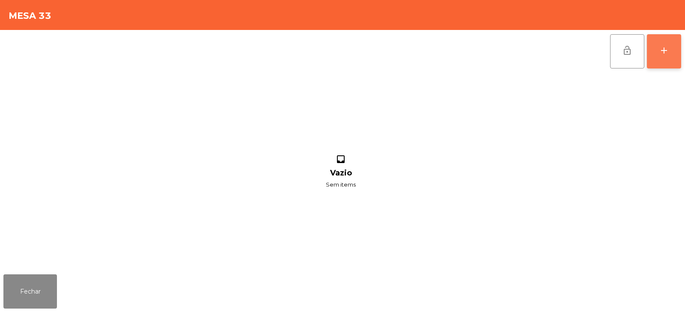
click at [654, 64] on button "add" at bounding box center [664, 51] width 34 height 34
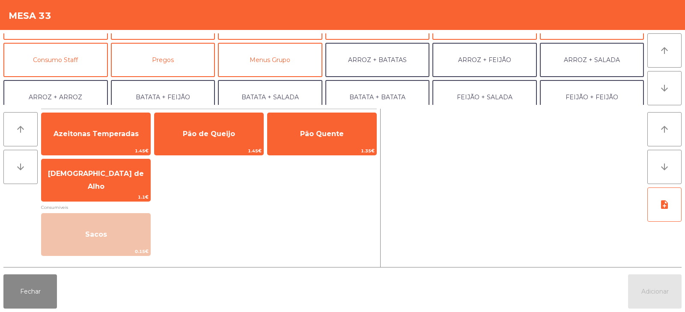
scroll to position [76, 0]
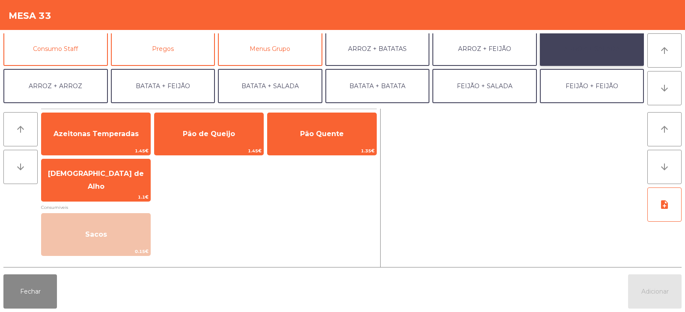
click at [590, 44] on button "ARROZ + SALADA" at bounding box center [592, 49] width 105 height 34
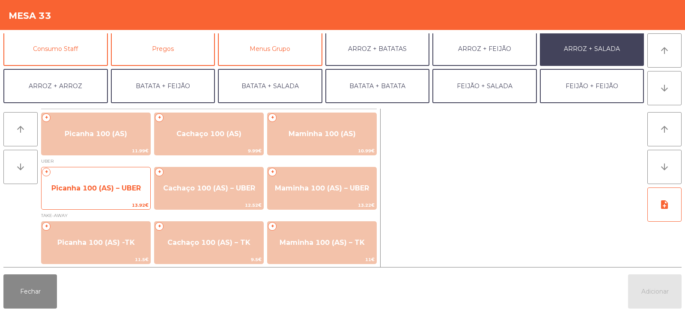
click at [103, 191] on span "Picanha 100 (AS) – UBER" at bounding box center [96, 188] width 90 height 8
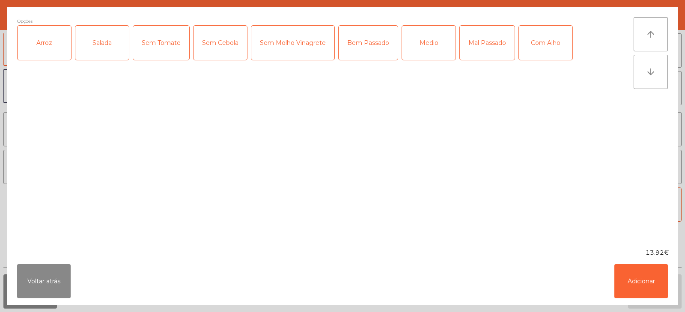
click at [60, 51] on div "Arroz" at bounding box center [45, 43] width 54 height 34
click at [111, 45] on div "Salada" at bounding box center [102, 43] width 54 height 34
click at [499, 36] on div "Mal Passado" at bounding box center [487, 43] width 55 height 34
click at [643, 291] on button "Adicionar" at bounding box center [642, 281] width 54 height 34
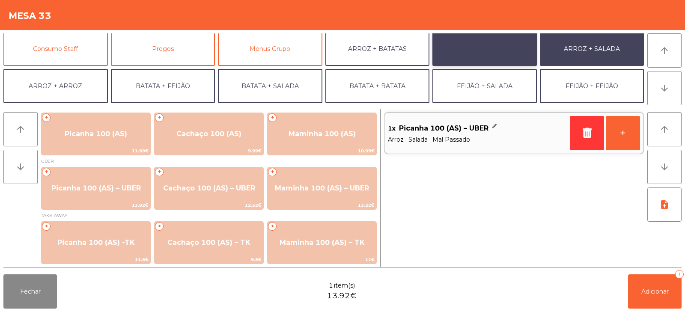
click at [464, 47] on button "ARROZ + FEIJÃO" at bounding box center [485, 49] width 105 height 34
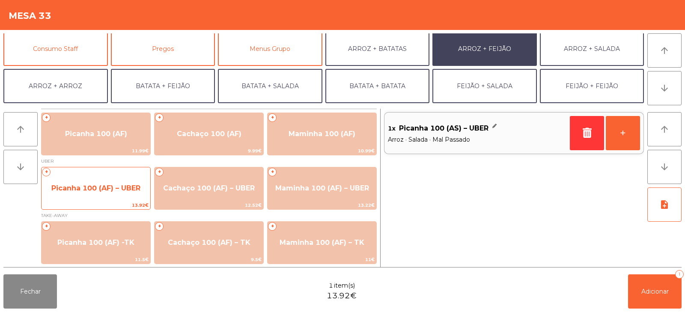
click at [77, 198] on span "Picanha 100 (AF) – UBER" at bounding box center [96, 188] width 109 height 23
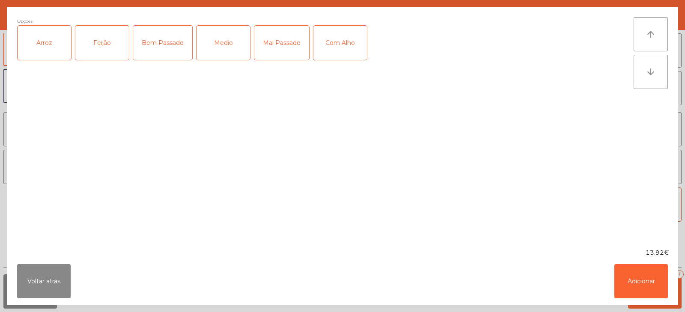
click at [65, 45] on div "Arroz" at bounding box center [45, 43] width 54 height 34
click at [111, 51] on div "Feijão" at bounding box center [102, 43] width 54 height 34
click at [298, 32] on div "Mal Passado" at bounding box center [281, 43] width 55 height 34
click at [666, 294] on button "Adicionar" at bounding box center [642, 281] width 54 height 34
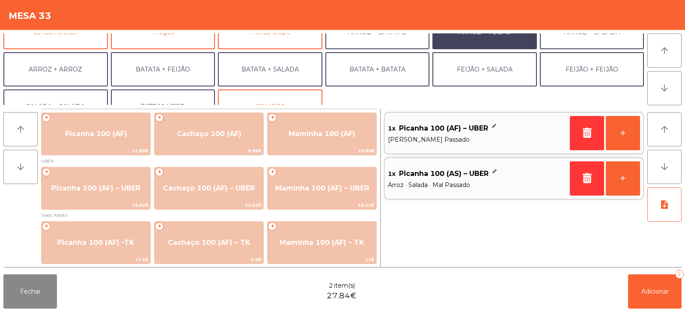
scroll to position [112, 0]
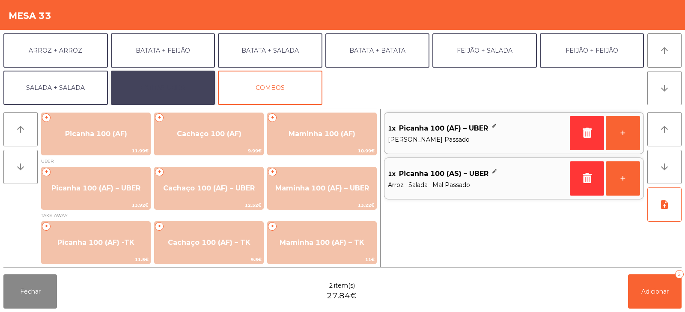
click at [155, 99] on button "EXTRAS UBER" at bounding box center [163, 88] width 105 height 34
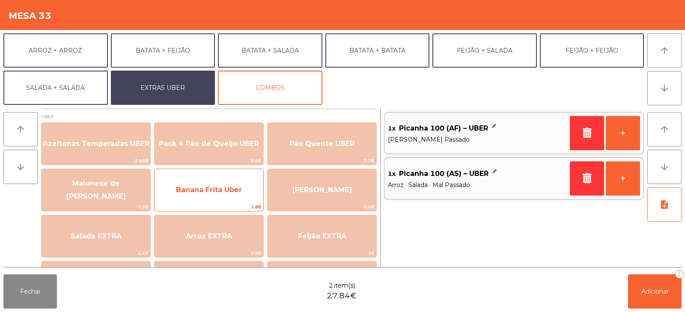
click at [209, 195] on span "Banana Frita Uber" at bounding box center [209, 190] width 109 height 23
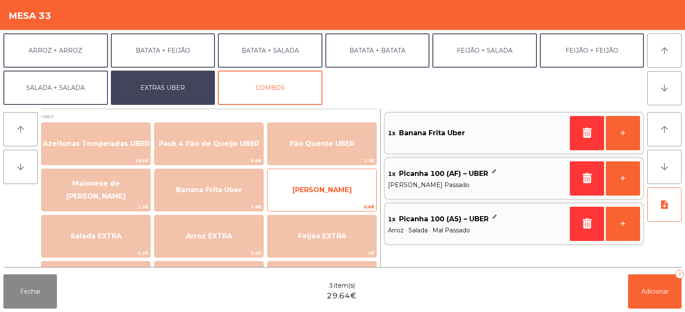
click at [304, 186] on span "[PERSON_NAME]" at bounding box center [323, 190] width 60 height 8
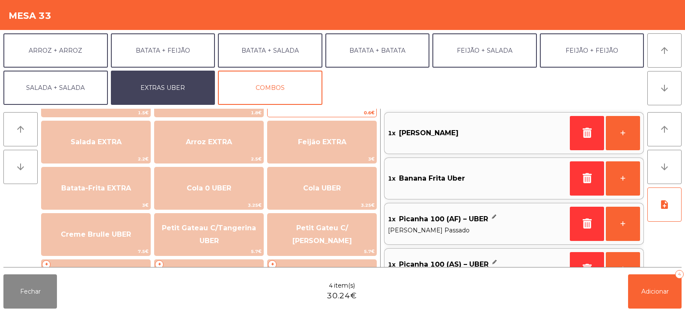
scroll to position [93, 0]
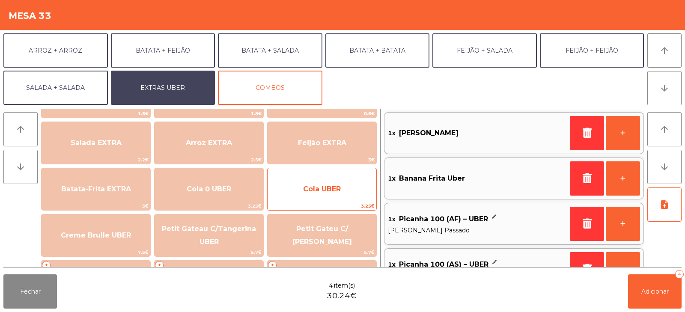
click at [307, 180] on span "Cola UBER" at bounding box center [322, 189] width 109 height 23
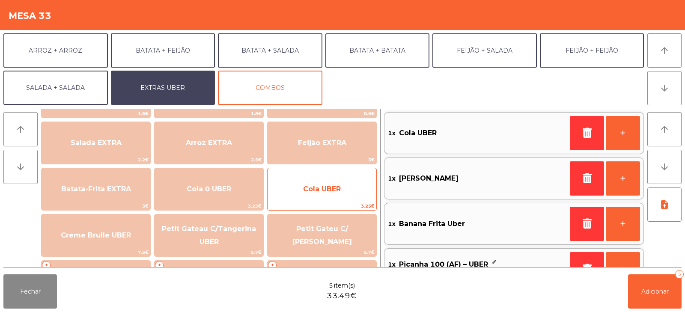
scroll to position [3, 0]
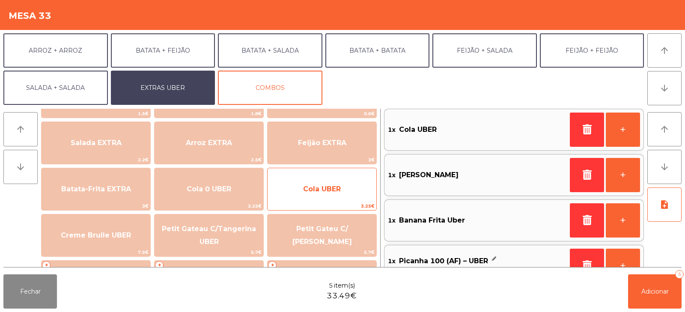
click at [305, 184] on span "Cola UBER" at bounding box center [322, 189] width 109 height 23
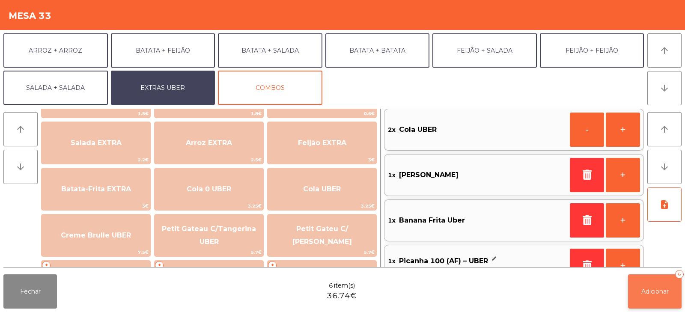
click at [660, 285] on button "Adicionar 6" at bounding box center [655, 292] width 54 height 34
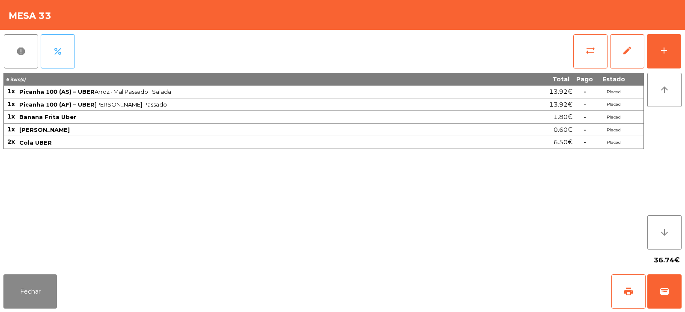
click at [60, 54] on span "percent" at bounding box center [58, 51] width 10 height 10
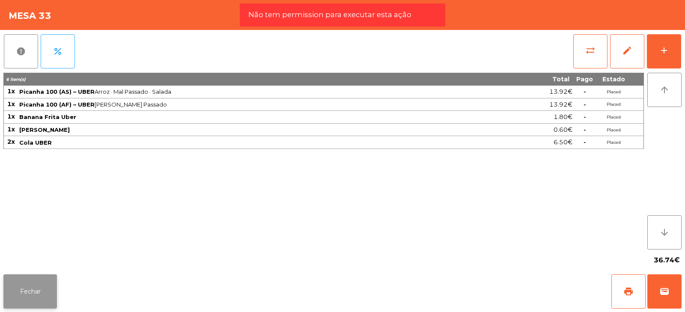
click at [30, 292] on button "Fechar" at bounding box center [30, 292] width 54 height 34
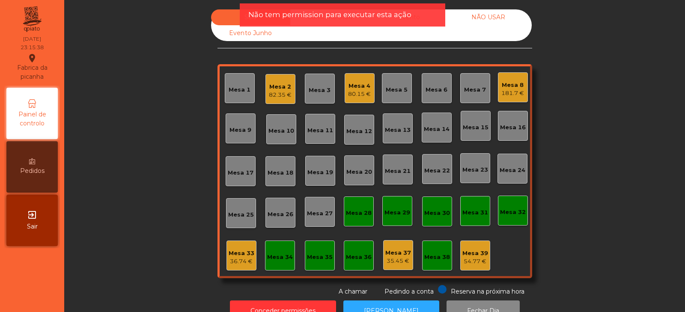
scroll to position [25, 0]
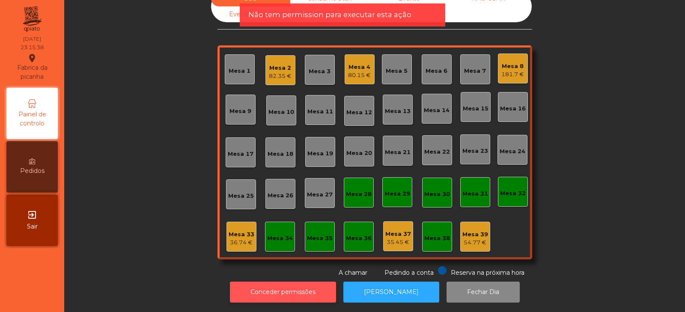
click at [260, 293] on button "Conceder permissões" at bounding box center [283, 292] width 106 height 21
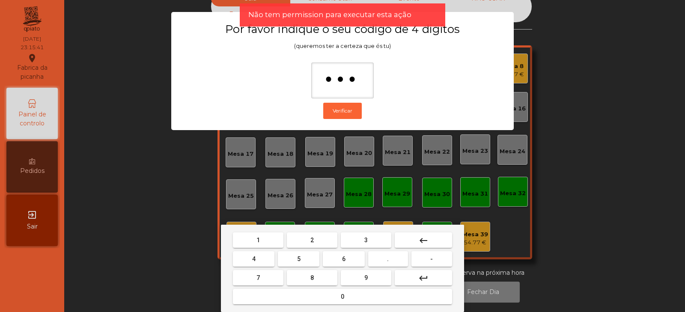
type input "****"
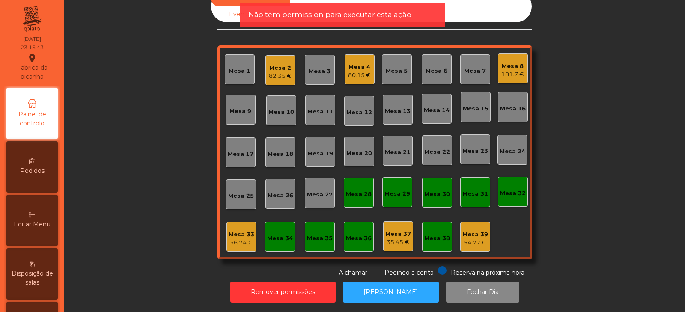
click at [229, 239] on div "36.74 €" at bounding box center [242, 243] width 26 height 9
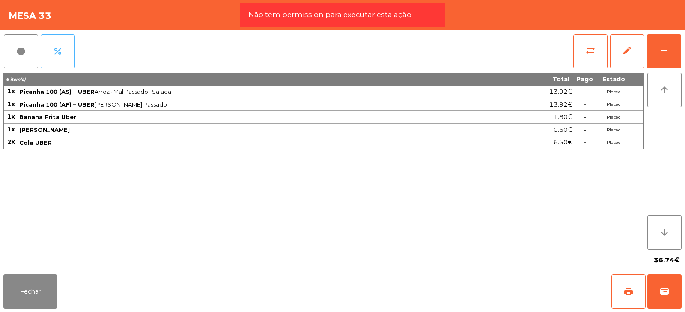
click at [57, 51] on span "percent" at bounding box center [58, 51] width 10 height 10
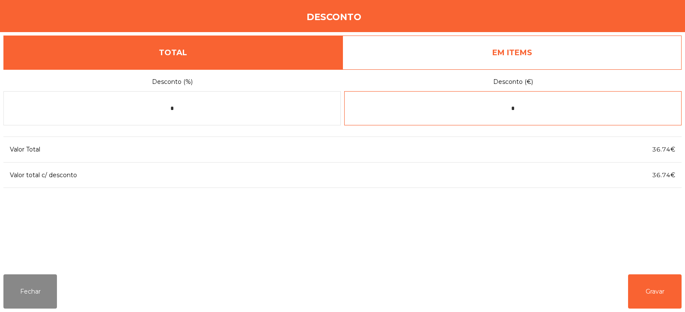
click at [529, 110] on input "*" at bounding box center [513, 108] width 338 height 34
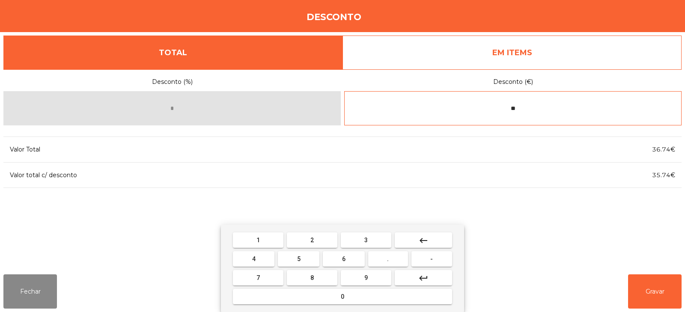
type input "*"
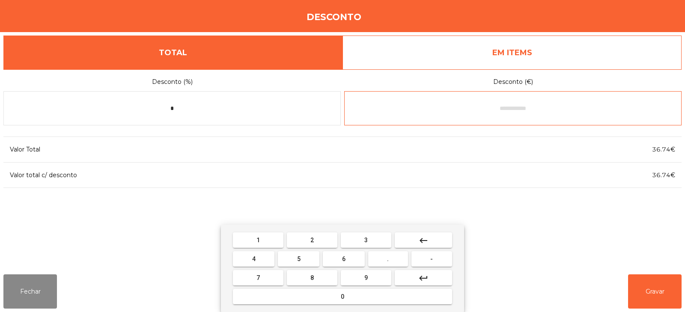
type input "*"
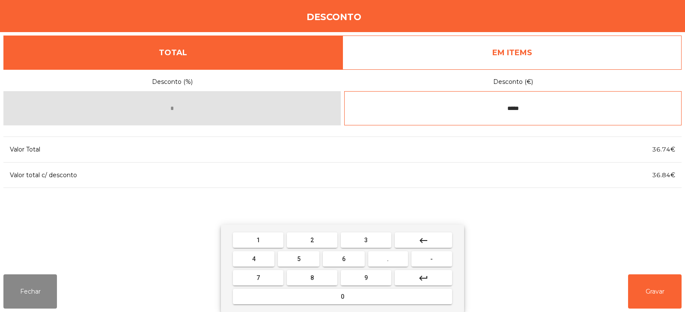
type input "*****"
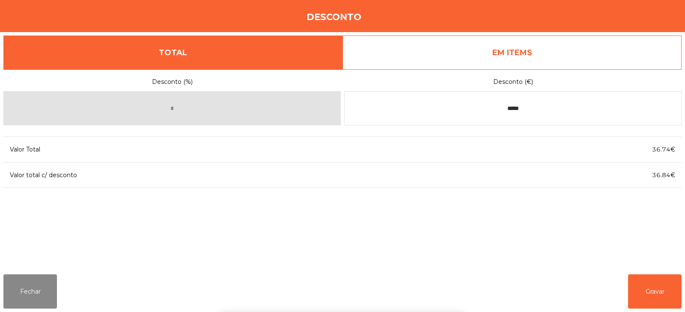
click at [648, 299] on div "1 2 3 keyboard_backspace 4 5 6 . - 7 8 9 keyboard_return 0" at bounding box center [342, 268] width 685 height 87
click at [654, 284] on button "Gravar" at bounding box center [655, 292] width 54 height 34
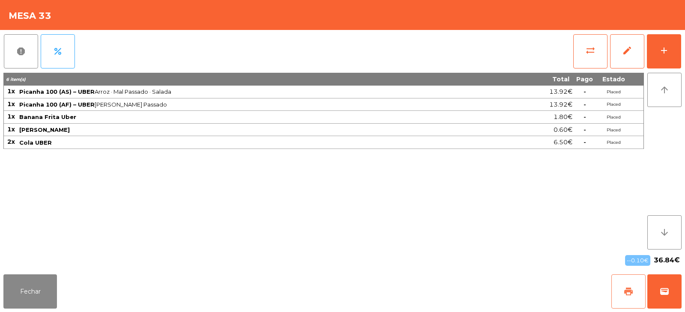
click at [619, 291] on button "print" at bounding box center [629, 292] width 34 height 34
click at [49, 300] on button "Fechar" at bounding box center [30, 292] width 54 height 34
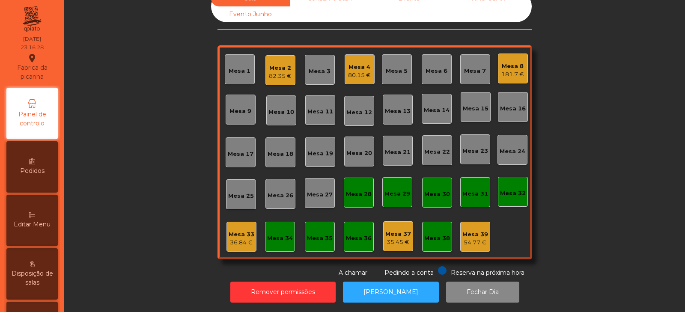
click at [511, 59] on div "Mesa 8 181.7 €" at bounding box center [513, 69] width 23 height 20
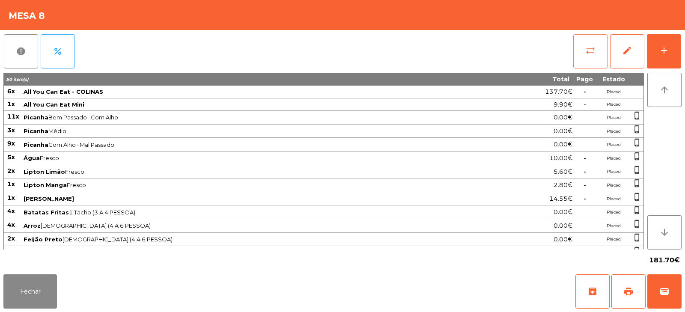
click at [595, 46] on span "sync_alt" at bounding box center [591, 50] width 10 height 10
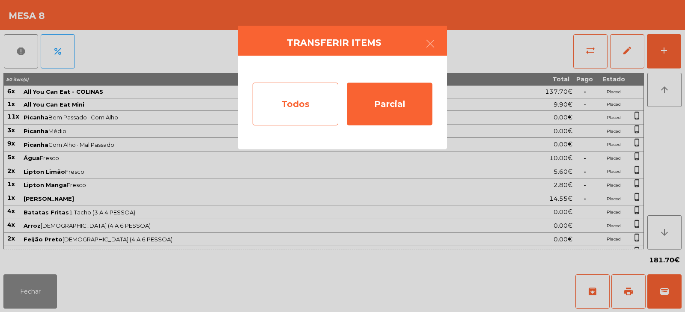
click at [297, 105] on div "Todos" at bounding box center [296, 104] width 86 height 43
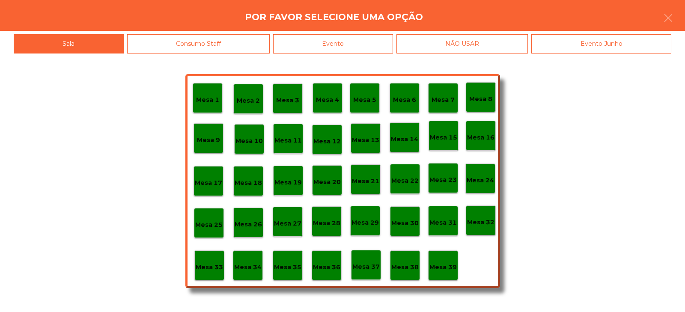
click at [320, 48] on div "Evento" at bounding box center [333, 43] width 120 height 19
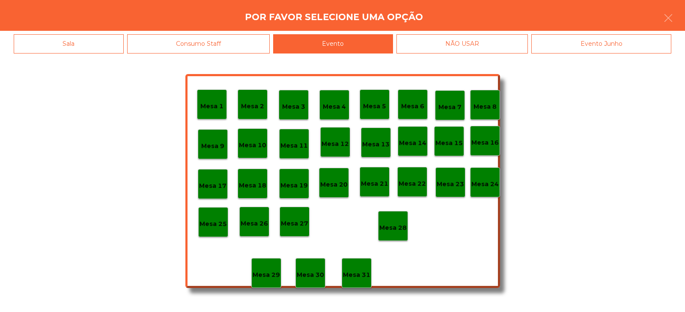
click at [396, 220] on div "Mesa 28" at bounding box center [393, 226] width 27 height 13
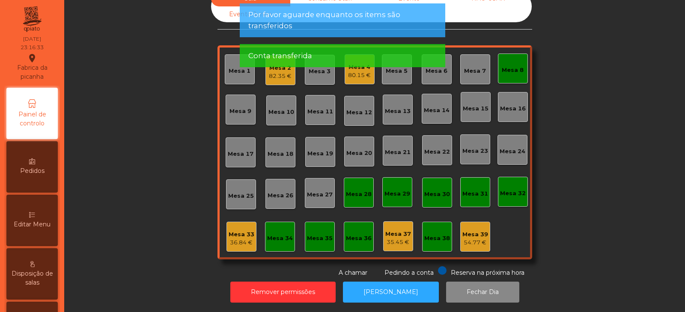
click at [511, 55] on div "Mesa 8" at bounding box center [513, 69] width 30 height 30
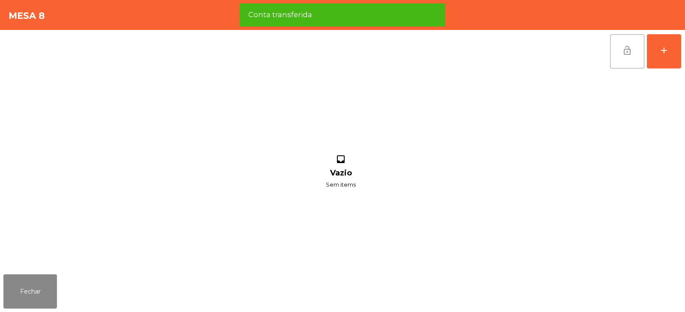
click at [631, 37] on button "lock_open" at bounding box center [627, 51] width 34 height 34
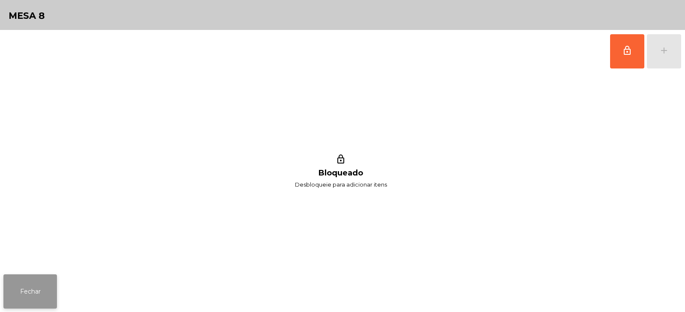
click at [27, 289] on button "Fechar" at bounding box center [30, 292] width 54 height 34
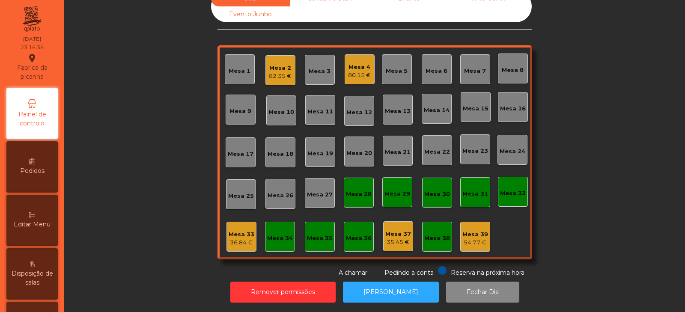
click at [240, 239] on div "36.84 €" at bounding box center [242, 243] width 26 height 9
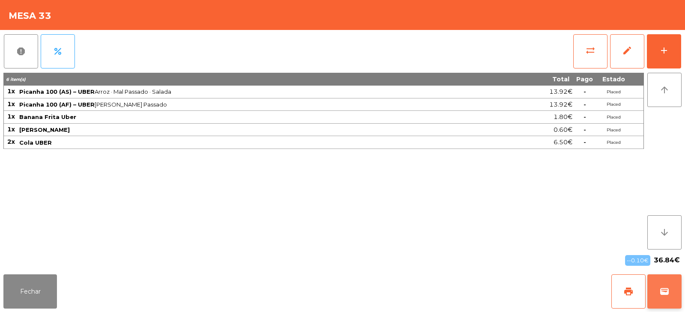
click at [659, 290] on button "wallet" at bounding box center [665, 292] width 34 height 34
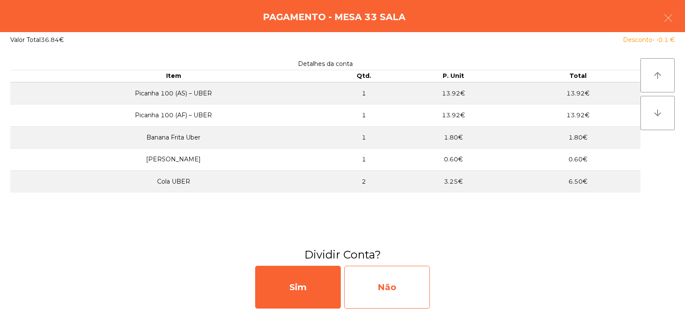
click at [396, 297] on div "Não" at bounding box center [387, 287] width 86 height 43
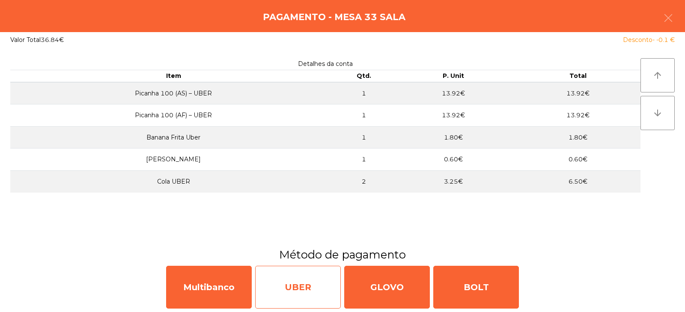
click at [296, 287] on div "UBER" at bounding box center [298, 287] width 86 height 43
select select "**"
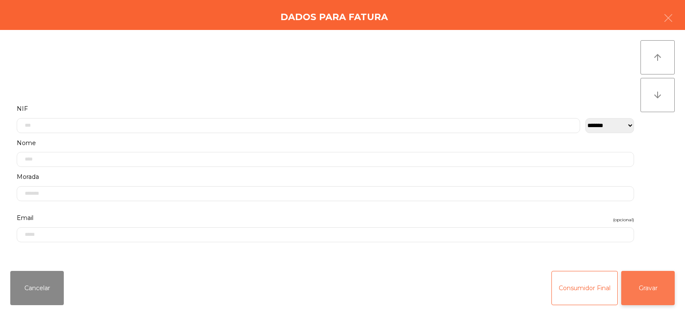
click at [642, 297] on button "Gravar" at bounding box center [649, 288] width 54 height 34
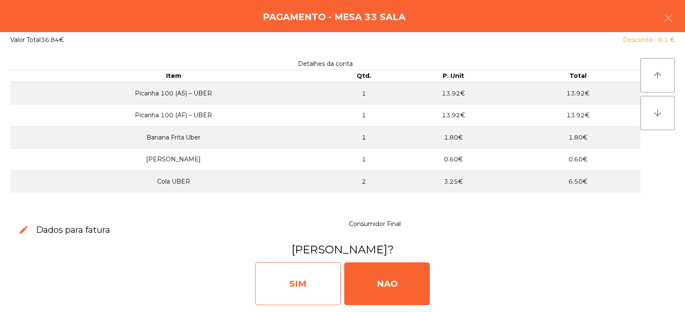
click at [302, 274] on div "SIM" at bounding box center [298, 284] width 86 height 43
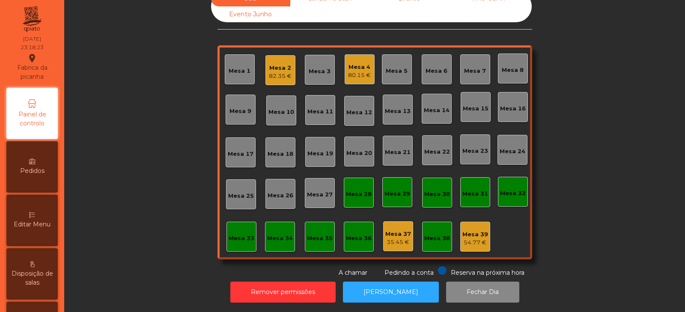
click at [356, 71] on div "80.15 €" at bounding box center [359, 75] width 23 height 9
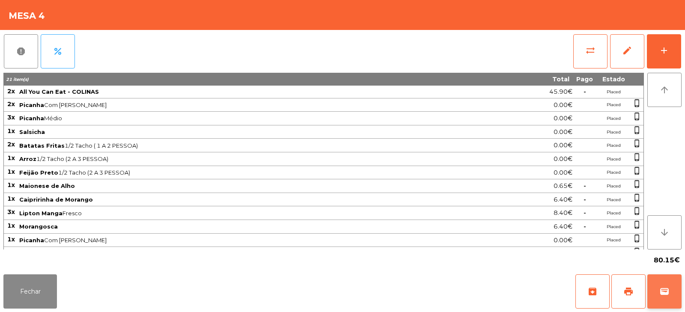
click at [666, 293] on span "wallet" at bounding box center [665, 292] width 10 height 10
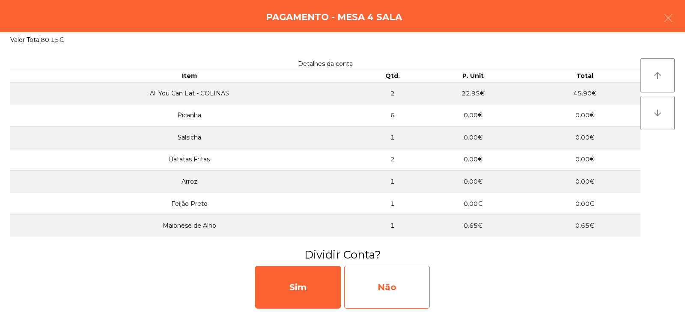
click at [424, 290] on div "Não" at bounding box center [387, 287] width 86 height 43
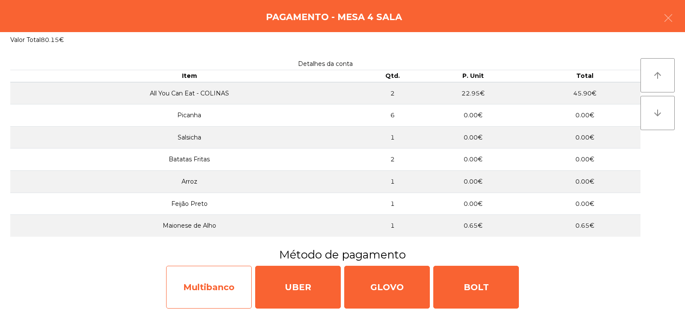
click at [215, 291] on div "Multibanco" at bounding box center [209, 287] width 86 height 43
select select "**"
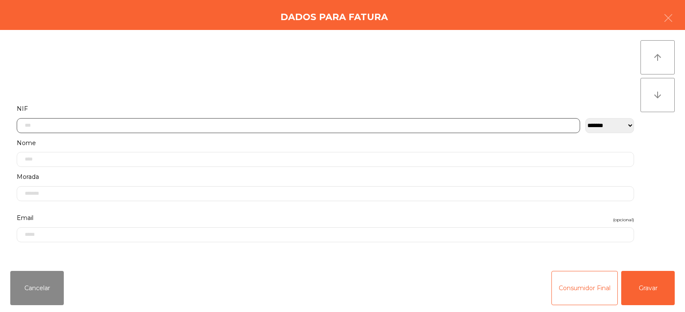
click at [322, 118] on input "text" at bounding box center [299, 125] width 564 height 15
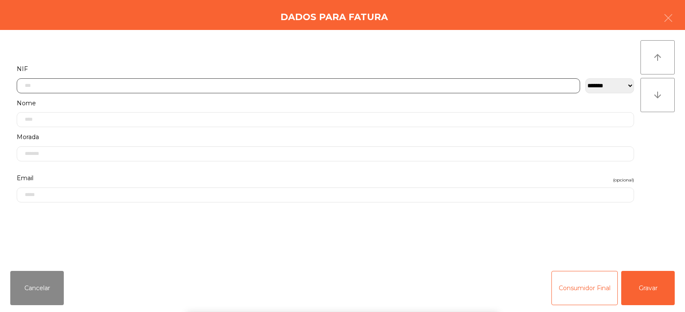
scroll to position [63, 0]
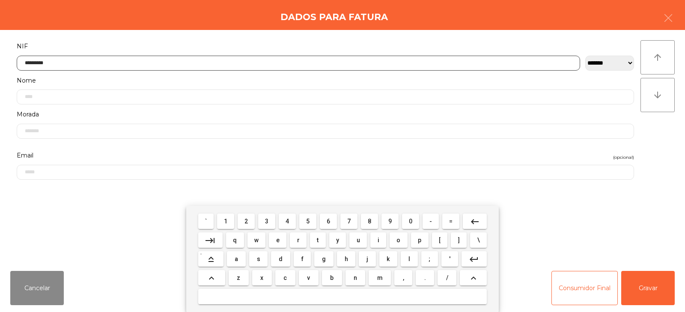
type input "*********"
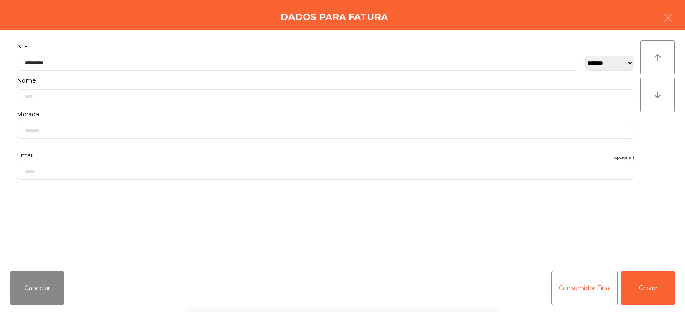
click at [635, 284] on div "` 1 2 3 4 5 6 7 8 9 0 - = keyboard_backspace keyboard_tab q w e r t y u i o p […" at bounding box center [342, 259] width 685 height 106
click at [646, 289] on button "Gravar" at bounding box center [649, 288] width 54 height 34
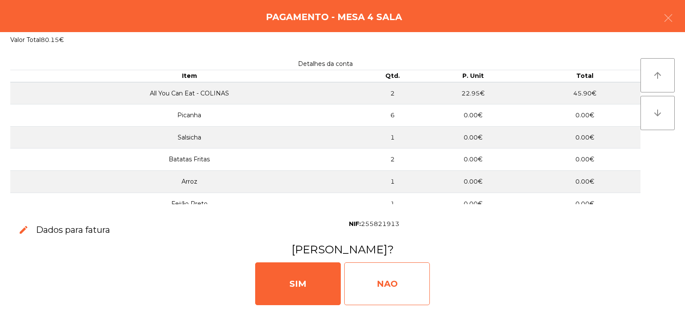
click at [397, 290] on div "NAO" at bounding box center [387, 284] width 86 height 43
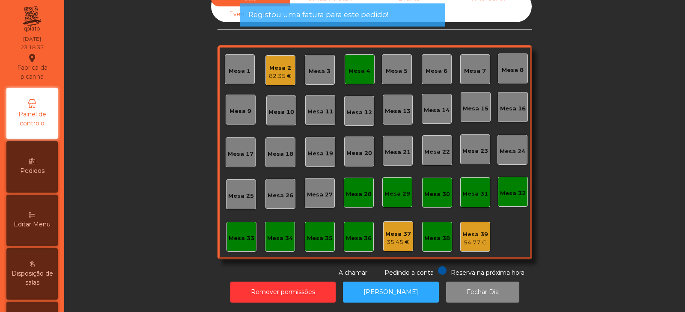
click at [357, 67] on div "Mesa 4" at bounding box center [360, 71] width 22 height 9
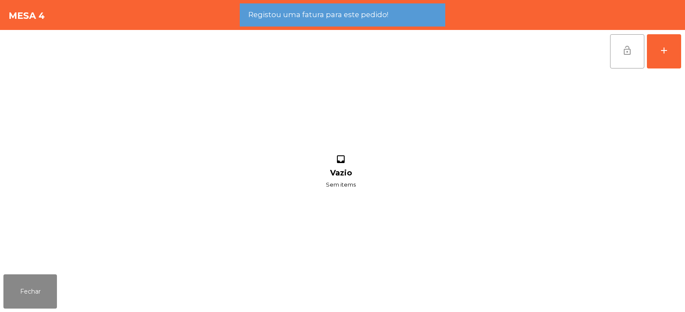
click at [619, 54] on button "lock_open" at bounding box center [627, 51] width 34 height 34
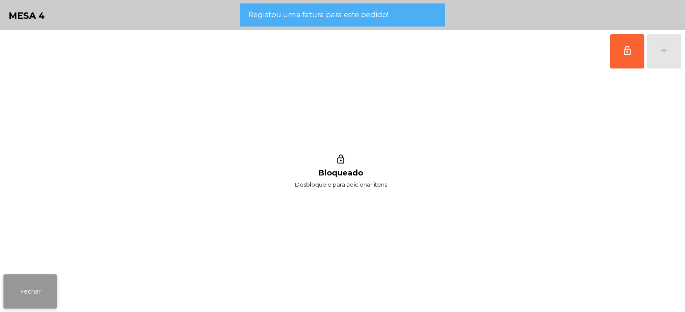
click at [51, 281] on button "Fechar" at bounding box center [30, 292] width 54 height 34
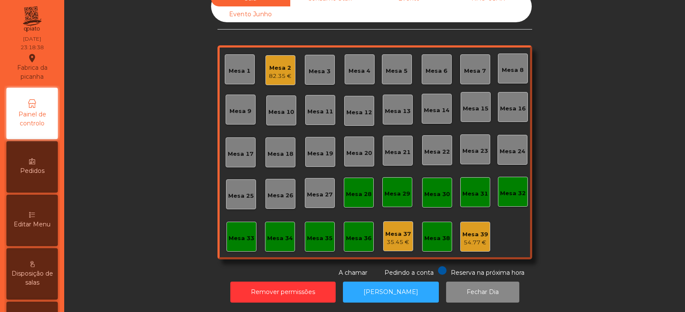
click at [288, 72] on div "82.35 €" at bounding box center [280, 76] width 23 height 9
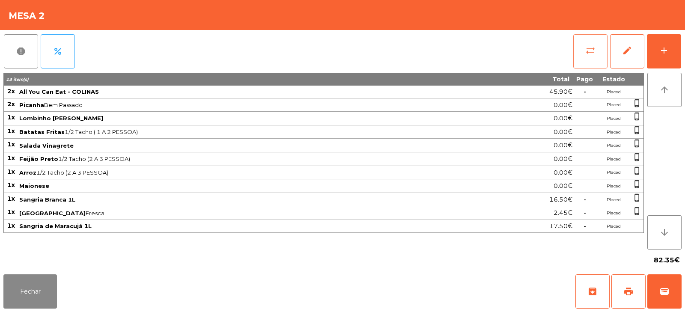
click at [591, 61] on button "sync_alt" at bounding box center [591, 51] width 34 height 34
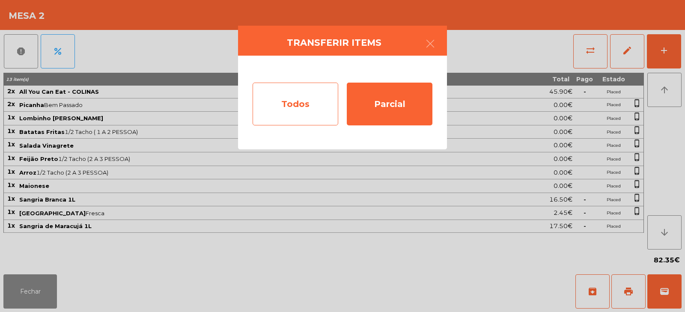
click at [306, 109] on div "Todos" at bounding box center [296, 104] width 86 height 43
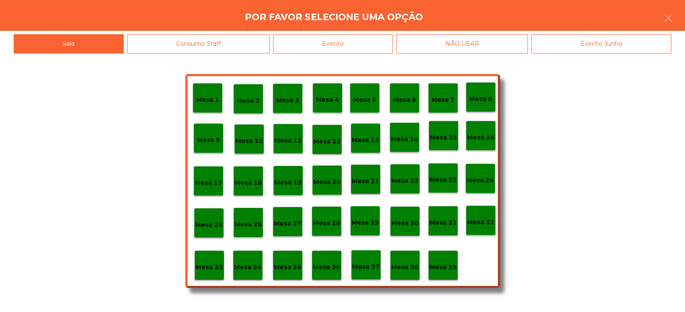
click at [387, 42] on div "Evento" at bounding box center [333, 43] width 120 height 19
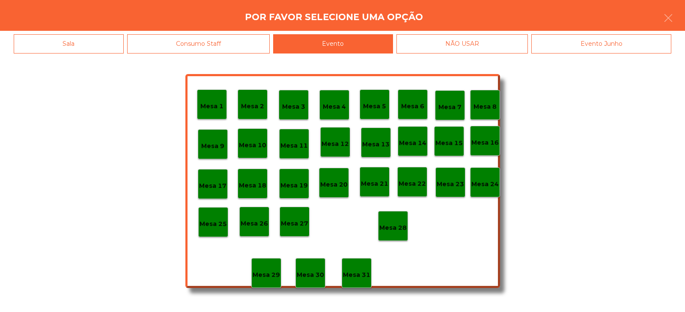
click at [382, 222] on div "Mesa 28" at bounding box center [393, 226] width 27 height 13
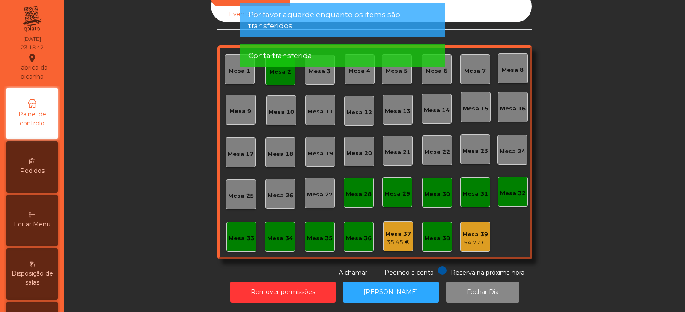
scroll to position [0, 0]
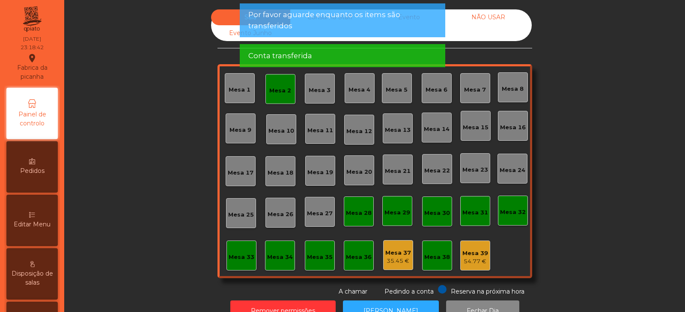
click at [279, 87] on div "Mesa 2" at bounding box center [280, 91] width 22 height 9
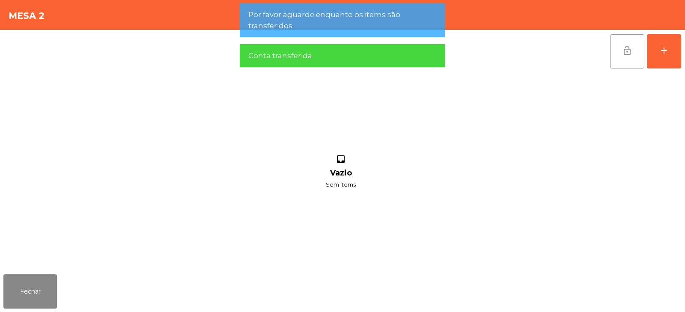
click at [623, 59] on button "lock_open" at bounding box center [627, 51] width 34 height 34
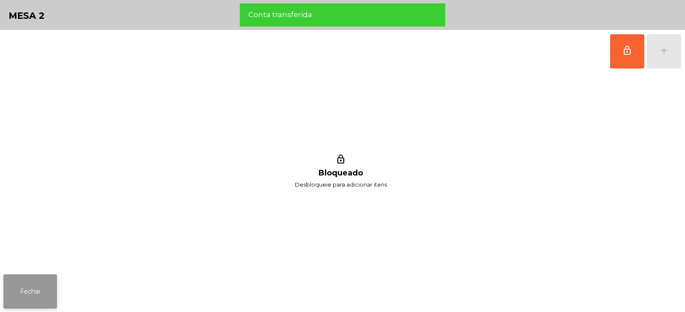
click at [32, 290] on button "Fechar" at bounding box center [30, 292] width 54 height 34
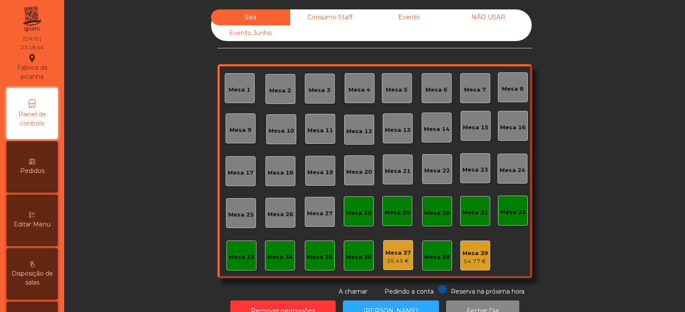
click at [326, 11] on div "Consumo Staff" at bounding box center [329, 17] width 79 height 16
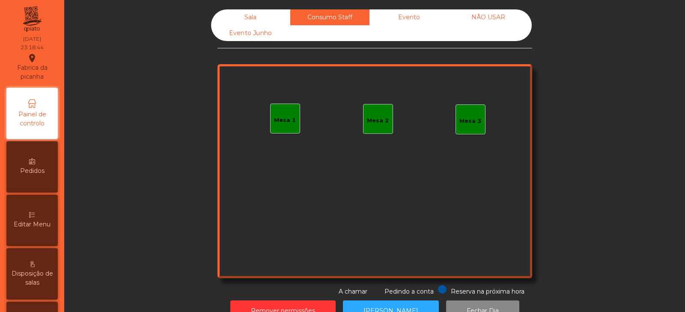
click at [401, 20] on div "Evento" at bounding box center [409, 17] width 79 height 16
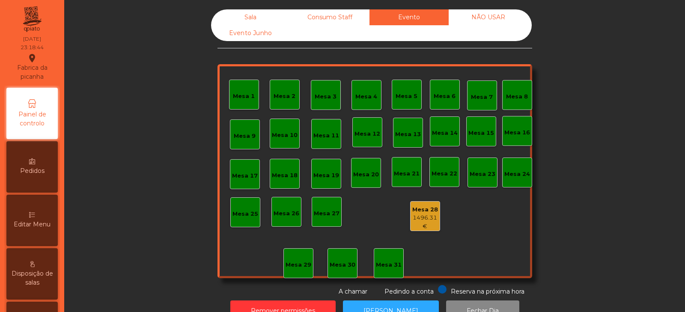
click at [499, 14] on div "NÃO USAR" at bounding box center [488, 17] width 79 height 16
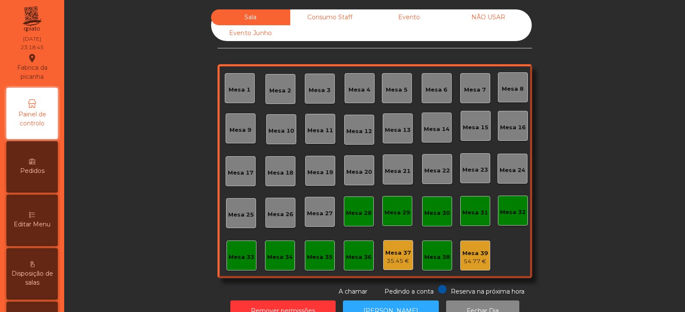
scroll to position [25, 0]
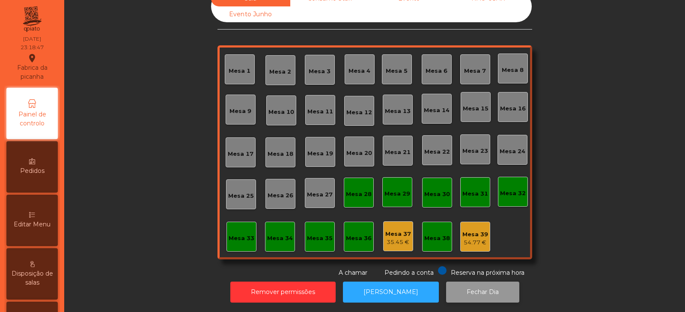
click at [461, 292] on button "Fechar Dia" at bounding box center [482, 292] width 73 height 21
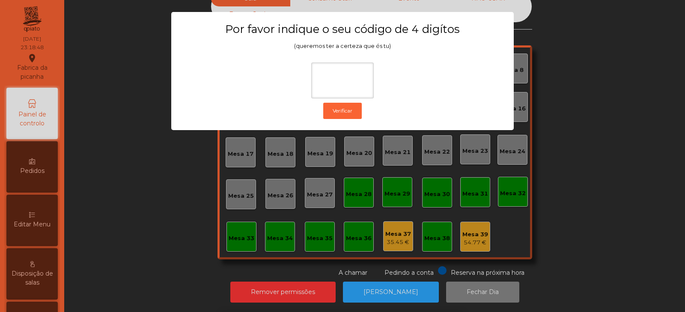
click at [555, 134] on ngb-modal-window "Por favor indique o seu código de 4 digítos (queremos ter a certeza que és tu) …" at bounding box center [342, 156] width 651 height 312
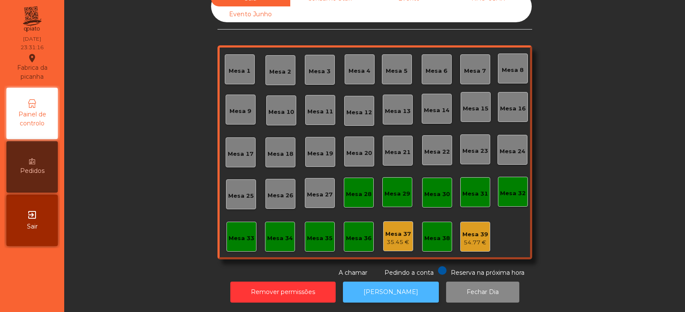
click at [403, 282] on button "[PERSON_NAME]" at bounding box center [391, 292] width 96 height 21
click at [373, 285] on button "[PERSON_NAME]" at bounding box center [391, 292] width 96 height 21
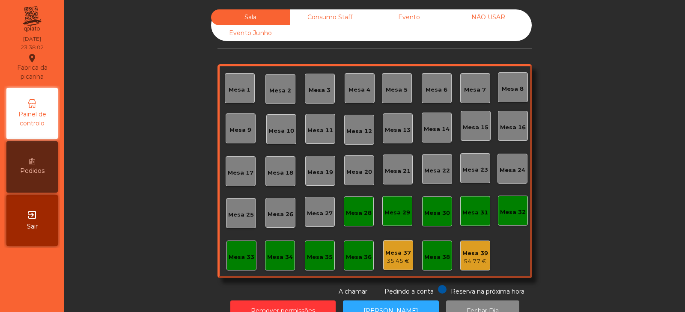
click at [327, 18] on div "Consumo Staff" at bounding box center [329, 17] width 79 height 16
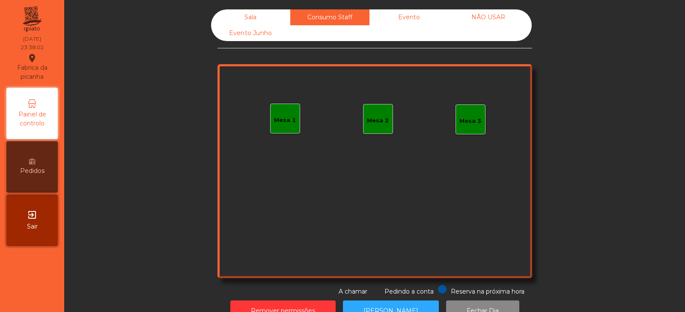
click at [410, 24] on div "Evento" at bounding box center [409, 17] width 79 height 16
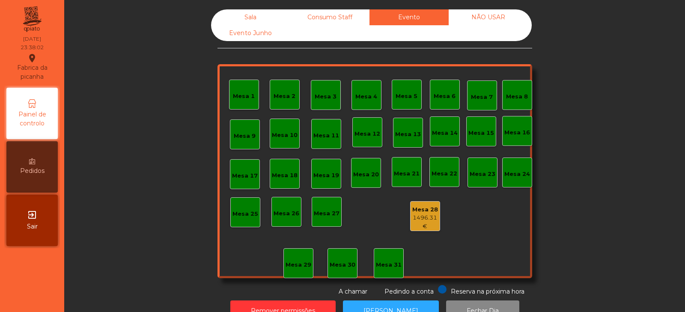
click at [491, 15] on div "NÃO USAR" at bounding box center [488, 17] width 79 height 16
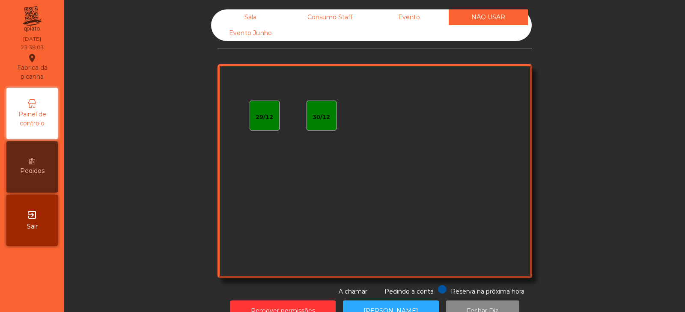
click at [267, 32] on div "Evento Junho" at bounding box center [250, 33] width 79 height 16
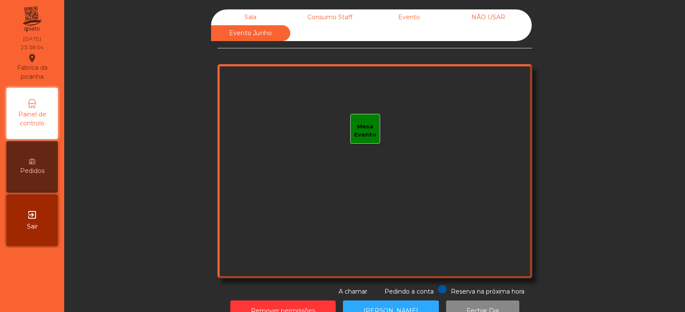
click at [260, 12] on div "Sala" at bounding box center [250, 17] width 79 height 16
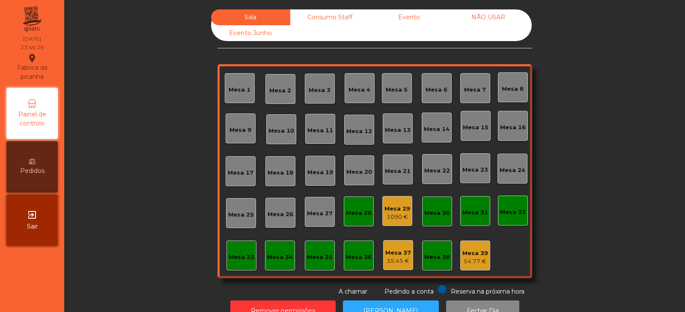
scroll to position [25, 0]
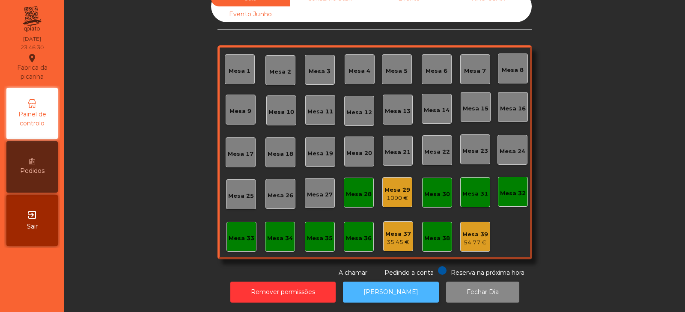
click at [388, 293] on button "[PERSON_NAME]" at bounding box center [391, 292] width 96 height 21
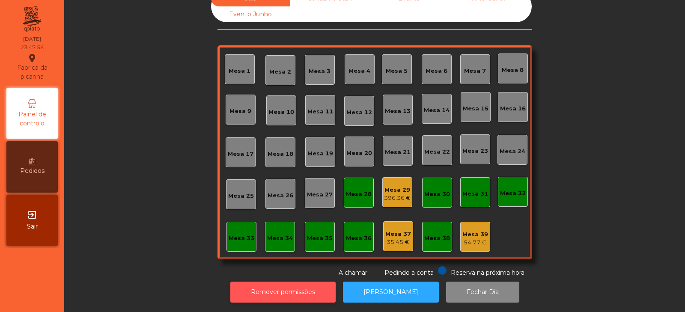
click at [283, 287] on button "Remover permissões" at bounding box center [282, 292] width 105 height 21
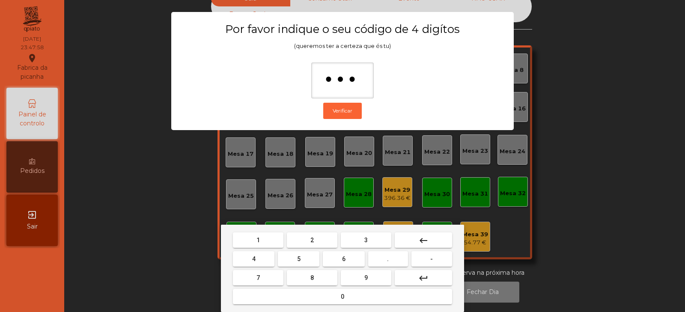
type input "****"
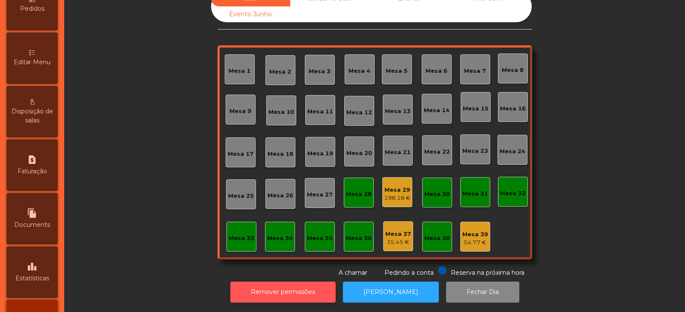
scroll to position [166, 0]
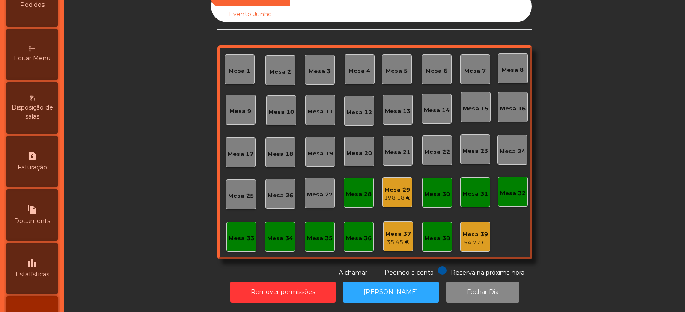
click at [41, 60] on span "Editar Menu" at bounding box center [32, 58] width 37 height 9
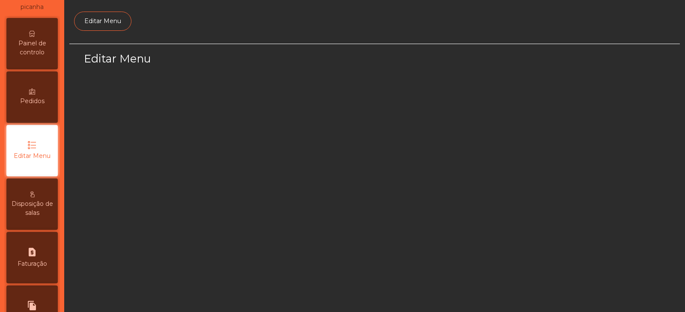
scroll to position [65, 0]
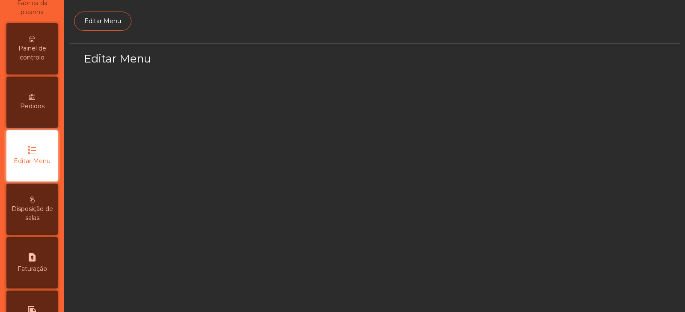
select select "*"
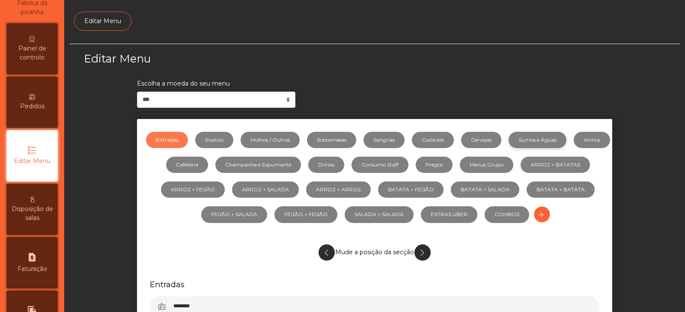
click at [555, 142] on link "Sumos e Águas" at bounding box center [538, 140] width 58 height 16
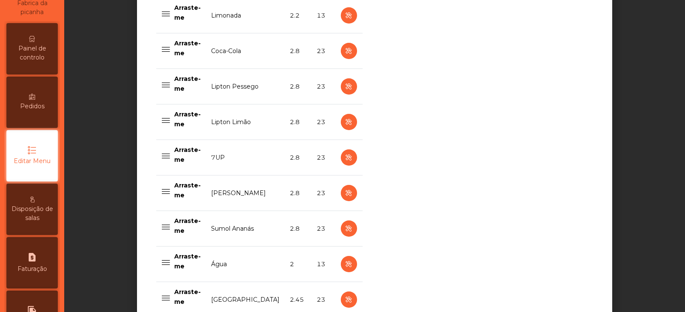
scroll to position [548, 0]
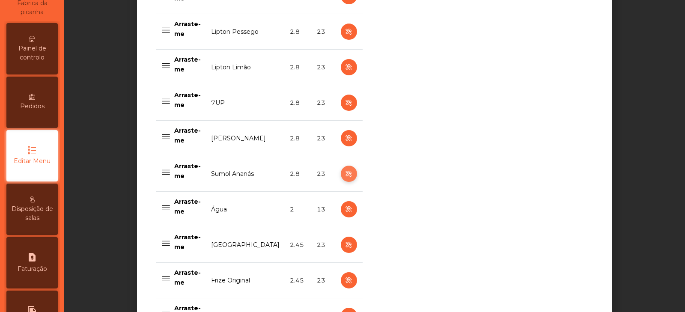
click at [345, 174] on icon "button" at bounding box center [349, 174] width 10 height 11
select select "***"
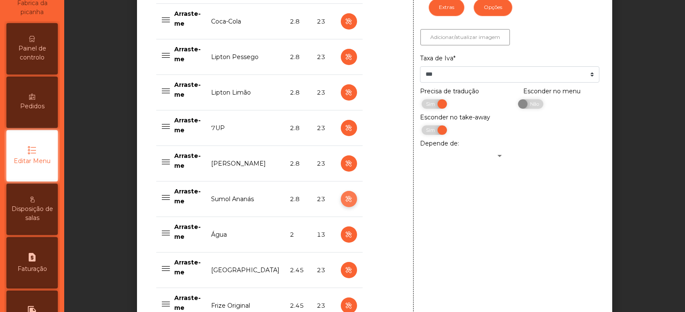
scroll to position [524, 0]
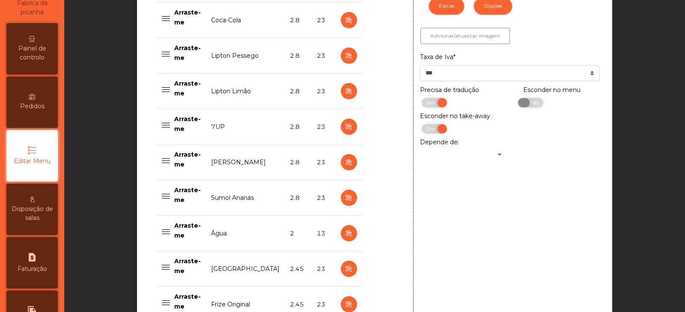
click at [531, 108] on span "Não" at bounding box center [533, 102] width 21 height 9
click at [518, 105] on span "Sim" at bounding box center [527, 102] width 21 height 9
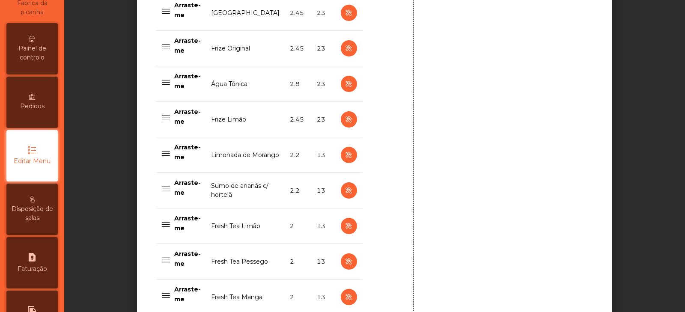
scroll to position [800, 0]
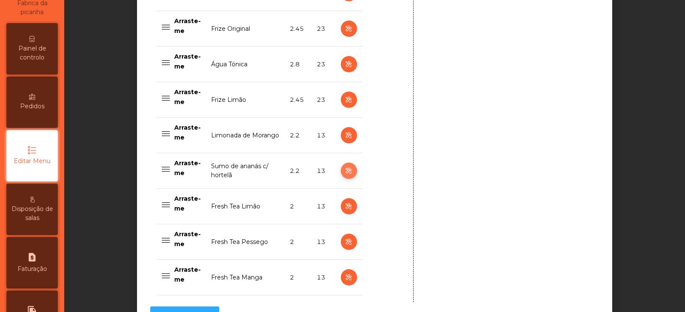
click at [345, 173] on icon "button" at bounding box center [349, 171] width 10 height 11
type input "**********"
type input "***"
select select "***"
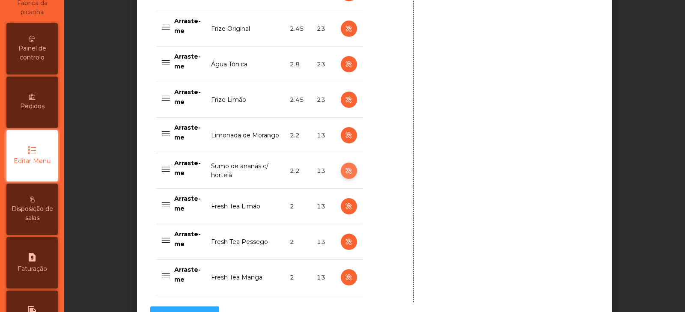
select select "**"
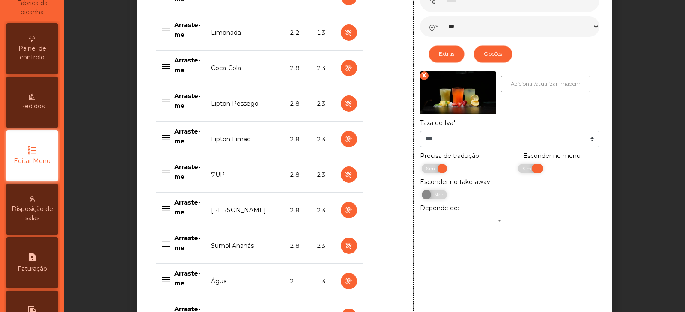
click at [526, 171] on span "Sim" at bounding box center [527, 168] width 21 height 9
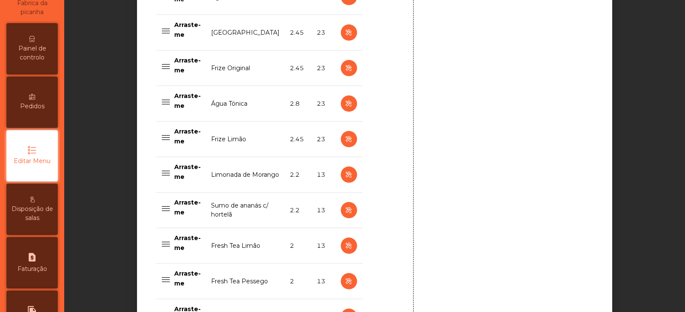
scroll to position [891, 0]
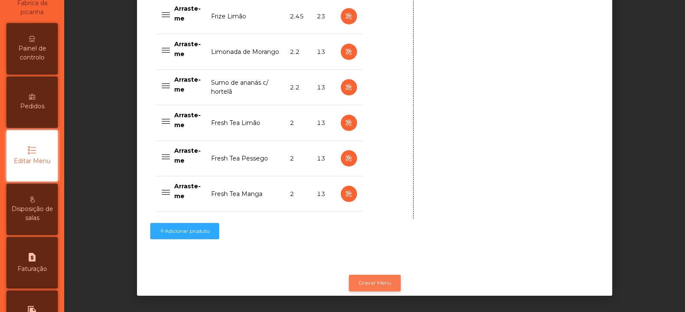
click at [362, 278] on button "Gravar Menu" at bounding box center [375, 283] width 52 height 16
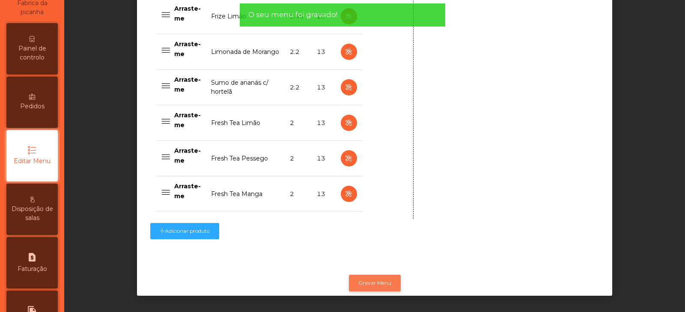
scroll to position [0, 0]
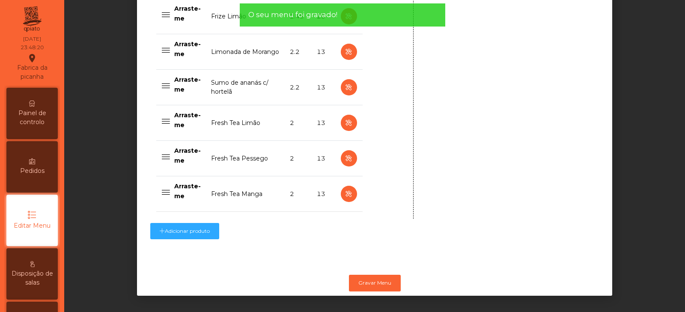
click at [36, 123] on span "Painel de controlo" at bounding box center [32, 118] width 47 height 18
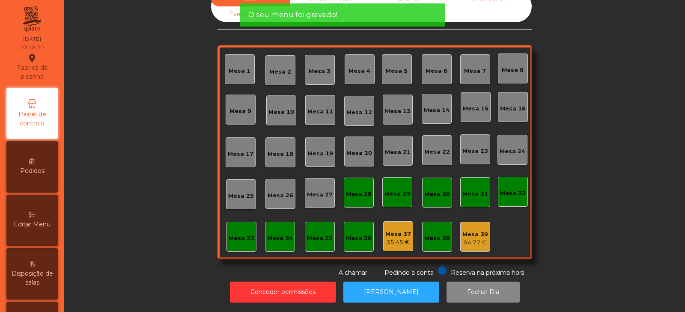
scroll to position [25, 0]
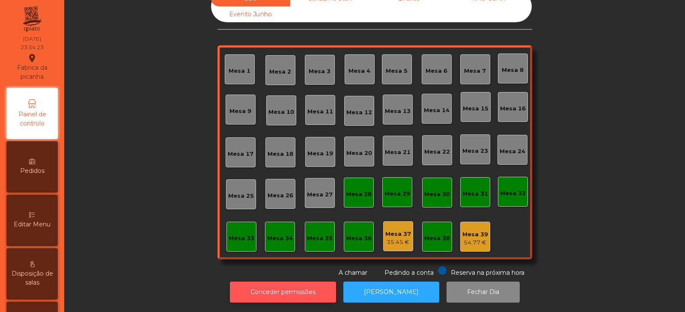
click at [326, 286] on button "Conceder permissões" at bounding box center [283, 292] width 106 height 21
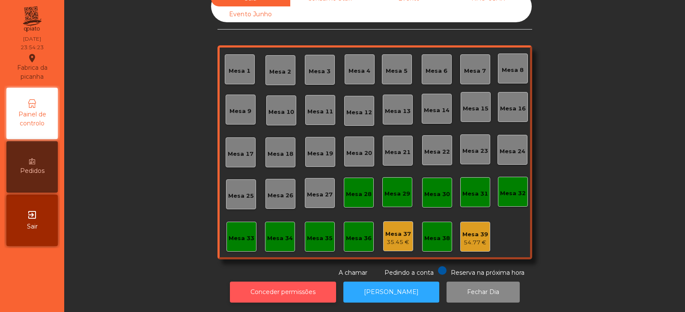
click at [305, 290] on button "Conceder permissões" at bounding box center [283, 292] width 106 height 21
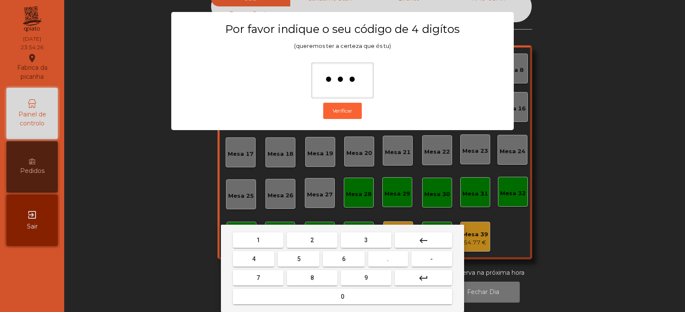
type input "****"
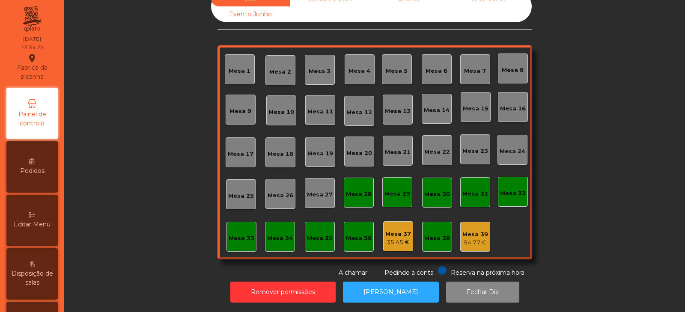
click at [386, 238] on div "35.45 €" at bounding box center [399, 242] width 26 height 9
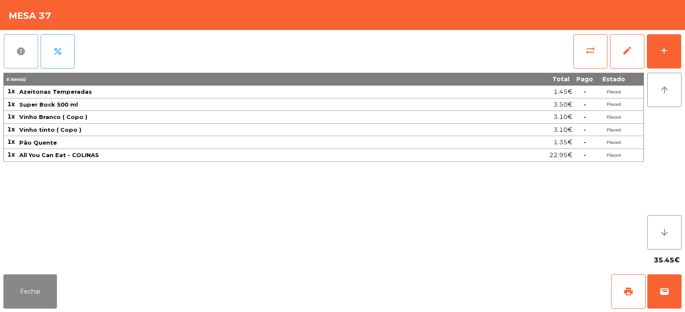
click at [33, 57] on button "report" at bounding box center [21, 51] width 34 height 34
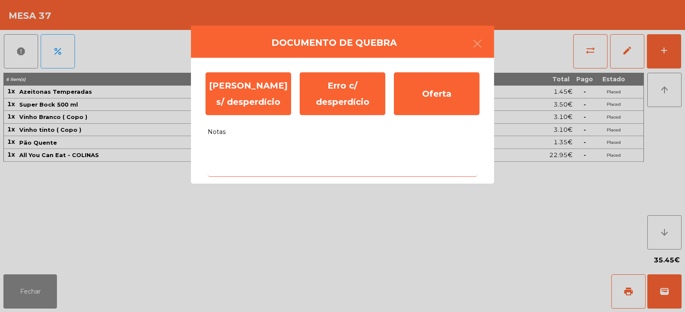
click at [268, 153] on textarea "Notas" at bounding box center [343, 159] width 270 height 36
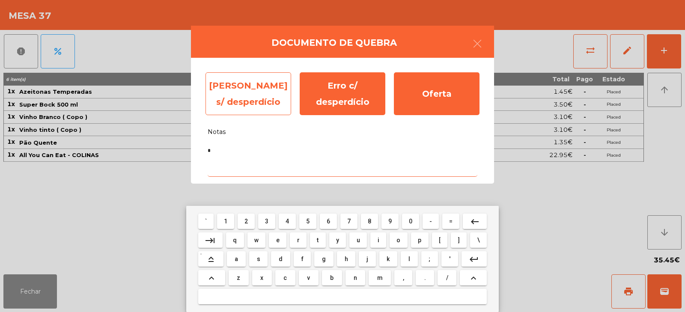
type textarea "*"
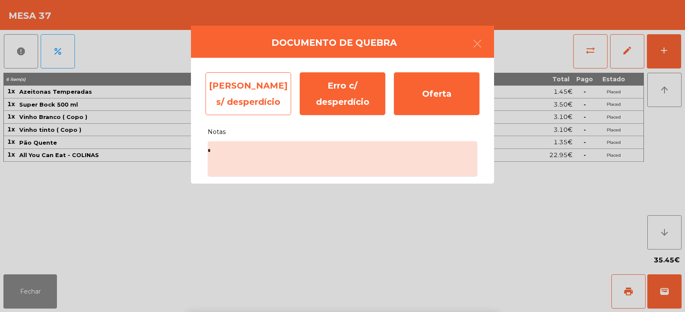
click at [259, 99] on div "Erro s/ desperdício" at bounding box center [249, 93] width 86 height 43
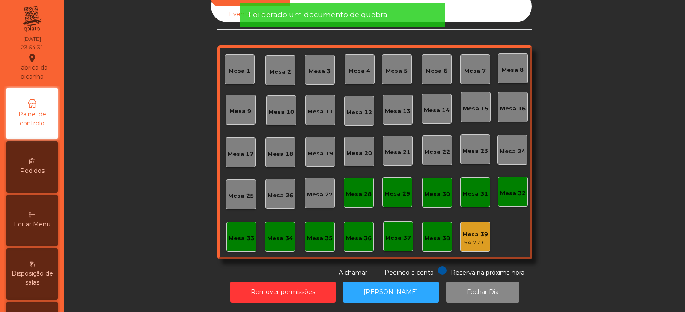
click at [468, 230] on div "Mesa 39" at bounding box center [476, 234] width 26 height 9
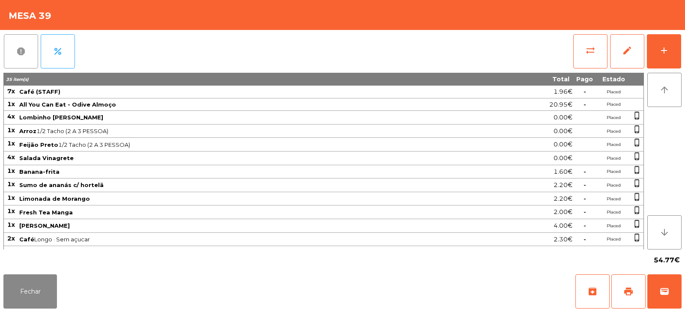
click at [24, 54] on span "report" at bounding box center [21, 51] width 10 height 10
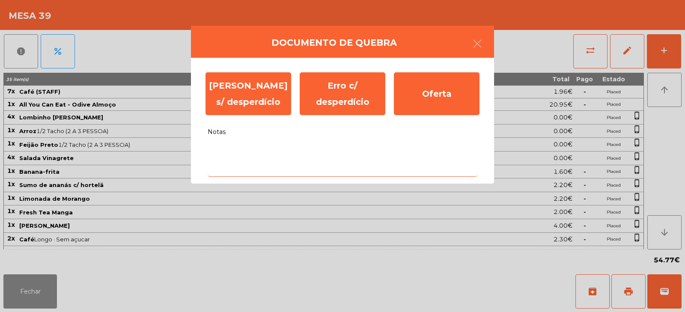
click at [280, 152] on textarea "Notas" at bounding box center [343, 159] width 270 height 36
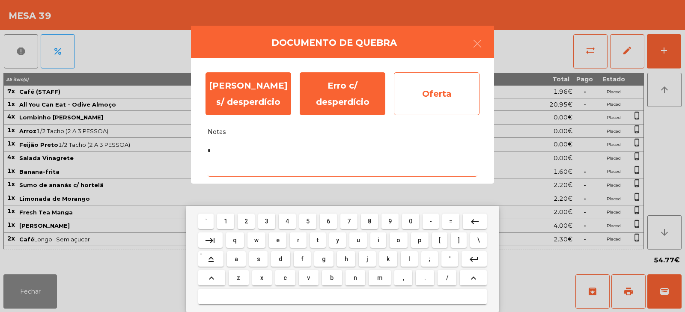
type textarea "*"
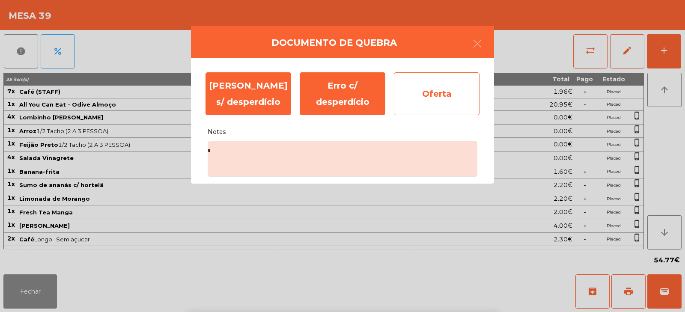
click at [469, 93] on div "Oferta" at bounding box center [437, 93] width 86 height 43
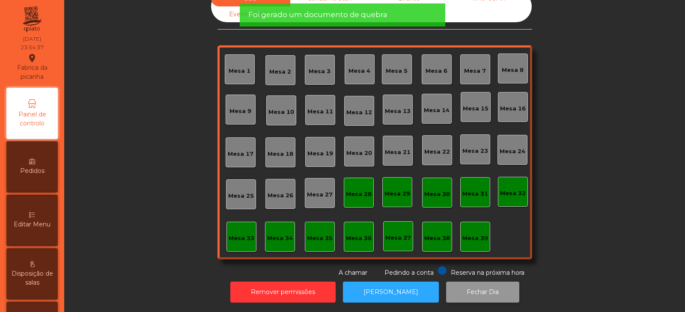
click at [466, 283] on button "Fechar Dia" at bounding box center [482, 292] width 73 height 21
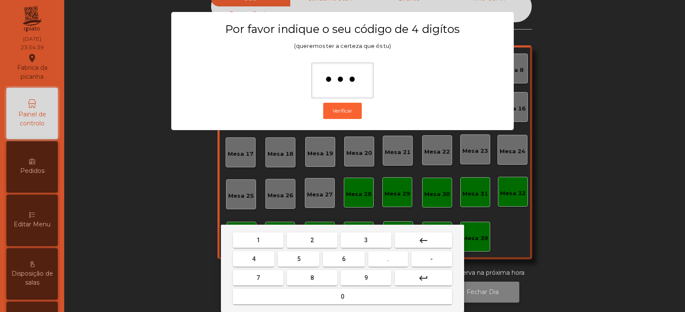
type input "****"
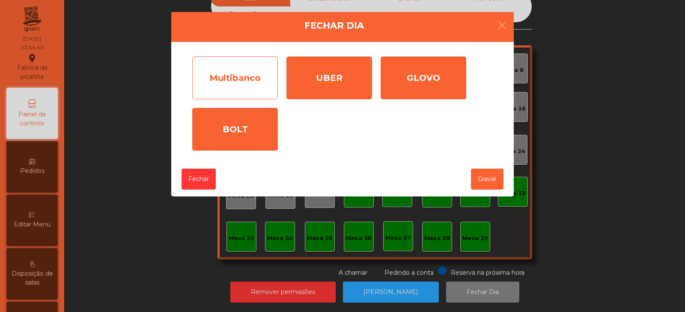
click at [255, 81] on div "Multibanco" at bounding box center [235, 78] width 86 height 43
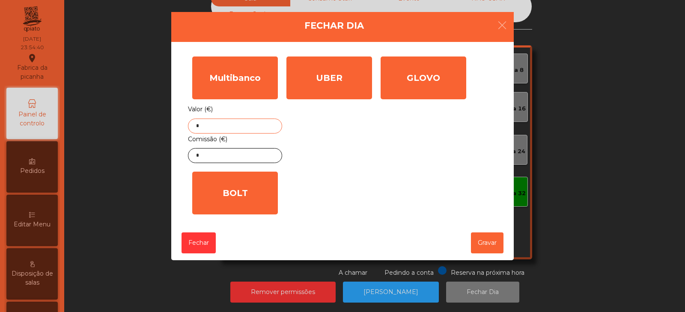
click at [250, 126] on input "*" at bounding box center [235, 126] width 94 height 15
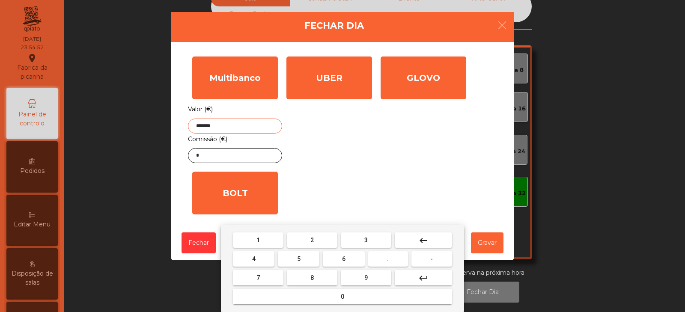
type input "*******"
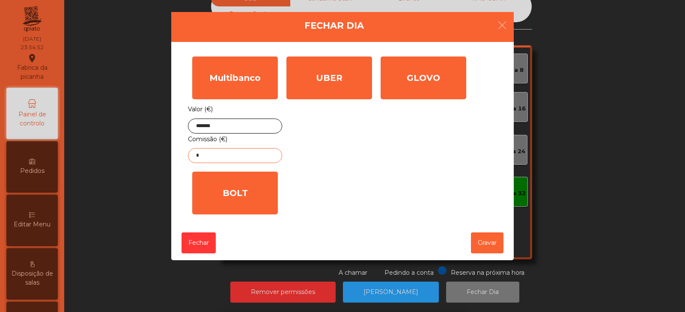
click at [256, 155] on input "*" at bounding box center [235, 155] width 94 height 15
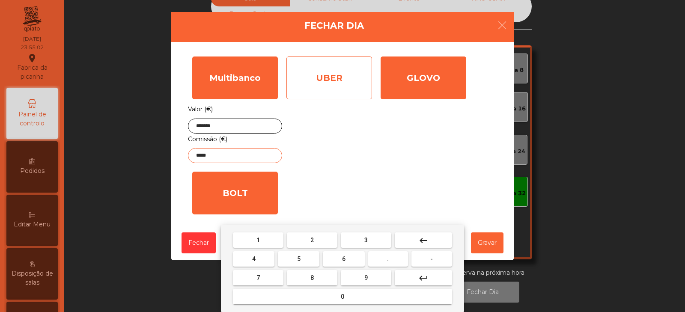
type input "*****"
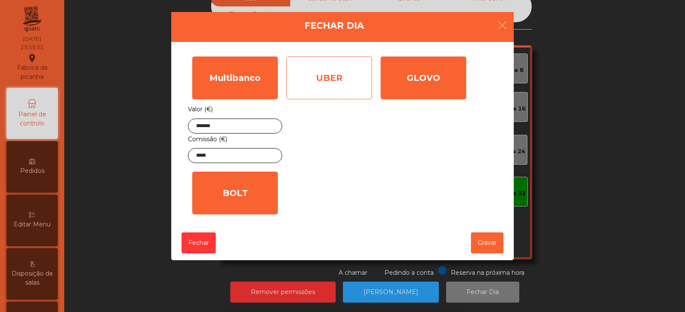
click at [354, 81] on div "UBER" at bounding box center [330, 78] width 86 height 43
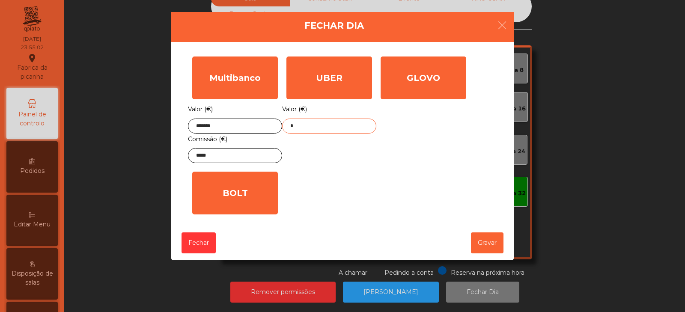
click at [352, 126] on input "*" at bounding box center [329, 126] width 94 height 15
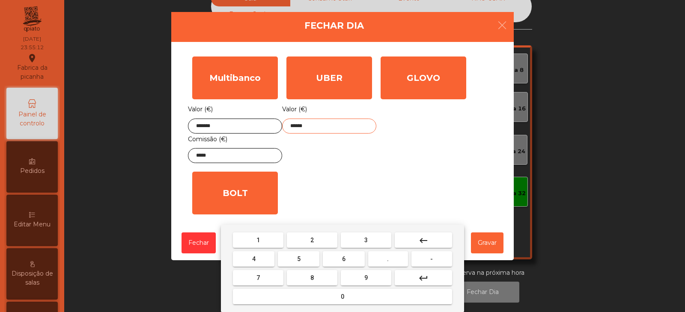
type input "******"
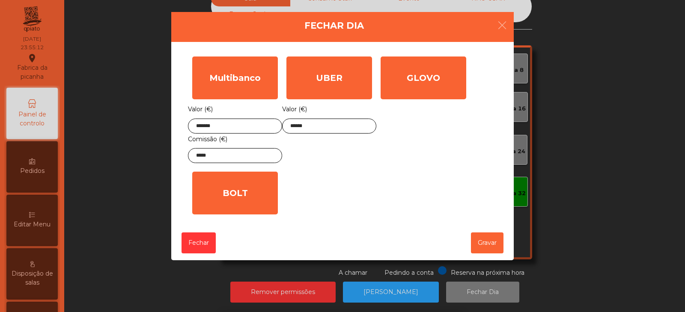
click at [493, 248] on div "1 2 3 keyboard_backspace 4 5 6 . - 7 8 9 keyboard_return 0" at bounding box center [342, 268] width 685 height 87
click at [489, 245] on button "Gravar" at bounding box center [487, 243] width 33 height 21
